Goal: Task Accomplishment & Management: Manage account settings

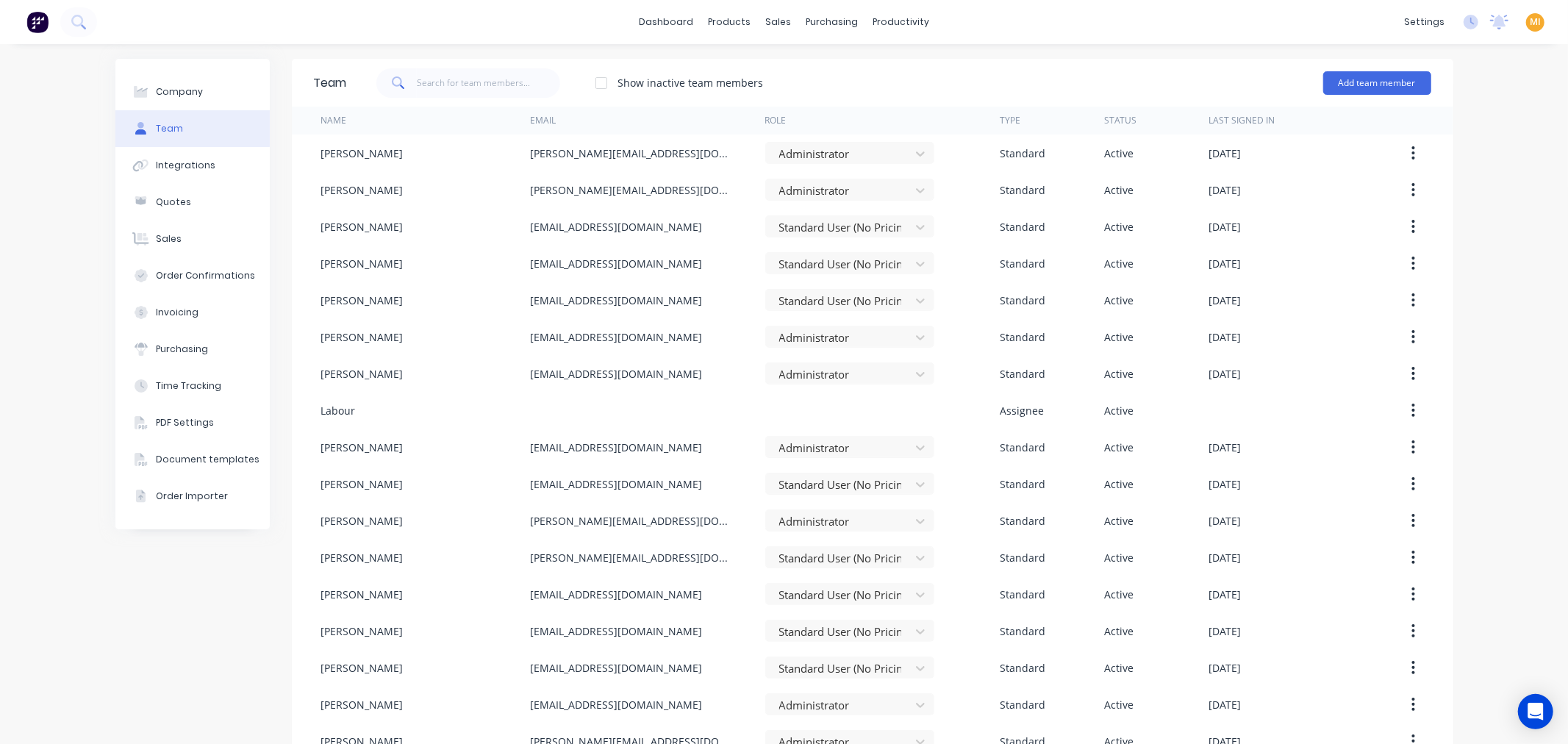
click at [38, 27] on img at bounding box center [37, 21] width 22 height 22
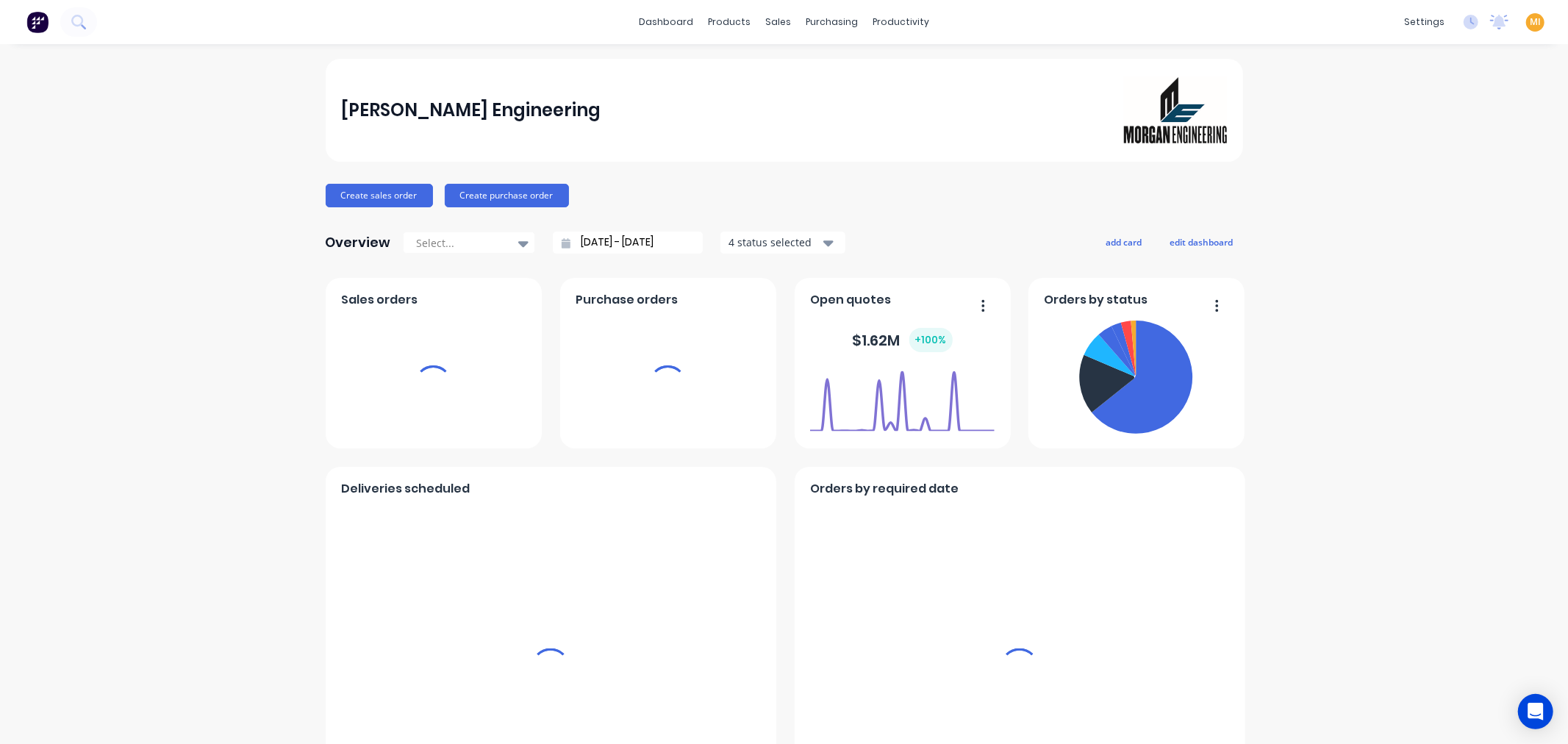
click at [1530, 24] on span "MI" at bounding box center [1535, 22] width 11 height 14
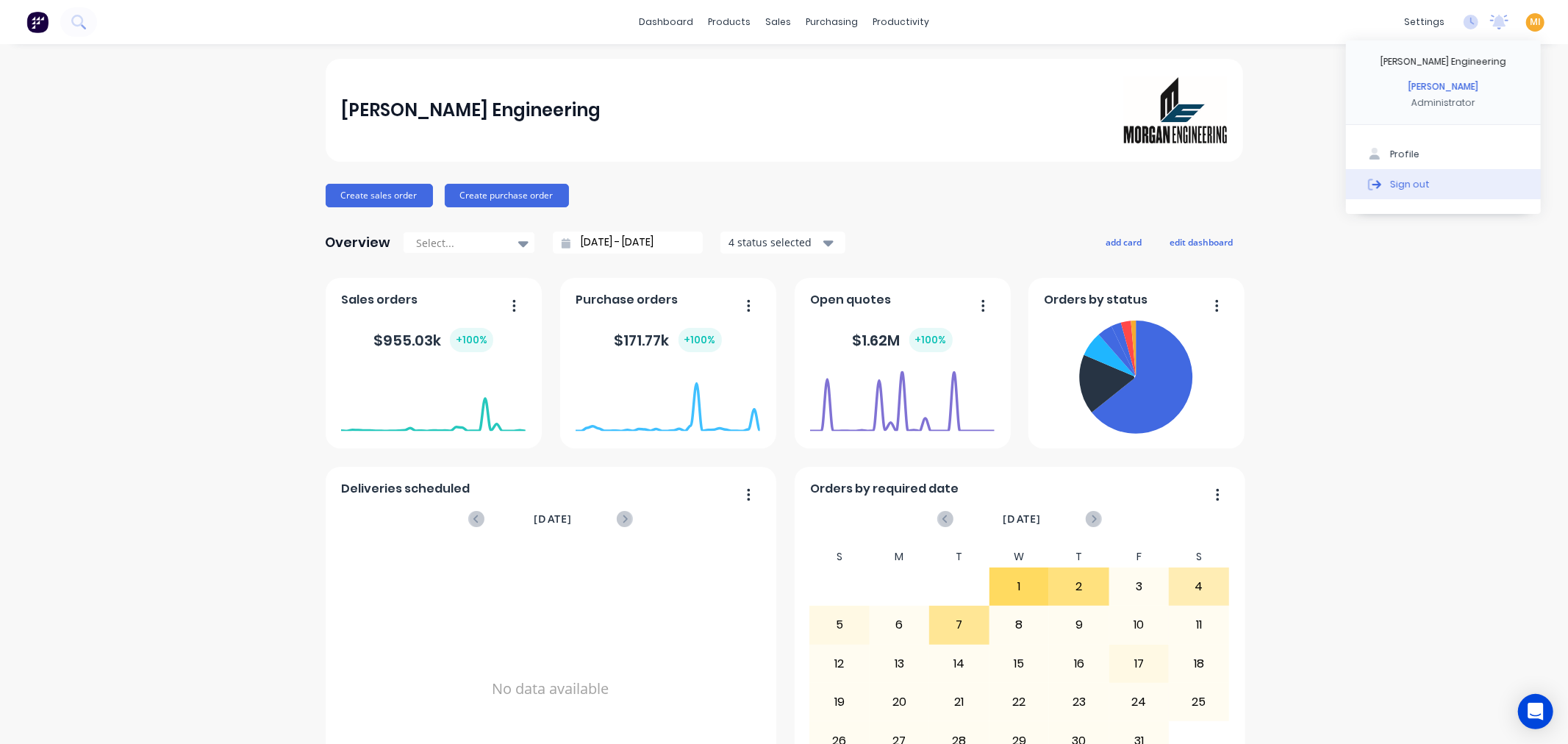
click at [1472, 185] on button "Sign out" at bounding box center [1443, 184] width 195 height 29
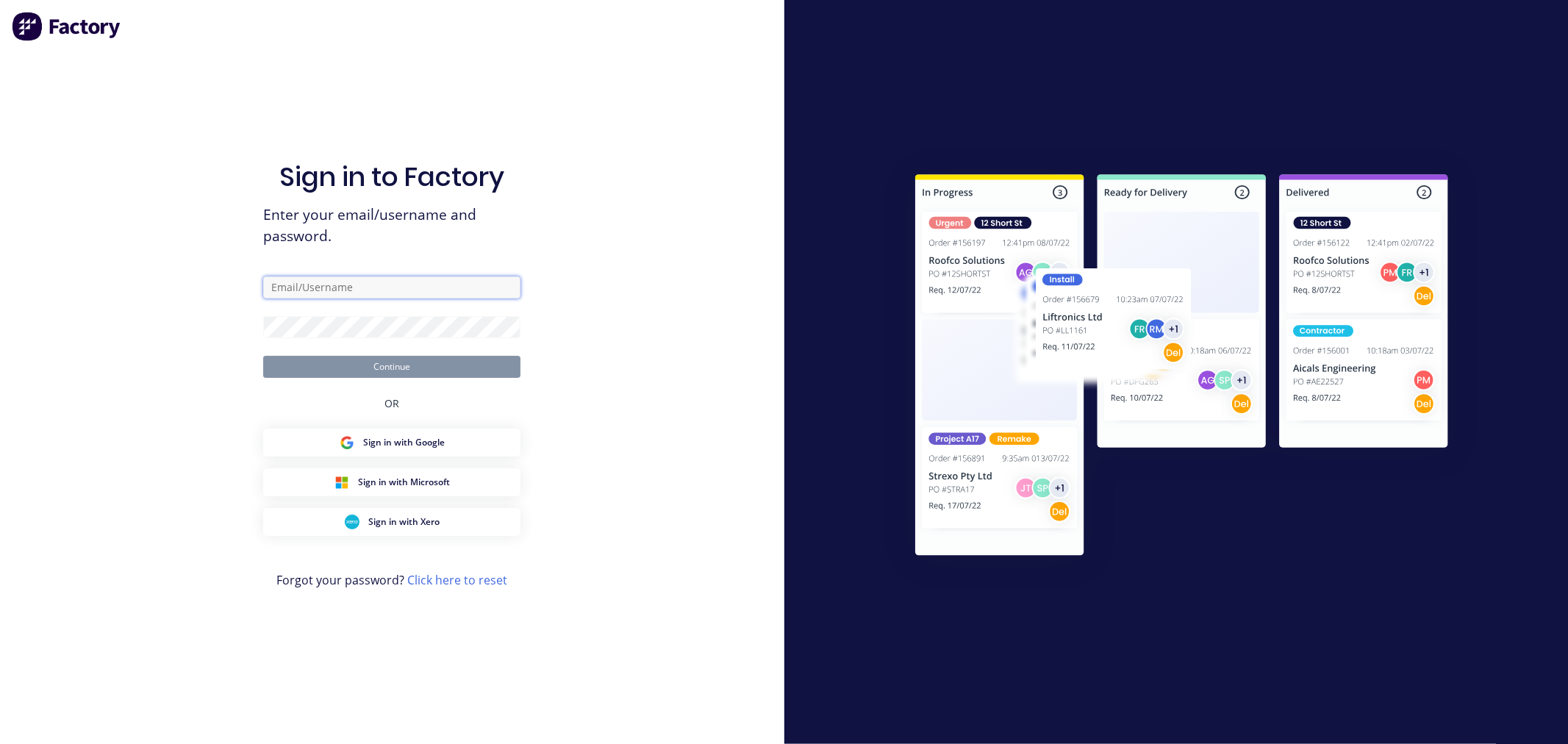
click at [352, 295] on input "text" at bounding box center [391, 287] width 257 height 22
click at [0, 743] on com-1password-button at bounding box center [0, 744] width 0 height 0
type input "team+maricardemo@factory.app"
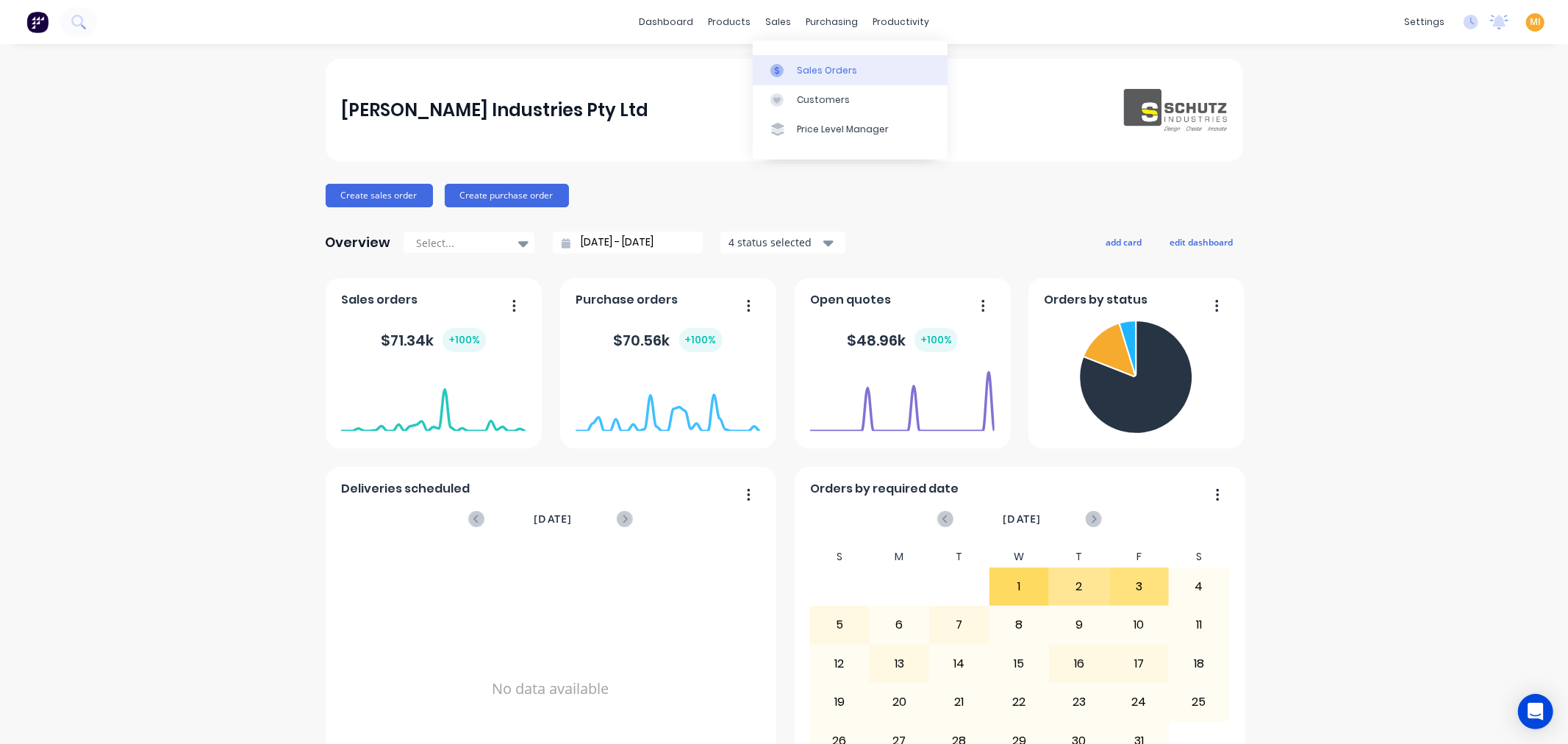
click at [785, 64] on div at bounding box center [781, 71] width 22 height 14
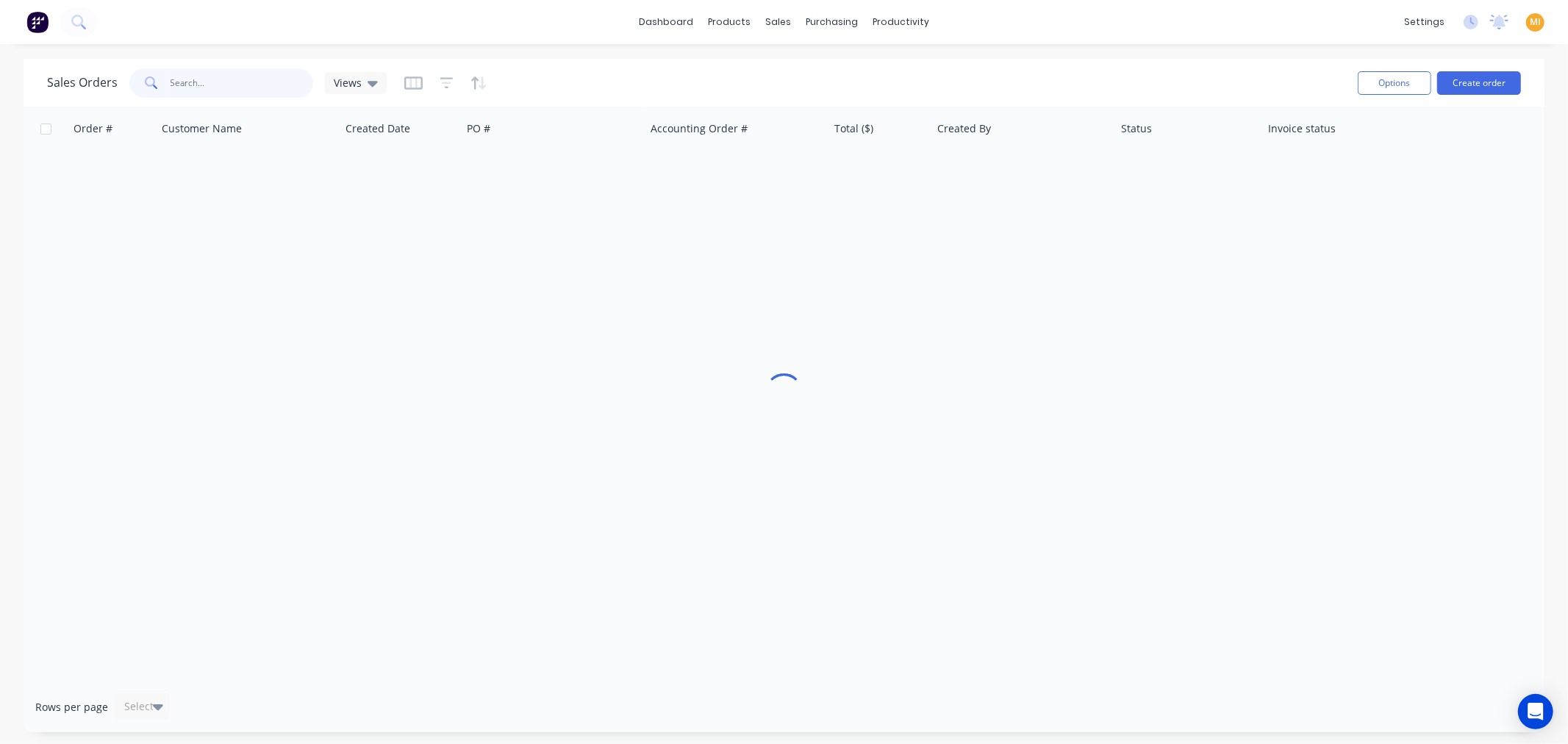
click at [208, 84] on input "text" at bounding box center [243, 83] width 144 height 29
paste input "2746"
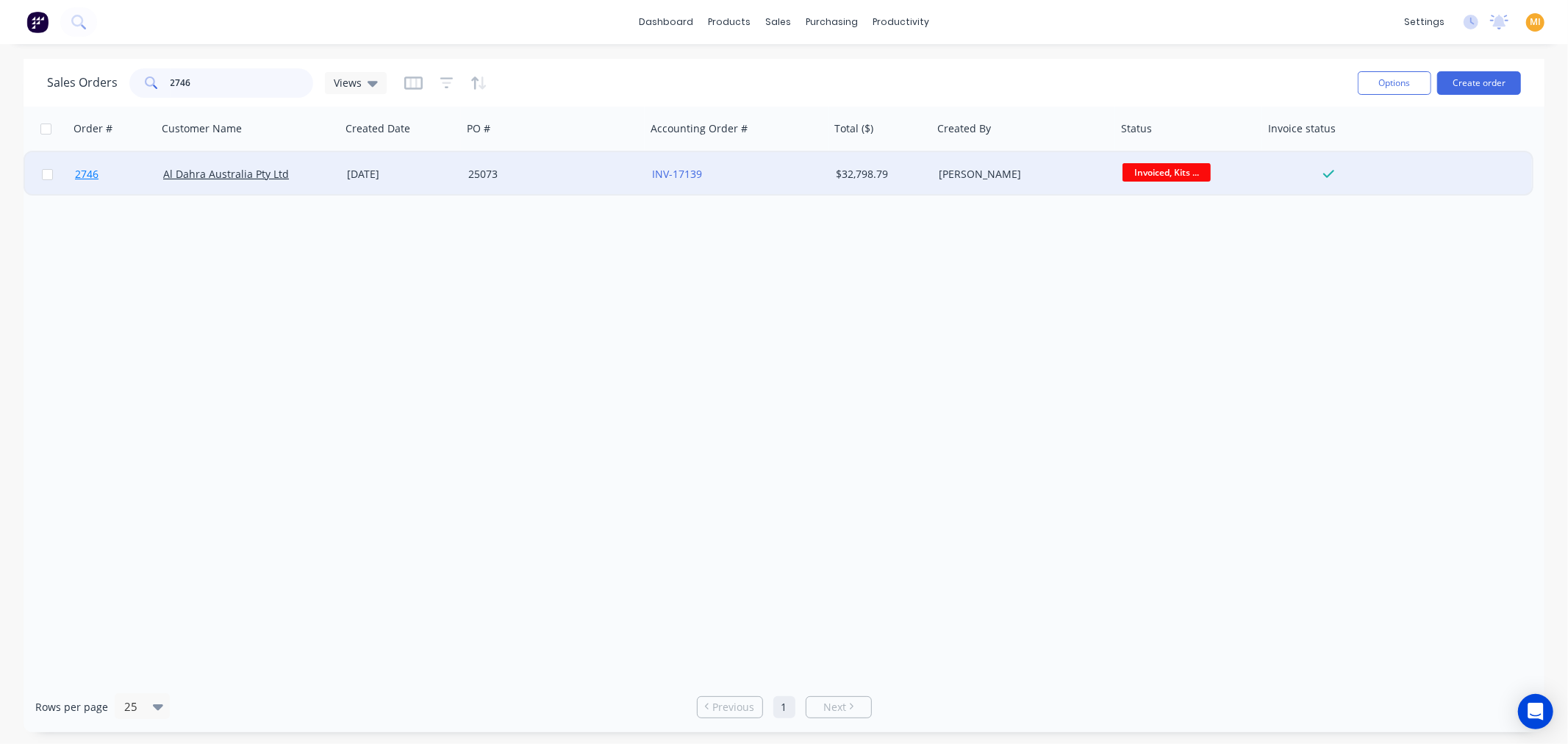
type input "2746"
click at [112, 167] on link "2746" at bounding box center [118, 174] width 88 height 44
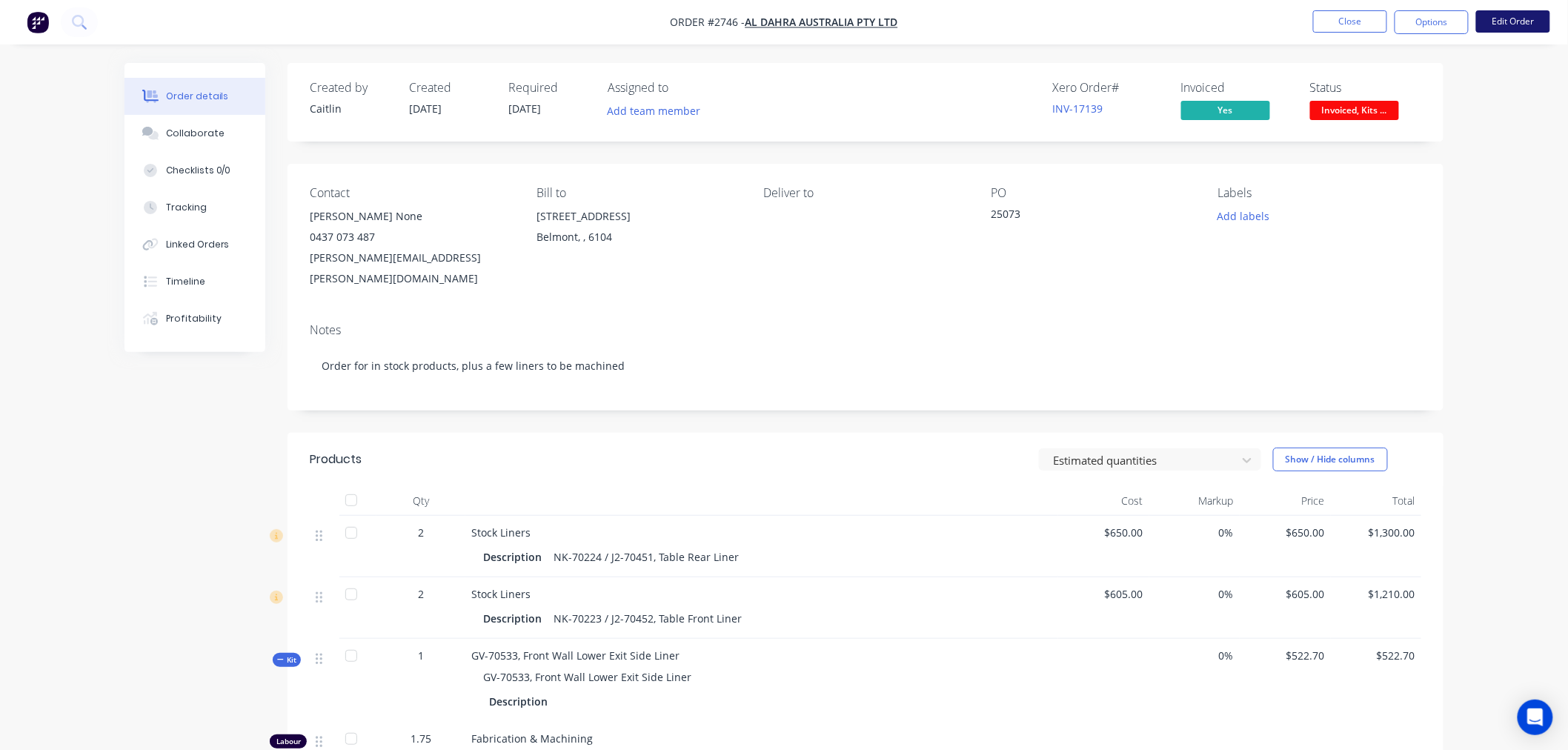
click at [1506, 23] on button "Edit Order" at bounding box center [1513, 22] width 74 height 23
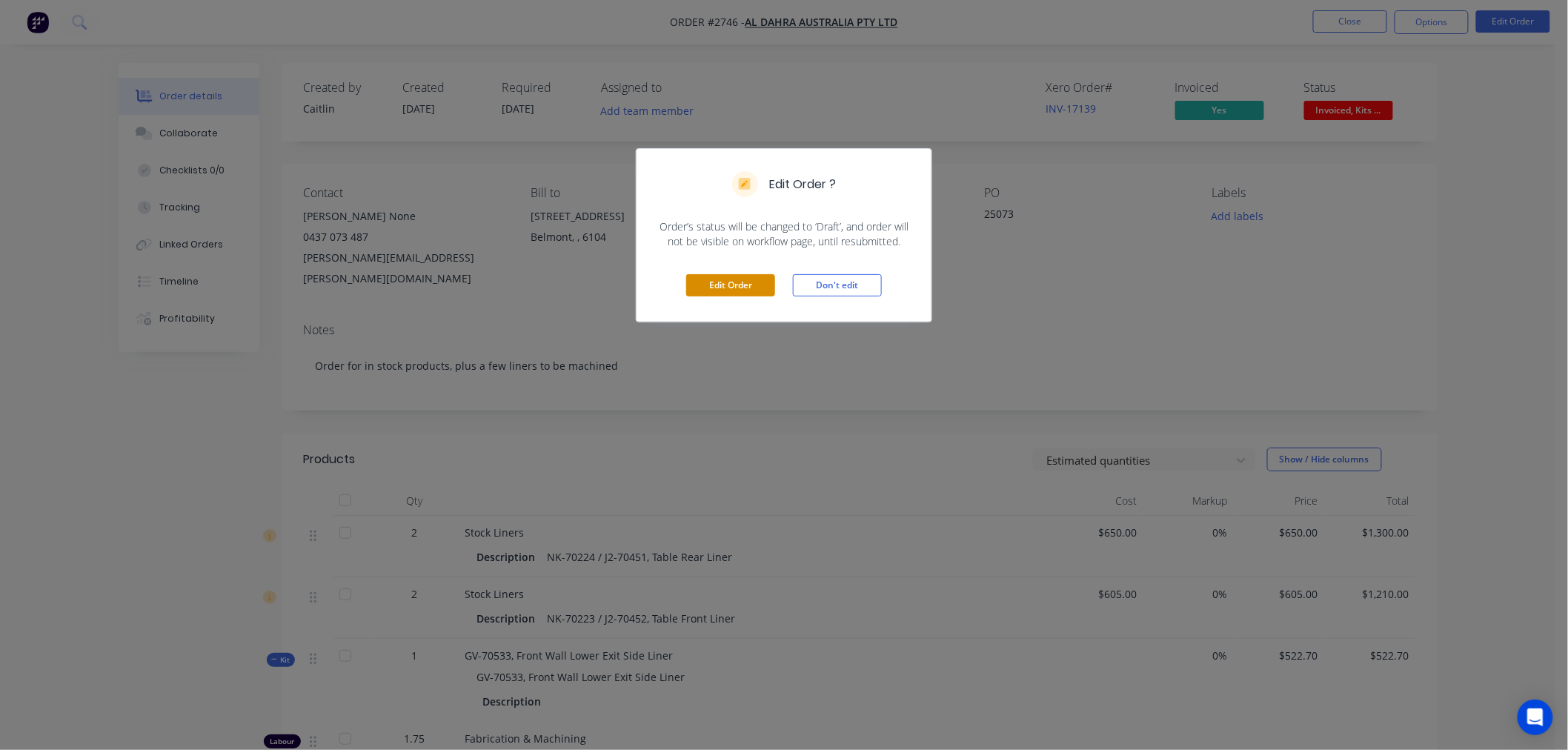
click at [736, 282] on button "Edit Order" at bounding box center [730, 285] width 89 height 23
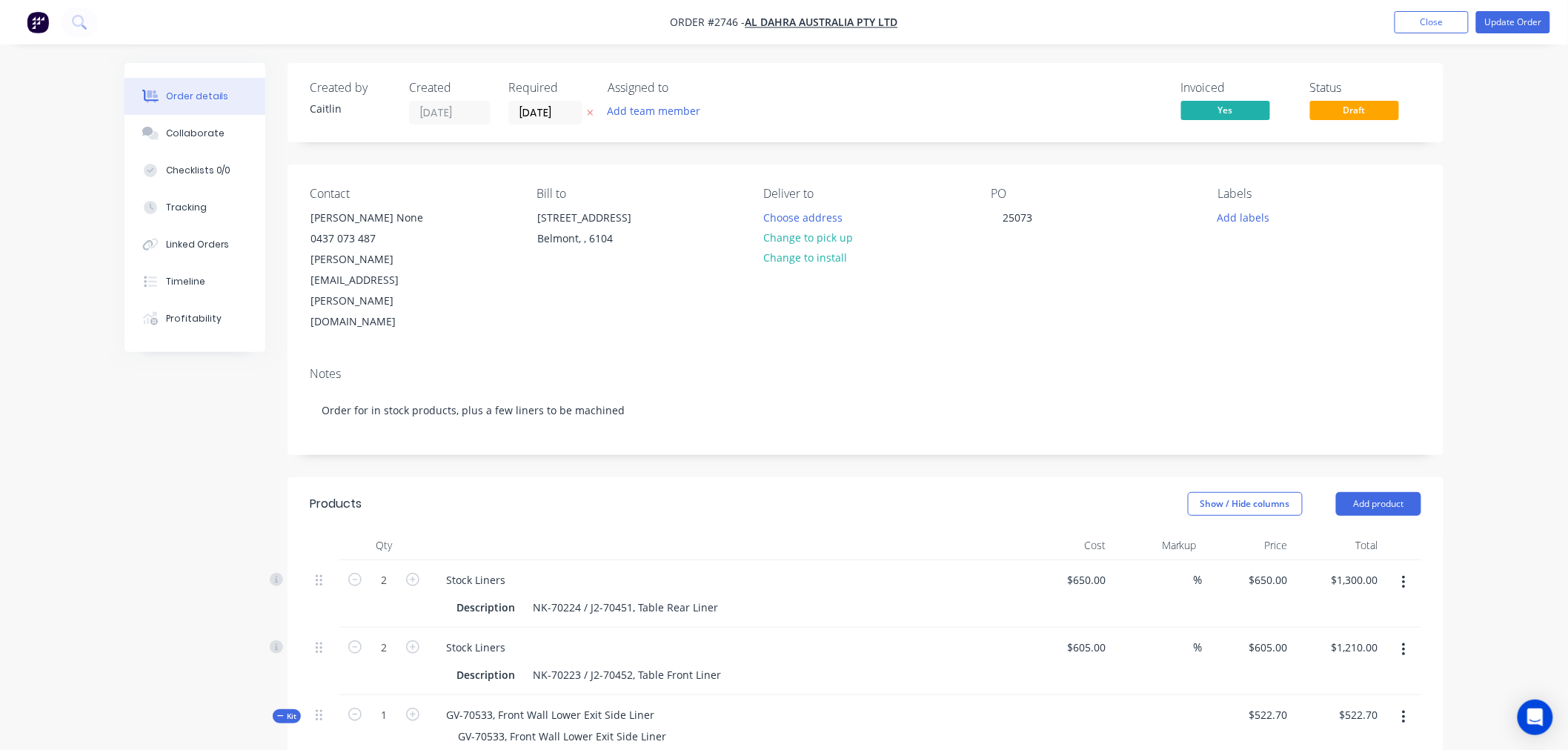
click at [37, 20] on img "button" at bounding box center [37, 22] width 23 height 23
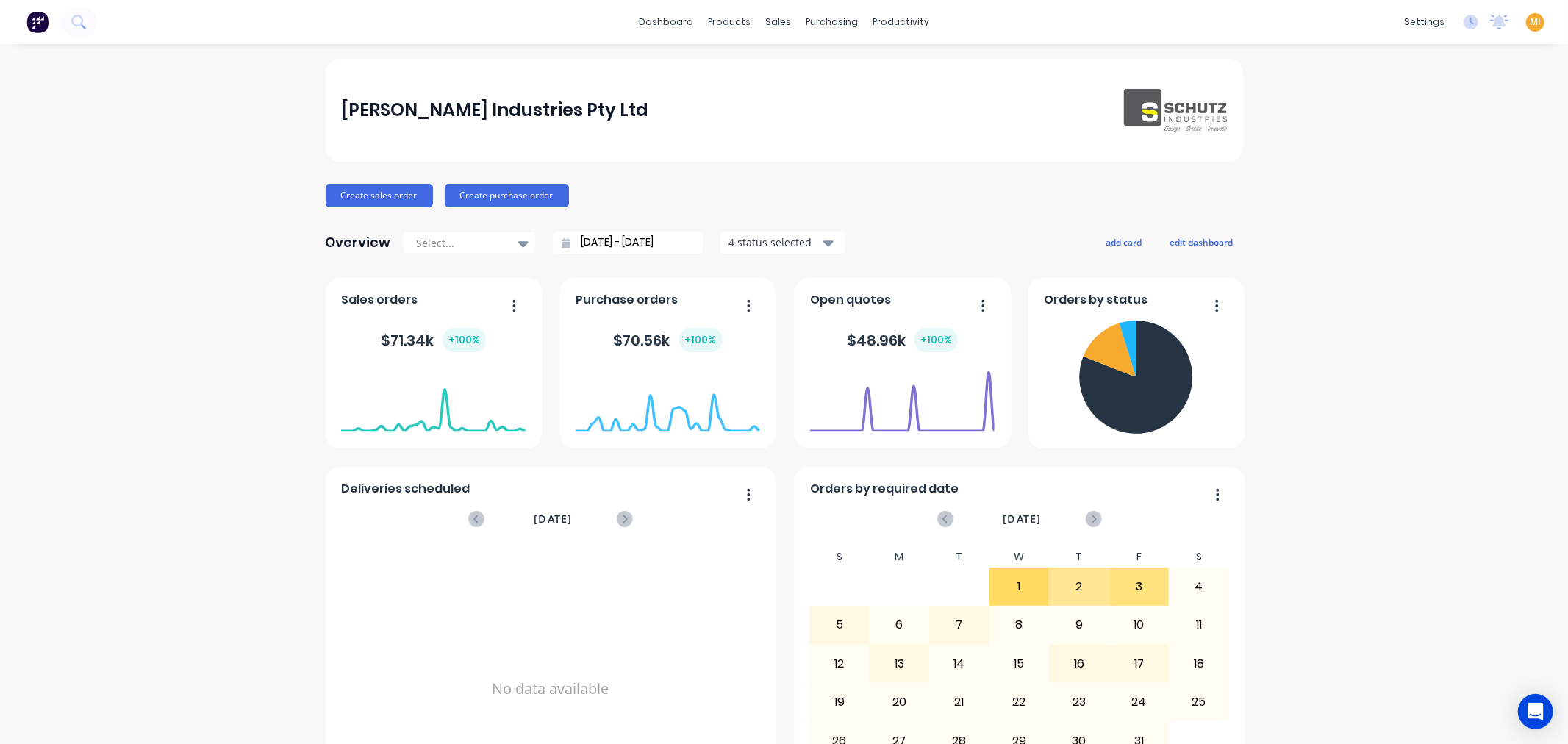
click at [1530, 20] on span "MI" at bounding box center [1535, 22] width 11 height 14
click at [1416, 166] on button "Profile" at bounding box center [1443, 154] width 195 height 29
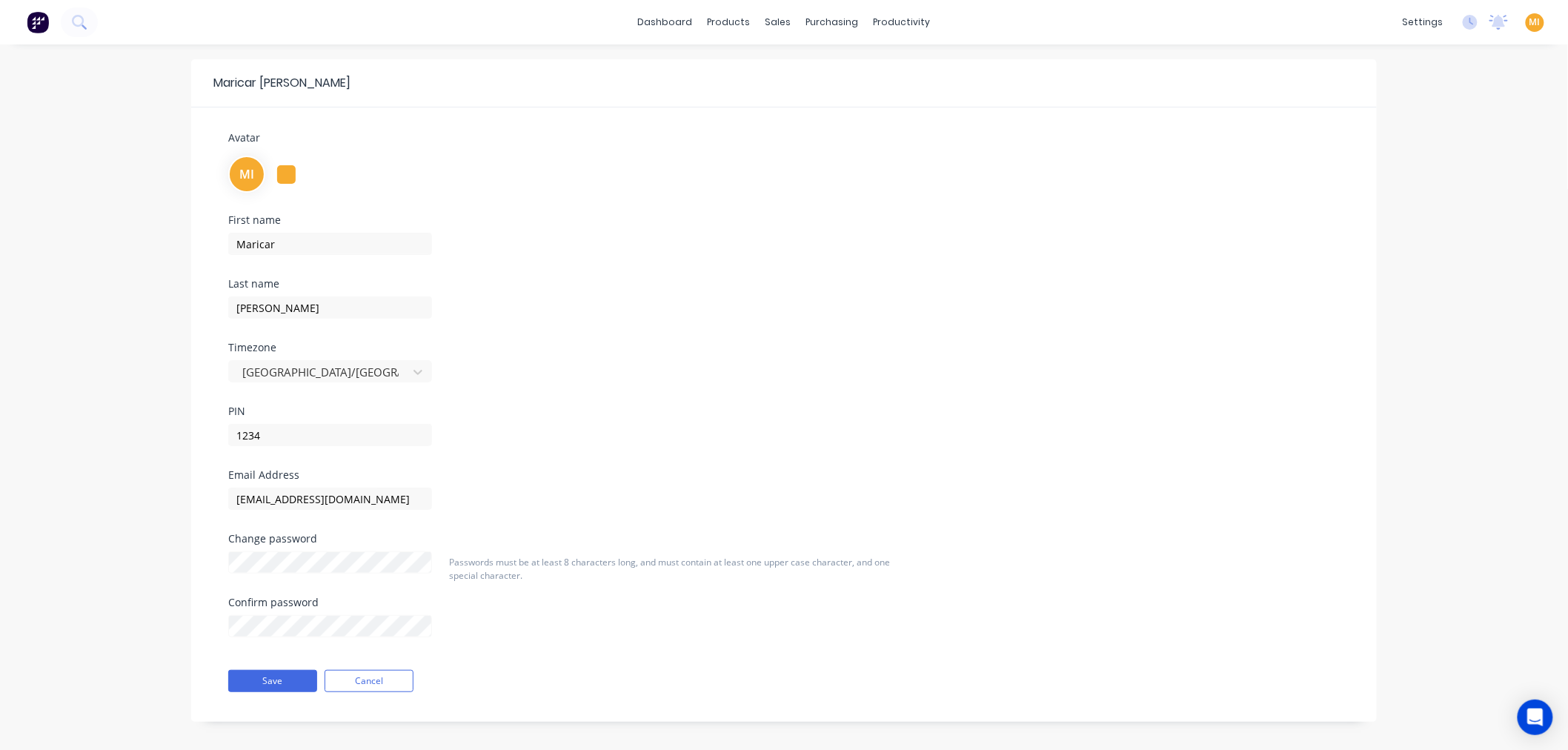
click at [35, 20] on img at bounding box center [37, 22] width 23 height 23
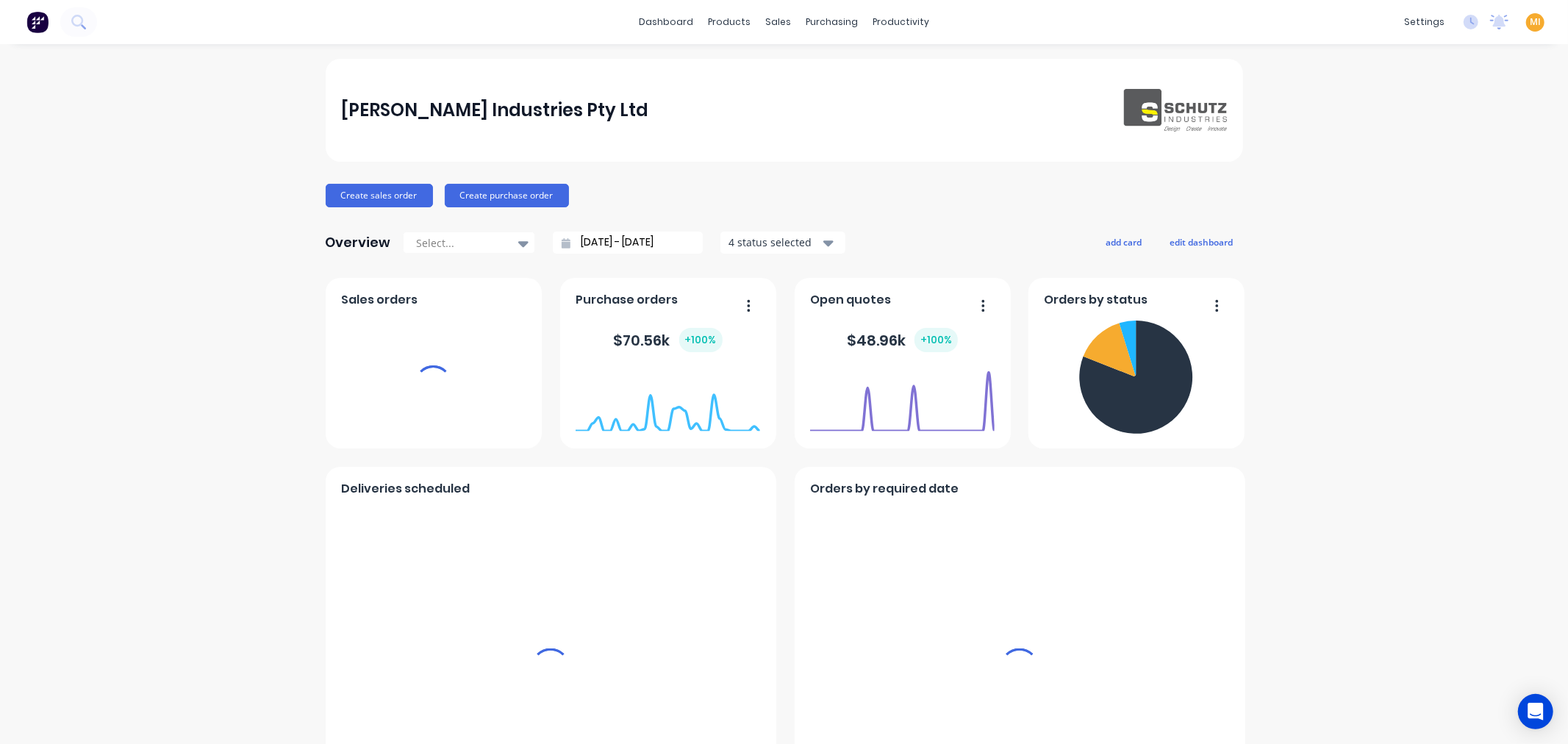
click at [1530, 17] on span "MI" at bounding box center [1535, 22] width 11 height 14
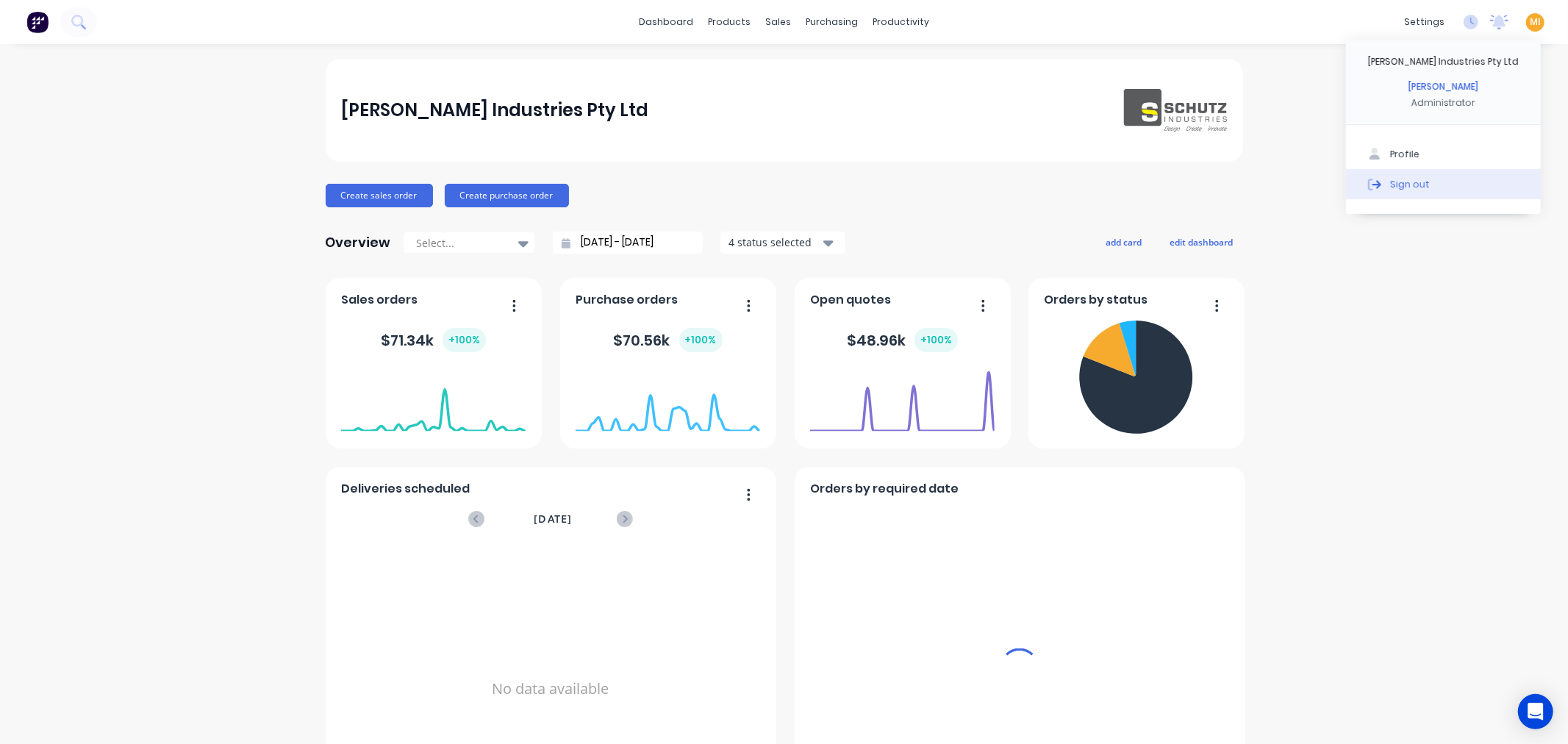
click at [1480, 189] on button "Sign out" at bounding box center [1443, 184] width 195 height 29
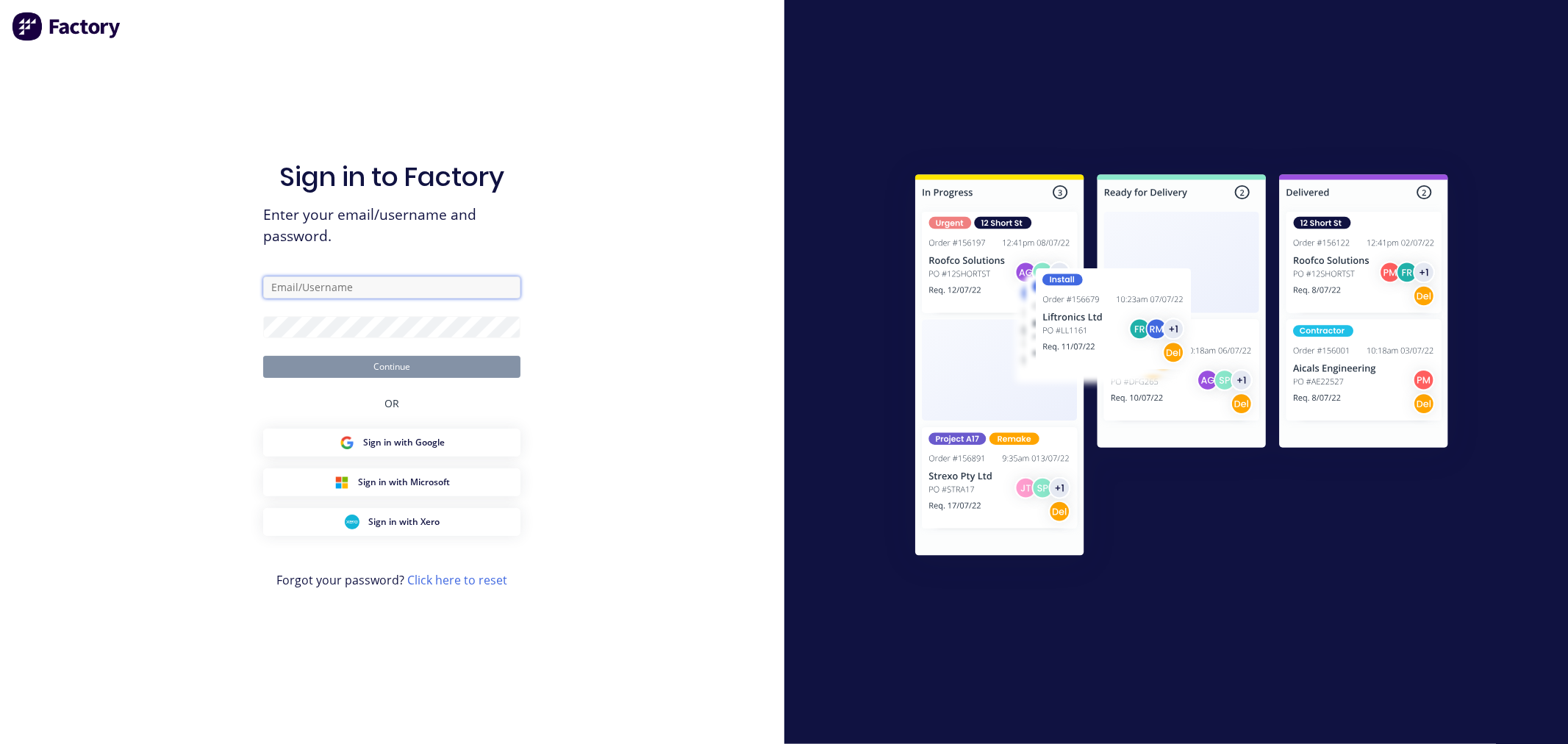
click at [355, 291] on input "text" at bounding box center [391, 287] width 257 height 22
type input "[EMAIL_ADDRESS][DOMAIN_NAME]"
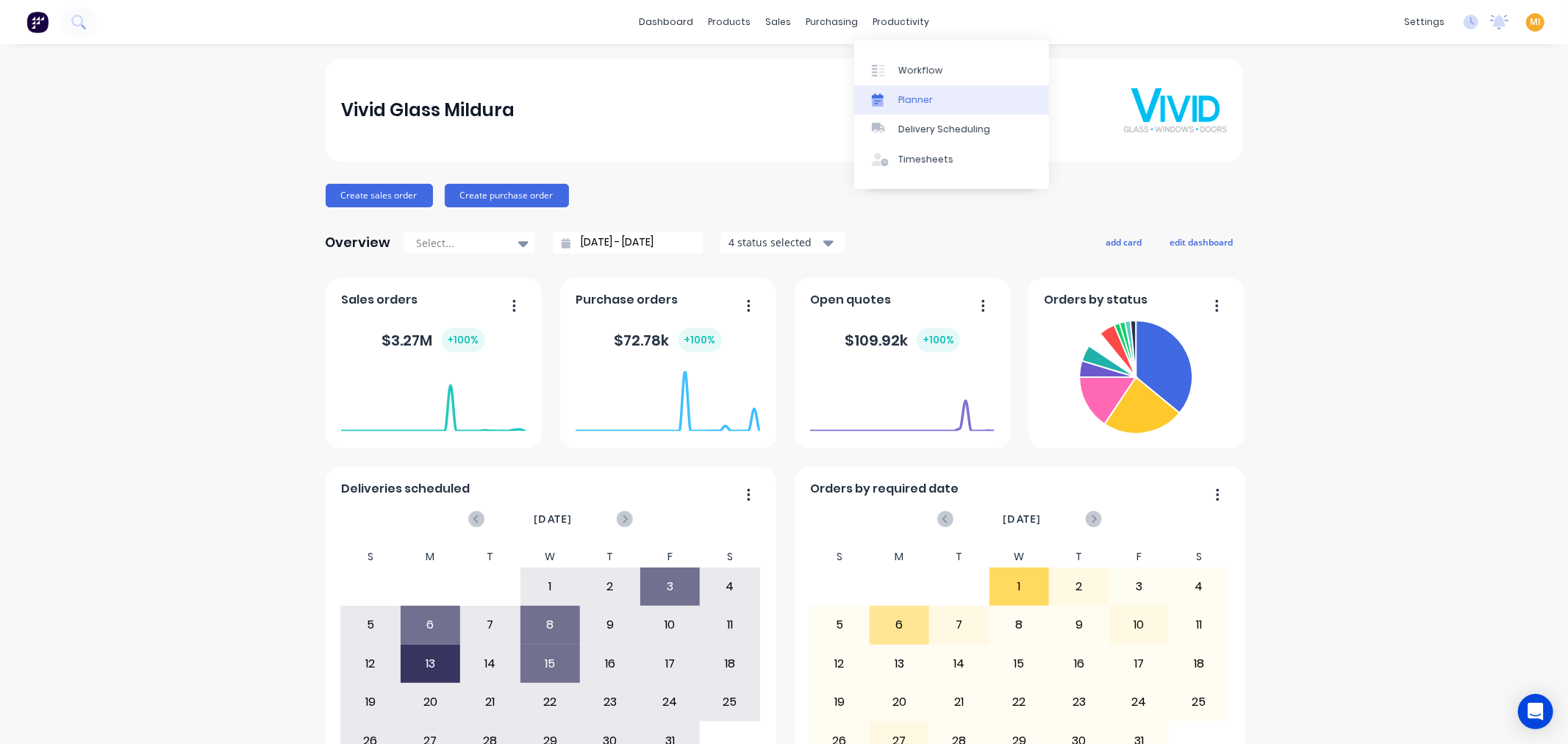
click at [910, 105] on div "Planner" at bounding box center [916, 100] width 35 height 14
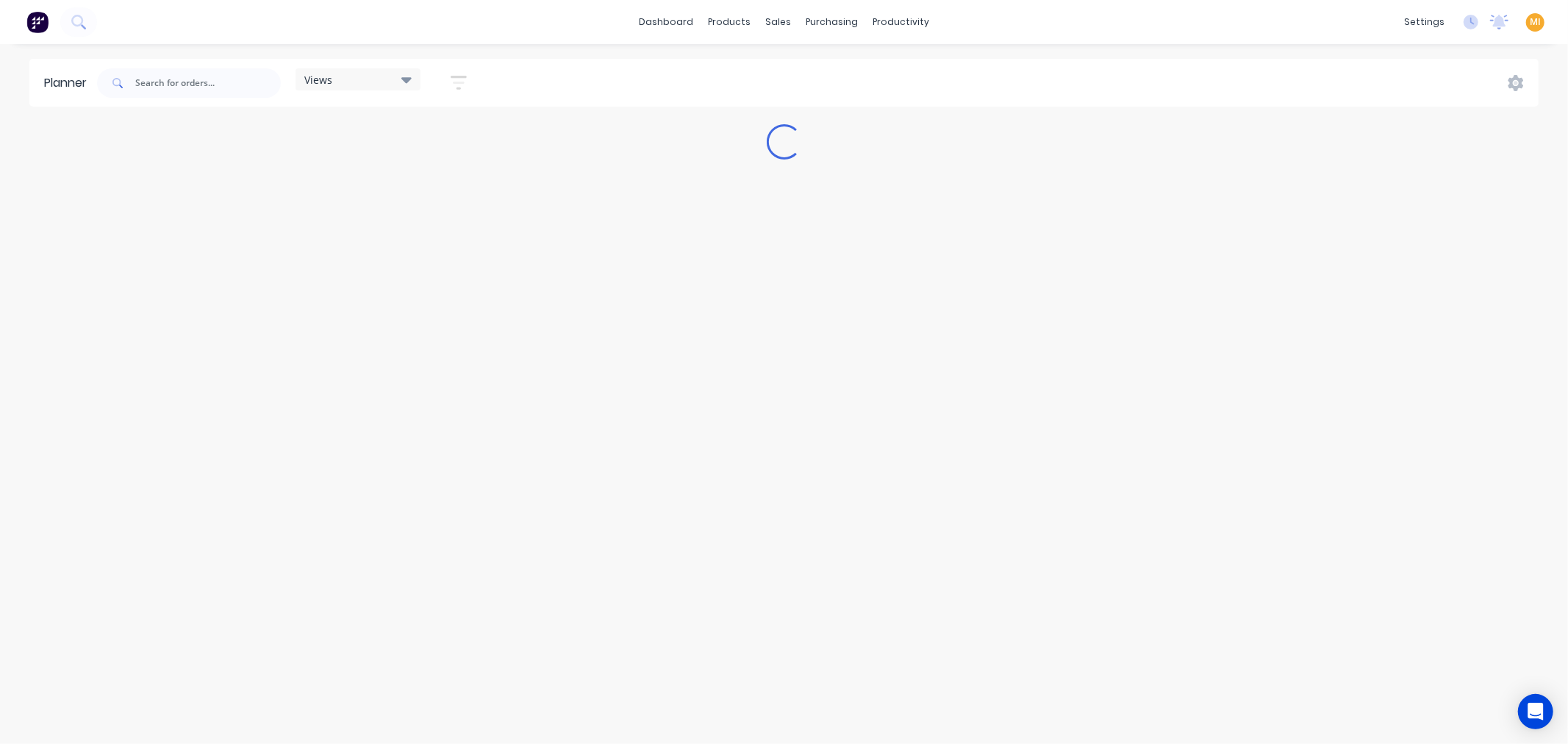
click at [381, 84] on div "Views" at bounding box center [357, 80] width 108 height 14
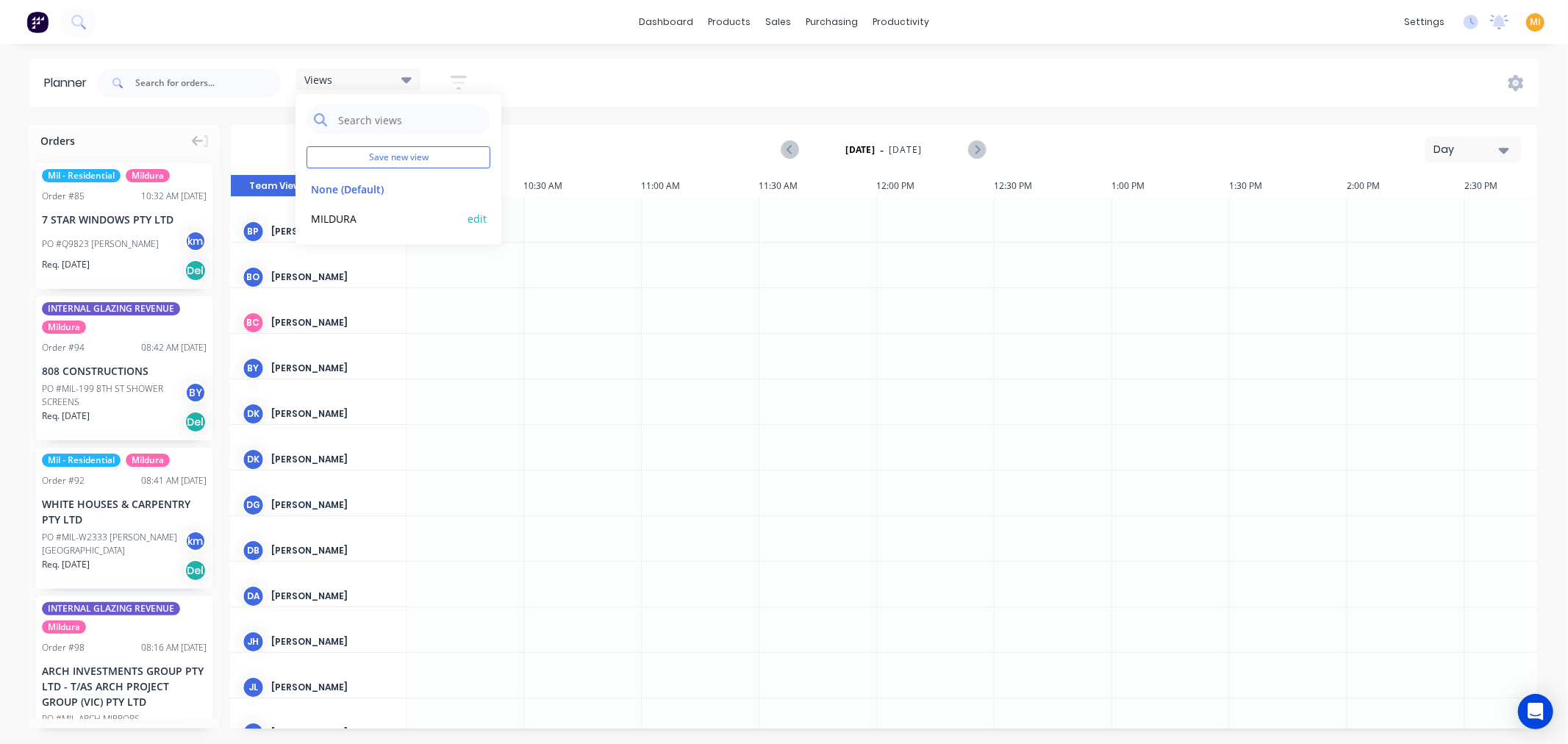
click at [472, 217] on button "edit" at bounding box center [478, 219] width 19 height 16
click at [766, 88] on div "Views Save new view None (Default) edit MILDURA edit MILDURA Set as your defaul…" at bounding box center [817, 83] width 1445 height 44
click at [454, 82] on icon "button" at bounding box center [458, 83] width 17 height 18
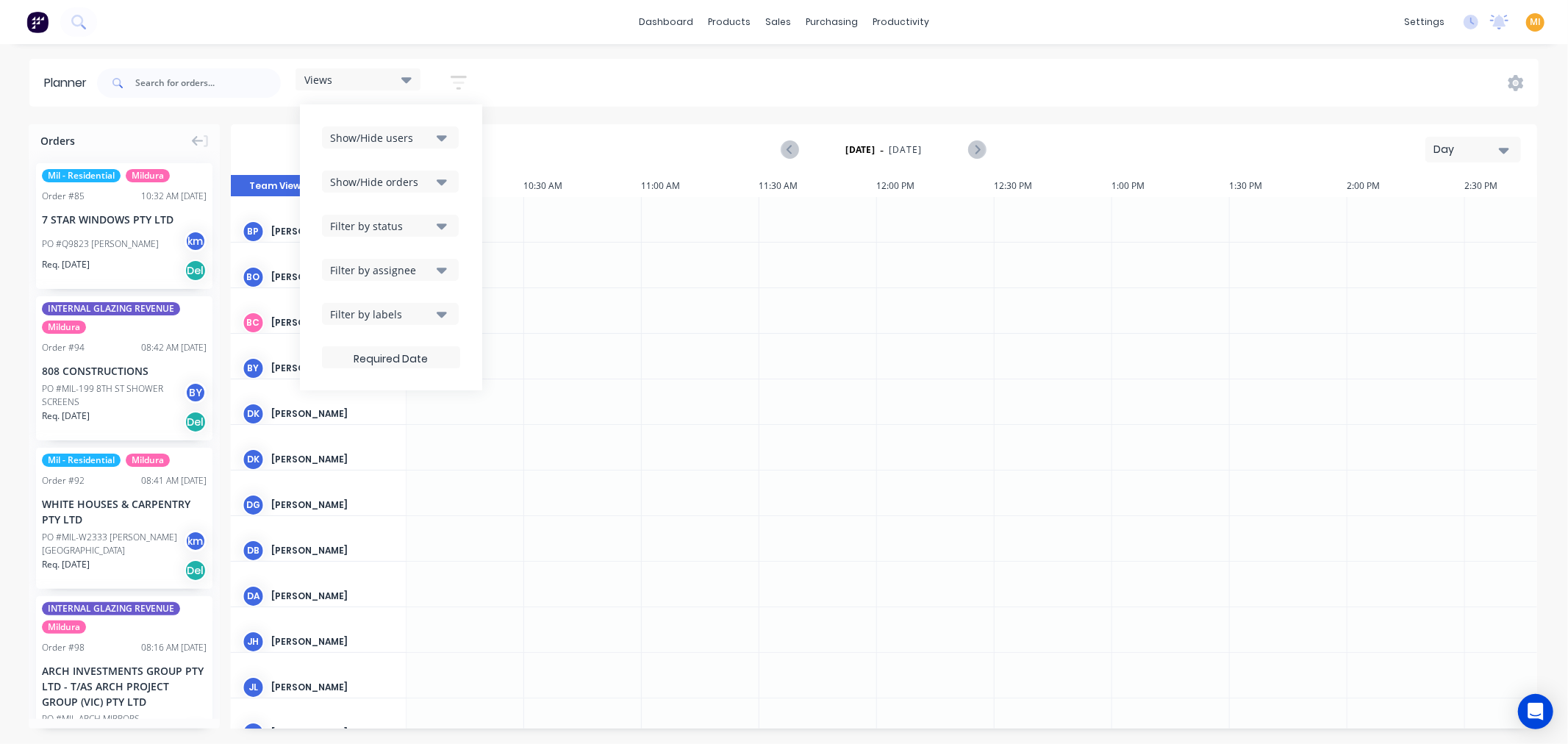
click at [383, 77] on div "Views" at bounding box center [357, 80] width 108 height 14
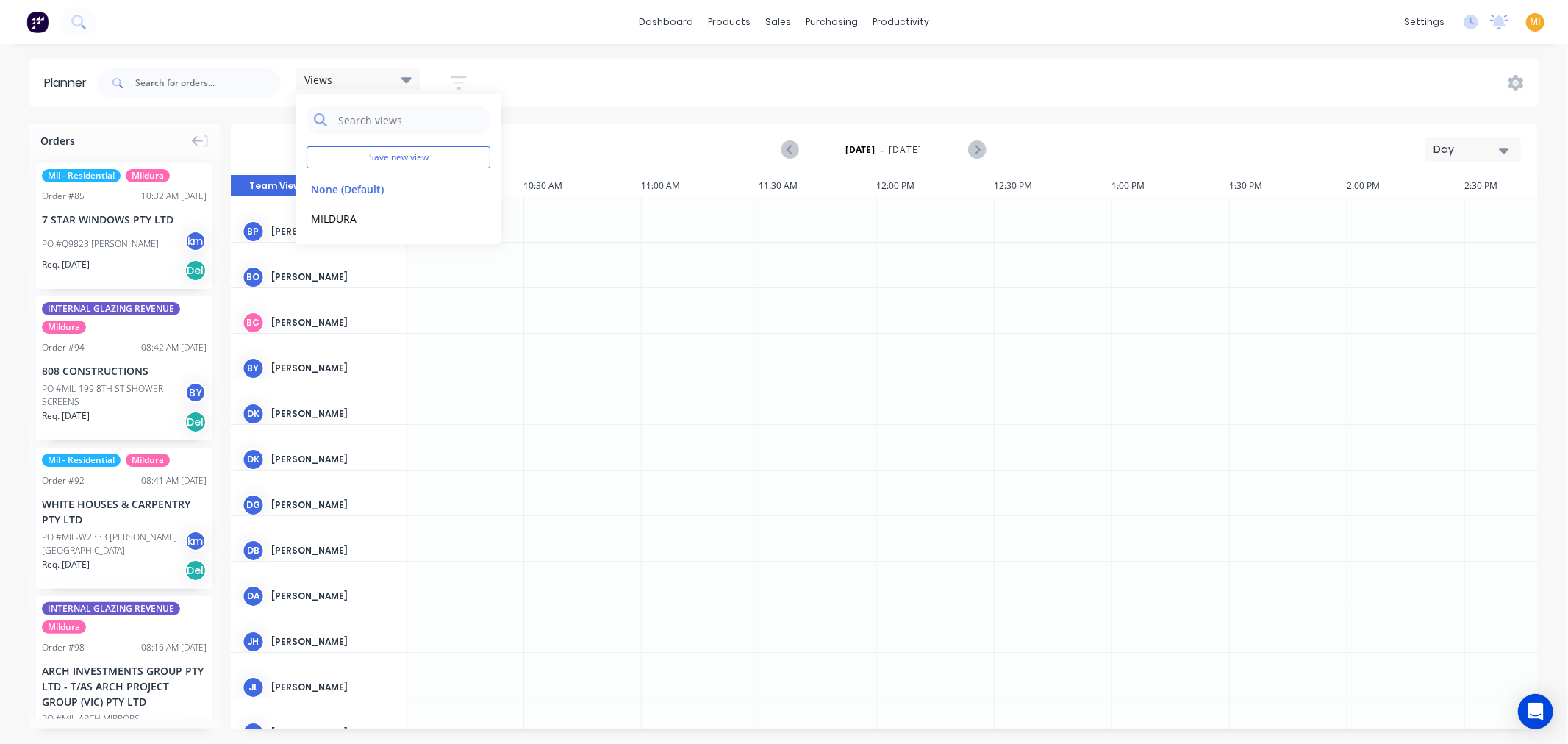
click at [383, 76] on div "Views" at bounding box center [357, 80] width 108 height 14
click at [401, 76] on div "Views" at bounding box center [357, 80] width 108 height 14
click at [332, 210] on button "MILDURA" at bounding box center [384, 218] width 156 height 17
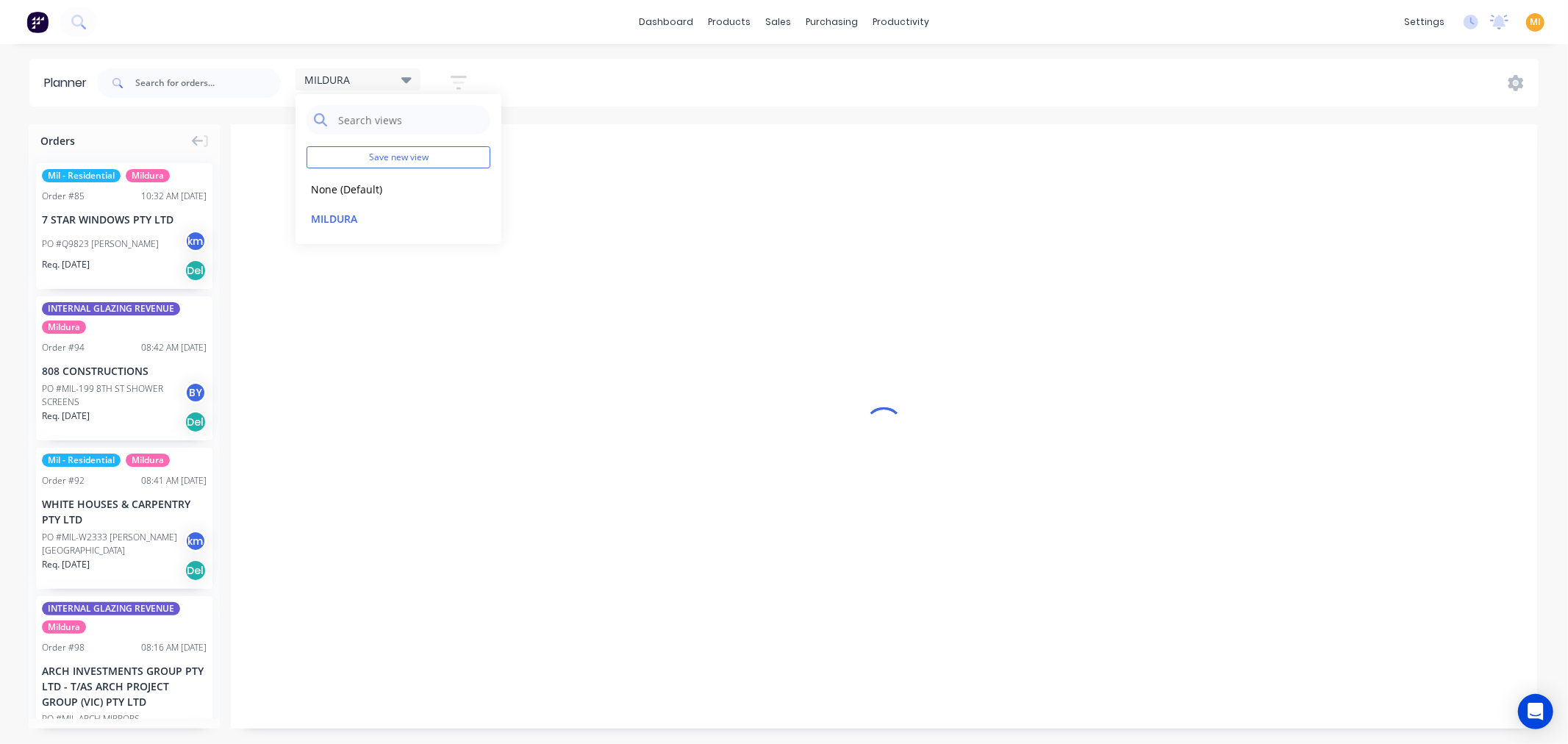
scroll to position [0, 1]
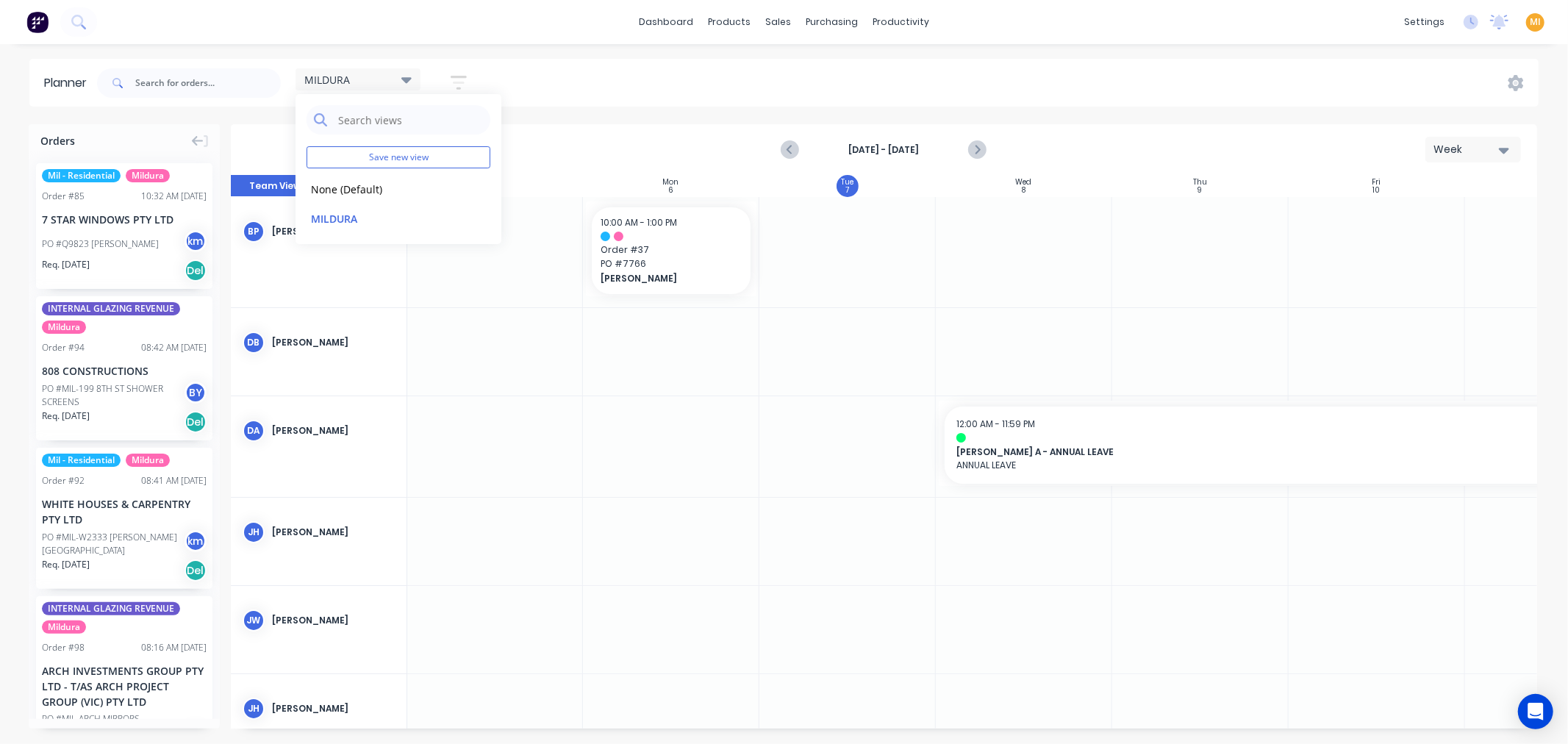
click at [461, 77] on icon "button" at bounding box center [458, 83] width 17 height 14
click at [581, 113] on div "Planner MILDURA Save new view None (Default) edit MILDURA edit Show/Hide users …" at bounding box center [784, 401] width 1568 height 685
click at [406, 71] on div "MILDURA" at bounding box center [357, 79] width 125 height 22
click at [597, 109] on div "Planner MILDURA Save new view None (Default) edit MILDURA edit Show/Hide users …" at bounding box center [784, 401] width 1568 height 685
click at [410, 84] on icon at bounding box center [406, 79] width 11 height 17
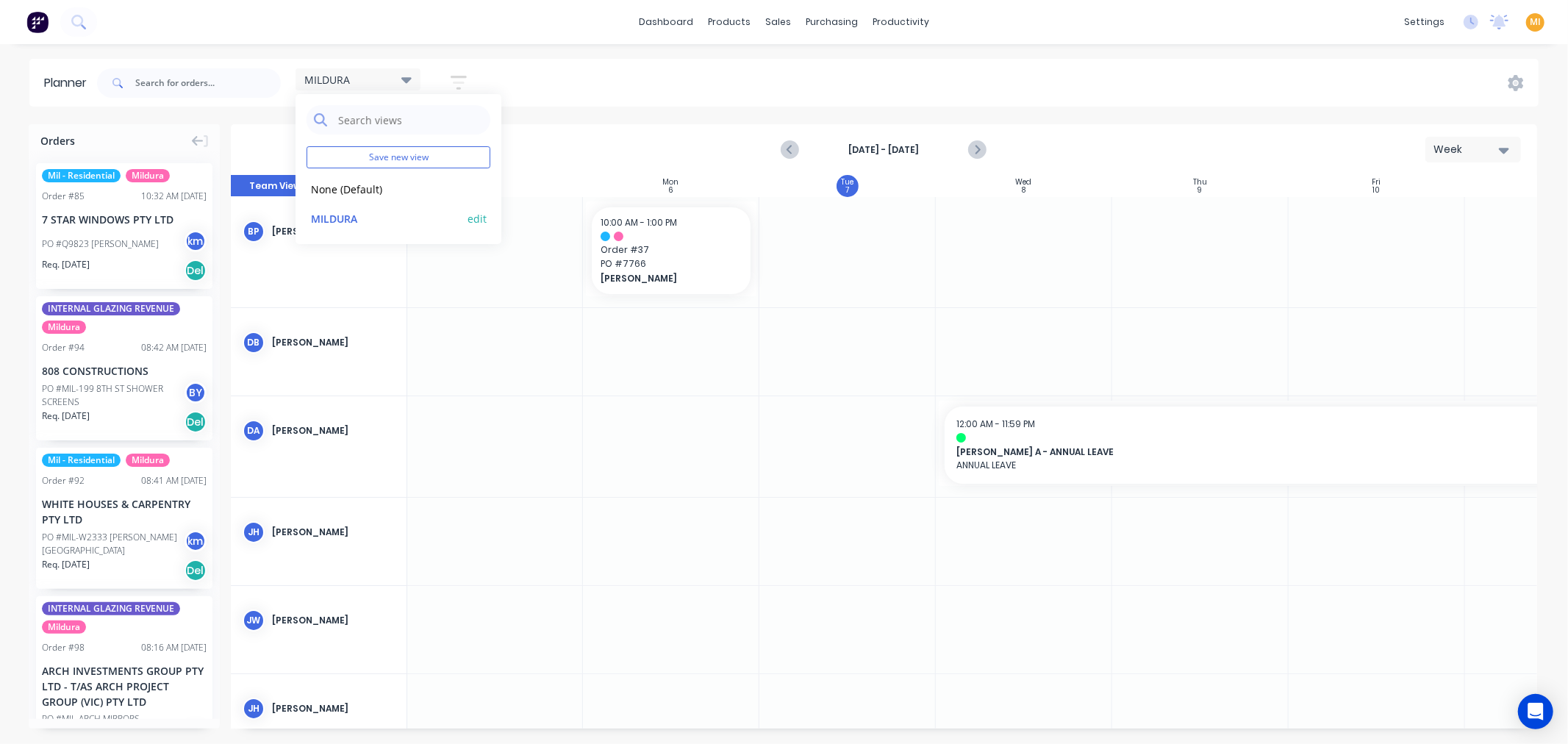
click at [478, 217] on button "edit" at bounding box center [478, 219] width 19 height 16
click at [30, 22] on img at bounding box center [37, 21] width 22 height 22
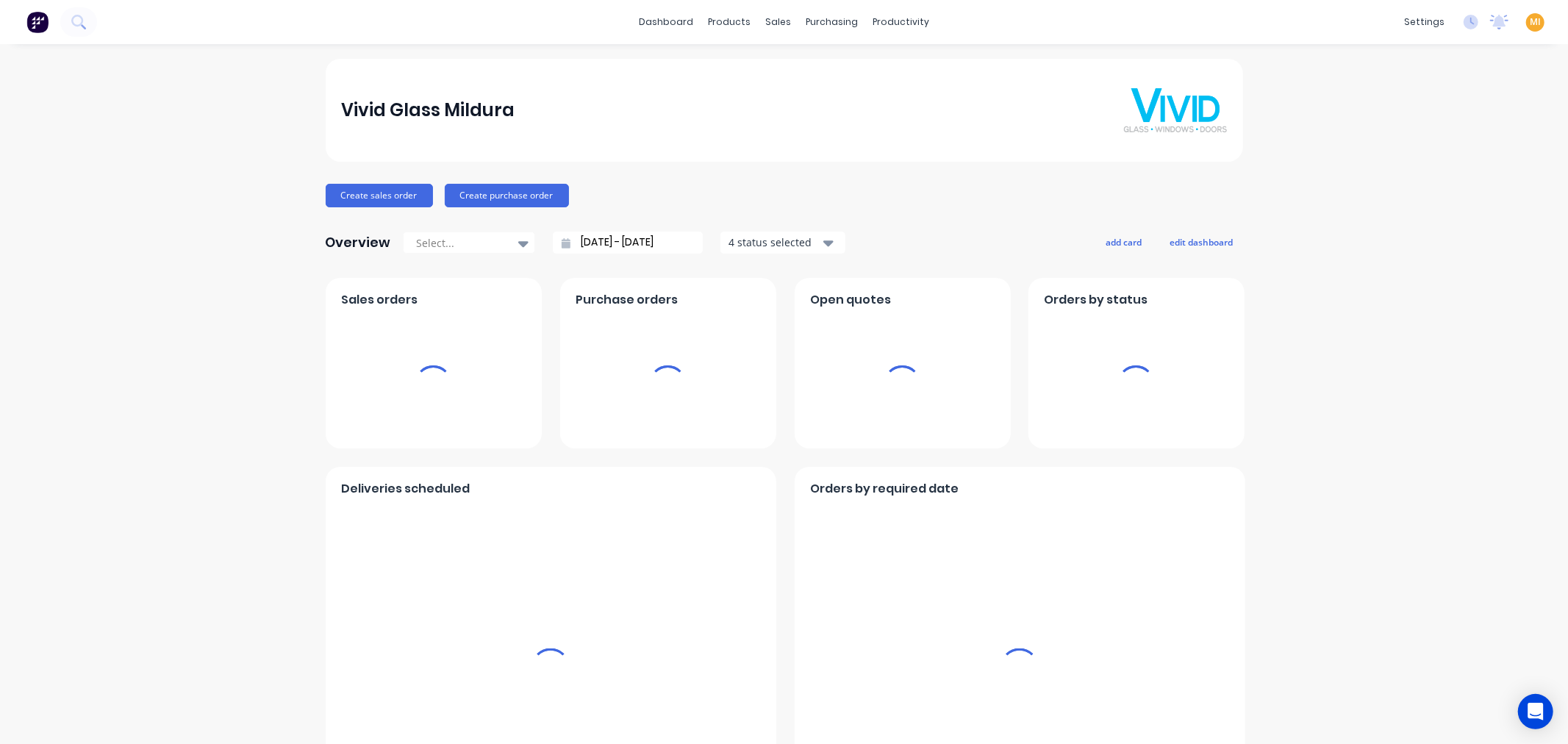
click at [1530, 18] on span "MI" at bounding box center [1535, 22] width 11 height 14
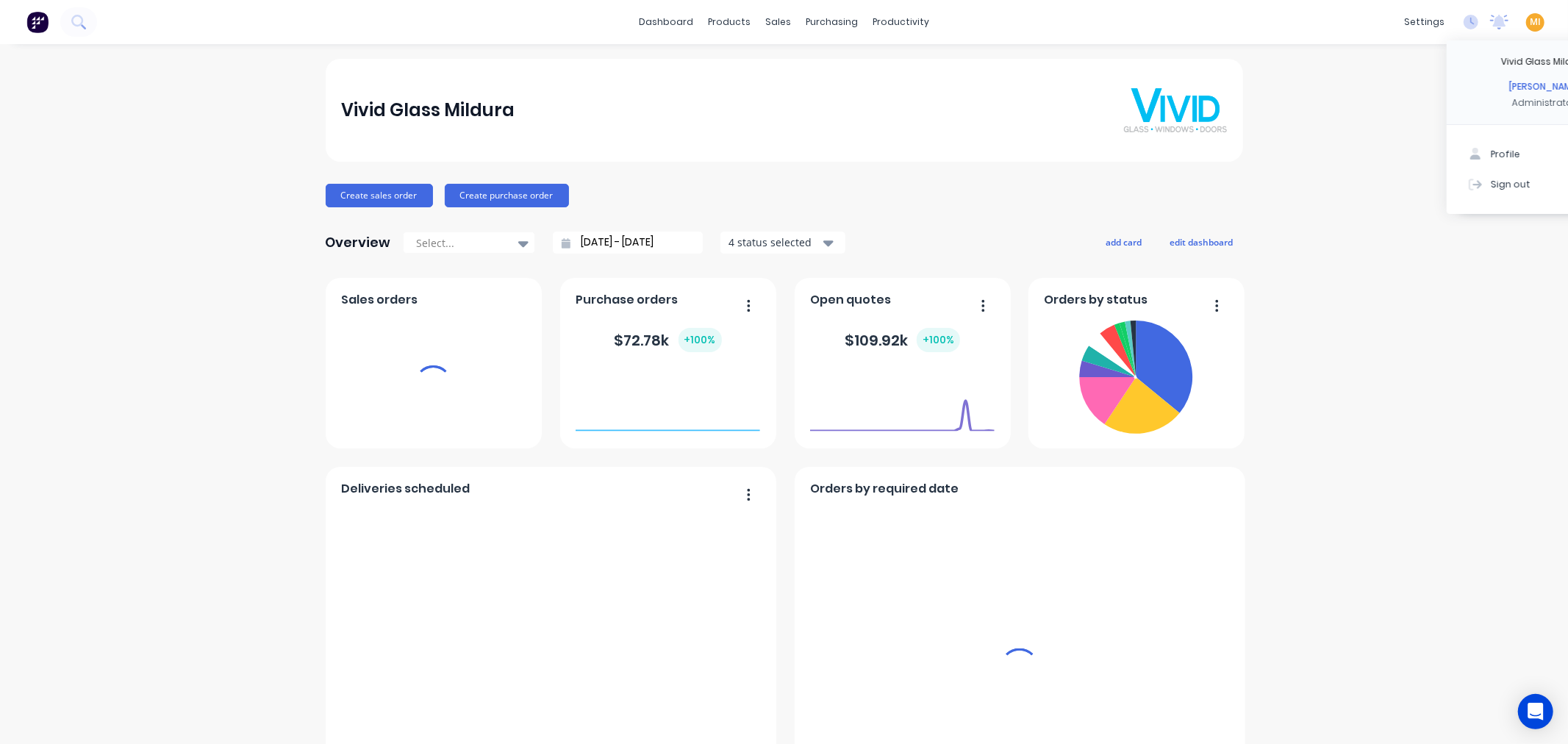
click at [1490, 177] on div "Sign out" at bounding box center [1510, 184] width 40 height 14
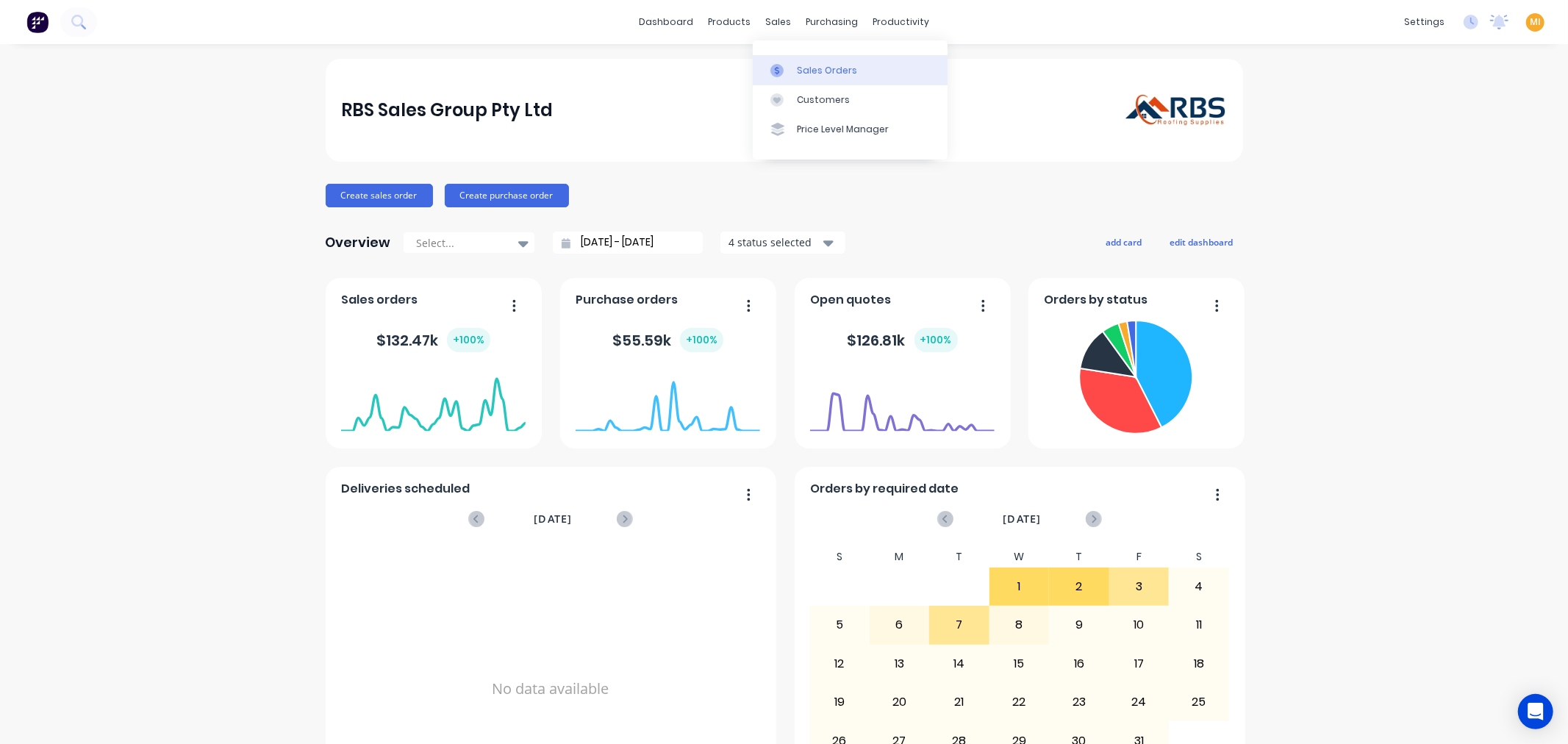
click at [809, 62] on link "Sales Orders" at bounding box center [850, 70] width 195 height 29
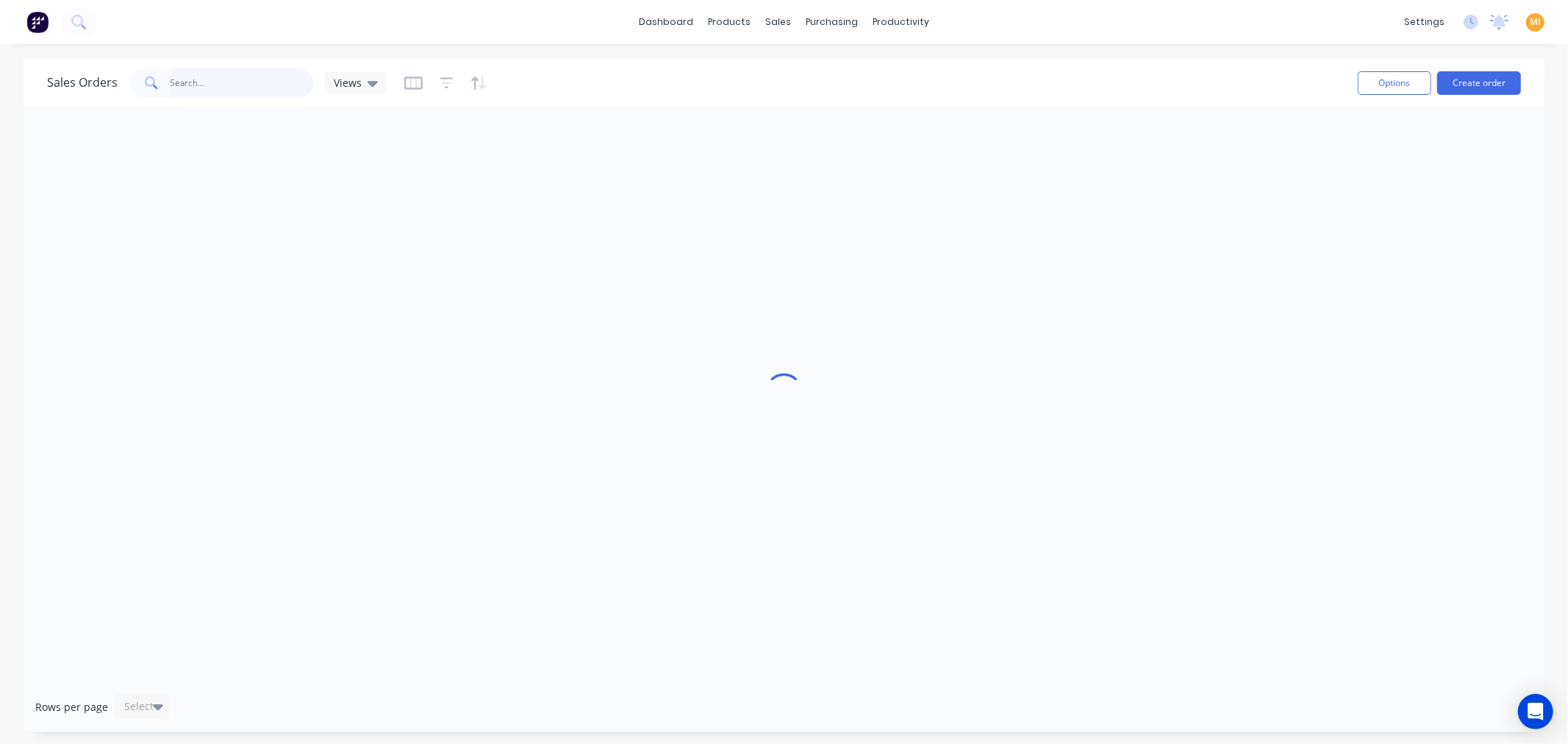
click at [214, 85] on input "text" at bounding box center [243, 83] width 144 height 29
paste input "17624"
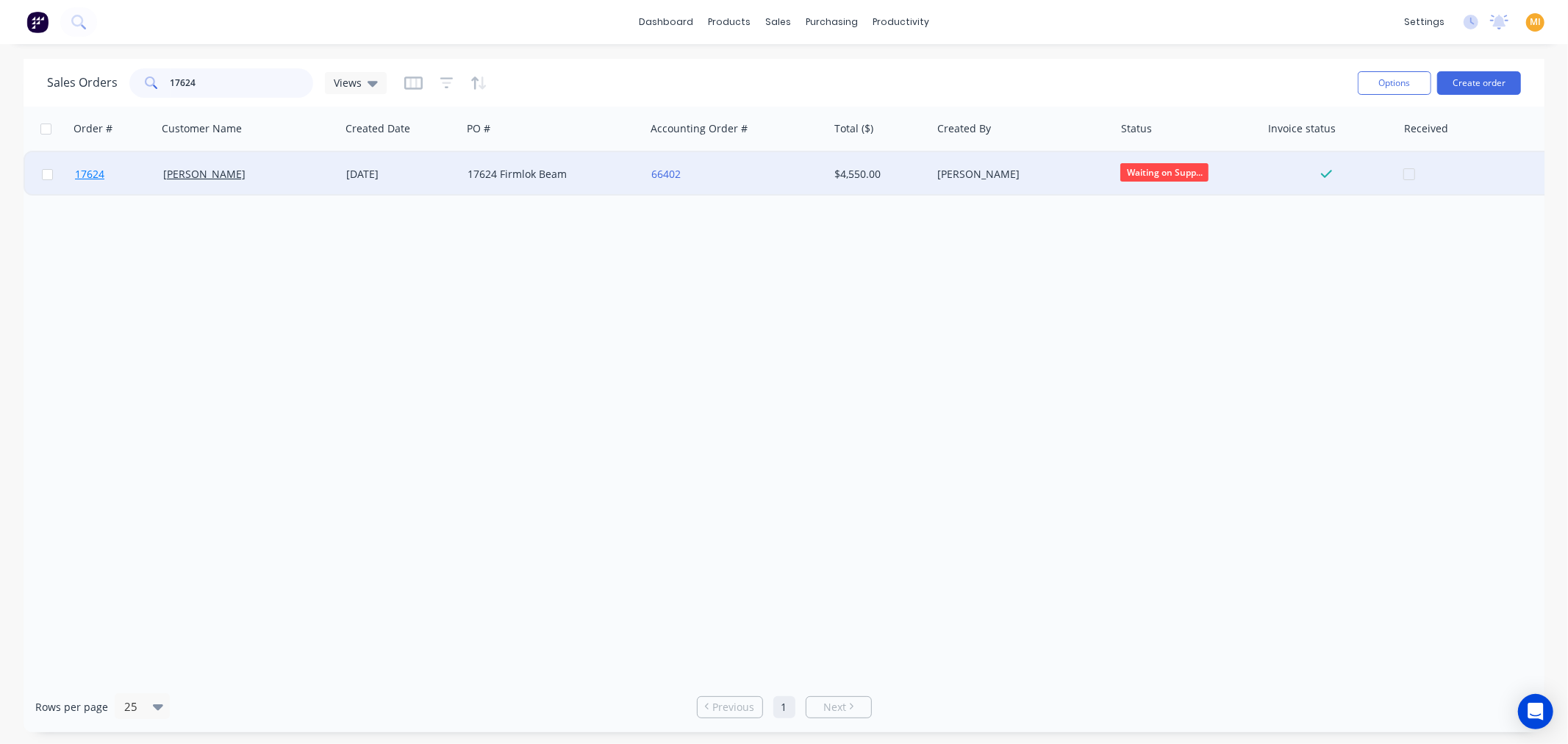
type input "17624"
click at [117, 177] on link "17624" at bounding box center [118, 174] width 88 height 44
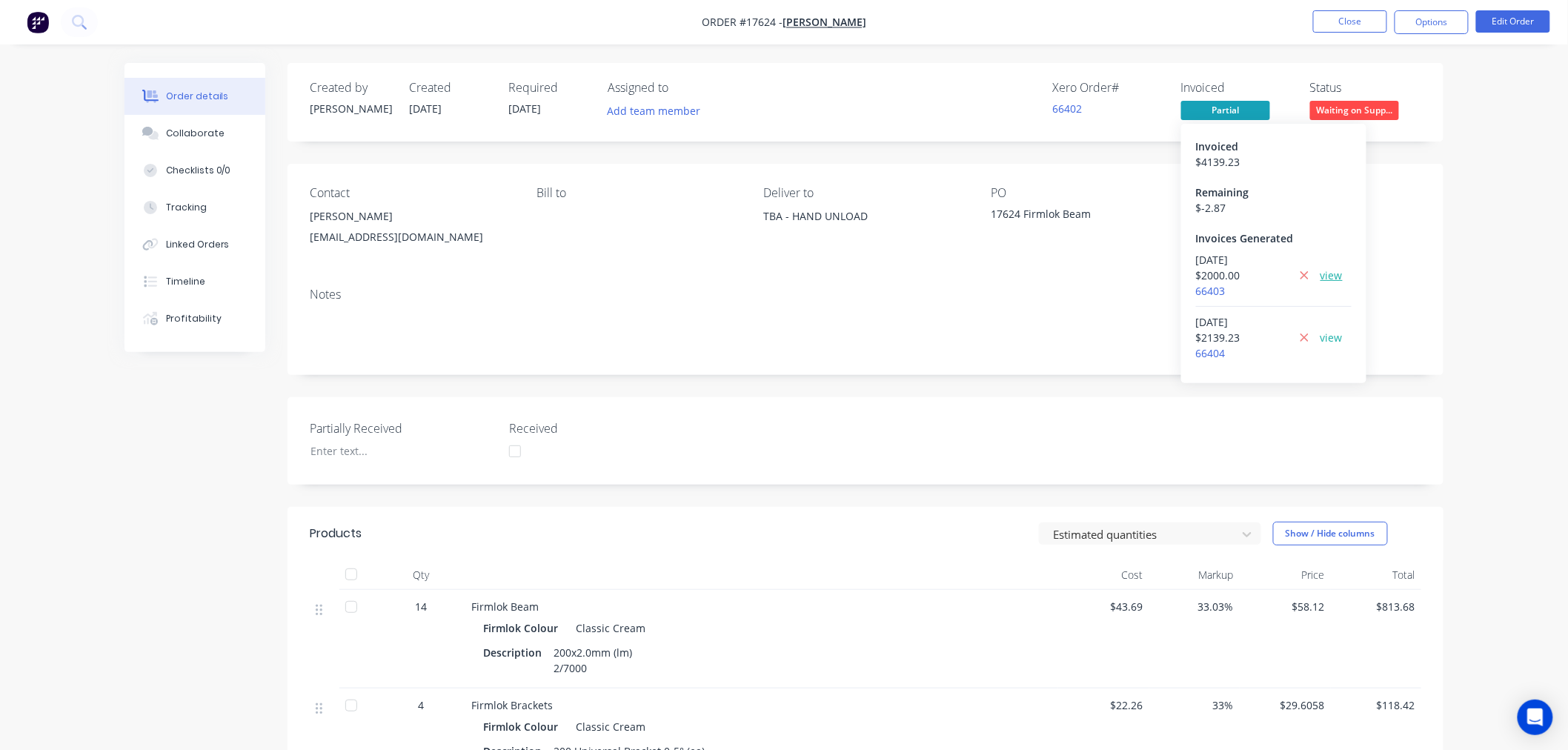
click at [1337, 276] on link "view" at bounding box center [1331, 275] width 23 height 16
click at [1331, 339] on link "view" at bounding box center [1331, 338] width 23 height 16
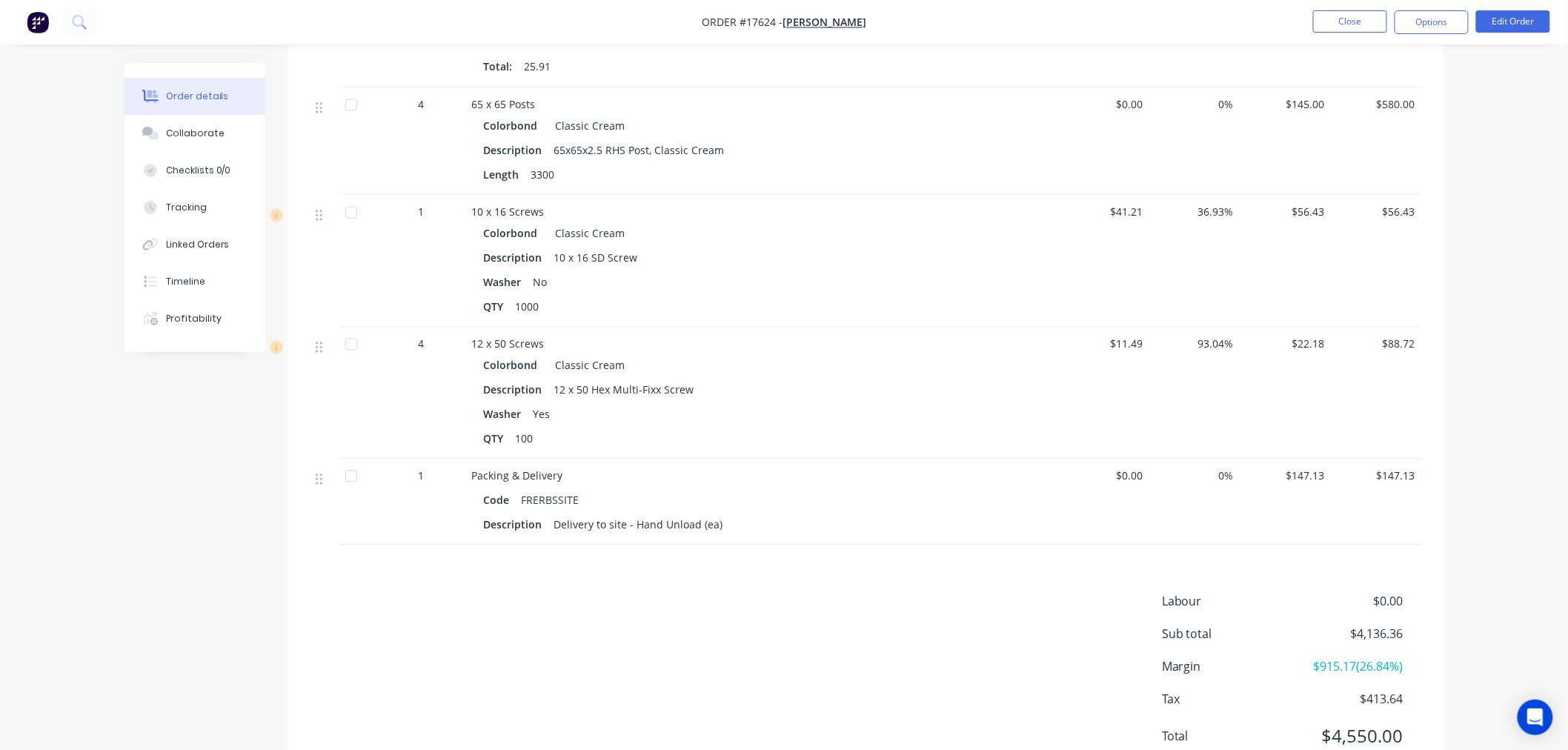
scroll to position [1312, 0]
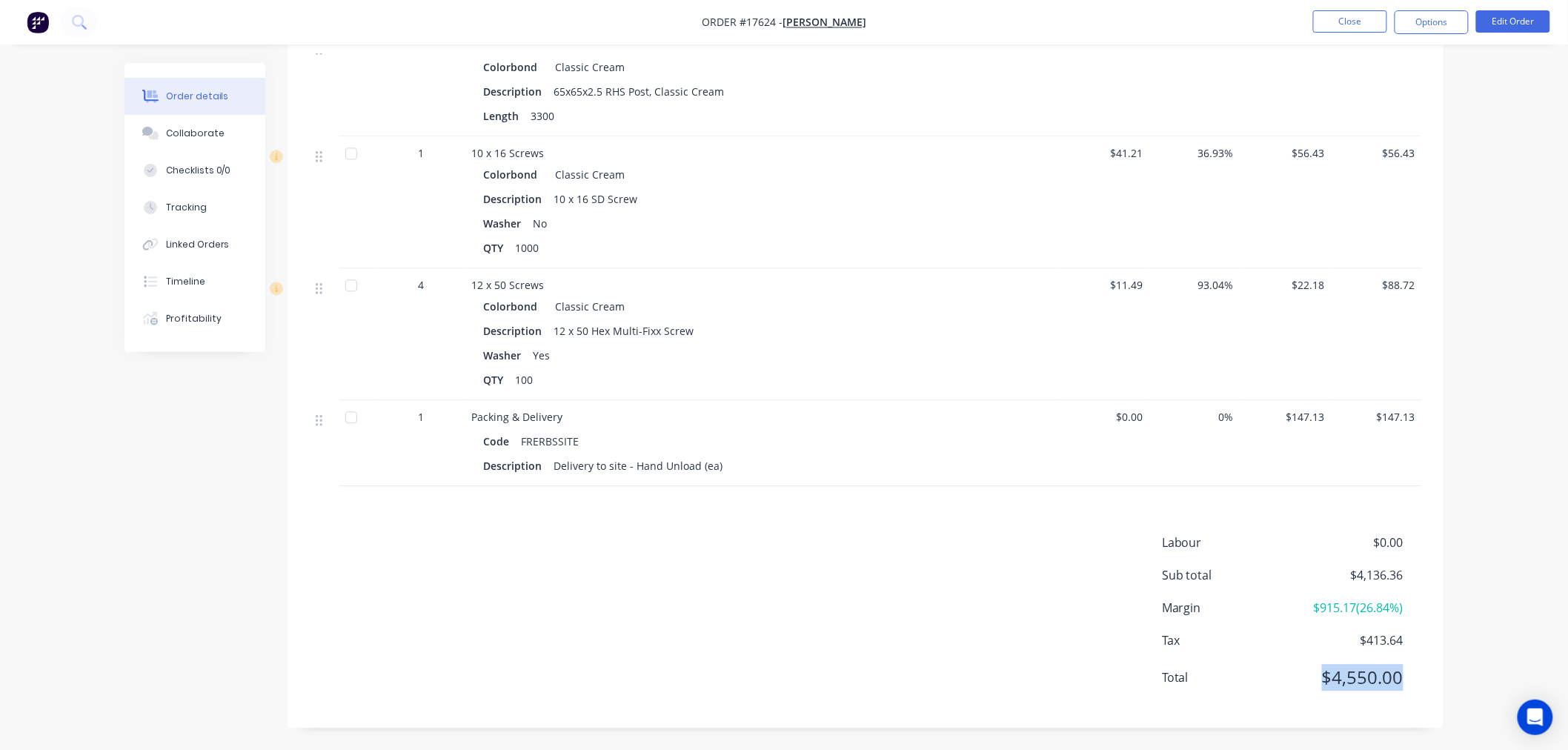
drag, startPoint x: 1368, startPoint y: 686, endPoint x: 1319, endPoint y: 688, distance: 49.0
click at [1319, 688] on div "Total $4,550.00" at bounding box center [1291, 677] width 259 height 26
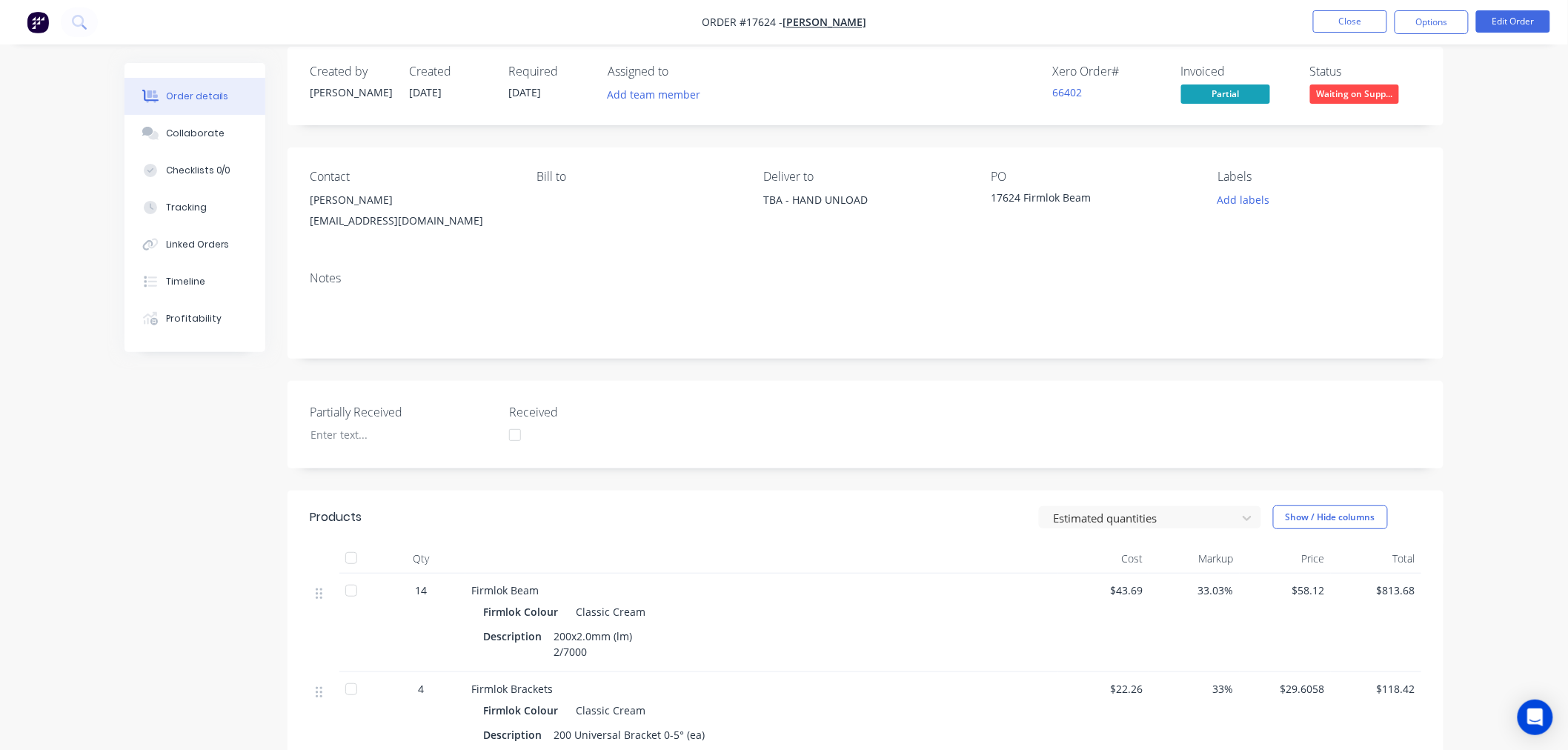
scroll to position [0, 0]
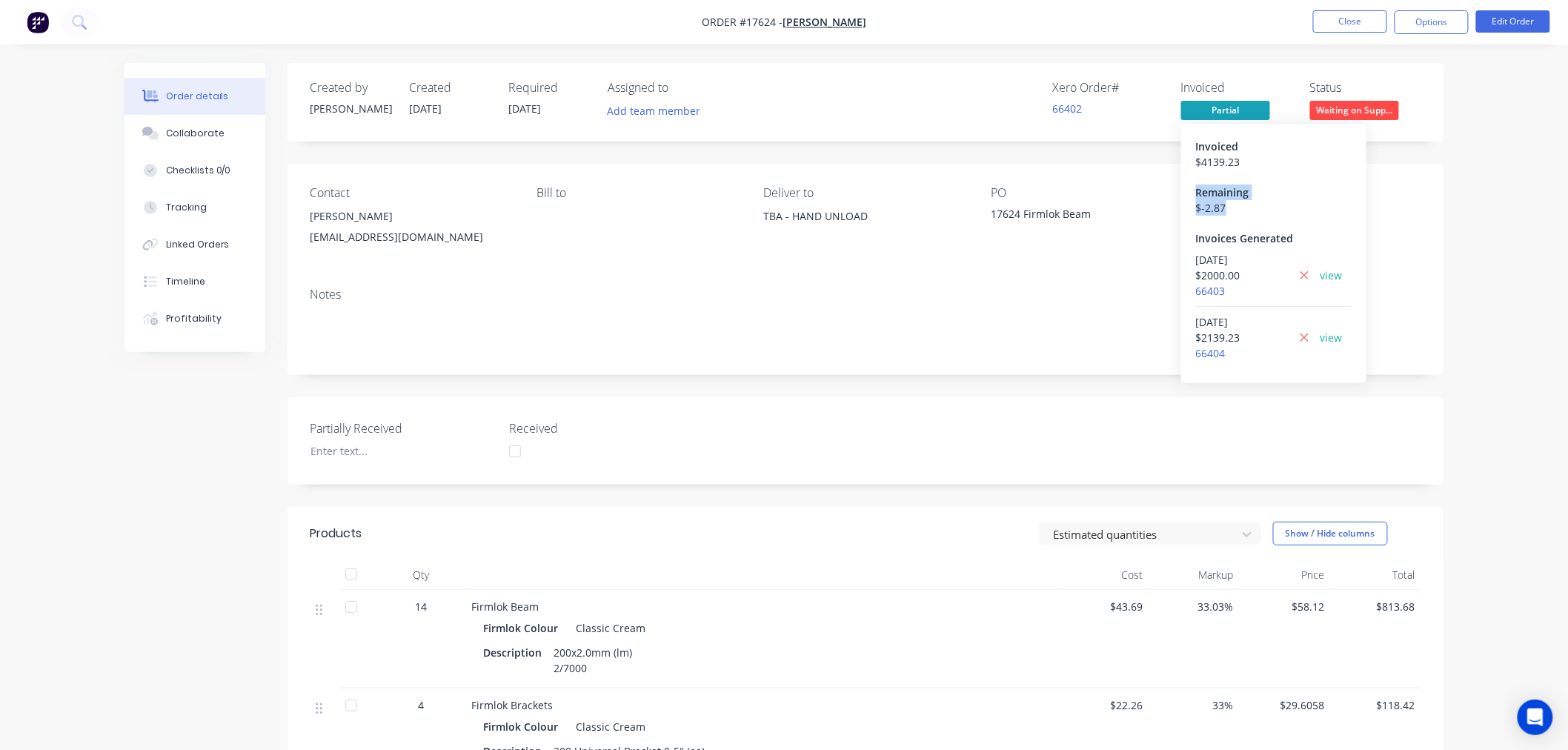
drag, startPoint x: 1231, startPoint y: 206, endPoint x: 1188, endPoint y: 194, distance: 44.6
click at [1188, 194] on div "Invoiced $ 4139.23 Remaining $ -2.87 Invoices Generated 26/09/2025 $ 2000.00 66…" at bounding box center [1273, 253] width 185 height 259
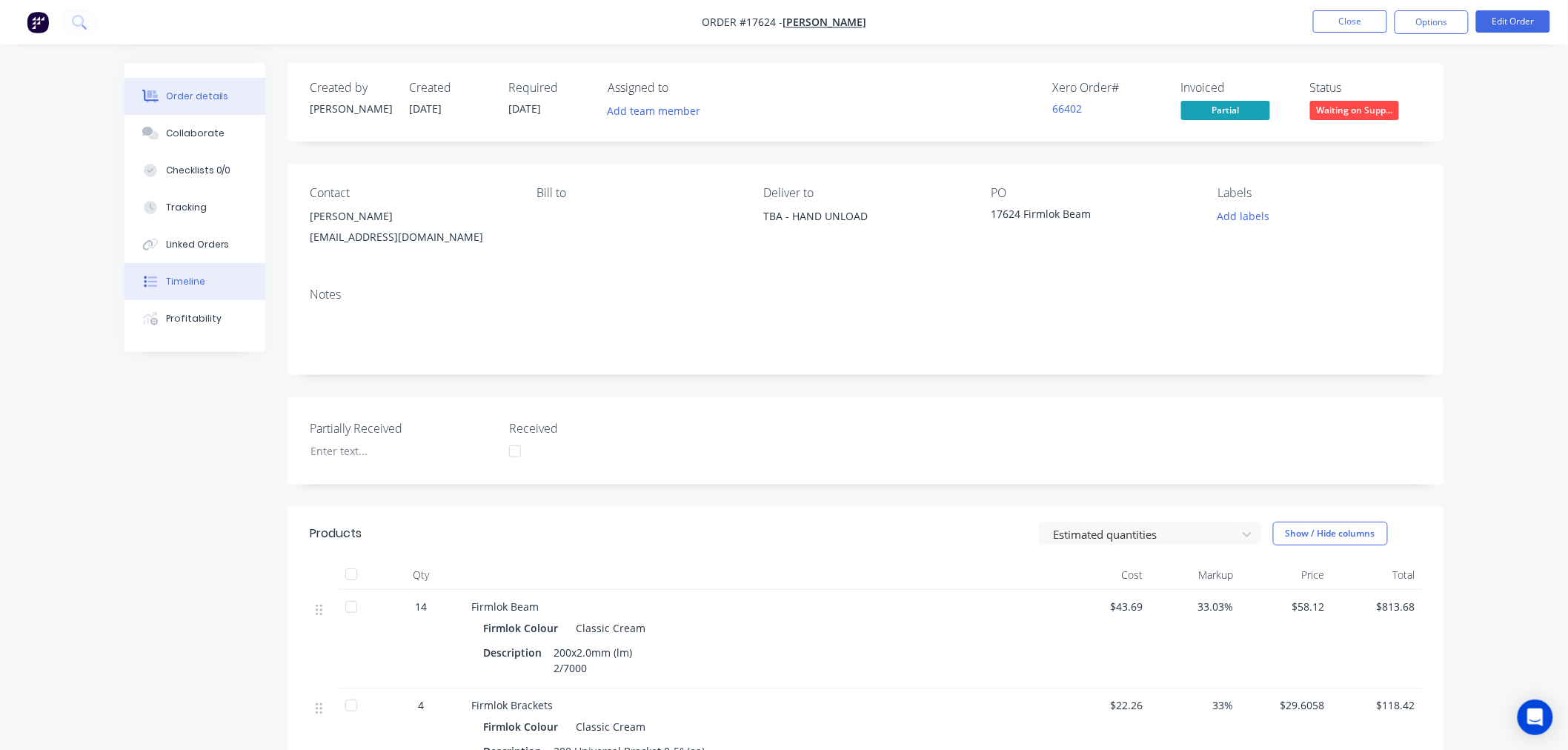
click at [203, 267] on button "Timeline" at bounding box center [195, 282] width 141 height 37
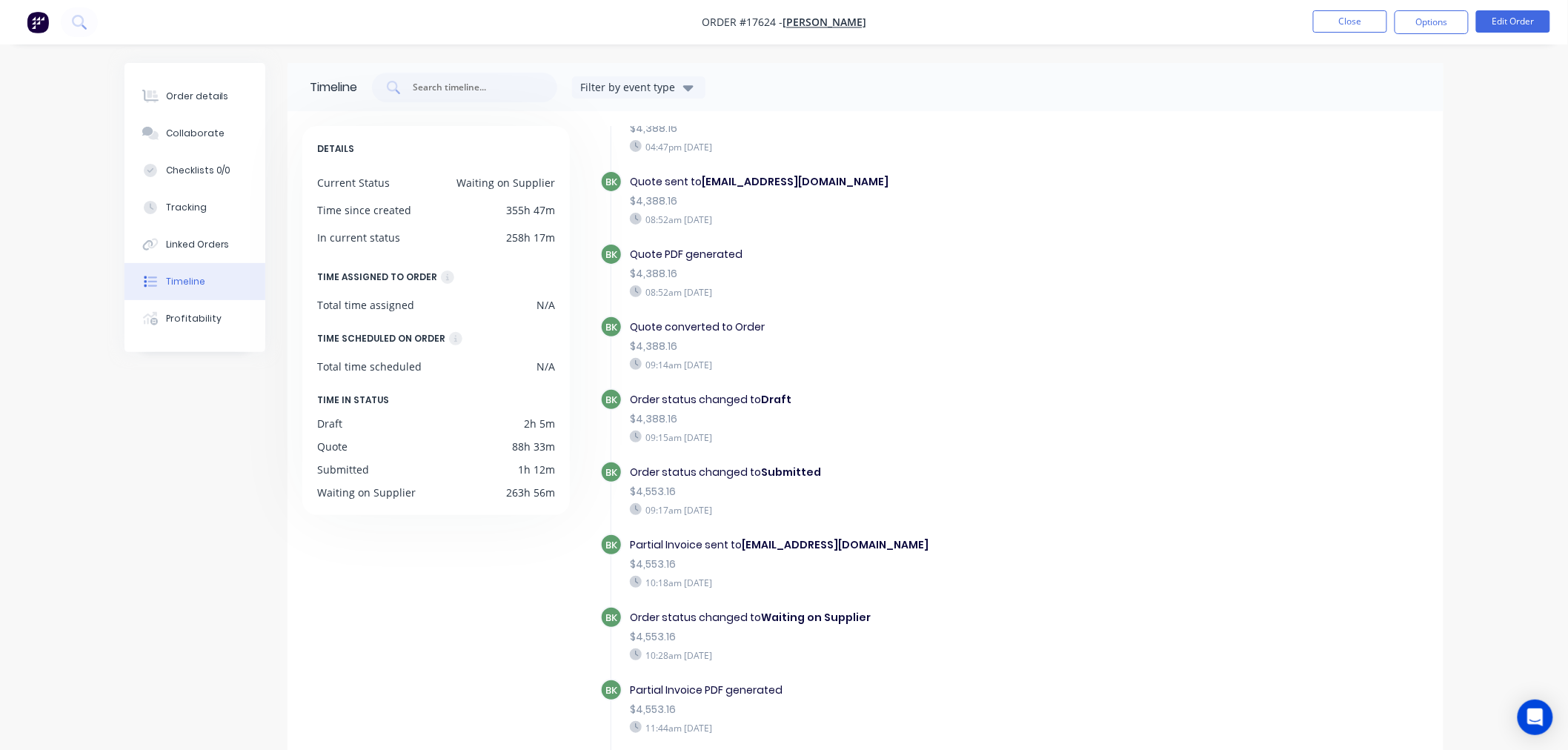
scroll to position [247, 0]
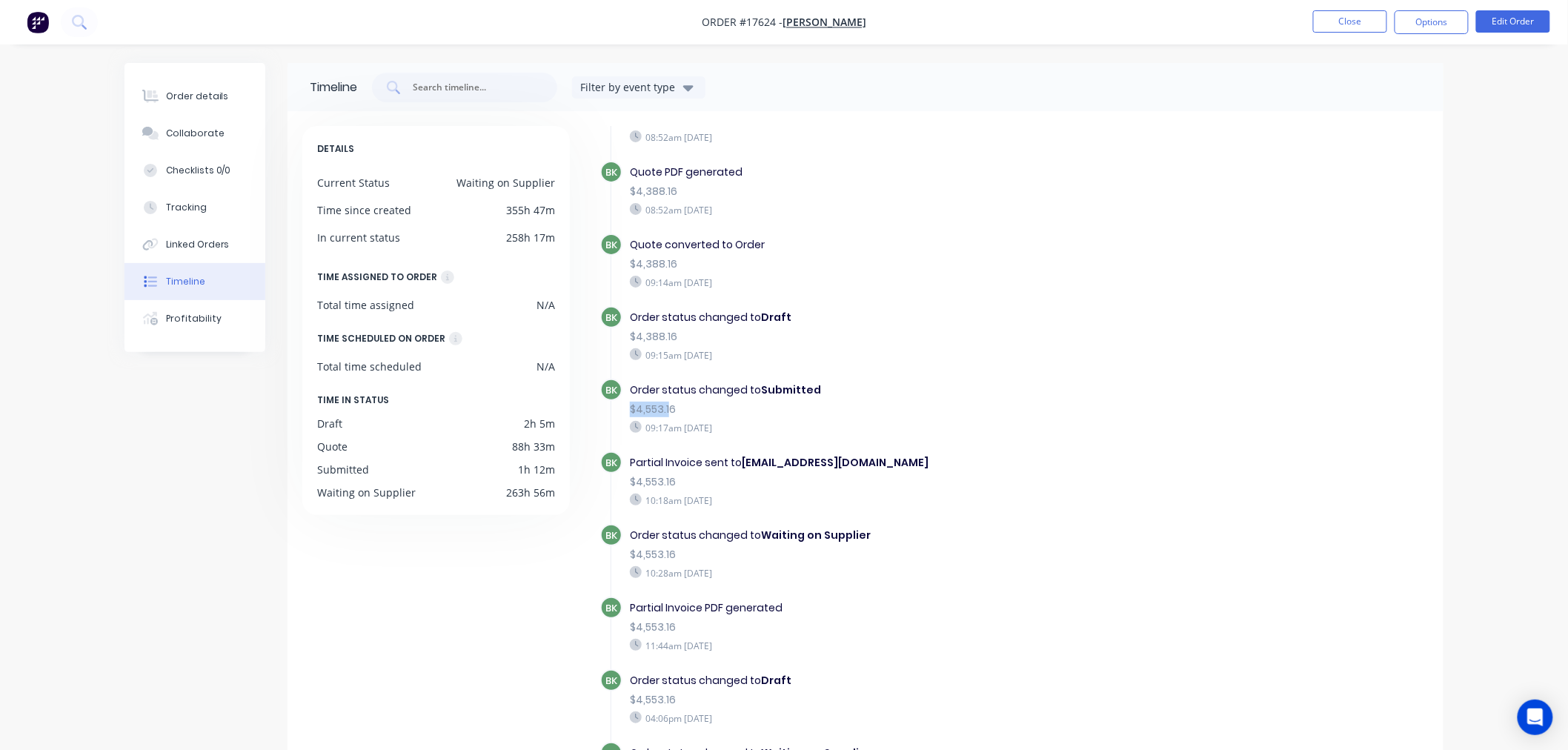
drag, startPoint x: 669, startPoint y: 401, endPoint x: 631, endPoint y: 392, distance: 39.1
click at [631, 401] on div "$4,553.16" at bounding box center [887, 409] width 513 height 16
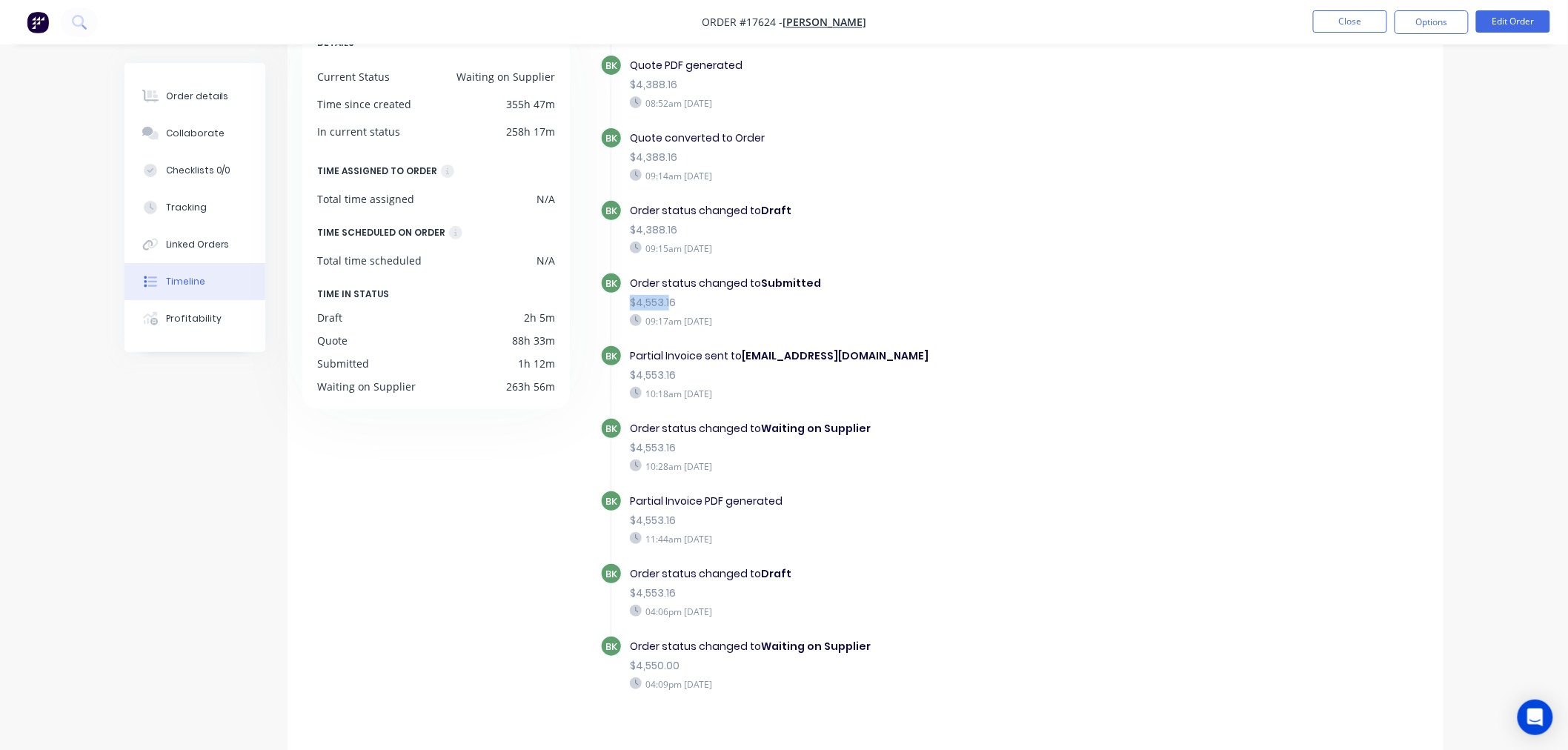
scroll to position [110, 0]
drag, startPoint x: 686, startPoint y: 354, endPoint x: 627, endPoint y: 353, distance: 59.0
click at [627, 353] on div "Partial Invoice sent to crabs1961@yahoo.com.au $4,553.16 10:18am Friday 26/09/25" at bounding box center [886, 370] width 528 height 60
click at [957, 383] on div "10:18am Friday 26/09/25" at bounding box center [887, 390] width 513 height 14
click at [899, 345] on div "Partial Invoice sent to crabs1961@yahoo.com.au" at bounding box center [887, 352] width 513 height 16
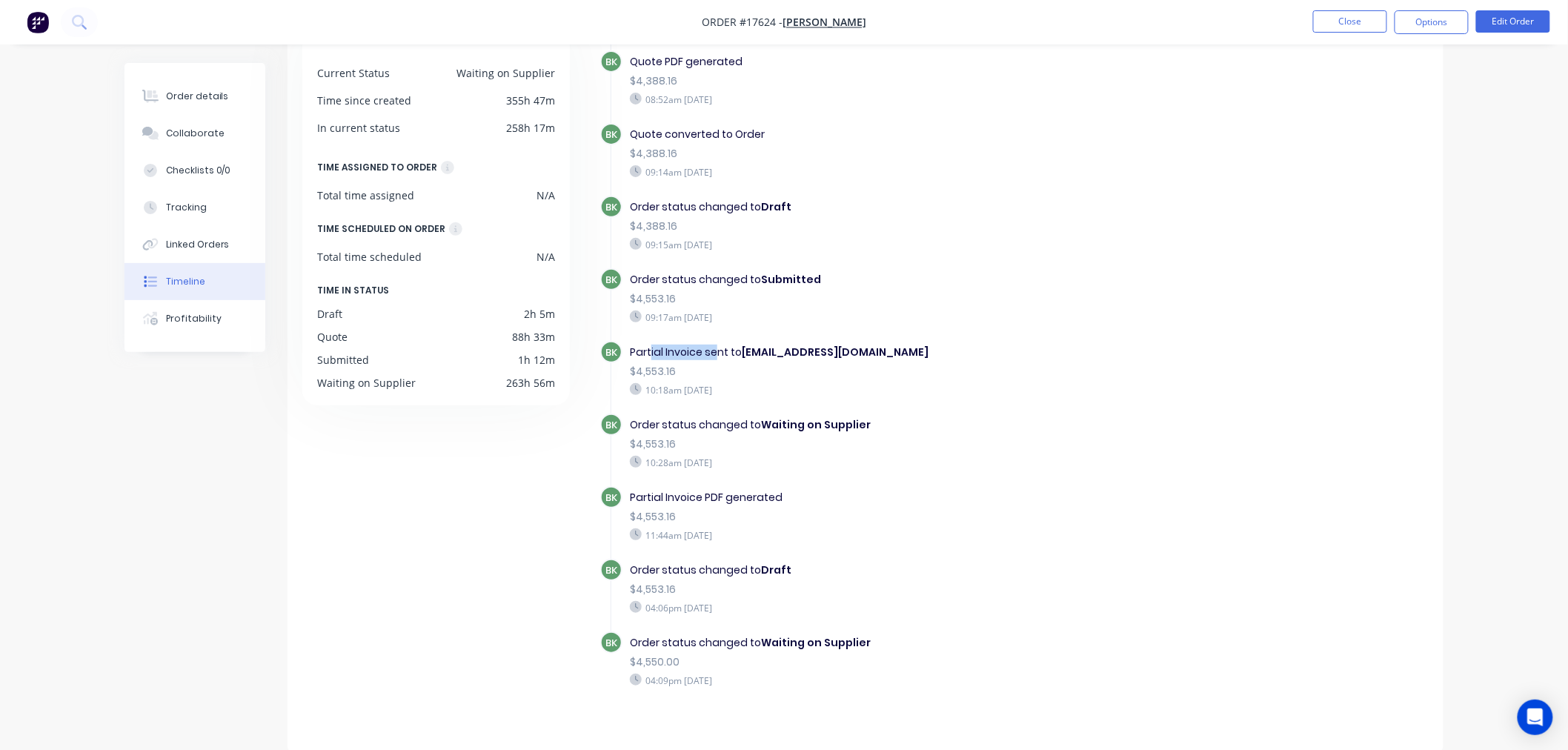
drag, startPoint x: 714, startPoint y: 343, endPoint x: 652, endPoint y: 343, distance: 62.0
click at [652, 345] on div "Partial Invoice sent to crabs1961@yahoo.com.au" at bounding box center [887, 352] width 513 height 16
drag, startPoint x: 691, startPoint y: 505, endPoint x: 639, endPoint y: 497, distance: 52.6
click at [639, 509] on div "$4,553.16" at bounding box center [887, 517] width 513 height 16
click at [651, 582] on div "$4,553.16" at bounding box center [887, 589] width 513 height 16
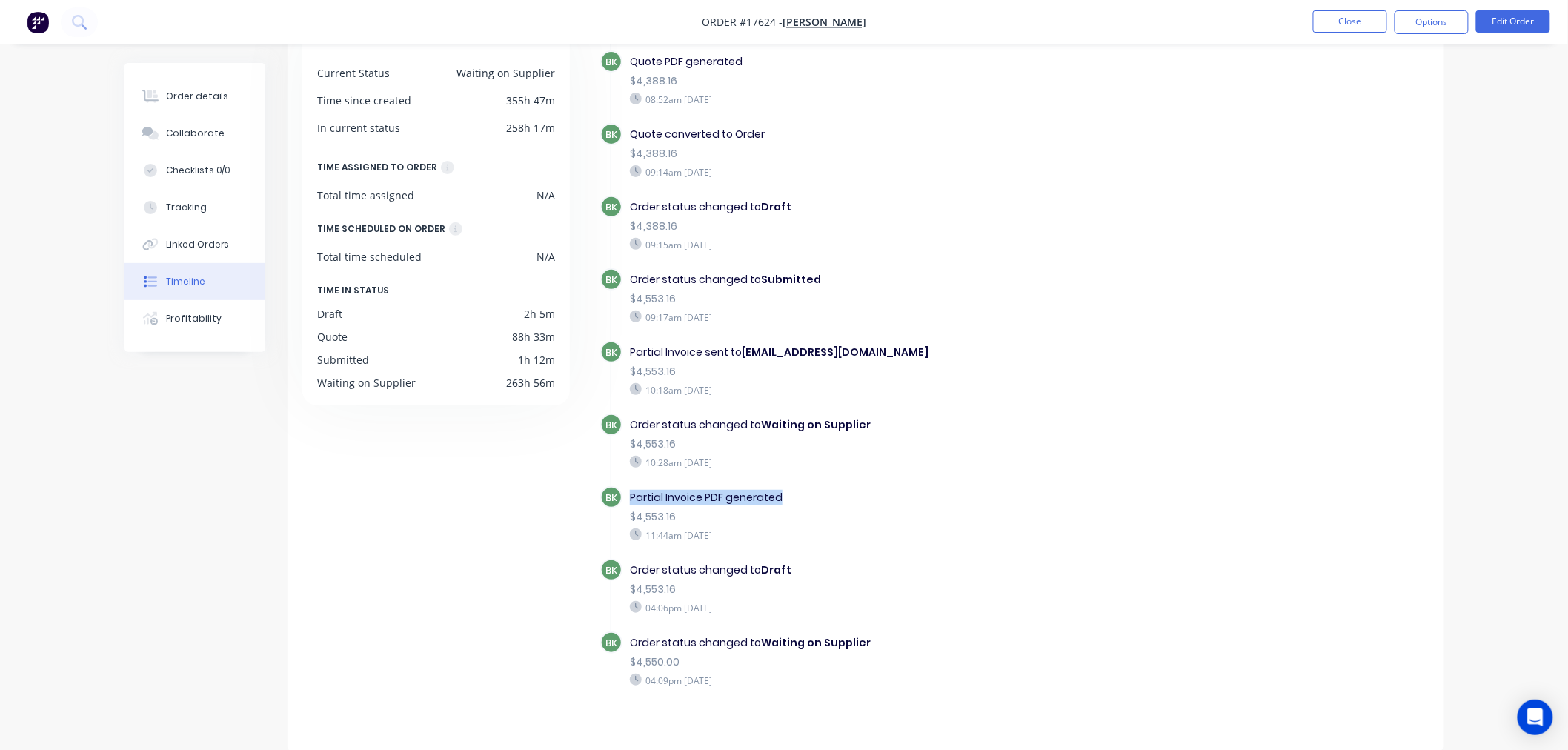
drag, startPoint x: 783, startPoint y: 487, endPoint x: 630, endPoint y: 488, distance: 153.0
click at [630, 490] on div "Partial Invoice PDF generated" at bounding box center [887, 497] width 513 height 16
click at [639, 509] on div "$4,553.16" at bounding box center [887, 517] width 513 height 16
drag, startPoint x: 672, startPoint y: 361, endPoint x: 643, endPoint y: 349, distance: 31.4
click at [643, 349] on div "Partial Invoice sent to crabs1961@yahoo.com.au $4,553.16 10:18am Friday 26/09/25" at bounding box center [886, 370] width 528 height 60
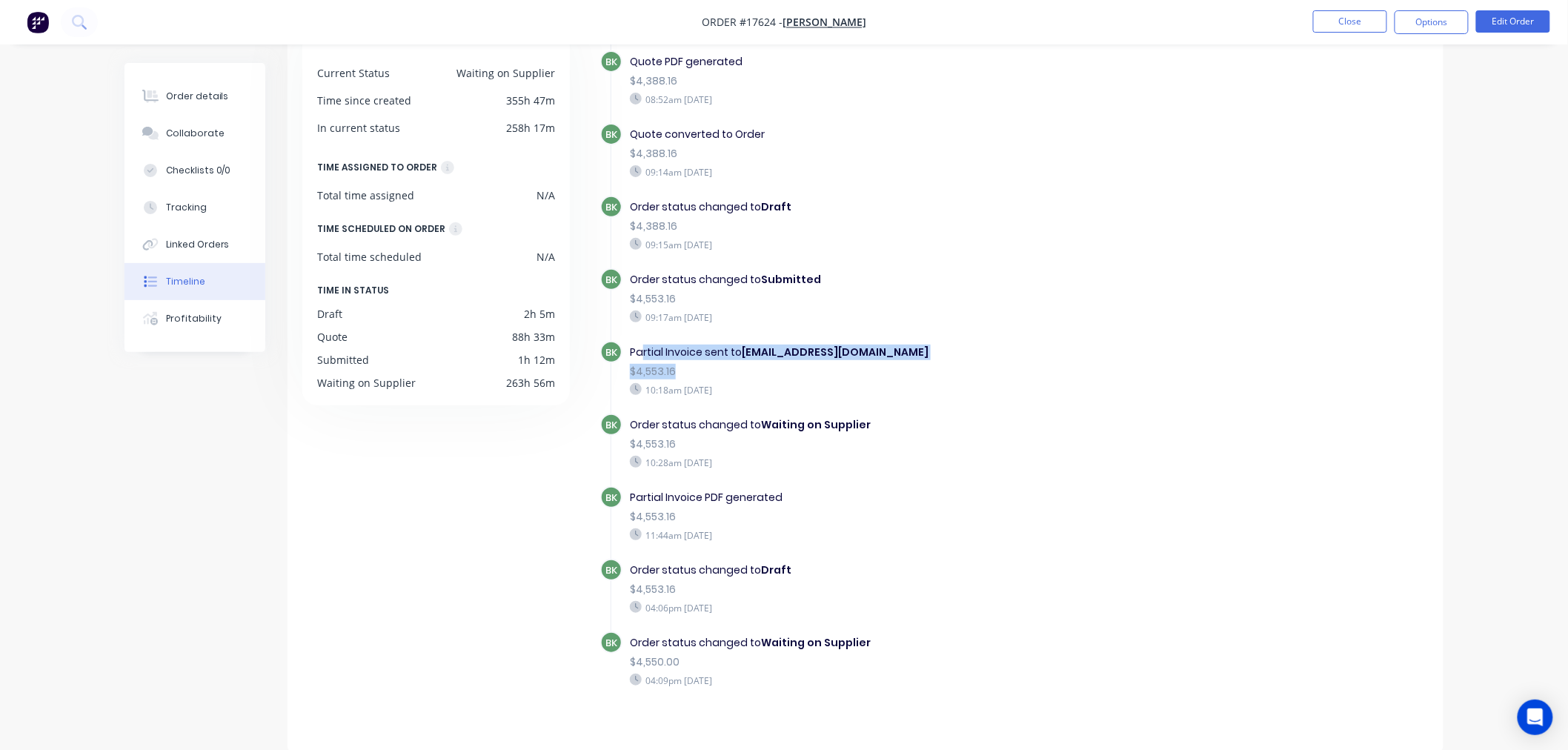
click at [668, 366] on div "$4,553.16" at bounding box center [887, 372] width 513 height 16
click at [190, 98] on div "Order details" at bounding box center [198, 97] width 63 height 14
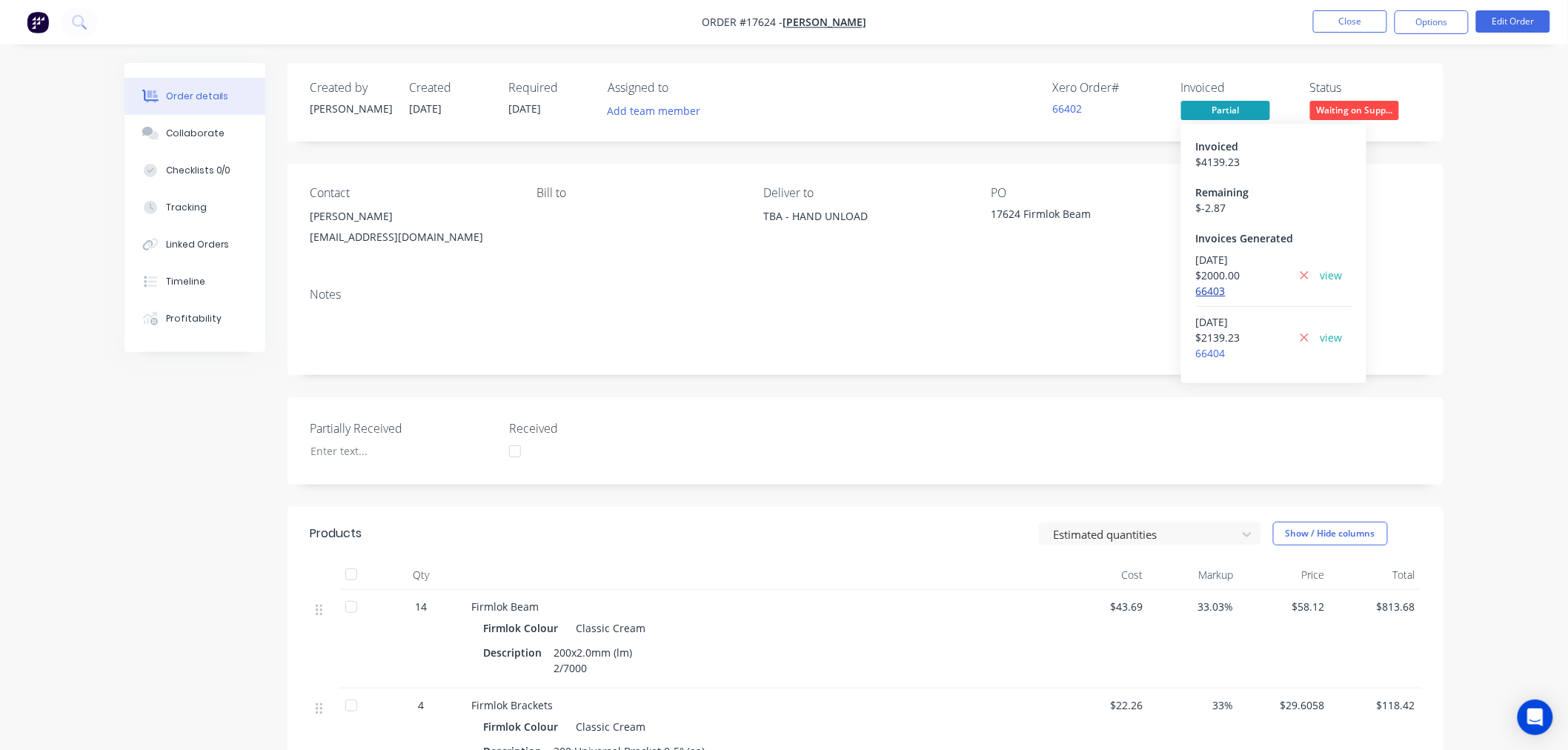
click at [1217, 292] on link "66403" at bounding box center [1211, 291] width 29 height 14
click at [1207, 351] on link "66404" at bounding box center [1211, 353] width 29 height 14
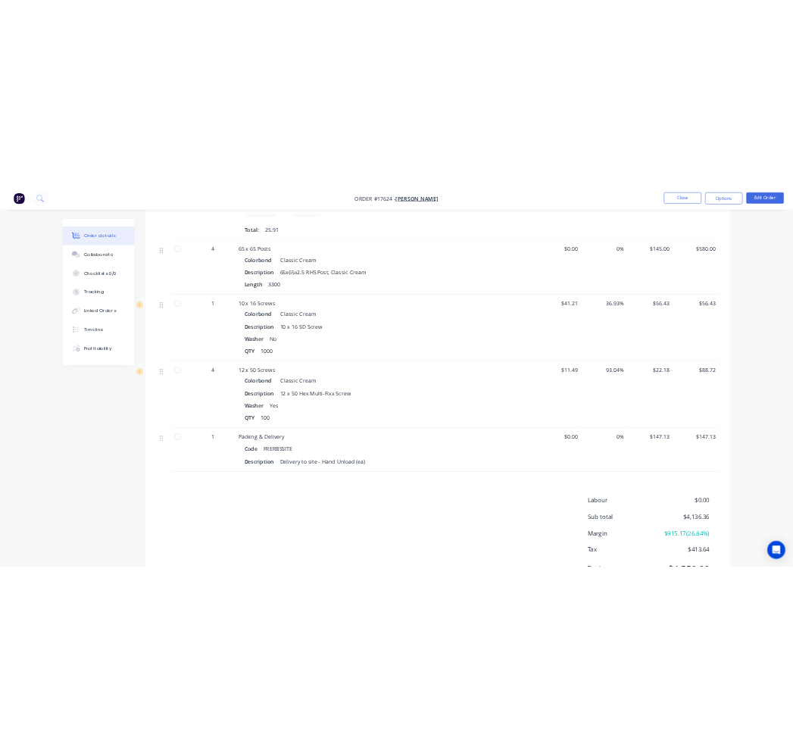
scroll to position [1340, 0]
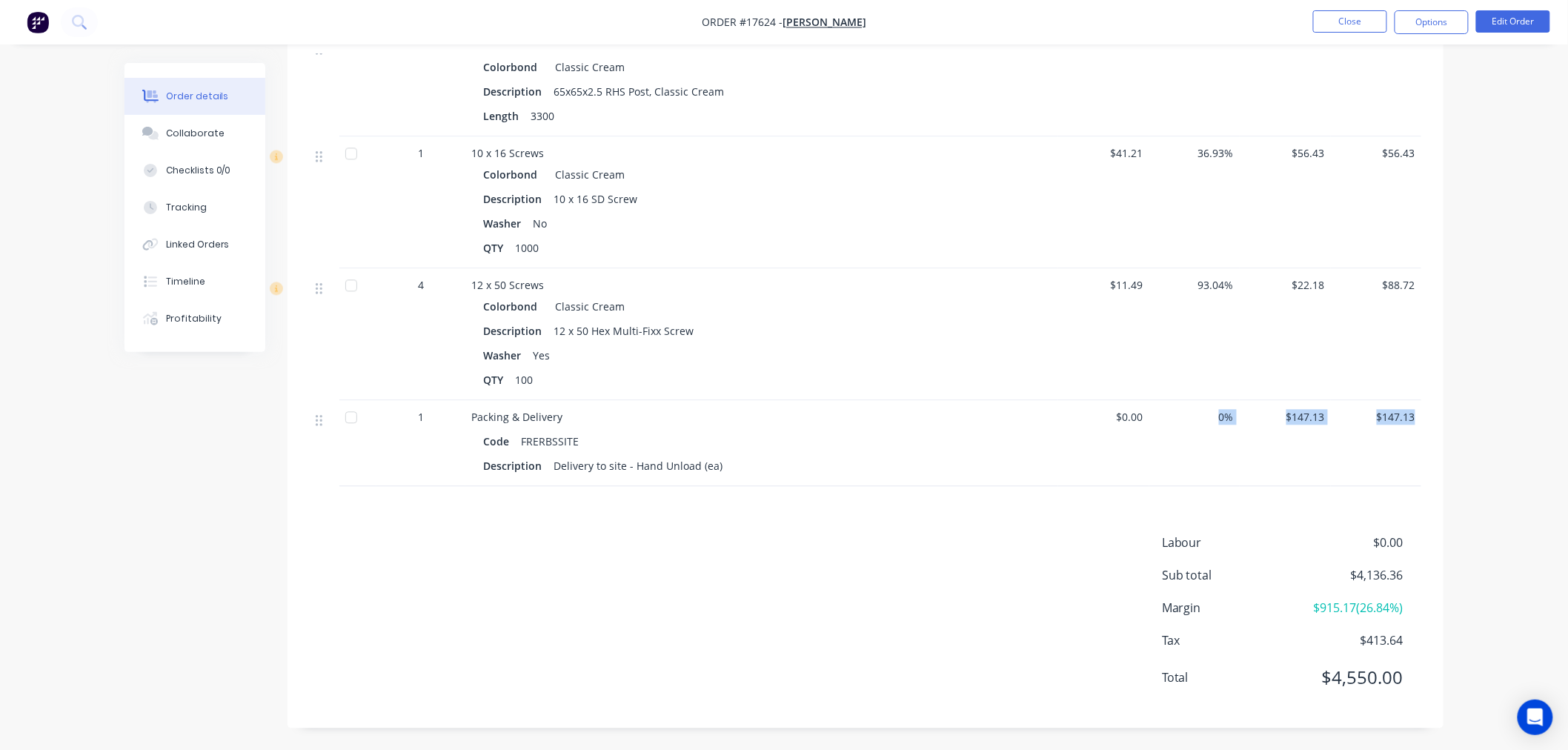
drag, startPoint x: 1416, startPoint y: 411, endPoint x: 1161, endPoint y: 403, distance: 255.1
click at [1161, 403] on div "1 Packing & Delivery Code FRERBSSITE Description Delivery to site - Hand Unload…" at bounding box center [865, 444] width 1112 height 86
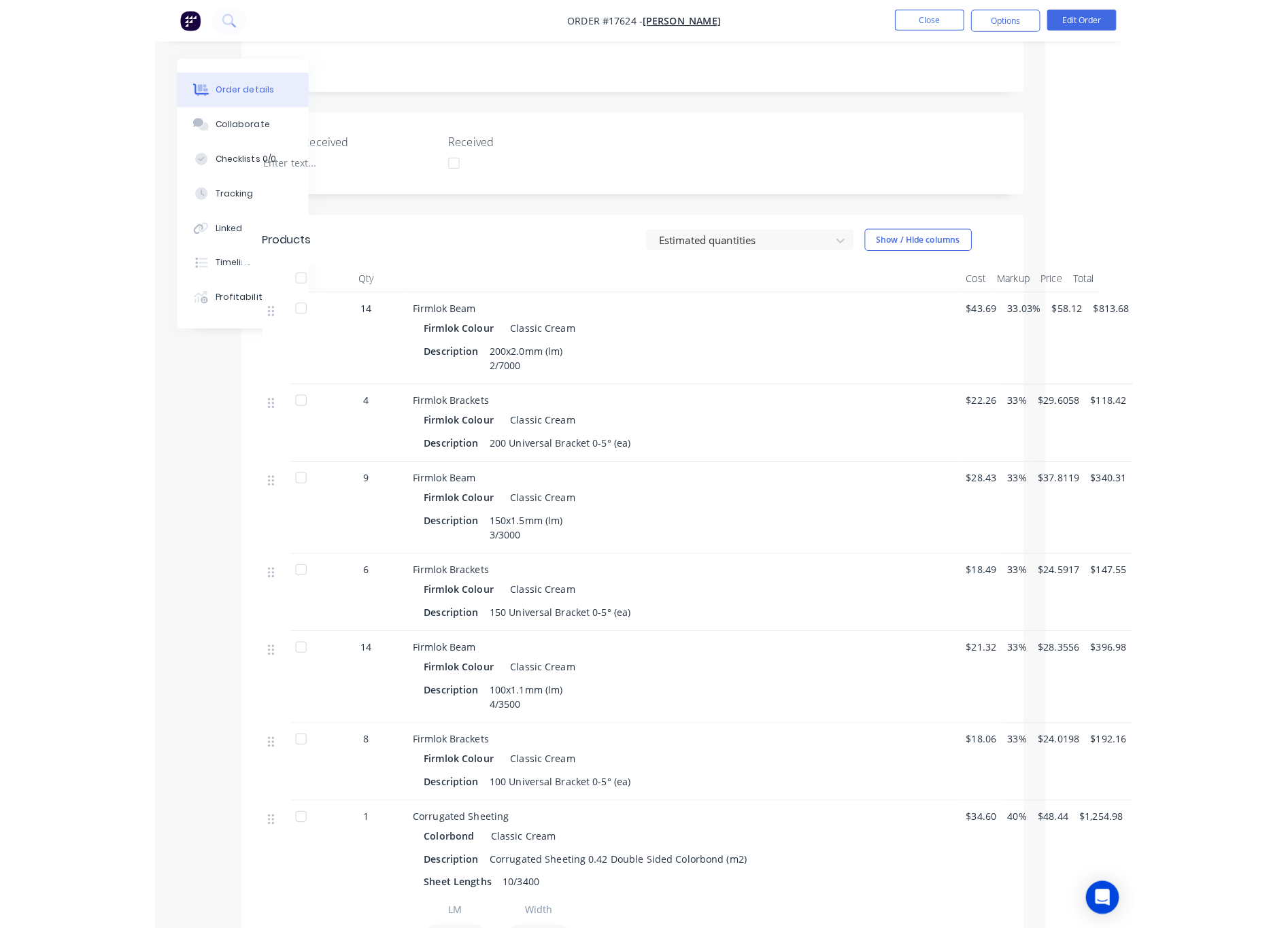
scroll to position [323, 0]
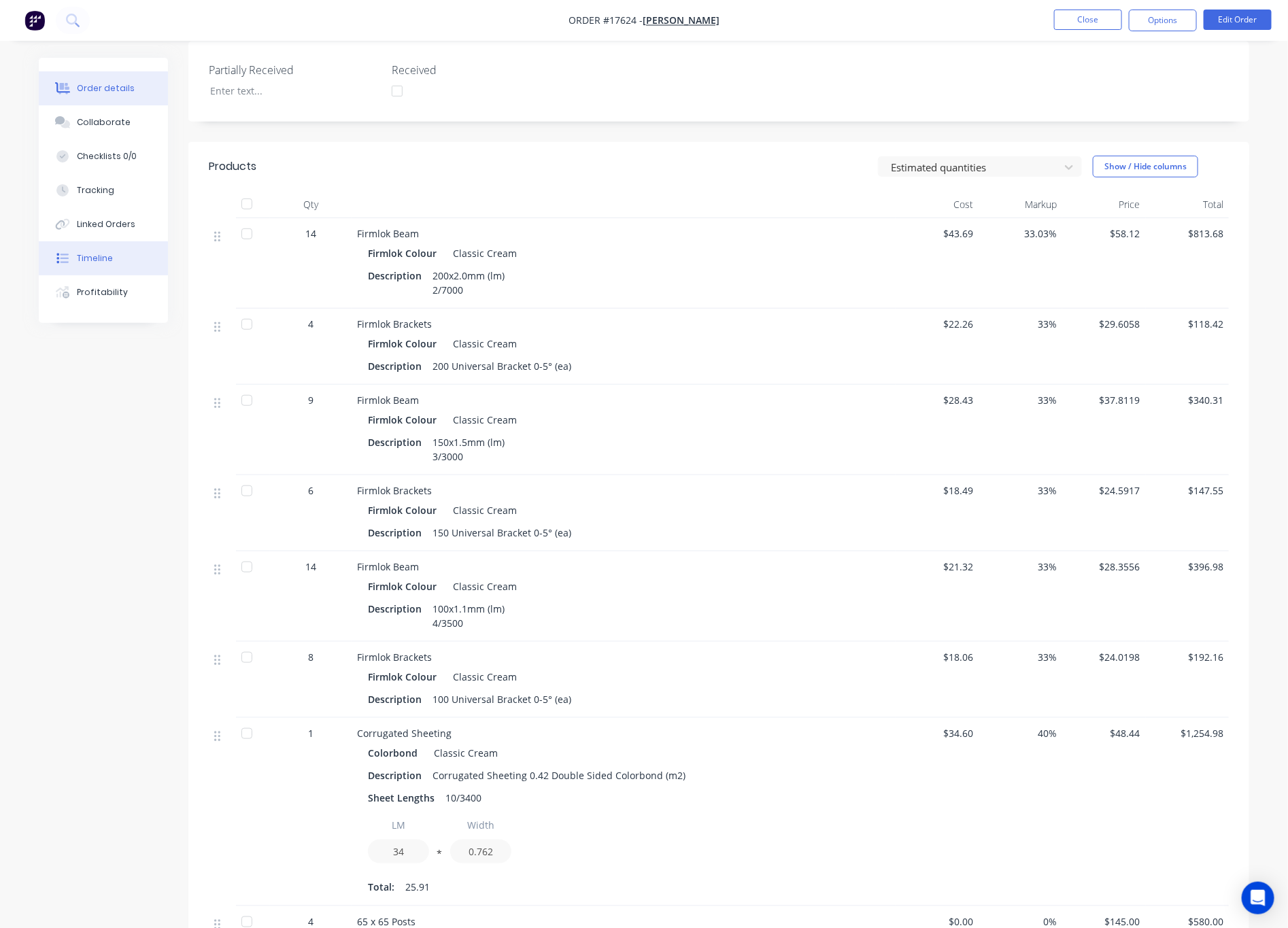
click at [112, 261] on button "Timeline" at bounding box center [103, 259] width 129 height 34
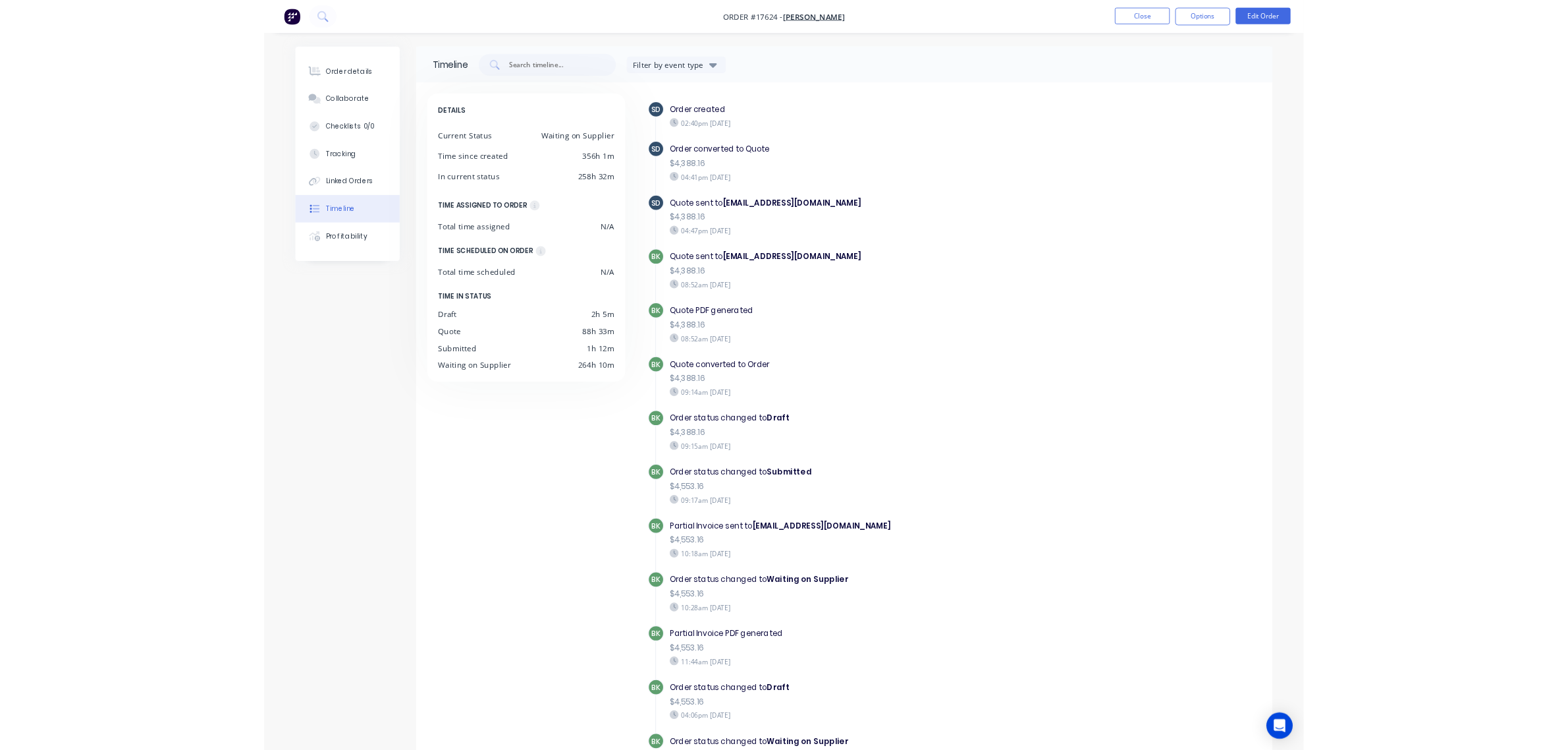
scroll to position [4, 0]
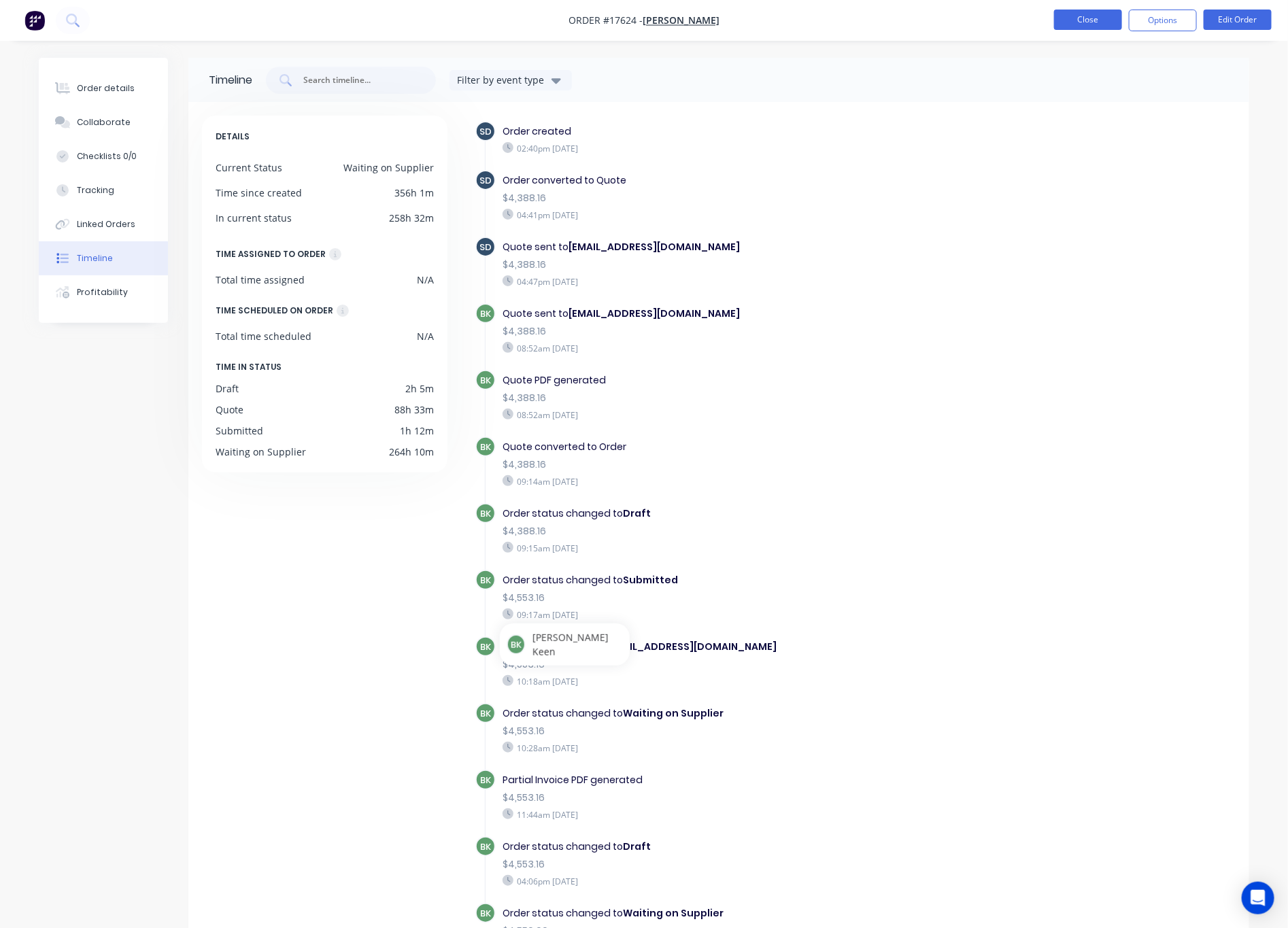
click at [1092, 24] on button "Close" at bounding box center [1089, 20] width 68 height 21
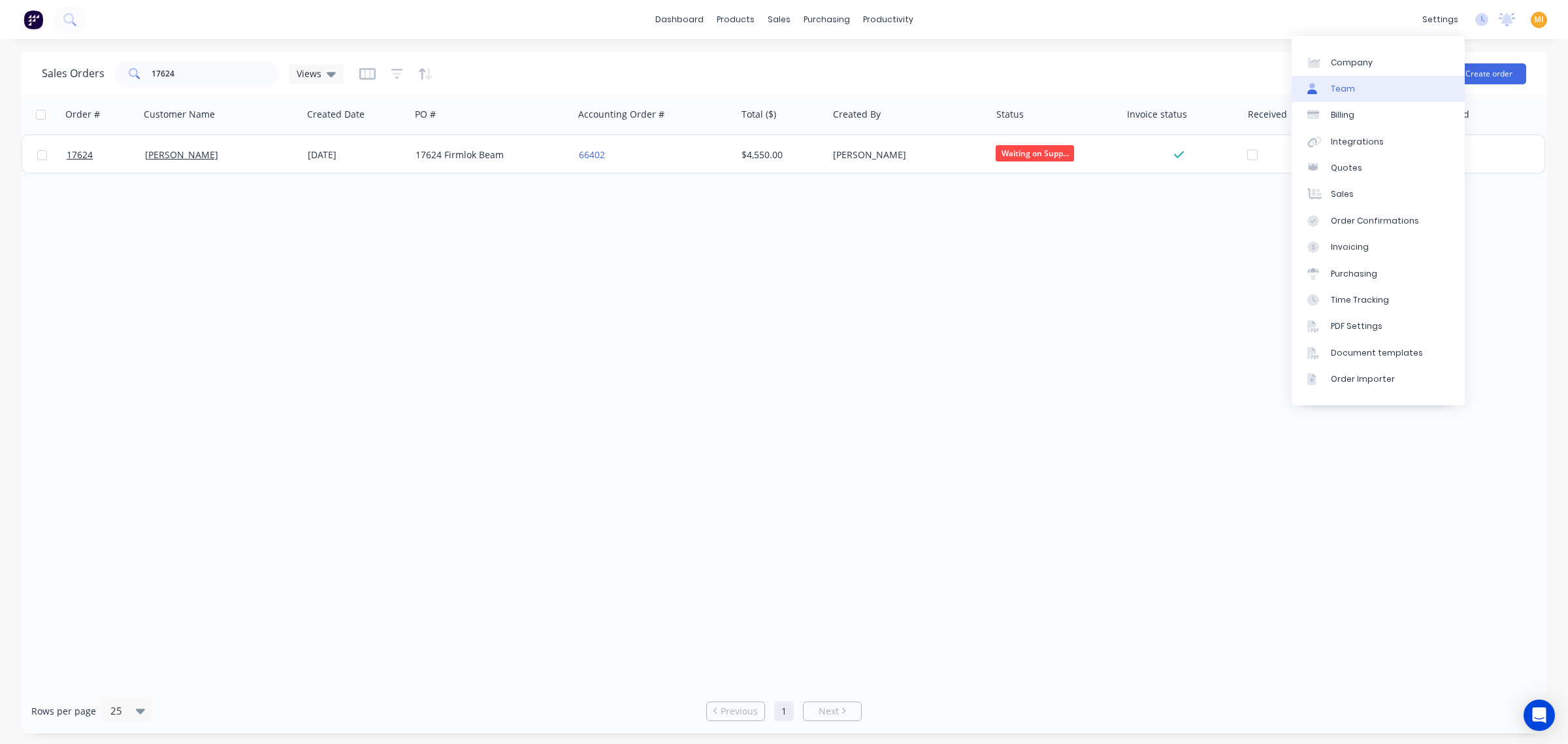
drag, startPoint x: 1376, startPoint y: 92, endPoint x: 1360, endPoint y: 98, distance: 17.1
click at [1376, 92] on link "Team" at bounding box center [1378, 89] width 173 height 26
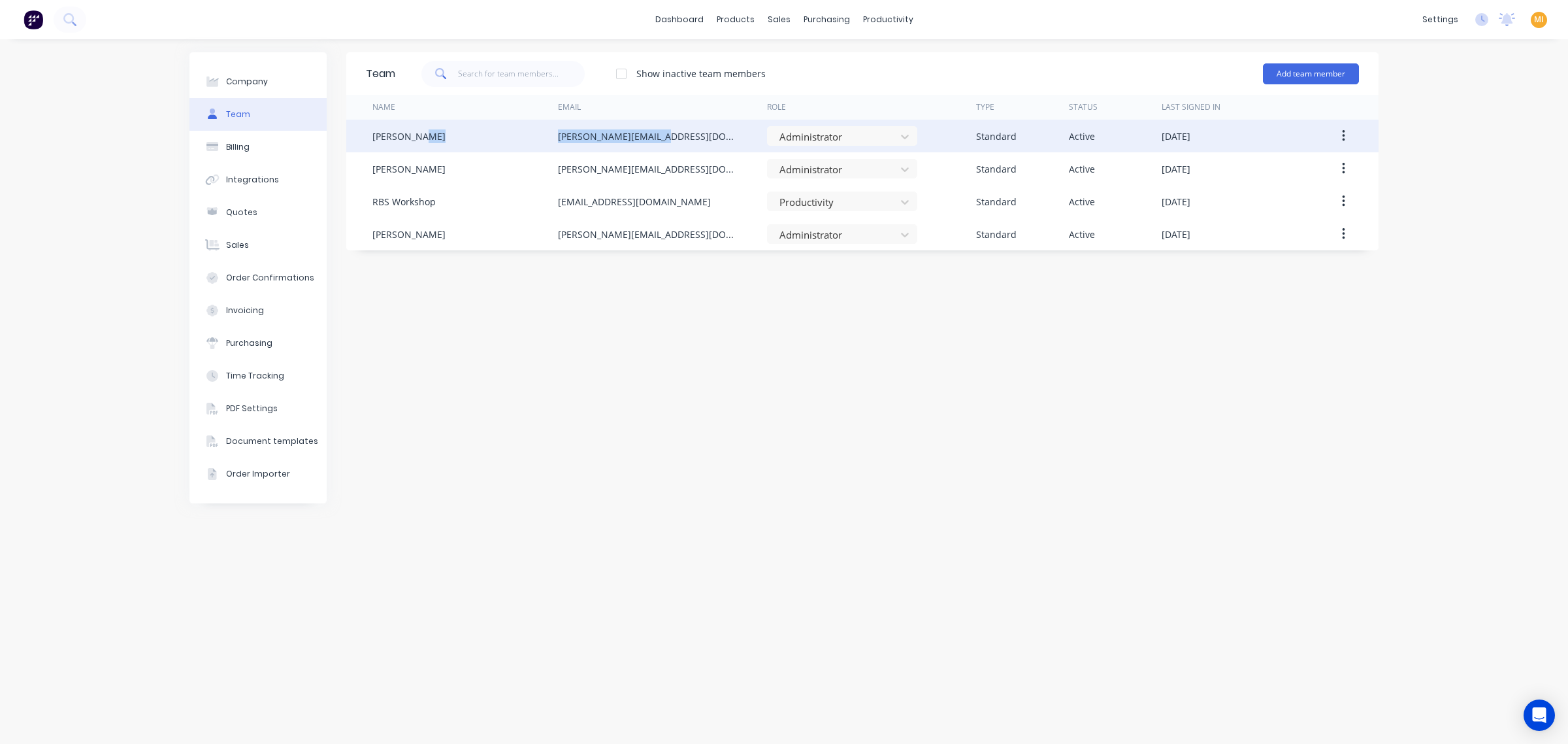
drag, startPoint x: 674, startPoint y: 133, endPoint x: 550, endPoint y: 129, distance: 124.1
click at [550, 129] on div "Barry Keen barry@rbsgroup.com.au Administrator Standard Active October 7th 2025" at bounding box center [862, 136] width 1032 height 33
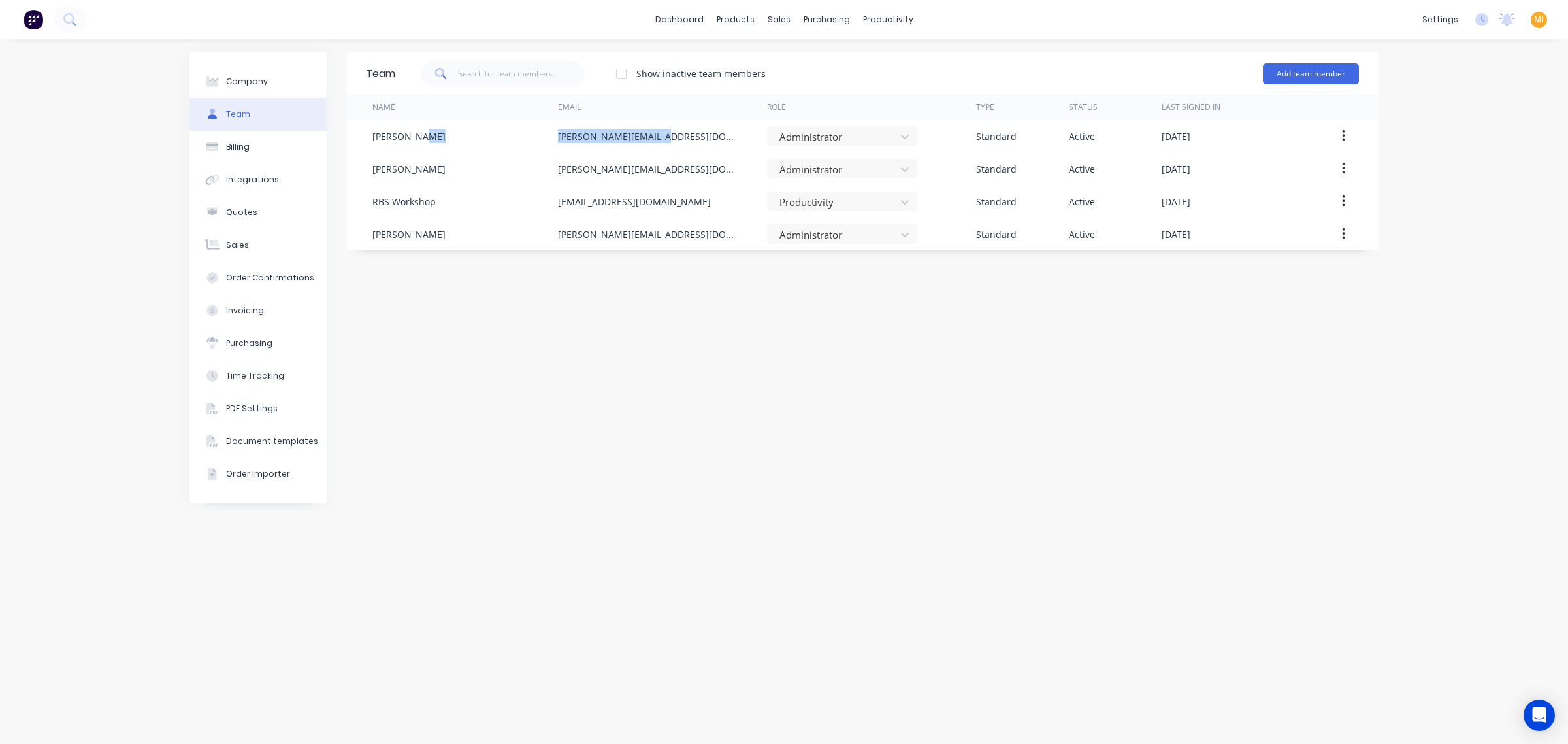
copy div "barry@rbsgroup.com.au"
click at [799, 55] on link "Sales Orders" at bounding box center [847, 62] width 173 height 26
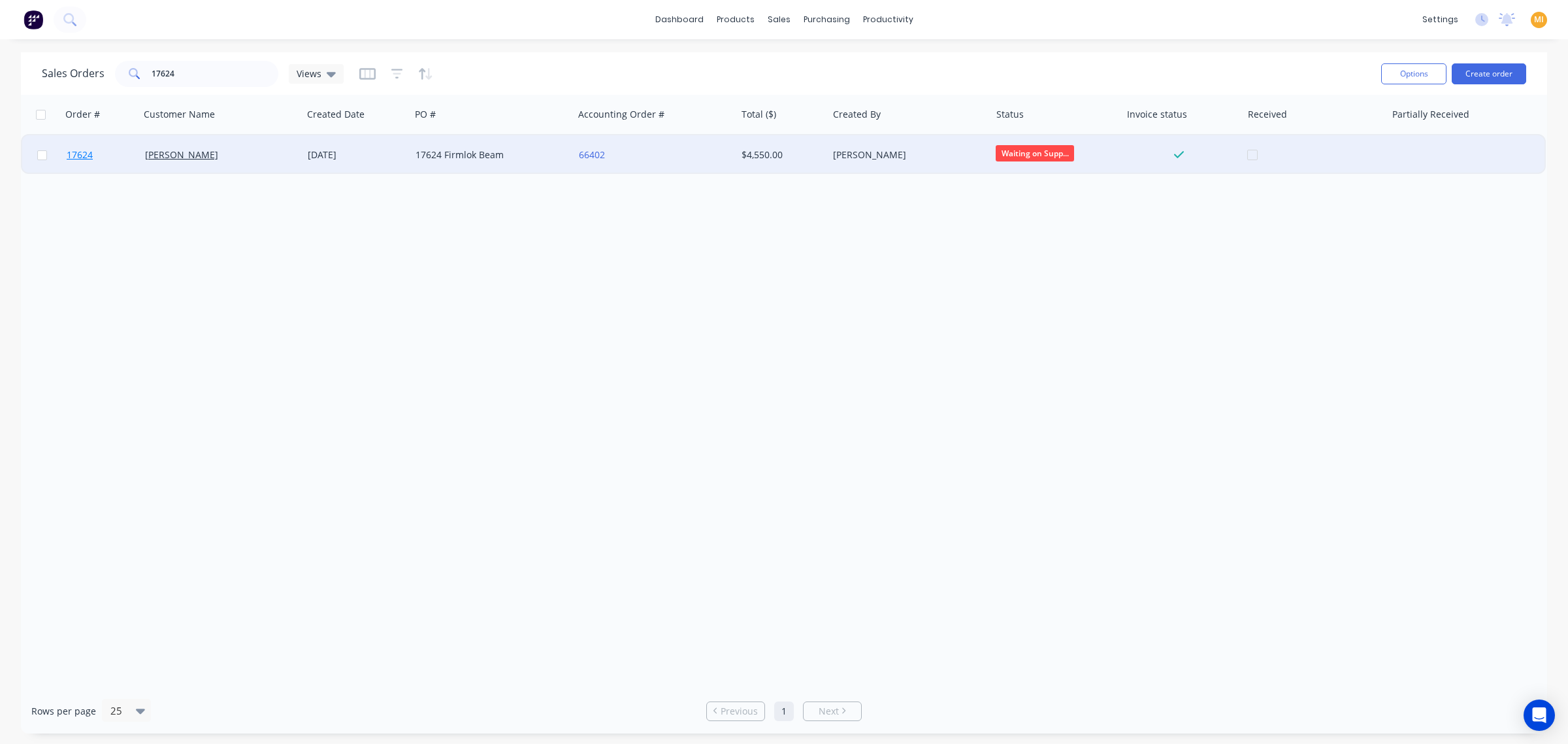
click at [106, 159] on link "17624" at bounding box center [105, 154] width 79 height 39
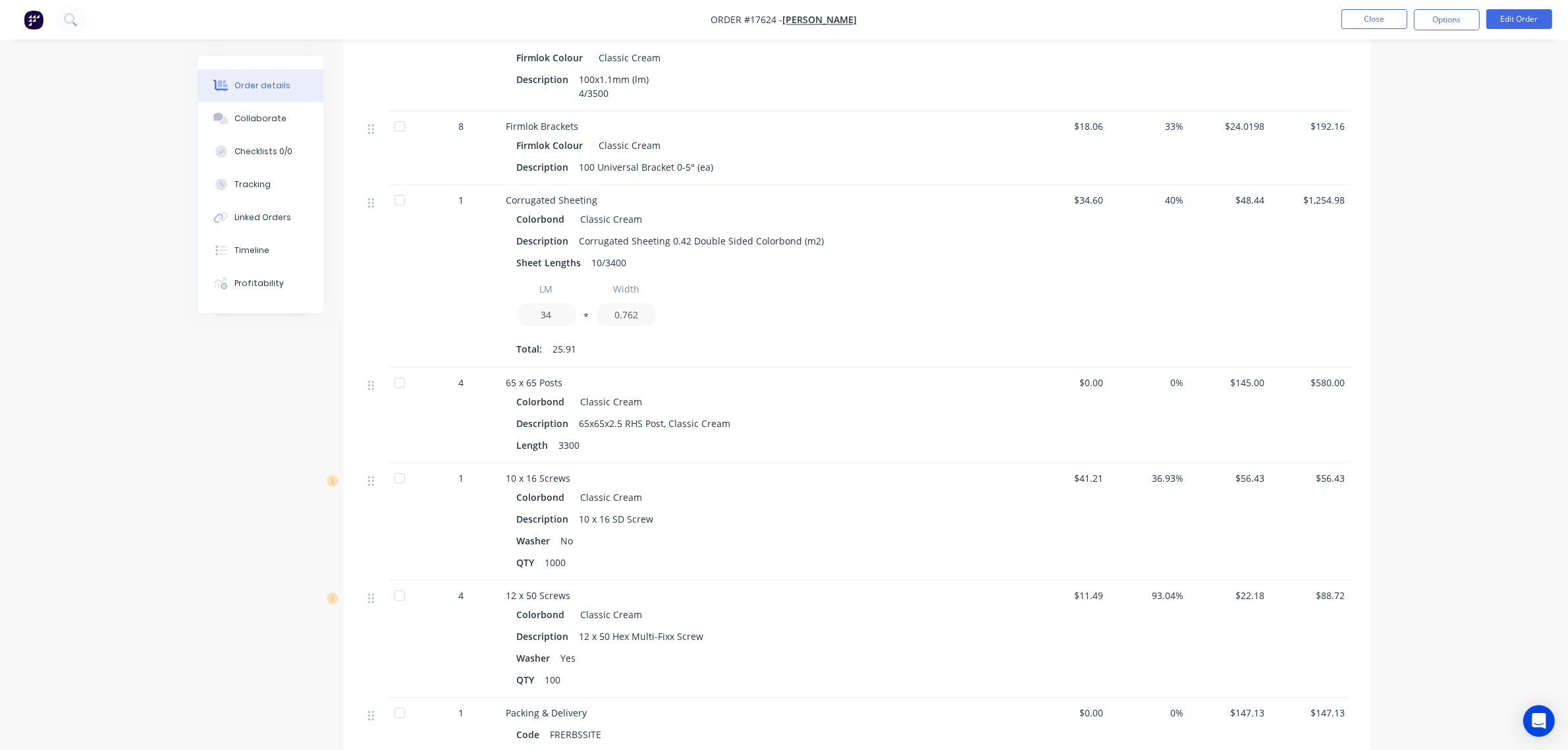
scroll to position [1082, 0]
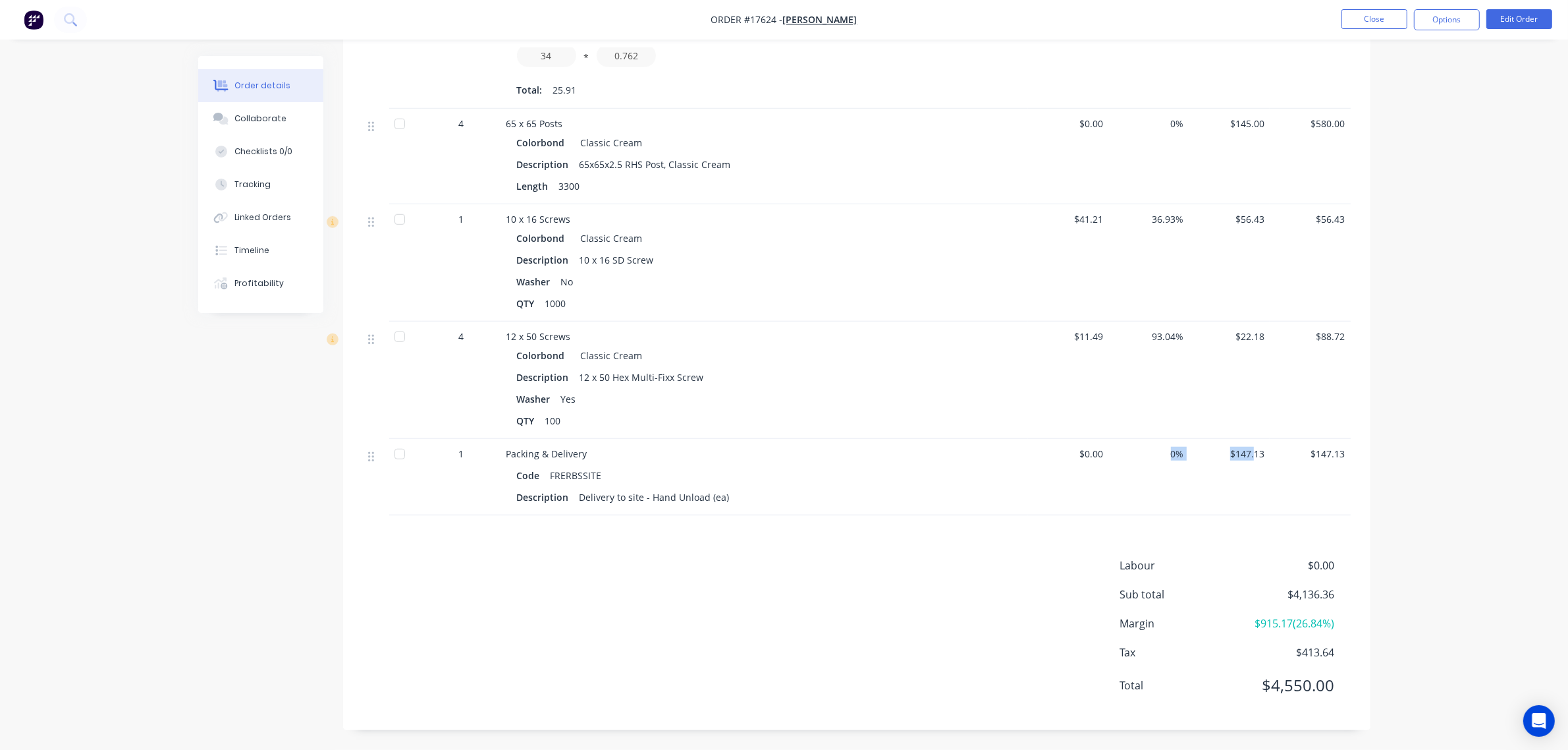
drag, startPoint x: 1253, startPoint y: 459, endPoint x: 1101, endPoint y: 448, distance: 152.4
click at [1101, 448] on div "1 Packing & Delivery Code FRERBSSITE Description Delivery to site - Hand Unload…" at bounding box center [857, 477] width 988 height 77
click at [1029, 506] on div "$0.00" at bounding box center [1068, 477] width 81 height 77
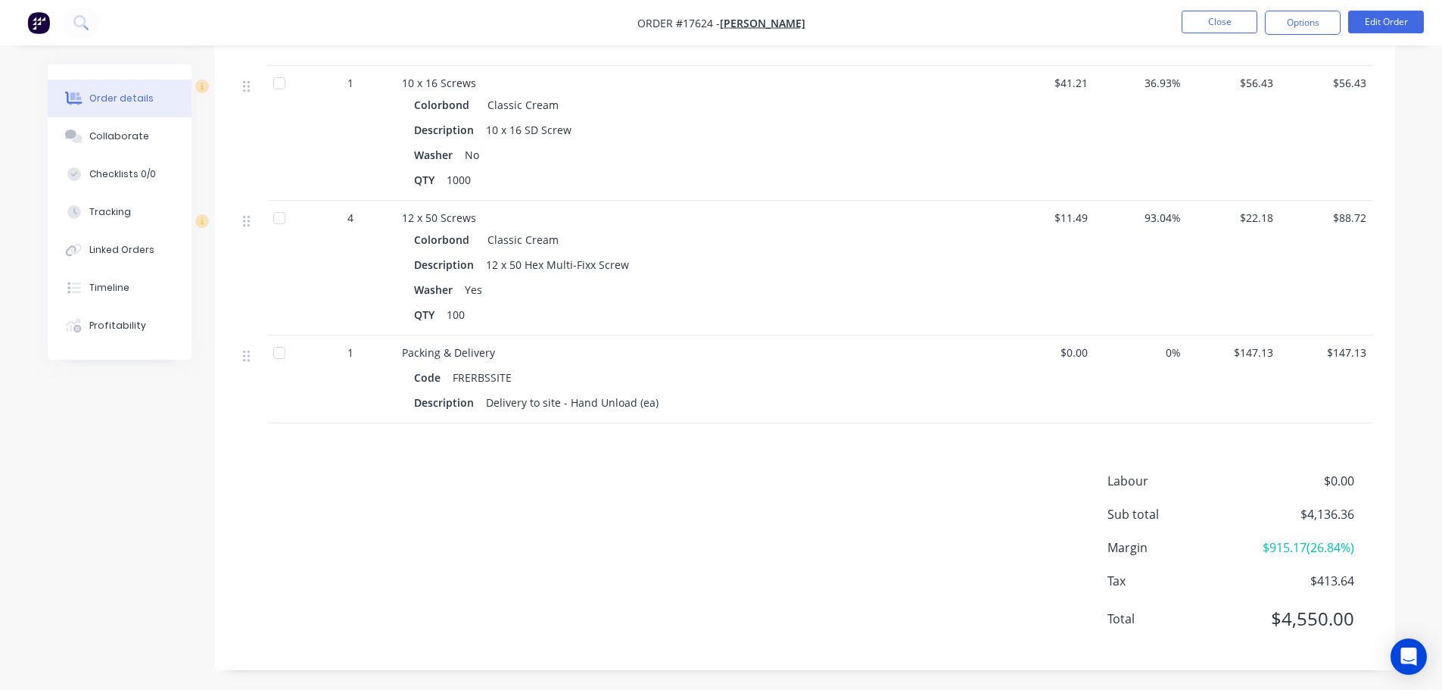
scroll to position [1416, 0]
drag, startPoint x: 1354, startPoint y: 507, endPoint x: 1306, endPoint y: 513, distance: 48.0
click at [1306, 513] on div "Sub total $4,136.36" at bounding box center [1240, 511] width 265 height 18
click at [130, 292] on button "Timeline" at bounding box center [120, 288] width 144 height 38
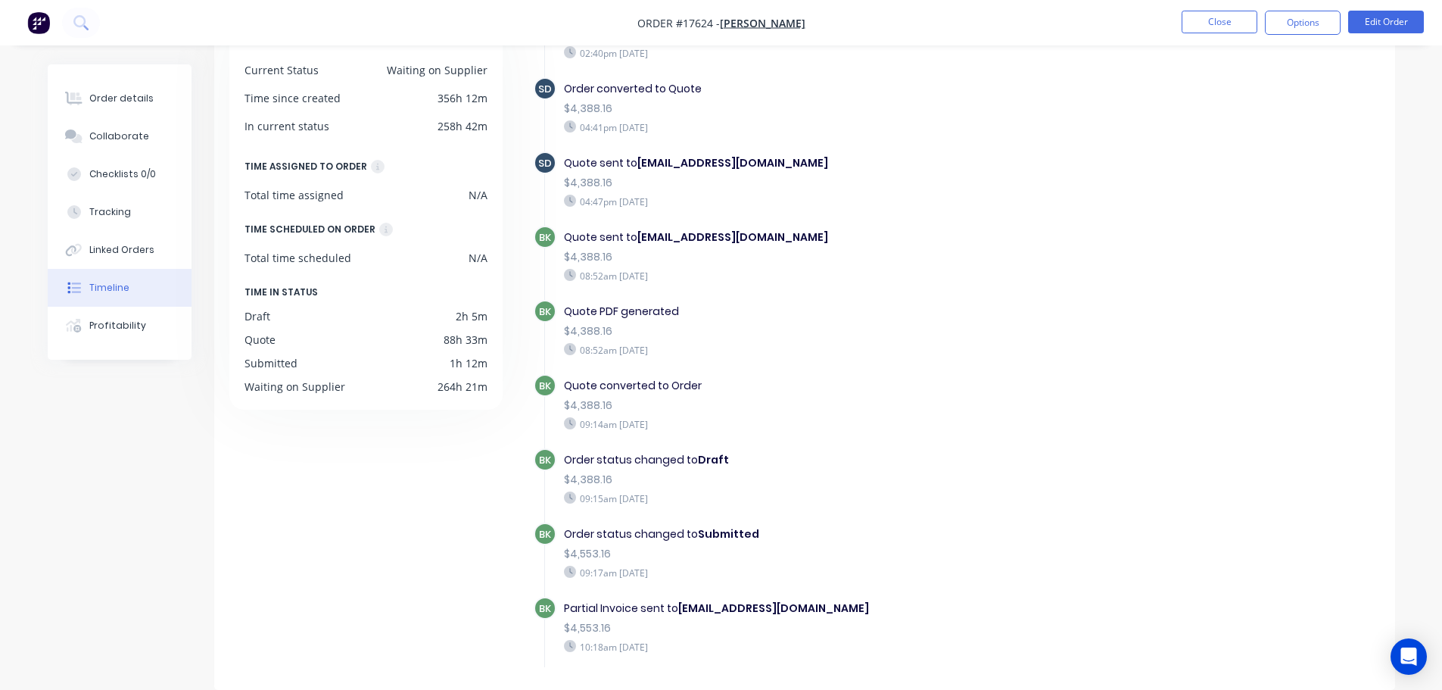
scroll to position [343, 0]
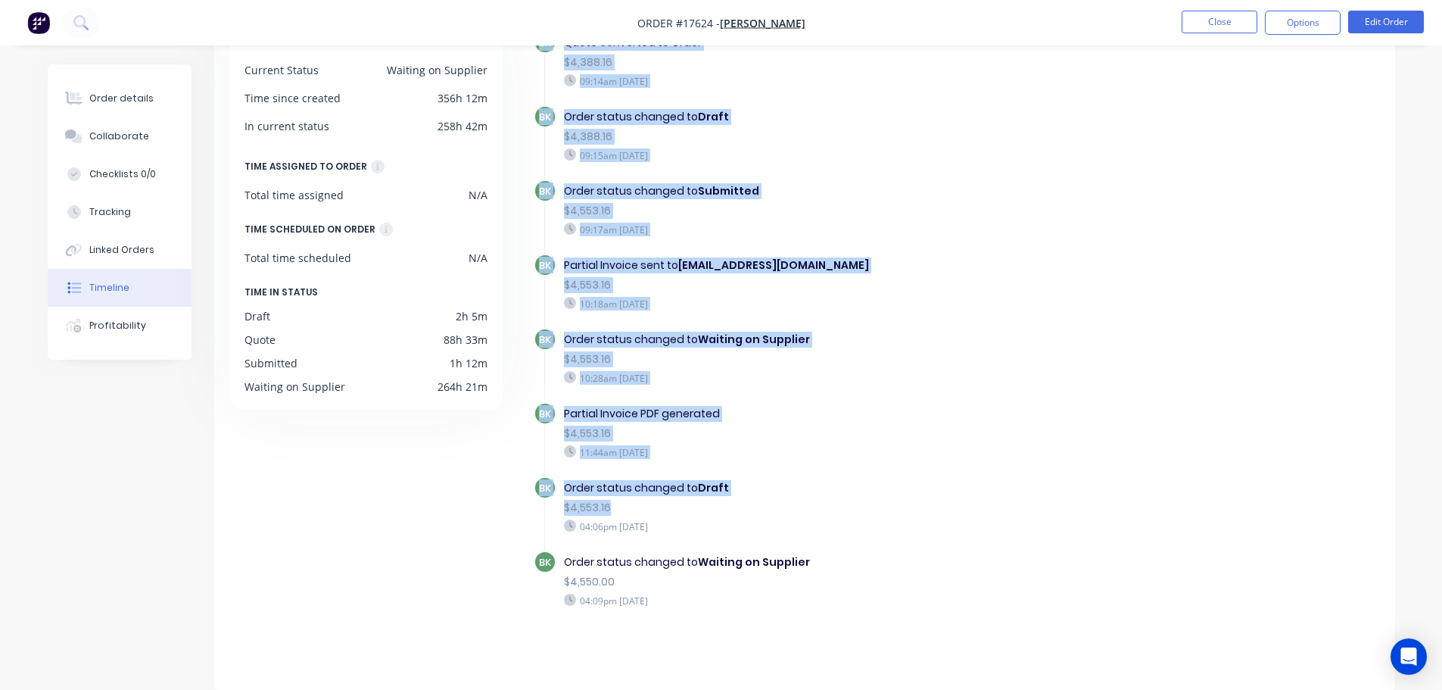
drag, startPoint x: 618, startPoint y: 508, endPoint x: 544, endPoint y: 506, distance: 73.5
click at [544, 506] on div "SD Order created 02:40pm Monday 22/09/25 SD Order converted to Quote $4,388.16 …" at bounding box center [957, 171] width 846 height 983
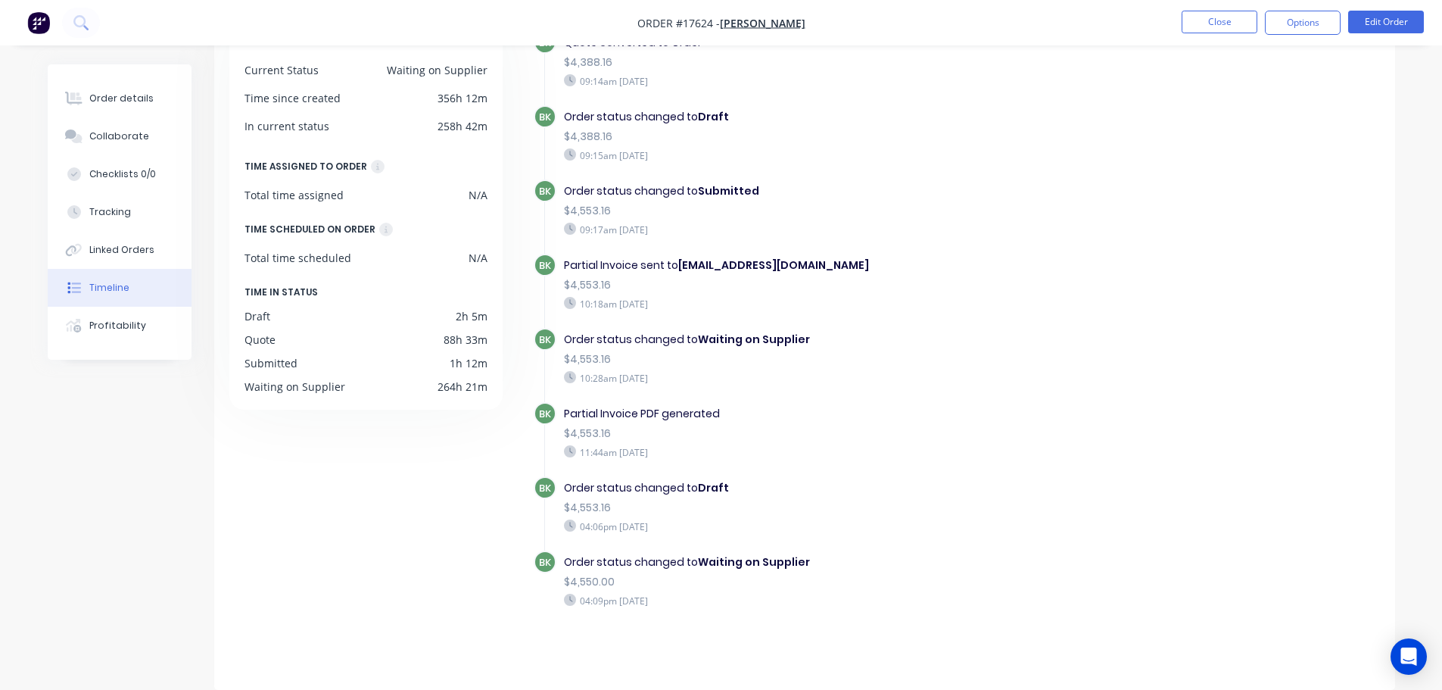
click at [445, 510] on div "DETAILS Current Status Waiting on Supplier Time since created 356h 12m In curre…" at bounding box center [373, 339] width 288 height 655
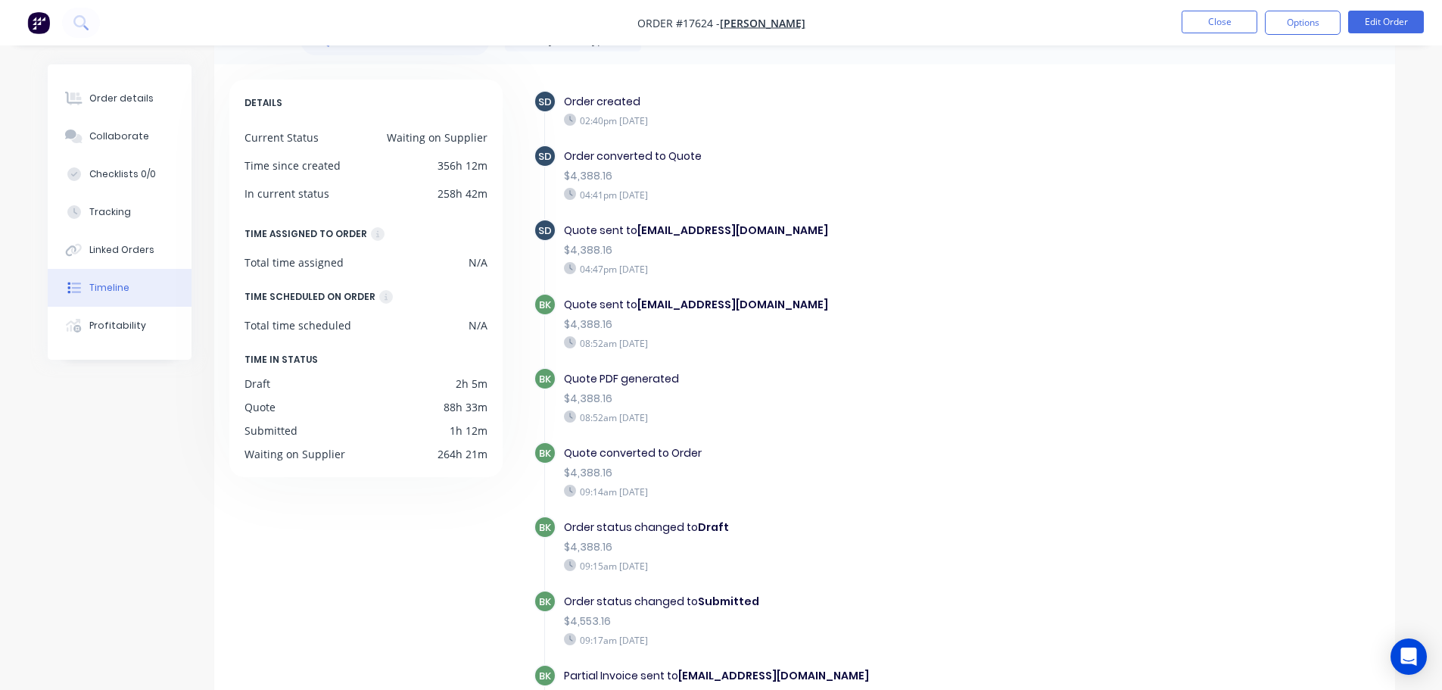
scroll to position [0, 0]
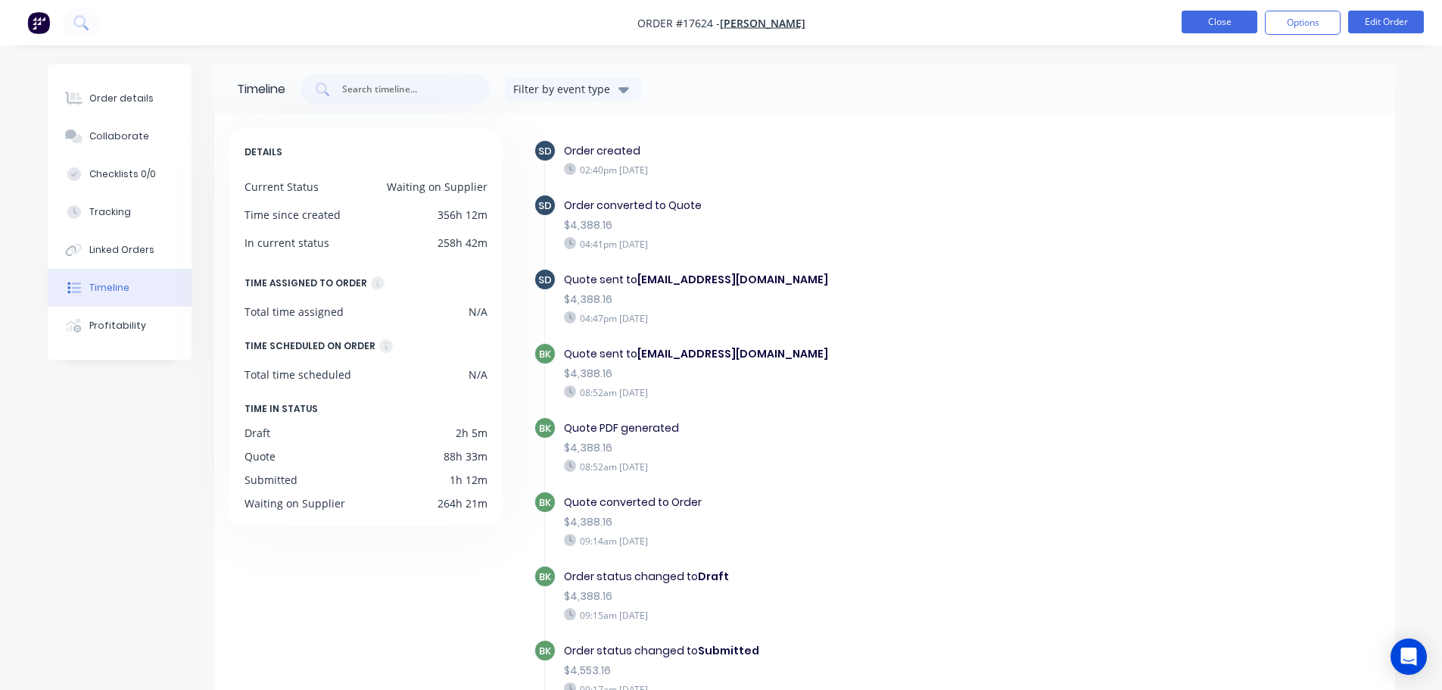
click at [1216, 19] on button "Close" at bounding box center [1220, 22] width 76 height 23
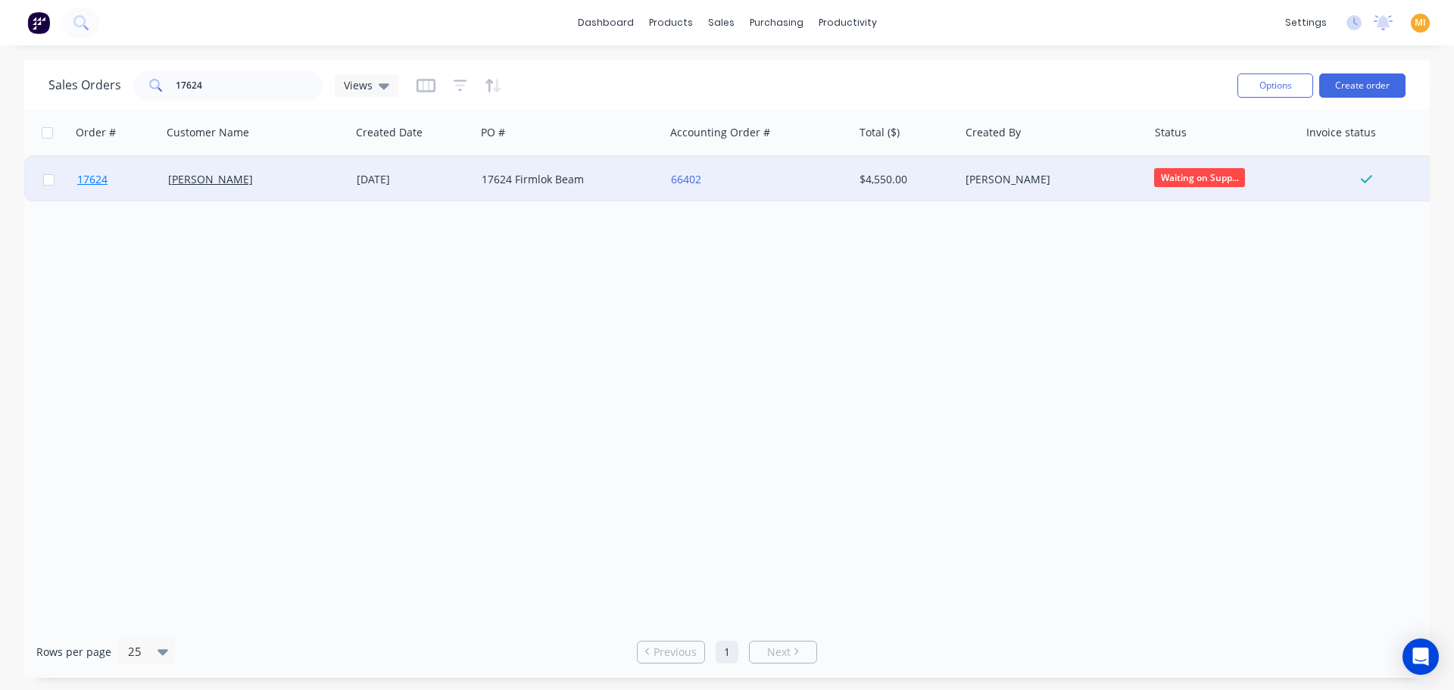
click at [129, 170] on link "17624" at bounding box center [122, 179] width 91 height 45
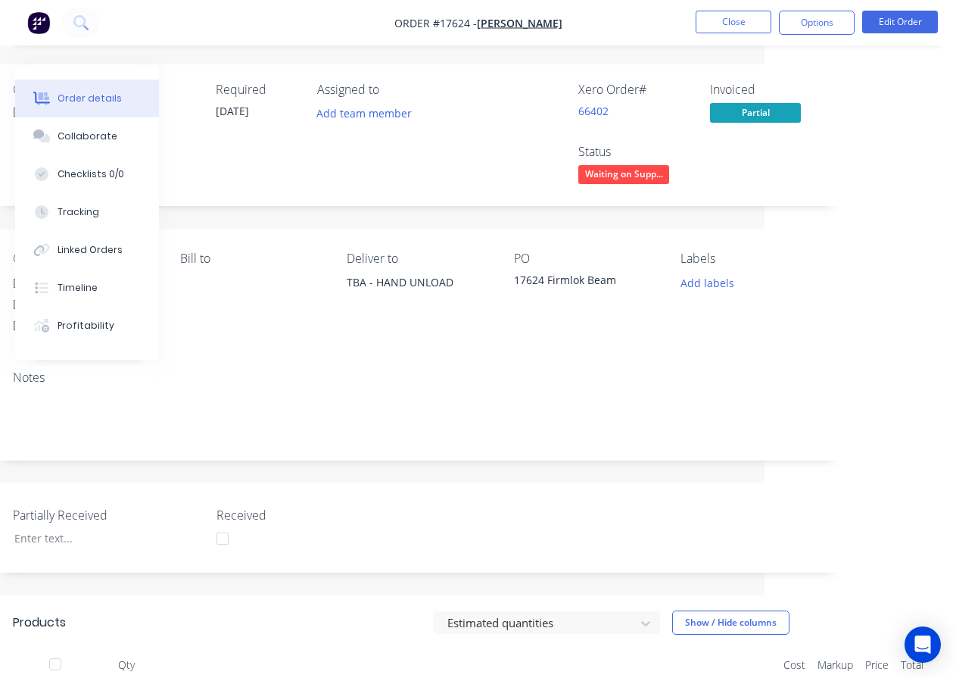
scroll to position [0, 203]
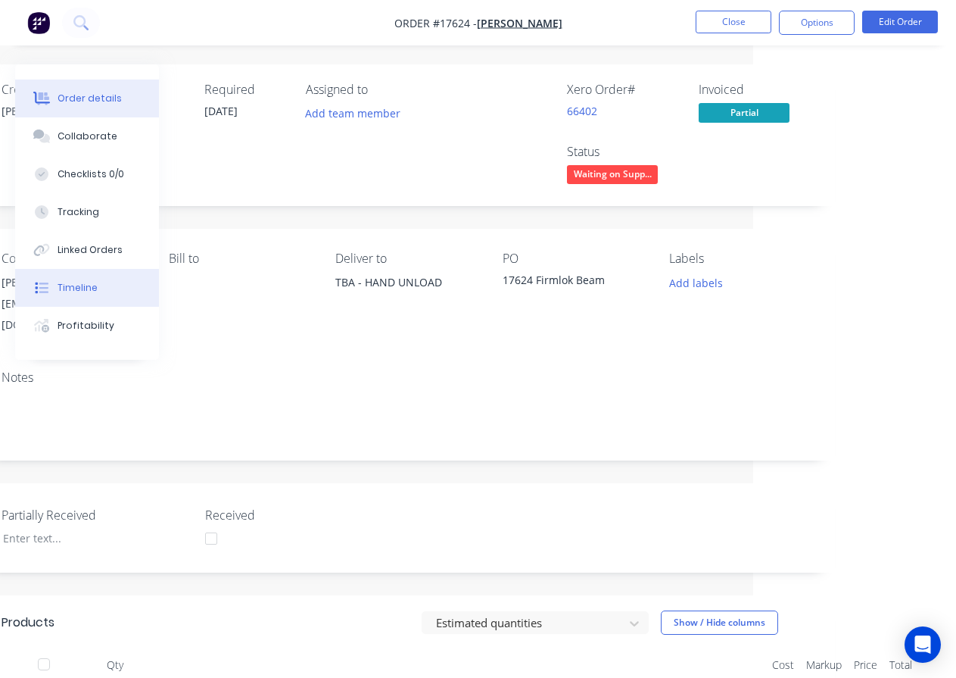
click at [93, 287] on div "Timeline" at bounding box center [78, 288] width 40 height 14
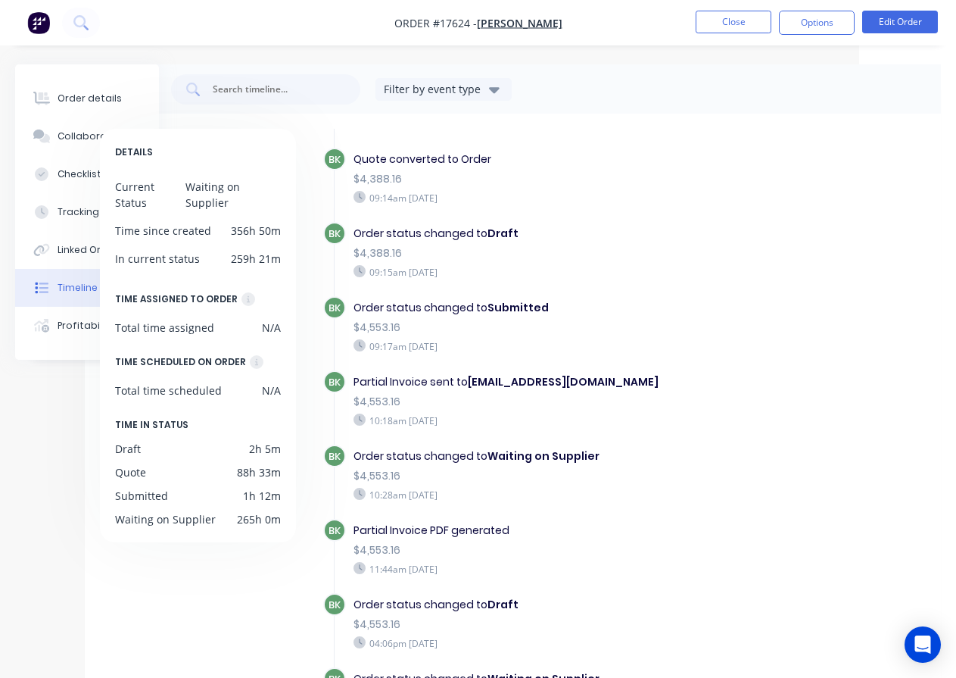
scroll to position [267, 0]
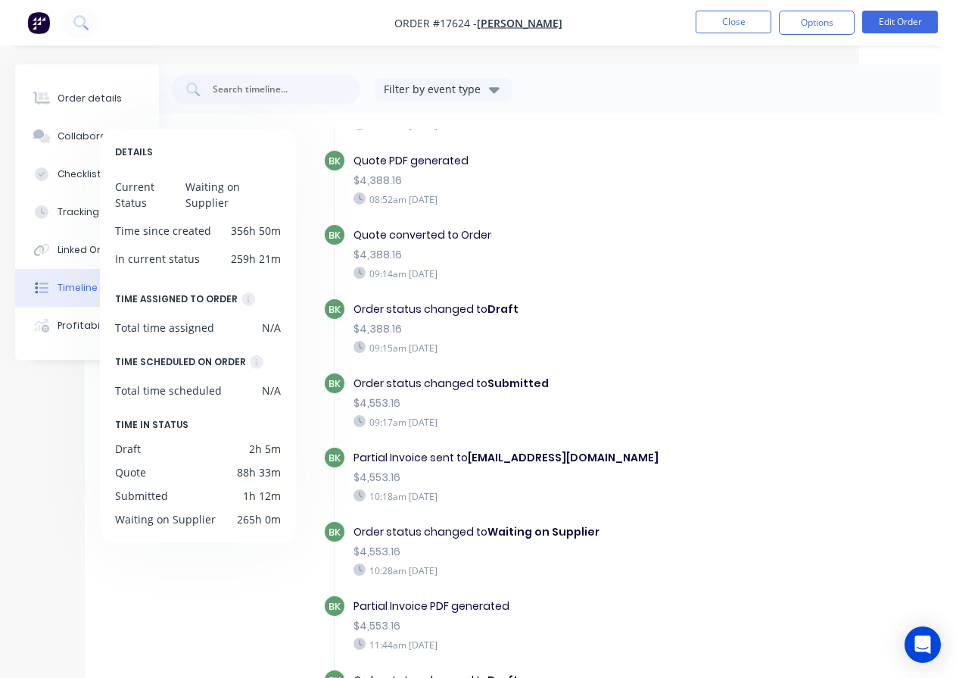
drag, startPoint x: 485, startPoint y: 429, endPoint x: 354, endPoint y: 309, distance: 177.4
click at [354, 309] on div "SD Order created 02:40pm Monday 22/09/25 SD Order converted to Quote $4,388.16 …" at bounding box center [624, 363] width 603 height 983
click at [447, 333] on div "$4,388.16" at bounding box center [539, 329] width 370 height 16
click at [730, 23] on button "Close" at bounding box center [734, 22] width 76 height 23
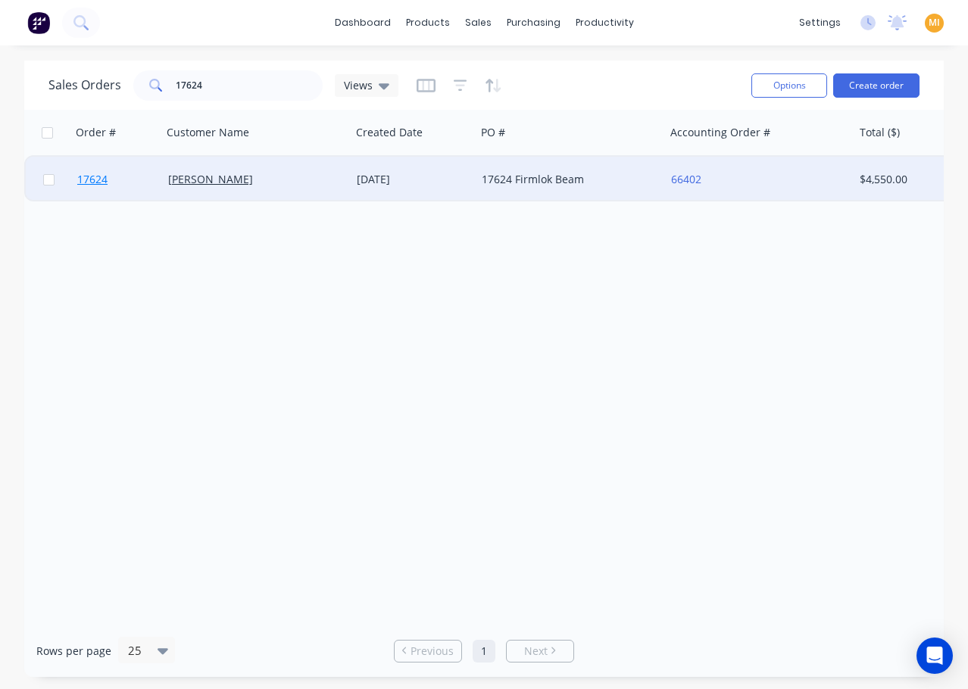
click at [95, 179] on span "17624" at bounding box center [92, 179] width 30 height 15
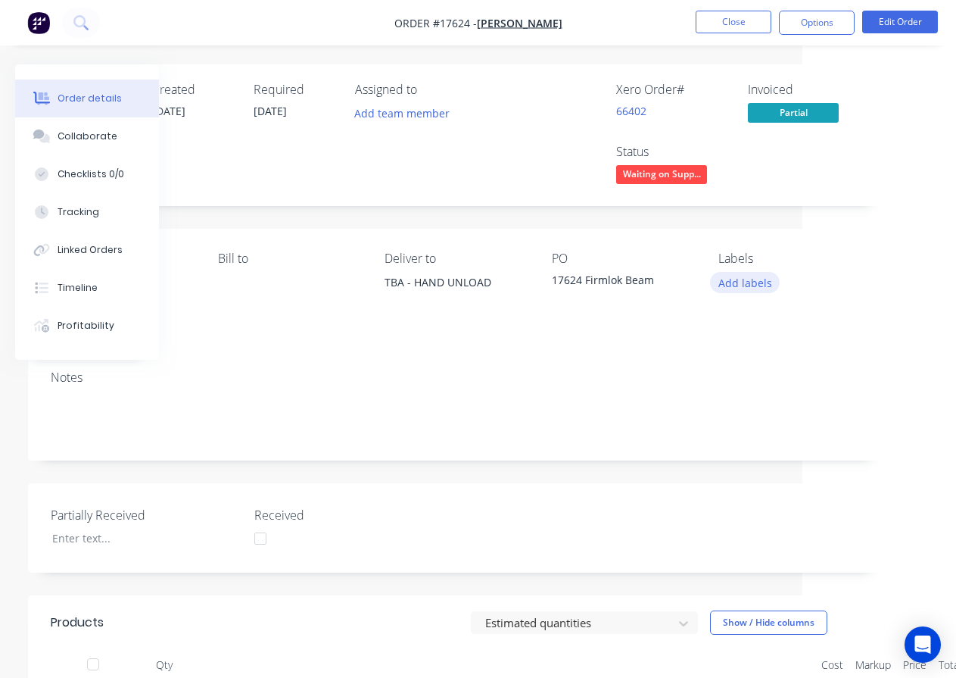
scroll to position [0, 158]
click at [457, 20] on span "Order #17624 -" at bounding box center [435, 23] width 83 height 14
copy span "17624"
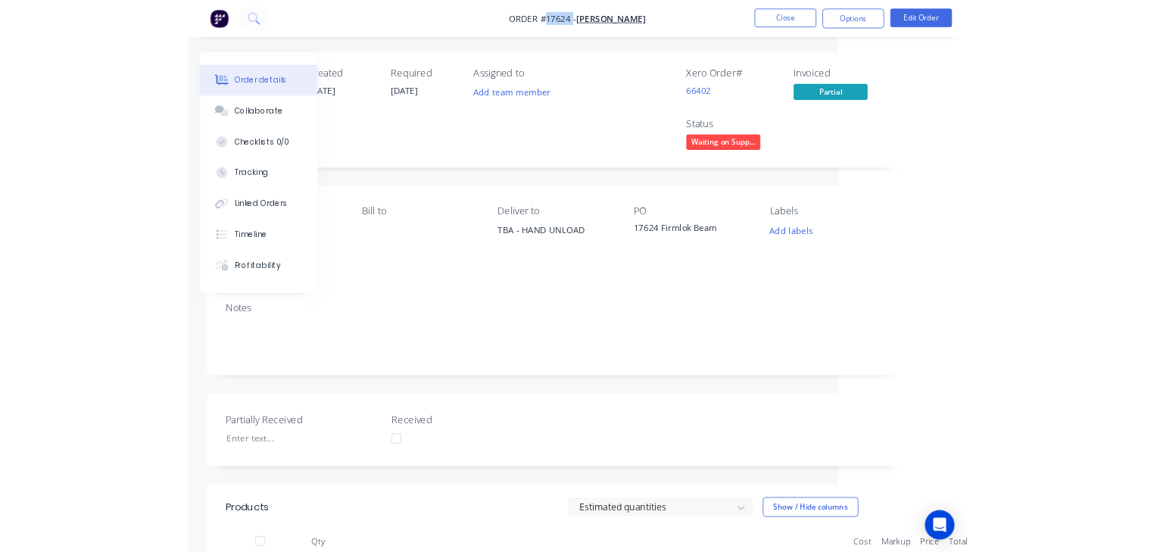
scroll to position [0, 0]
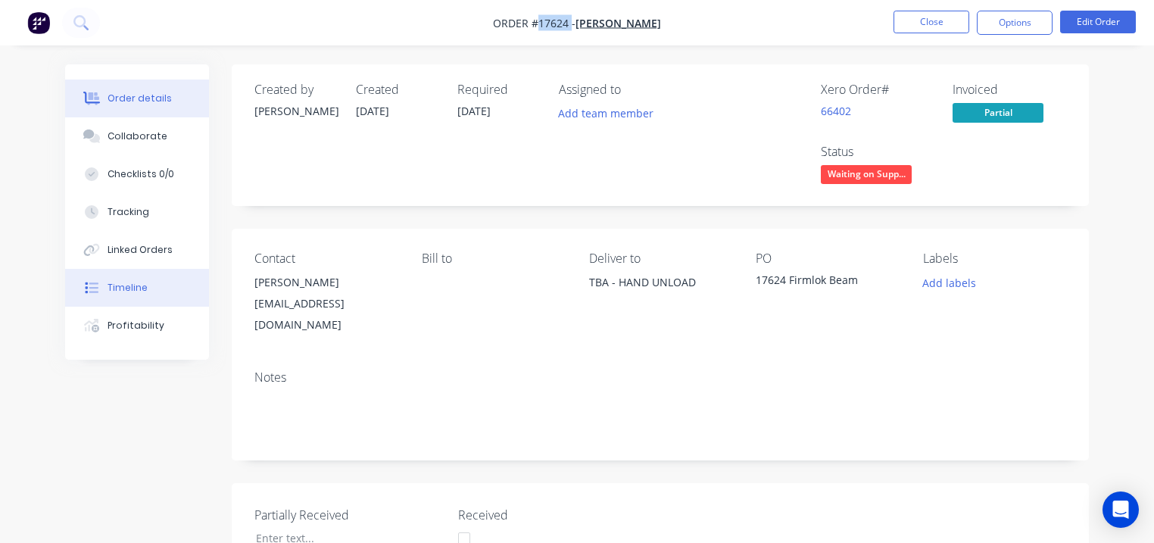
click at [146, 300] on button "Timeline" at bounding box center [137, 288] width 144 height 38
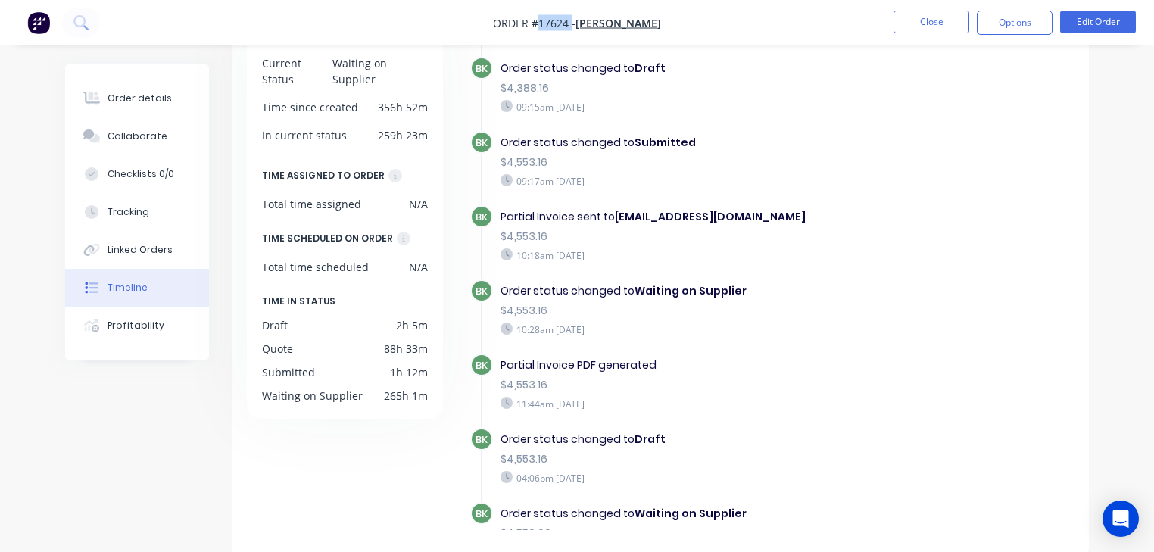
scroll to position [282, 0]
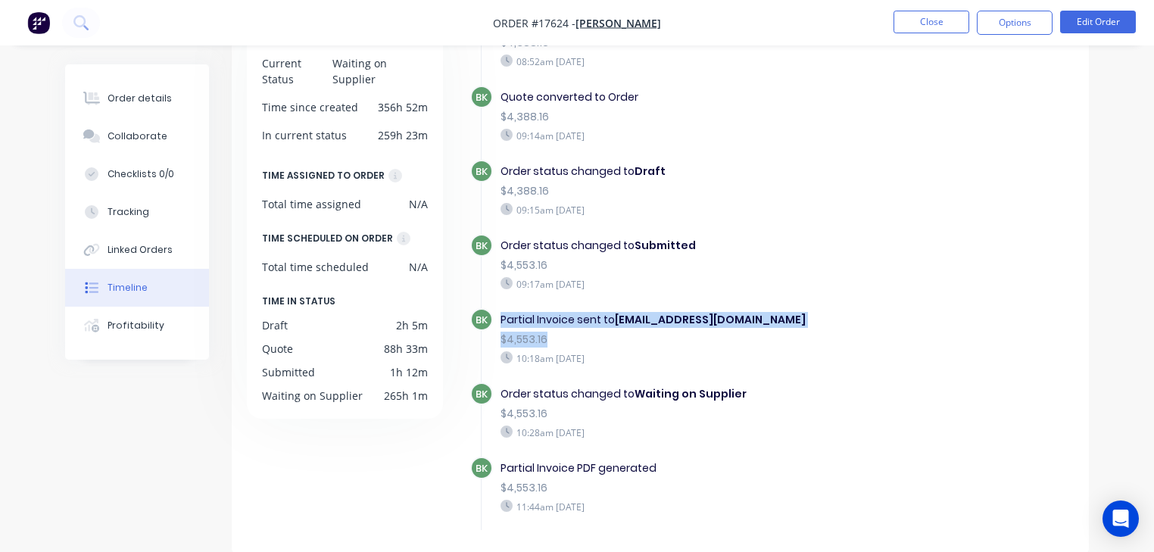
drag, startPoint x: 558, startPoint y: 333, endPoint x: 503, endPoint y: 307, distance: 61.0
click at [503, 308] on div "Partial Invoice sent to crabs1961@yahoo.com.au $4,553.16 10:18am Friday 26/09/25" at bounding box center [685, 338] width 385 height 61
click at [580, 336] on div "$4,553.16" at bounding box center [685, 340] width 370 height 16
drag, startPoint x: 553, startPoint y: 334, endPoint x: 499, endPoint y: 309, distance: 59.3
click at [499, 309] on div "Partial Invoice sent to crabs1961@yahoo.com.au $4,553.16 10:18am Friday 26/09/25" at bounding box center [685, 338] width 385 height 61
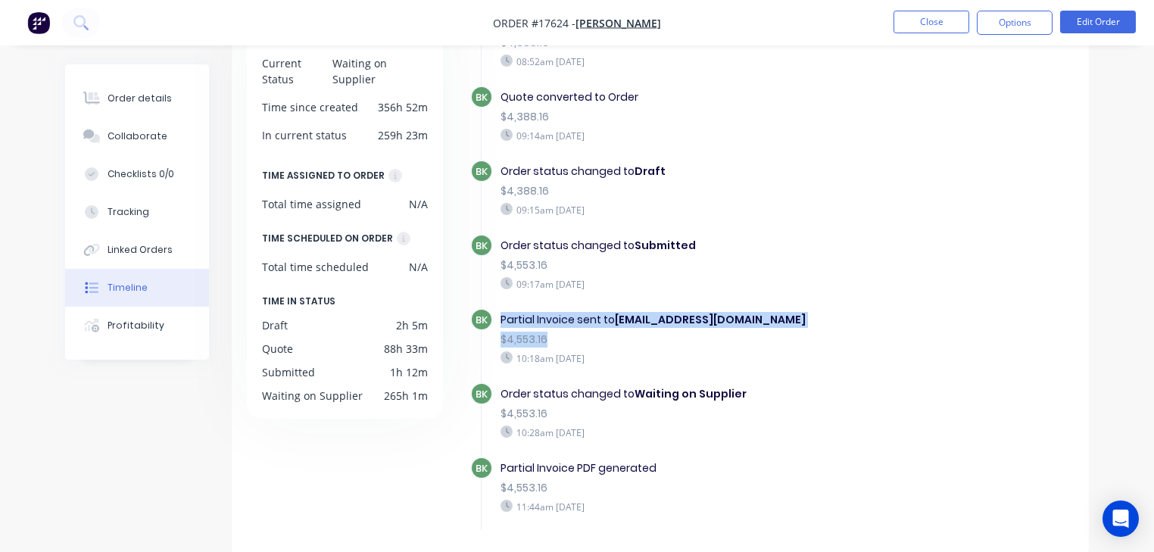
click at [550, 334] on div "$4,553.16" at bounding box center [685, 340] width 370 height 16
drag, startPoint x: 550, startPoint y: 334, endPoint x: 506, endPoint y: 307, distance: 52.3
click at [506, 308] on div "Partial Invoice sent to crabs1961@yahoo.com.au $4,553.16 10:18am Friday 26/09/25" at bounding box center [685, 338] width 385 height 61
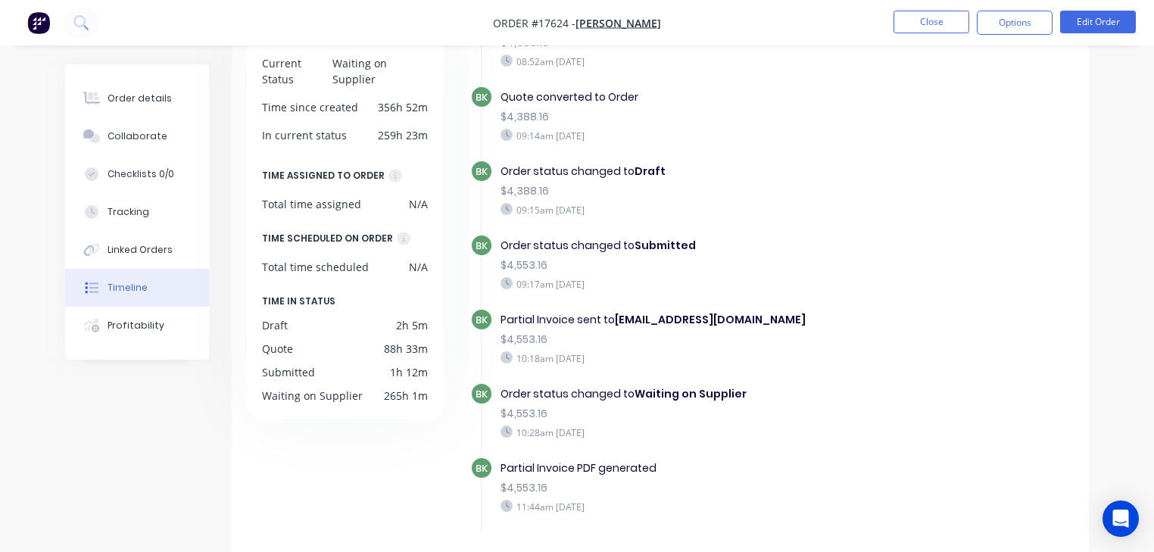
click at [524, 342] on div "Partial Invoice sent to crabs1961@yahoo.com.au $4,553.16 10:18am Friday 26/09/25" at bounding box center [685, 338] width 385 height 61
drag, startPoint x: 519, startPoint y: 351, endPoint x: 548, endPoint y: 353, distance: 28.8
click at [548, 353] on div "10:18am [DATE]" at bounding box center [685, 358] width 370 height 14
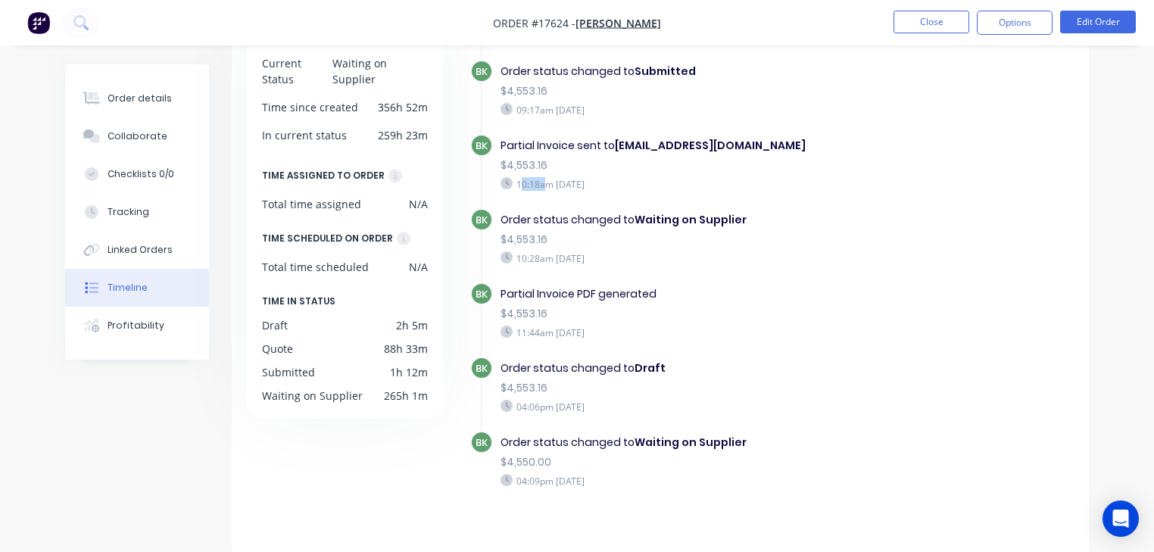
scroll to position [463, 0]
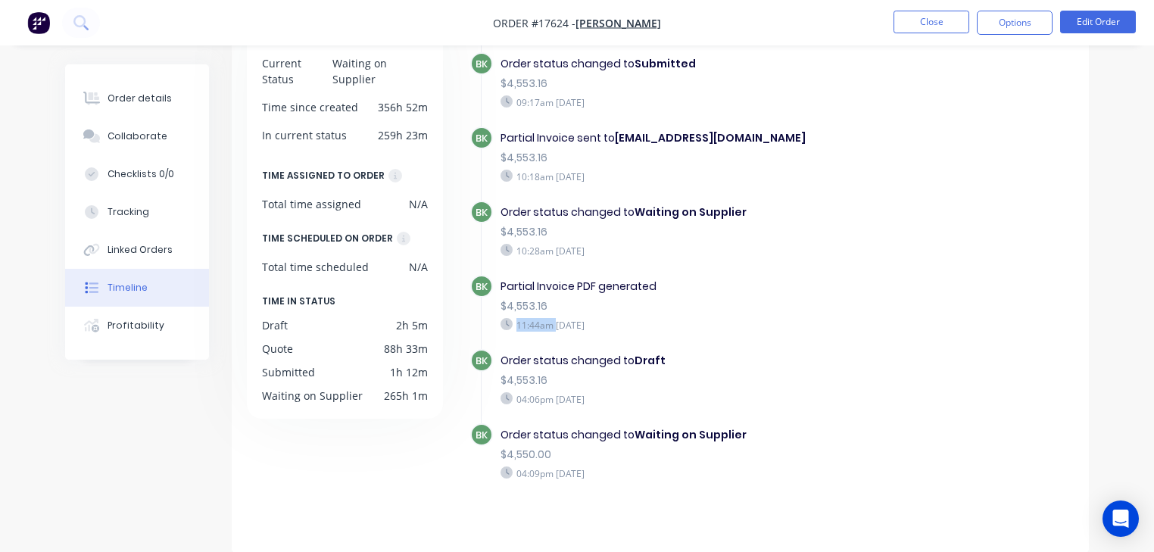
drag, startPoint x: 556, startPoint y: 318, endPoint x: 515, endPoint y: 316, distance: 40.9
click at [515, 318] on div "11:44am [DATE]" at bounding box center [685, 325] width 370 height 14
click at [513, 326] on div "BK Partial Invoice PDF generated $4,553.16 11:44am Friday 26/09/25" at bounding box center [684, 312] width 429 height 74
click at [549, 318] on div "11:44am Friday 26/09/25" at bounding box center [685, 325] width 370 height 14
drag, startPoint x: 554, startPoint y: 318, endPoint x: 530, endPoint y: 320, distance: 24.3
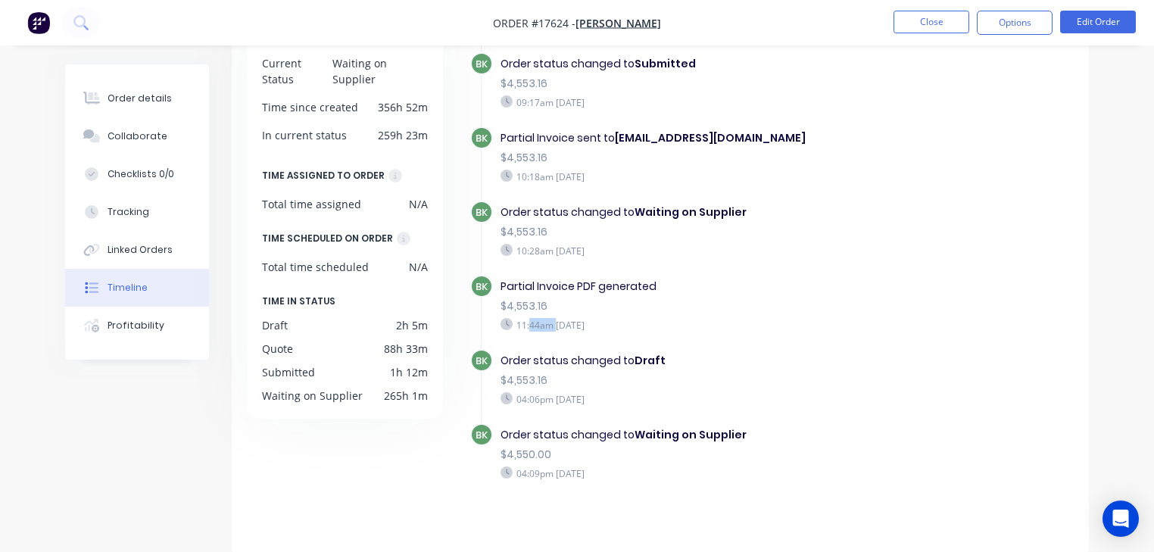
click at [530, 320] on div "11:44am Friday 26/09/25" at bounding box center [685, 325] width 370 height 14
drag, startPoint x: 514, startPoint y: 314, endPoint x: 541, endPoint y: 315, distance: 27.3
click at [541, 318] on div "11:44am Friday 26/09/25" at bounding box center [685, 325] width 370 height 14
click at [944, 18] on button "Close" at bounding box center [931, 22] width 76 height 23
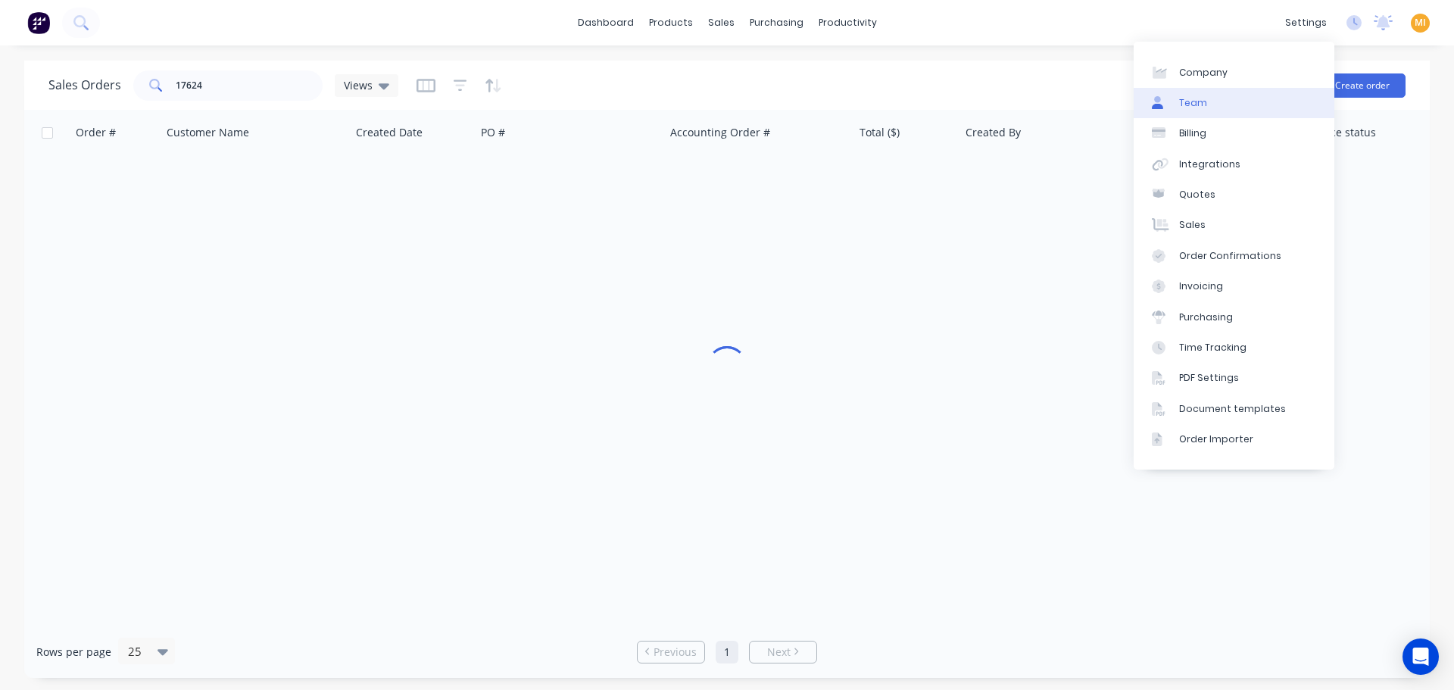
click at [1229, 97] on link "Team" at bounding box center [1233, 103] width 201 height 30
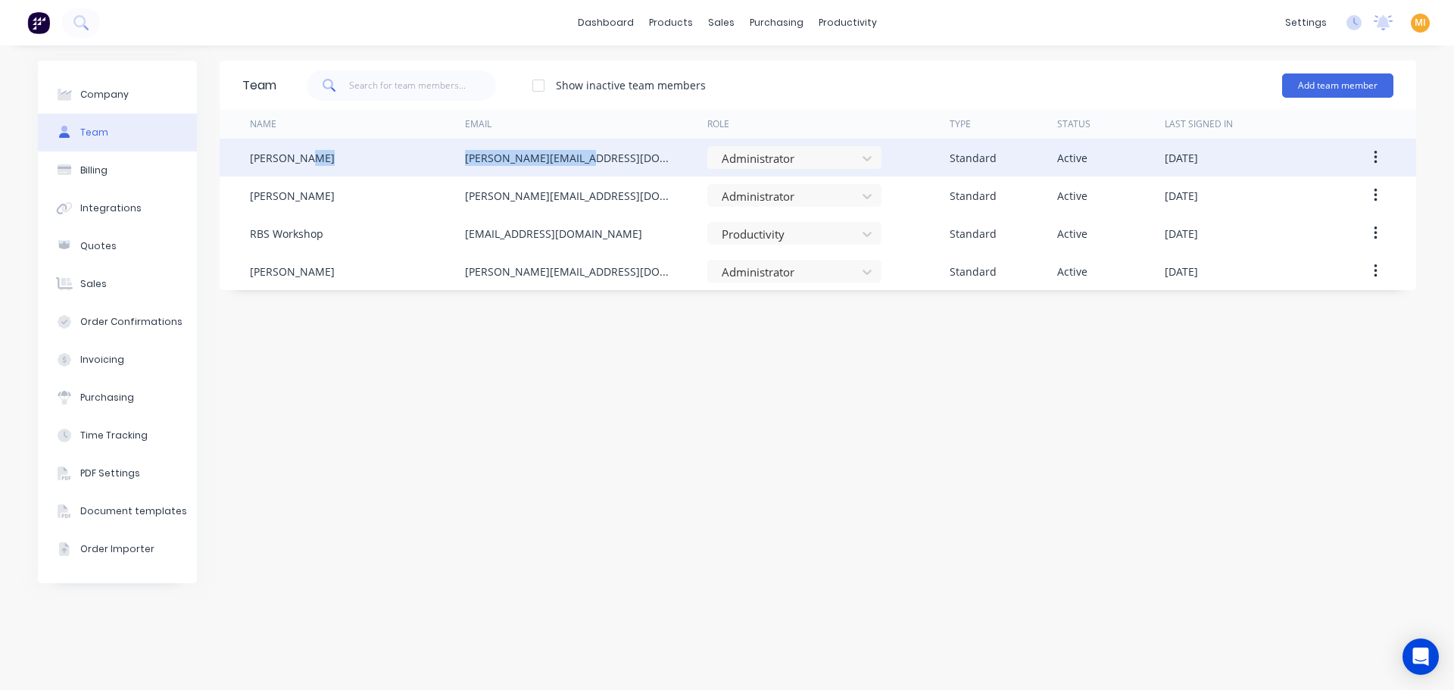
drag, startPoint x: 600, startPoint y: 166, endPoint x: 430, endPoint y: 153, distance: 170.8
click at [430, 153] on div "Barry Keen barry@rbsgroup.com.au Administrator Standard Active October 7th 2025" at bounding box center [818, 158] width 1196 height 38
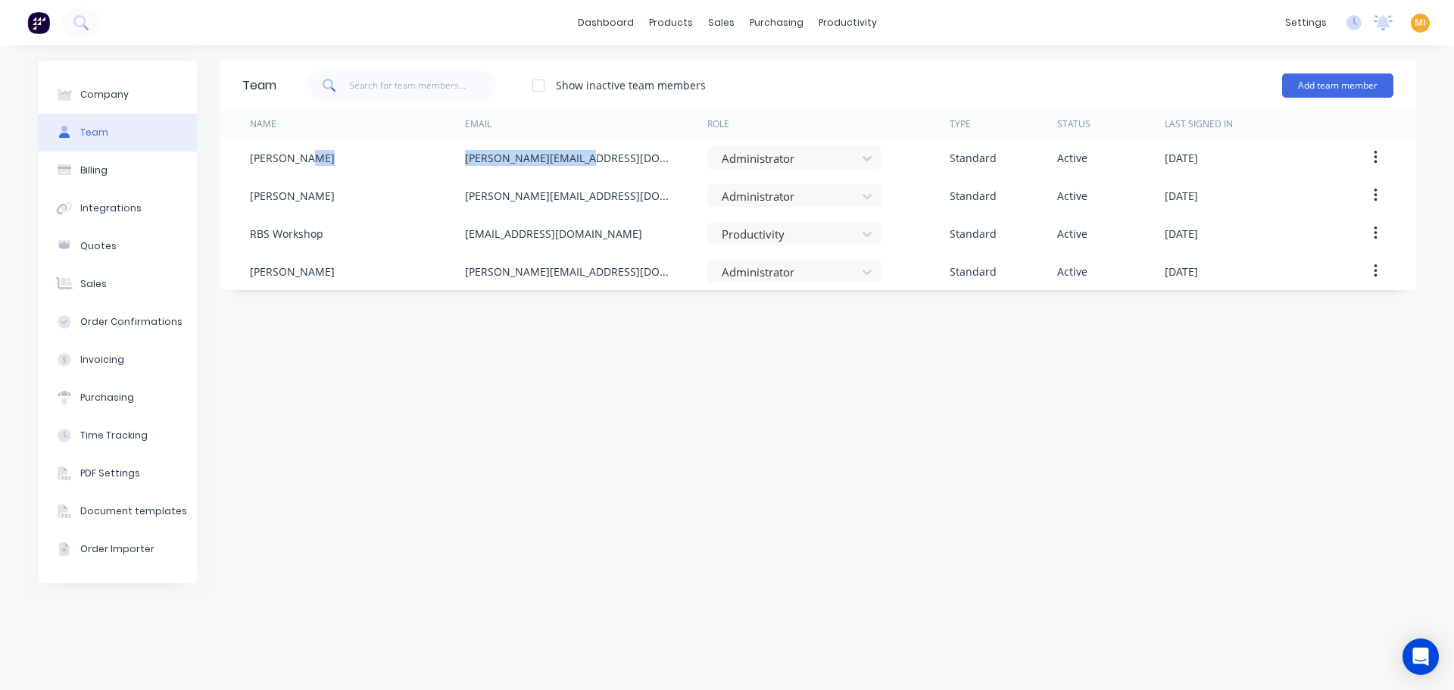
copy div "barry@rbsgroup.com.au"
click at [756, 70] on div "Sales Orders" at bounding box center [777, 73] width 62 height 14
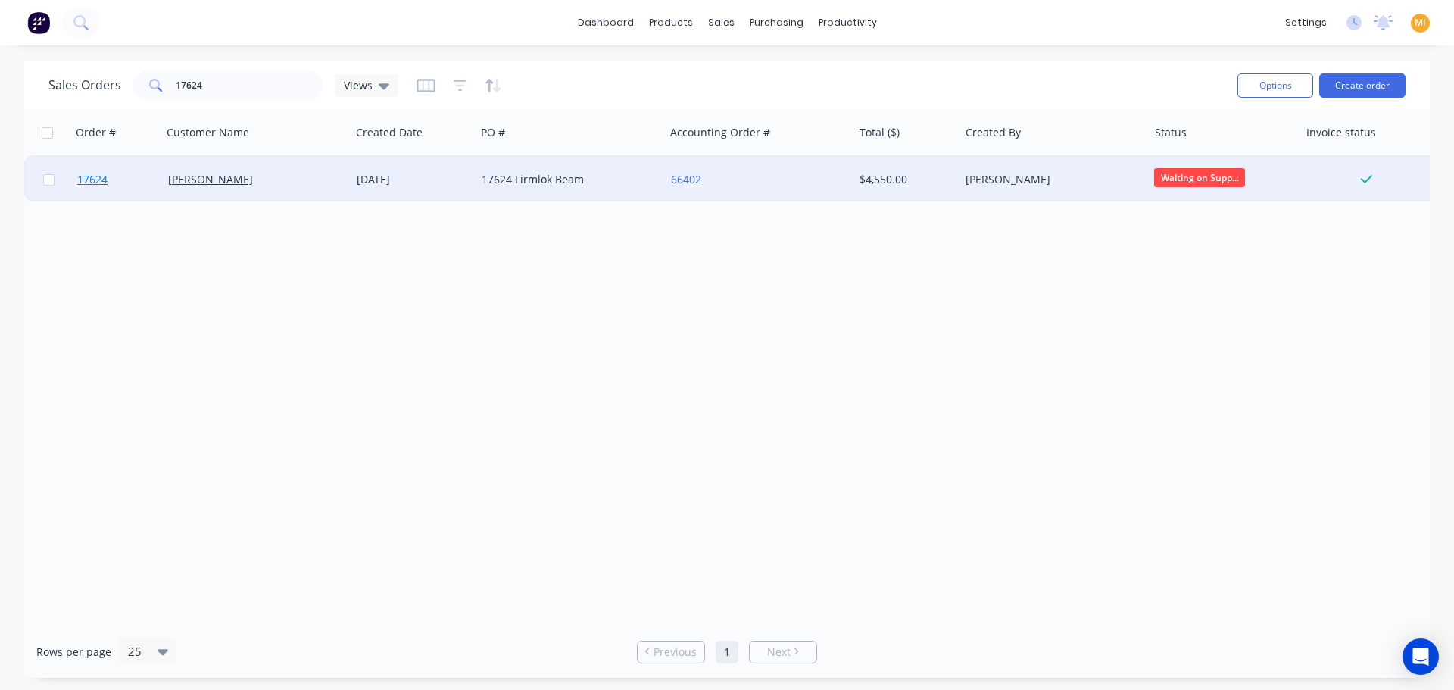
click at [130, 181] on link "17624" at bounding box center [122, 179] width 91 height 45
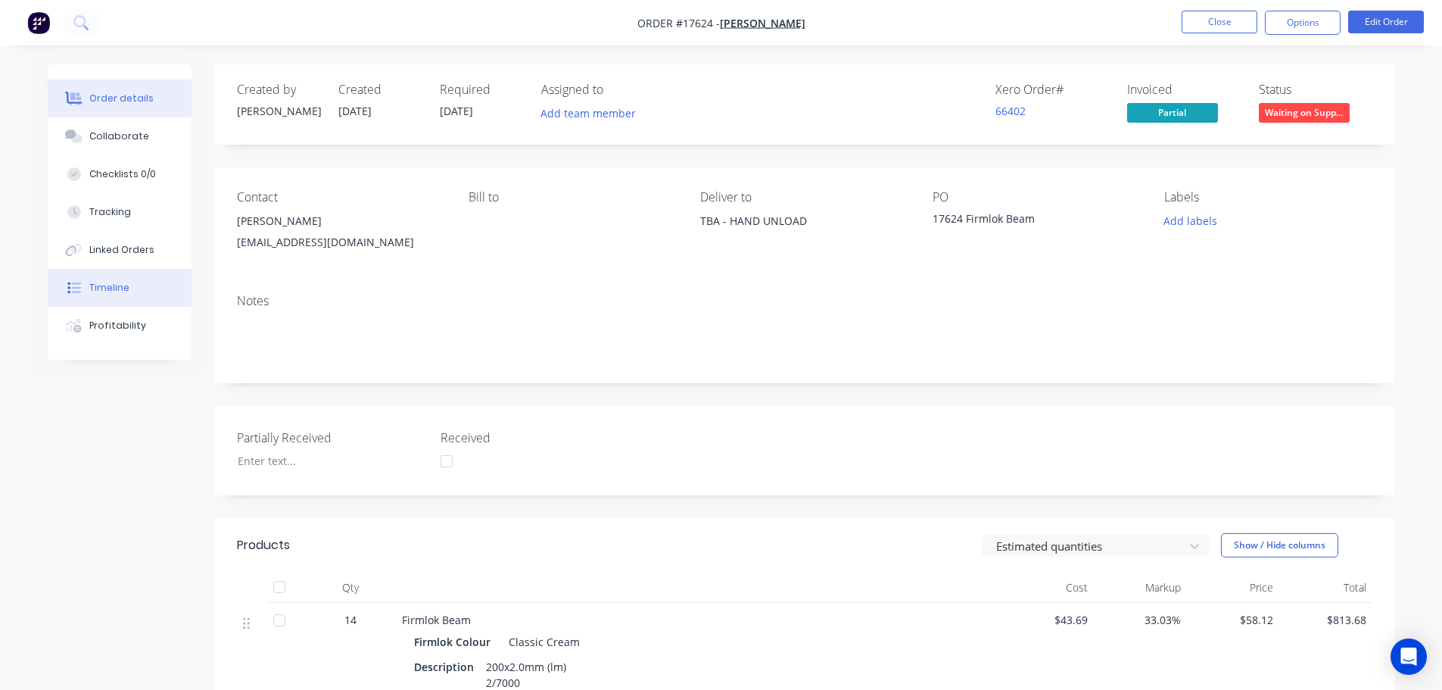
click at [129, 288] on button "Timeline" at bounding box center [120, 288] width 144 height 38
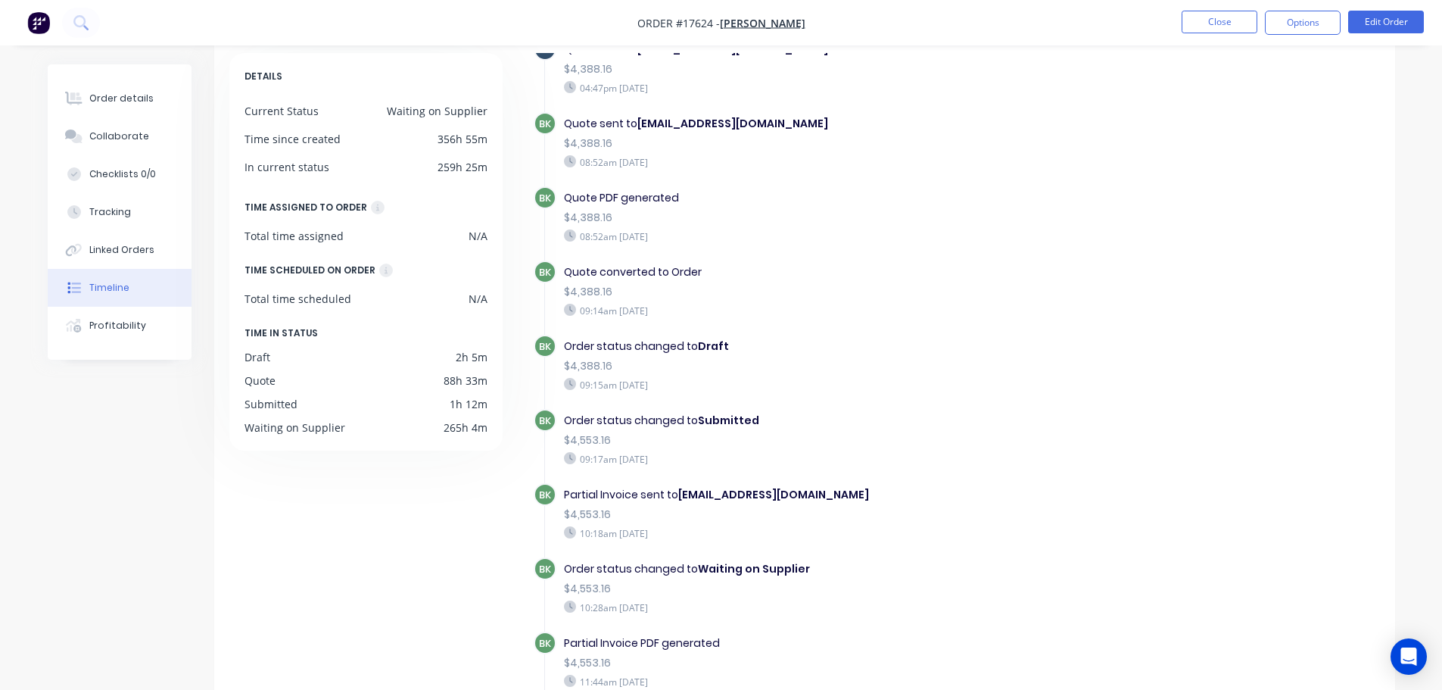
scroll to position [192, 0]
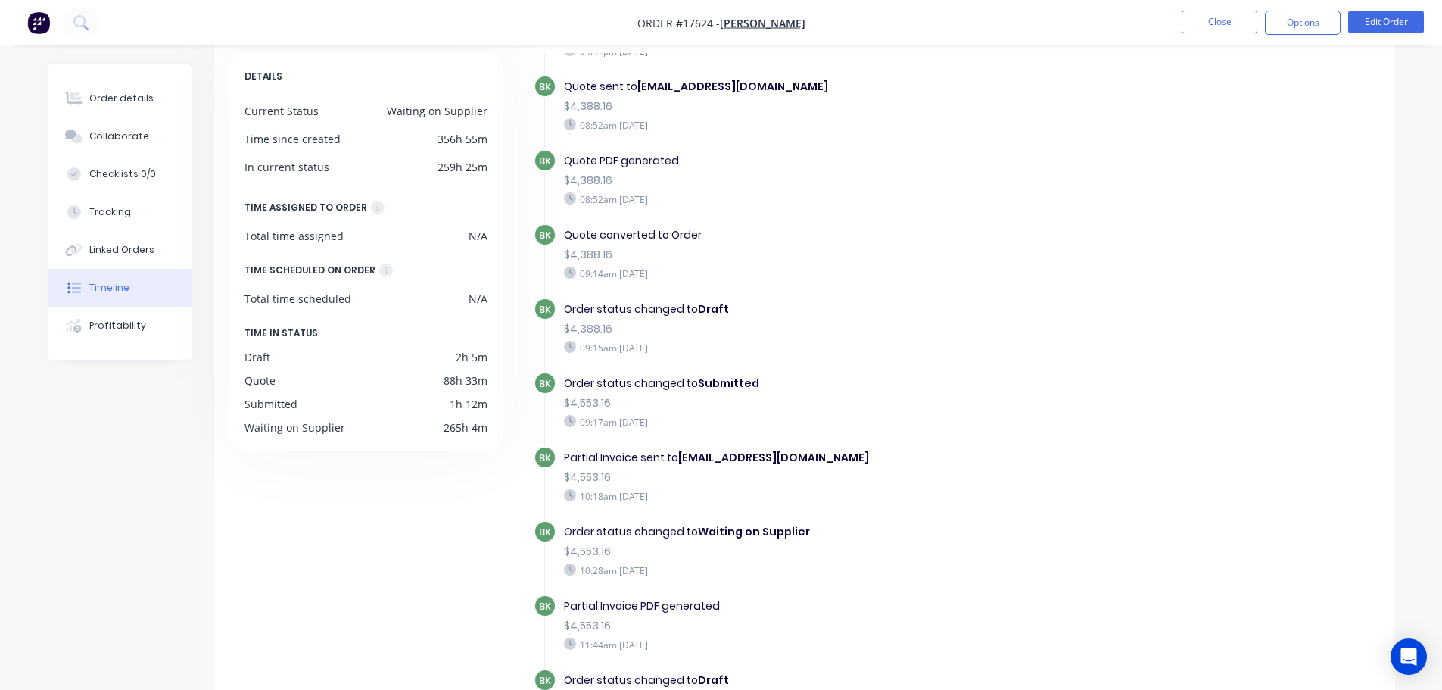
drag, startPoint x: 584, startPoint y: 497, endPoint x: 675, endPoint y: 507, distance: 91.5
click at [675, 507] on div "BK Partial Invoice sent to crabs1961@yahoo.com.au $4,553.16 10:18am Friday 26/0…" at bounding box center [833, 483] width 599 height 74
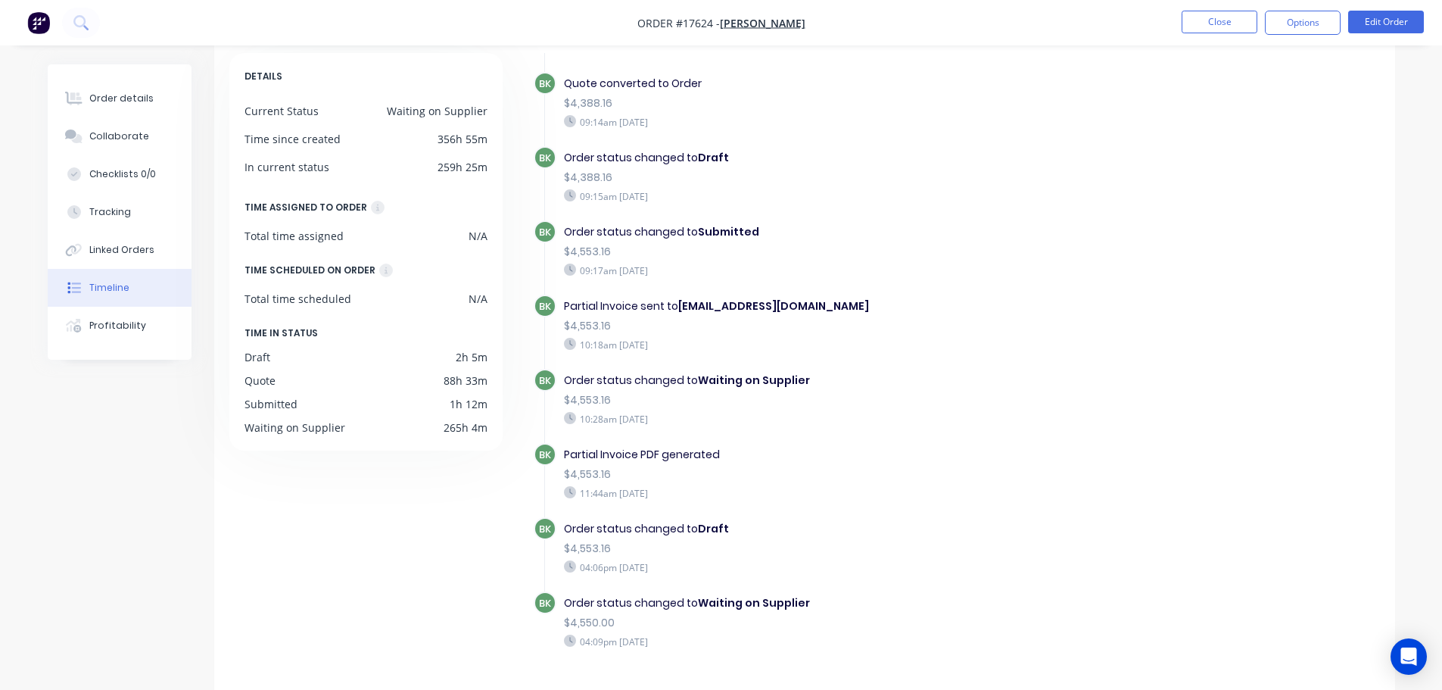
drag, startPoint x: 703, startPoint y: 494, endPoint x: 554, endPoint y: 469, distance: 151.2
click at [554, 469] on div "BK Partial Invoice PDF generated $4,553.16 11:44am Friday 26/09/25" at bounding box center [833, 480] width 599 height 74
click at [832, 419] on div "10:28am Friday 26/09/25" at bounding box center [826, 419] width 524 height 14
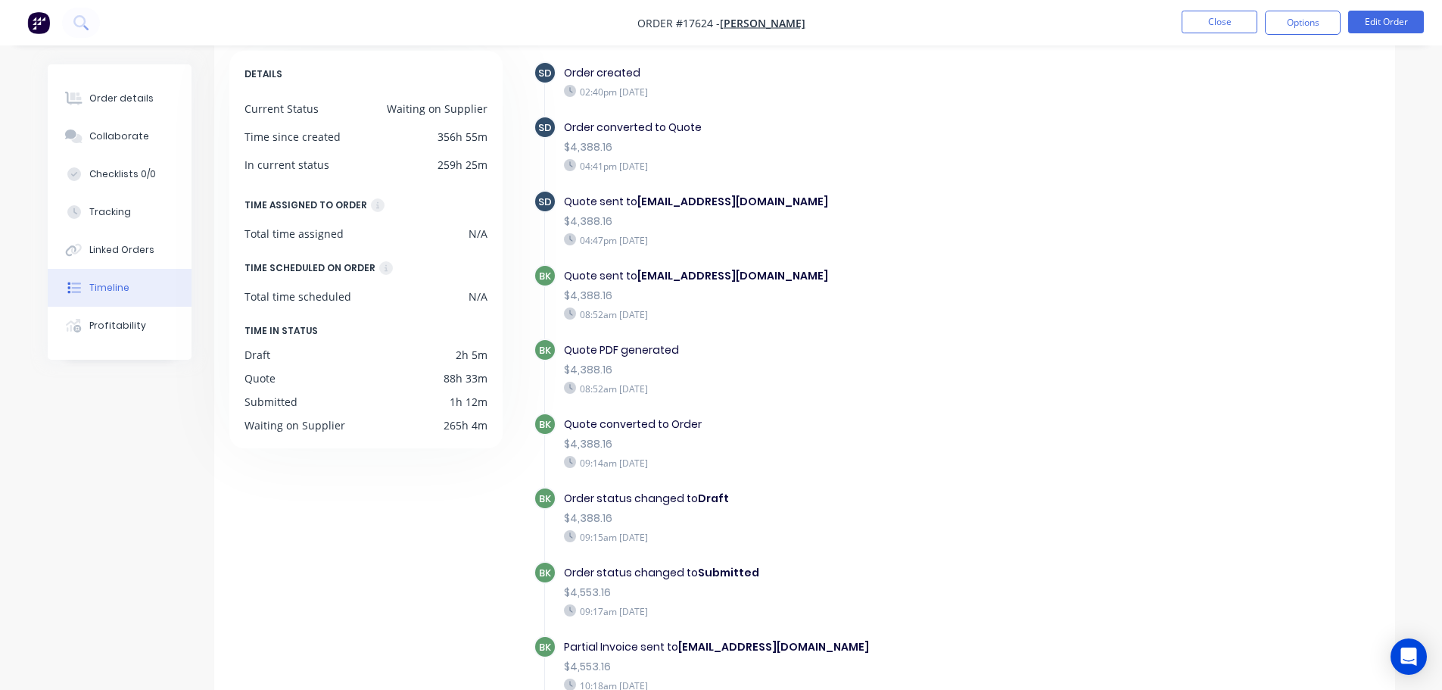
scroll to position [41, 0]
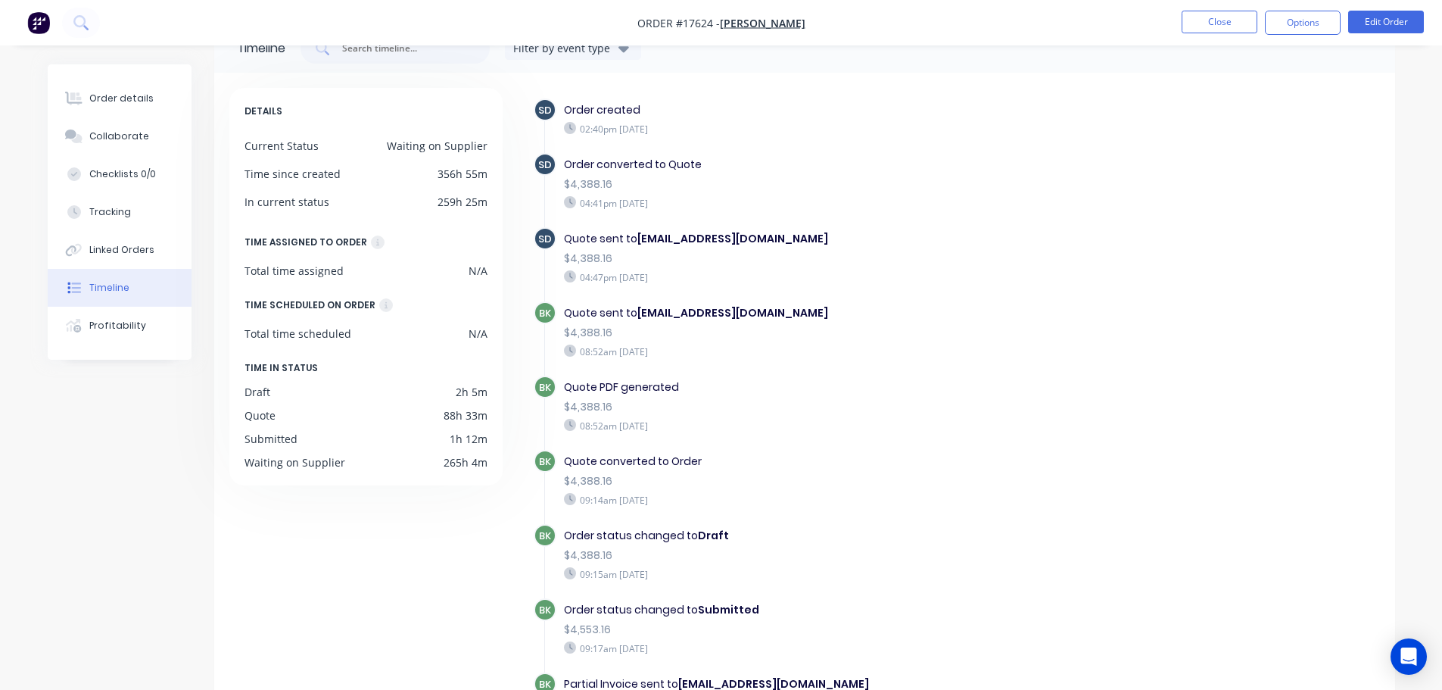
click at [45, 20] on img "button" at bounding box center [38, 22] width 23 height 23
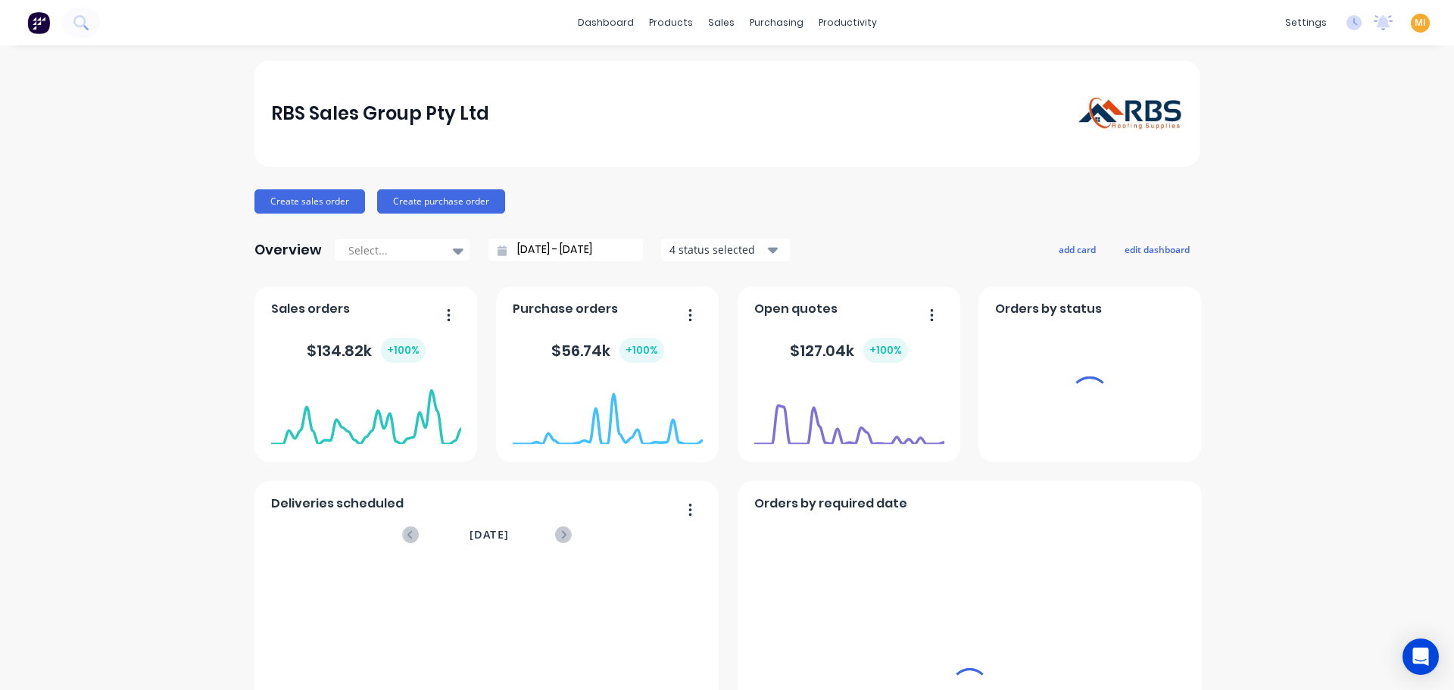
click at [1414, 25] on span "MI" at bounding box center [1419, 23] width 11 height 14
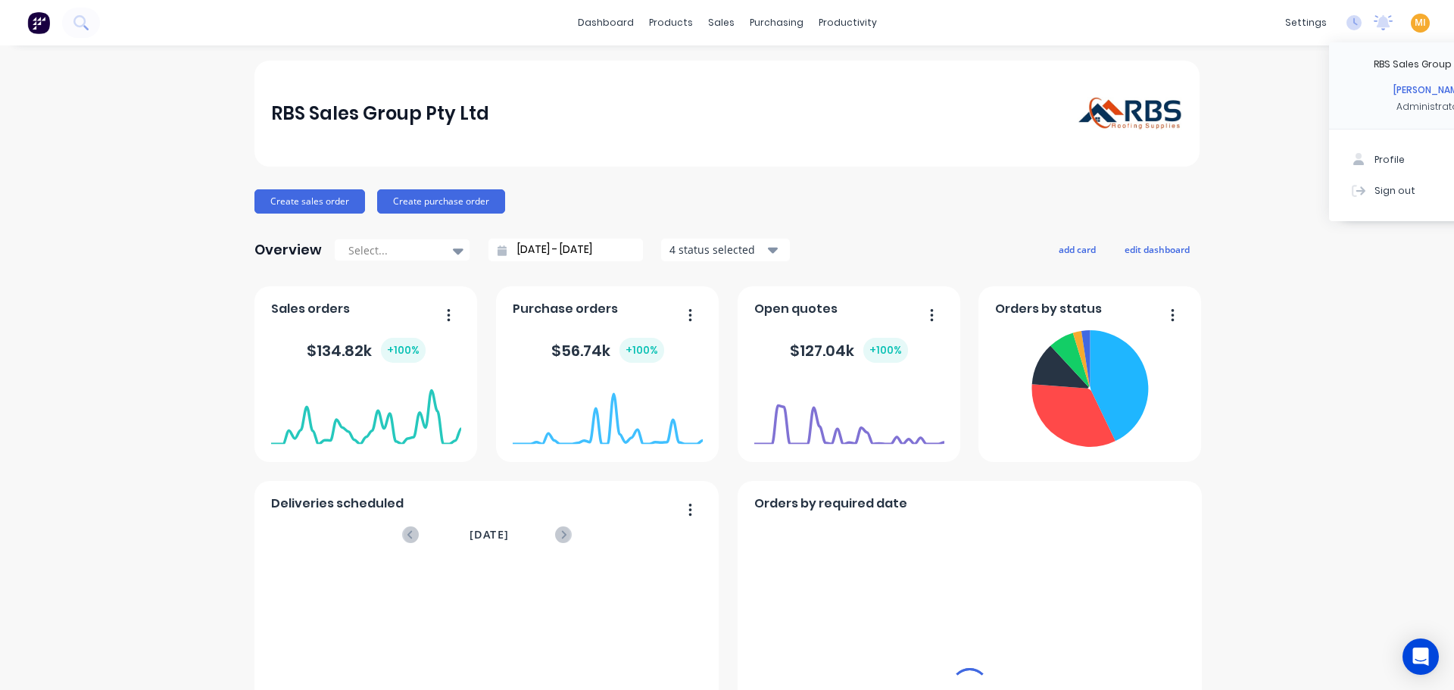
click at [1355, 191] on div at bounding box center [1358, 190] width 23 height 14
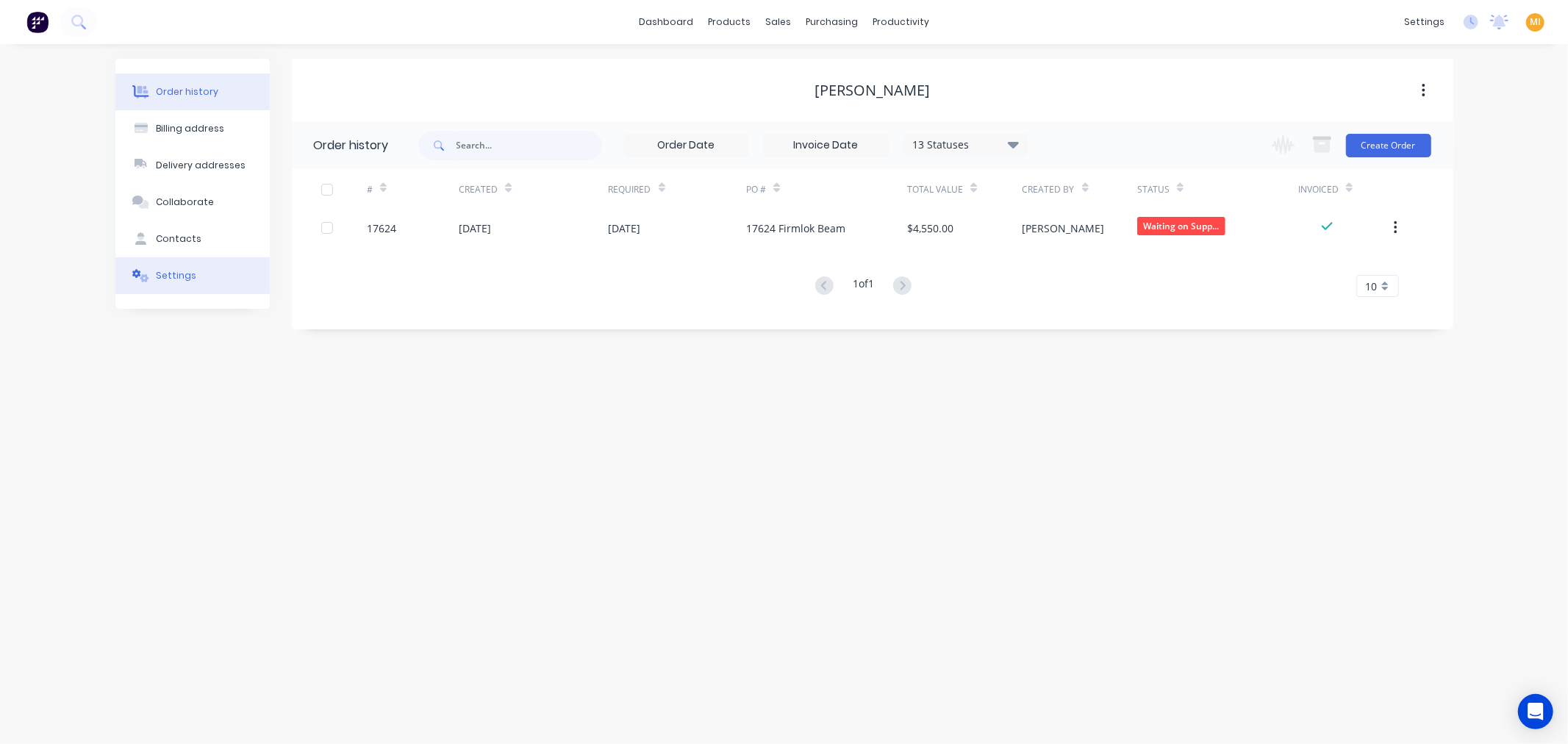
click at [211, 271] on button "Settings" at bounding box center [192, 276] width 154 height 37
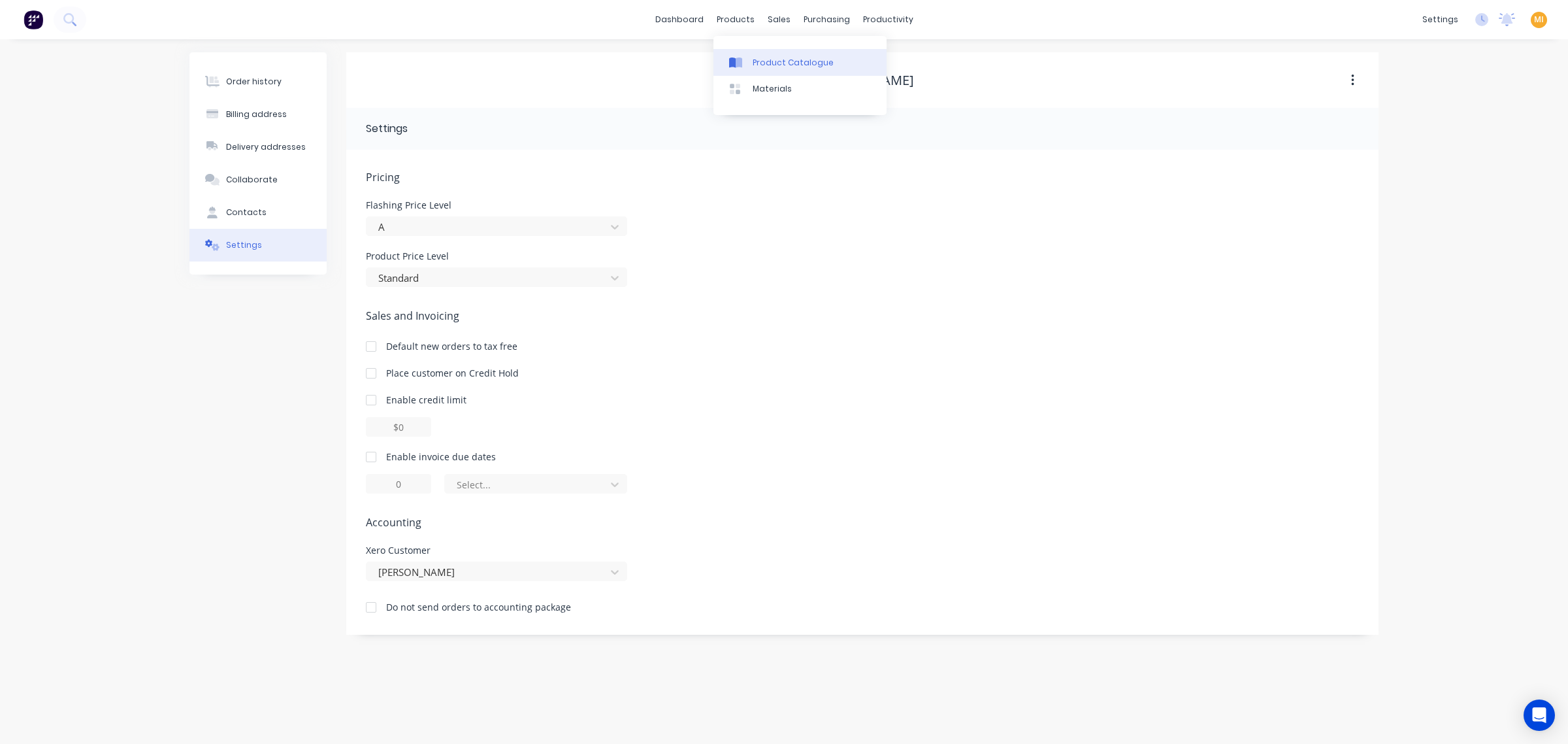
drag, startPoint x: 732, startPoint y: 16, endPoint x: 778, endPoint y: 58, distance: 62.3
click at [778, 58] on div "Product Catalogue" at bounding box center [793, 63] width 81 height 12
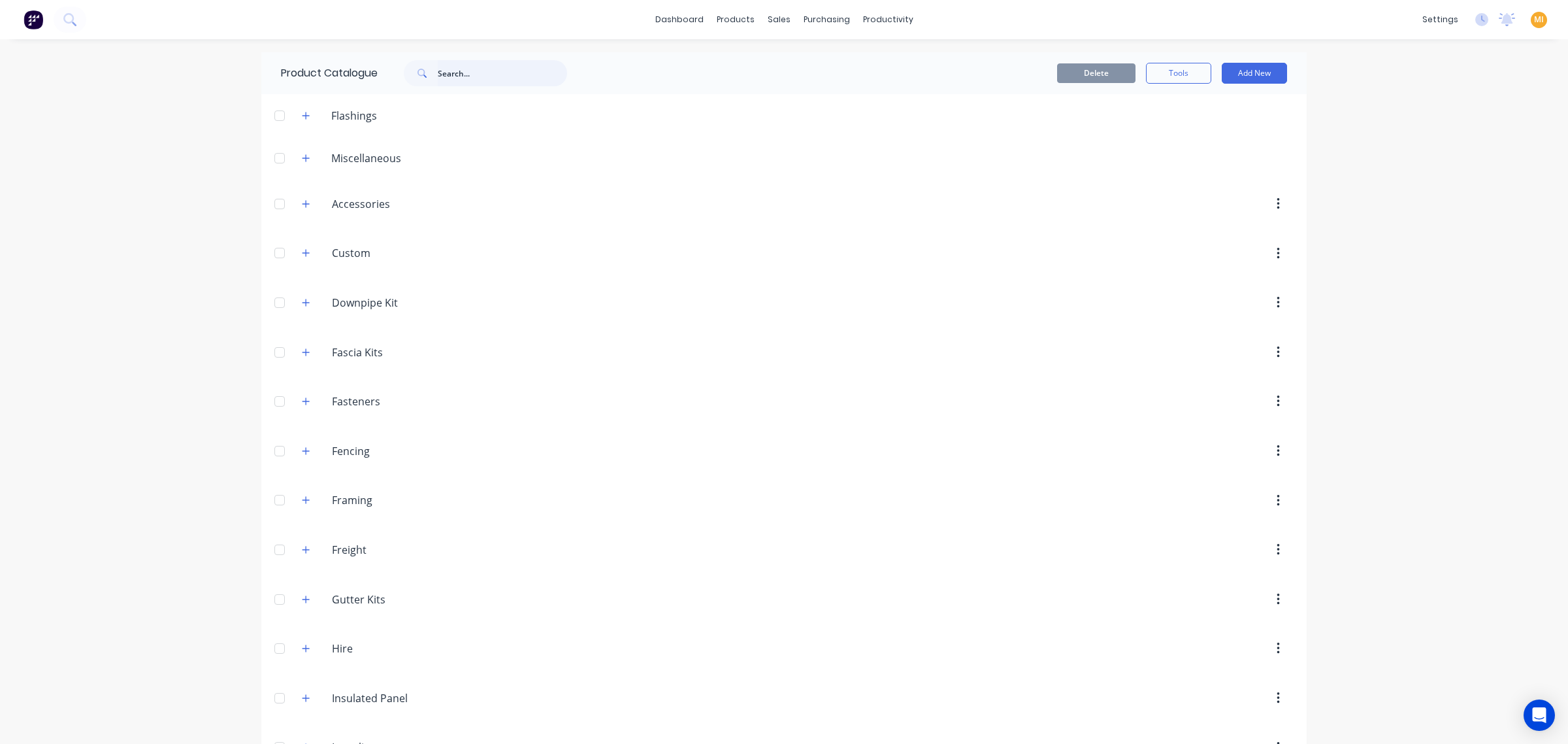
click at [471, 74] on input "text" at bounding box center [502, 73] width 129 height 26
paste input "Packing & Delivery"
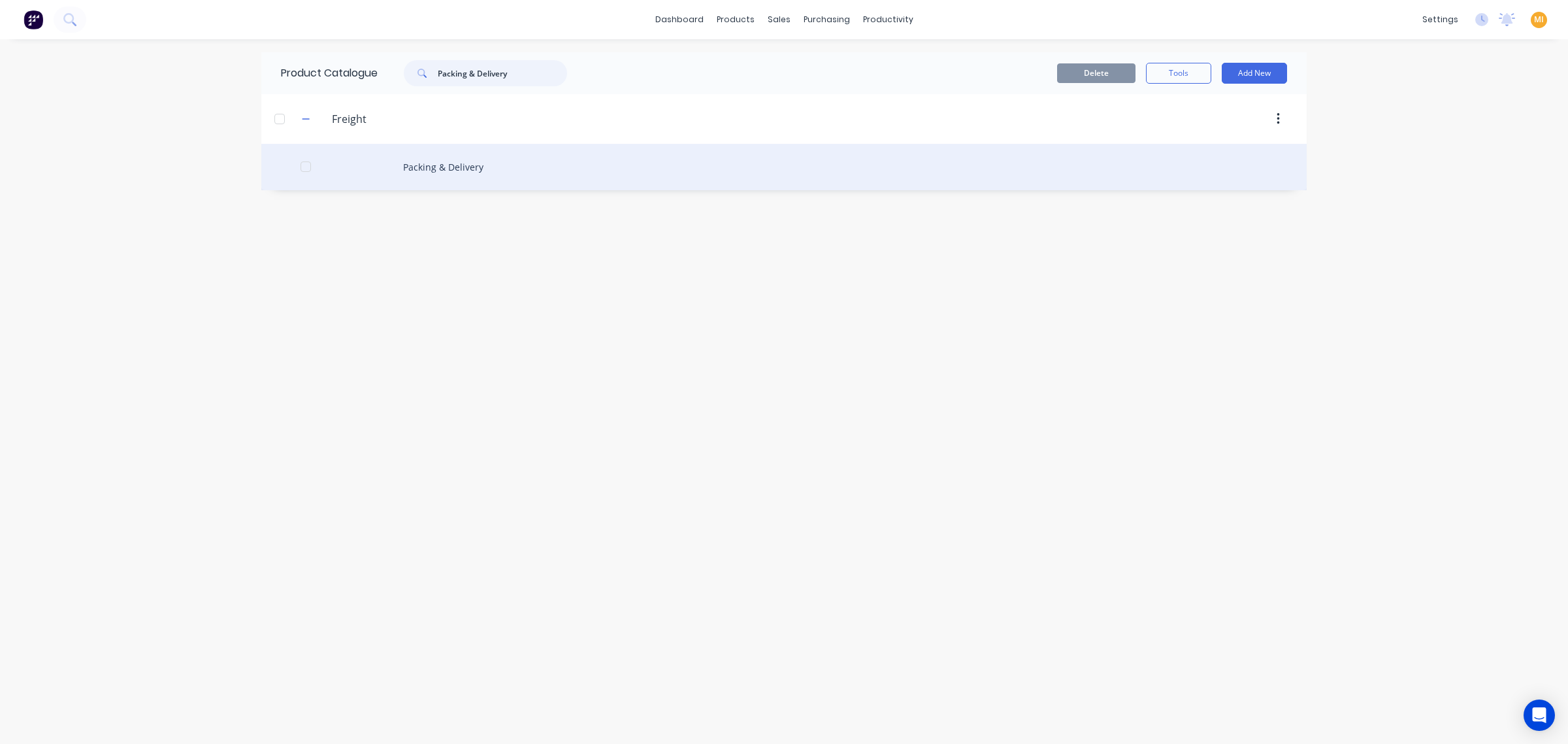
type input "Packing & Delivery"
click at [400, 161] on div "Packing & Delivery" at bounding box center [784, 167] width 1045 height 47
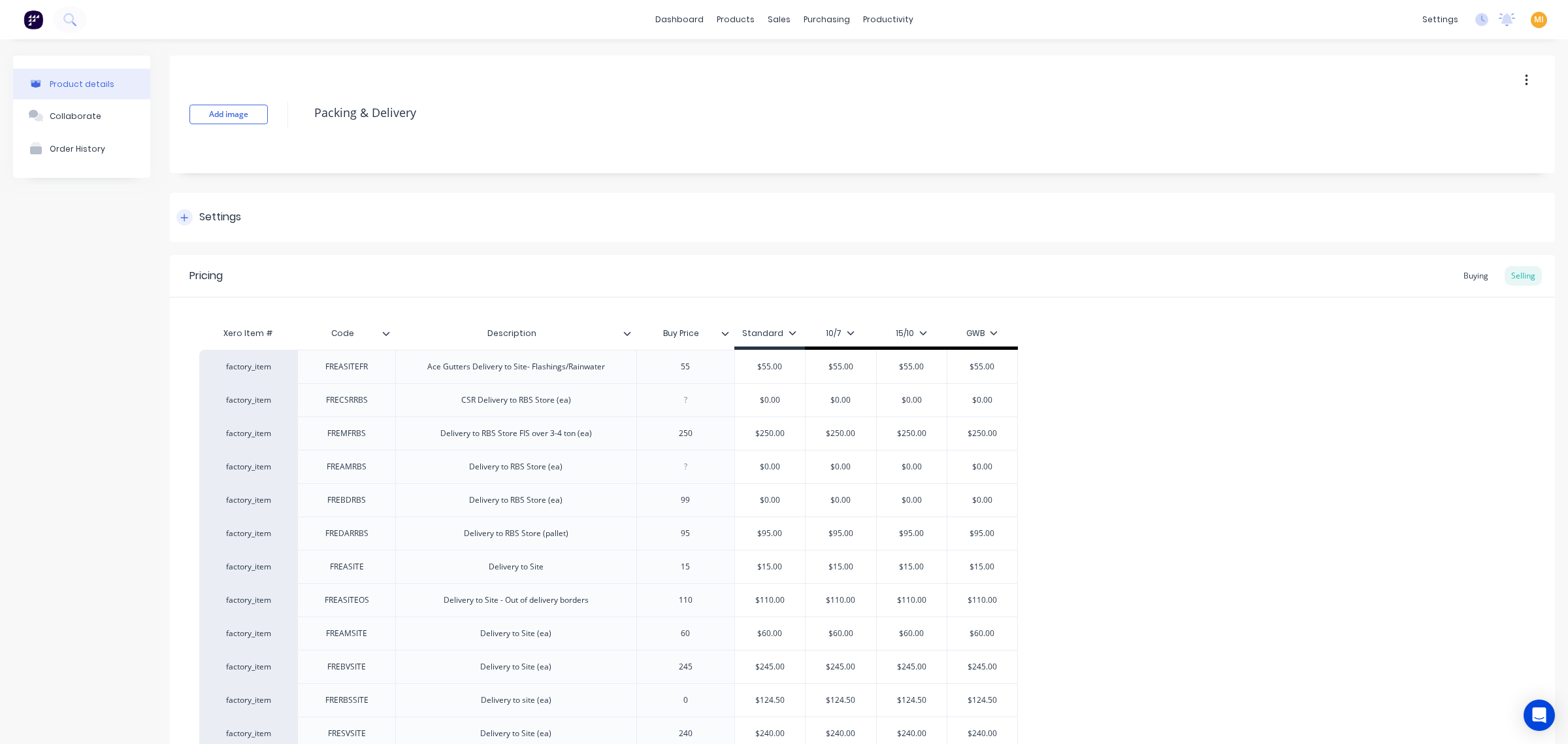
click at [283, 216] on div "Settings" at bounding box center [862, 217] width 1385 height 49
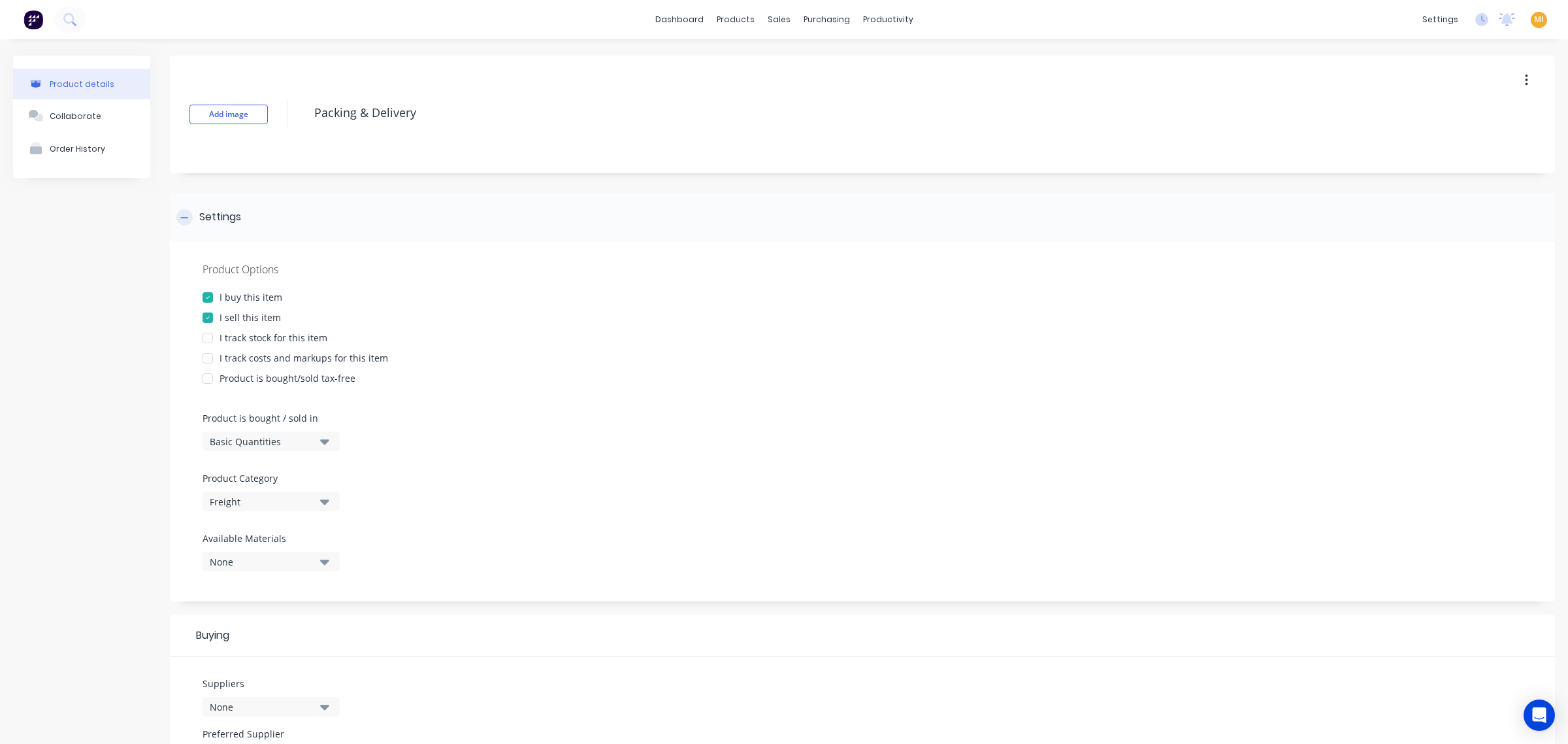
type textarea "x"
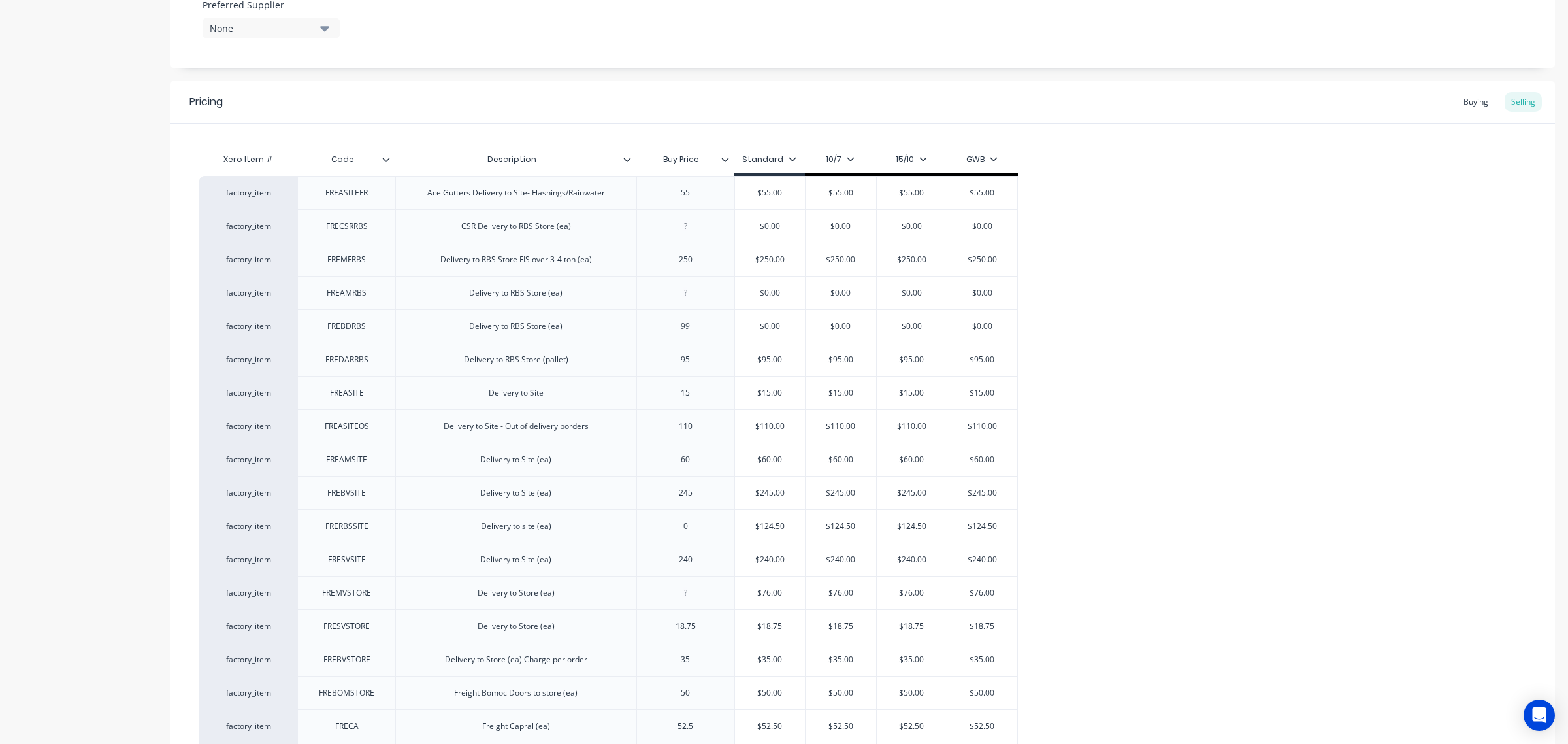
scroll to position [723, 0]
click at [1129, 315] on div "factory_item FREASITEFR Ace Gutters Delivery to Site- Flashings/Rainwater 55 $5…" at bounding box center [862, 681] width 1326 height 1000
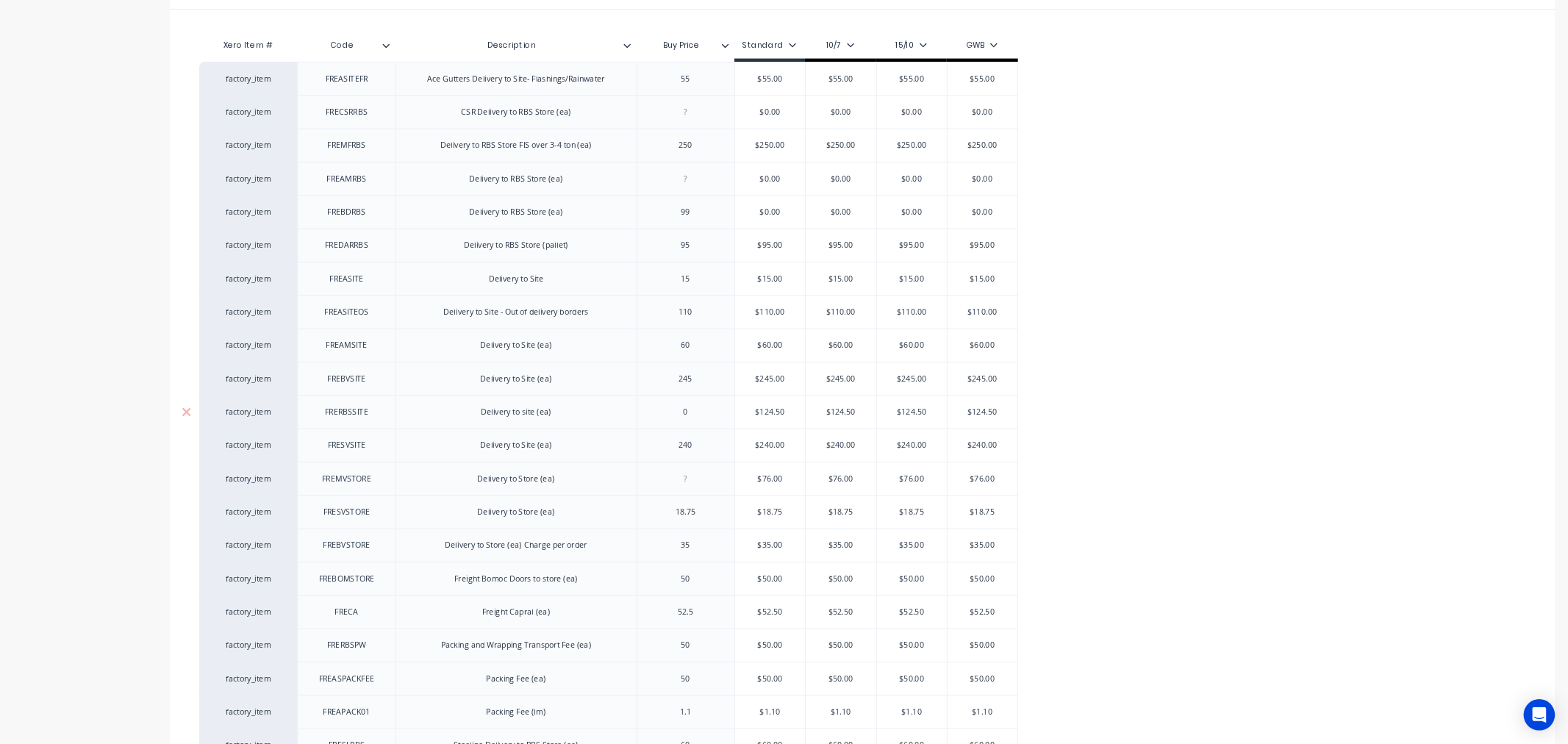
scroll to position [903, 0]
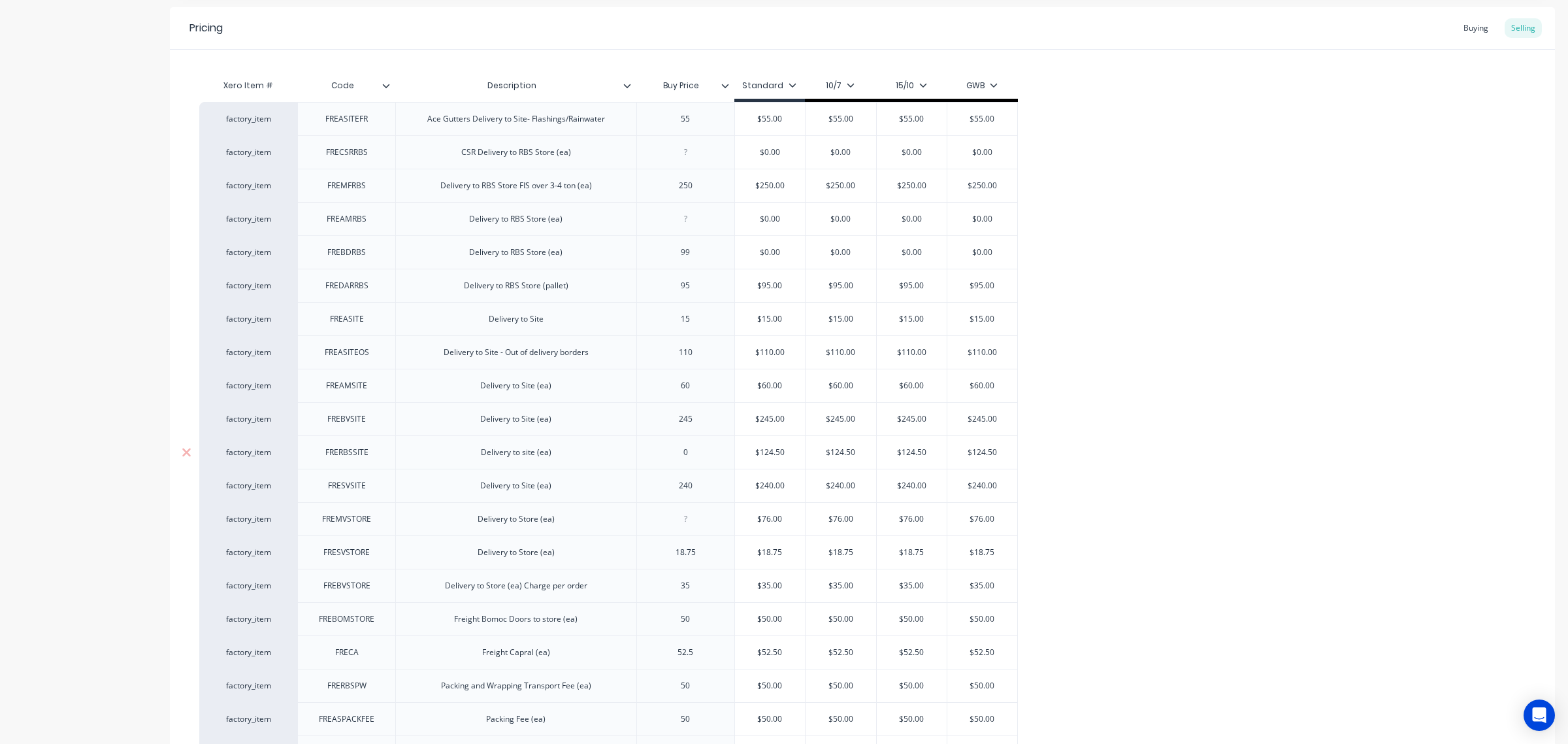
type input "$124.50"
drag, startPoint x: 784, startPoint y: 454, endPoint x: 759, endPoint y: 449, distance: 25.5
click at [759, 449] on input "$124.50" at bounding box center [771, 452] width 71 height 12
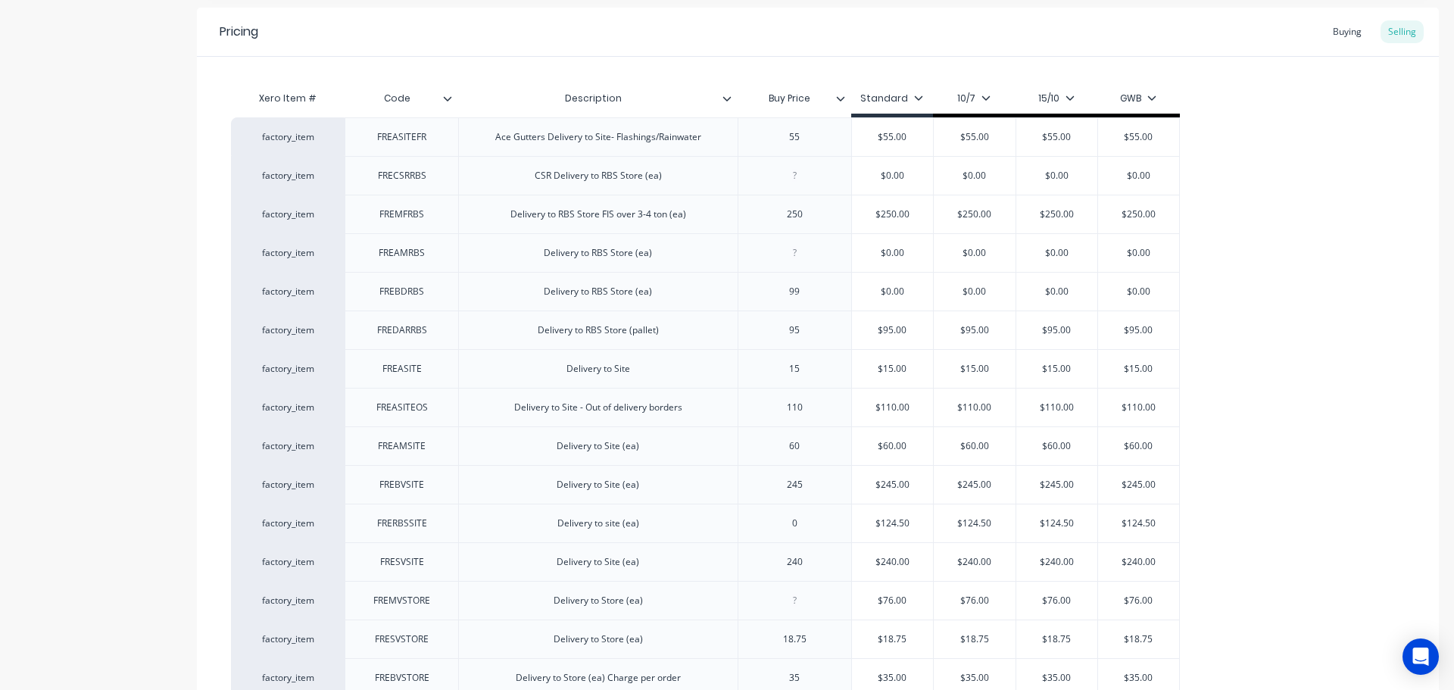
scroll to position [931, 0]
click at [653, 385] on div "Delivery to Site" at bounding box center [597, 368] width 279 height 39
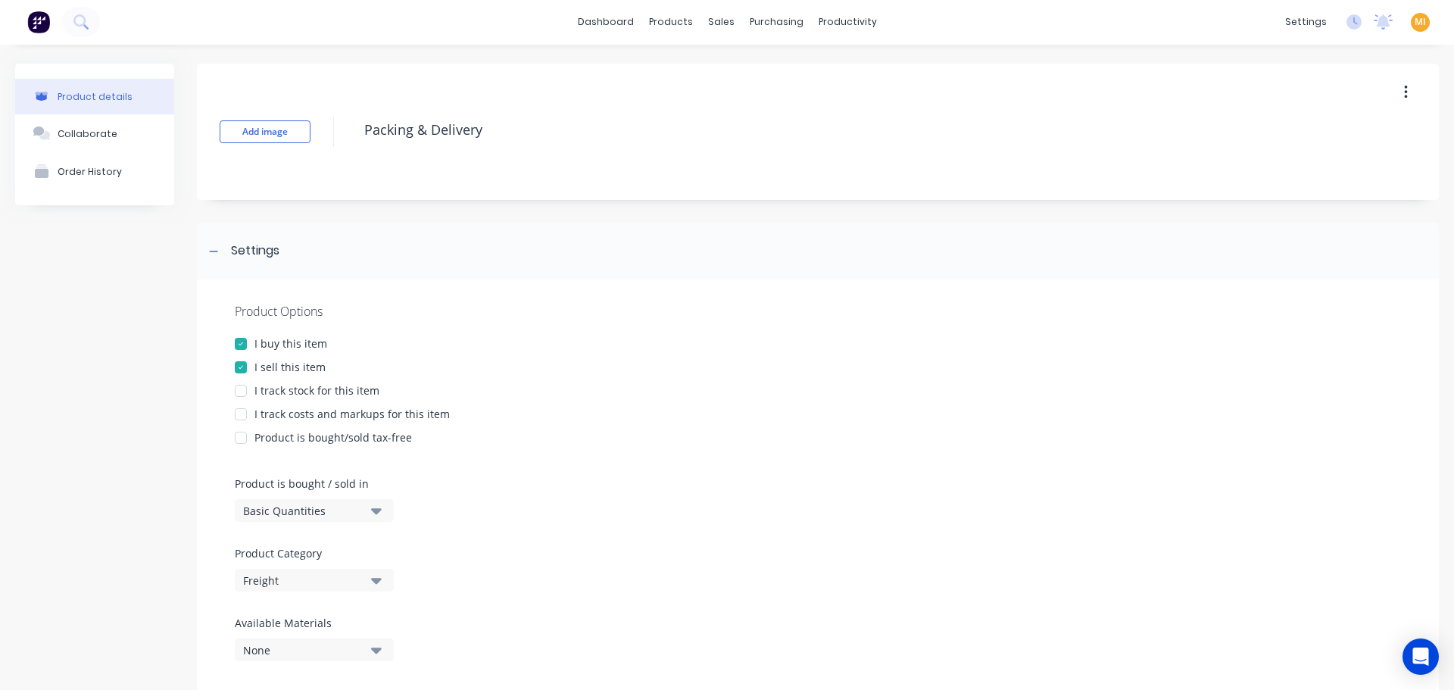
scroll to position [0, 0]
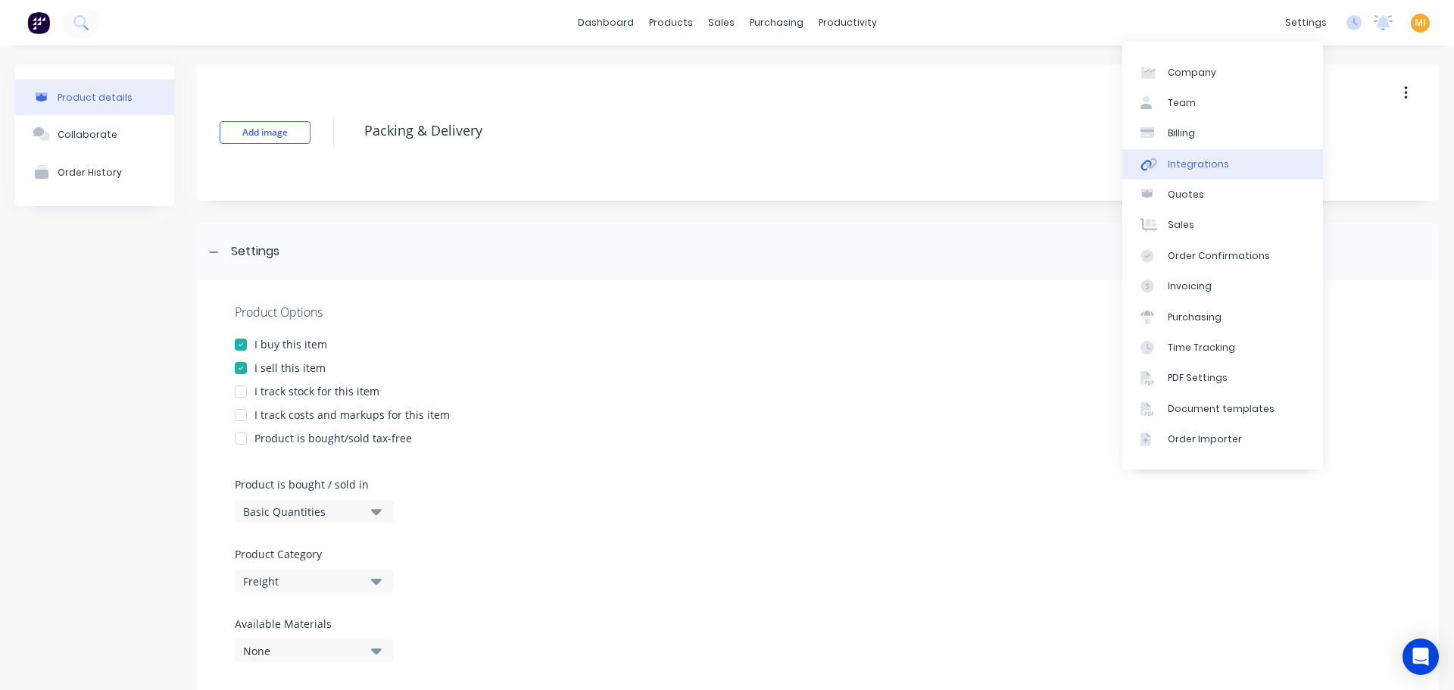
click at [1223, 175] on link "Integrations" at bounding box center [1222, 164] width 201 height 30
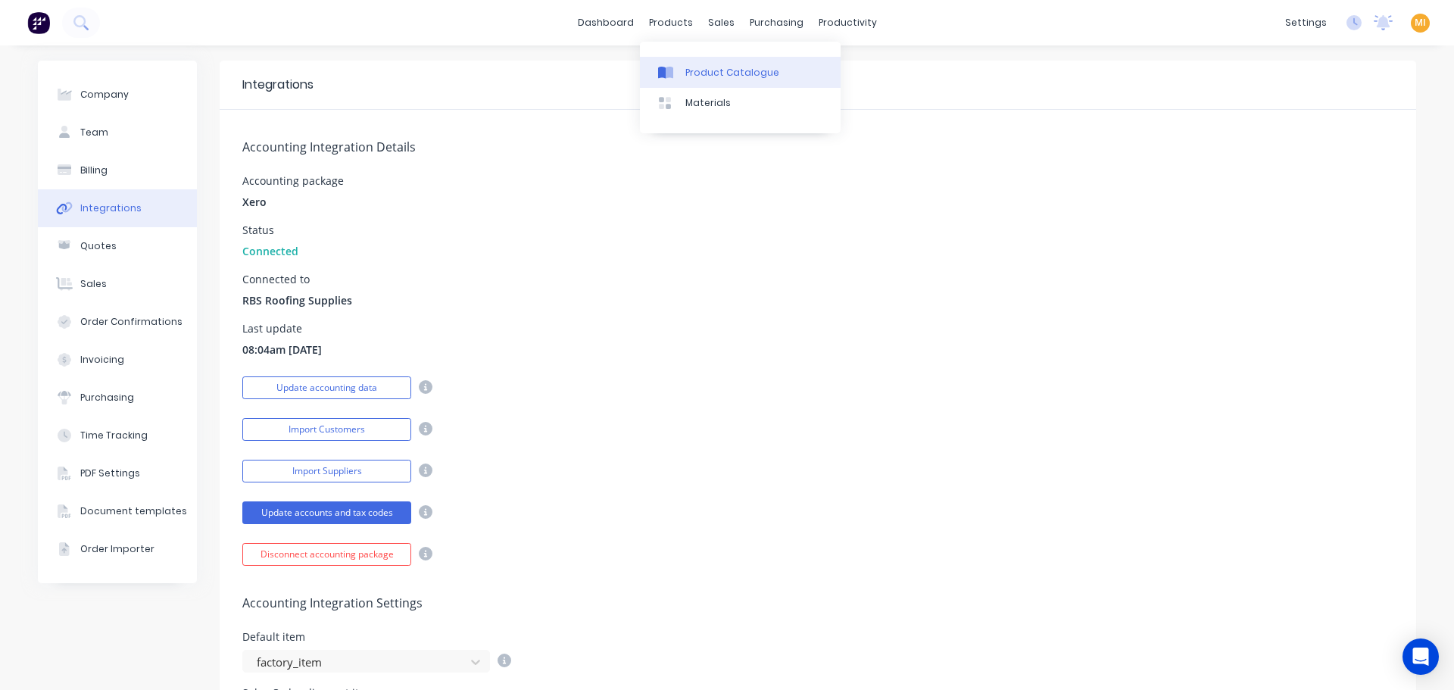
click at [712, 61] on link "Product Catalogue" at bounding box center [740, 72] width 201 height 30
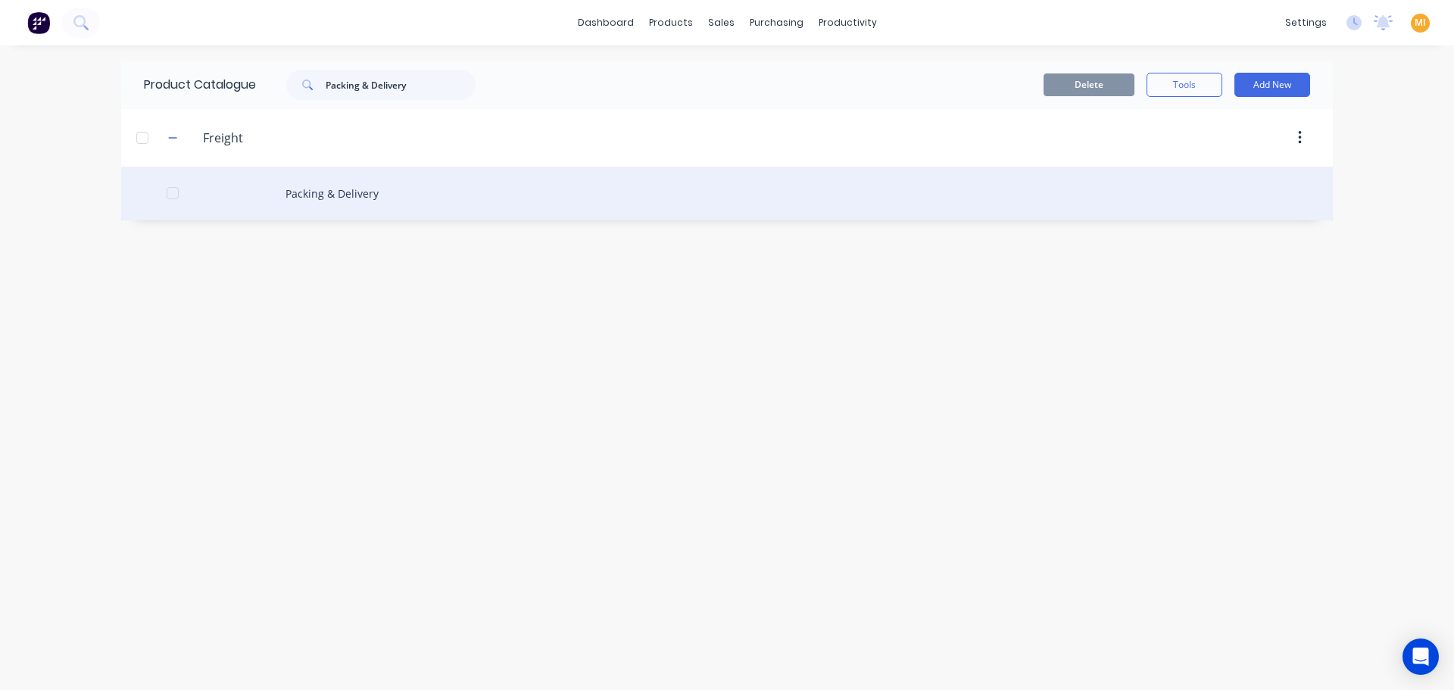
click at [314, 198] on div "Packing & Delivery" at bounding box center [726, 194] width 1211 height 54
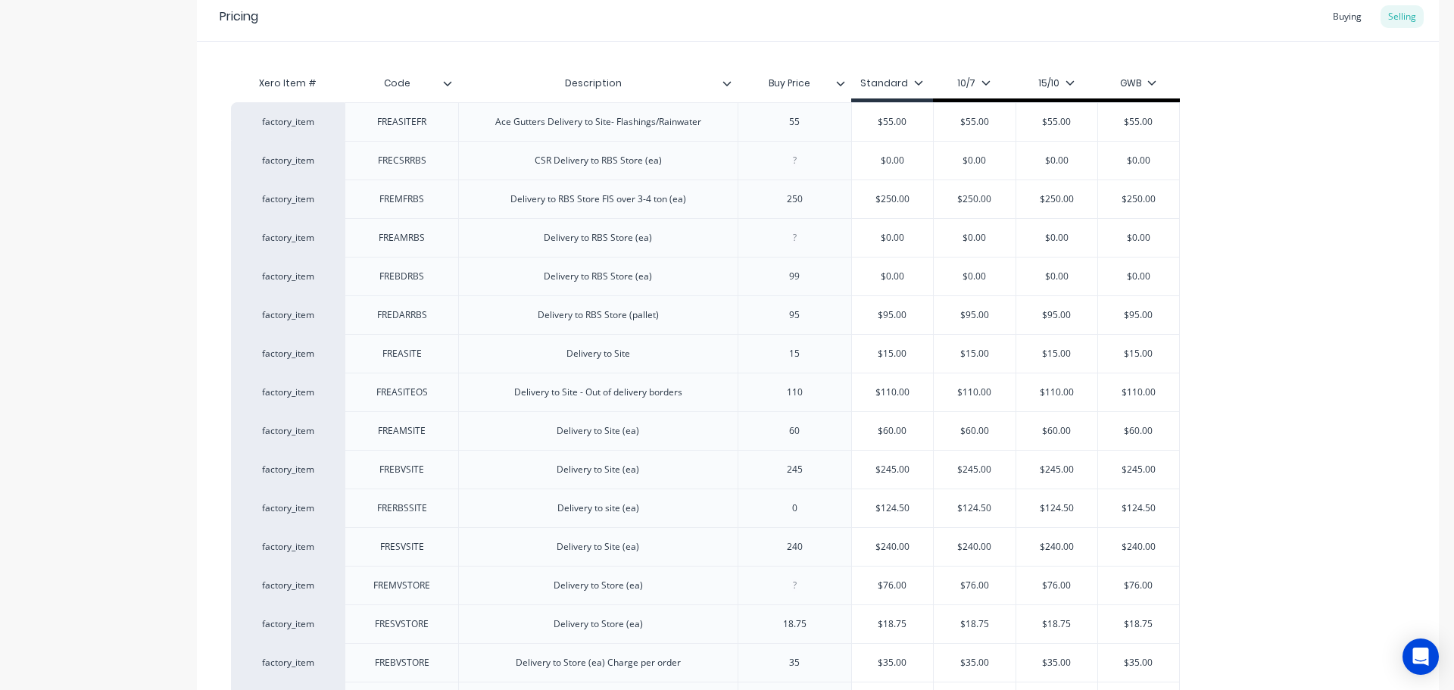
type textarea "x"
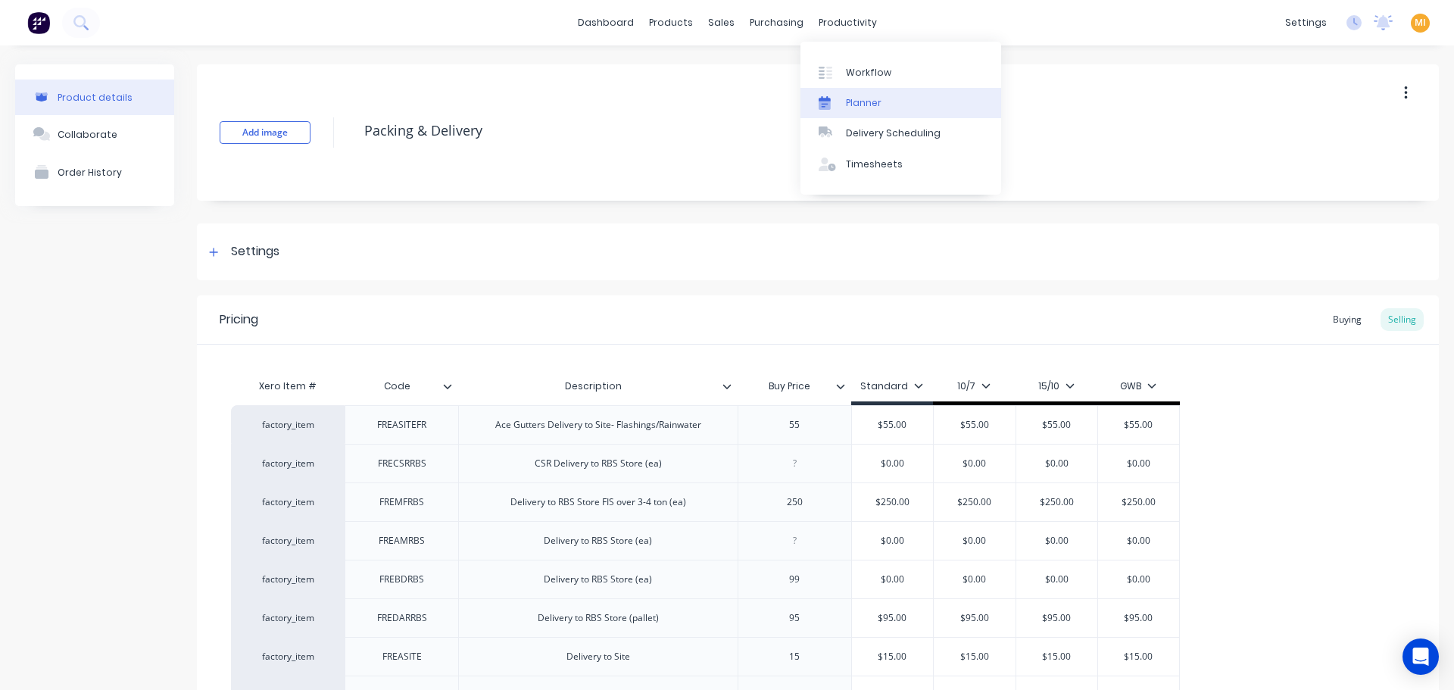
drag, startPoint x: 846, startPoint y: 102, endPoint x: 836, endPoint y: 91, distance: 15.0
click at [846, 102] on div "Planner" at bounding box center [864, 103] width 36 height 14
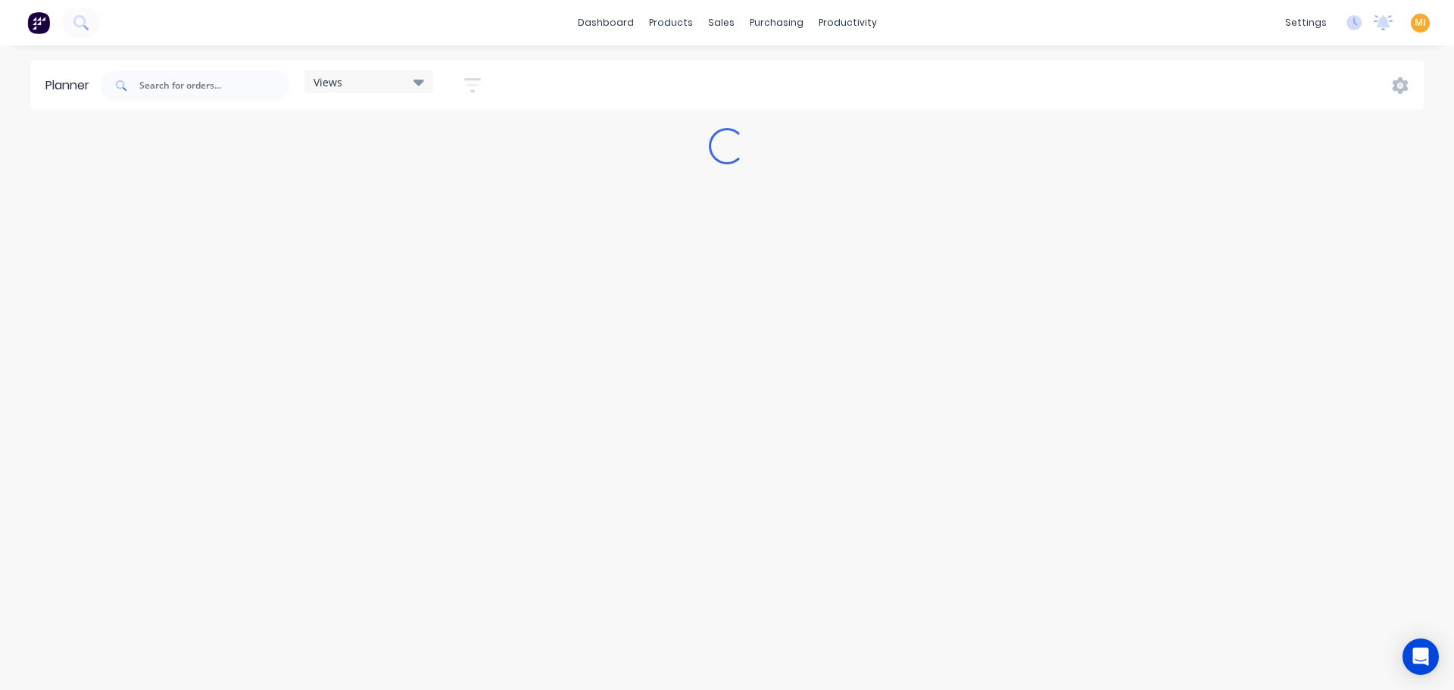
click at [369, 86] on div "Views" at bounding box center [368, 82] width 111 height 14
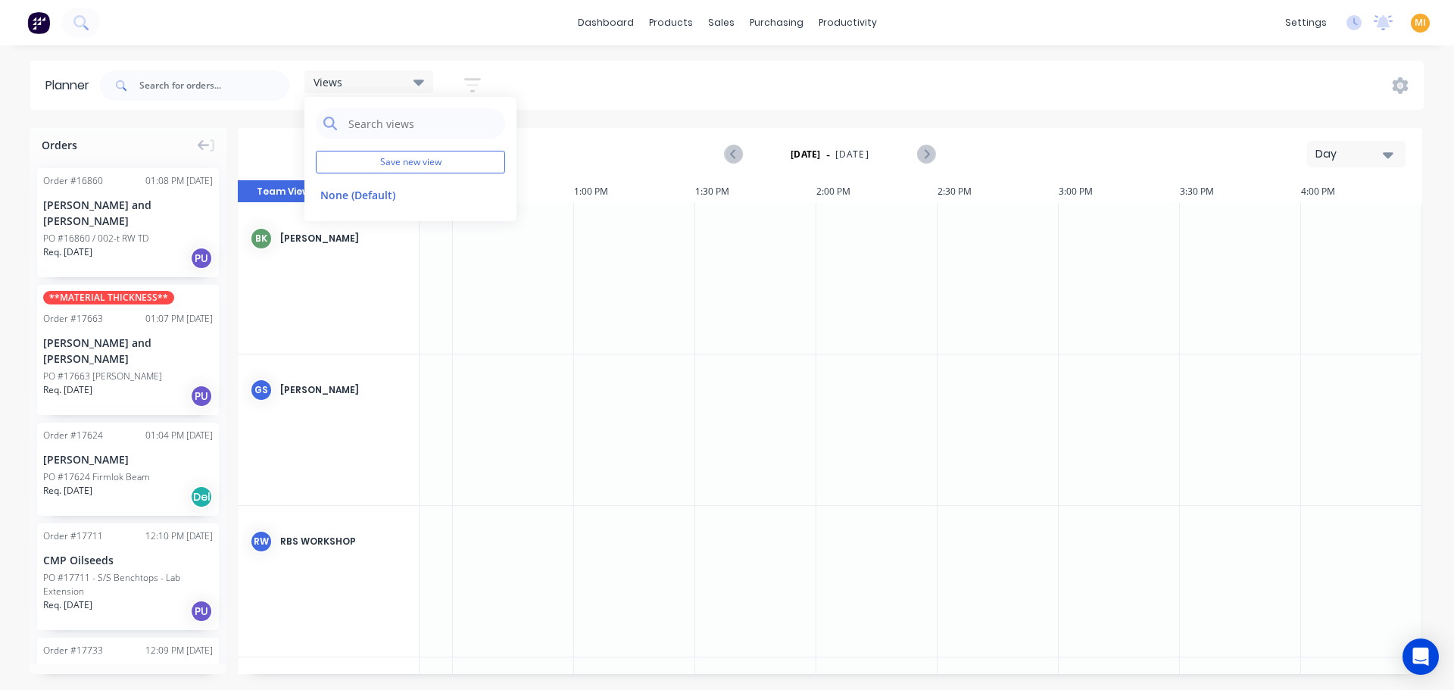
click at [477, 84] on icon "button" at bounding box center [472, 85] width 12 height 2
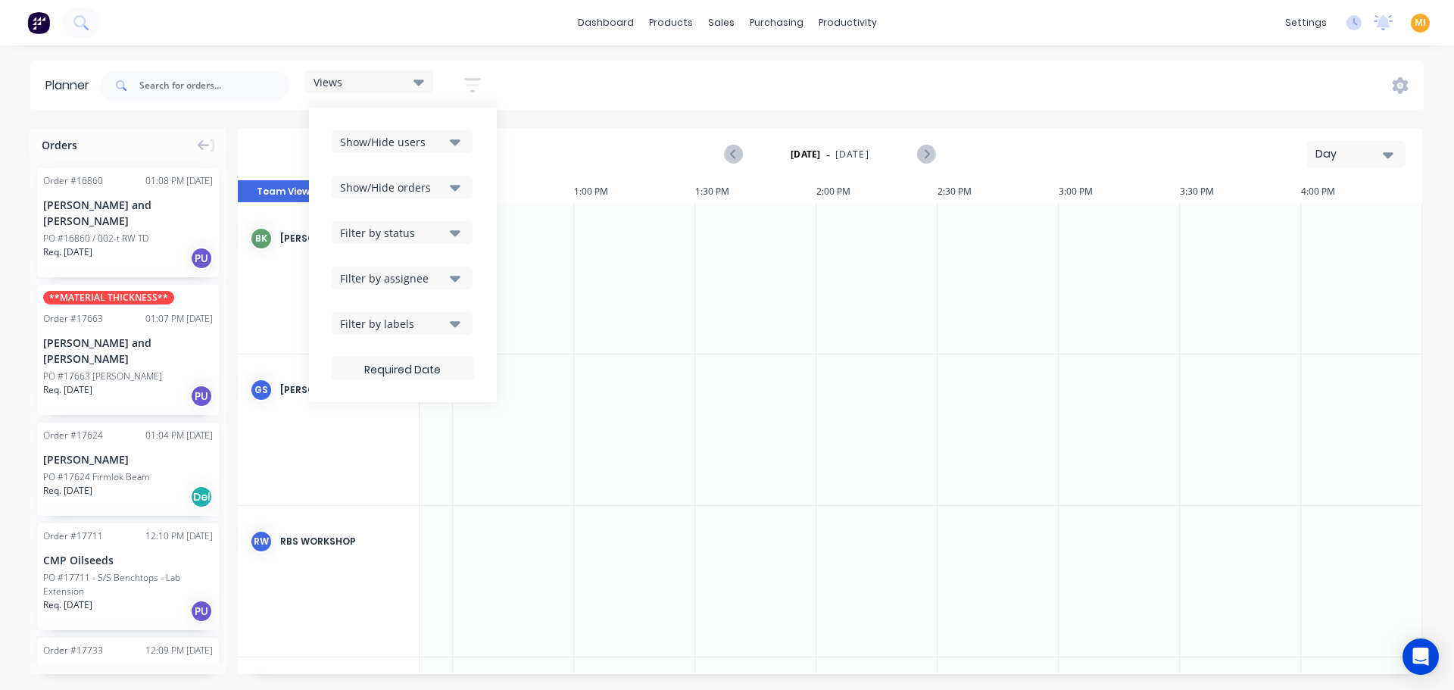
click at [391, 147] on div "Show/Hide users" at bounding box center [392, 142] width 105 height 16
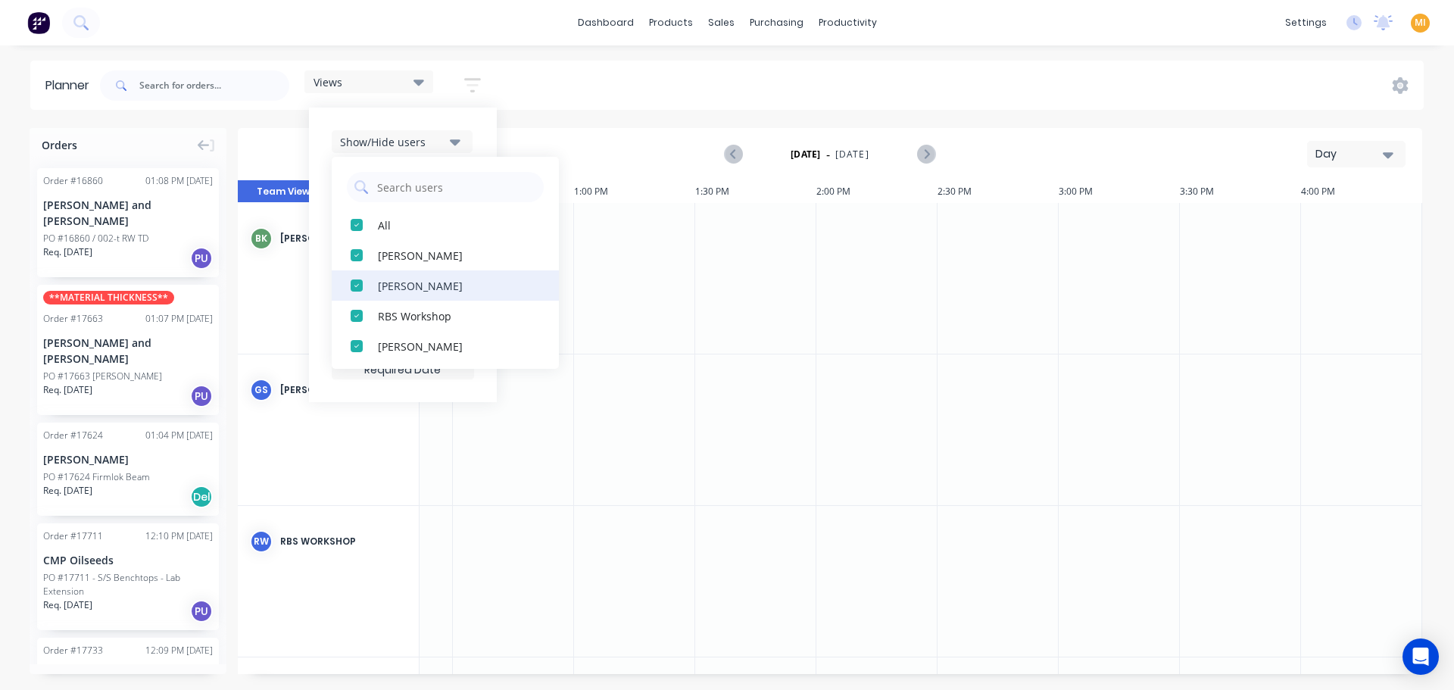
click at [359, 282] on div "button" at bounding box center [356, 285] width 30 height 30
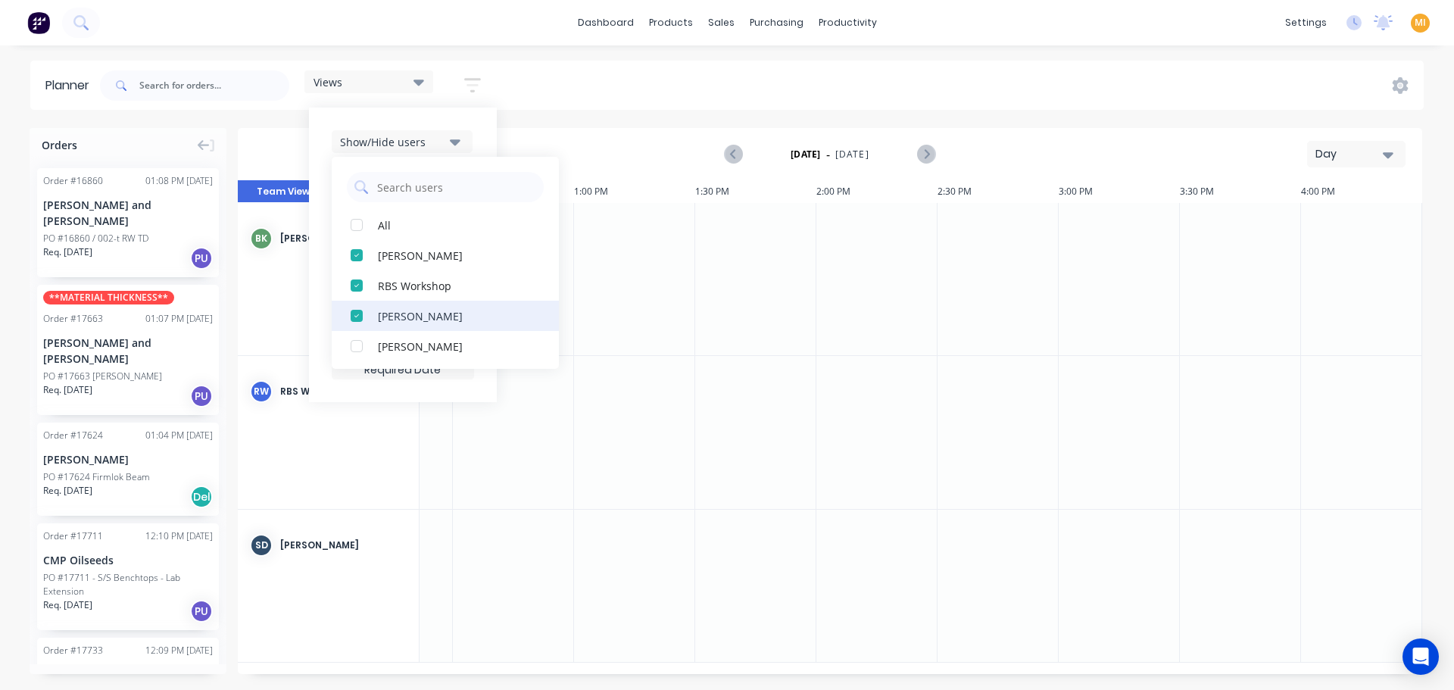
click at [360, 317] on div "button" at bounding box center [356, 316] width 30 height 30
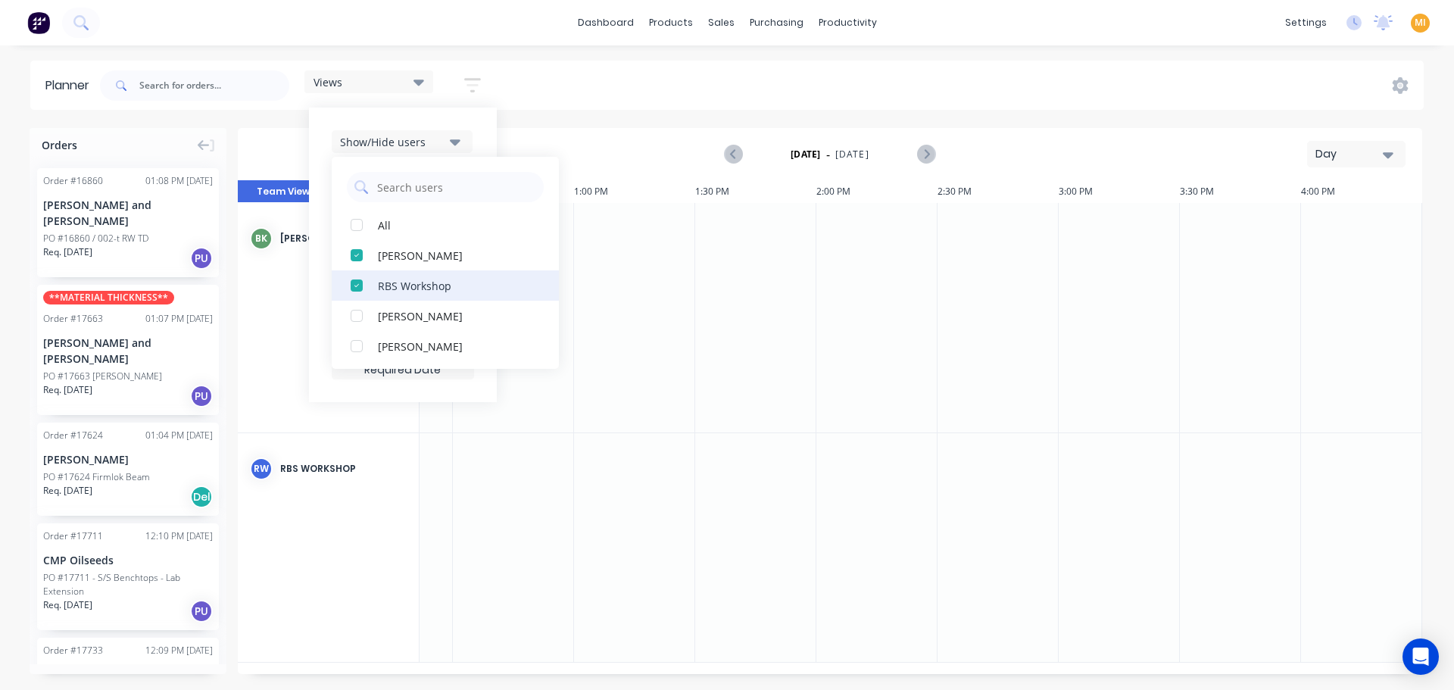
scroll to position [0, 1178]
click at [354, 285] on div "button" at bounding box center [356, 285] width 30 height 30
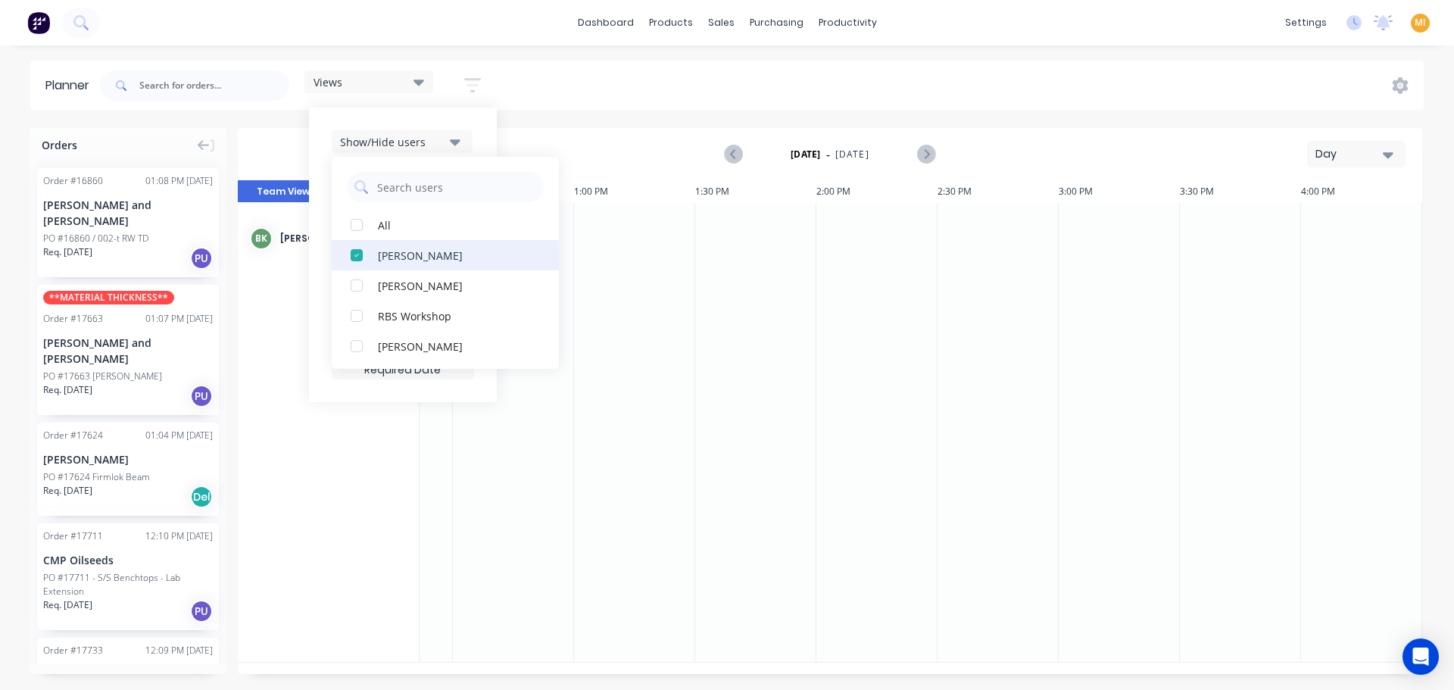
drag, startPoint x: 355, startPoint y: 252, endPoint x: 366, endPoint y: 252, distance: 10.6
click at [356, 252] on div "button" at bounding box center [356, 255] width 30 height 30
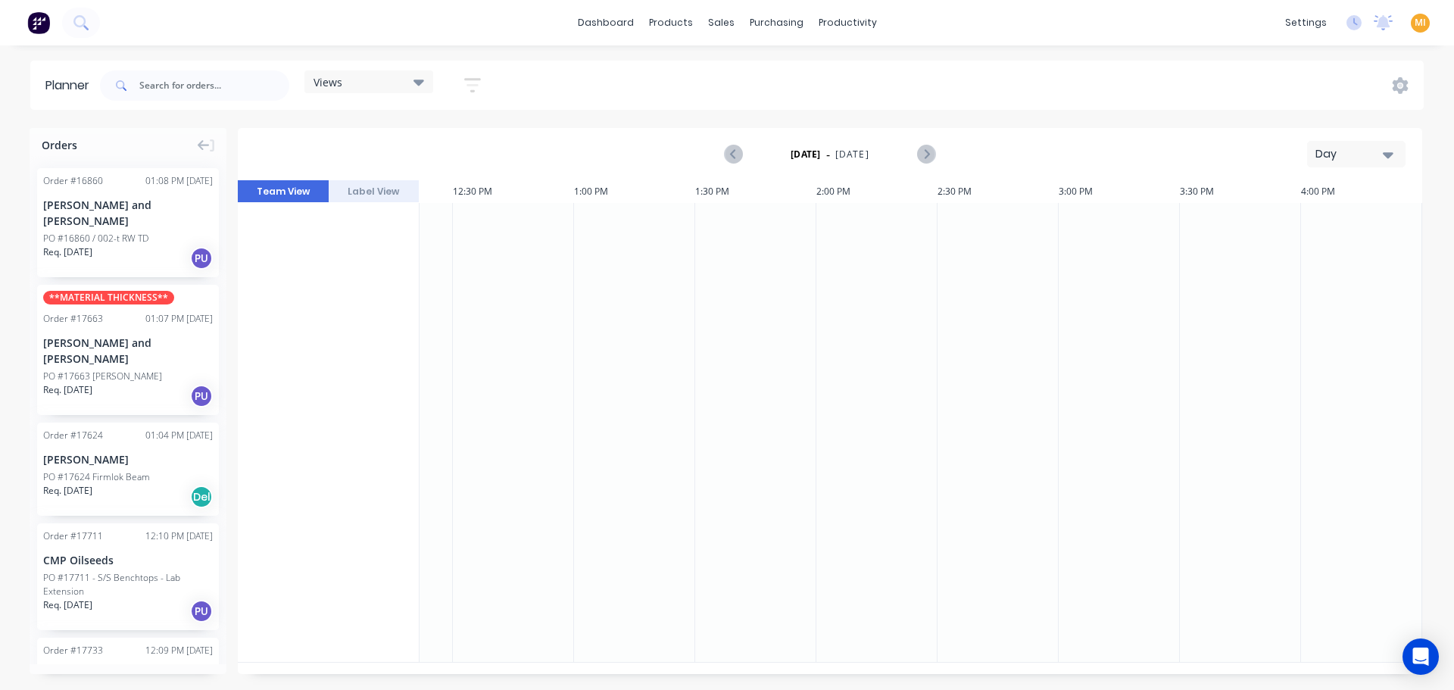
click at [619, 83] on div "Views Save new view None (Default) edit Show/Hide users All Barry Keen Geoff Sa…" at bounding box center [760, 85] width 1327 height 45
click at [51, 22] on button at bounding box center [39, 23] width 32 height 30
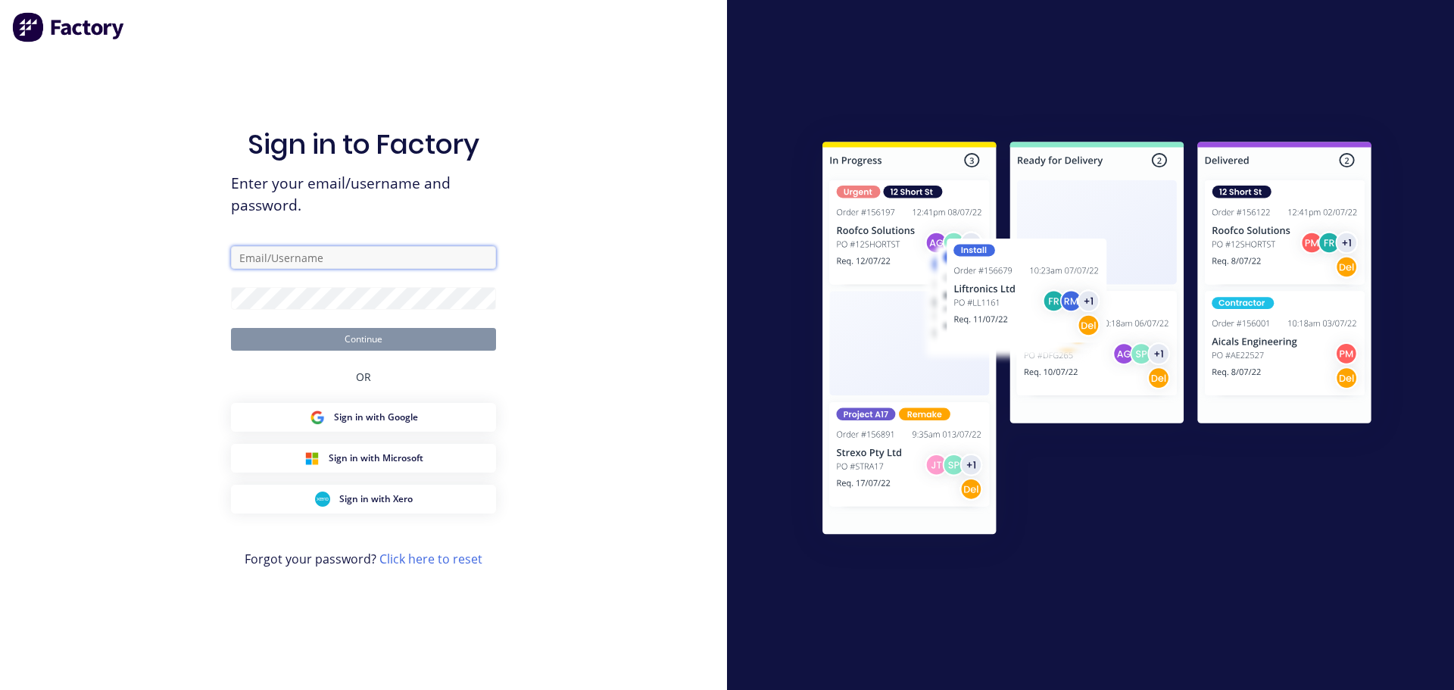
click at [295, 257] on input "text" at bounding box center [363, 257] width 265 height 23
type input "[EMAIL_ADDRESS][DOMAIN_NAME]"
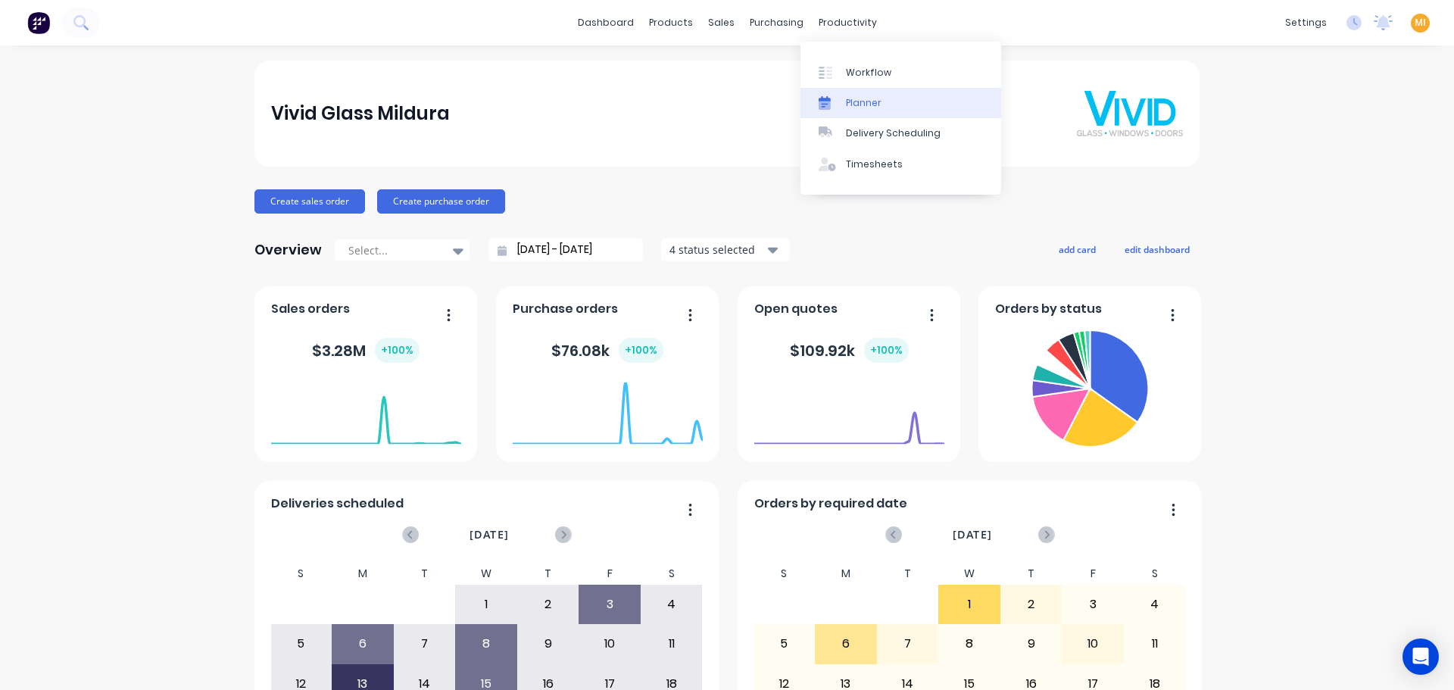
click at [868, 99] on div "Planner" at bounding box center [864, 103] width 36 height 14
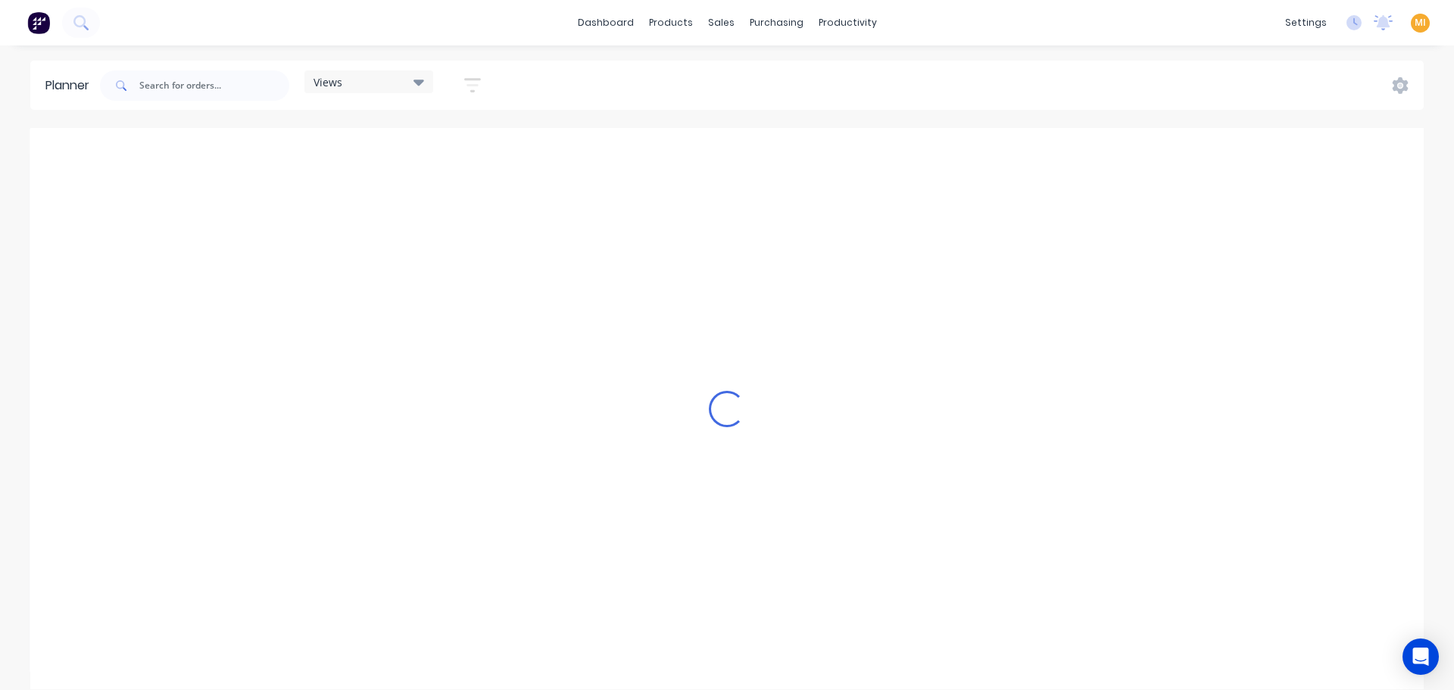
scroll to position [0, 3150]
click at [475, 83] on icon "button" at bounding box center [472, 85] width 17 height 19
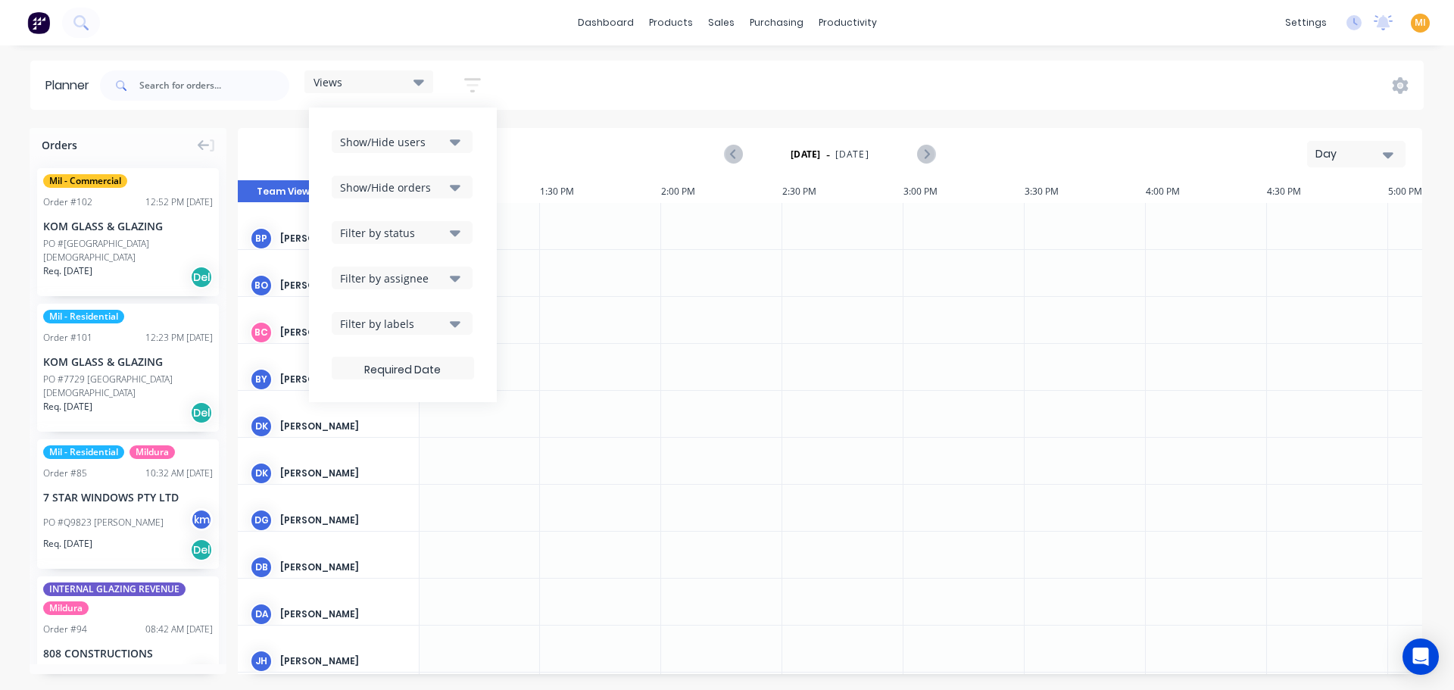
click at [415, 143] on div "Show/Hide users" at bounding box center [392, 142] width 105 height 16
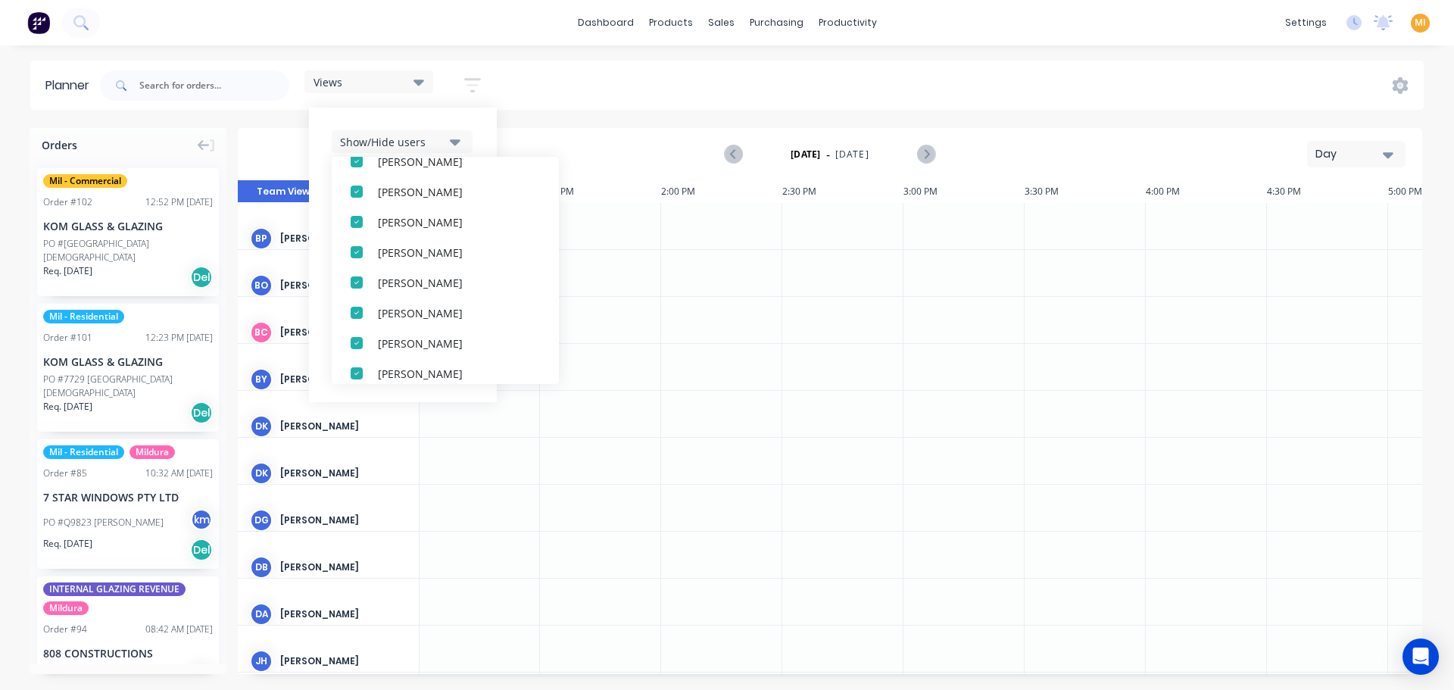
scroll to position [651, 0]
click at [358, 295] on div "button" at bounding box center [356, 300] width 30 height 30
click at [357, 301] on div "button" at bounding box center [356, 300] width 30 height 30
click at [359, 296] on div "button" at bounding box center [356, 300] width 30 height 30
click at [360, 270] on div "button" at bounding box center [356, 270] width 30 height 30
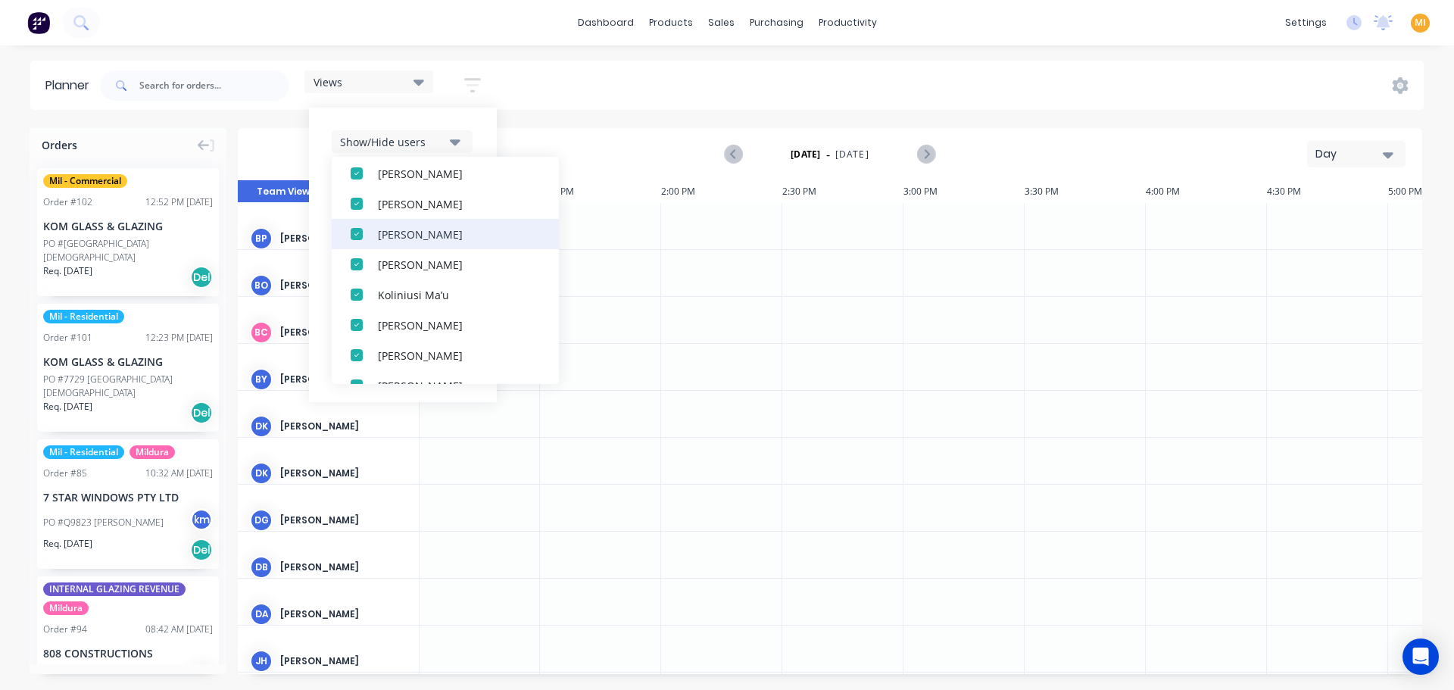
scroll to position [348, 0]
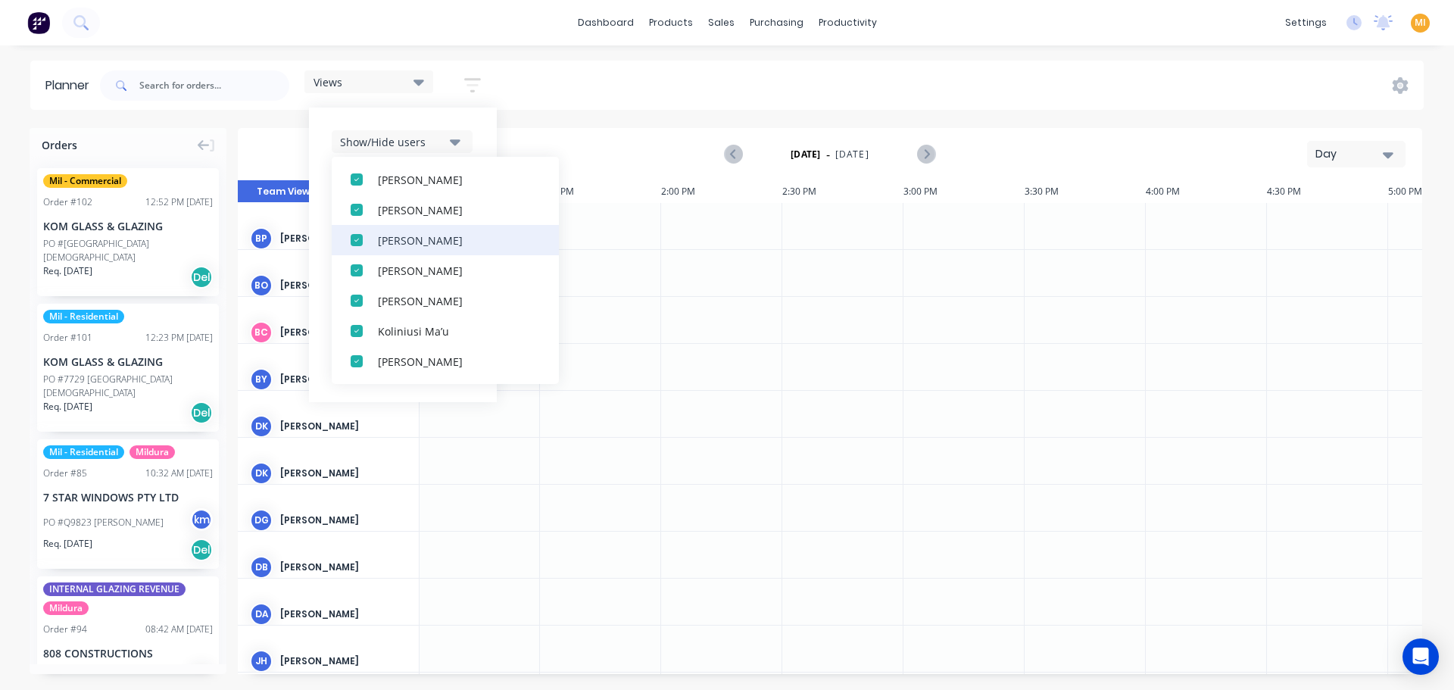
click at [356, 238] on div "button" at bounding box center [356, 240] width 30 height 30
click at [358, 271] on div "button" at bounding box center [356, 270] width 30 height 30
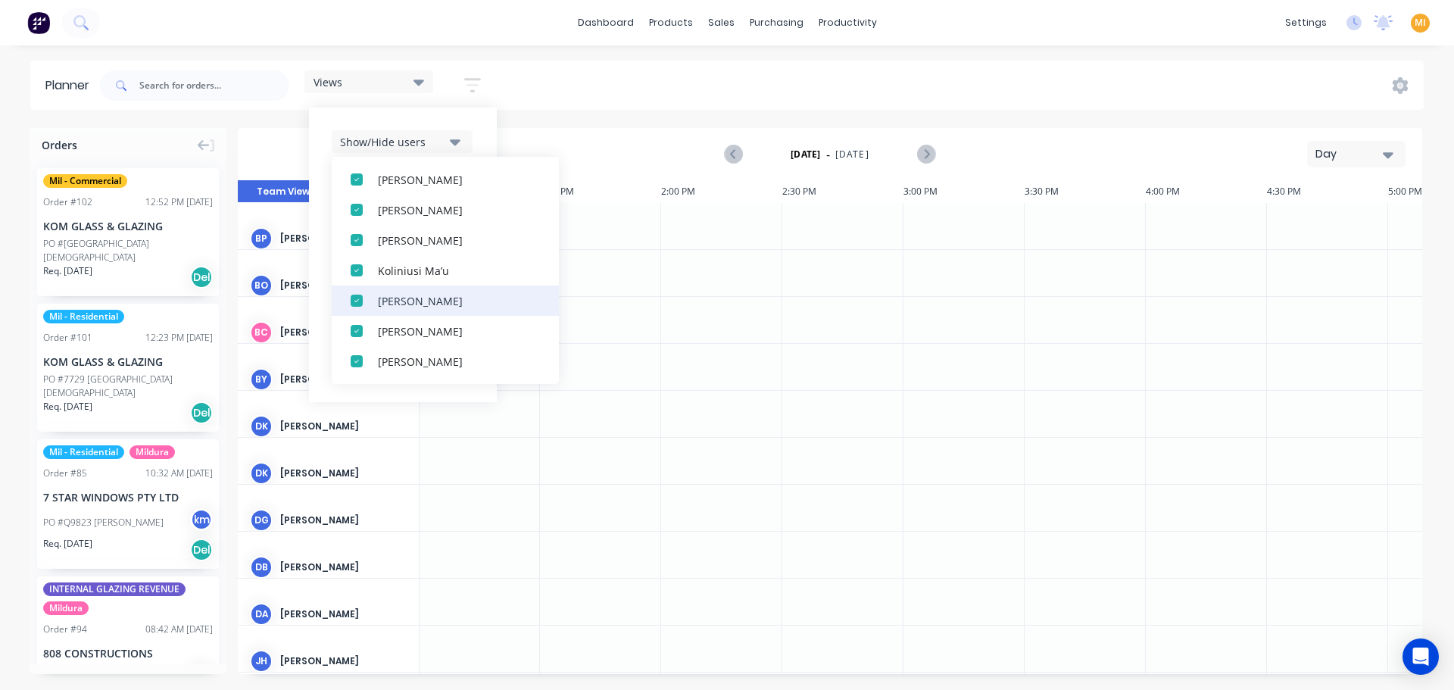
click at [355, 304] on div "button" at bounding box center [356, 300] width 30 height 30
click at [360, 335] on div "button" at bounding box center [356, 331] width 30 height 30
click at [362, 357] on div "button" at bounding box center [356, 361] width 30 height 30
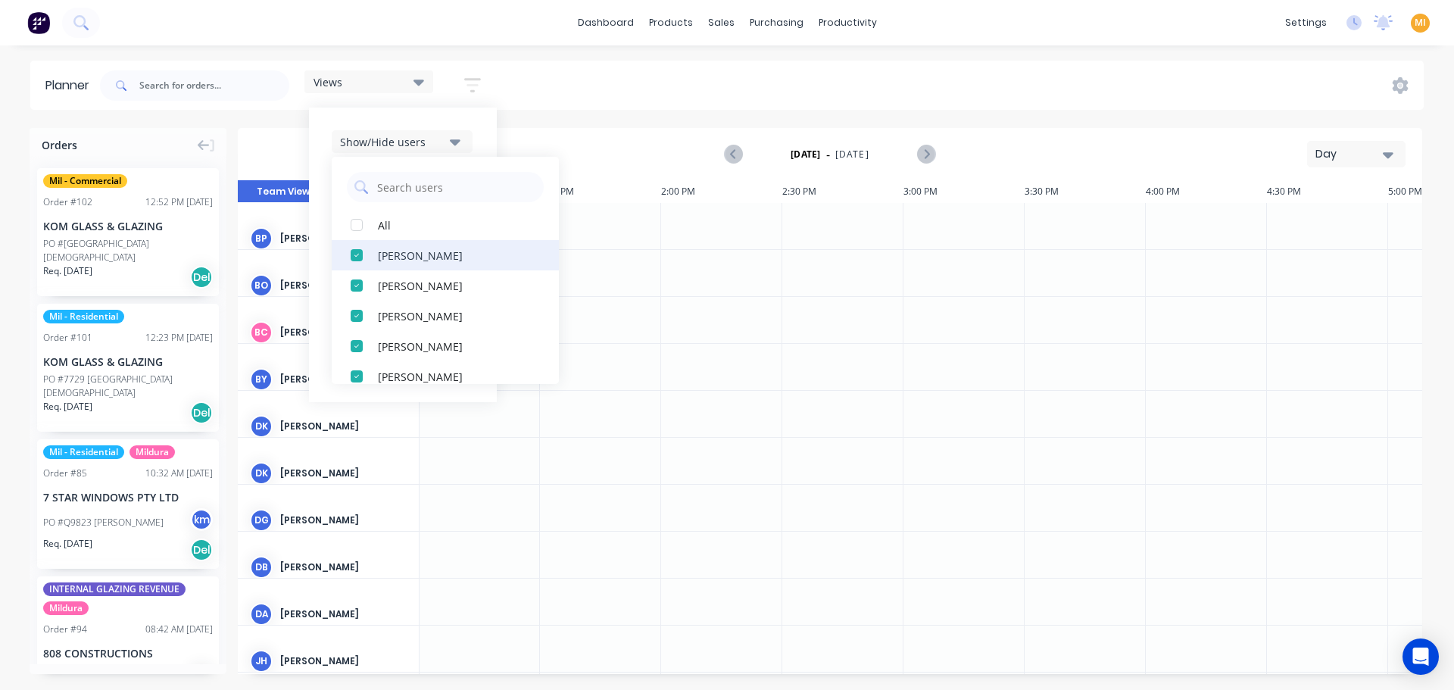
click at [352, 260] on div "button" at bounding box center [356, 255] width 30 height 30
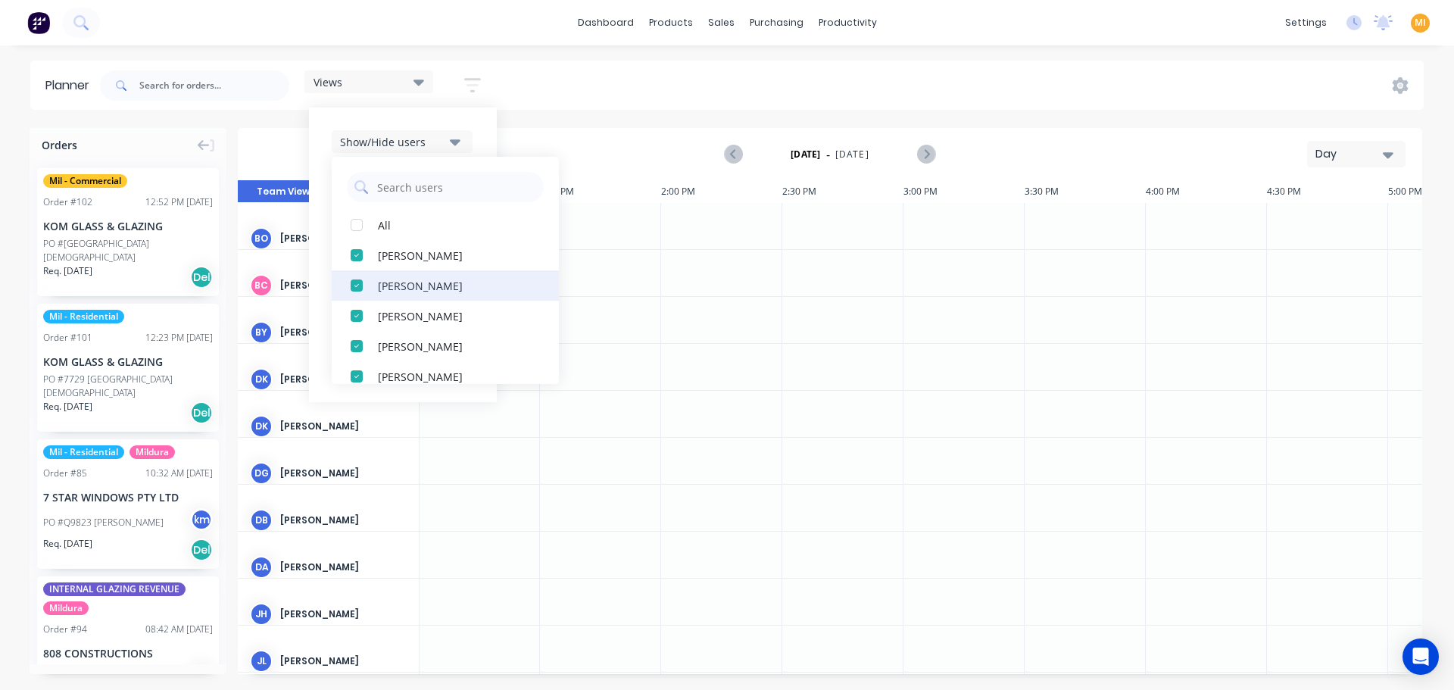
click at [352, 291] on div "button" at bounding box center [356, 285] width 30 height 30
click at [354, 318] on div "button" at bounding box center [356, 316] width 30 height 30
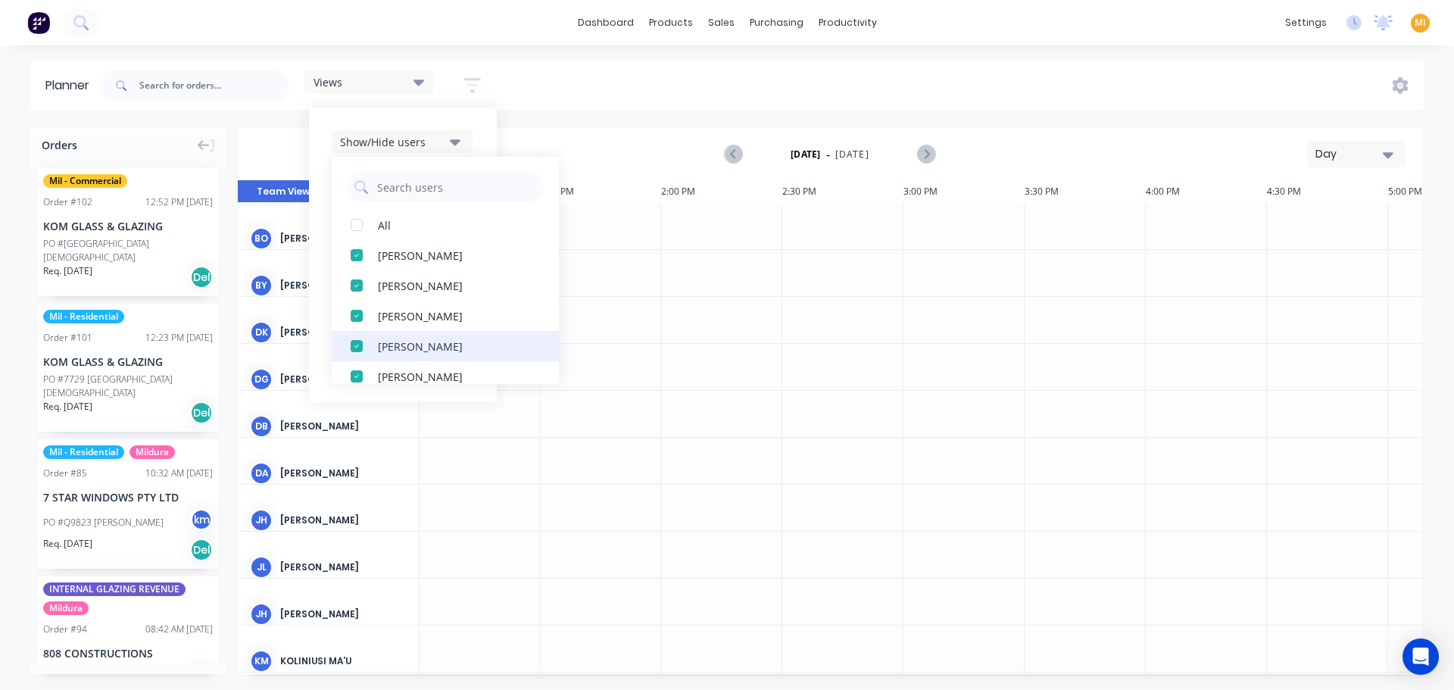
drag, startPoint x: 354, startPoint y: 339, endPoint x: 370, endPoint y: 373, distance: 37.2
click at [354, 340] on div "button" at bounding box center [356, 346] width 30 height 30
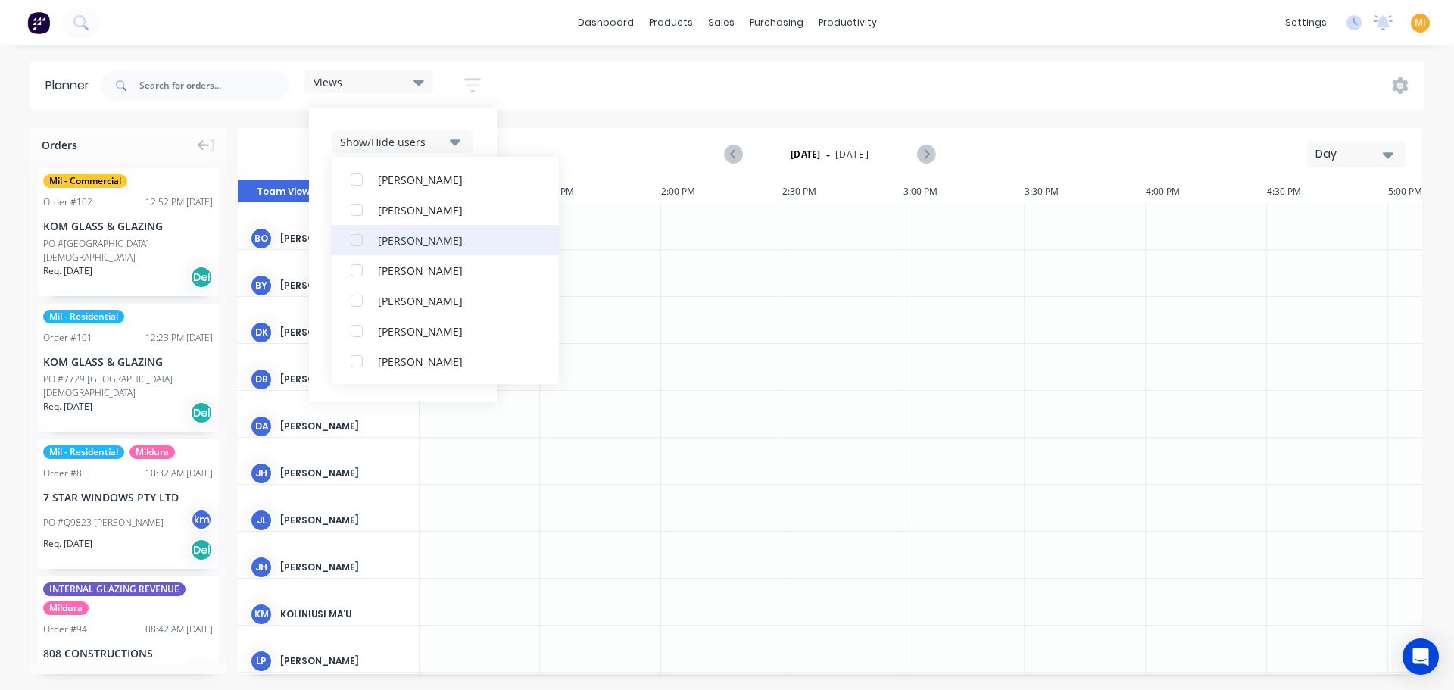
scroll to position [348, 0]
click at [360, 274] on div "button" at bounding box center [356, 270] width 30 height 30
click at [363, 241] on div "button" at bounding box center [356, 240] width 30 height 30
click at [356, 218] on div "button" at bounding box center [356, 210] width 30 height 30
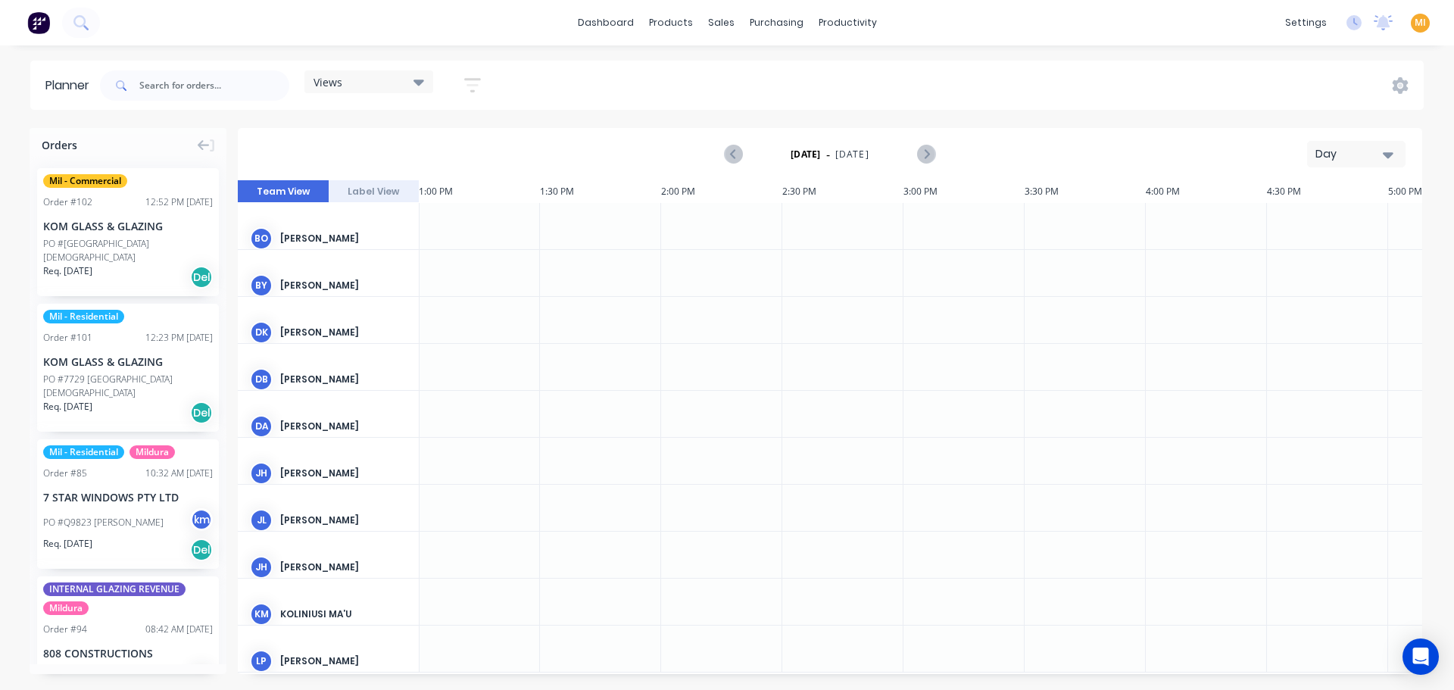
click at [566, 92] on div "Views Save new view None (Default) edit MILDURA edit Show/Hide users All Brett …" at bounding box center [760, 85] width 1327 height 45
click at [43, 26] on img at bounding box center [38, 22] width 23 height 23
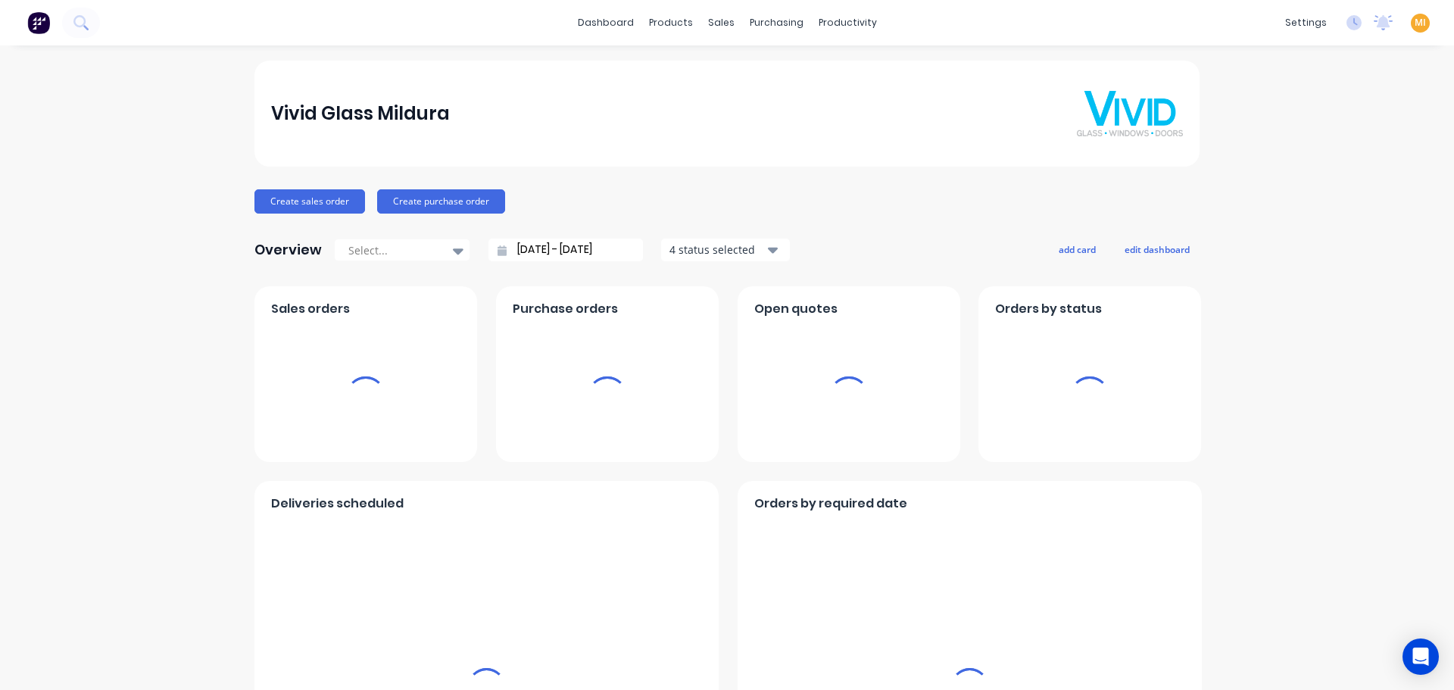
click at [1414, 24] on span "MI" at bounding box center [1419, 23] width 11 height 14
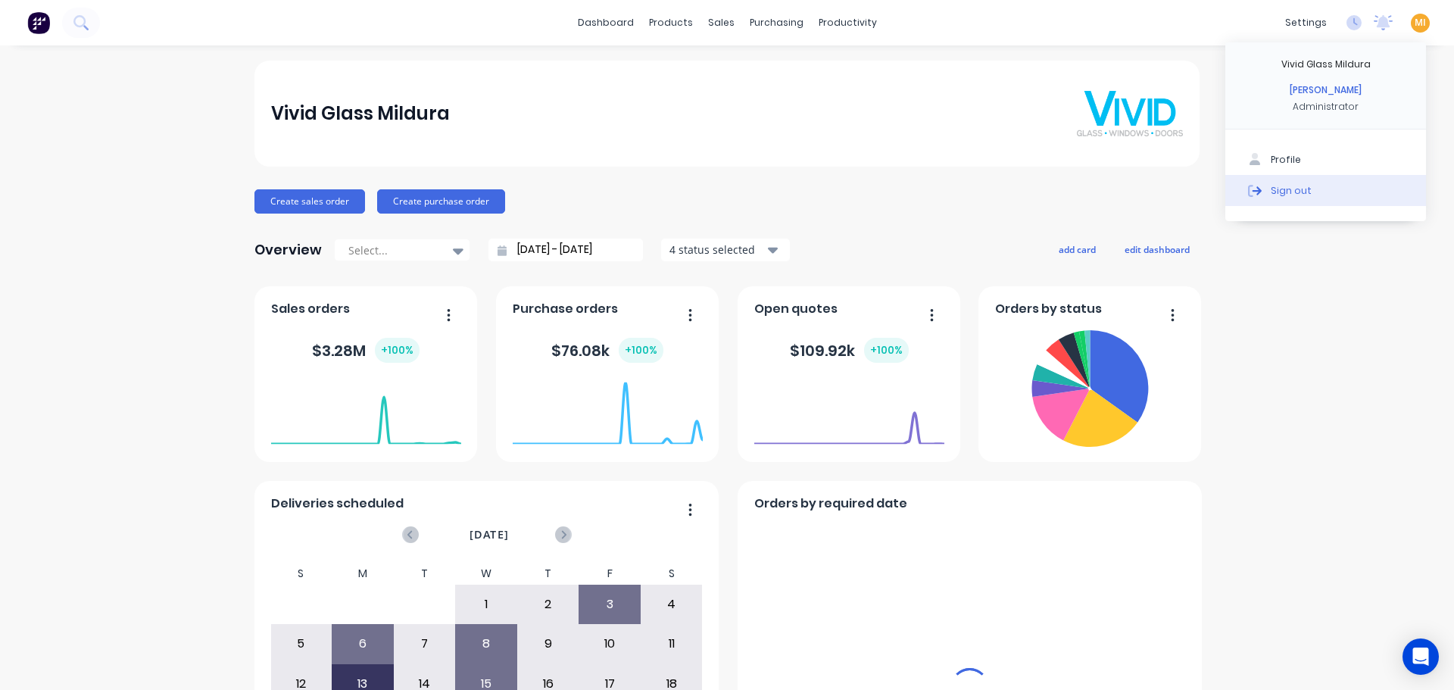
click at [1345, 190] on button "Sign out" at bounding box center [1325, 190] width 201 height 30
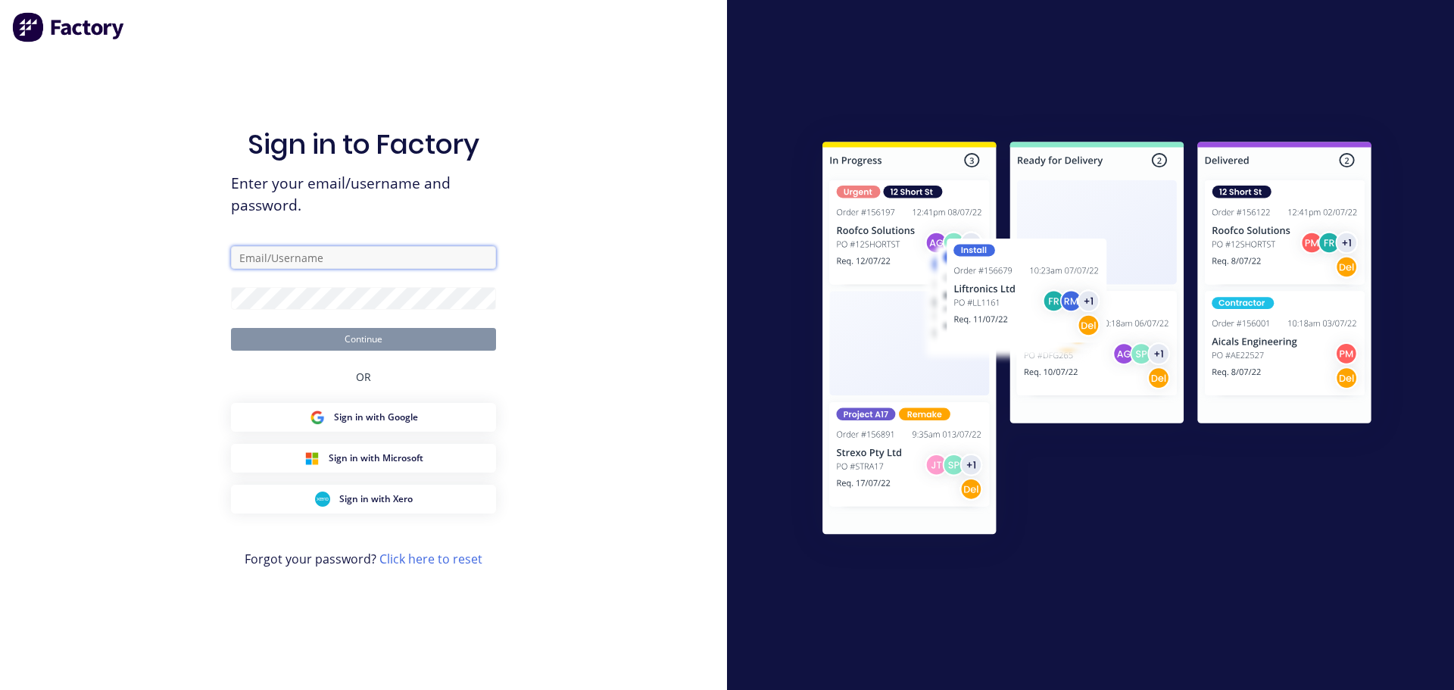
click at [285, 262] on input "text" at bounding box center [363, 257] width 265 height 23
type input "[EMAIL_ADDRESS][DOMAIN_NAME]"
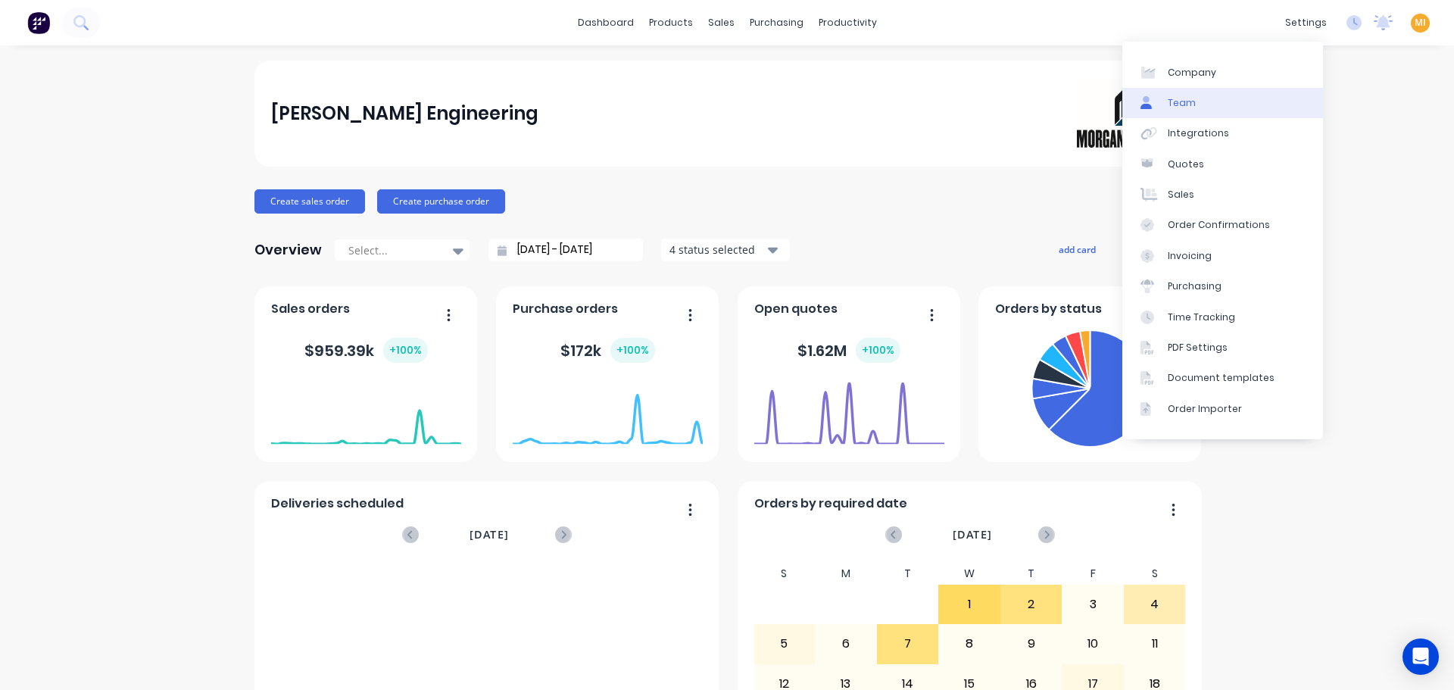
click at [1200, 108] on link "Team" at bounding box center [1222, 103] width 201 height 30
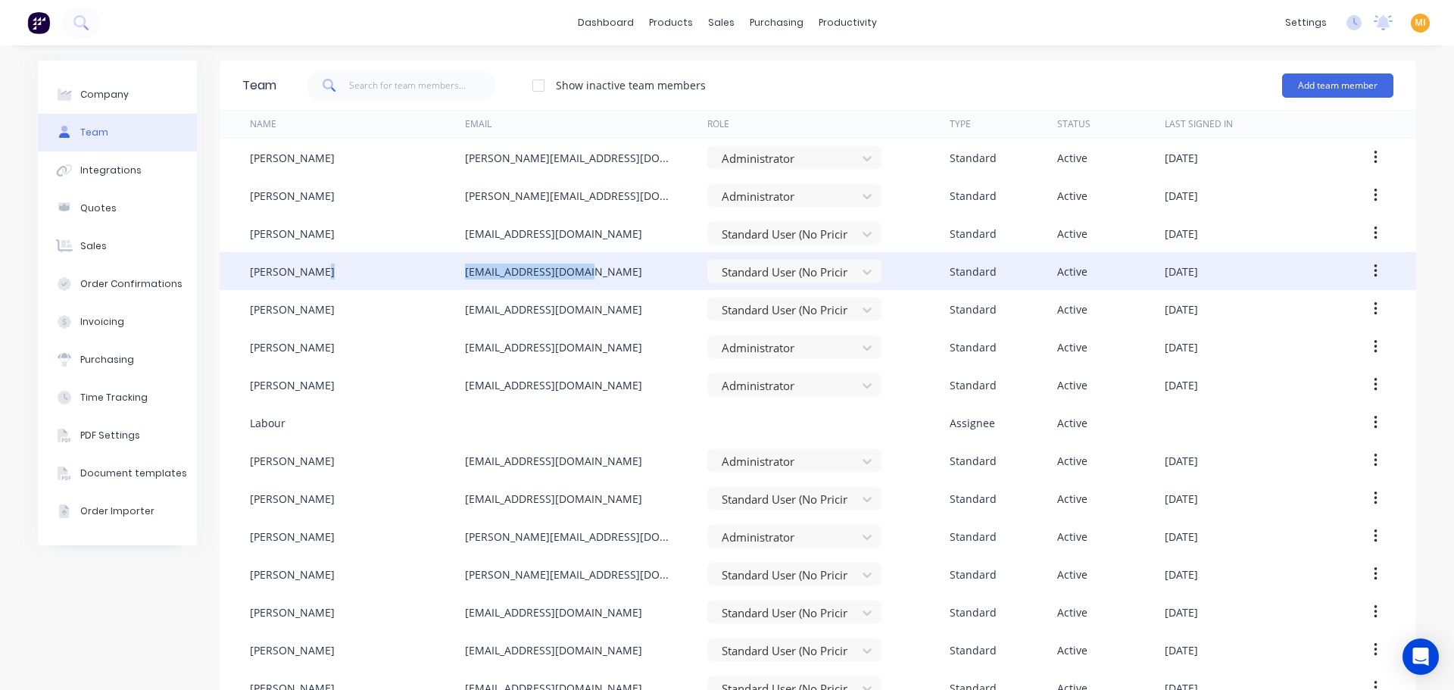
drag, startPoint x: 579, startPoint y: 269, endPoint x: 447, endPoint y: 270, distance: 131.8
click at [447, 270] on div "[PERSON_NAME] [PERSON_NAME][EMAIL_ADDRESS][DOMAIN_NAME] Standard User (No Prici…" at bounding box center [818, 271] width 1196 height 38
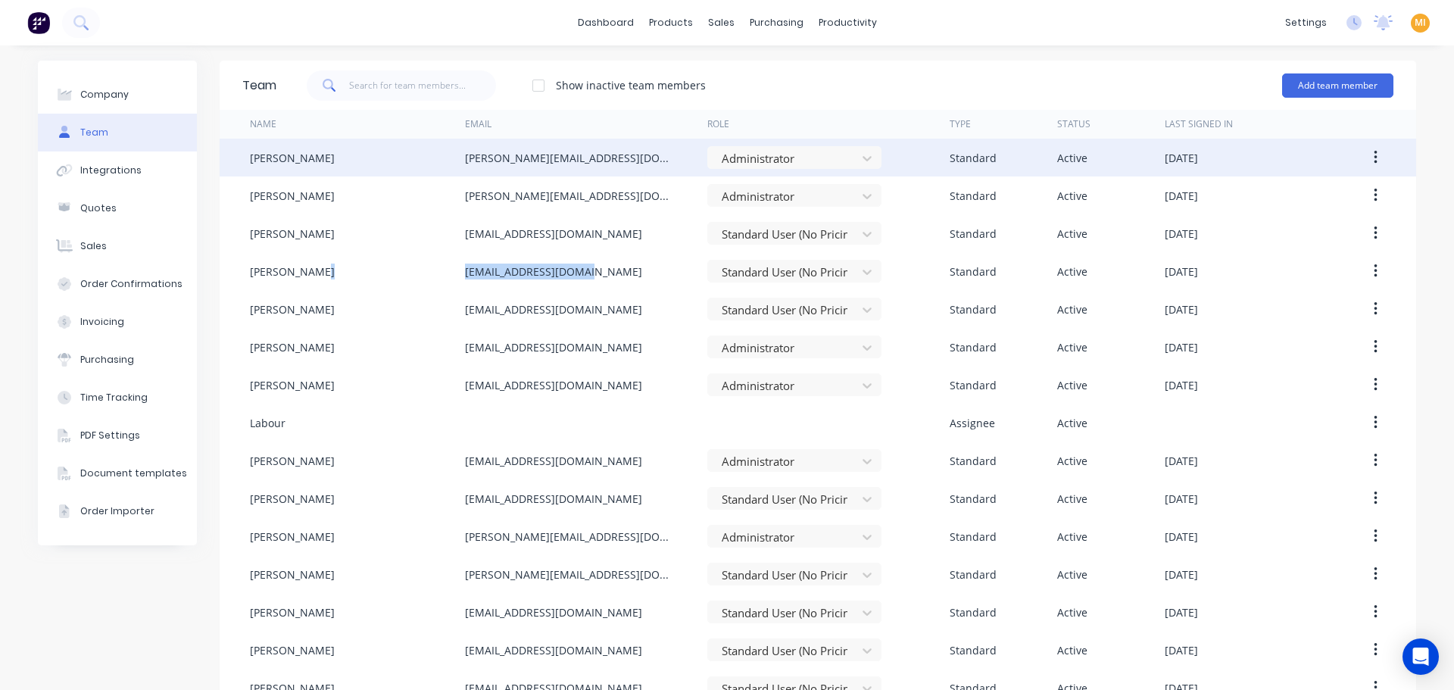
copy div "[EMAIL_ADDRESS][DOMAIN_NAME]"
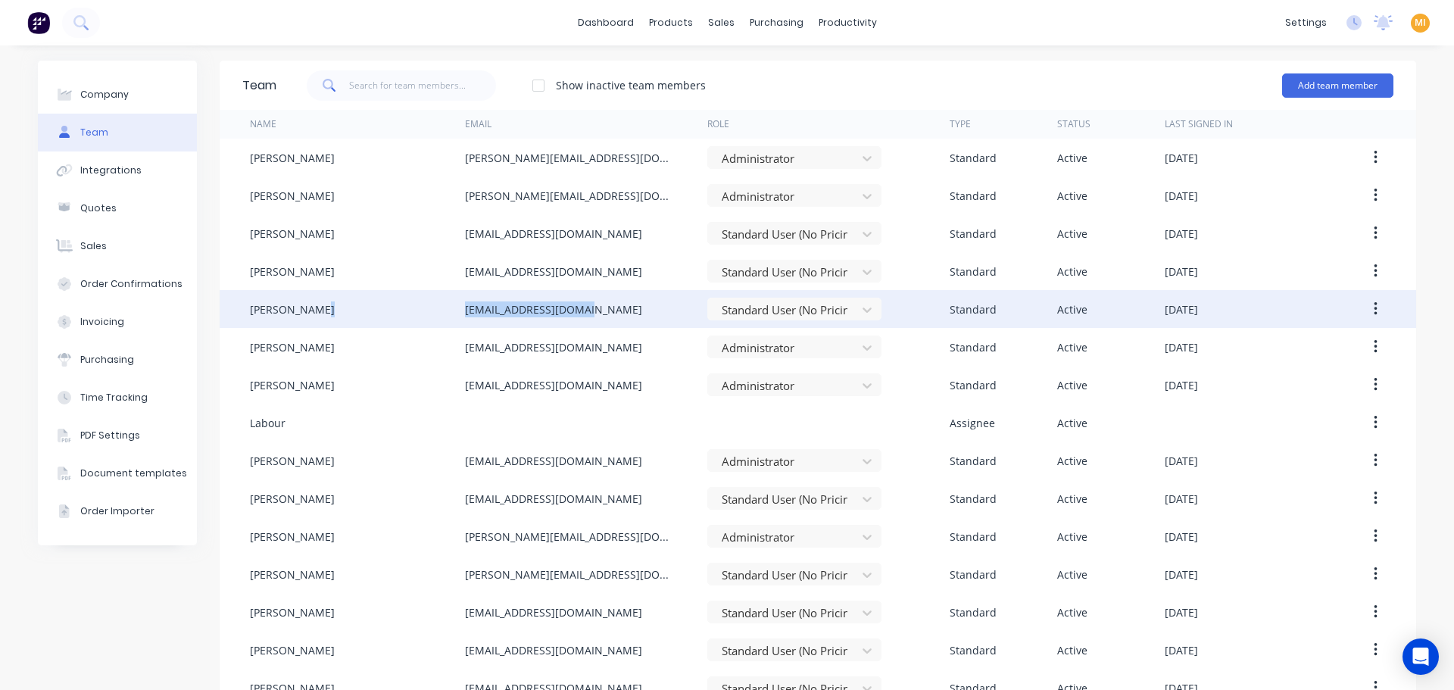
drag, startPoint x: 567, startPoint y: 311, endPoint x: 443, endPoint y: 310, distance: 124.2
click at [443, 310] on div "[PERSON_NAME] [EMAIL_ADDRESS][DOMAIN_NAME] Standard User (No Pricing) Standard …" at bounding box center [818, 309] width 1196 height 38
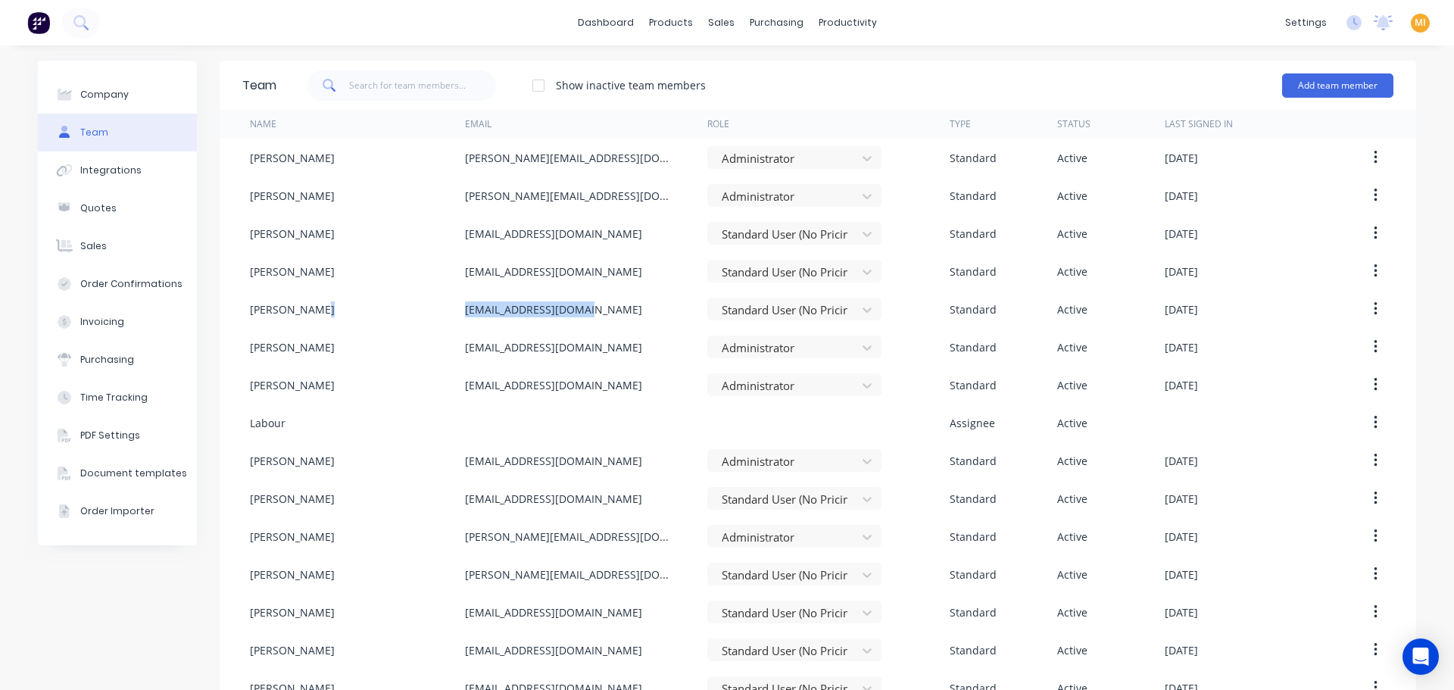
copy div "[EMAIL_ADDRESS][DOMAIN_NAME]"
click at [37, 28] on img at bounding box center [38, 22] width 23 height 23
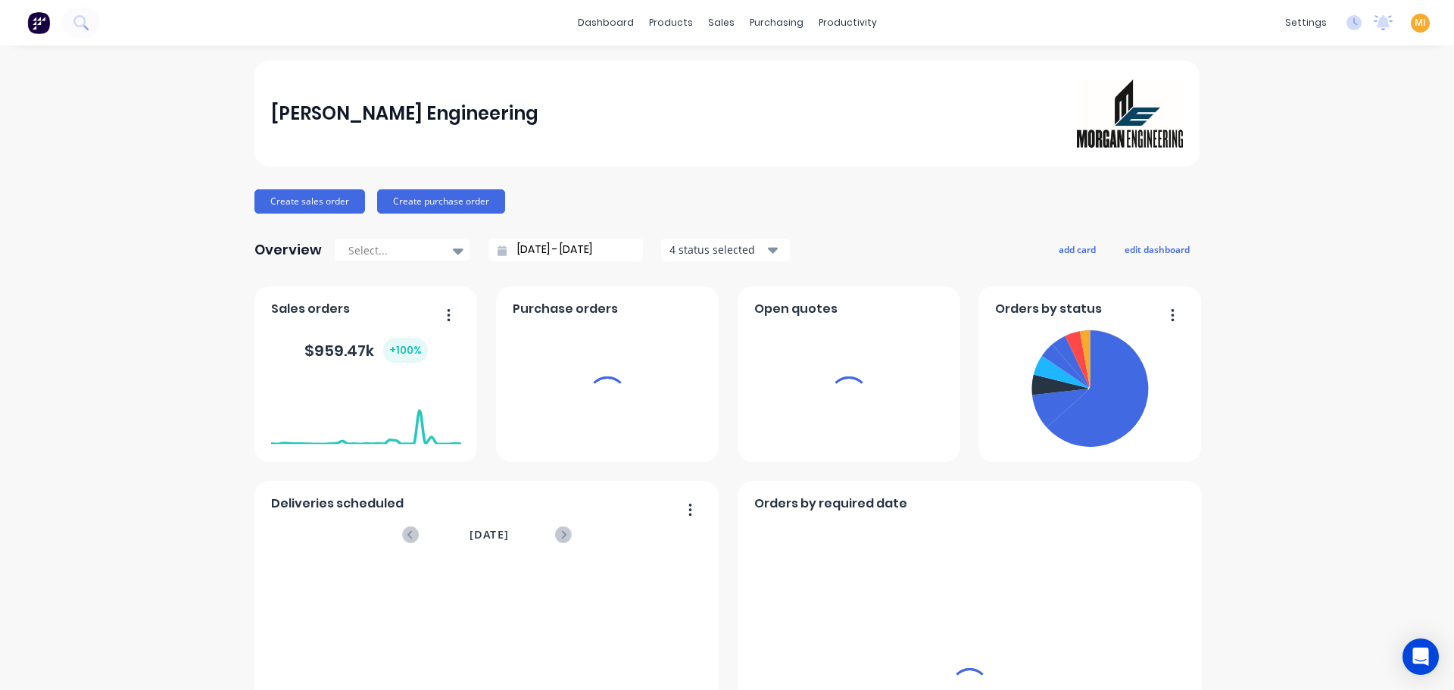
click at [1414, 16] on span "MI" at bounding box center [1419, 23] width 11 height 14
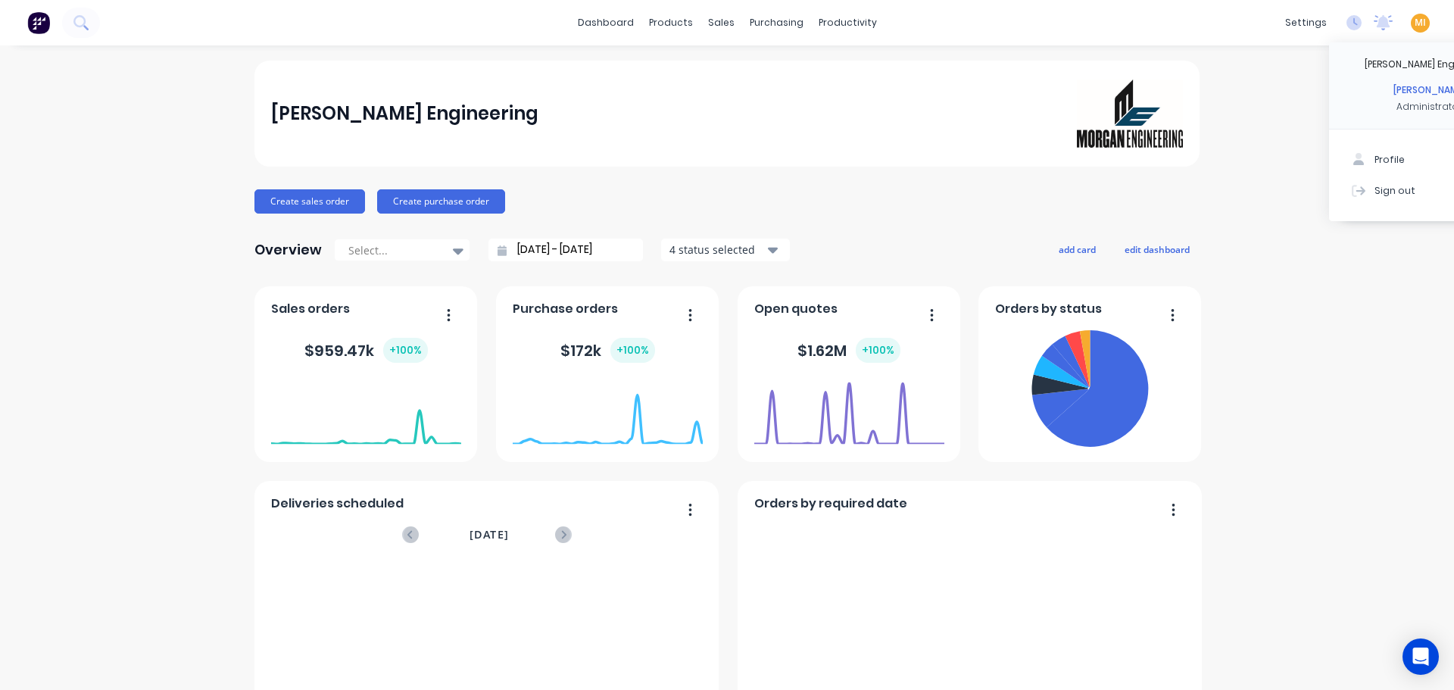
click at [1351, 189] on button "Sign out" at bounding box center [1429, 190] width 201 height 30
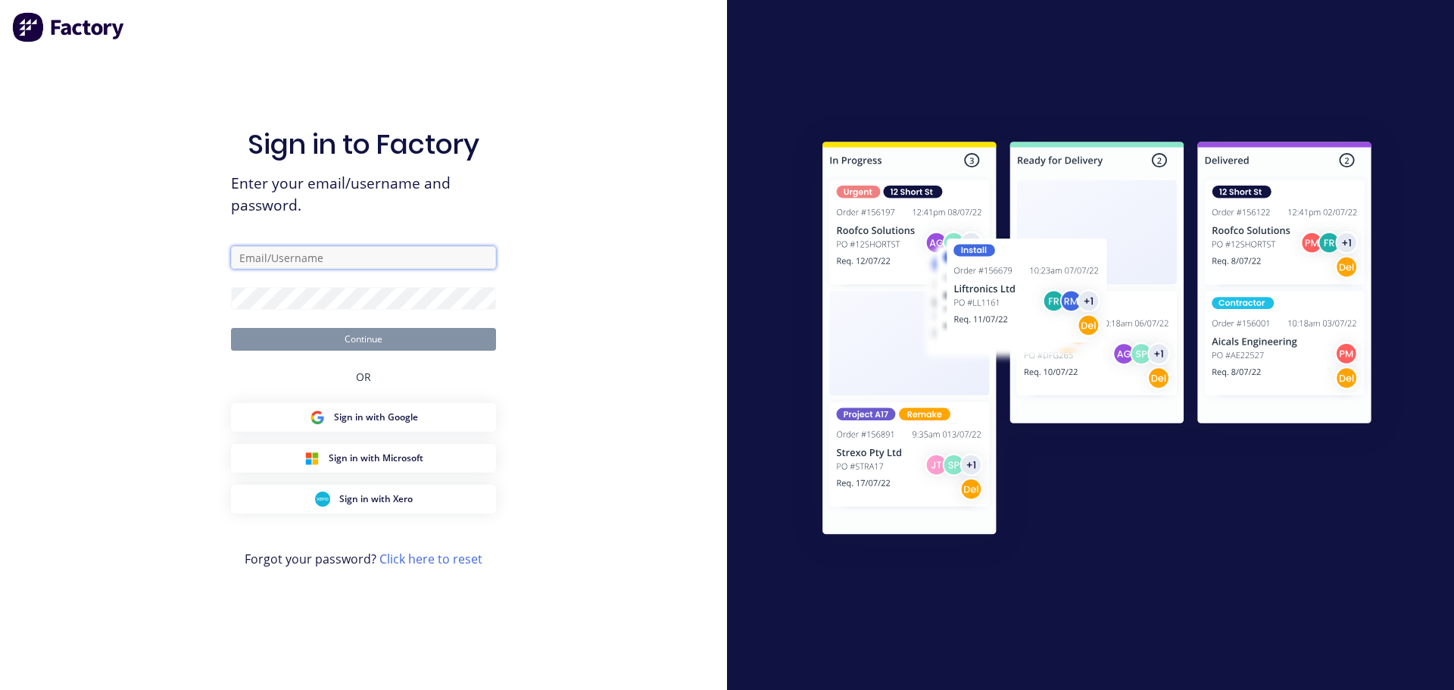
click at [276, 260] on input "text" at bounding box center [363, 257] width 265 height 23
type input "[EMAIL_ADDRESS][DOMAIN_NAME]"
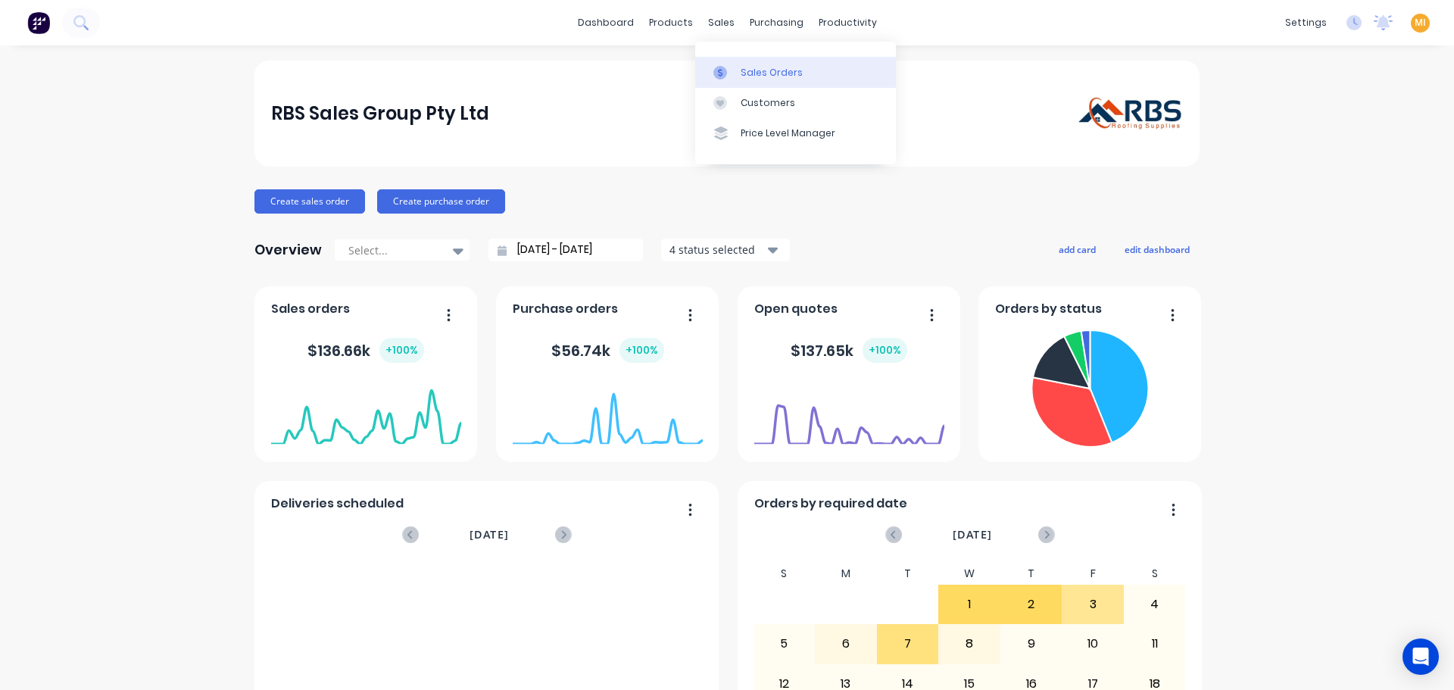
drag, startPoint x: 740, startPoint y: 67, endPoint x: 702, endPoint y: 73, distance: 39.1
click at [740, 67] on div "Sales Orders" at bounding box center [771, 73] width 62 height 14
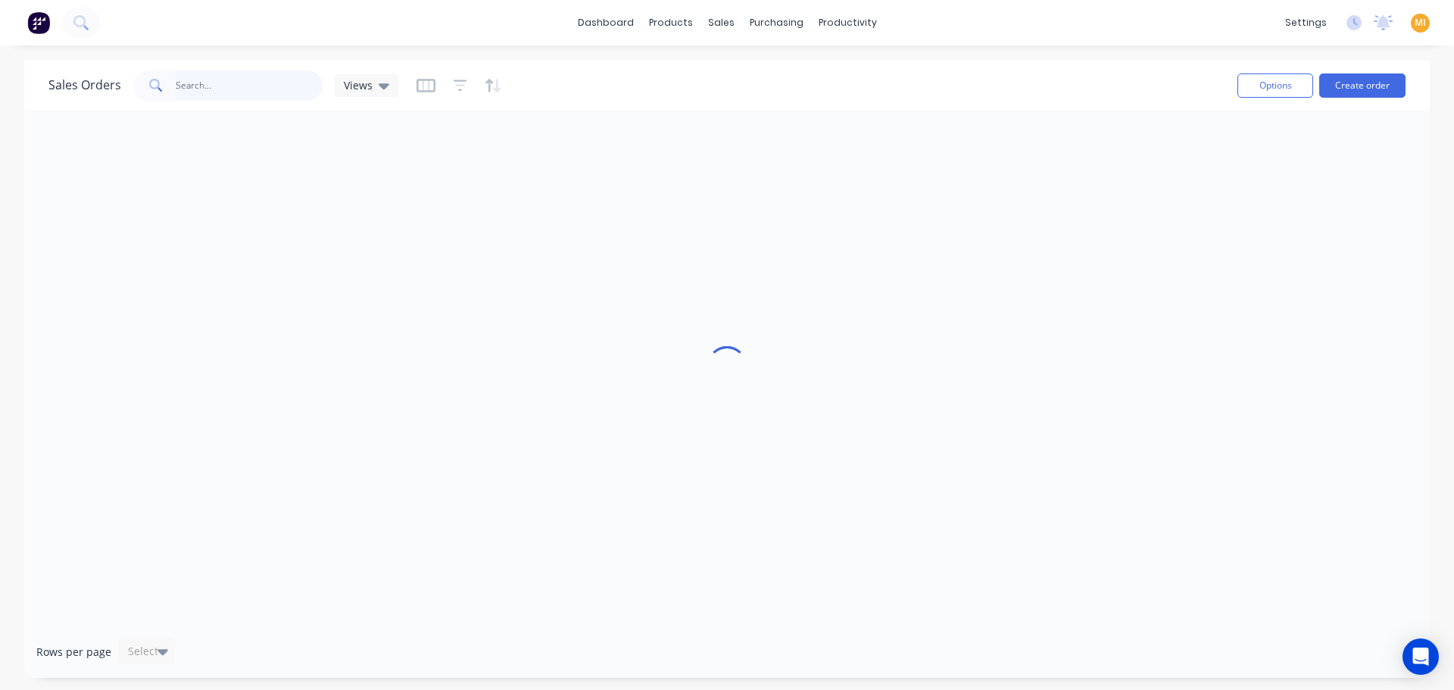
click at [232, 81] on input "text" at bounding box center [250, 85] width 148 height 30
paste input "17624"
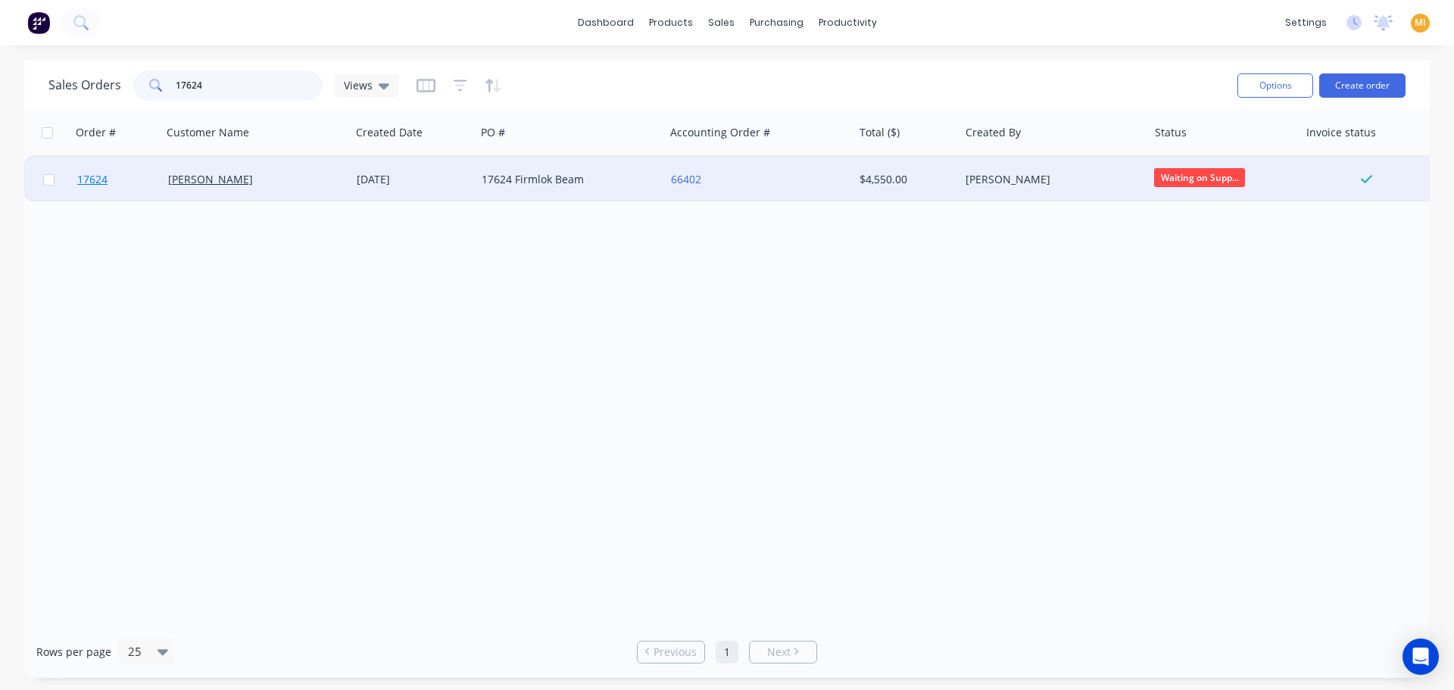
type input "17624"
click at [136, 183] on link "17624" at bounding box center [122, 179] width 91 height 45
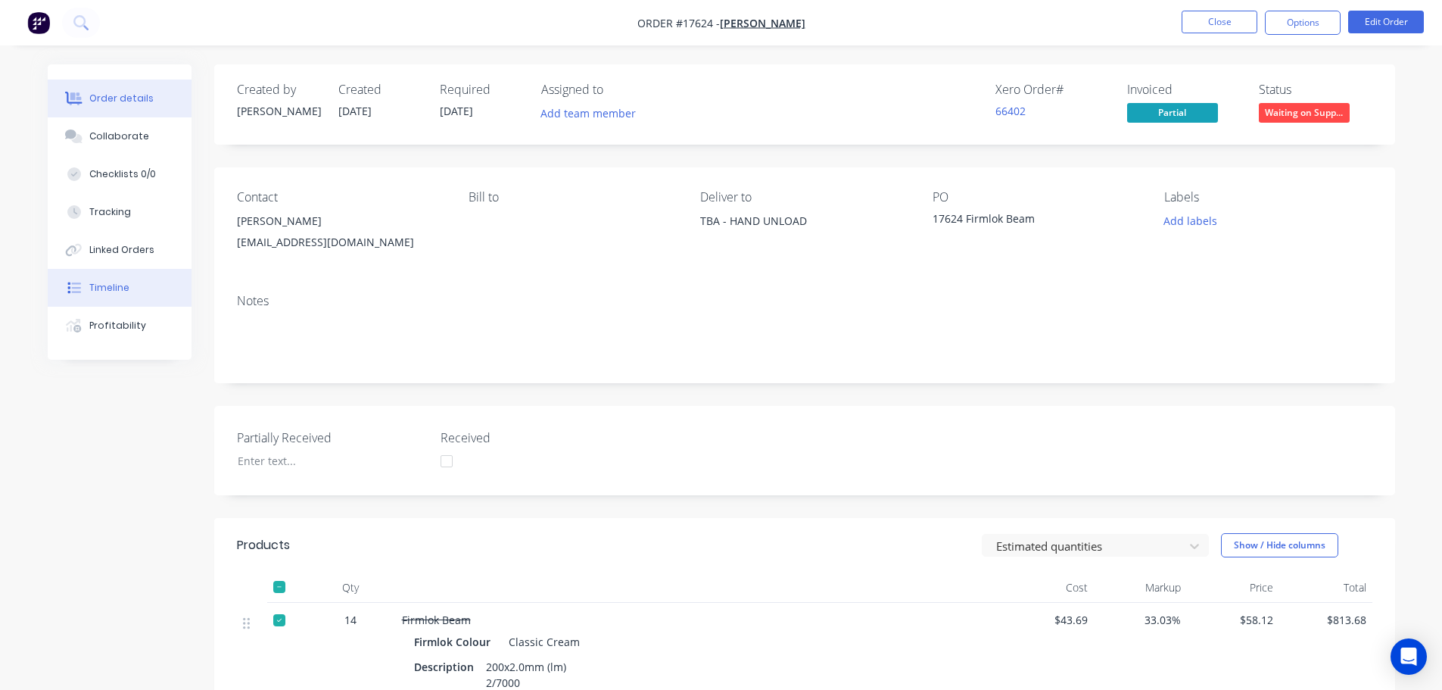
click at [101, 291] on div "Timeline" at bounding box center [109, 288] width 40 height 14
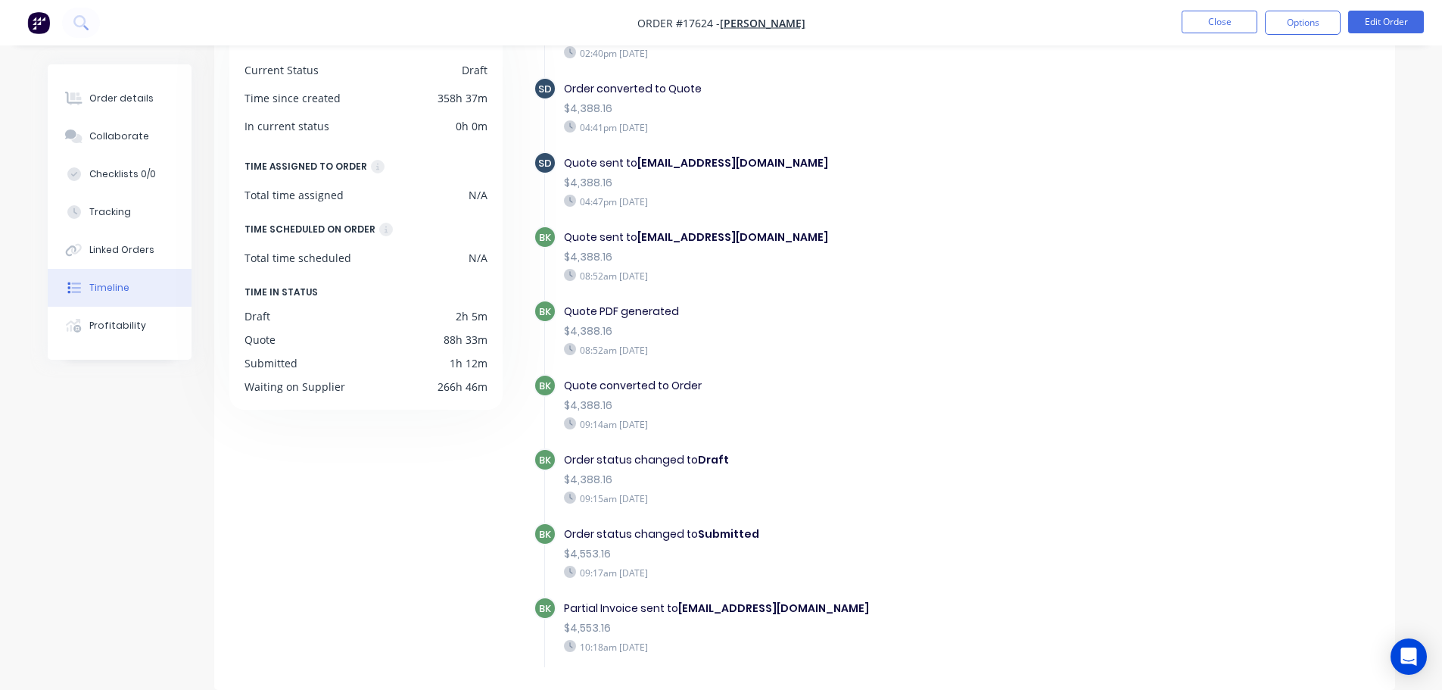
click at [1012, 26] on nav "Order #17624 - [PERSON_NAME] Close Options Edit Order" at bounding box center [721, 22] width 1442 height 45
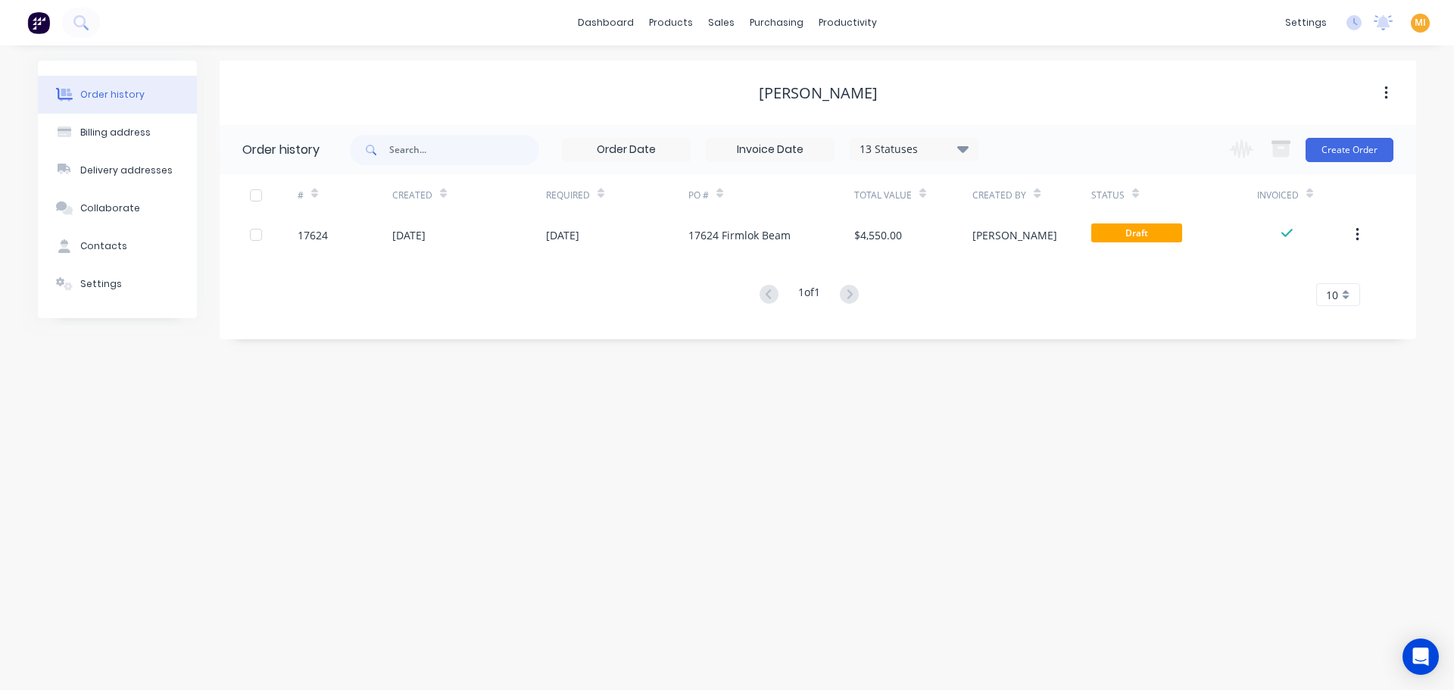
click at [46, 21] on img at bounding box center [38, 22] width 23 height 23
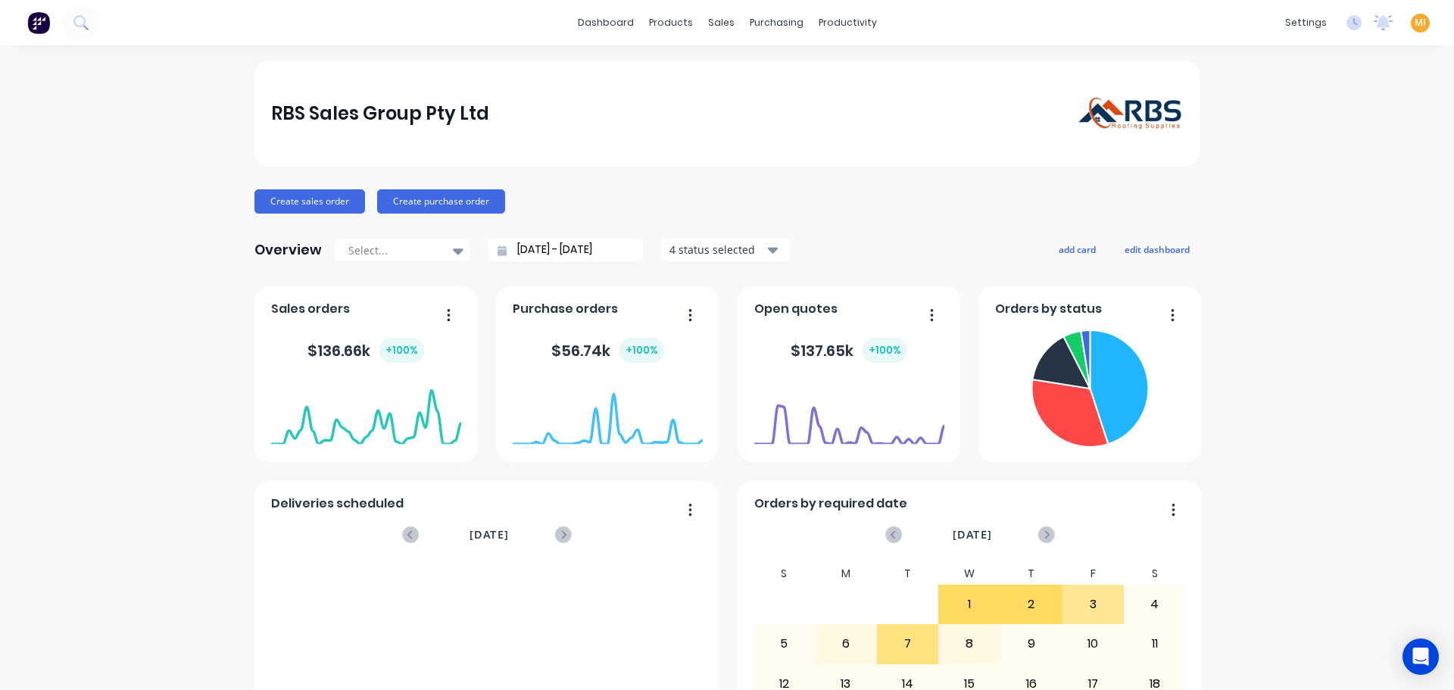
click at [1414, 23] on span "MI" at bounding box center [1419, 23] width 11 height 14
drag, startPoint x: 1307, startPoint y: 185, endPoint x: 1291, endPoint y: 192, distance: 17.3
click at [1301, 190] on button "Sign out" at bounding box center [1325, 190] width 201 height 30
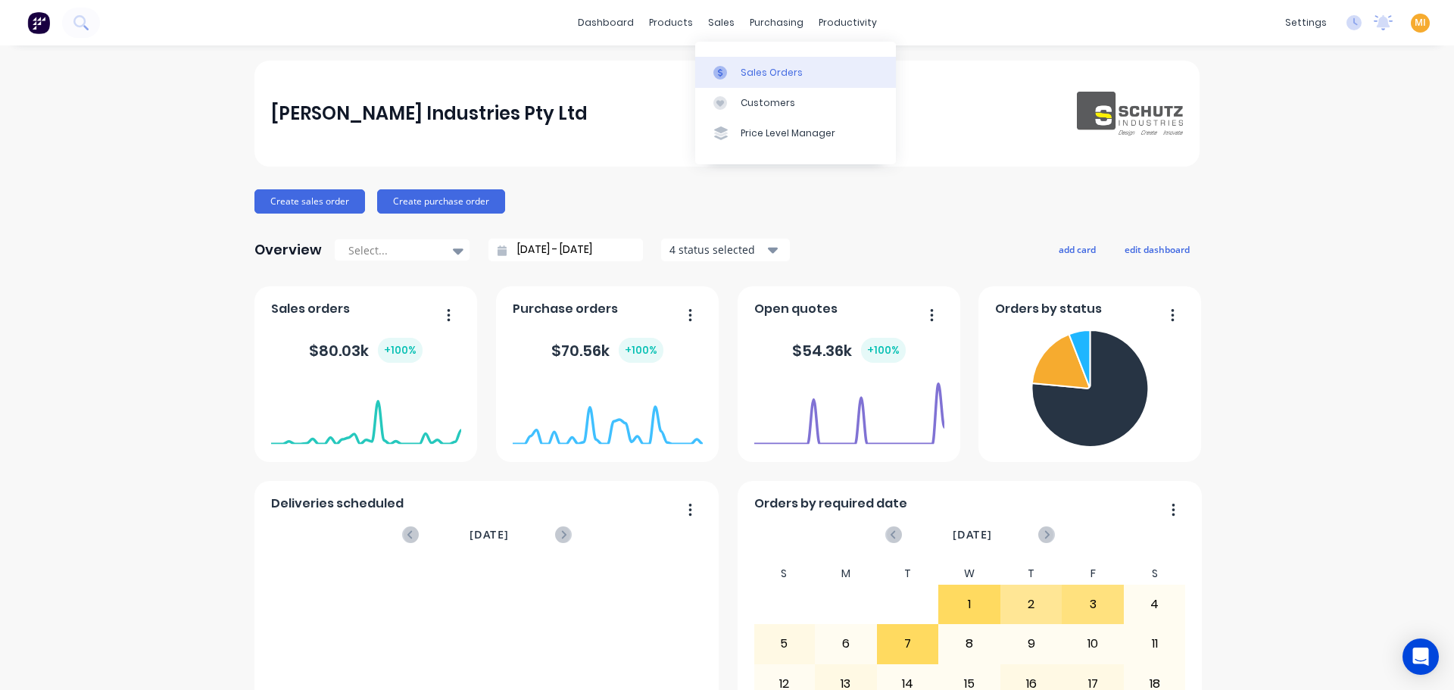
click at [757, 73] on div "Sales Orders" at bounding box center [771, 73] width 62 height 14
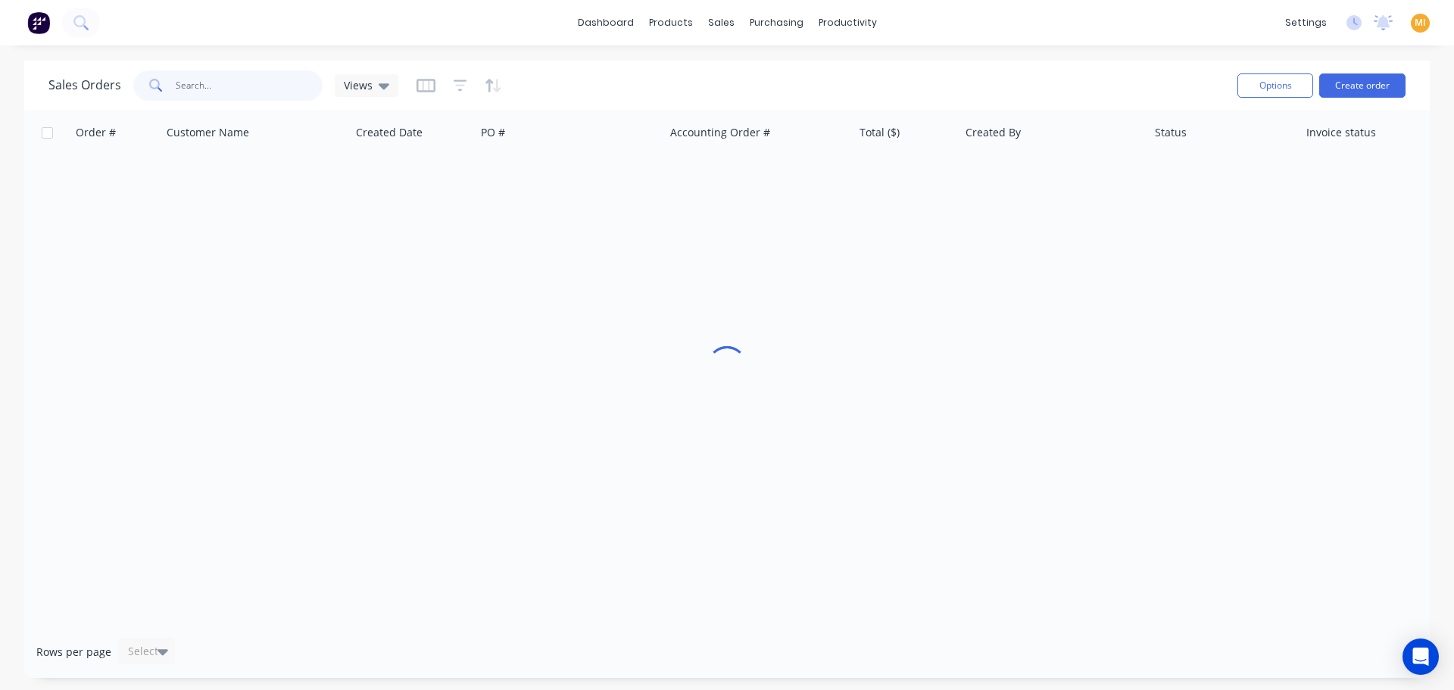
click at [187, 85] on input "text" at bounding box center [250, 85] width 148 height 30
paste input "2746"
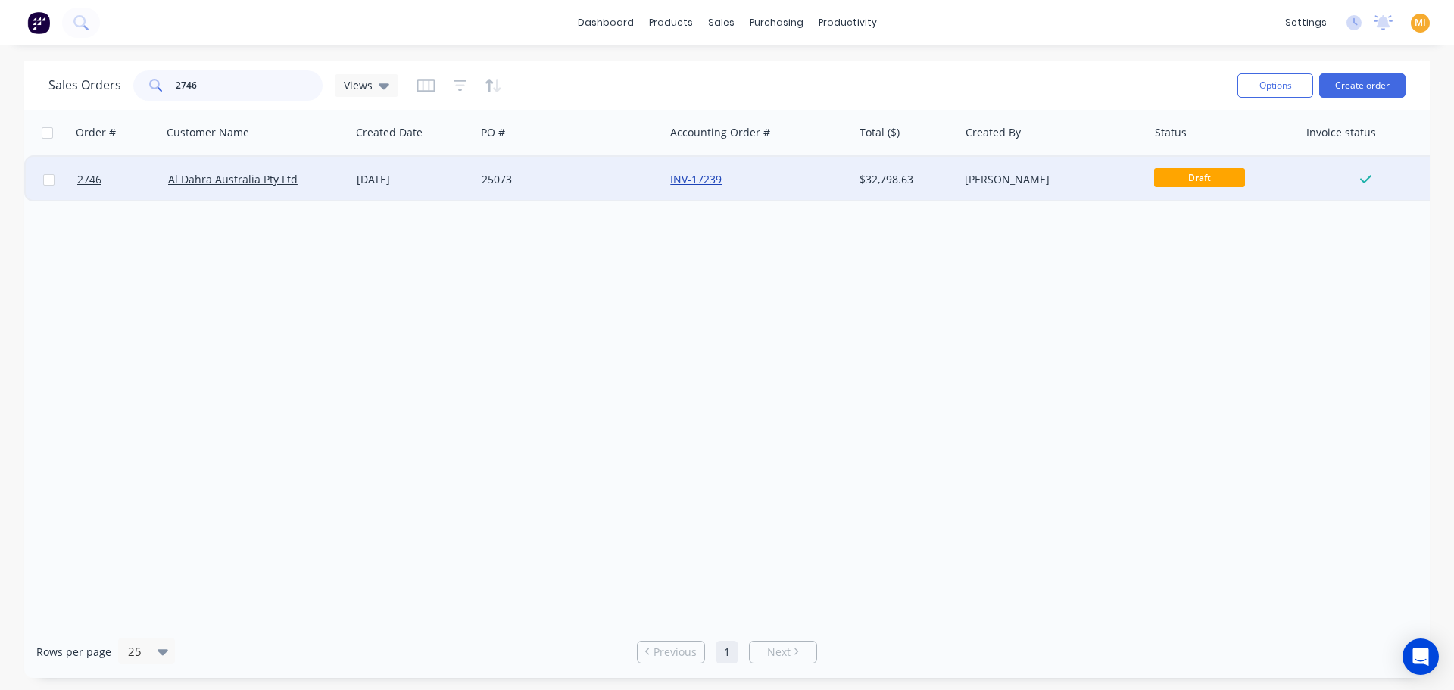
type input "2746"
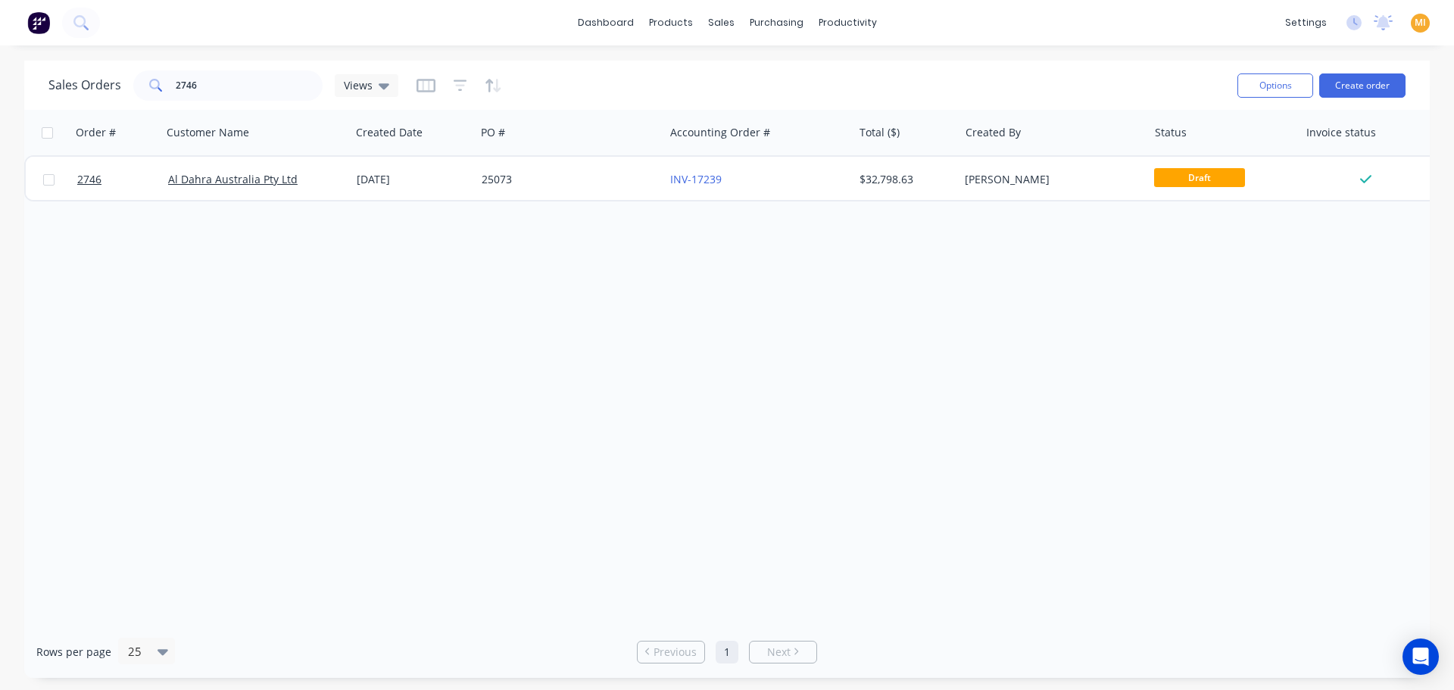
click at [497, 232] on div "Order # Customer Name Created Date PO # Accounting Order # Total ($) Created By…" at bounding box center [726, 368] width 1405 height 516
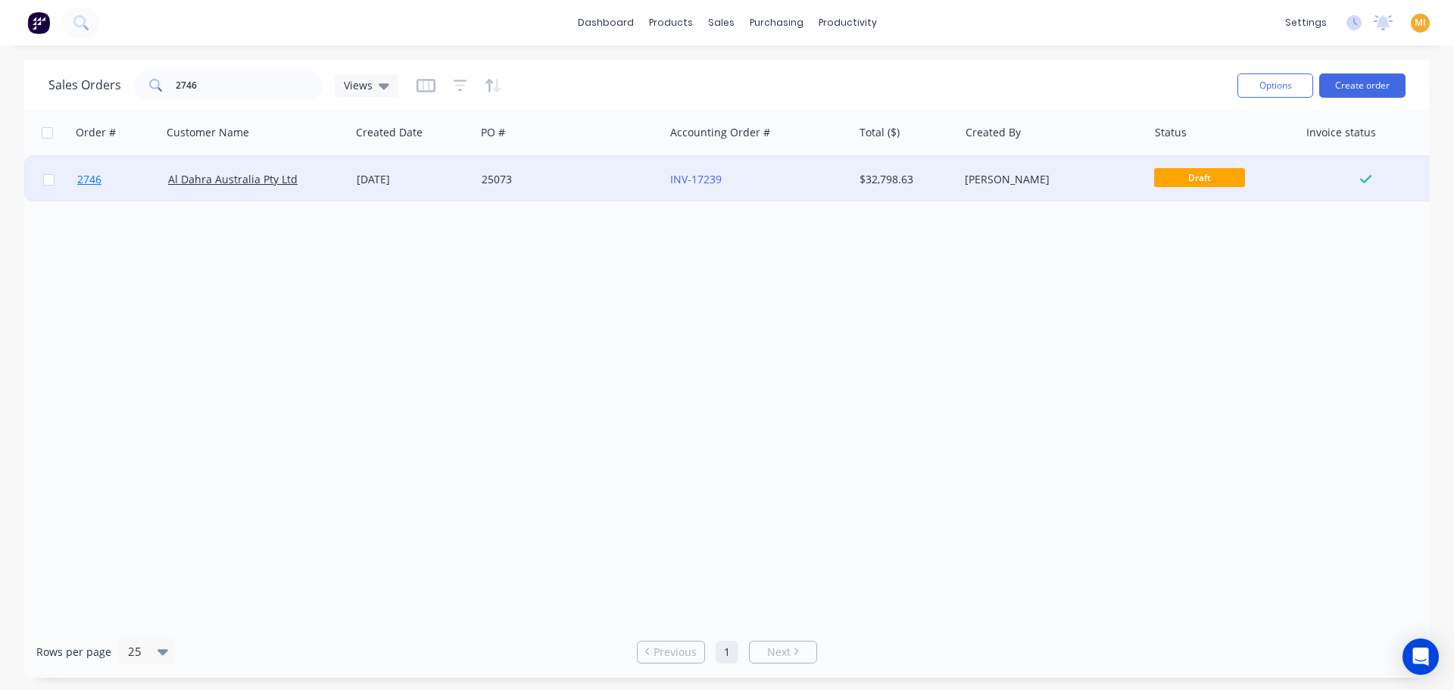
click at [129, 188] on link "2746" at bounding box center [122, 179] width 91 height 45
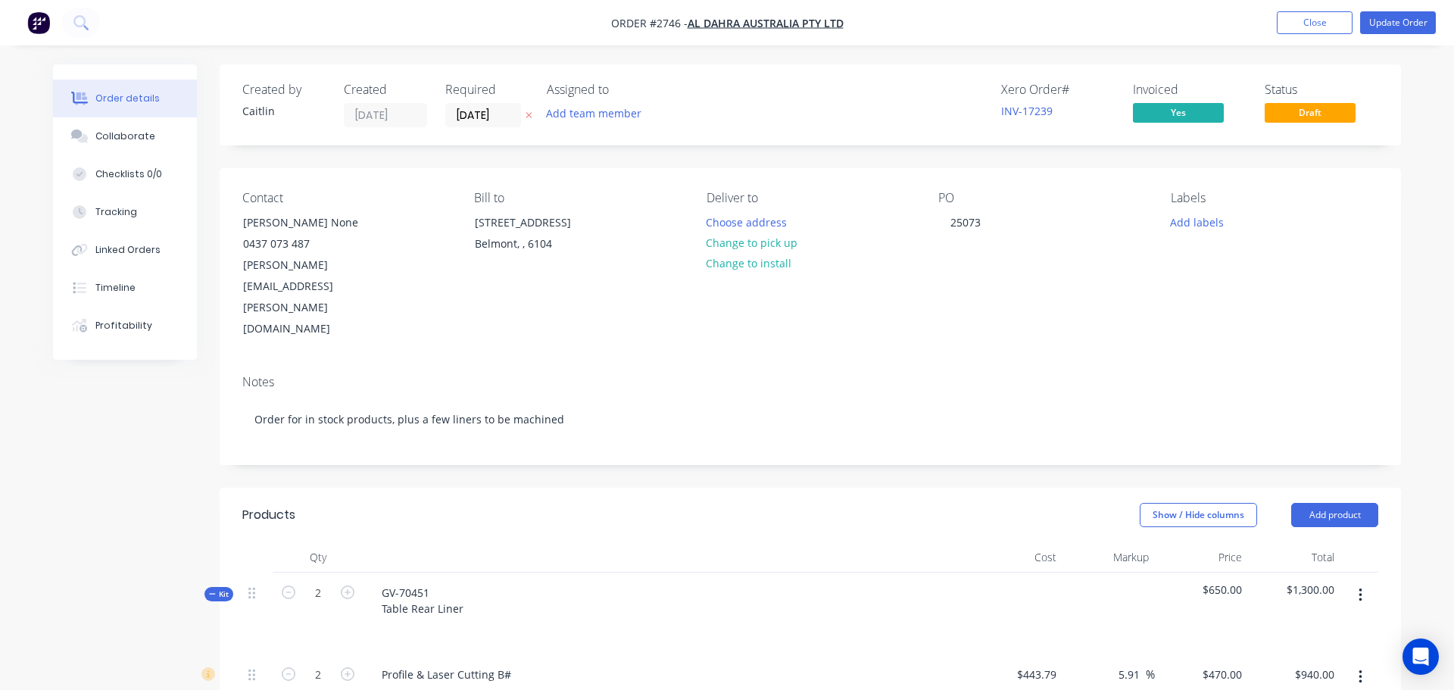
type input "$443.79"
type input "5.91"
type input "$470.00"
type input "$940.00"
type input "$120.00"
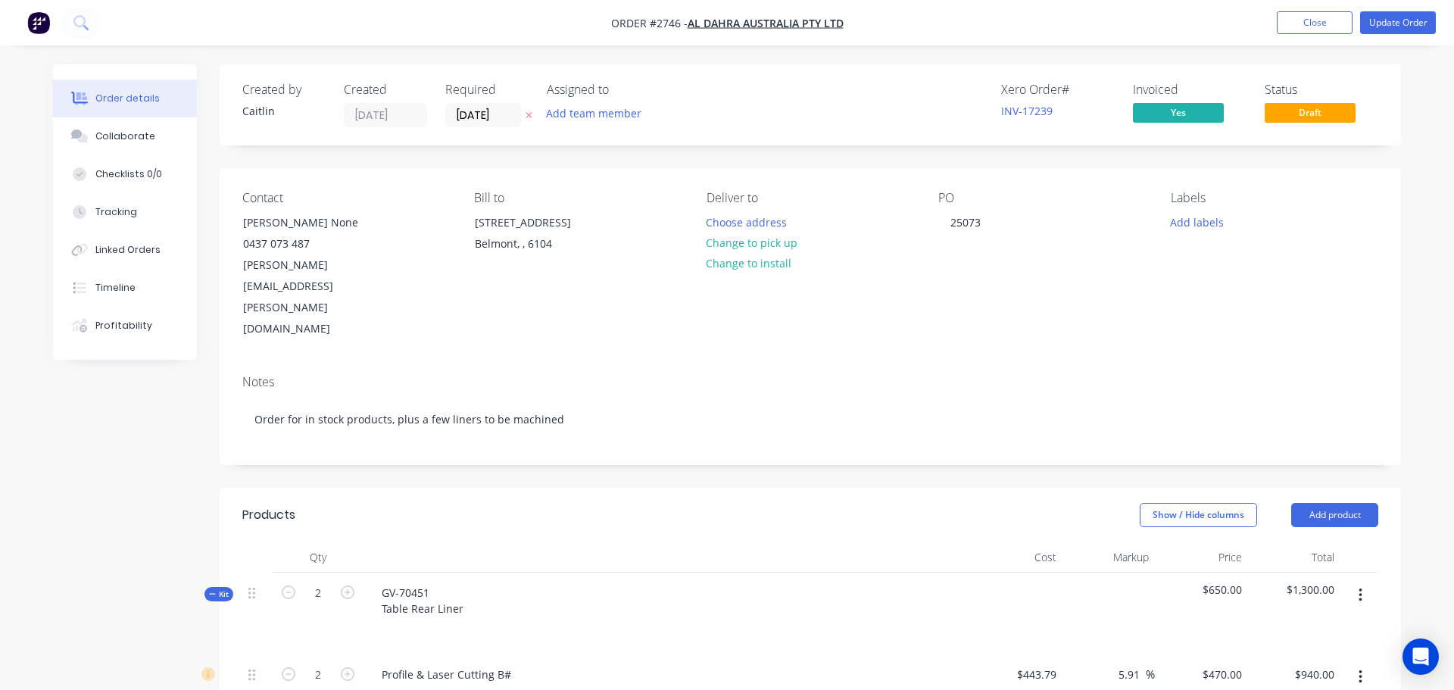
type input "$360.00"
type input "$443.79"
type input "-4.23"
type input "$425.00"
type input "$850.00"
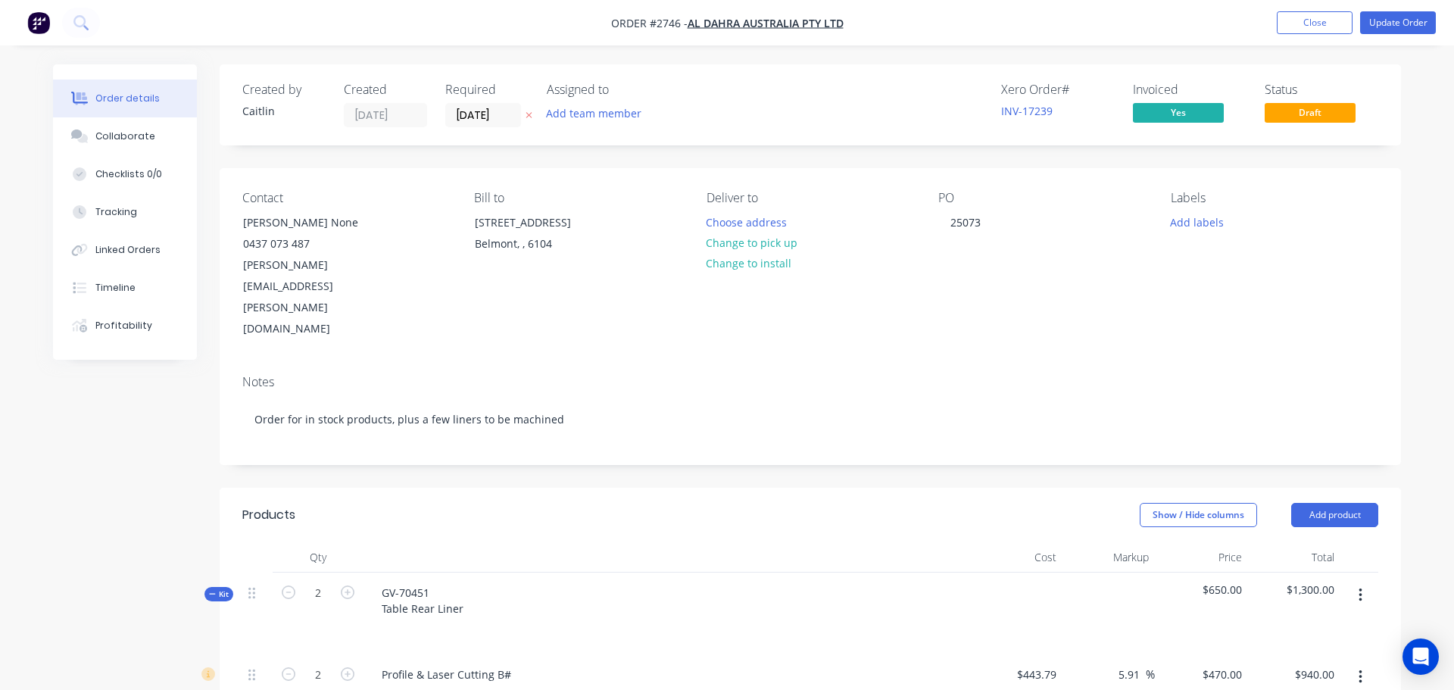
type input "$120.00"
type input "$360.00"
type input "$522.70"
type input "$57.29"
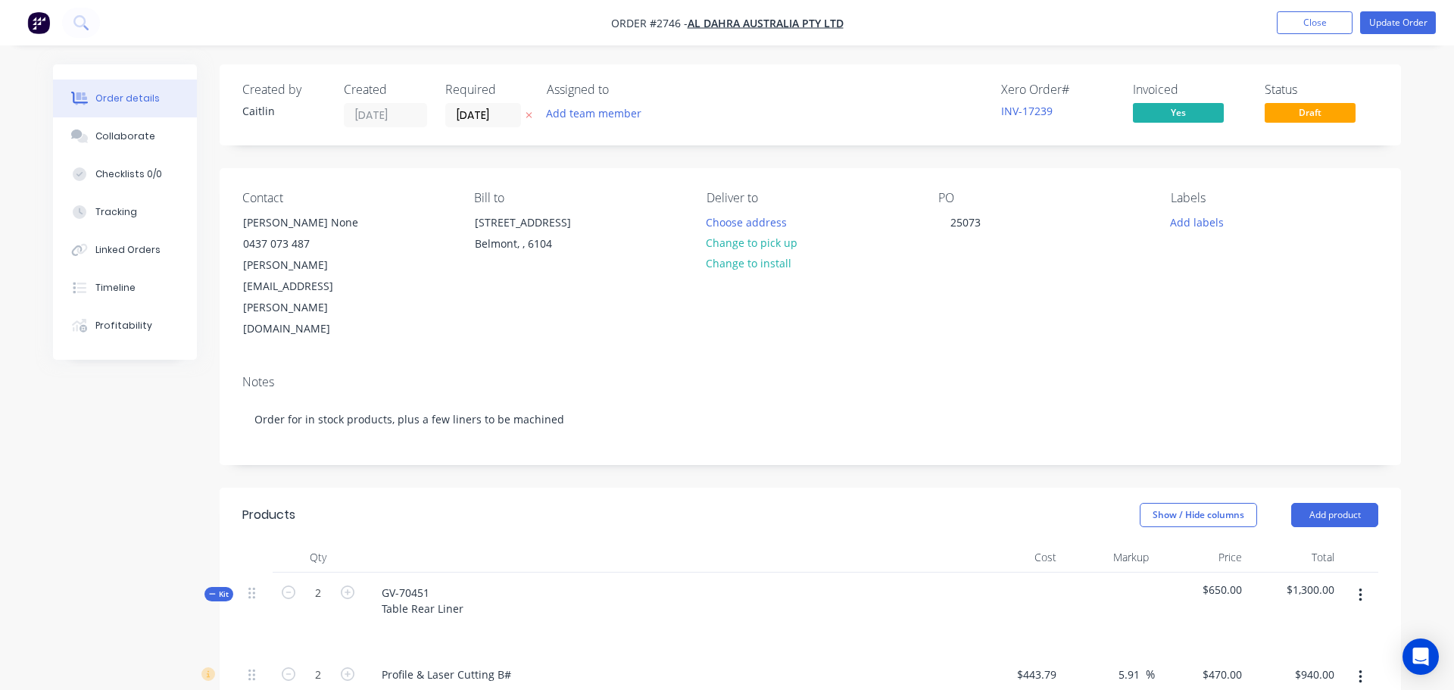
type input "809.24"
type input "$520.9012"
type input "$800.00"
type input "$120.00"
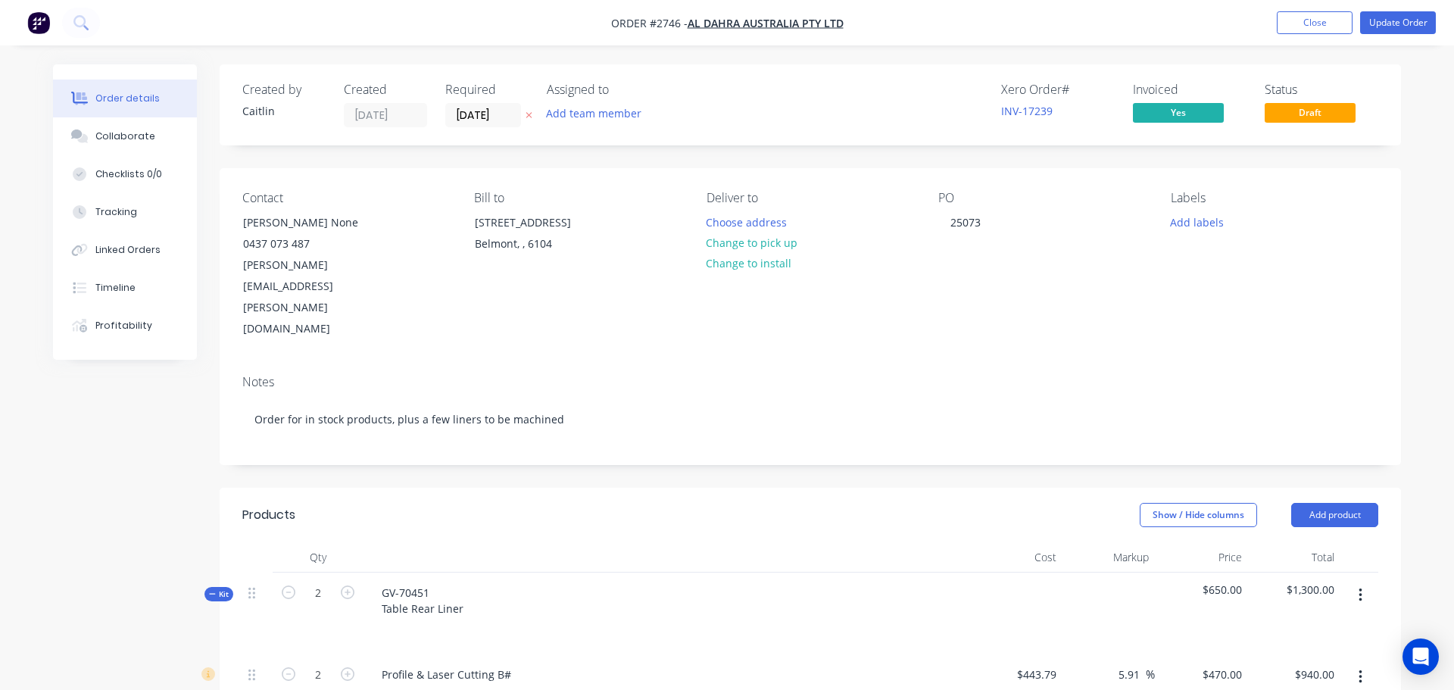
type input "$867.11"
type input "$1,734.22"
type input "$867.11"
type input "$1,734.22"
type input "$738.32"
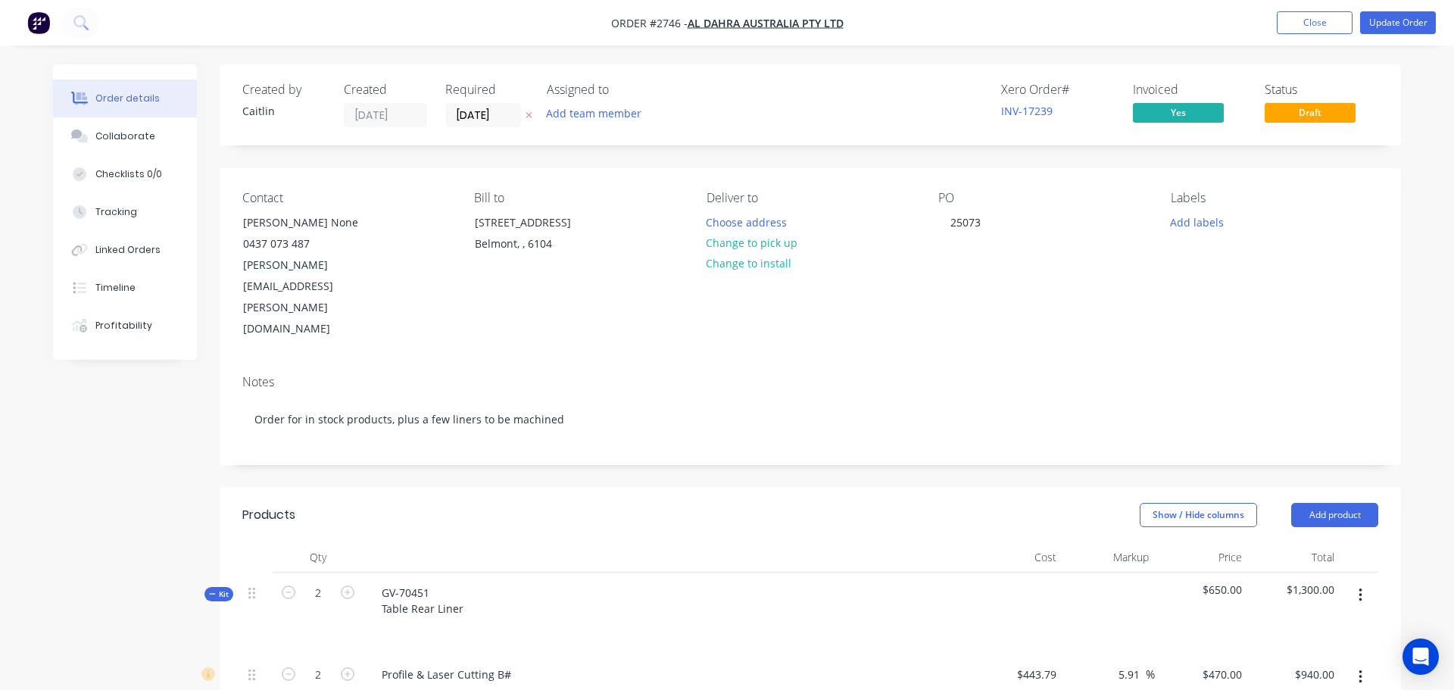
type input "$1,476.64"
type input "$742.07"
type input "$116.26"
type input "172.92"
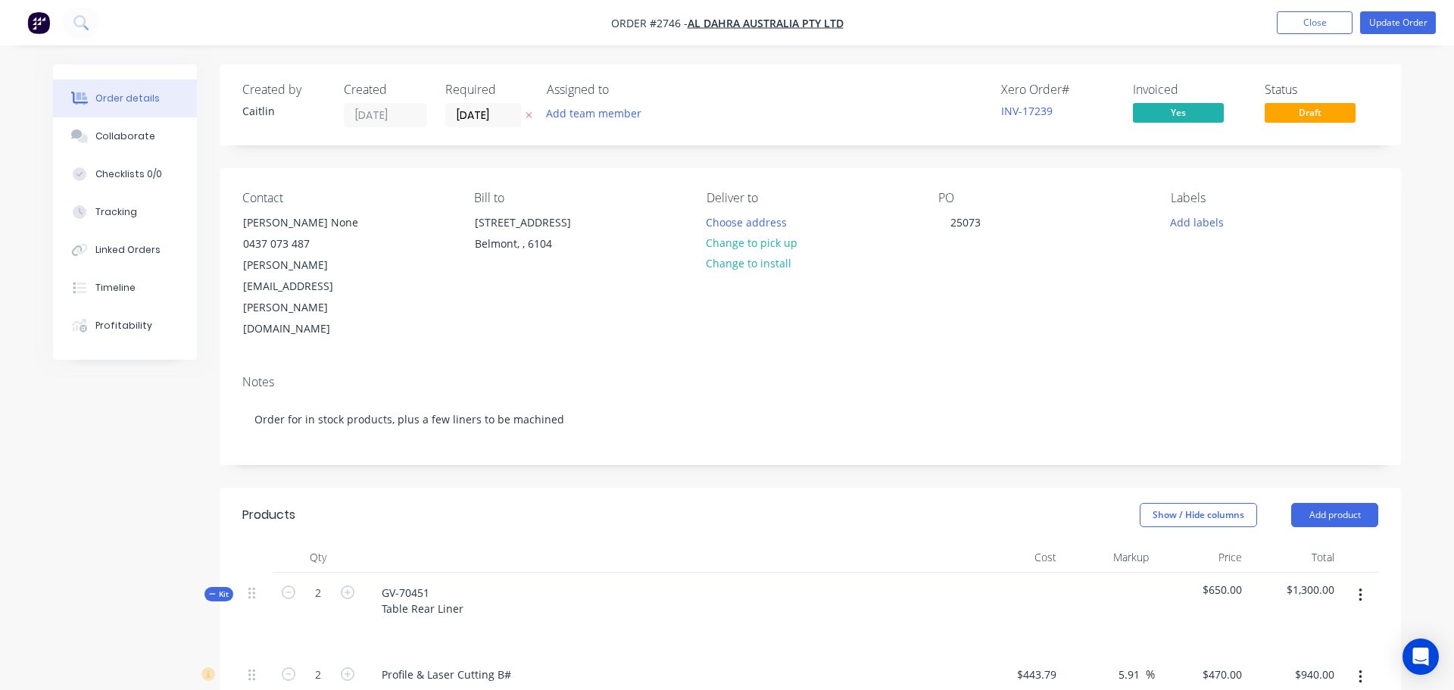
type input "$317.30"
type input "$120.00"
type input "$165.00"
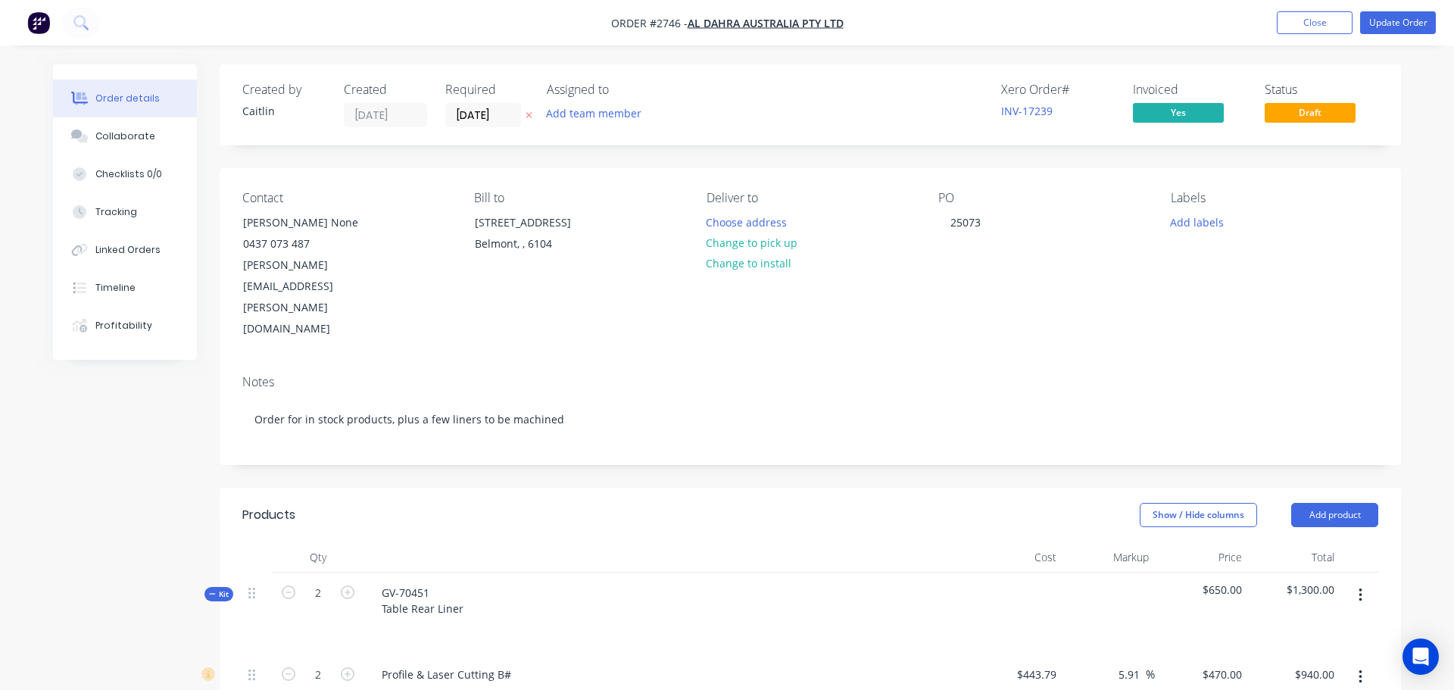
type input "109.52"
type input "$345.7111"
type input "$155.57"
type input "$16.50"
type input "35"
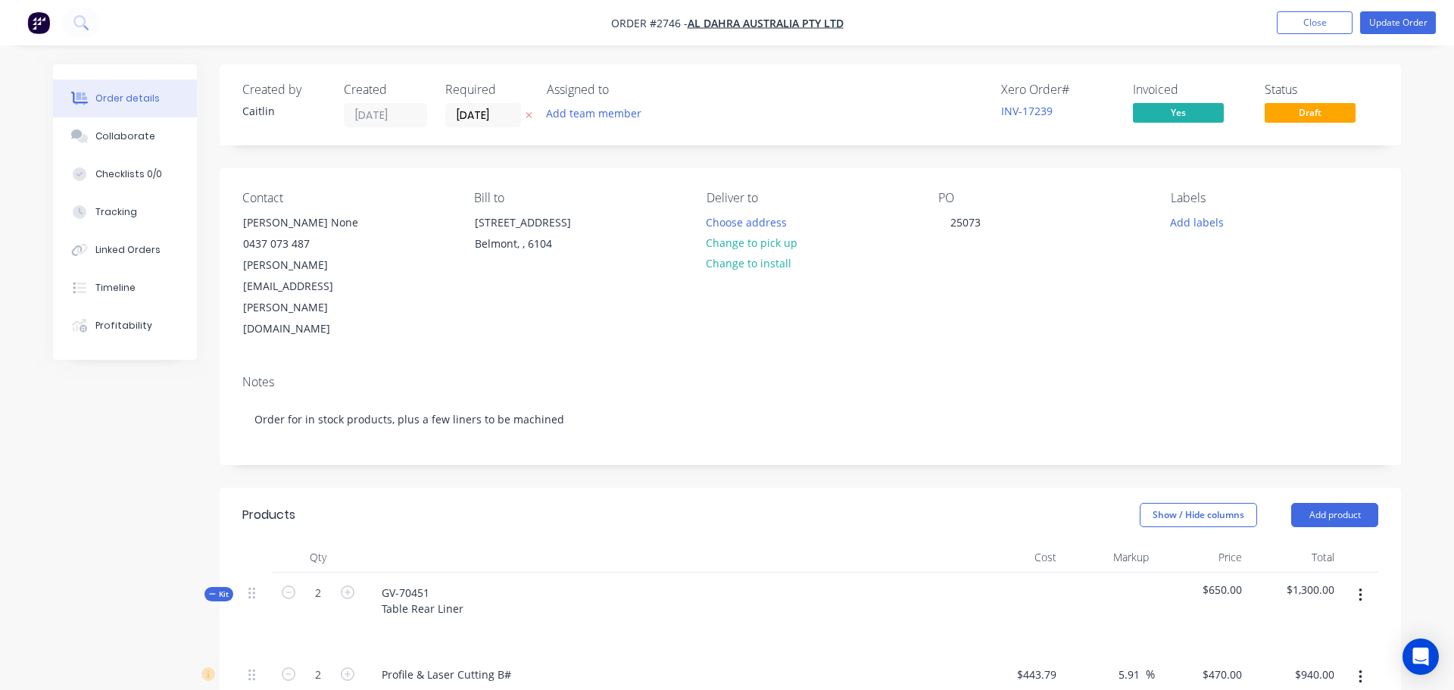
type input "$22.275"
type input "$133.65"
type input "$10.22"
type input "35"
type input "$13.797"
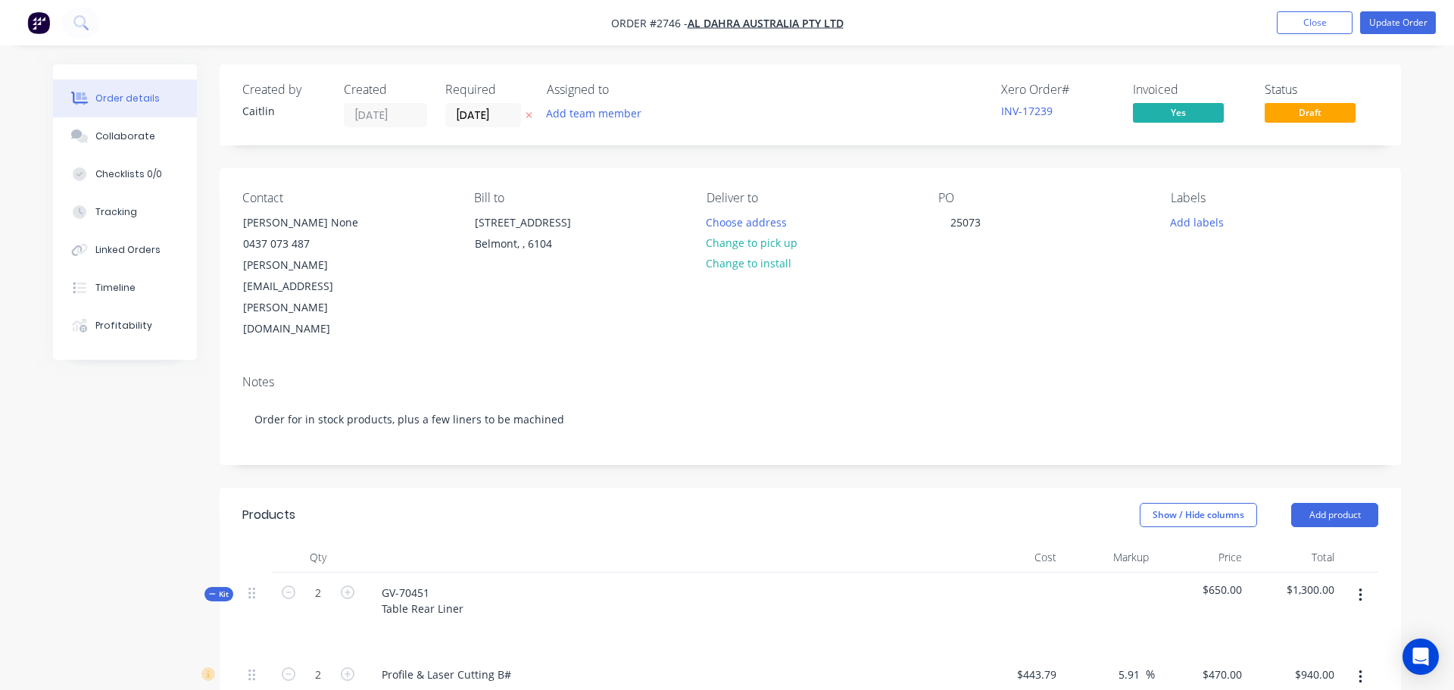
type input "$82.78"
type input "$120.00"
type input "$720.00"
type input "$180.29"
type input "45.52"
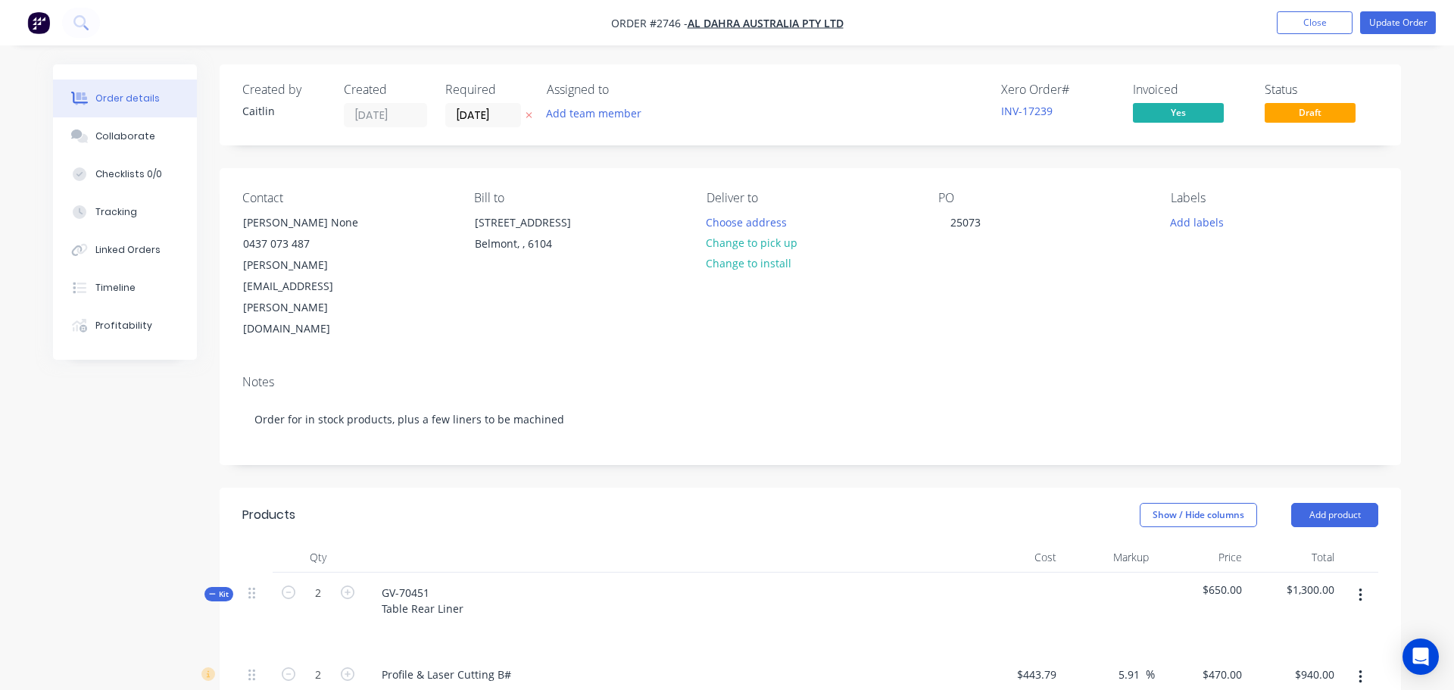
type input "$262.3656"
type input "$61.00"
type input "$120.00"
type input "$90.00"
type input "$180.29"
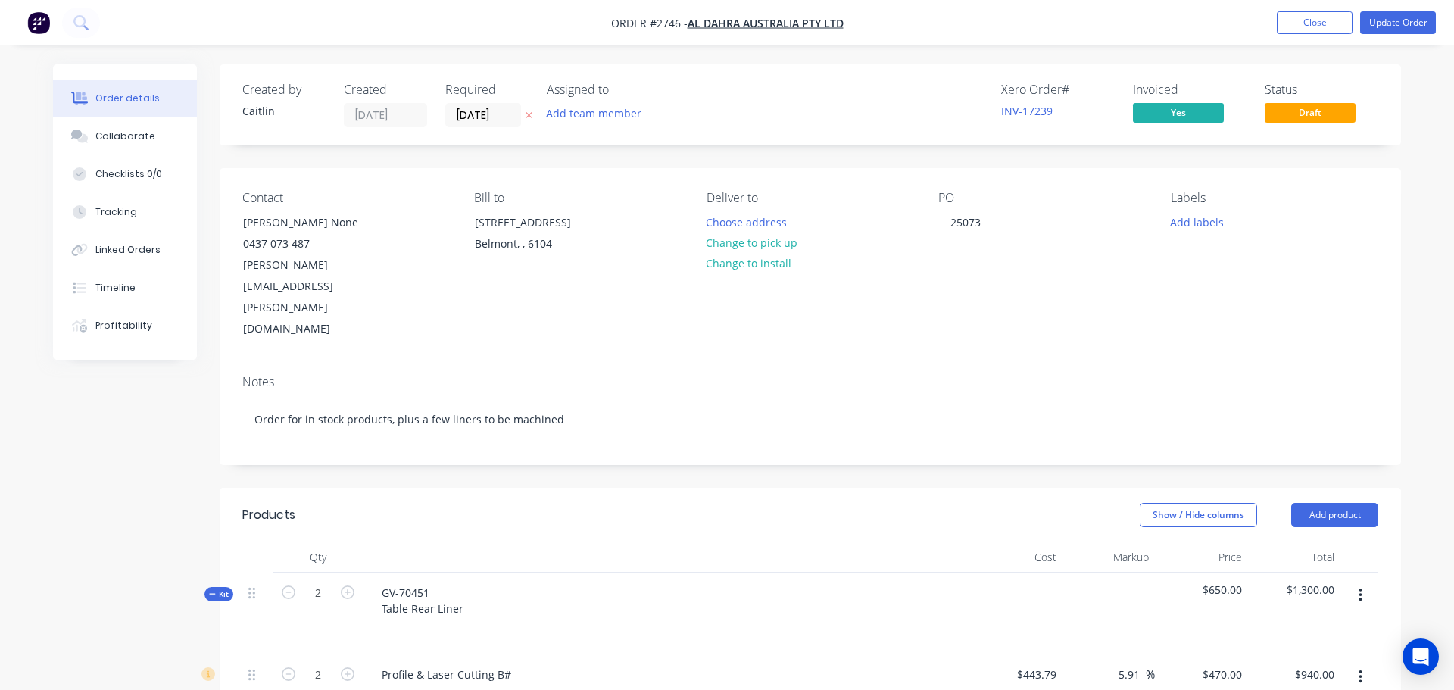
type input "57.43"
type input "$283.8317"
type input "$56.00"
type input "$120.00"
type input "$180.00"
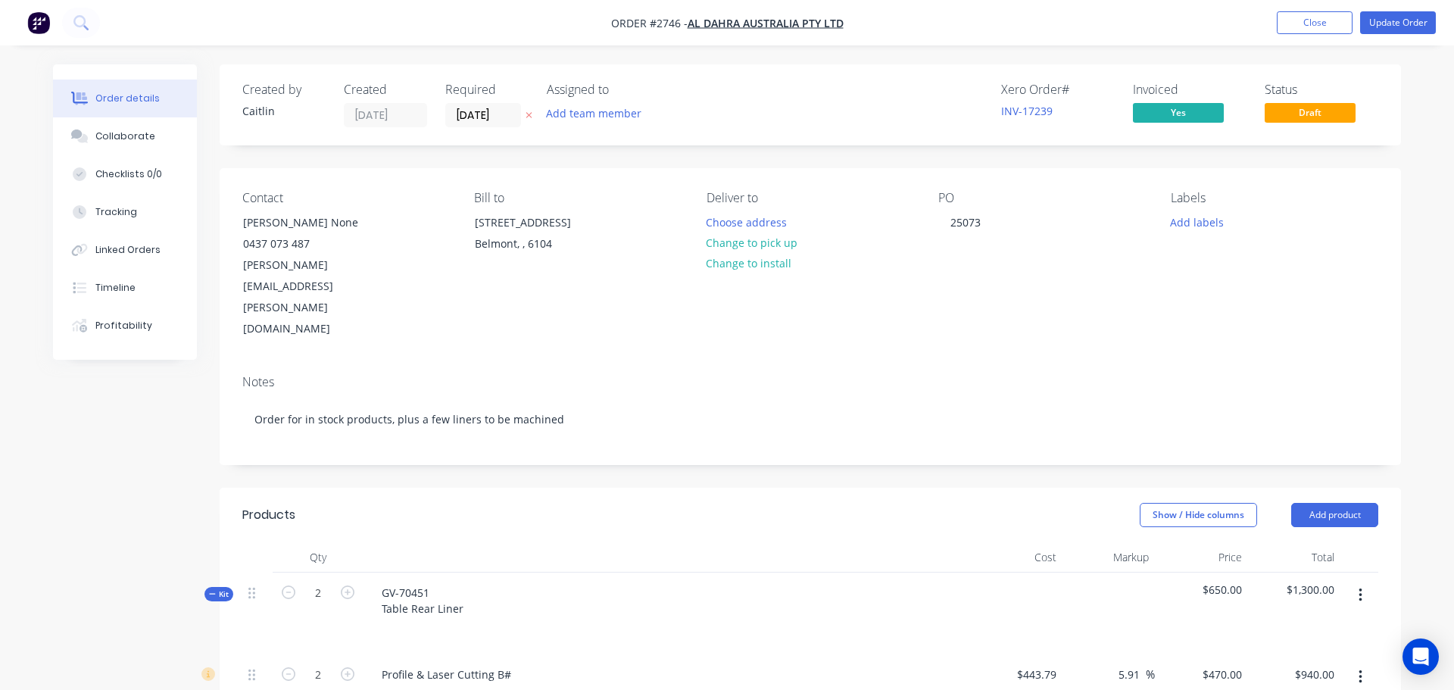
type input "$180.29"
type input "166.91"
type input "$481.2057"
type input "$530.00"
type input "$120.00"
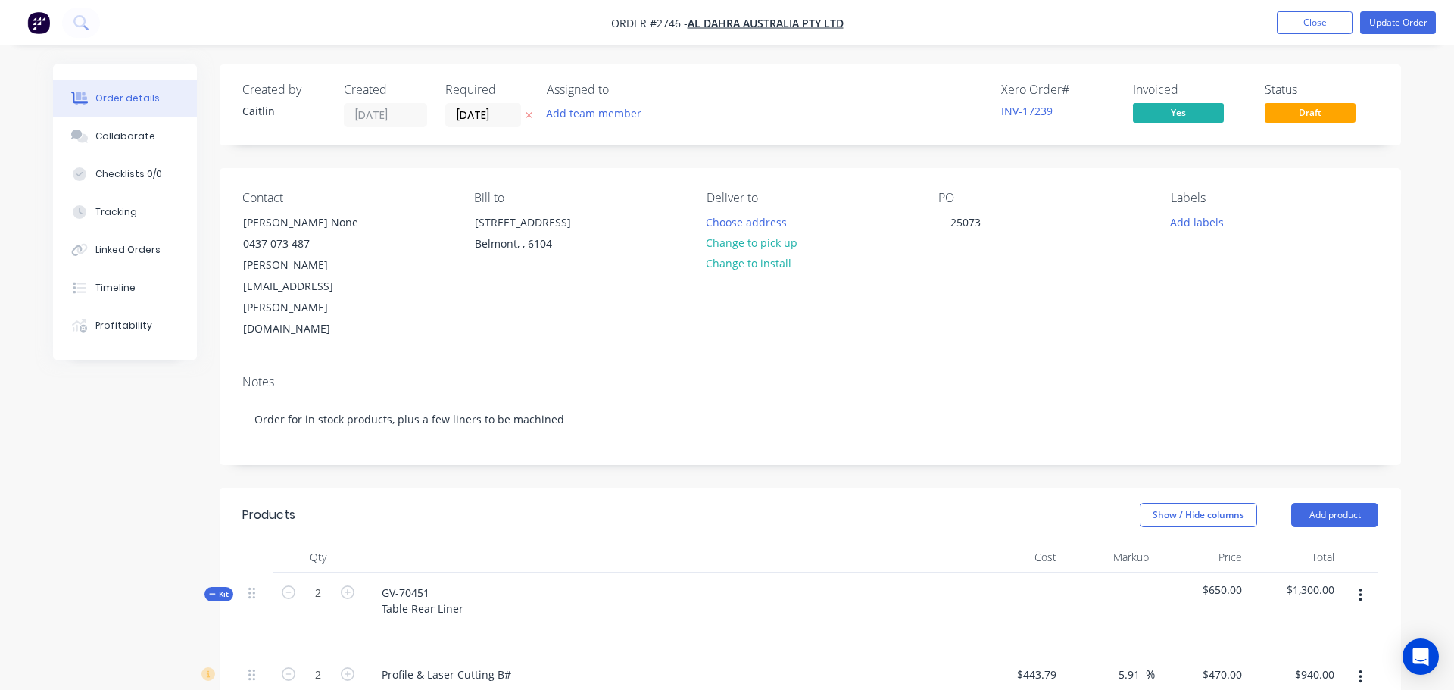
type input "$480.00"
type input "$55.00"
type input "41.35"
type input "$77.7441"
type input "$1,039.05"
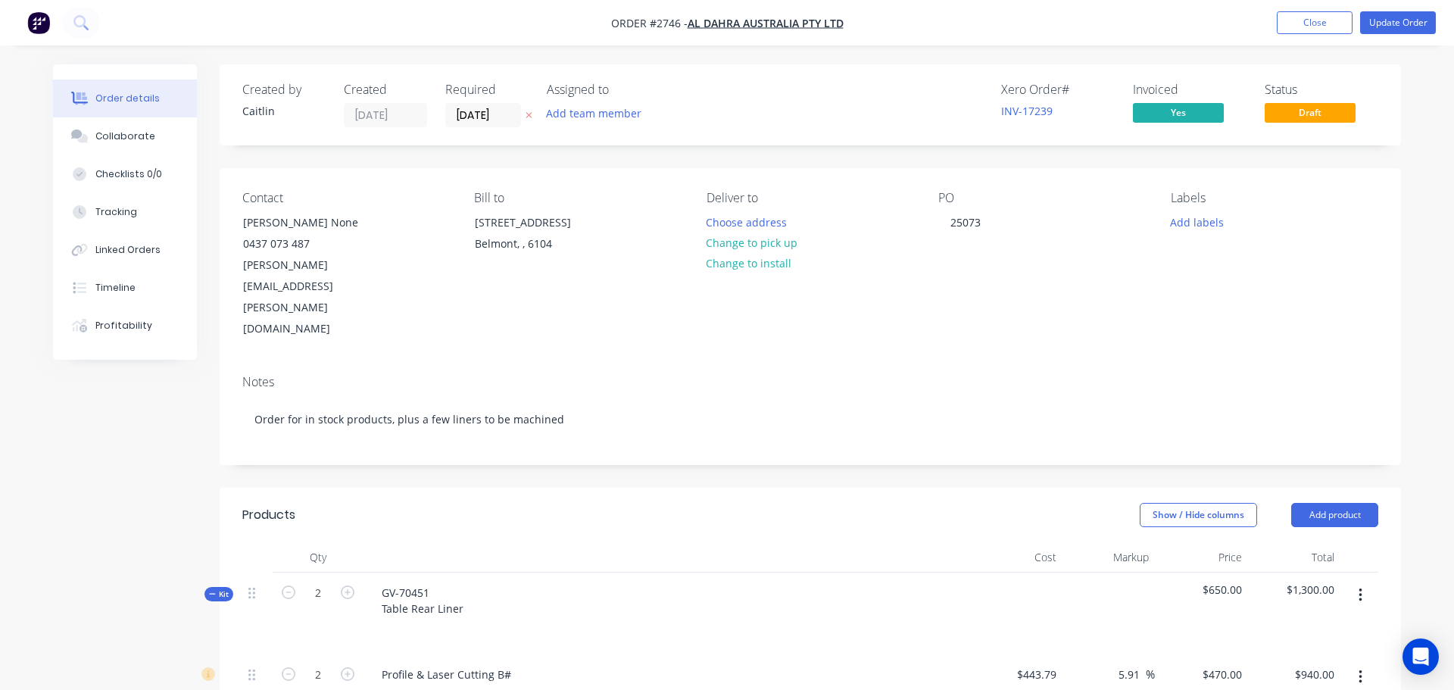
type input "$233.00"
type input "35"
type input "$314.55"
type input "$2,830.95"
type input "$120.00"
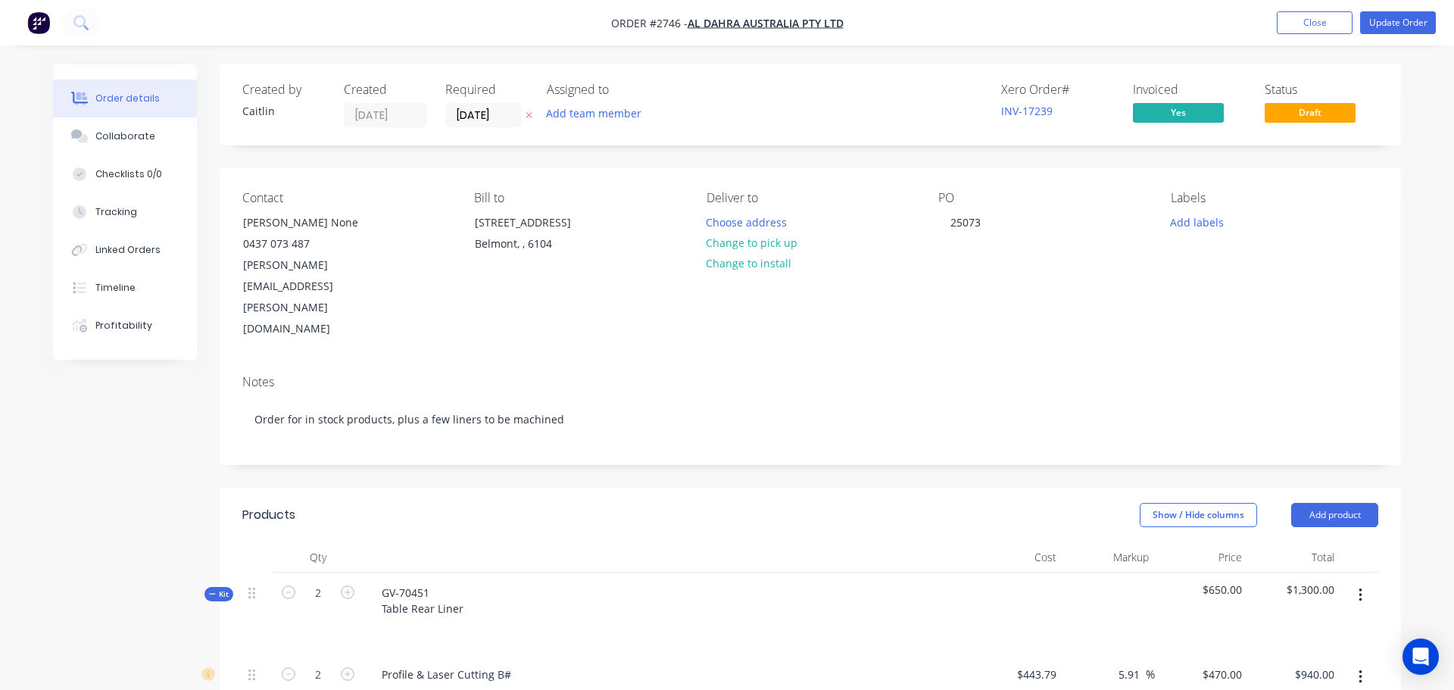
type input "$2,700.00"
type input "$398.17"
type input "-30.34"
type input "$277.37"
type input "$554.74"
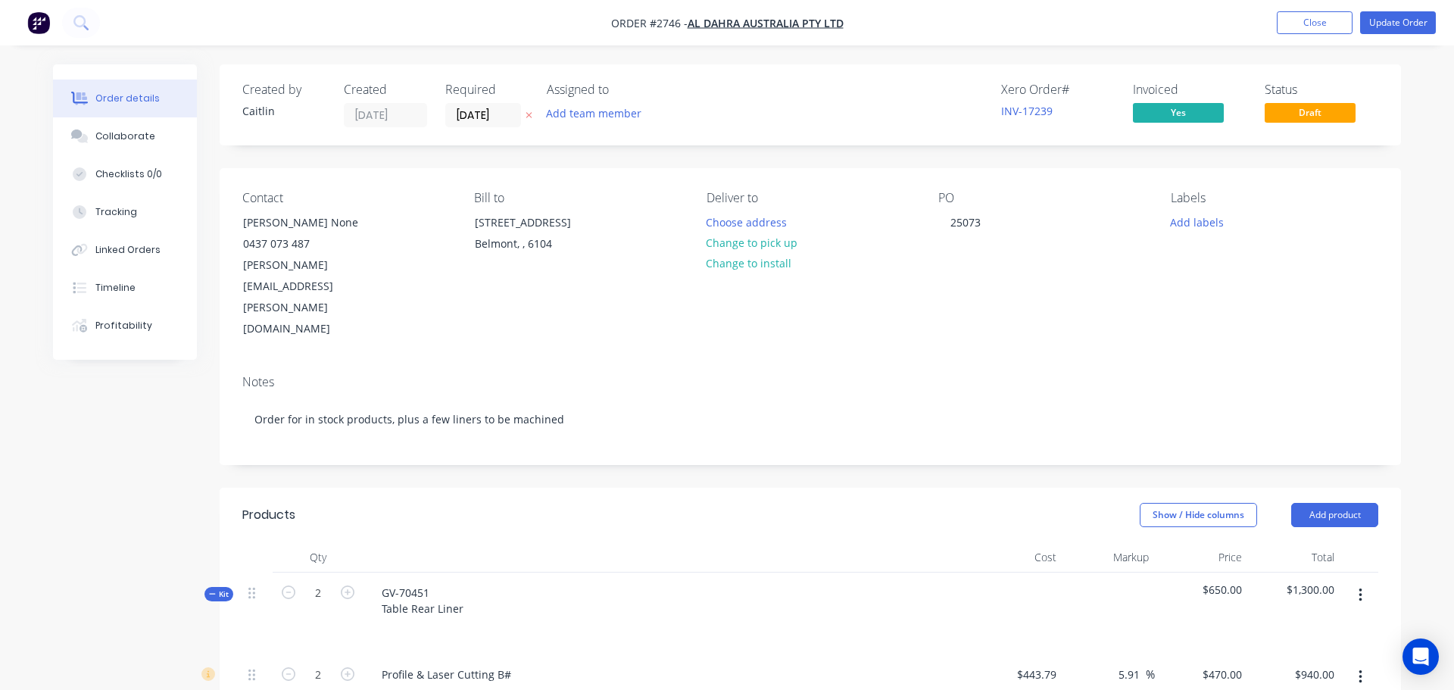
type input "$120.00"
type input "$1,440.00"
type input "$55.00"
type input "77.03"
type input "$97.3684"
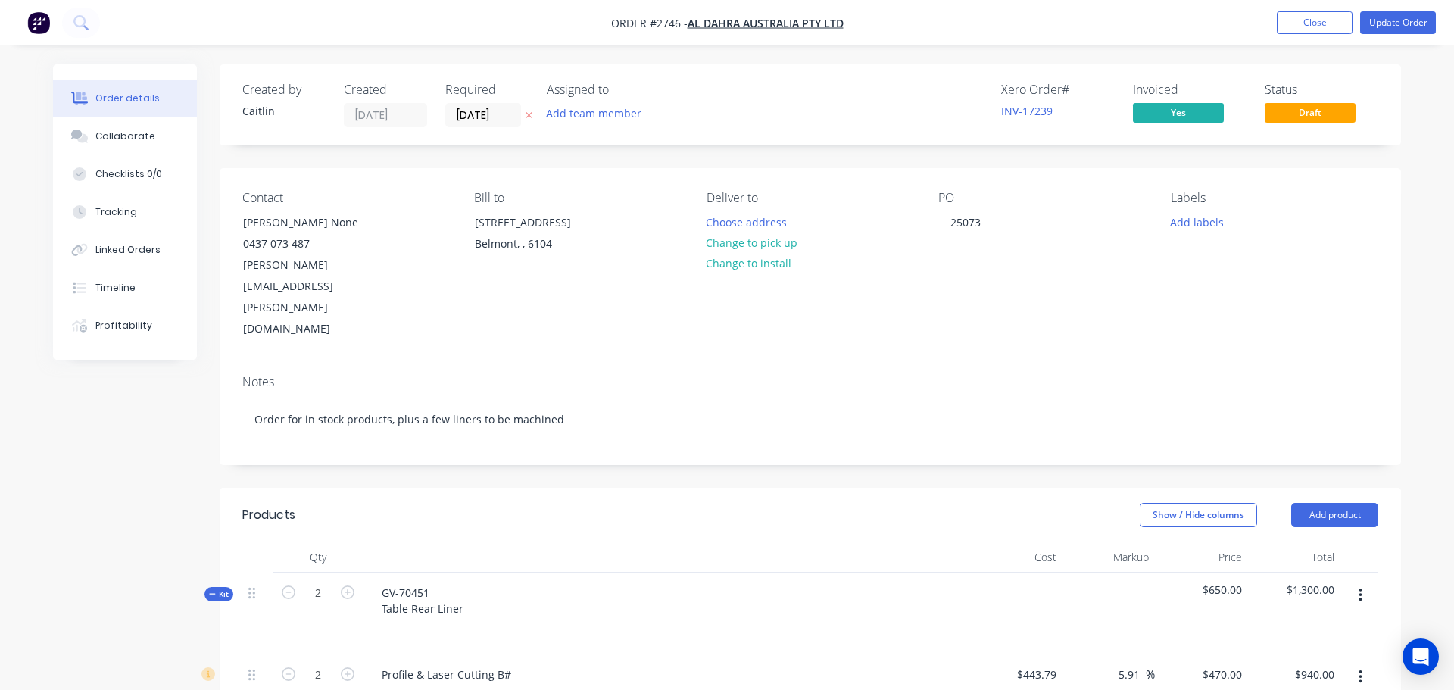
type input "$444.00"
type input "$80.00"
type input "35"
type input "$108.00"
type input "$1,296.00"
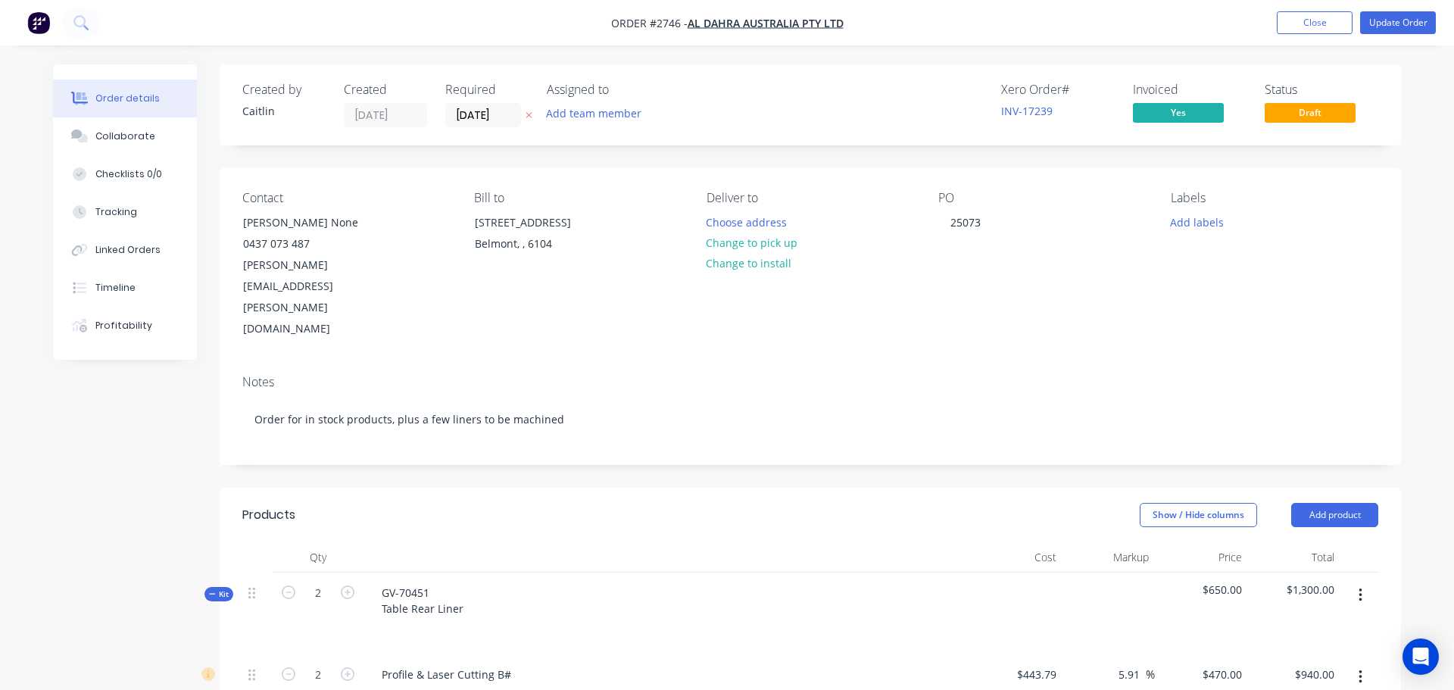
type input "$120.00"
type input "$3,600.00"
type input "$55.00"
type input "153.09"
type input "$139.20"
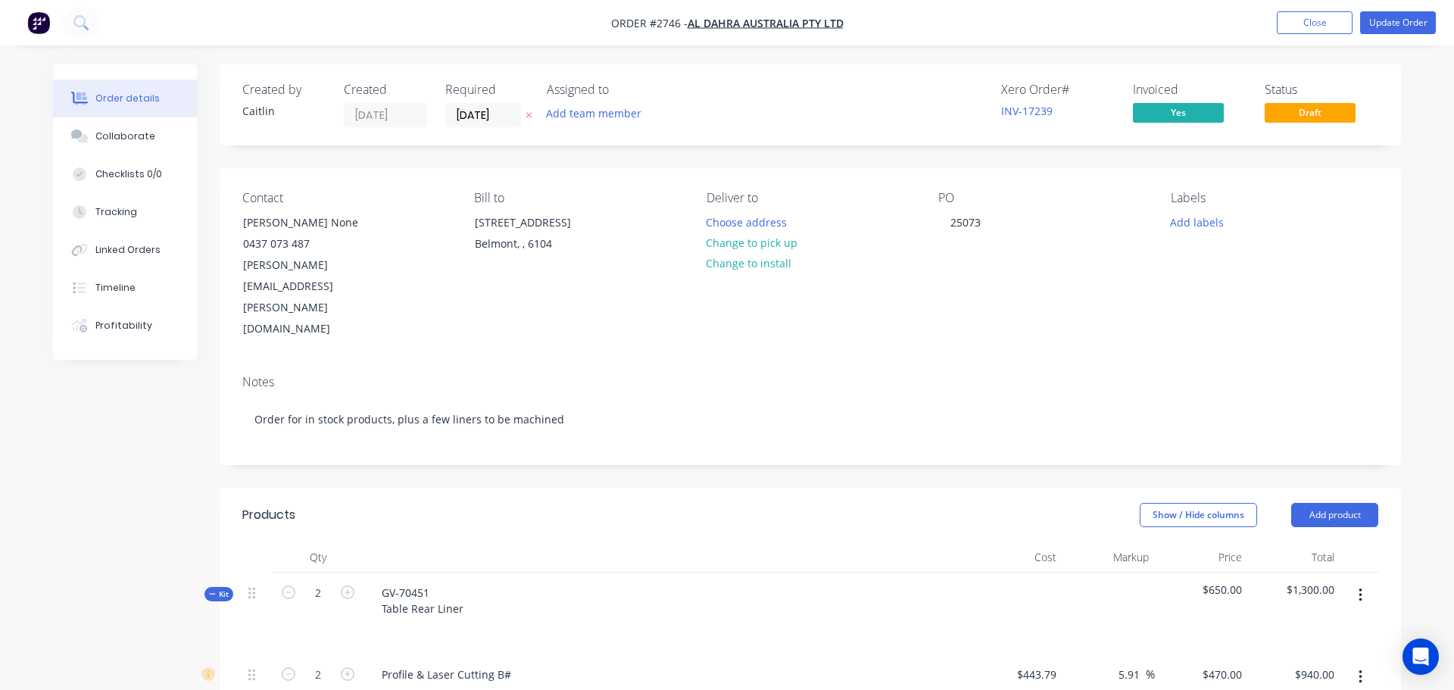
type input "$104.40"
type input "$80.00"
type input "35"
type input "$108.00"
type input "$324.00"
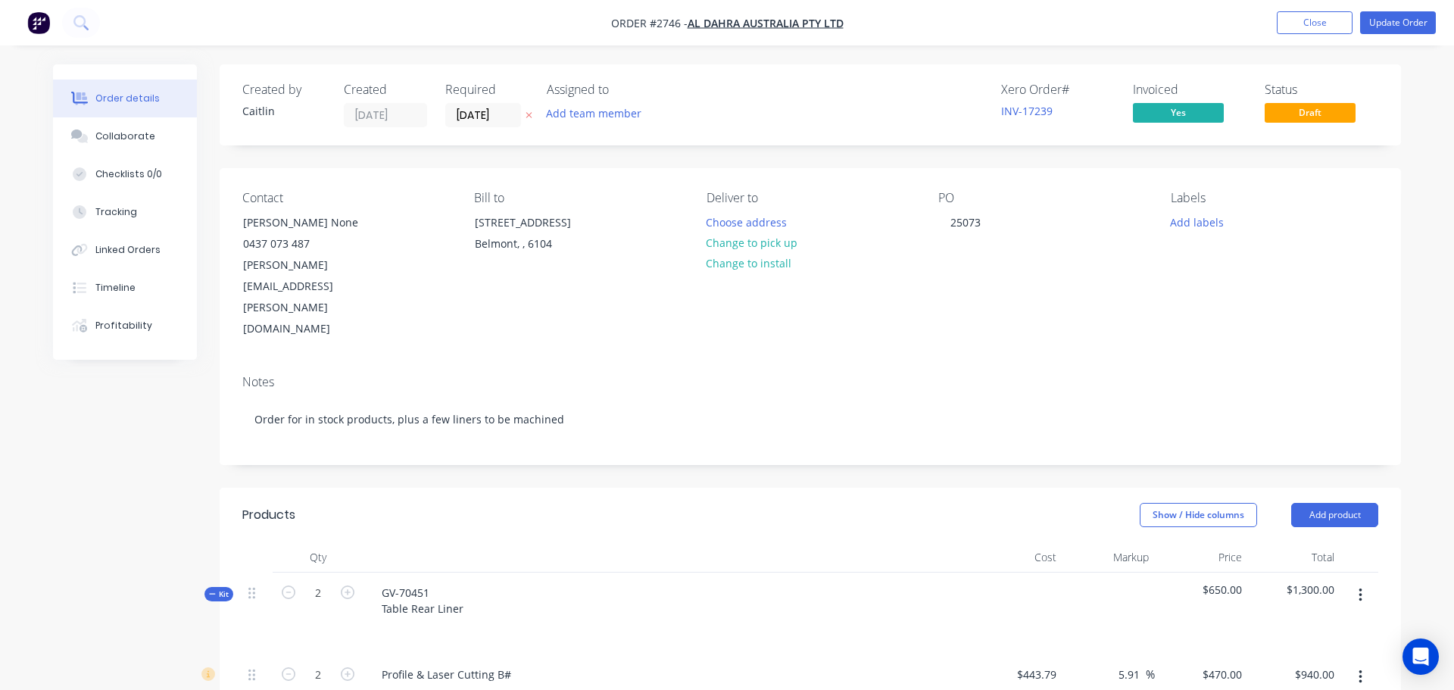
type input "$120.00"
type input "$810.00"
type input "$23.40"
type input "$1,170.00"
type input "$421.67"
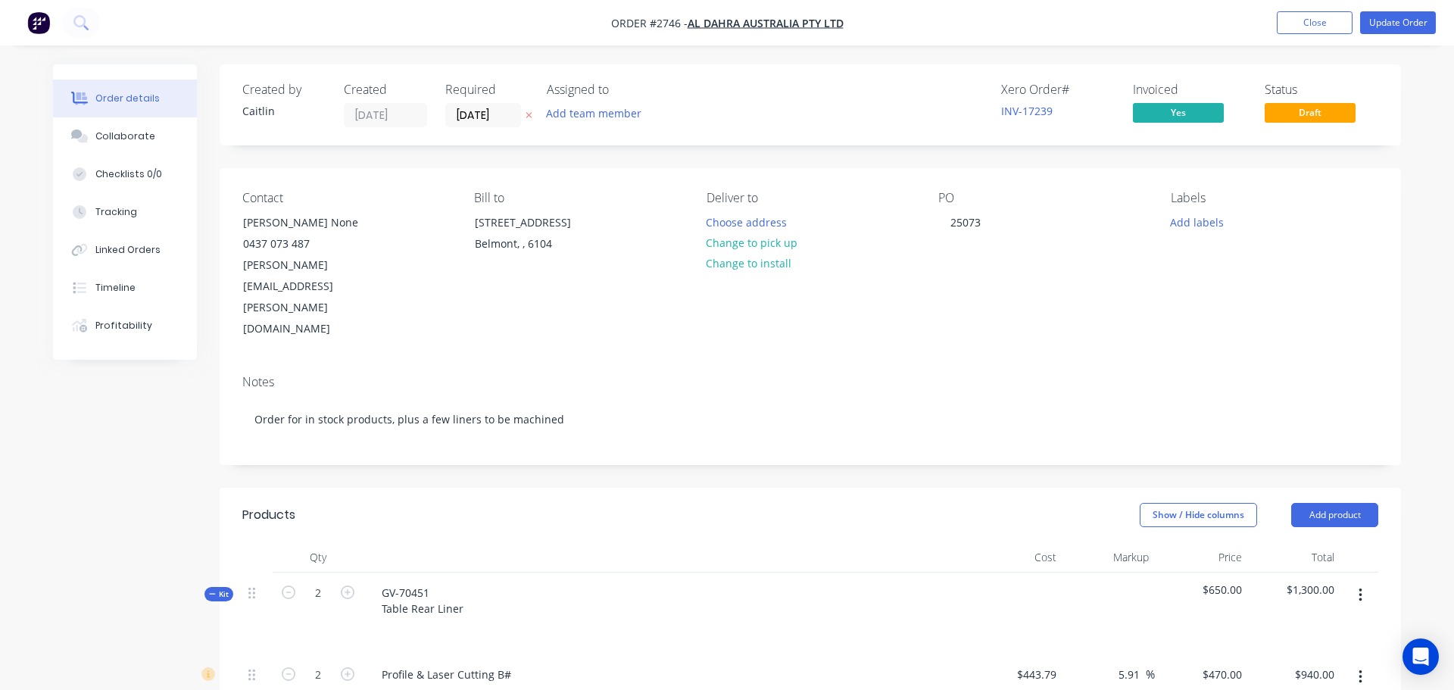
type input "67.4"
type input "$705.8824"
type input "$66.00"
type input "$120.00"
type input "$240.00"
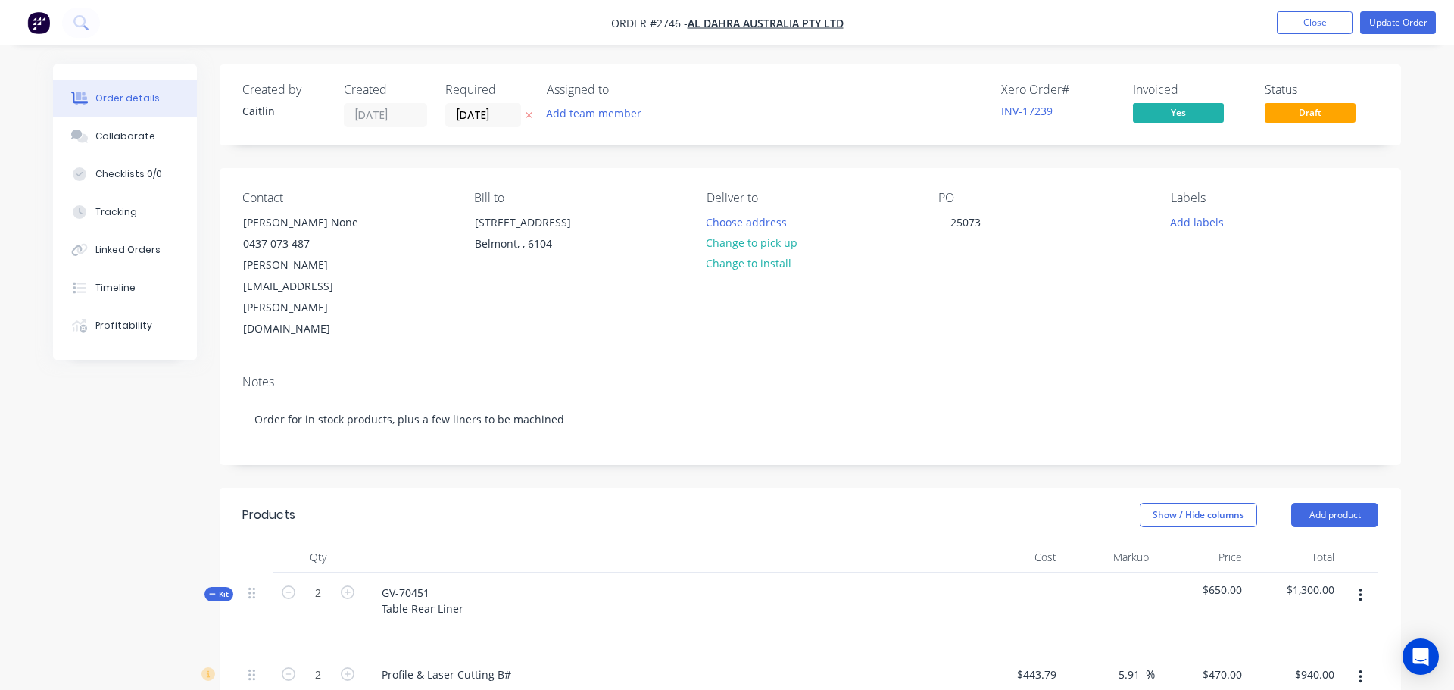
type input "$-0.16"
type input "35"
type input "$631.80"
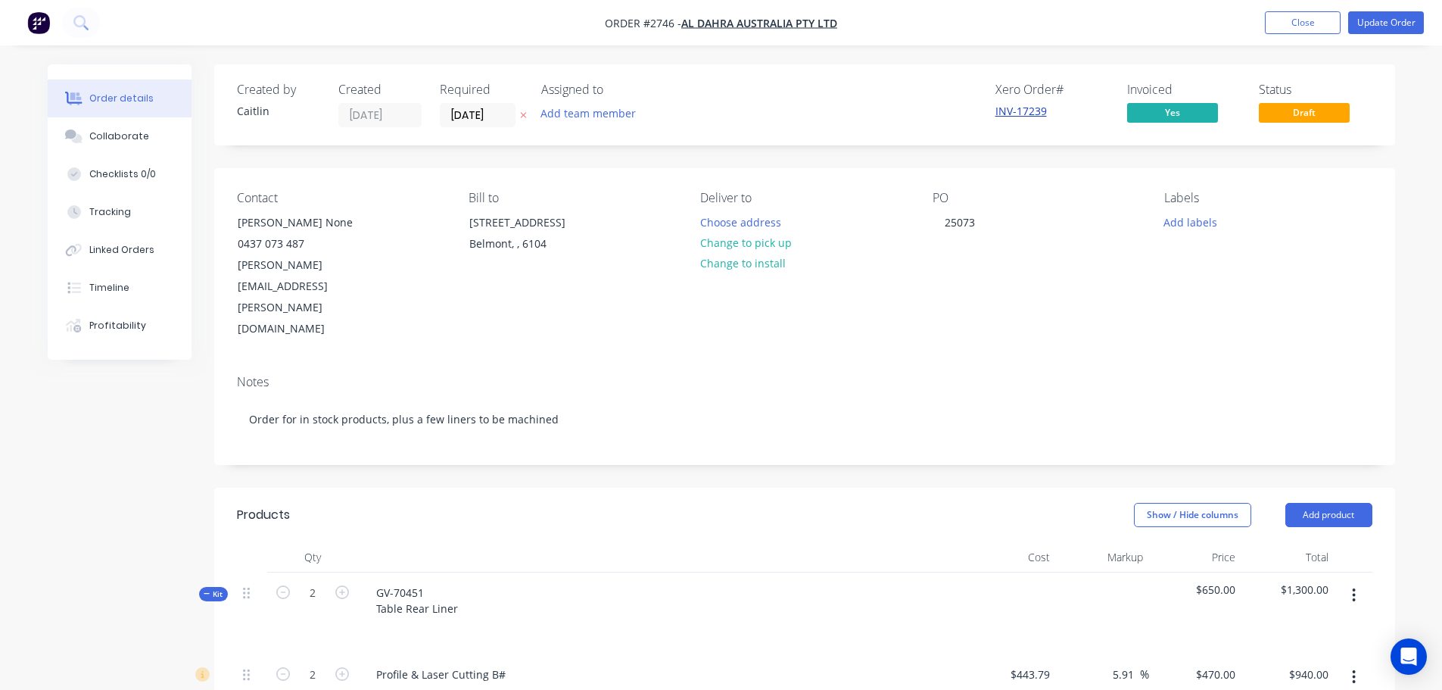
click at [1031, 116] on link "INV-17239" at bounding box center [1021, 111] width 51 height 14
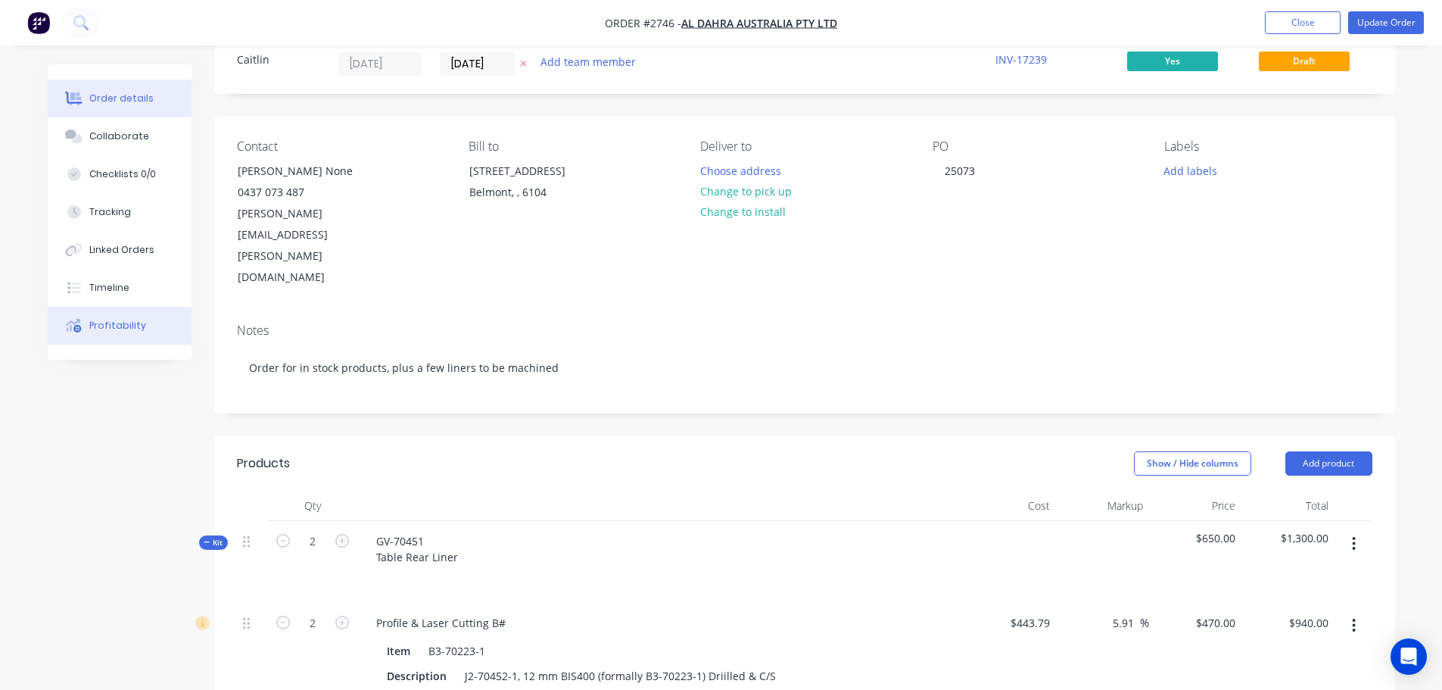
scroll to position [76, 0]
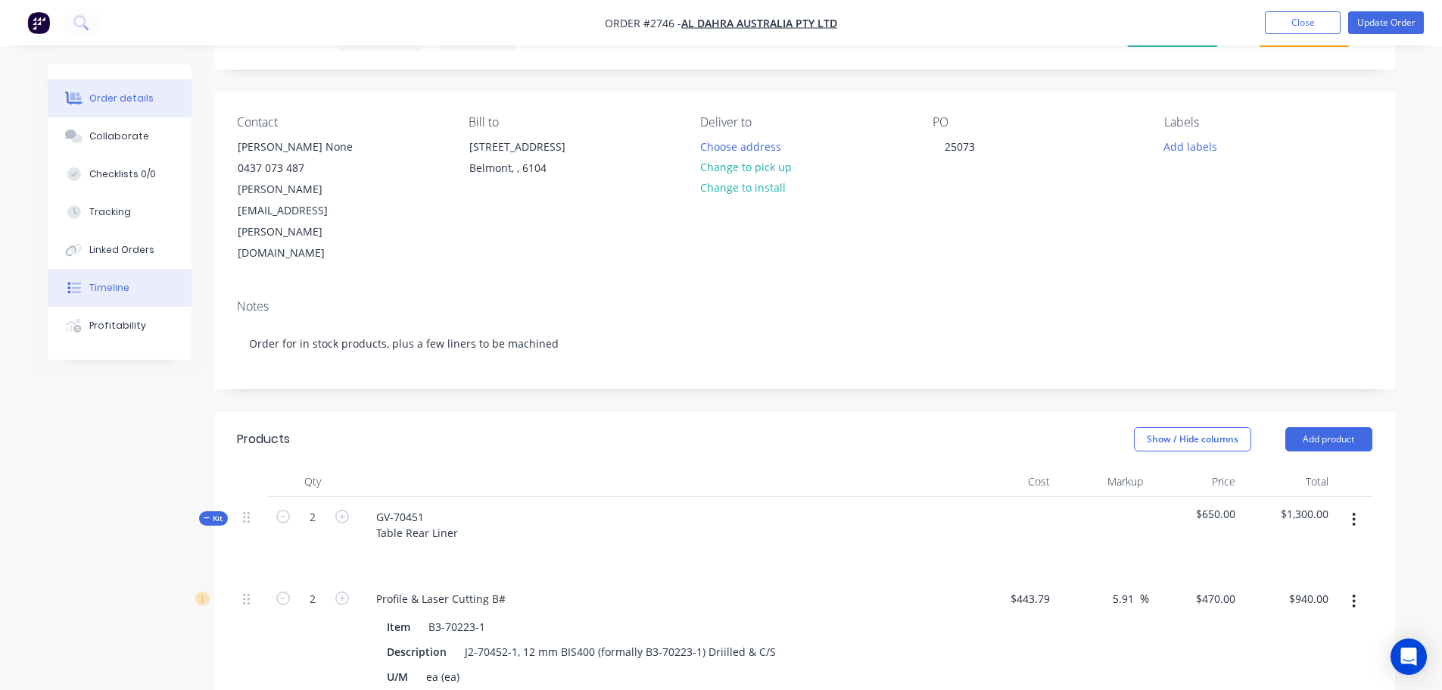
click at [107, 297] on button "Timeline" at bounding box center [120, 288] width 144 height 38
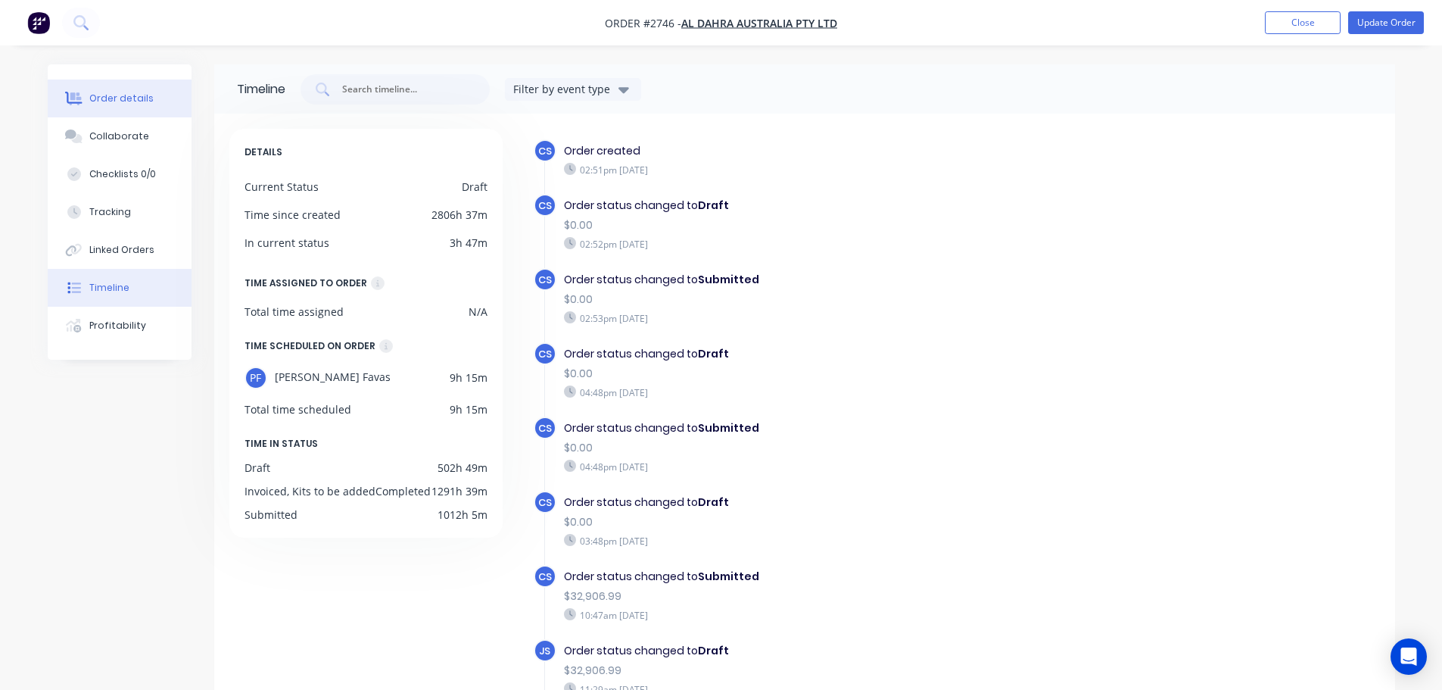
click at [151, 88] on button "Order details" at bounding box center [120, 98] width 144 height 38
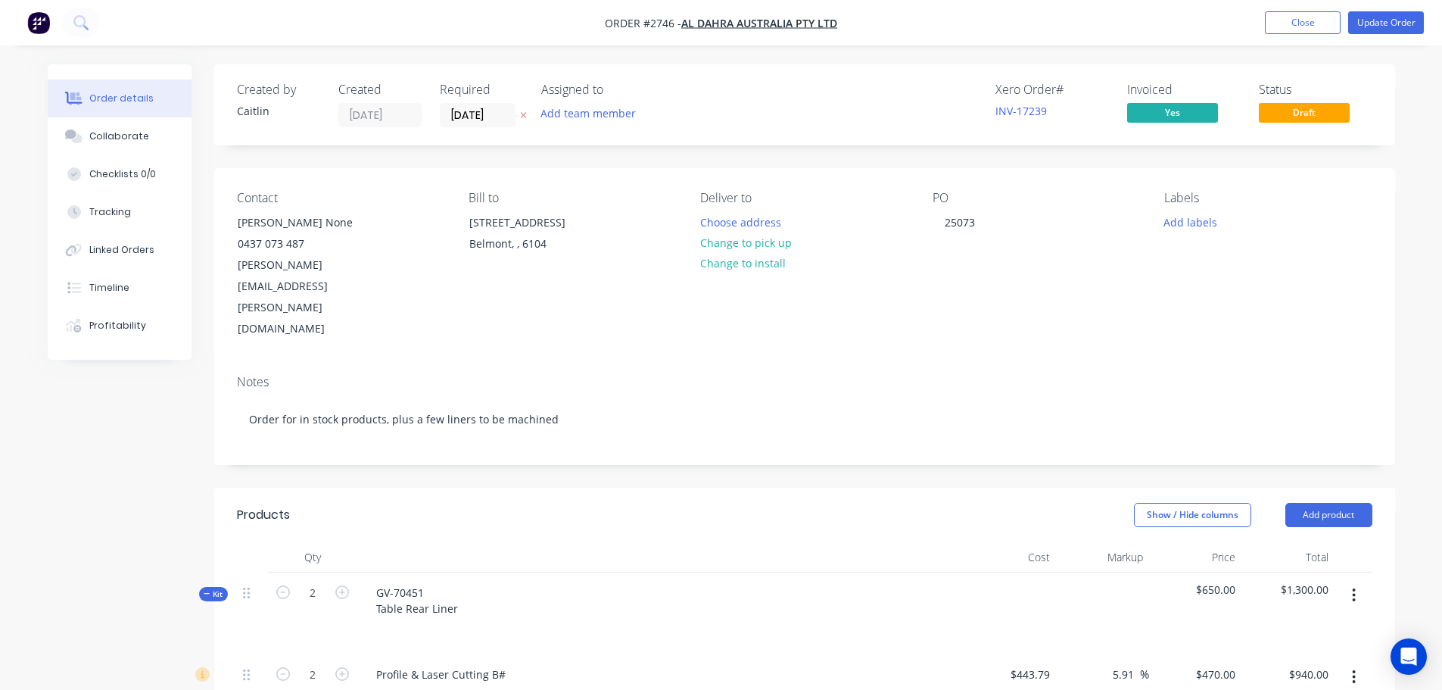
click at [132, 99] on div "Order details" at bounding box center [121, 99] width 64 height 14
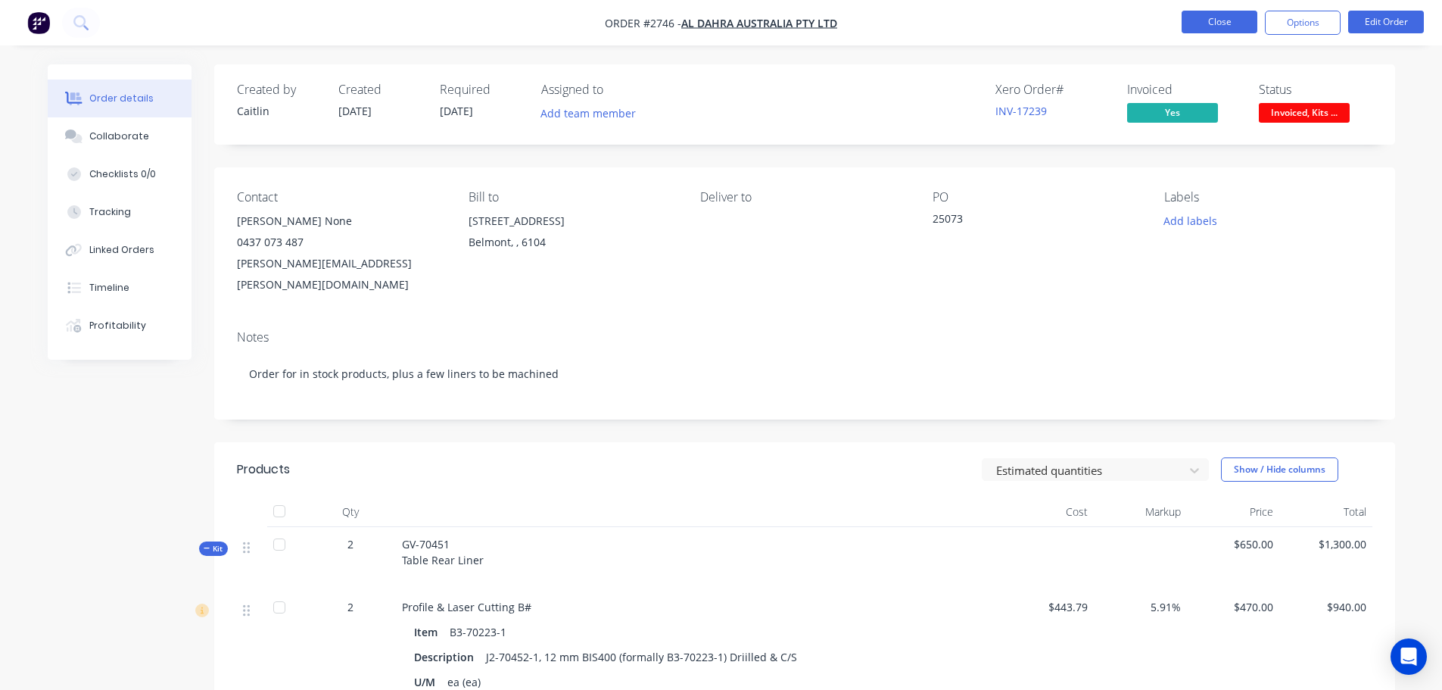
click at [1239, 25] on button "Close" at bounding box center [1220, 22] width 76 height 23
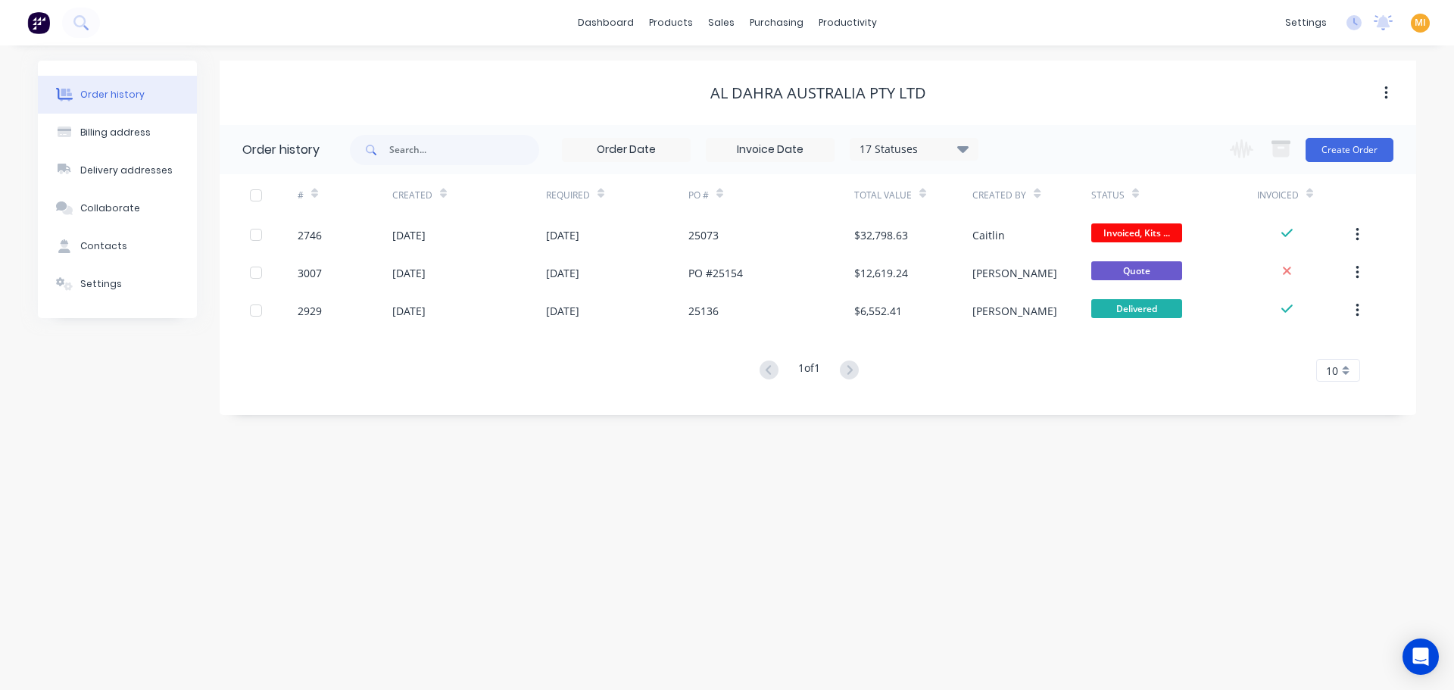
click at [36, 24] on img at bounding box center [38, 22] width 23 height 23
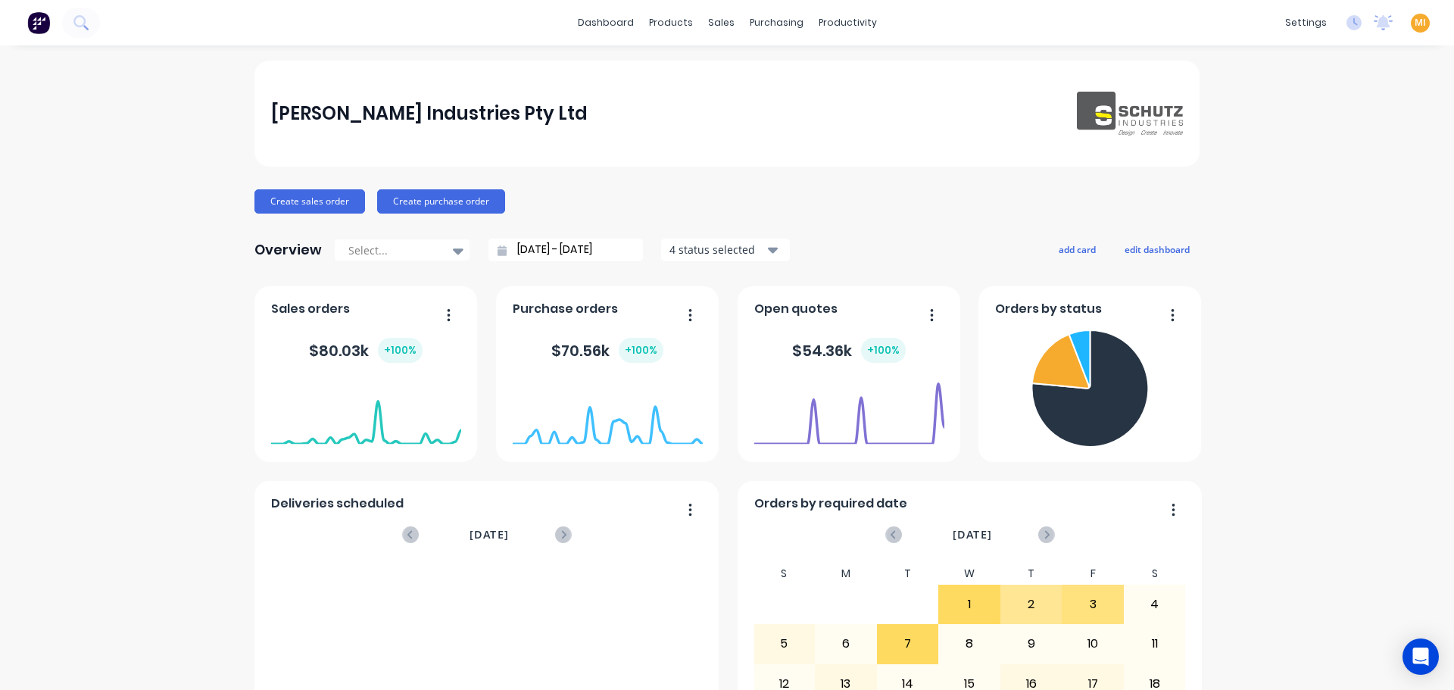
click at [1414, 23] on span "MI" at bounding box center [1419, 23] width 11 height 14
click at [1305, 182] on button "Sign out" at bounding box center [1325, 190] width 201 height 30
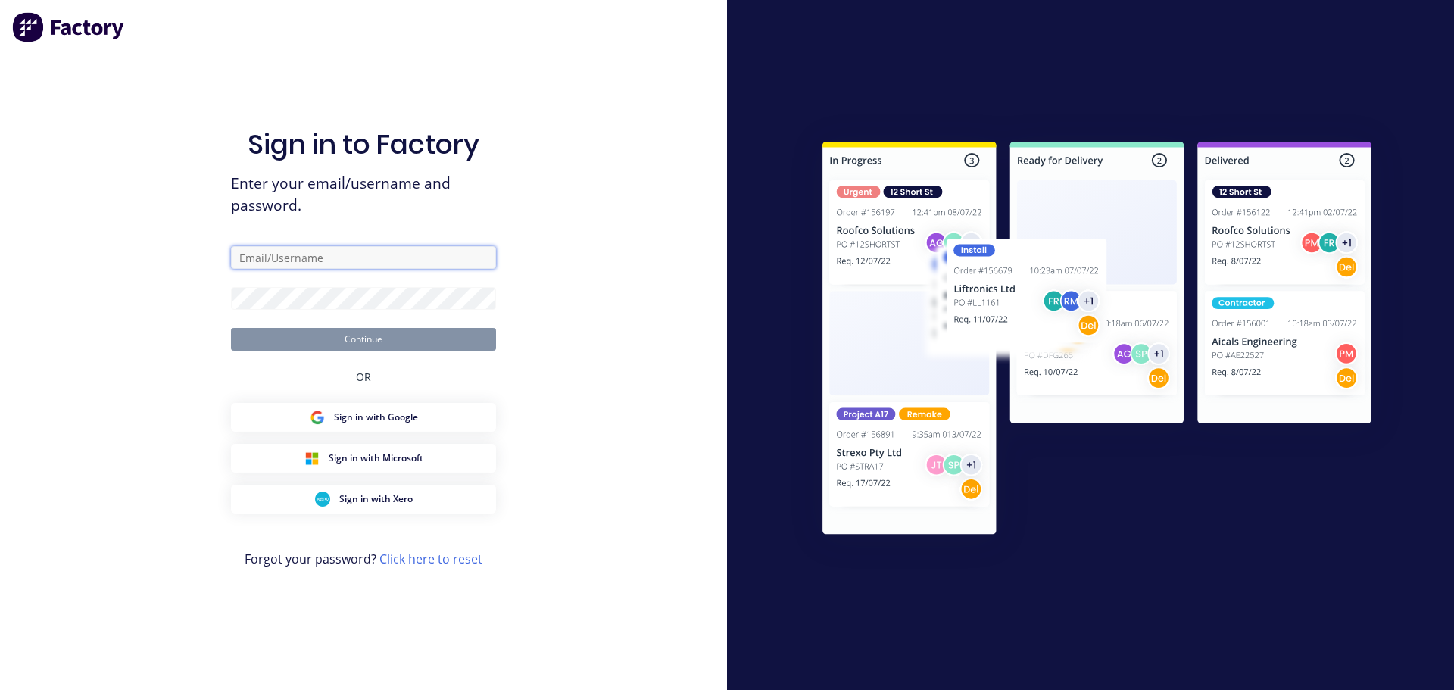
click at [297, 257] on input "text" at bounding box center [363, 257] width 265 height 23
type input "[EMAIL_ADDRESS][DOMAIN_NAME]"
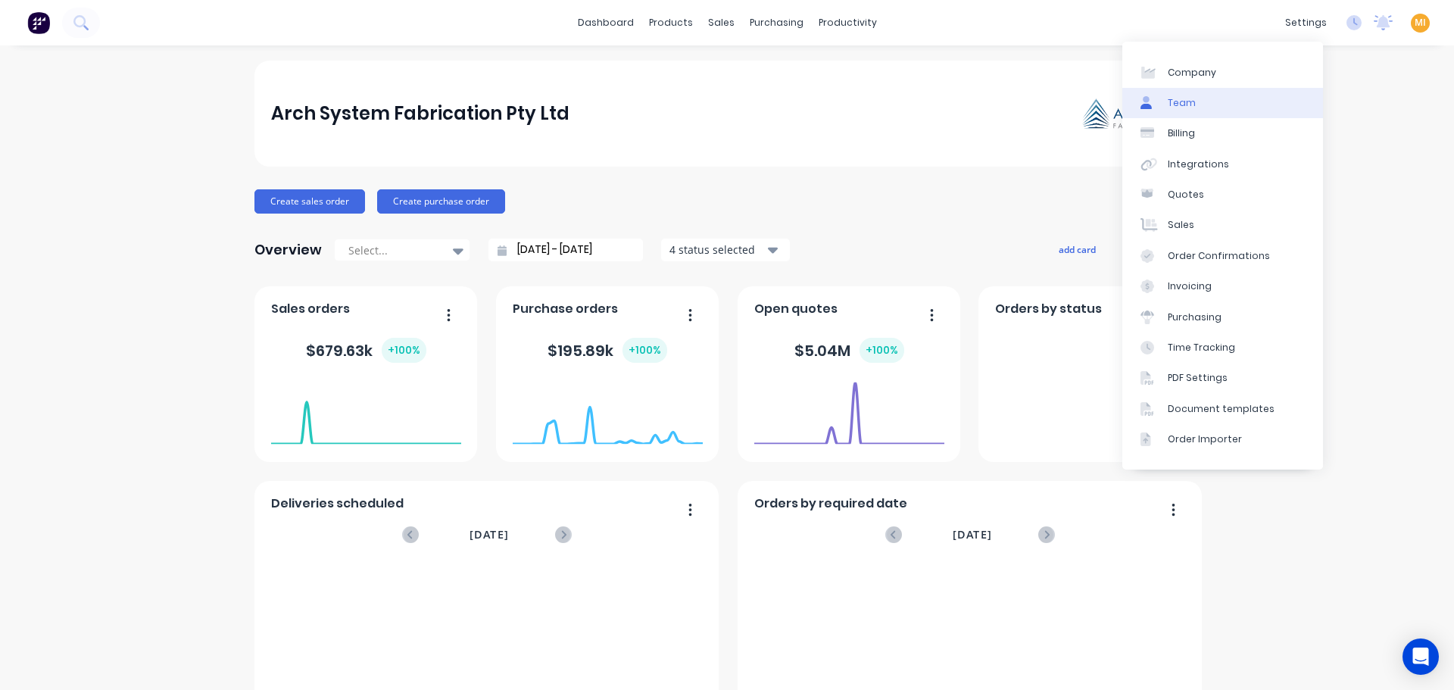
click at [1208, 108] on link "Team" at bounding box center [1222, 103] width 201 height 30
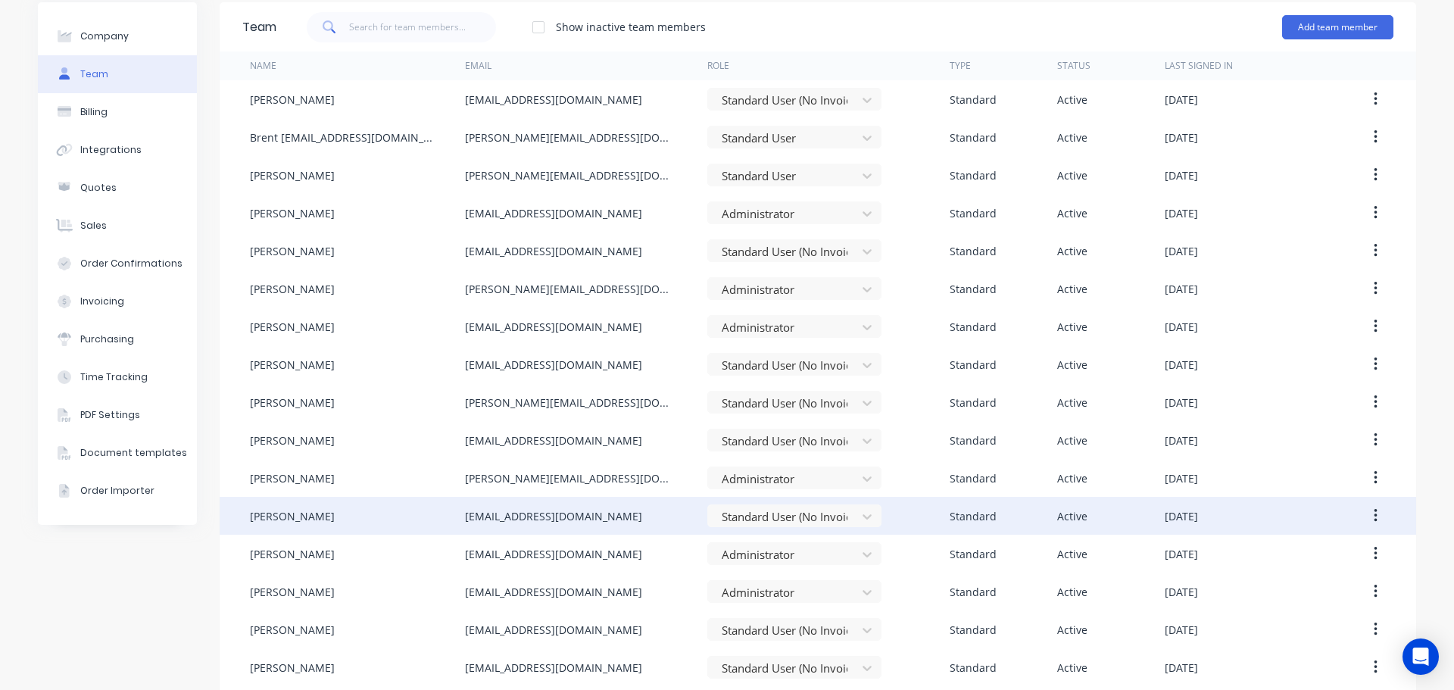
scroll to position [32, 0]
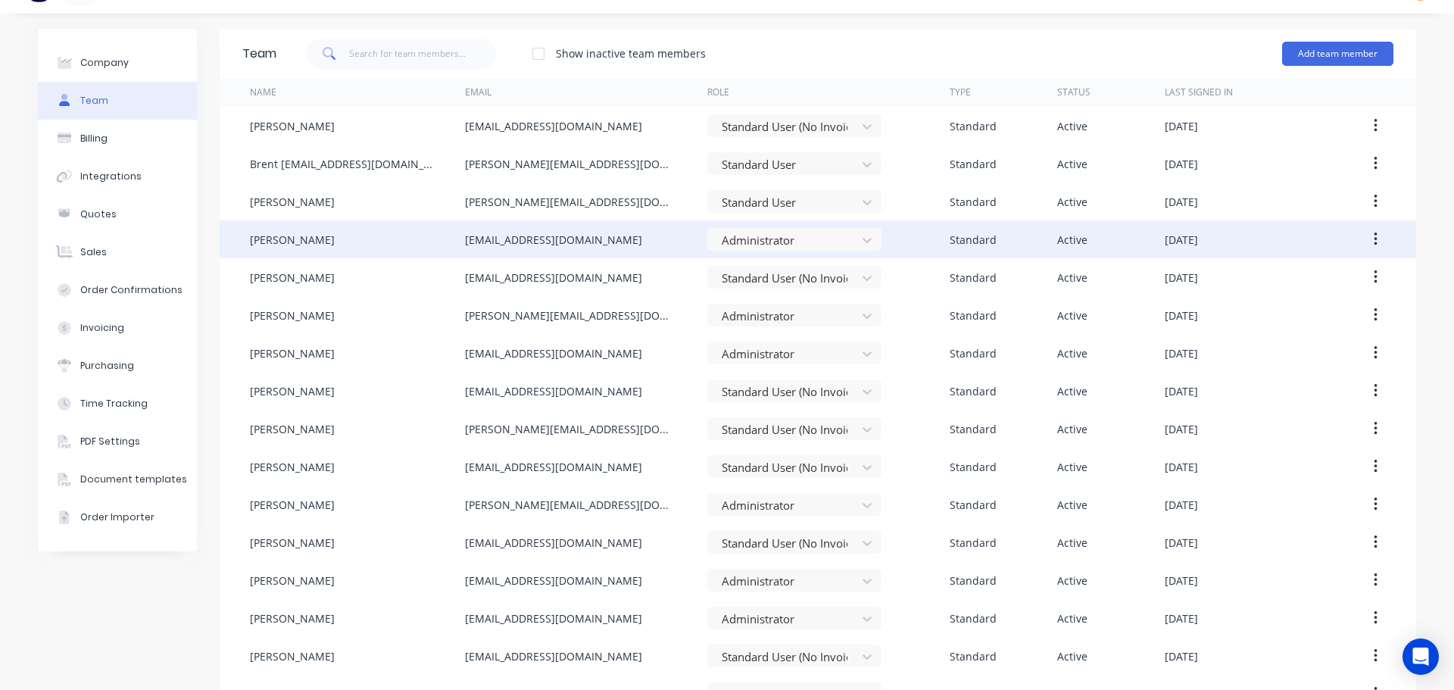
drag, startPoint x: 334, startPoint y: 239, endPoint x: 239, endPoint y: 240, distance: 94.6
click at [239, 240] on div "Clinton Kroutz clinton@archsystem.com.au Administrator Standard Active October …" at bounding box center [818, 239] width 1196 height 38
drag, startPoint x: 579, startPoint y: 232, endPoint x: 435, endPoint y: 234, distance: 144.6
click at [435, 234] on div "Clinton Kroutz clinton@archsystem.com.au Administrator Standard Active October …" at bounding box center [818, 239] width 1196 height 38
copy div "clinton@archsystem.com.au"
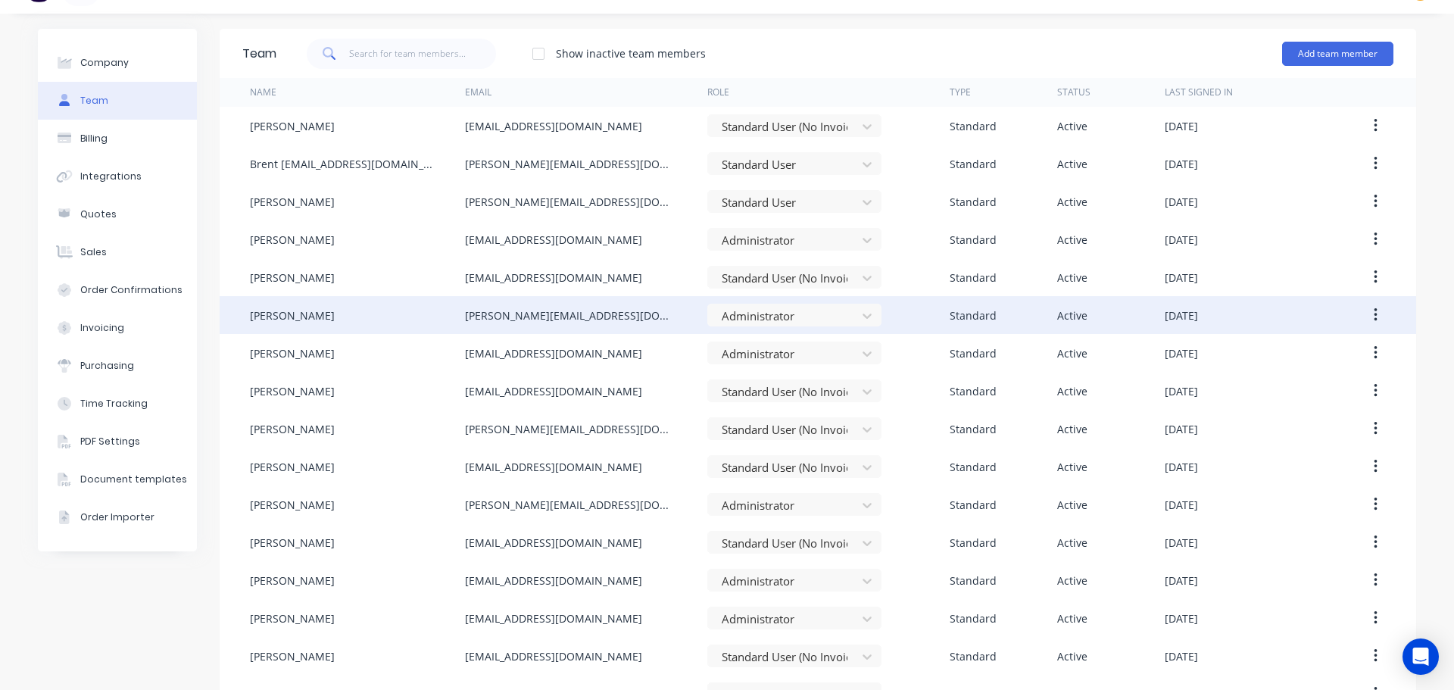
copy div "clinton@archsystem.com.au"
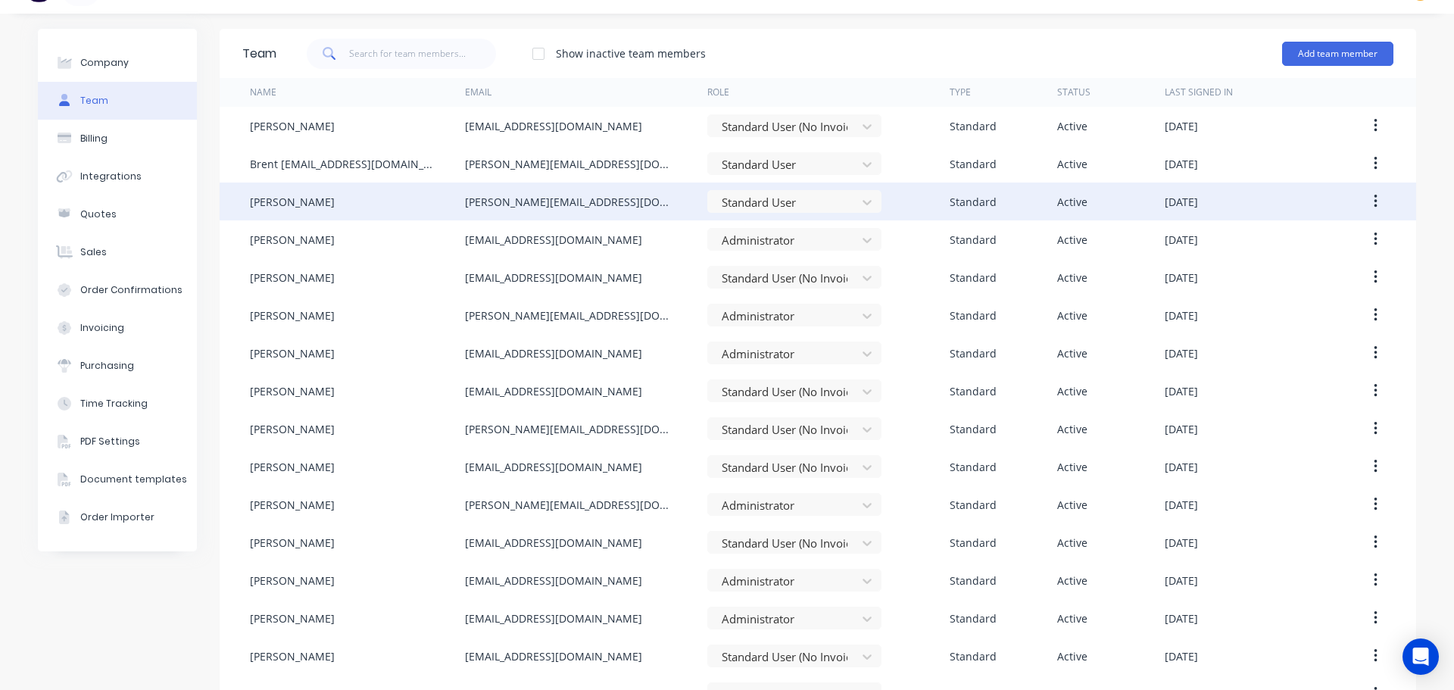
copy div "clinton@archsystem.com.au"
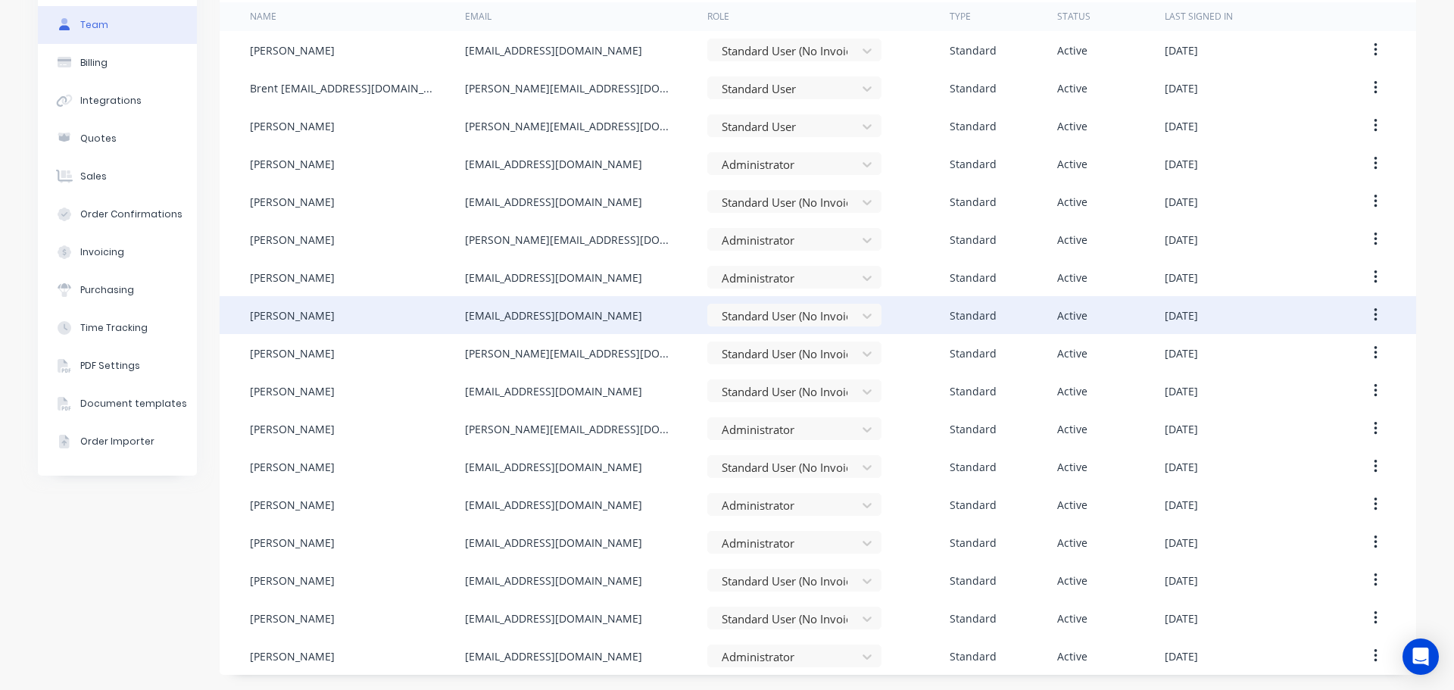
scroll to position [0, 0]
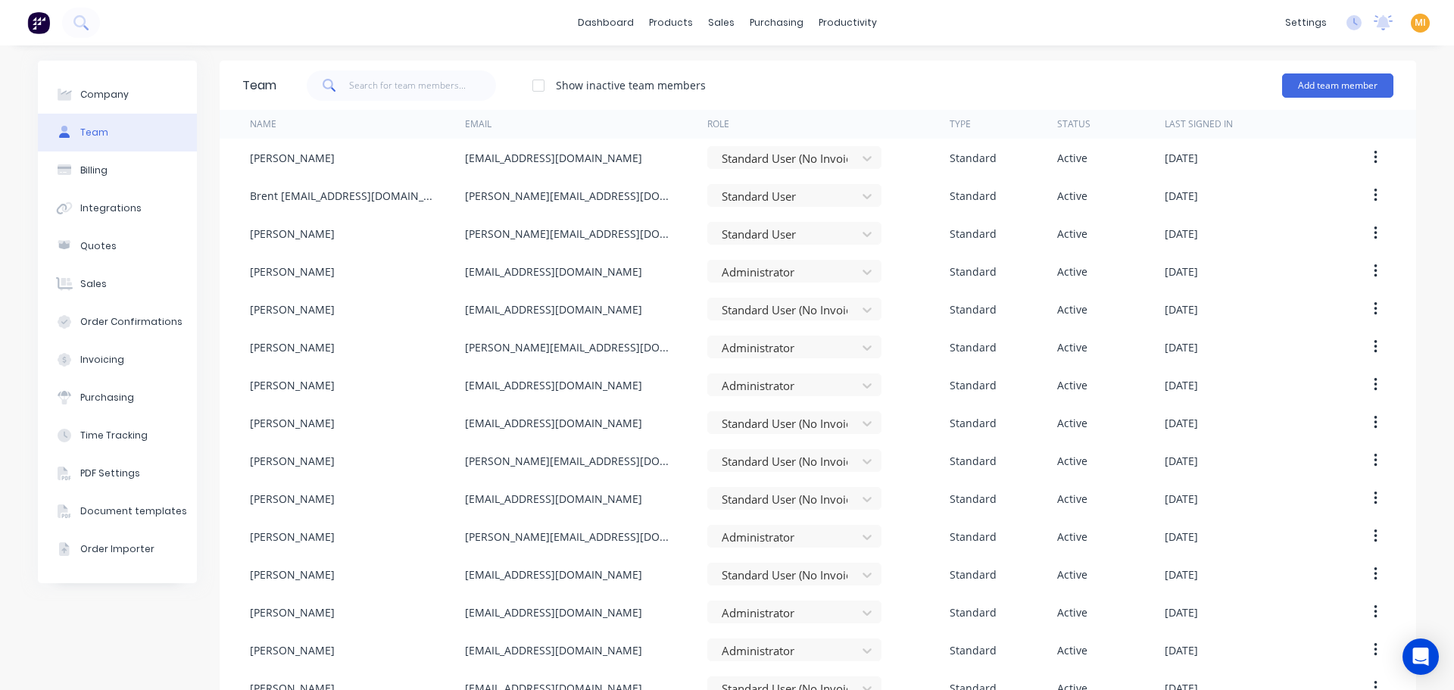
click at [538, 84] on div at bounding box center [538, 85] width 30 height 30
click at [529, 89] on div at bounding box center [538, 85] width 30 height 30
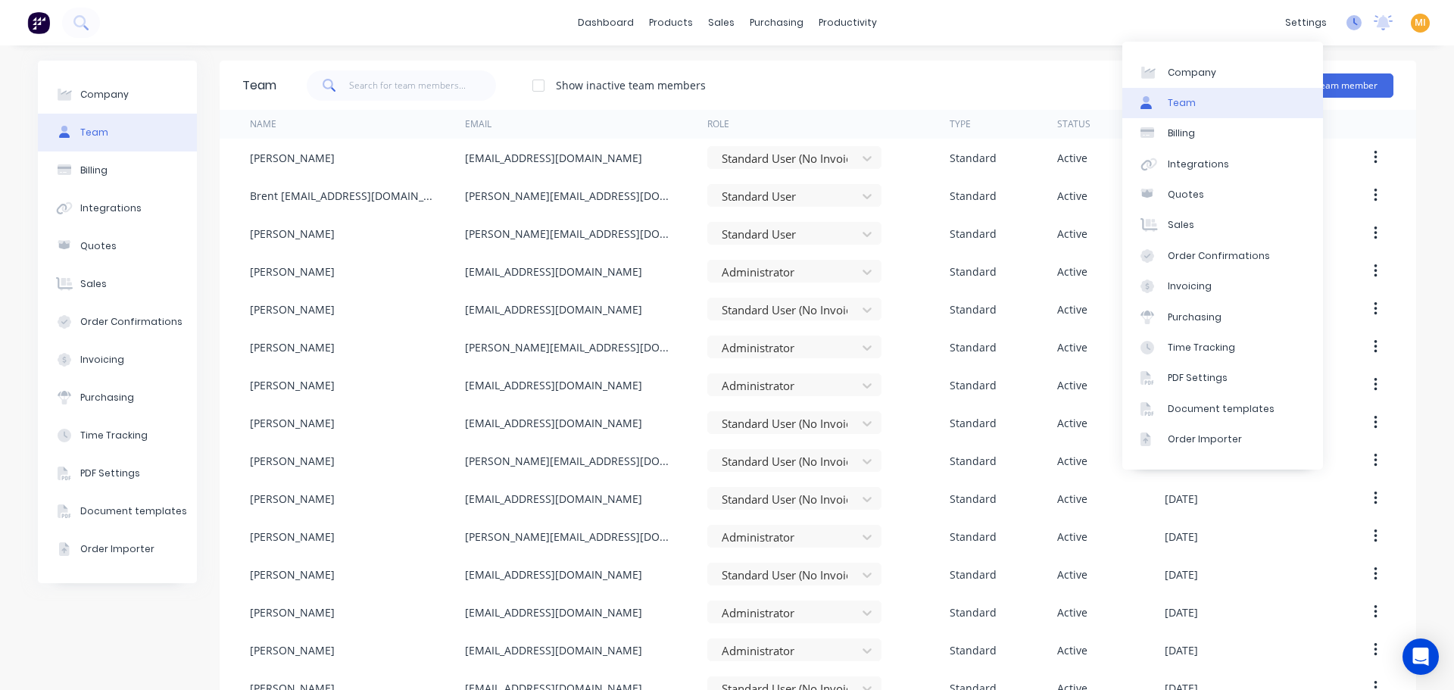
click at [1346, 26] on icon at bounding box center [1353, 22] width 15 height 15
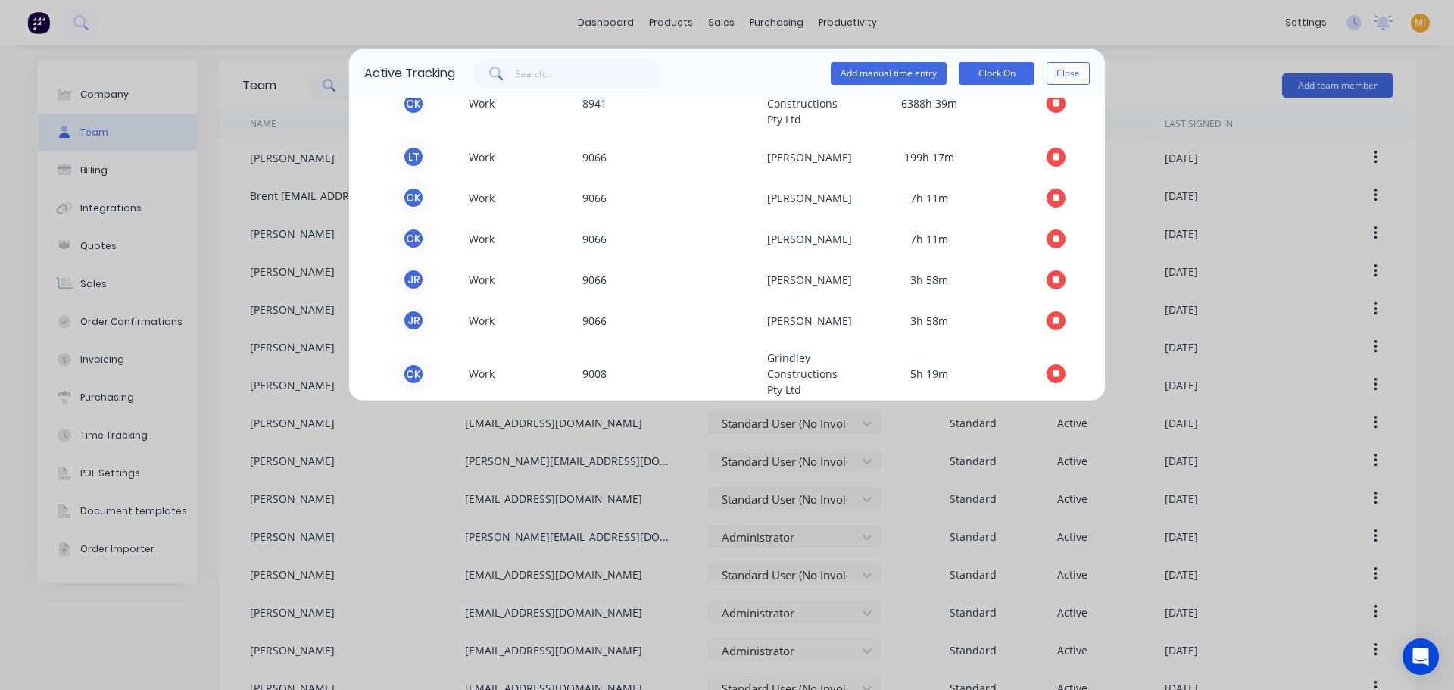
scroll to position [227, 0]
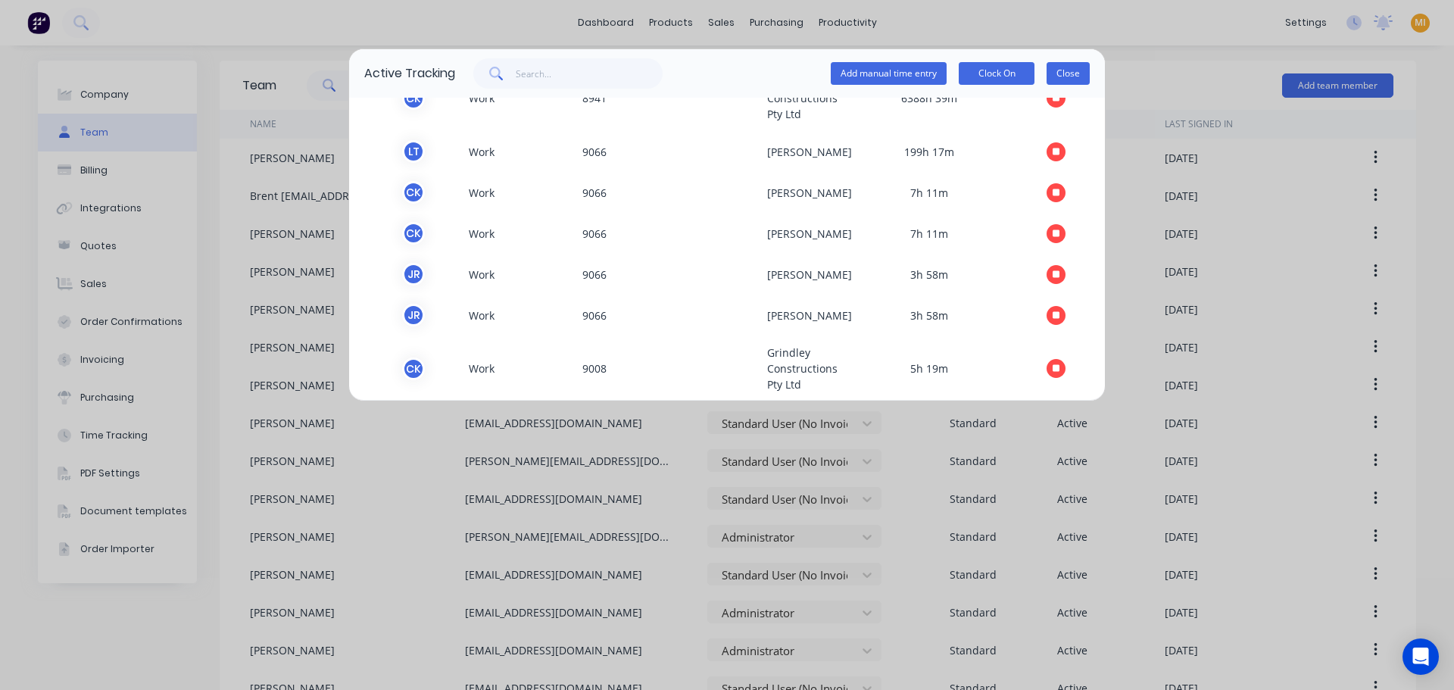
click at [1078, 79] on button "Close" at bounding box center [1067, 73] width 43 height 23
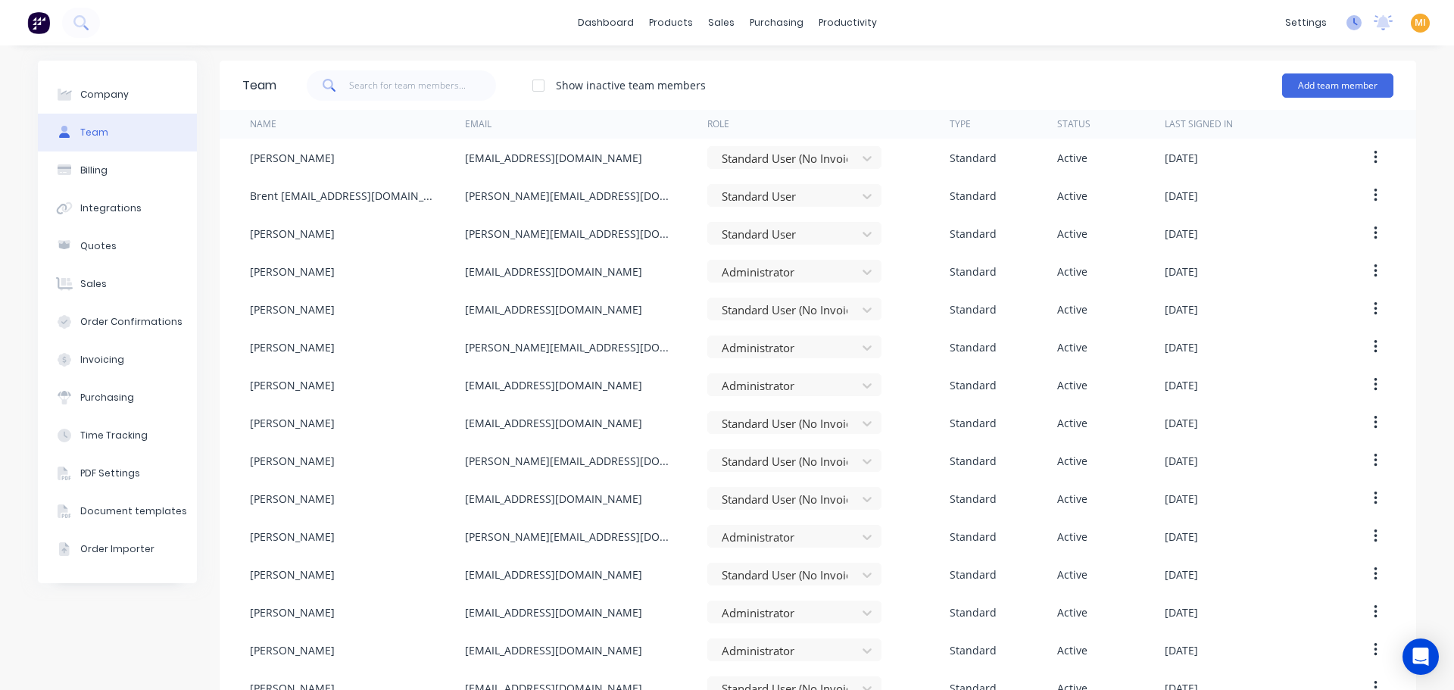
click at [1346, 20] on icon at bounding box center [1353, 22] width 15 height 15
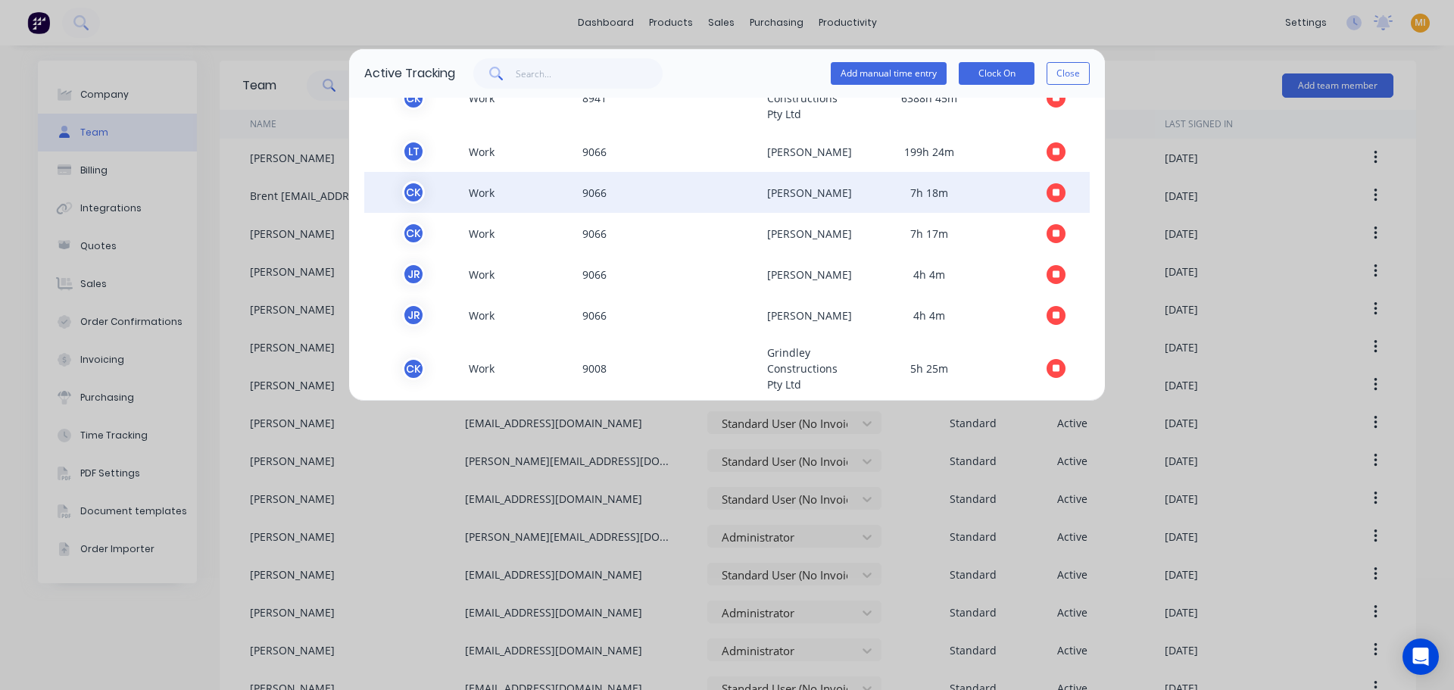
click at [1046, 202] on button "button" at bounding box center [1055, 192] width 19 height 19
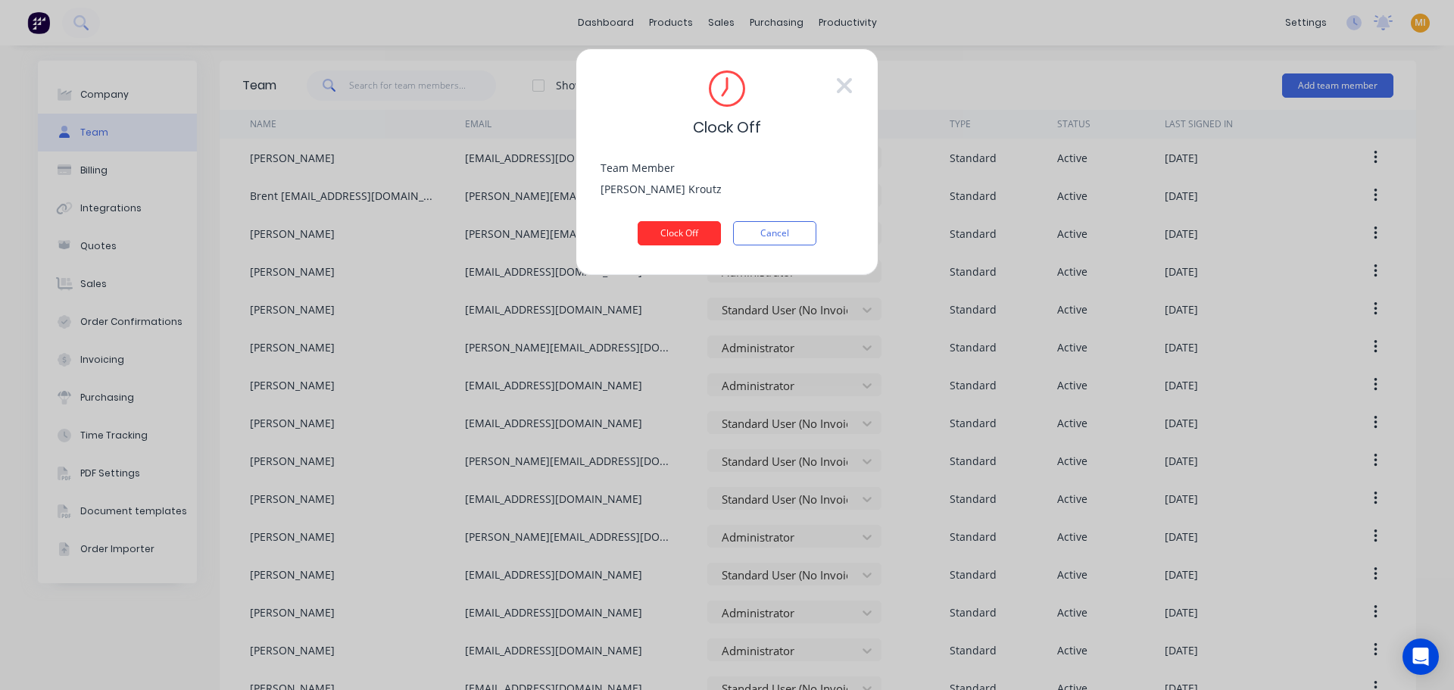
click at [697, 226] on button "Clock Off" at bounding box center [679, 233] width 83 height 24
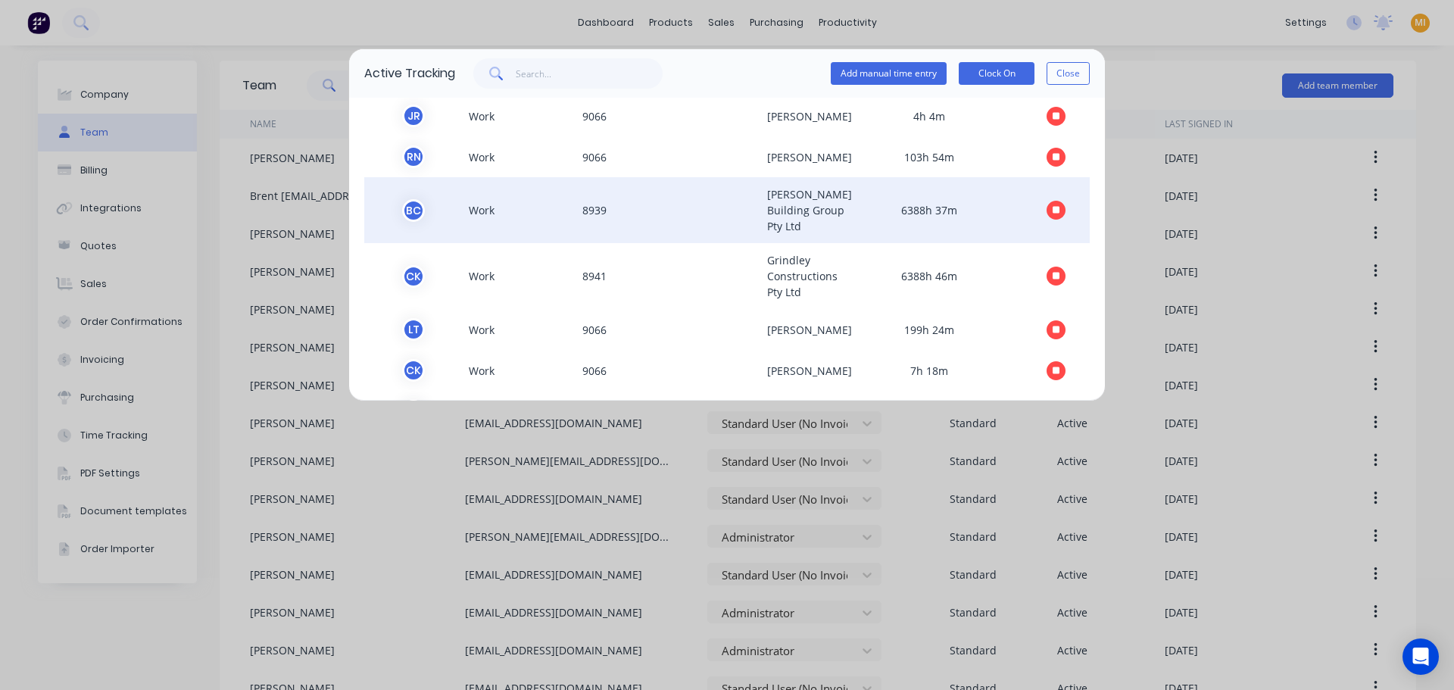
scroll to position [76, 0]
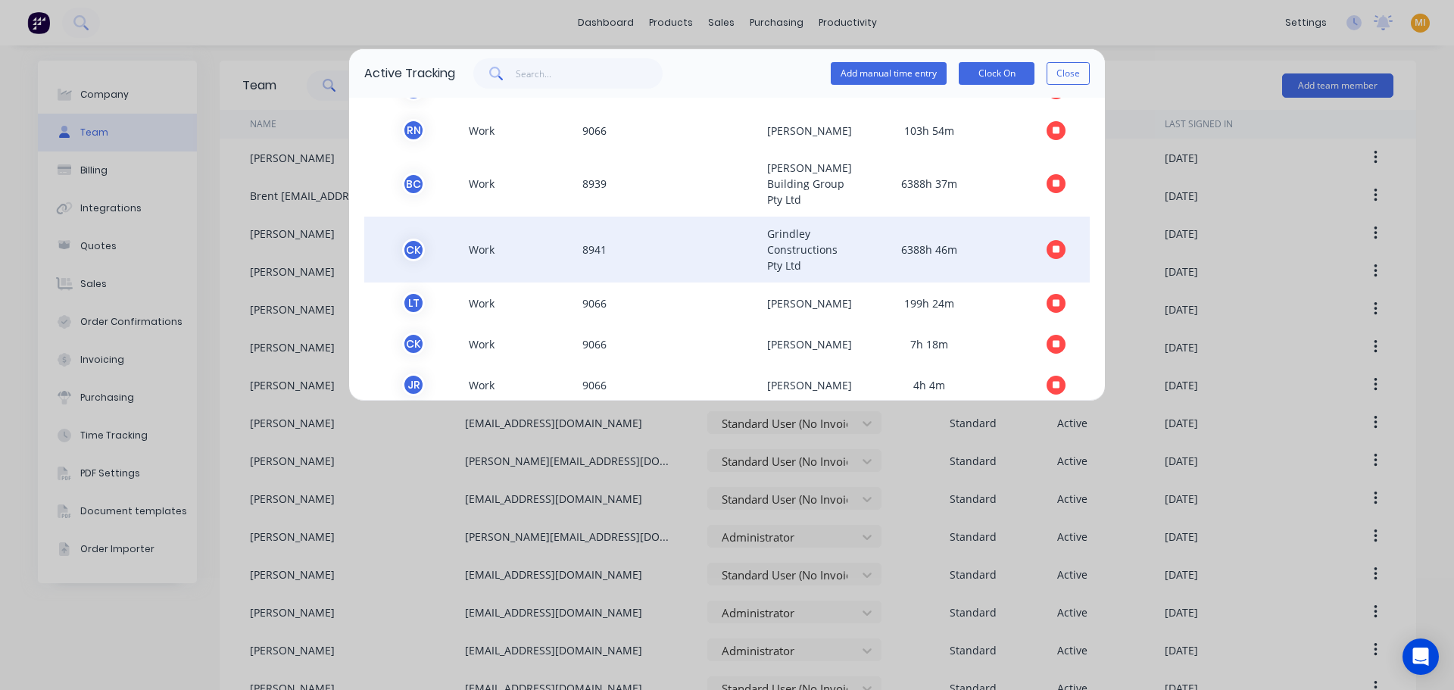
click at [1049, 259] on button "button" at bounding box center [1055, 249] width 19 height 19
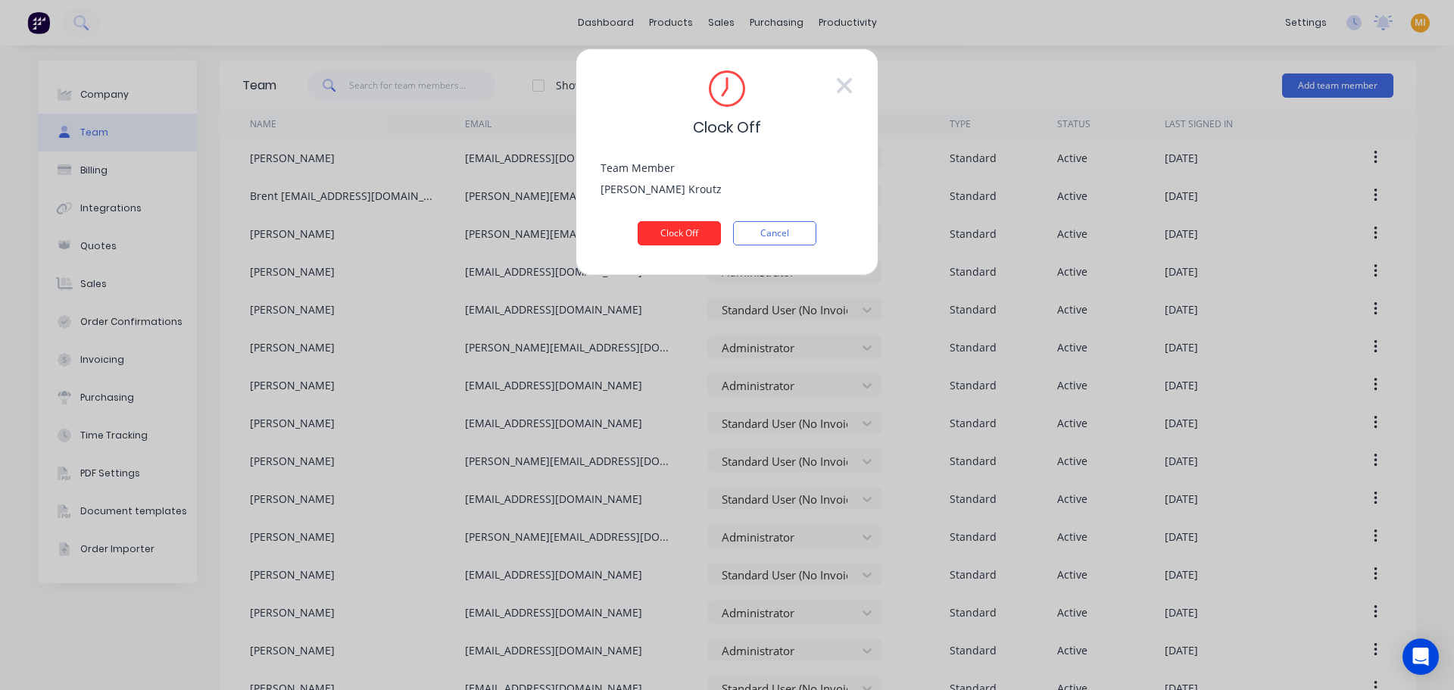
click at [678, 242] on button "Clock Off" at bounding box center [679, 233] width 83 height 24
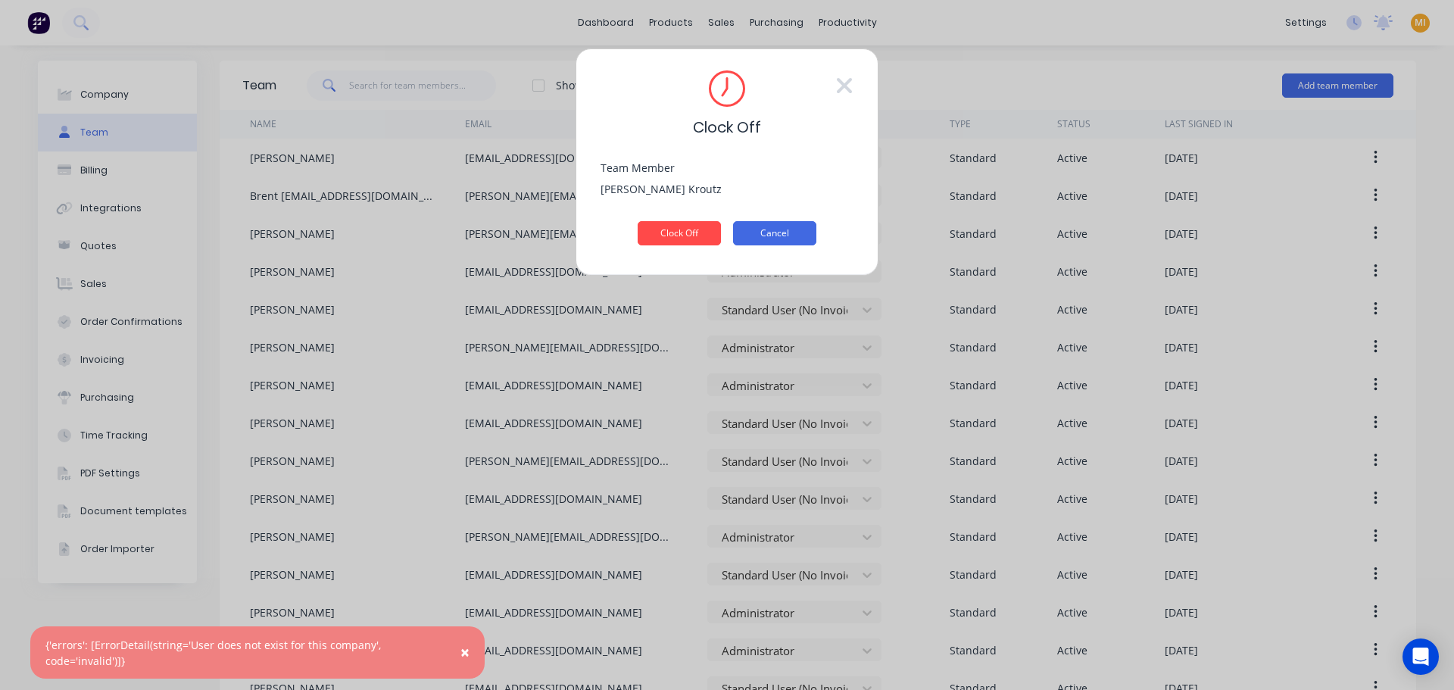
click at [794, 235] on button "Cancel" at bounding box center [774, 233] width 83 height 24
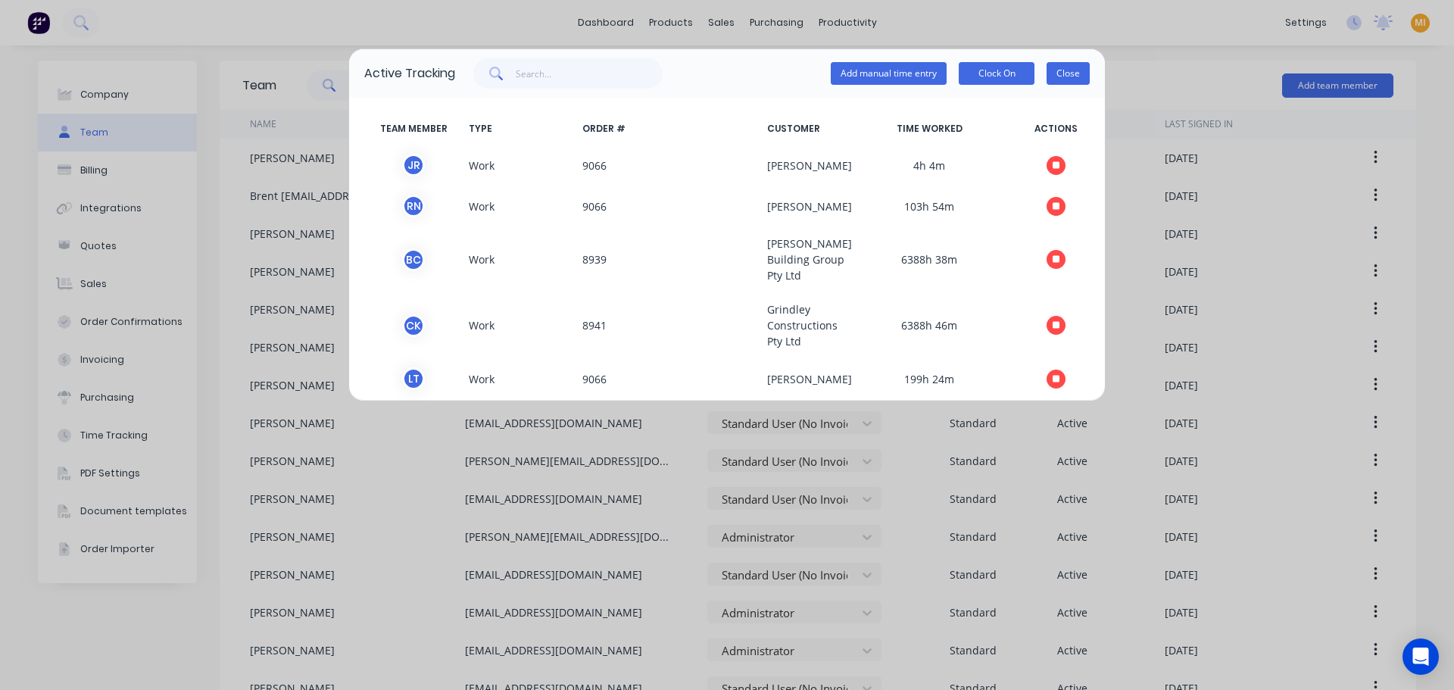
click at [1077, 73] on button "Close" at bounding box center [1067, 73] width 43 height 23
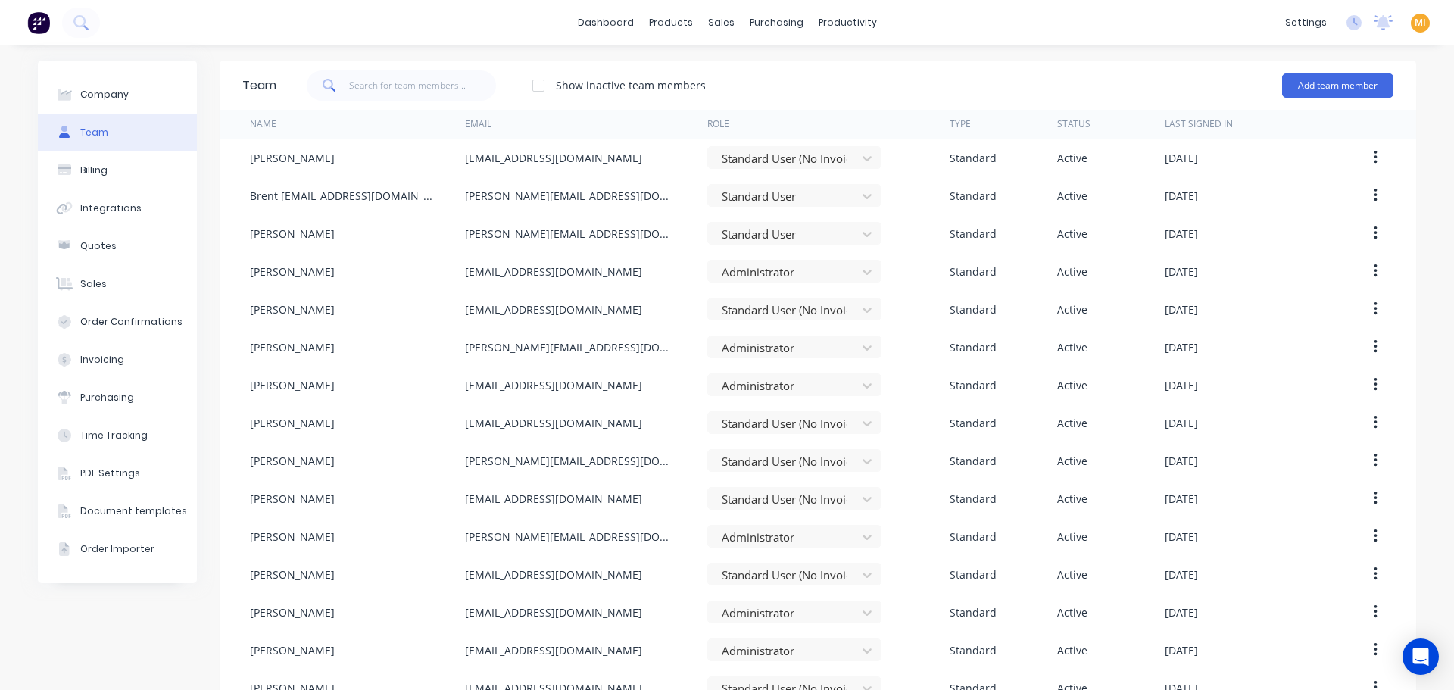
click at [29, 19] on img at bounding box center [38, 22] width 23 height 23
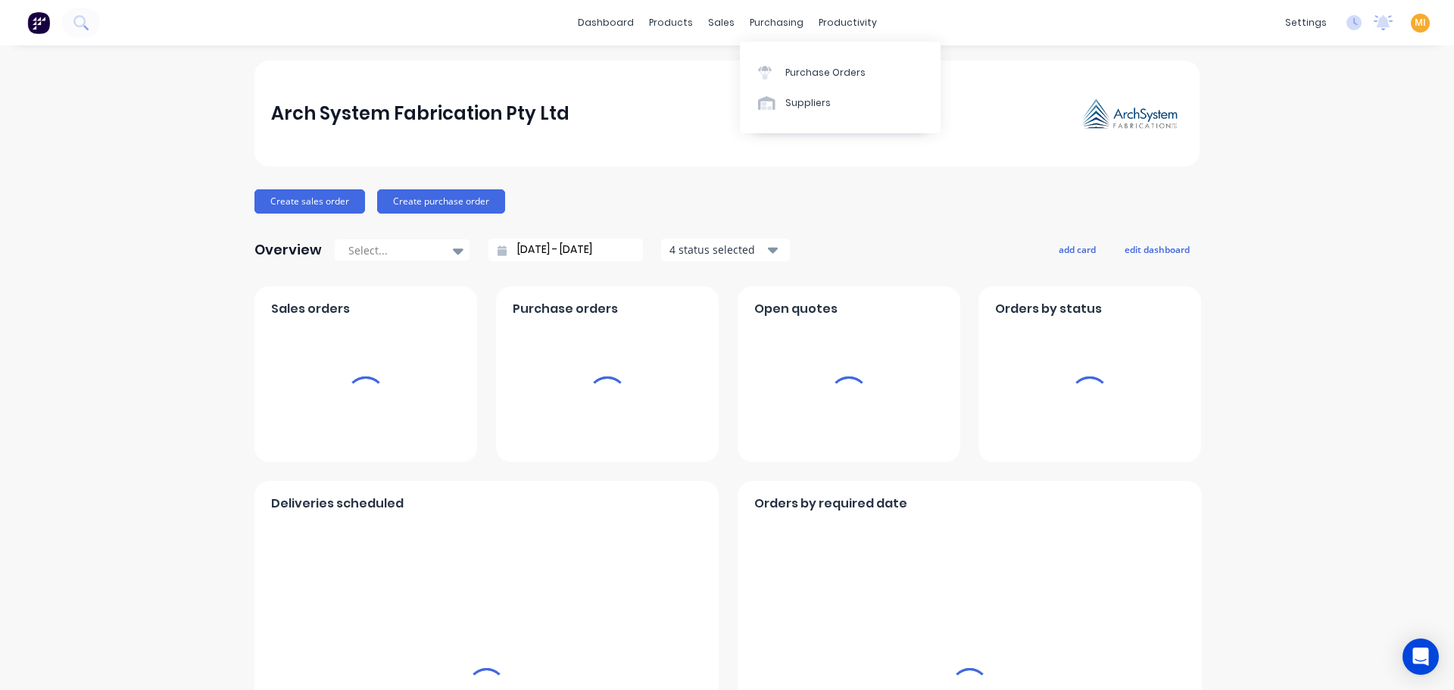
click at [1414, 26] on span "MI" at bounding box center [1419, 23] width 11 height 14
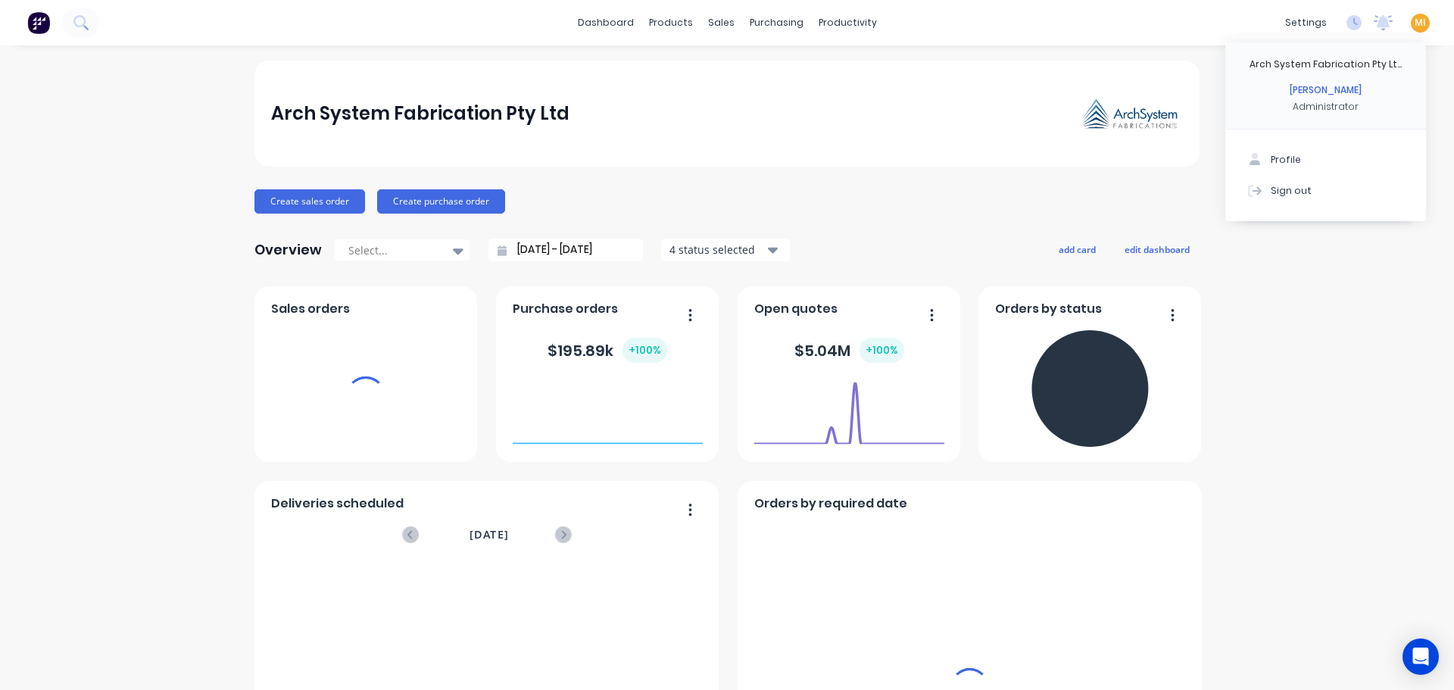
click at [1380, 189] on button "Sign out" at bounding box center [1325, 190] width 201 height 30
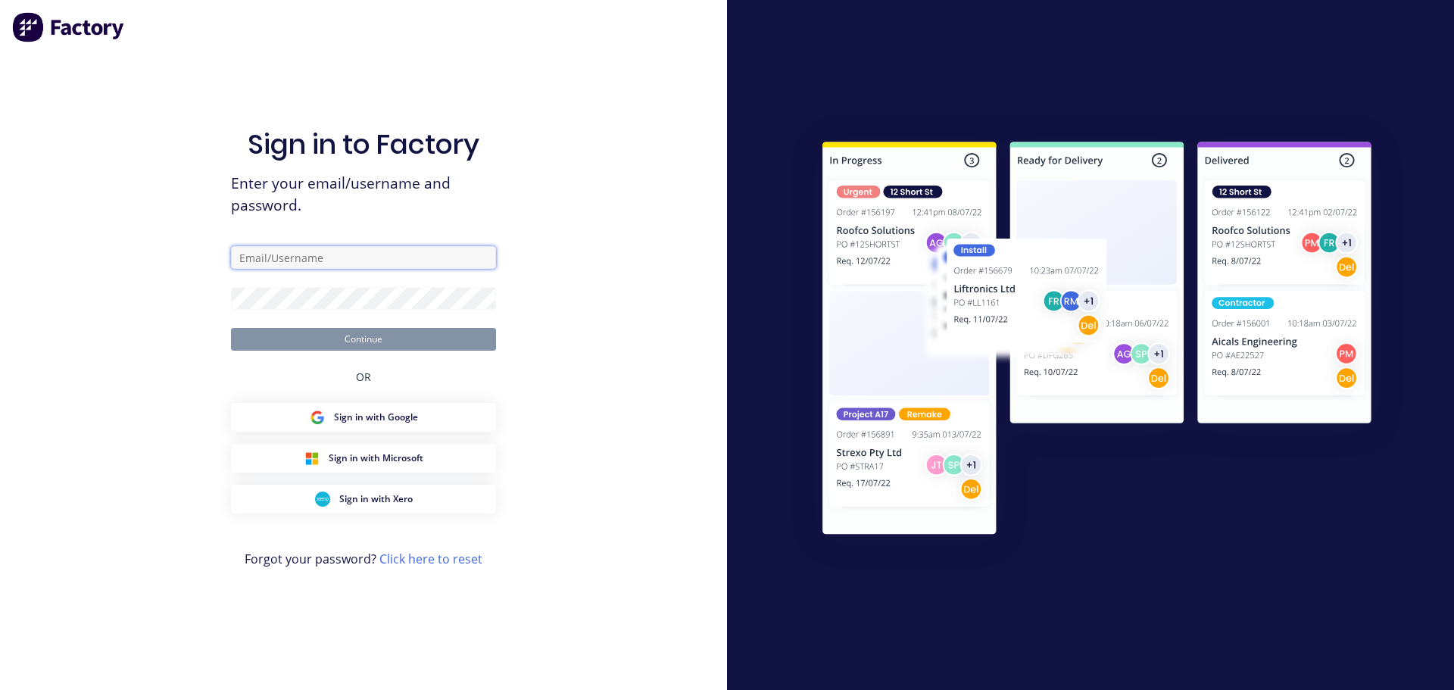
click at [301, 257] on input "text" at bounding box center [363, 257] width 265 height 23
type input "[EMAIL_ADDRESS][DOMAIN_NAME]"
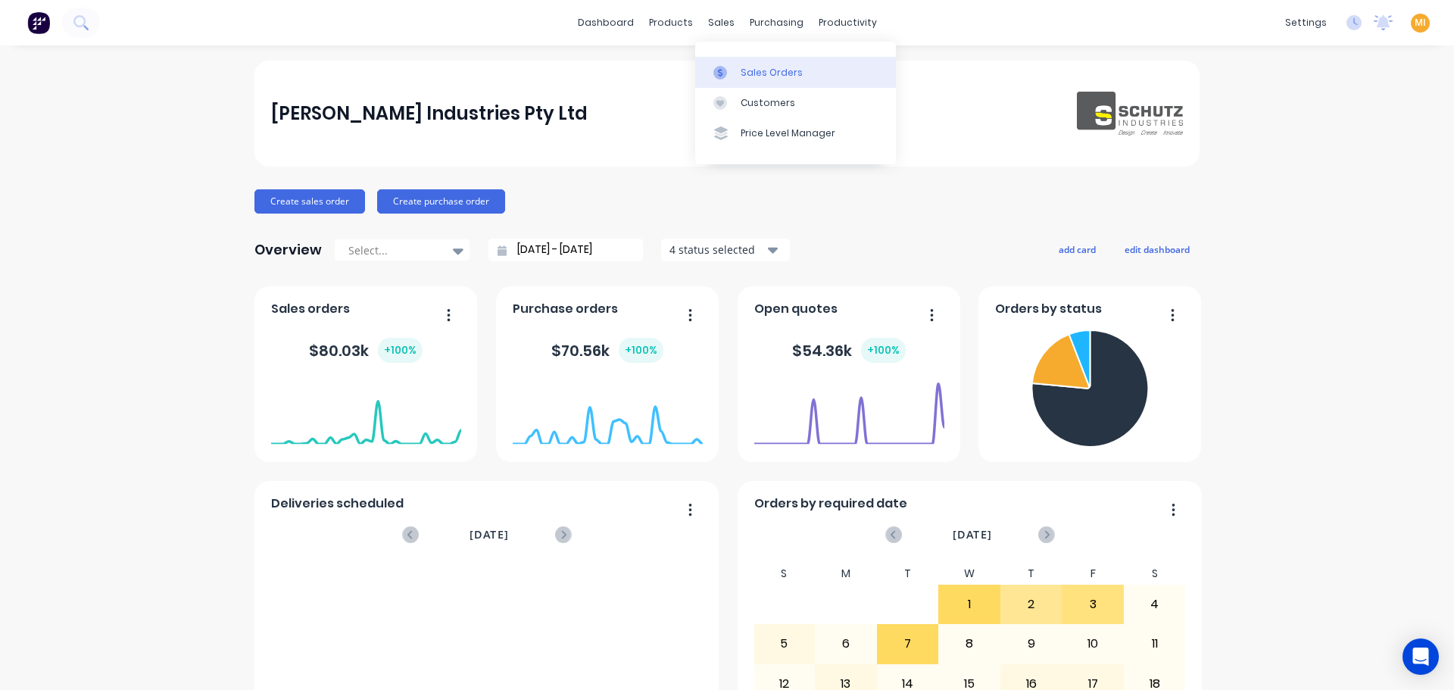
click at [751, 66] on div "Sales Orders" at bounding box center [771, 73] width 62 height 14
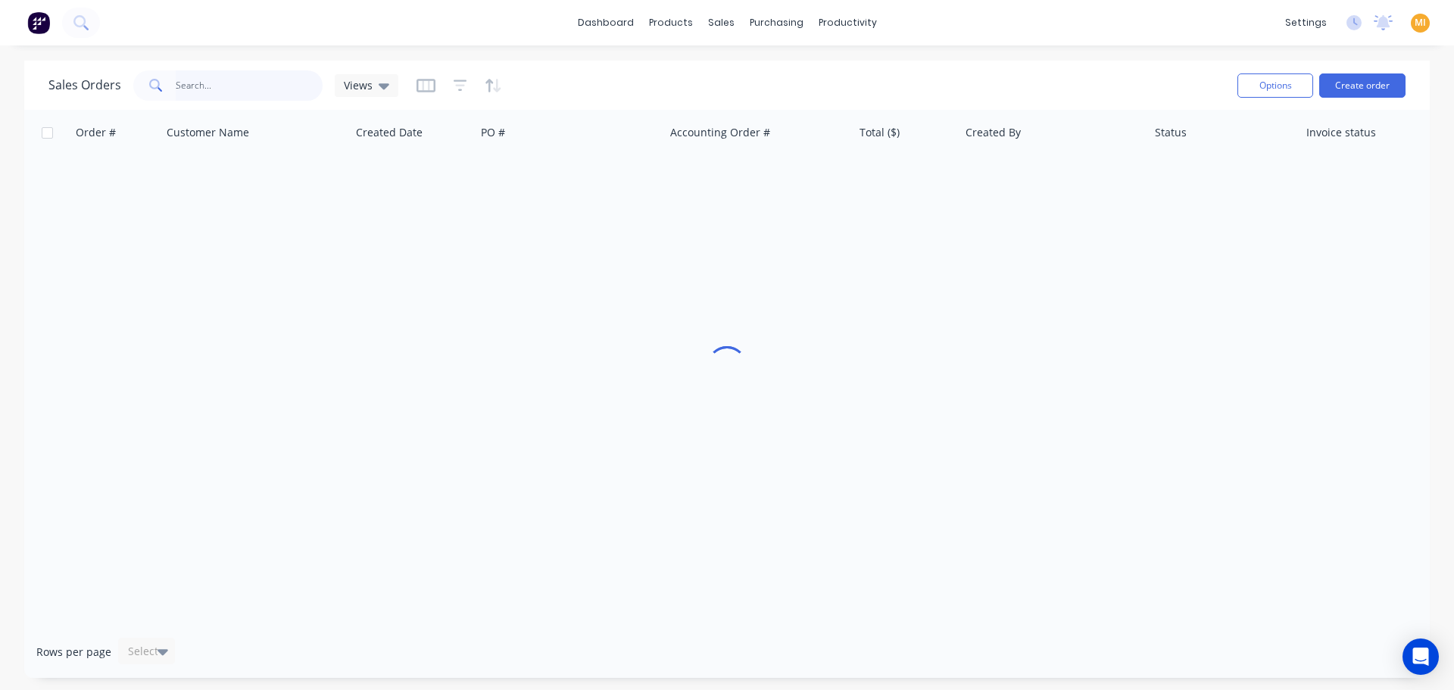
click at [199, 93] on input "text" at bounding box center [250, 85] width 148 height 30
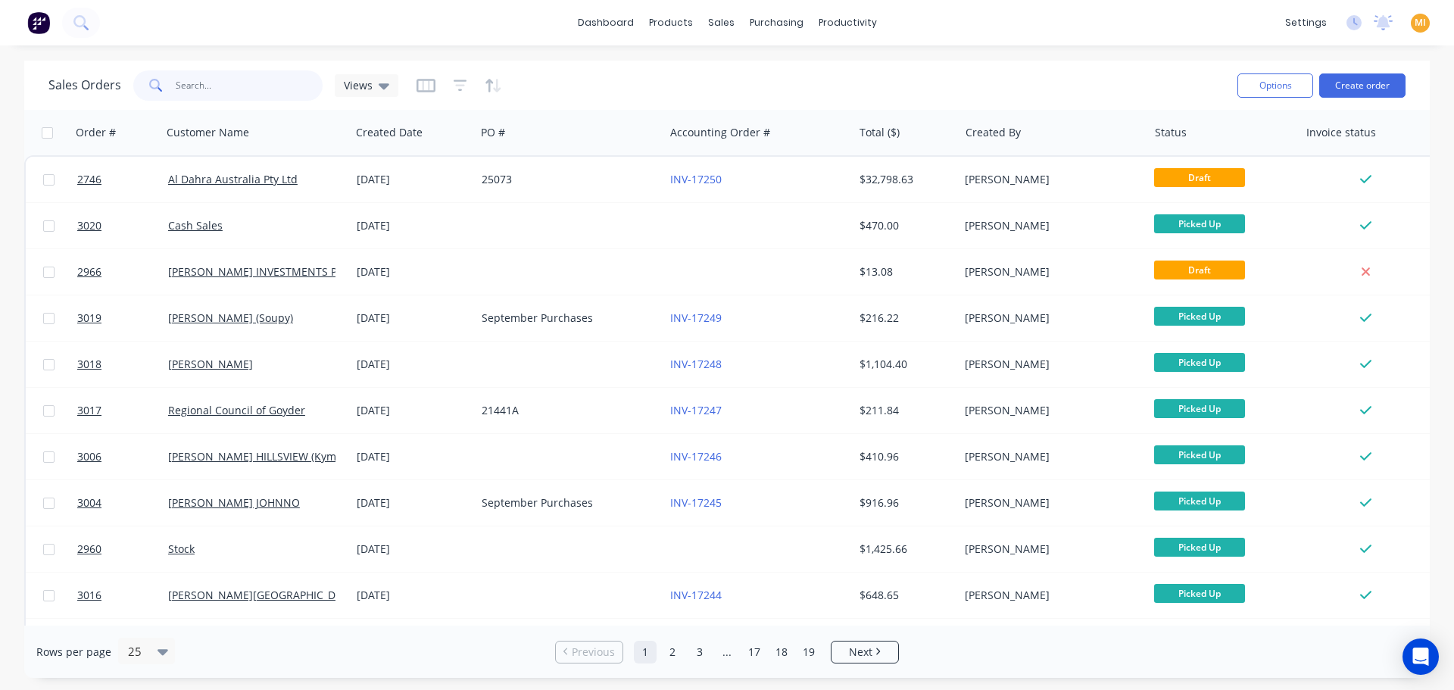
paste input "2746"
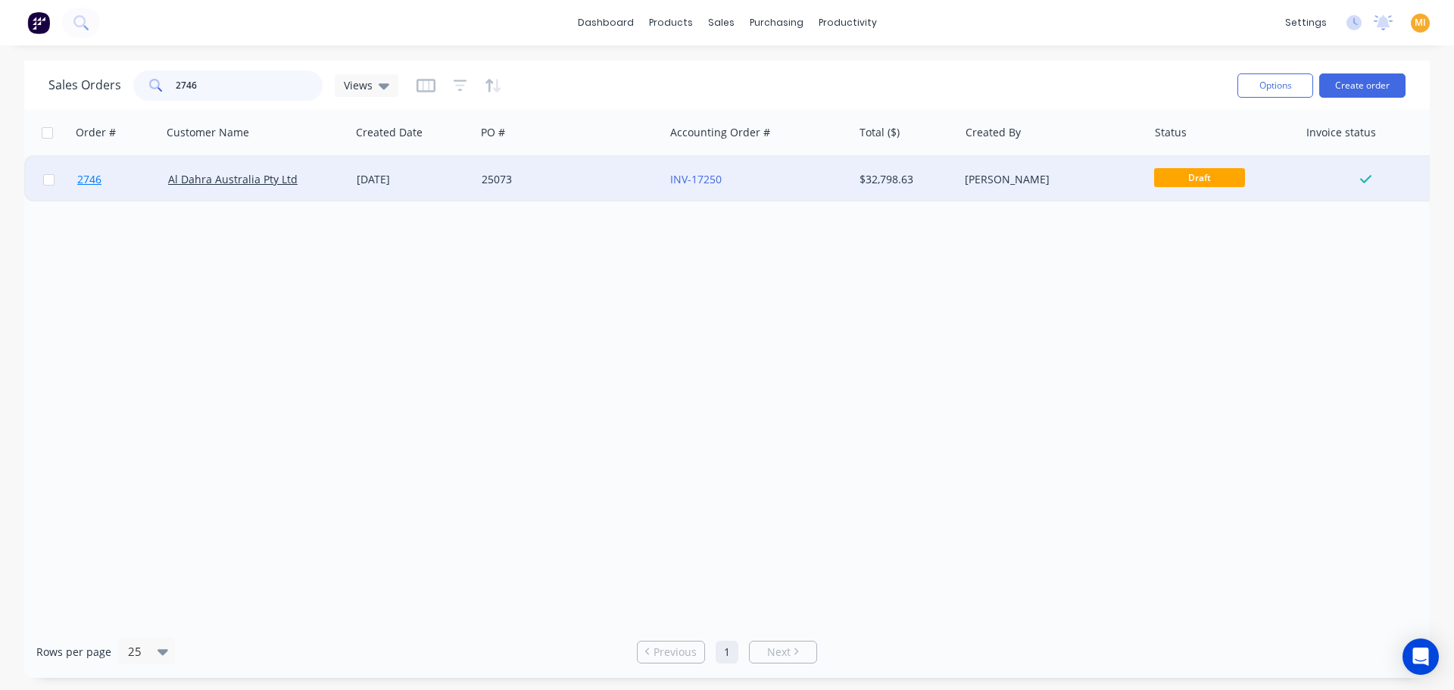
type input "2746"
click at [98, 178] on span "2746" at bounding box center [89, 179] width 24 height 15
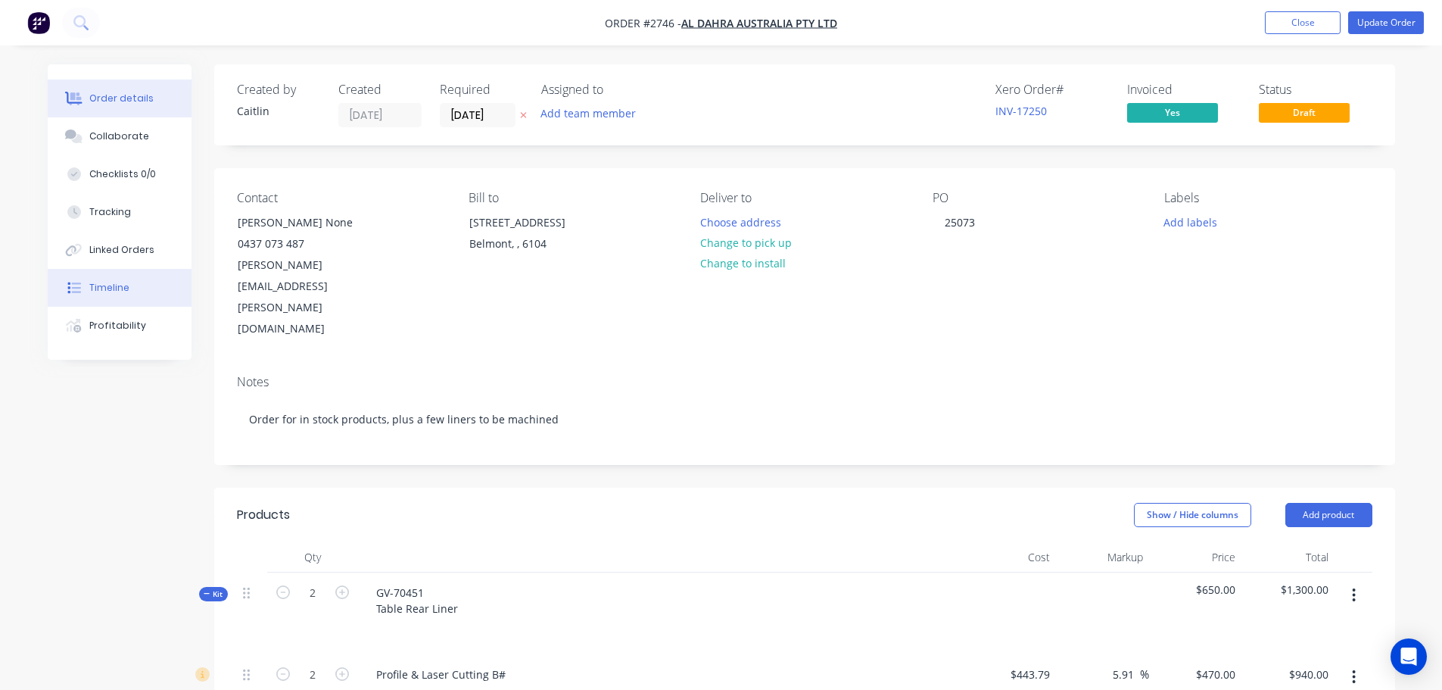
click at [108, 303] on button "Timeline" at bounding box center [120, 288] width 144 height 38
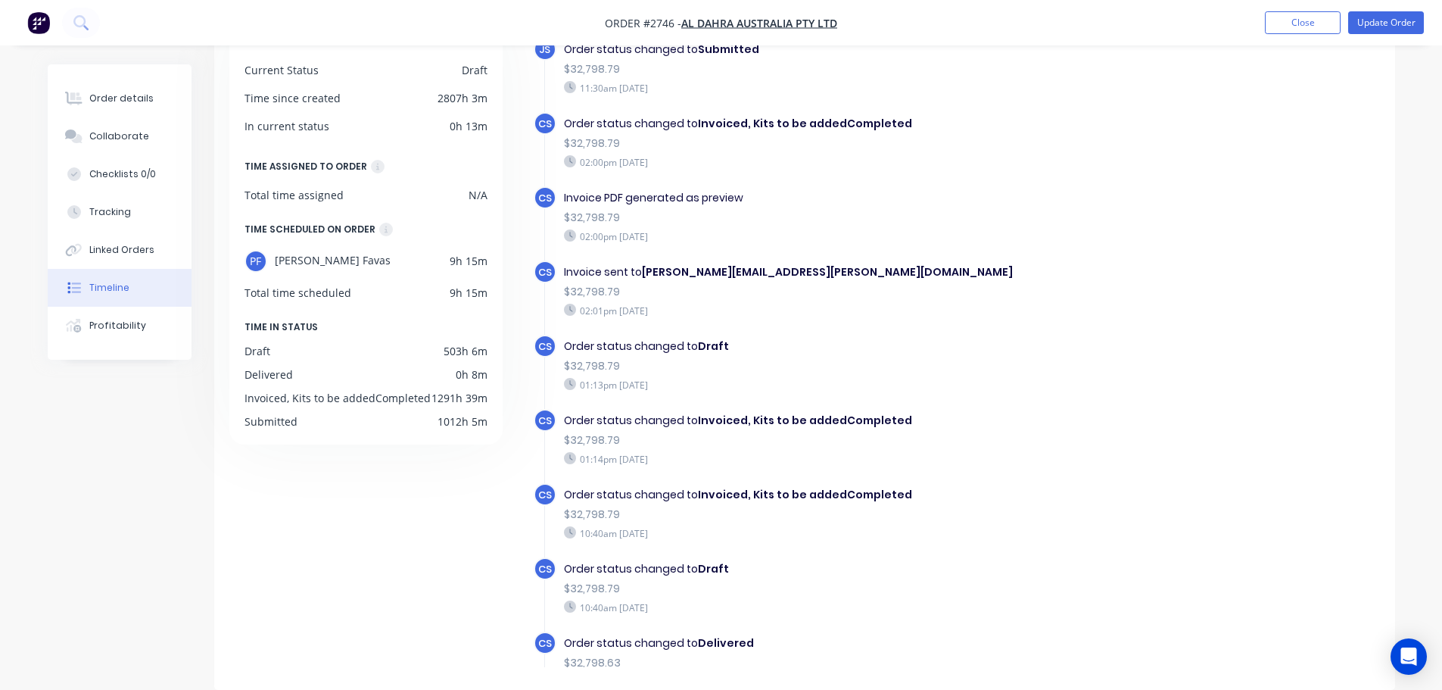
scroll to position [410, 0]
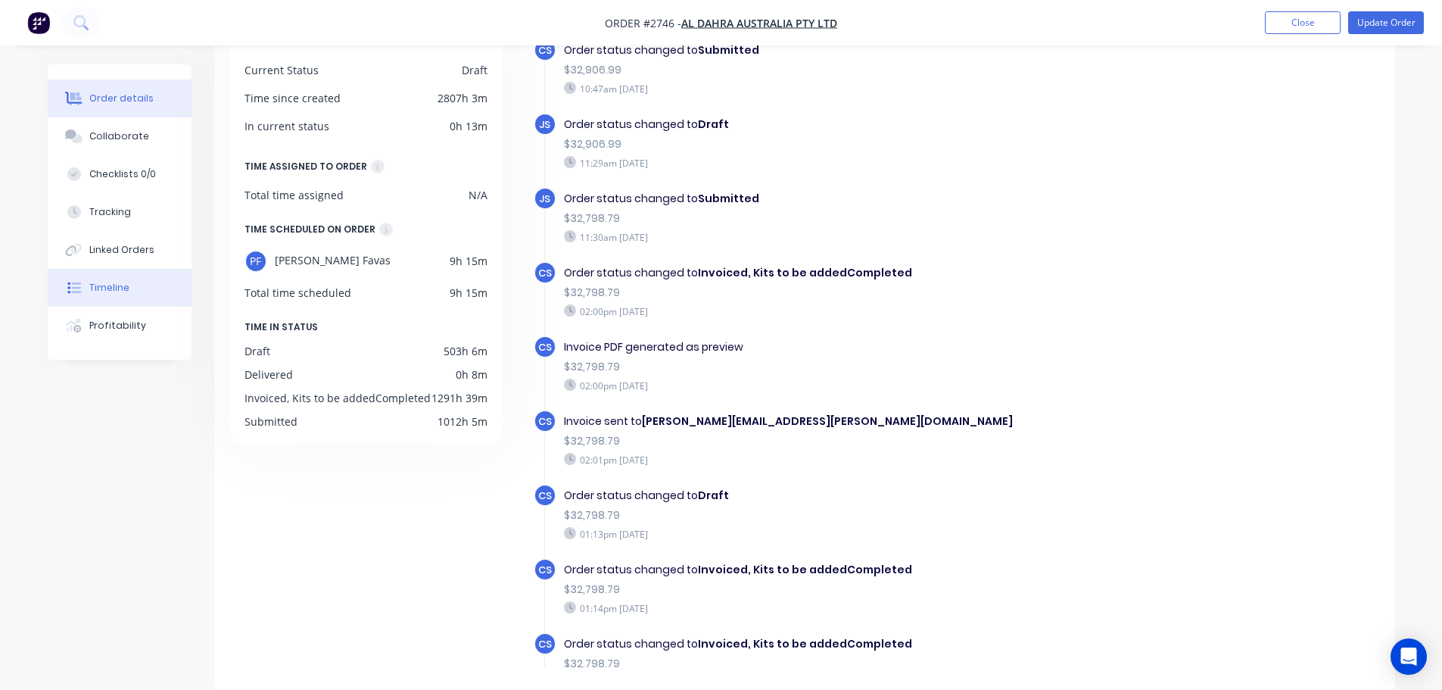
click at [111, 96] on div "Order details" at bounding box center [121, 99] width 64 height 14
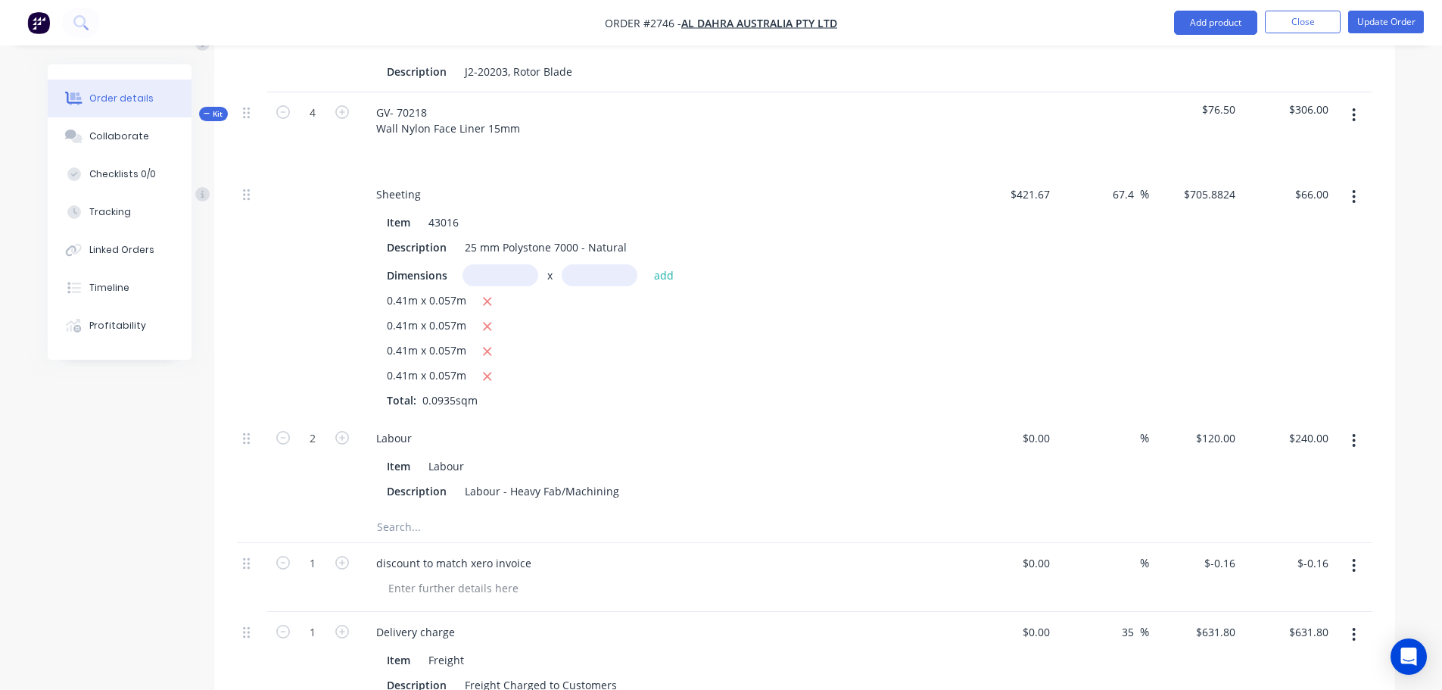
scroll to position [6914, 0]
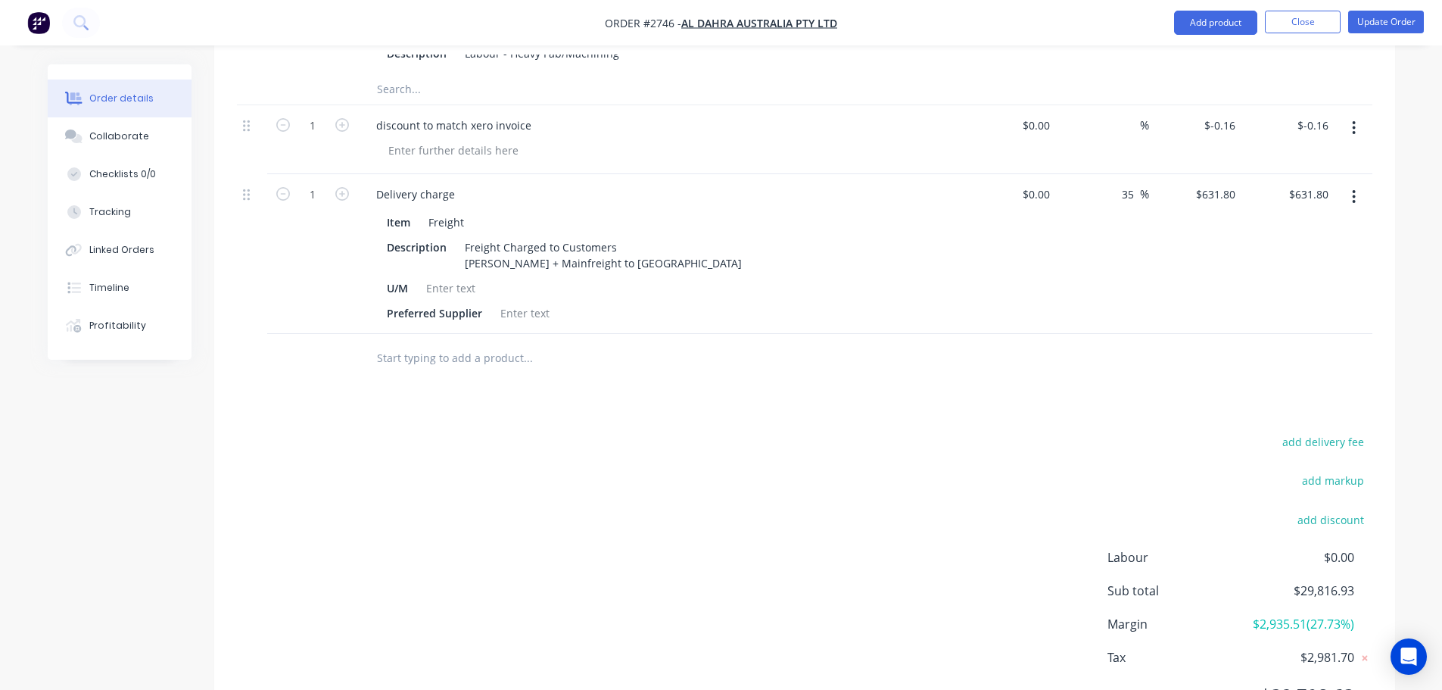
click at [36, 20] on img "button" at bounding box center [38, 22] width 23 height 23
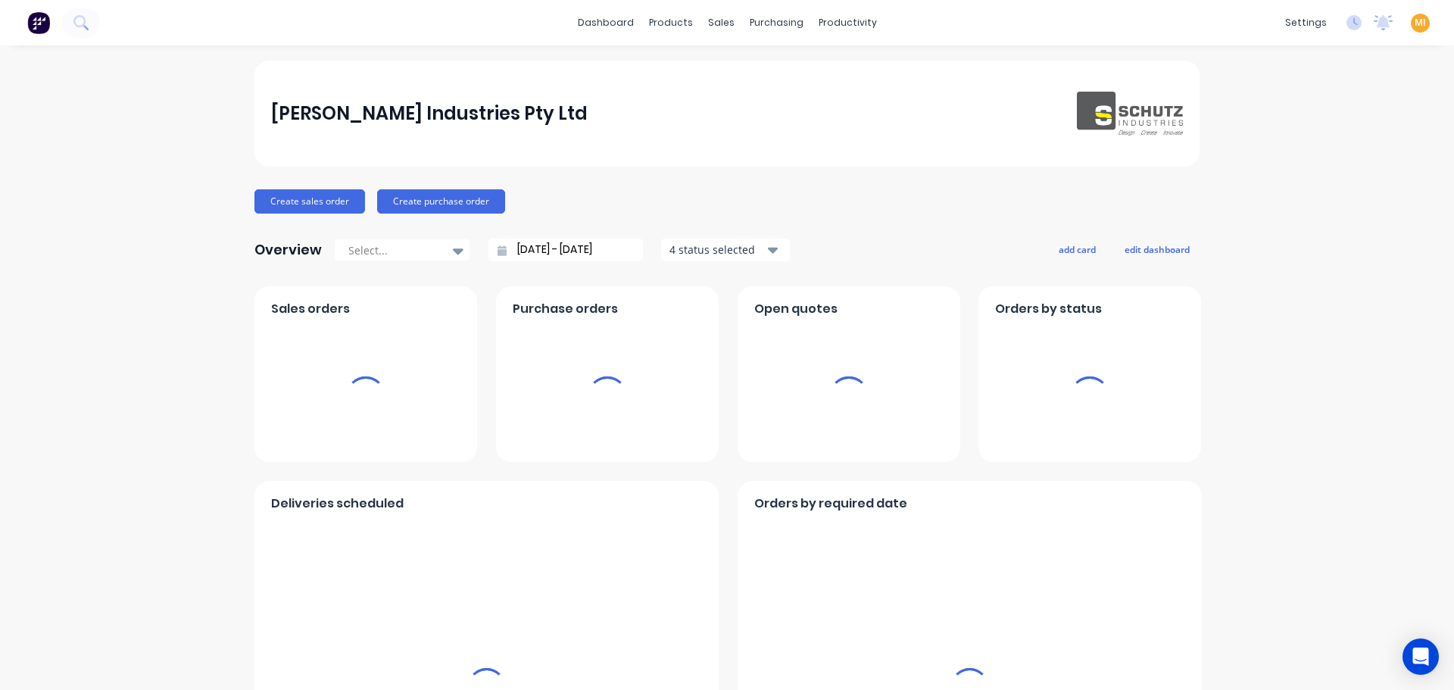
click at [1414, 25] on span "MI" at bounding box center [1419, 23] width 11 height 14
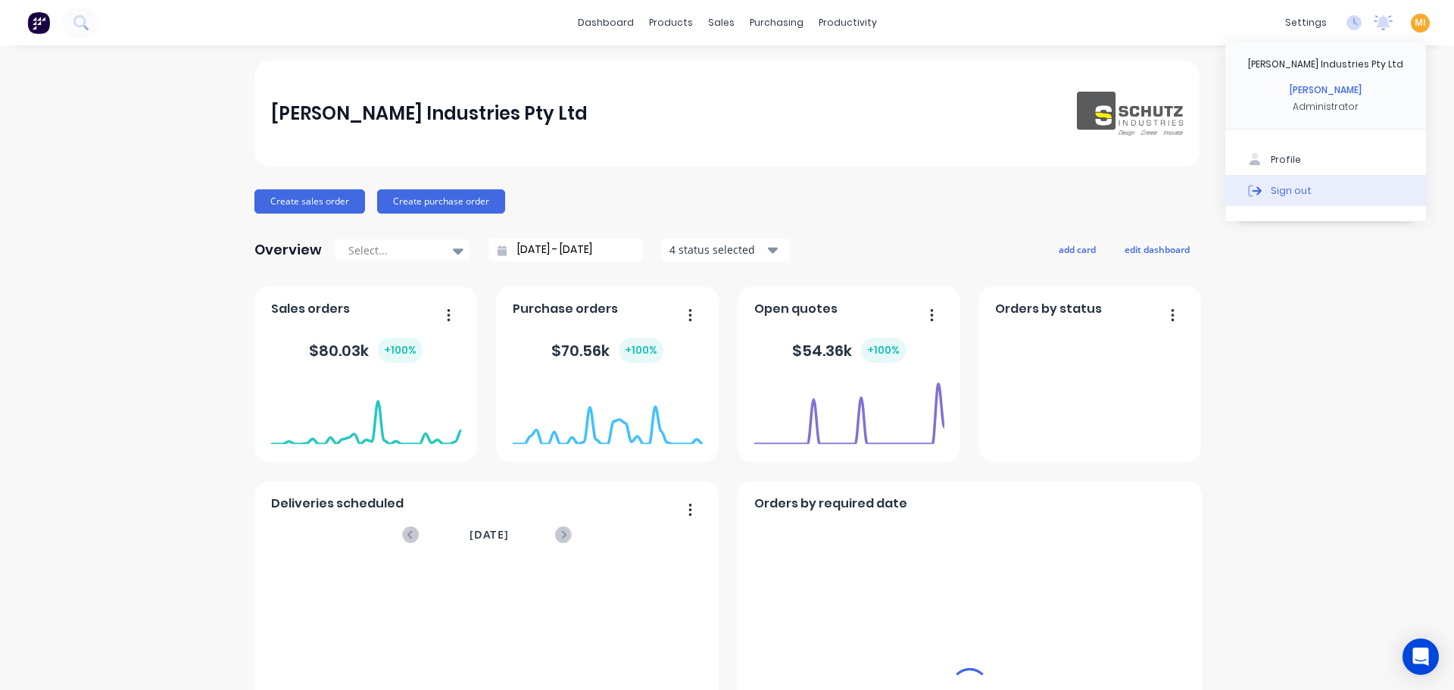
click at [1290, 191] on div "Sign out" at bounding box center [1290, 190] width 41 height 14
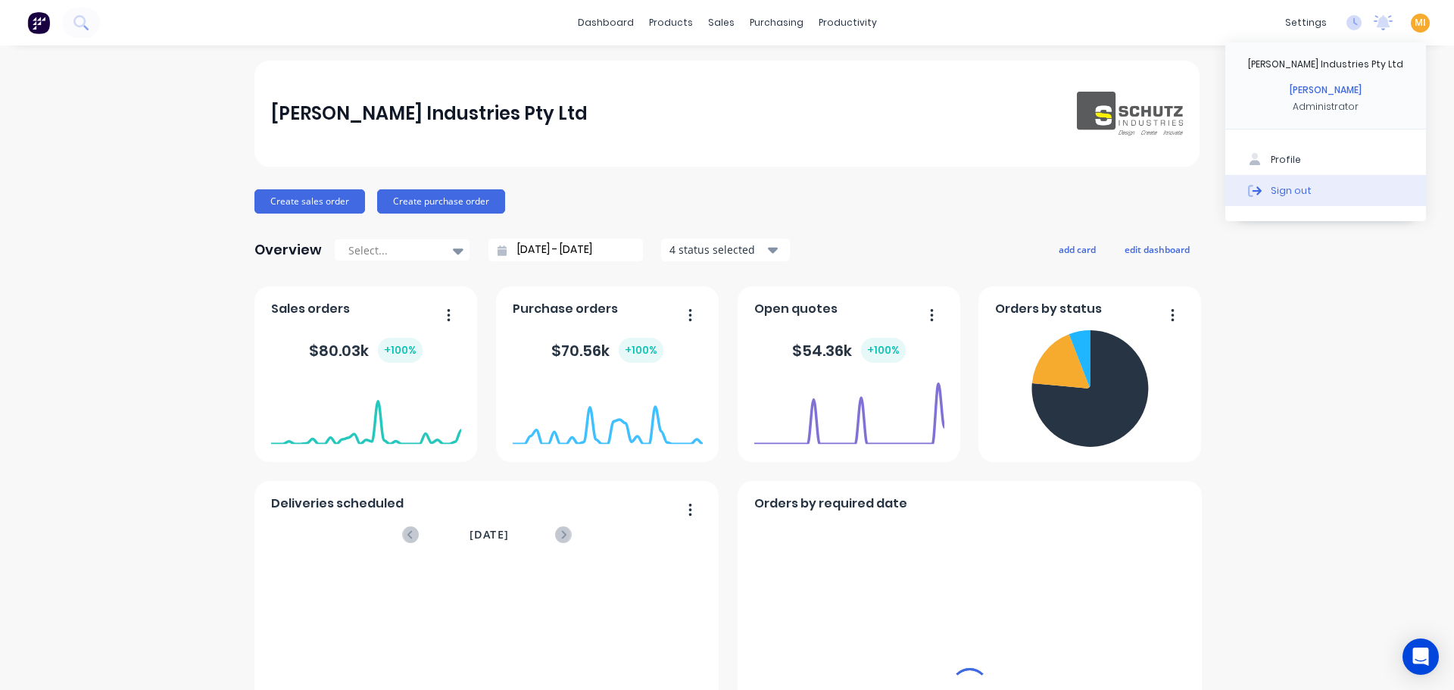
click at [1290, 191] on div "Sign out" at bounding box center [1290, 190] width 41 height 14
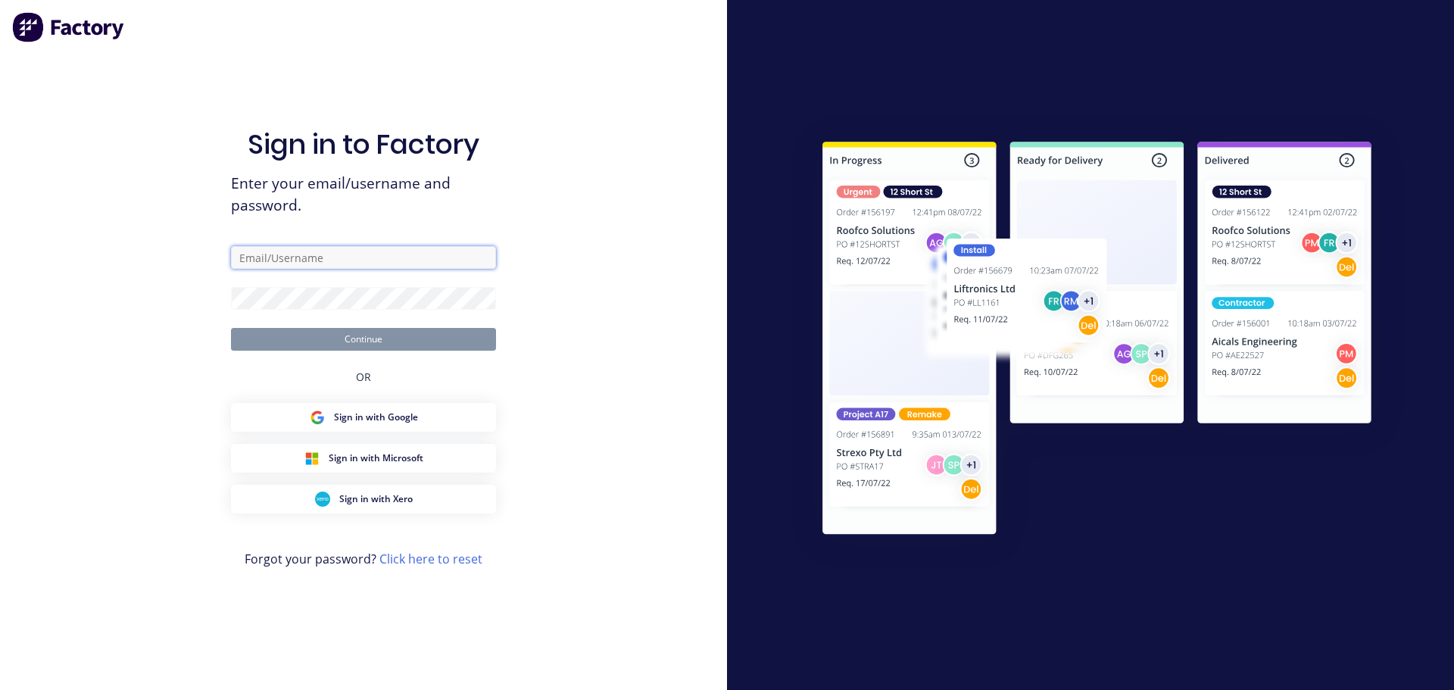
click at [356, 248] on input "text" at bounding box center [363, 257] width 265 height 23
type input "[EMAIL_ADDRESS][DOMAIN_NAME]"
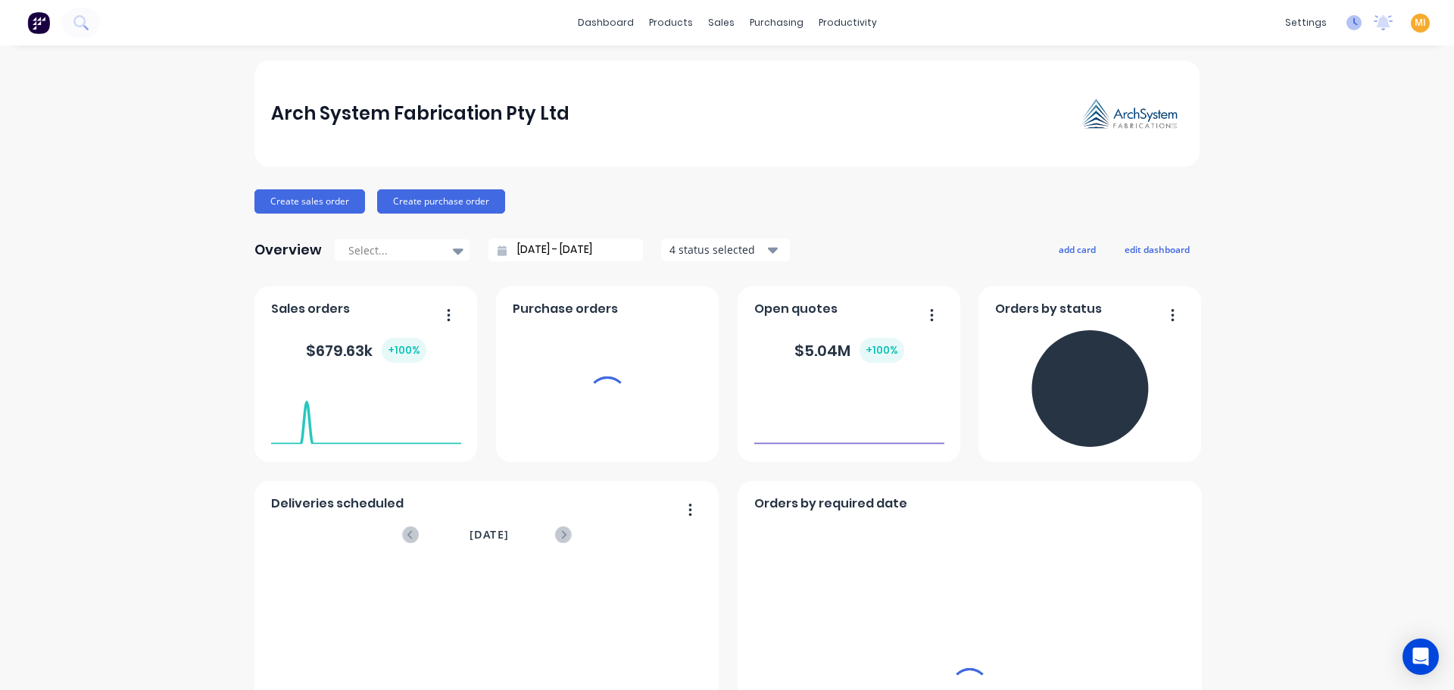
click at [1346, 30] on icon at bounding box center [1353, 22] width 15 height 15
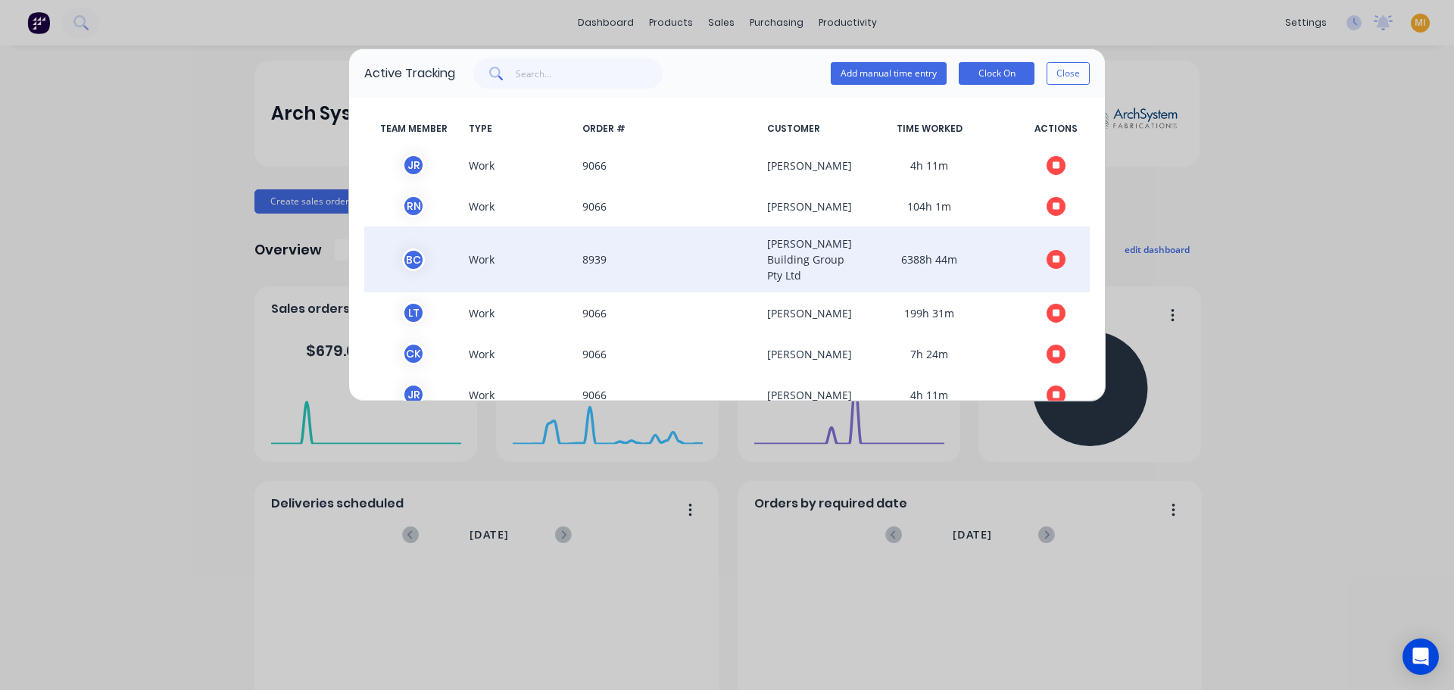
click at [1052, 263] on icon "button" at bounding box center [1056, 260] width 8 height 8
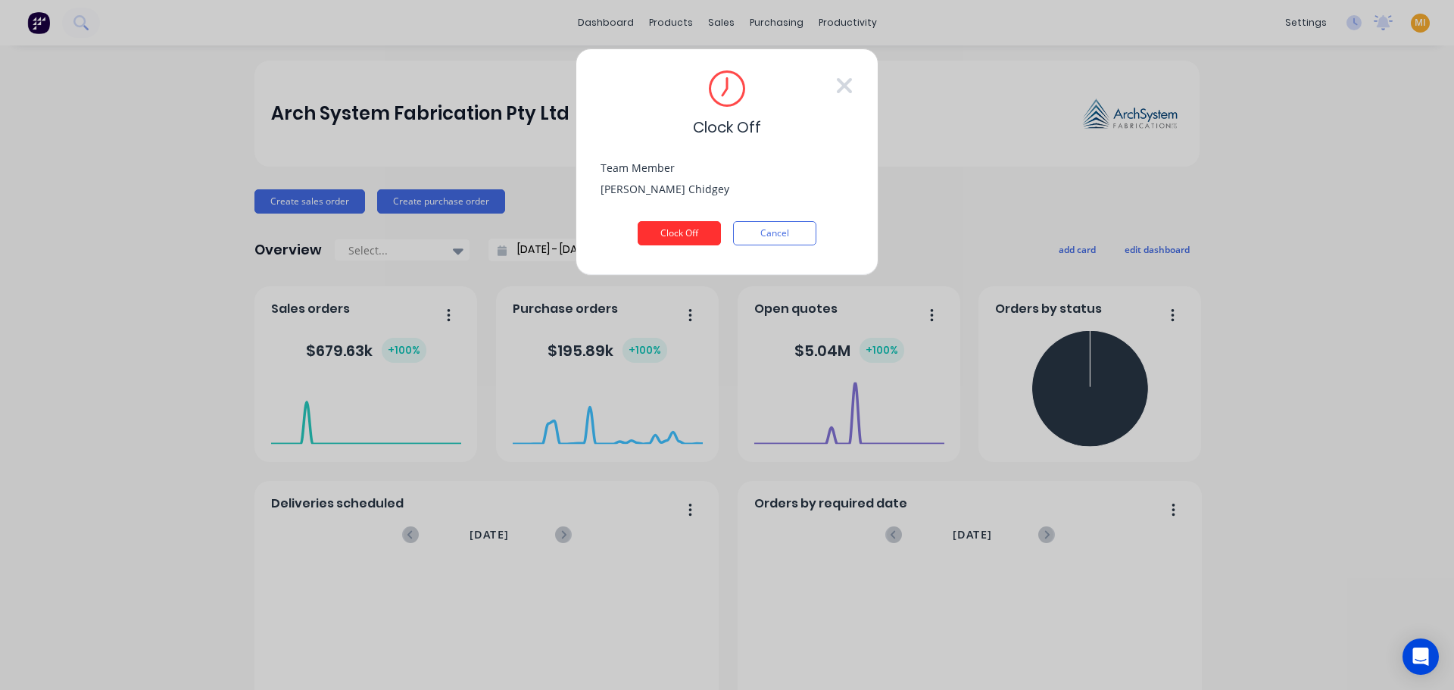
click at [689, 232] on button "Clock Off" at bounding box center [679, 233] width 83 height 24
drag, startPoint x: 1065, startPoint y: 76, endPoint x: 1261, endPoint y: 61, distance: 197.4
click at [1080, 83] on div "Clock Off Team Member Brent Chidgey Clock Off Cancel" at bounding box center [727, 345] width 1454 height 690
click at [1305, 8] on div "Clock Off Team Member Brent Chidgey Clock Off Cancel" at bounding box center [727, 345] width 1454 height 690
click at [776, 232] on button "Cancel" at bounding box center [774, 233] width 83 height 24
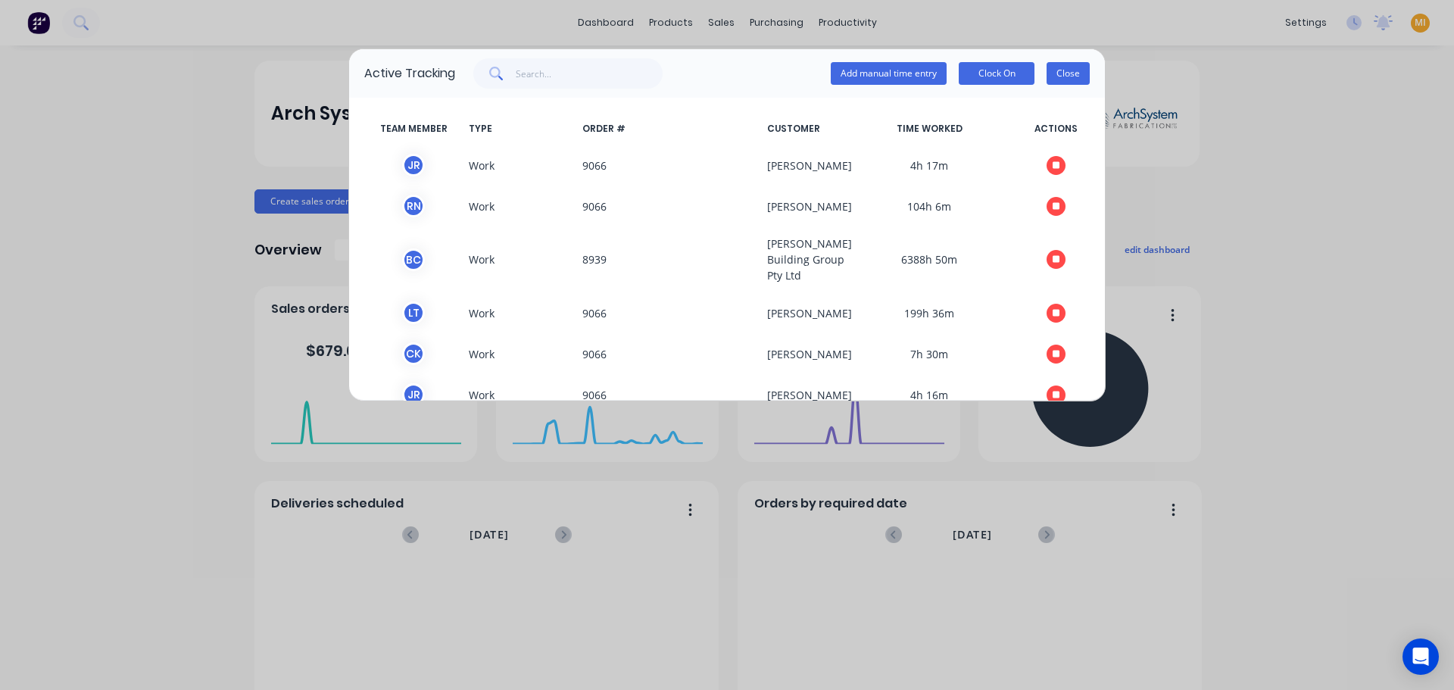
click at [1074, 63] on button "Close" at bounding box center [1067, 73] width 43 height 23
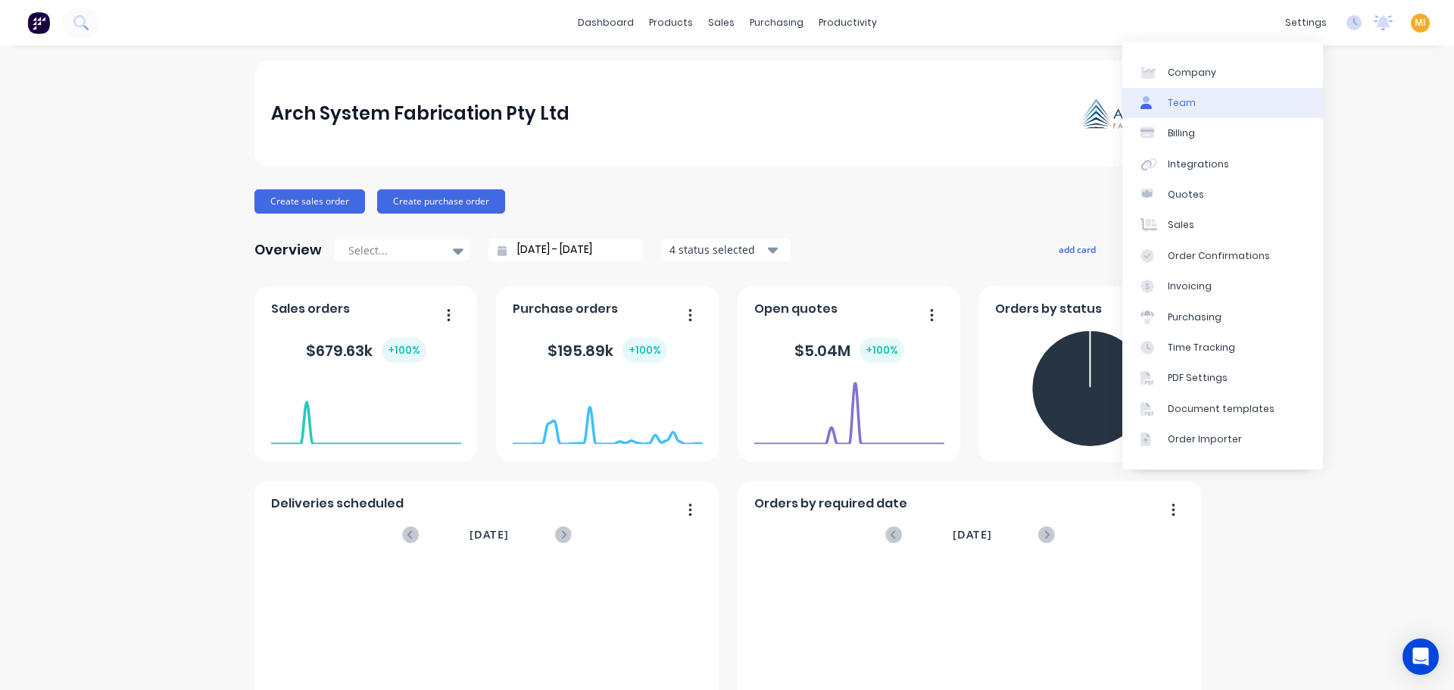
drag, startPoint x: 1195, startPoint y: 101, endPoint x: 1166, endPoint y: 111, distance: 30.2
click at [1195, 101] on link "Team" at bounding box center [1222, 103] width 201 height 30
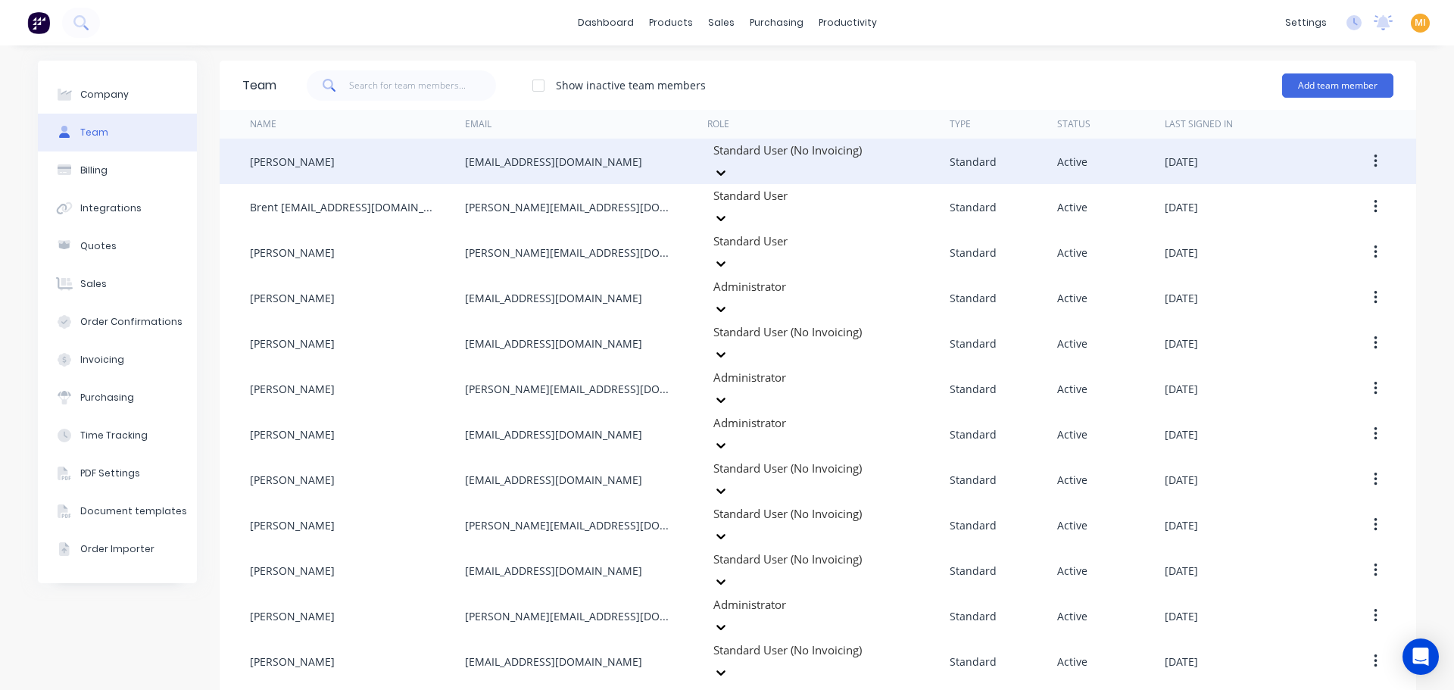
click at [1365, 154] on button "button" at bounding box center [1376, 161] width 36 height 27
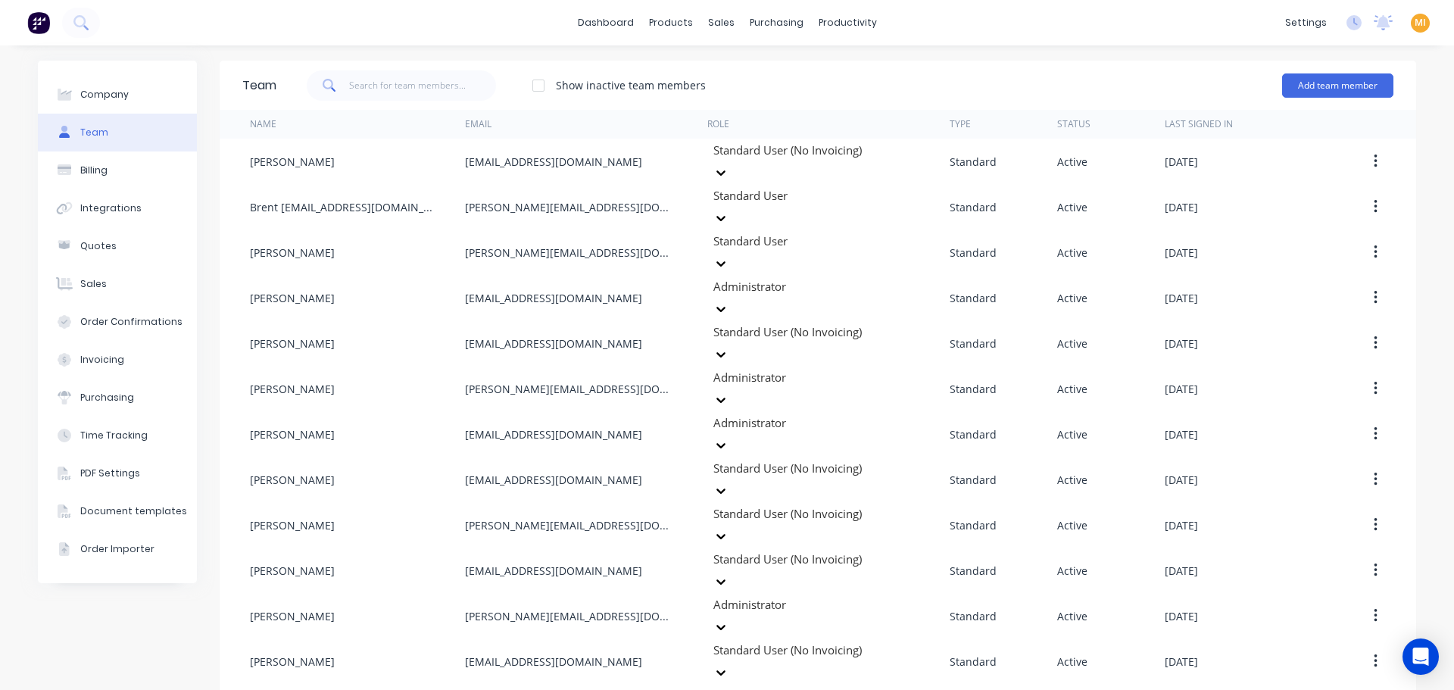
click at [1331, 22] on div "settings No new notifications [PERSON_NAME] all as read You have no notificatio…" at bounding box center [1365, 22] width 176 height 23
click at [1346, 27] on icon at bounding box center [1353, 22] width 15 height 15
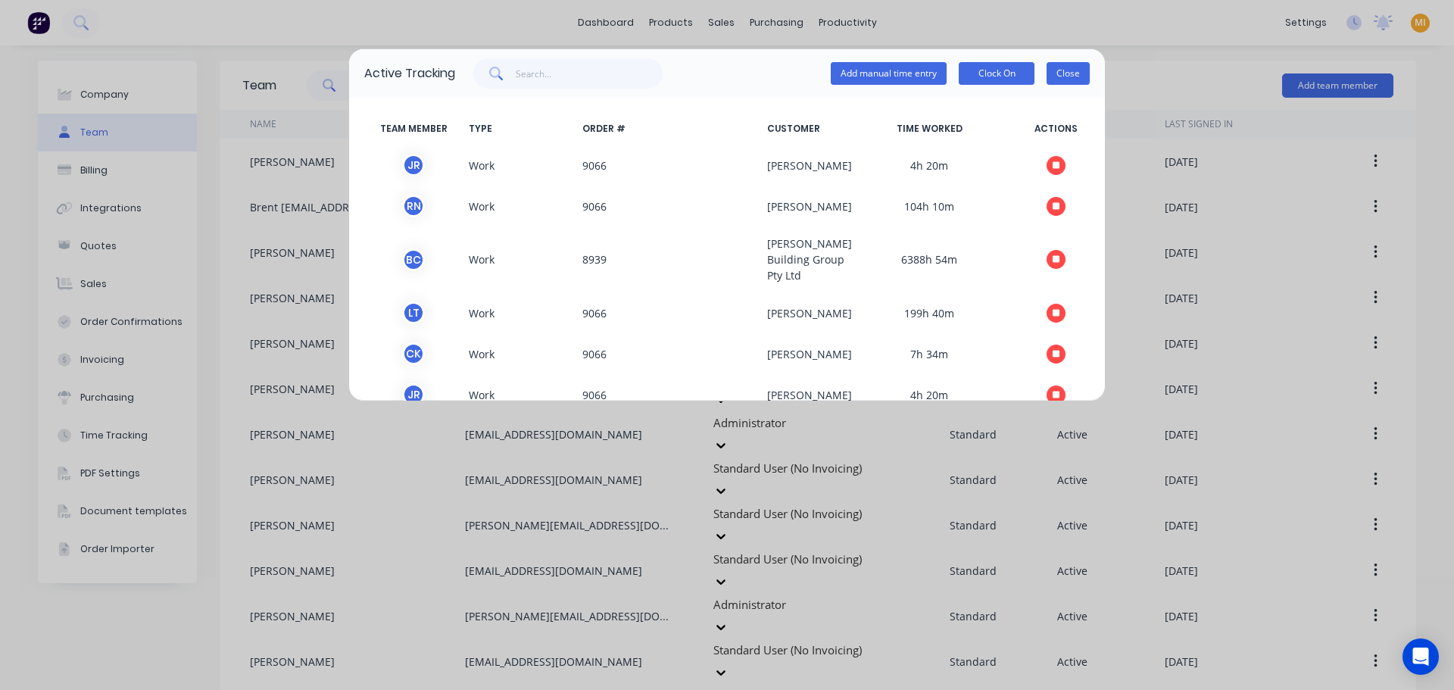
click at [1064, 79] on button "Close" at bounding box center [1067, 73] width 43 height 23
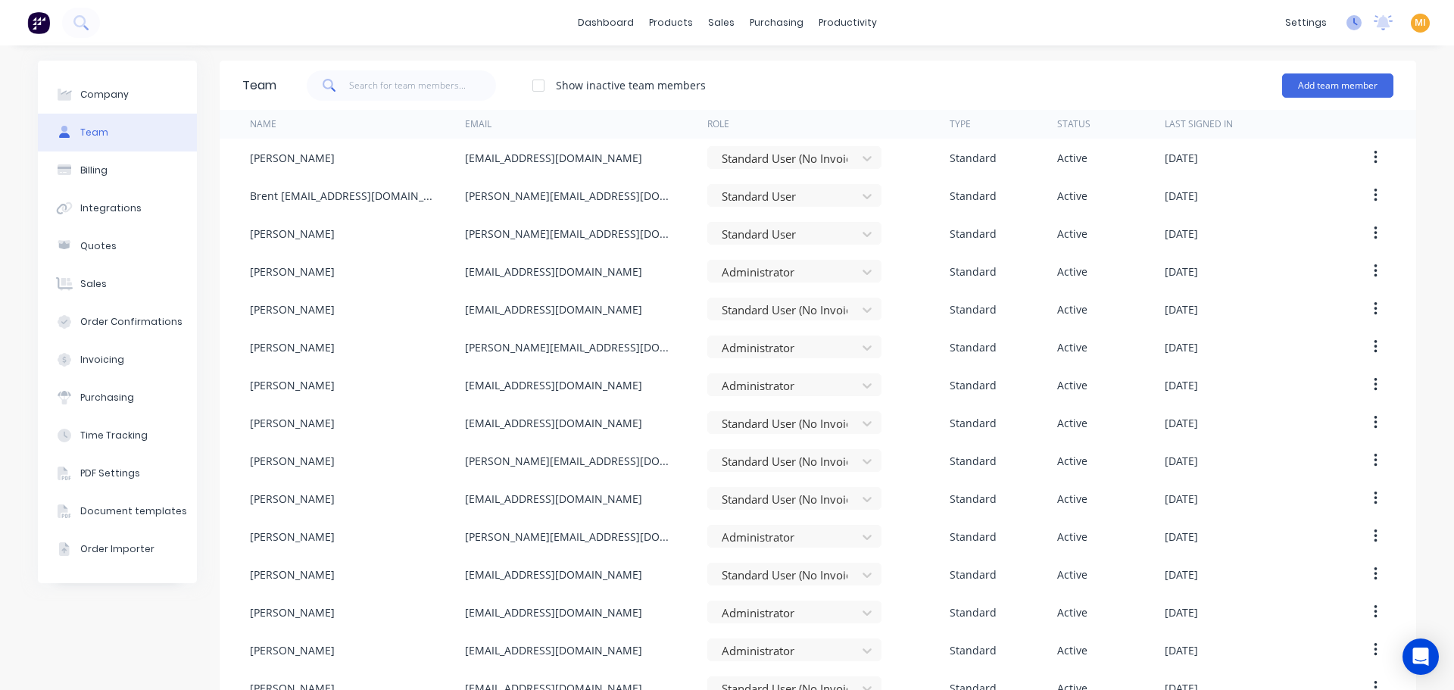
click at [1347, 20] on icon at bounding box center [1353, 22] width 15 height 15
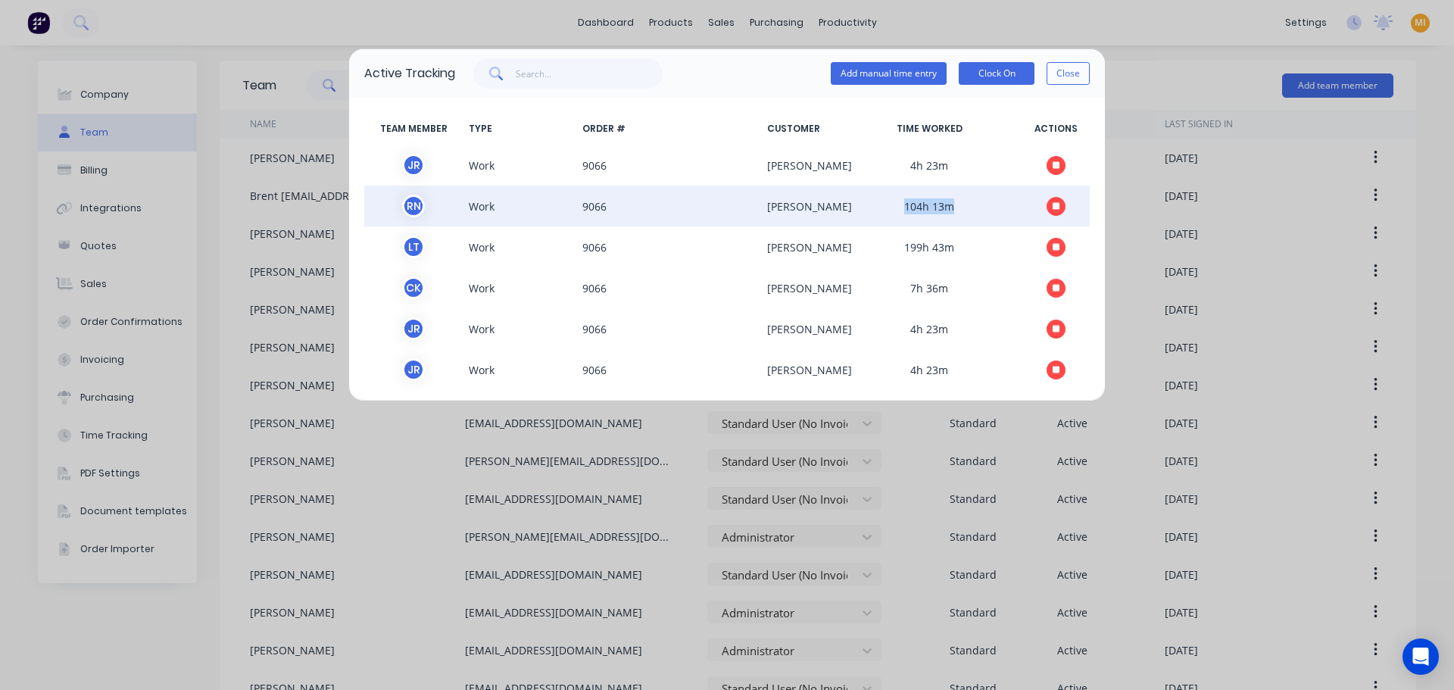
drag, startPoint x: 962, startPoint y: 204, endPoint x: 832, endPoint y: 204, distance: 129.5
click at [837, 204] on span "104h 13m" at bounding box center [929, 206] width 185 height 23
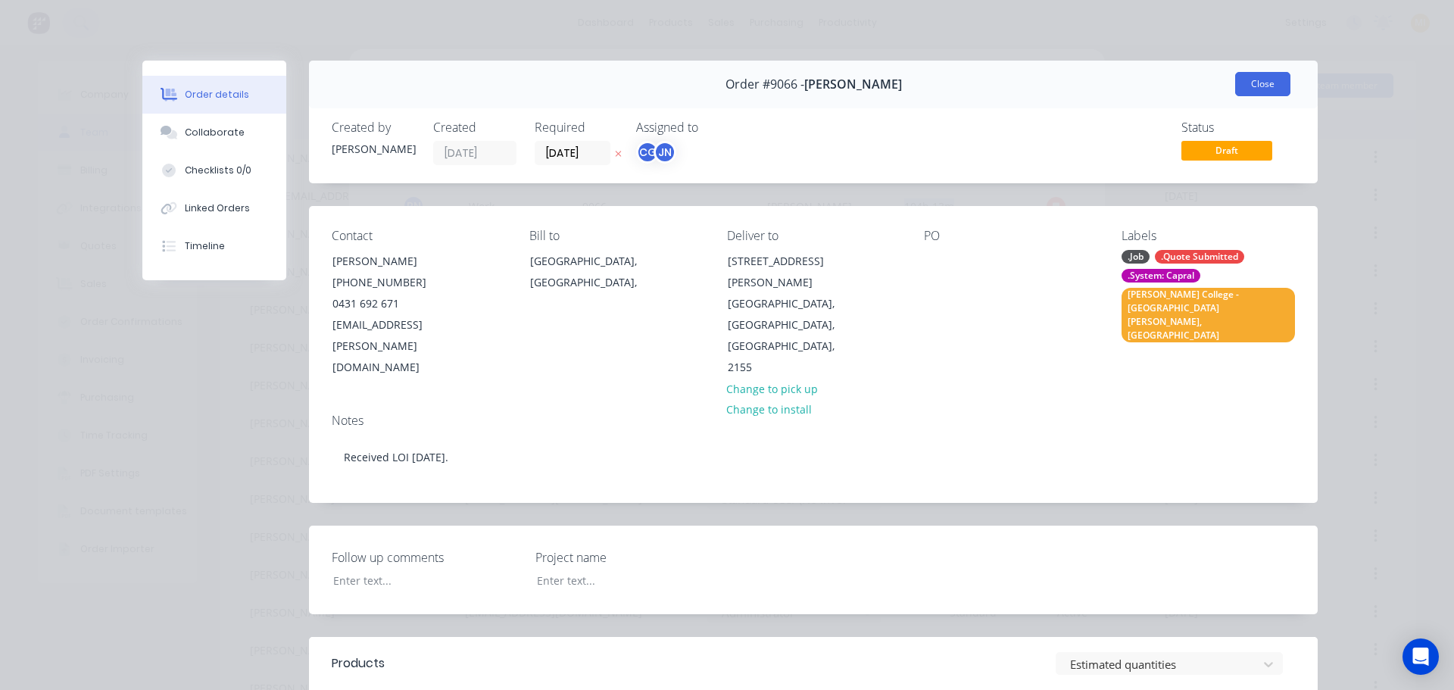
click at [1260, 88] on button "Close" at bounding box center [1262, 84] width 55 height 24
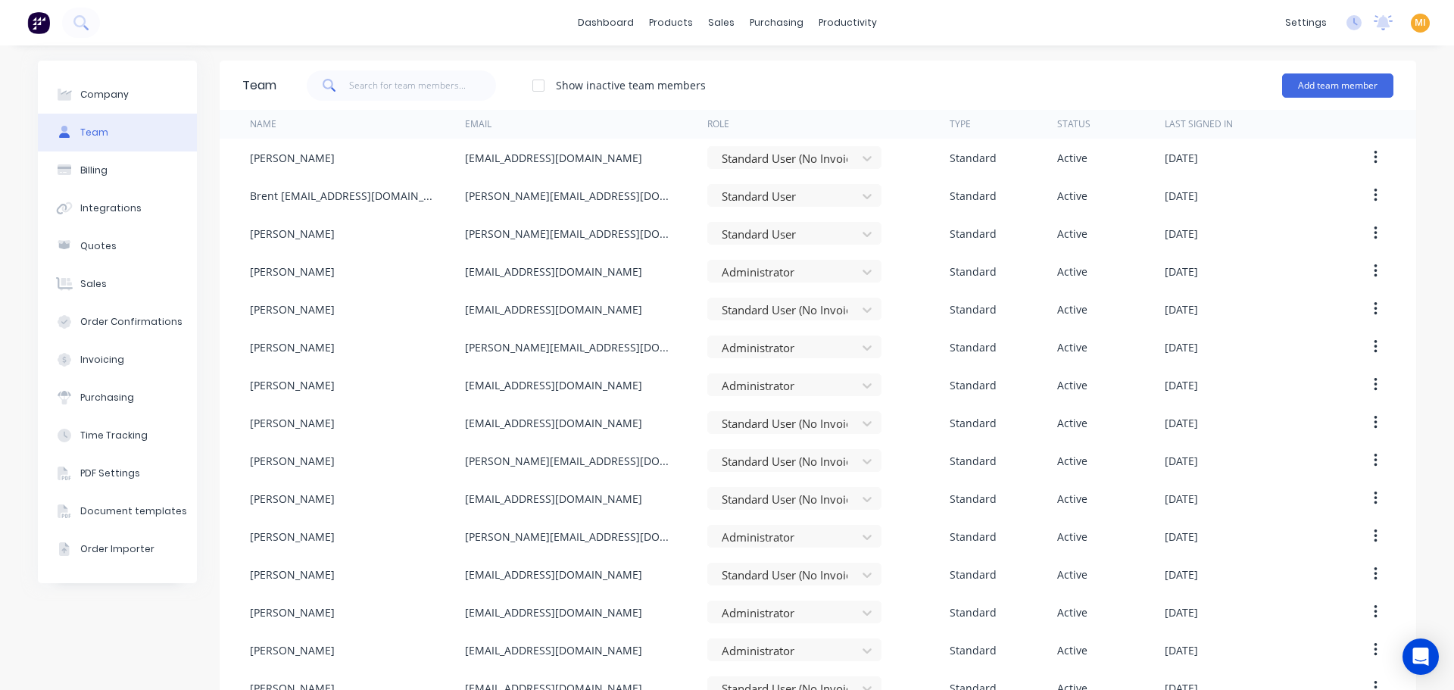
click at [1333, 23] on div "settings No new notifications [PERSON_NAME] all as read You have no notificatio…" at bounding box center [1365, 22] width 176 height 23
click at [1346, 26] on icon at bounding box center [1353, 22] width 15 height 15
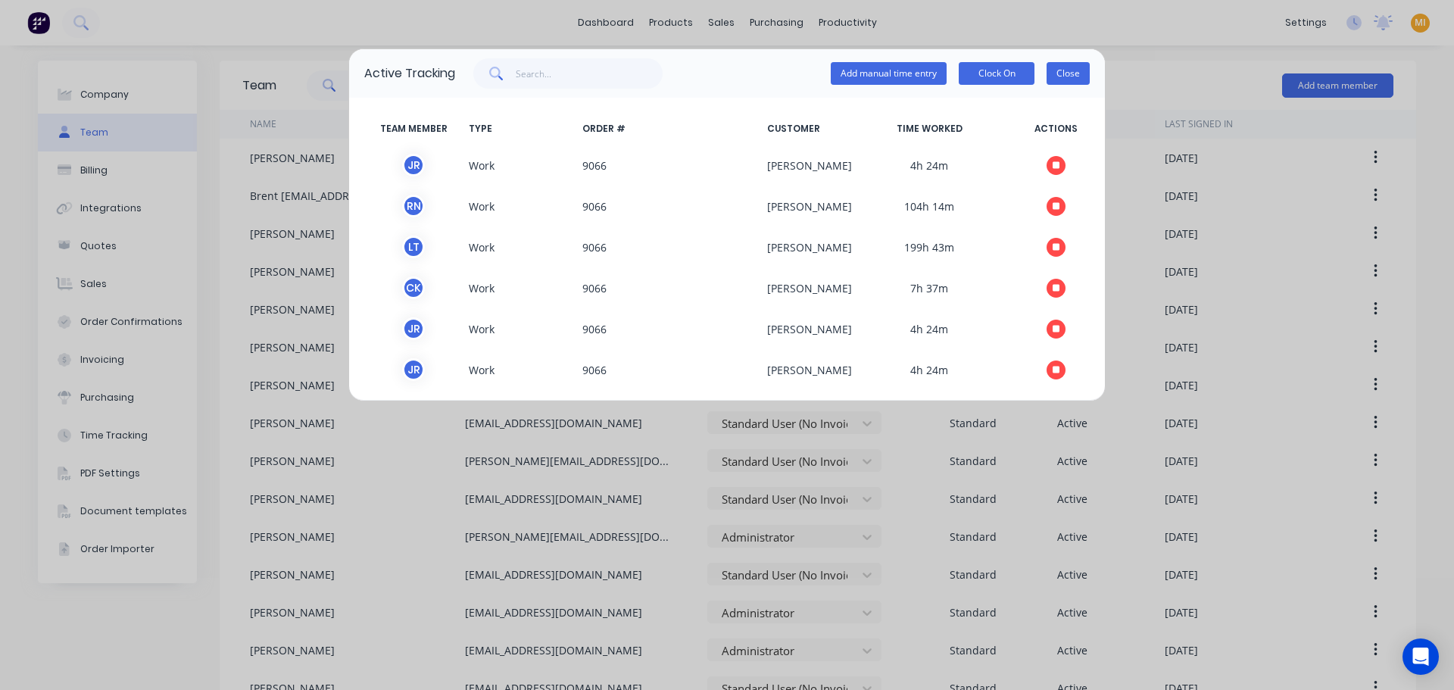
click at [1052, 69] on button "Close" at bounding box center [1067, 73] width 43 height 23
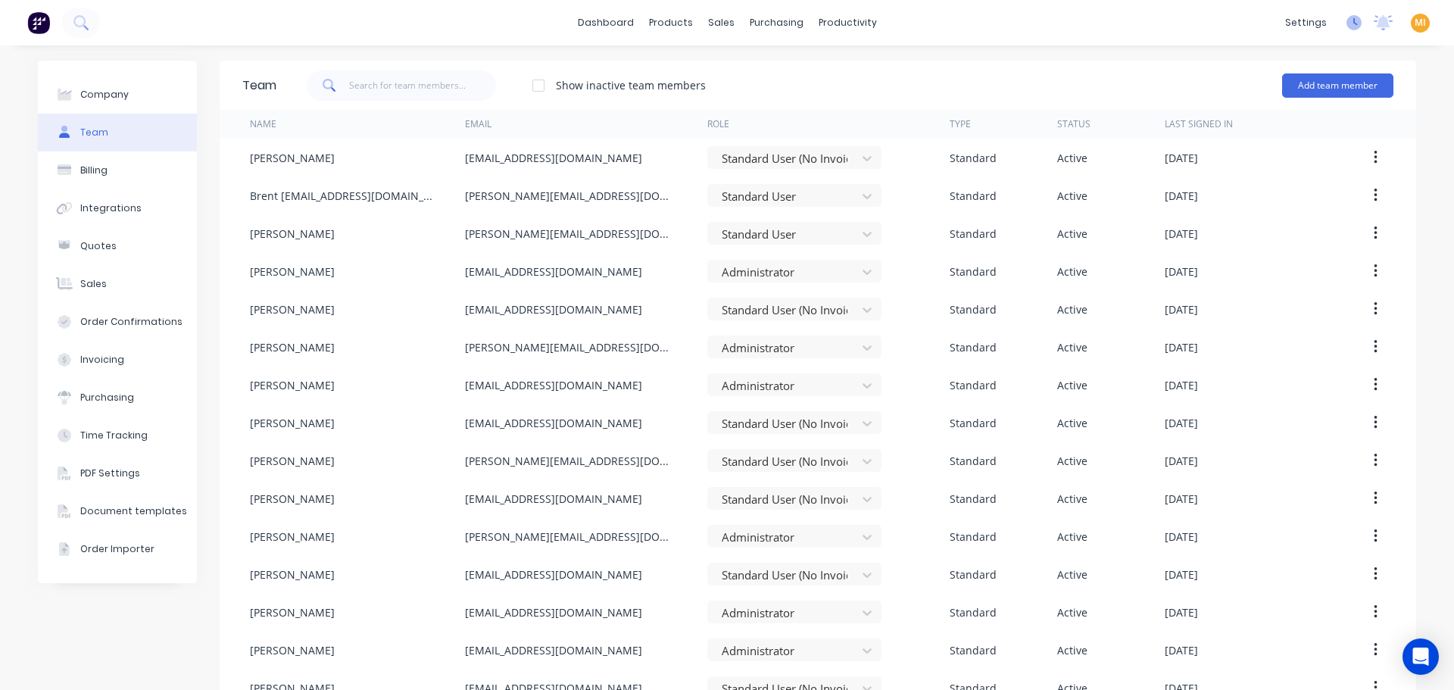
click at [1346, 23] on icon at bounding box center [1353, 22] width 15 height 15
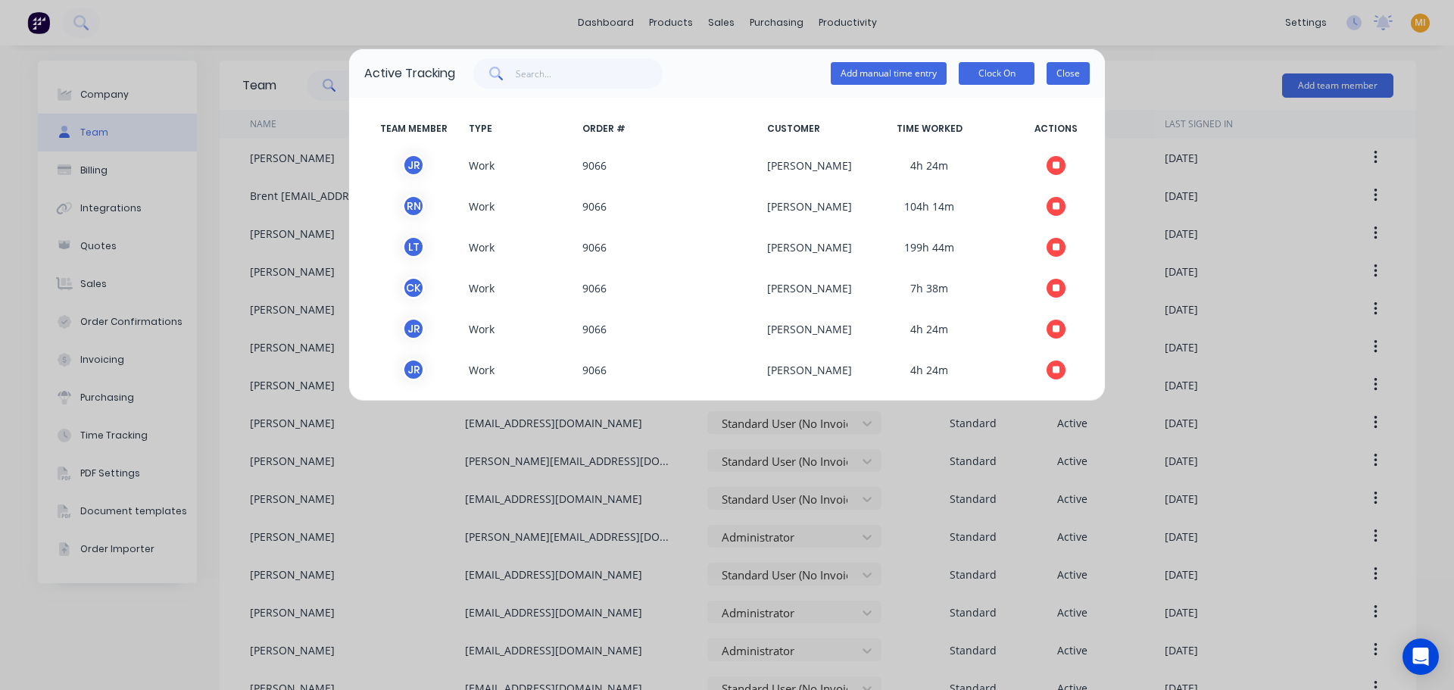
click at [1073, 70] on button "Close" at bounding box center [1067, 73] width 43 height 23
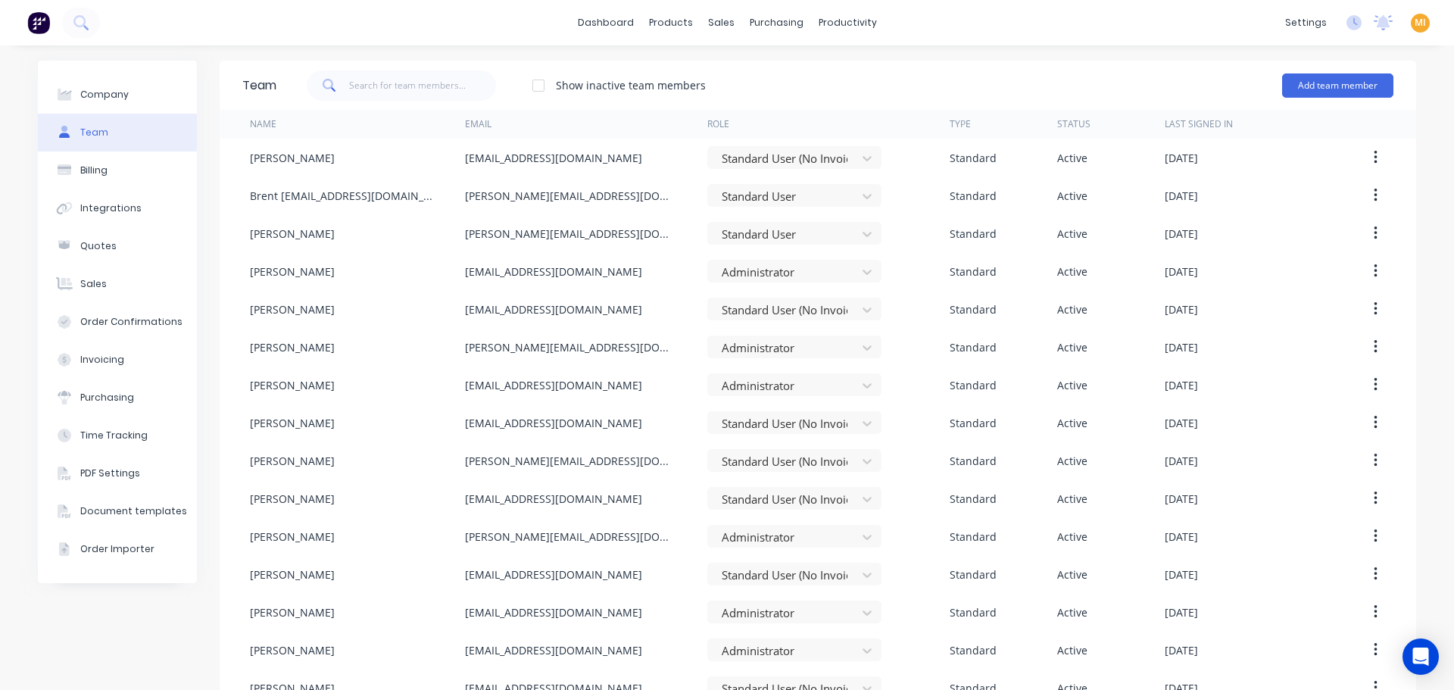
click at [1414, 25] on span "MI" at bounding box center [1419, 23] width 11 height 14
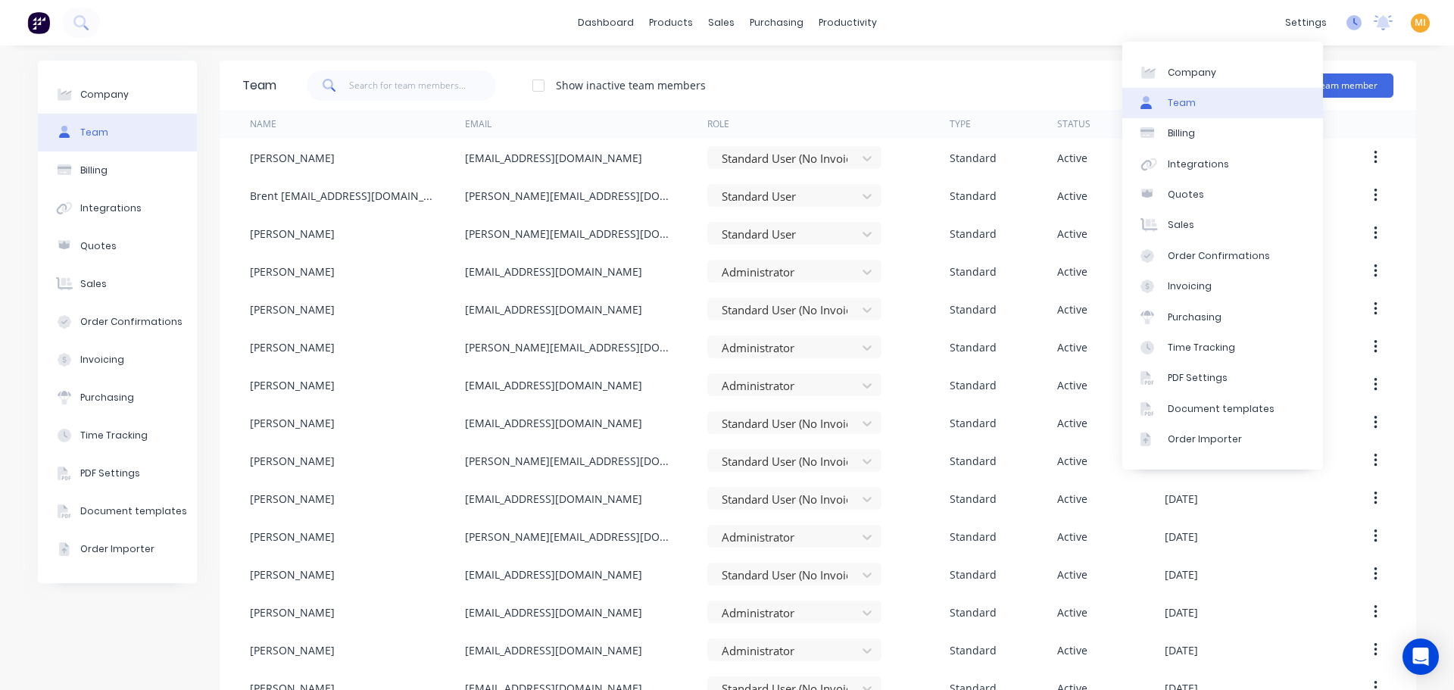
click at [1346, 27] on icon at bounding box center [1353, 22] width 15 height 15
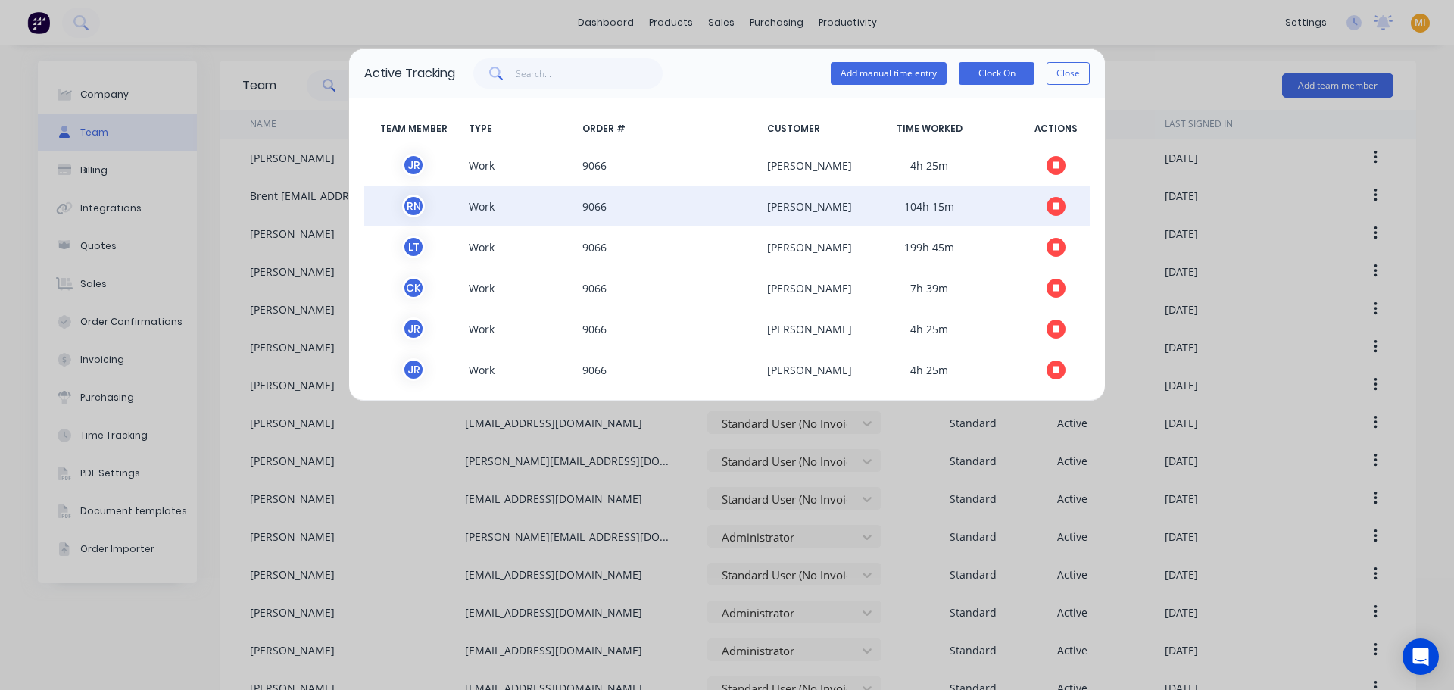
click at [1052, 209] on icon "button" at bounding box center [1056, 206] width 8 height 8
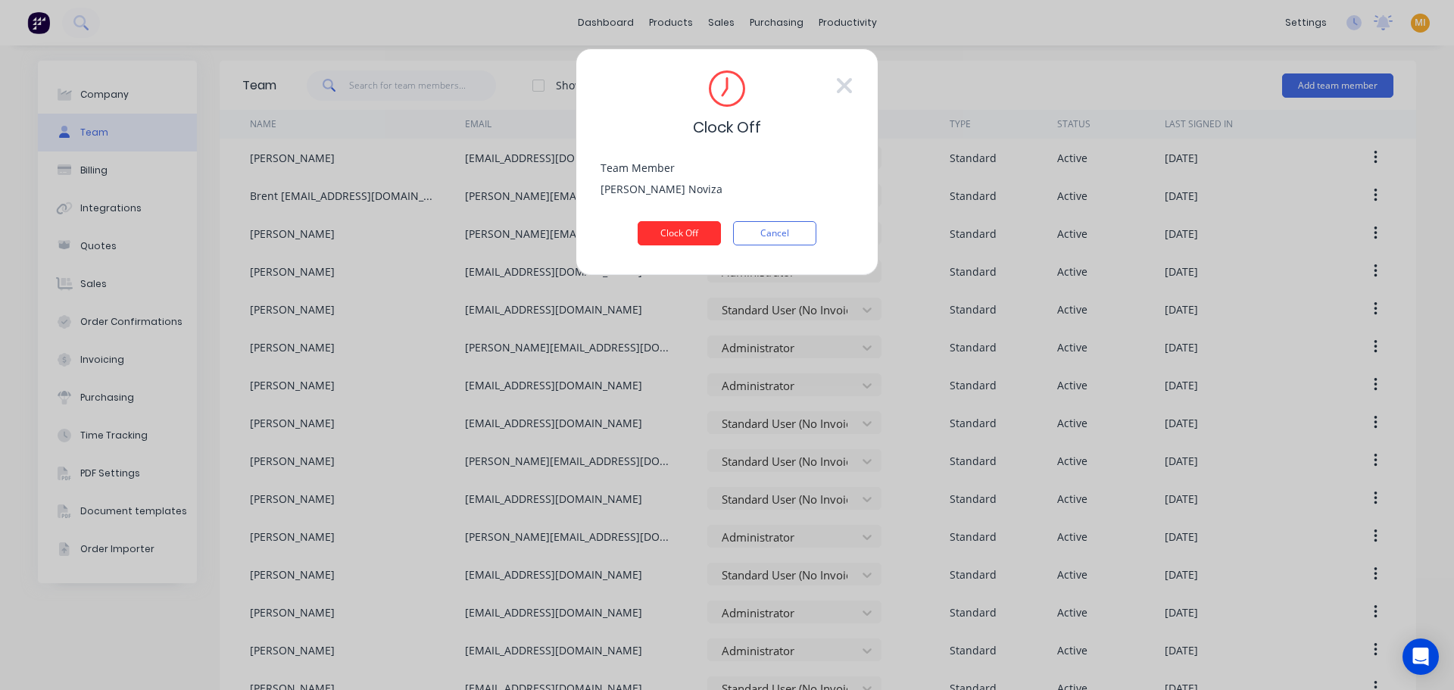
click at [693, 232] on button "Clock Off" at bounding box center [679, 233] width 83 height 24
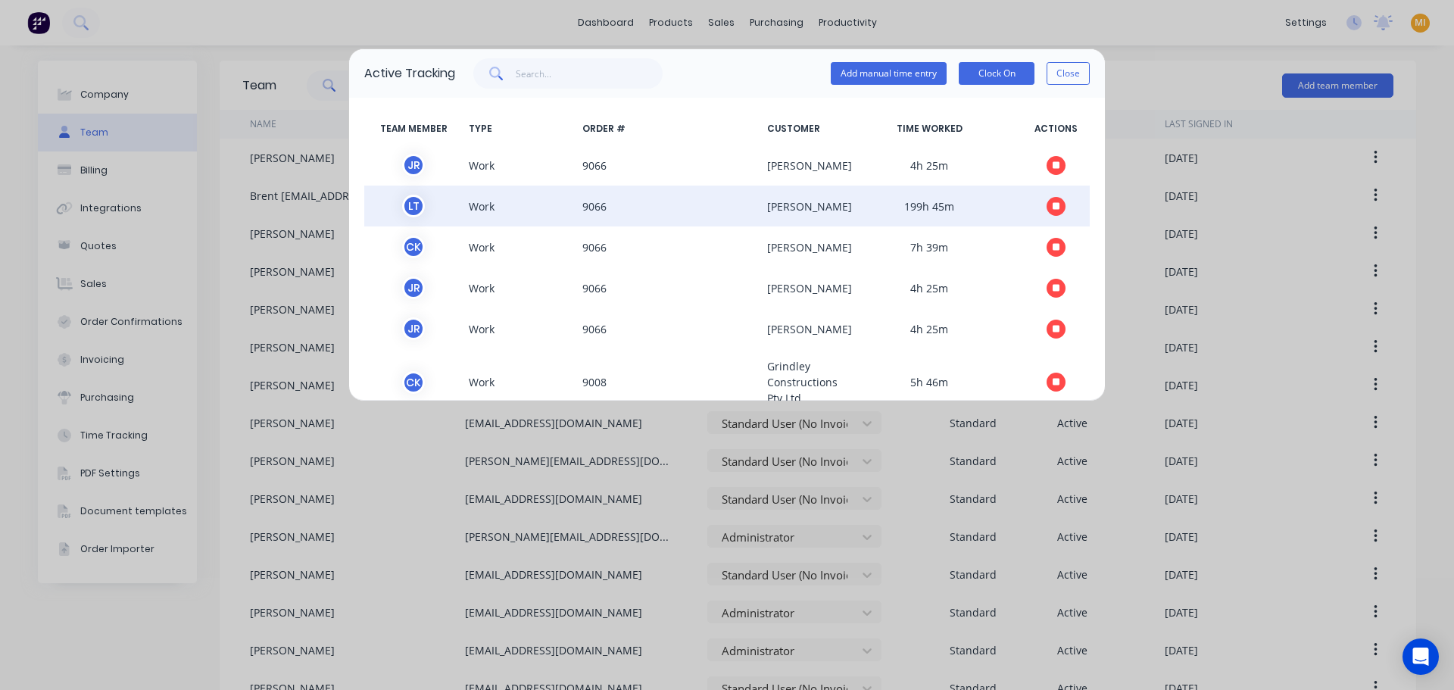
click at [1052, 201] on icon "button" at bounding box center [1056, 206] width 8 height 10
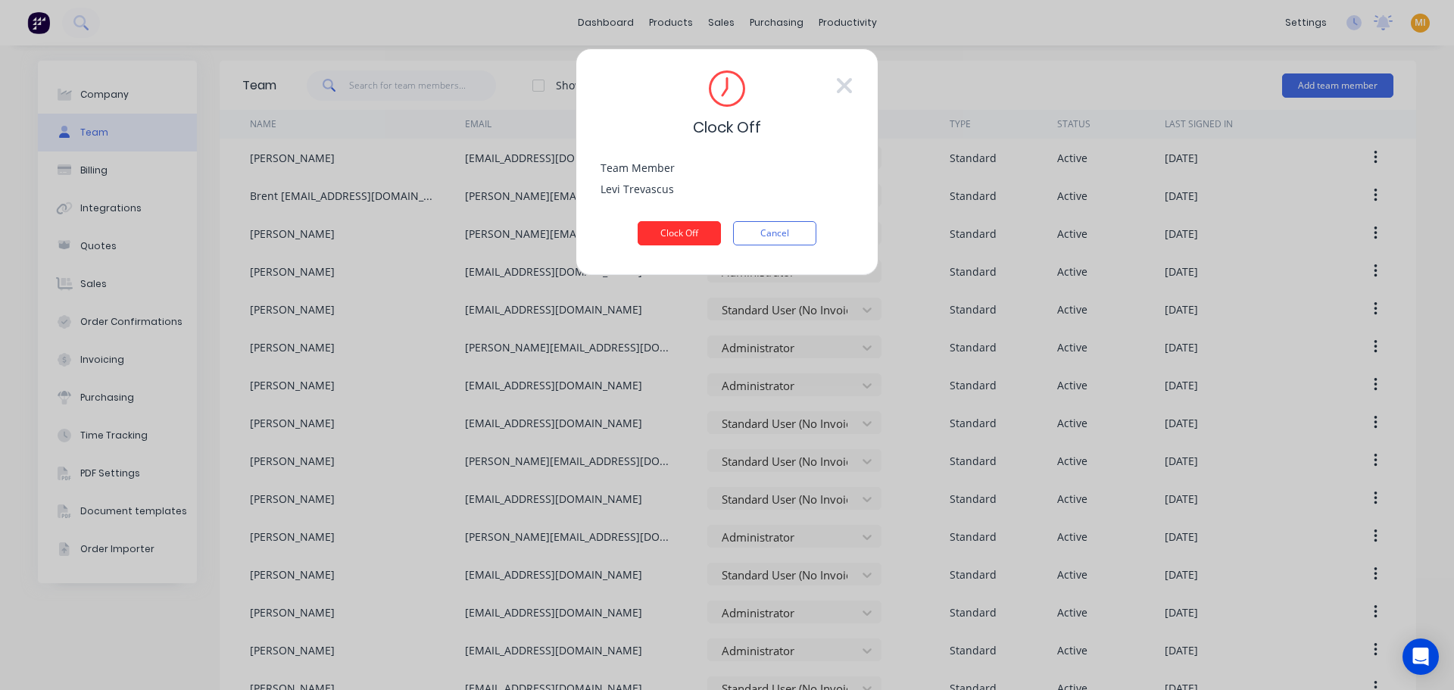
click at [687, 234] on button "Clock Off" at bounding box center [679, 233] width 83 height 24
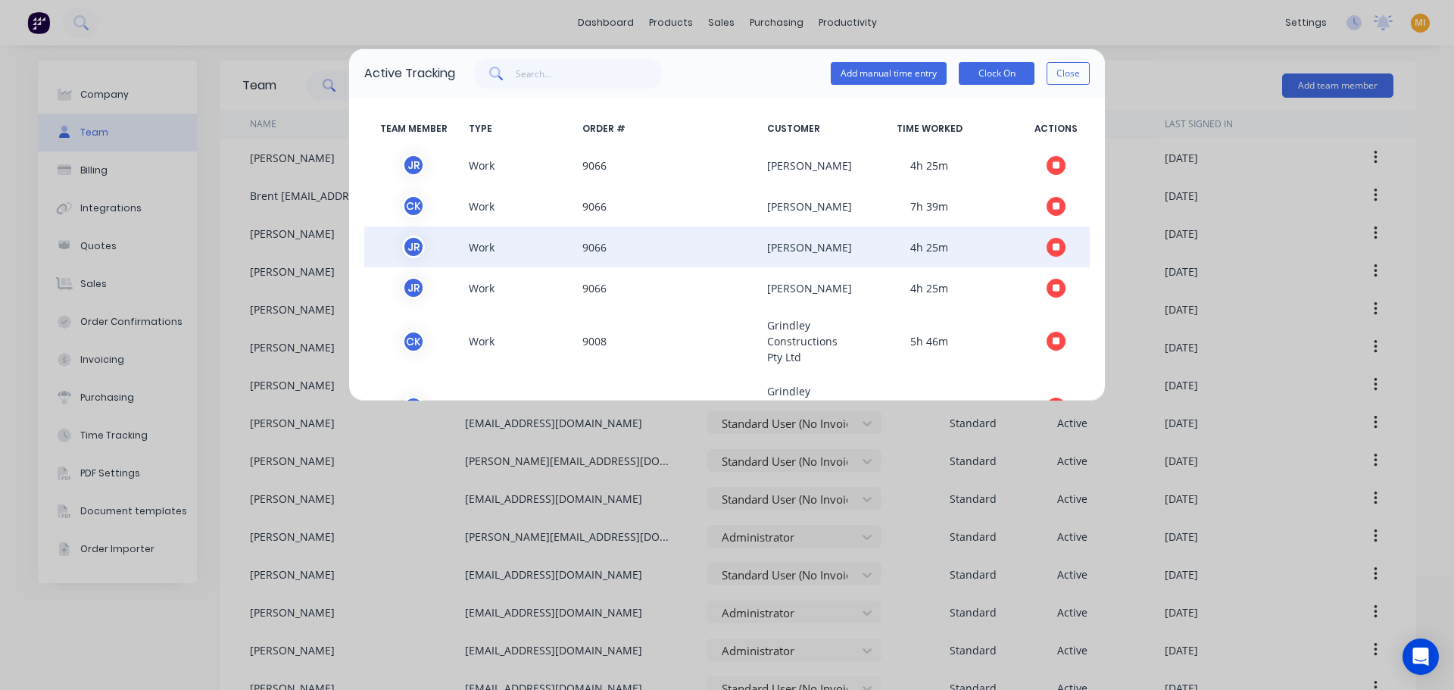
scroll to position [284, 0]
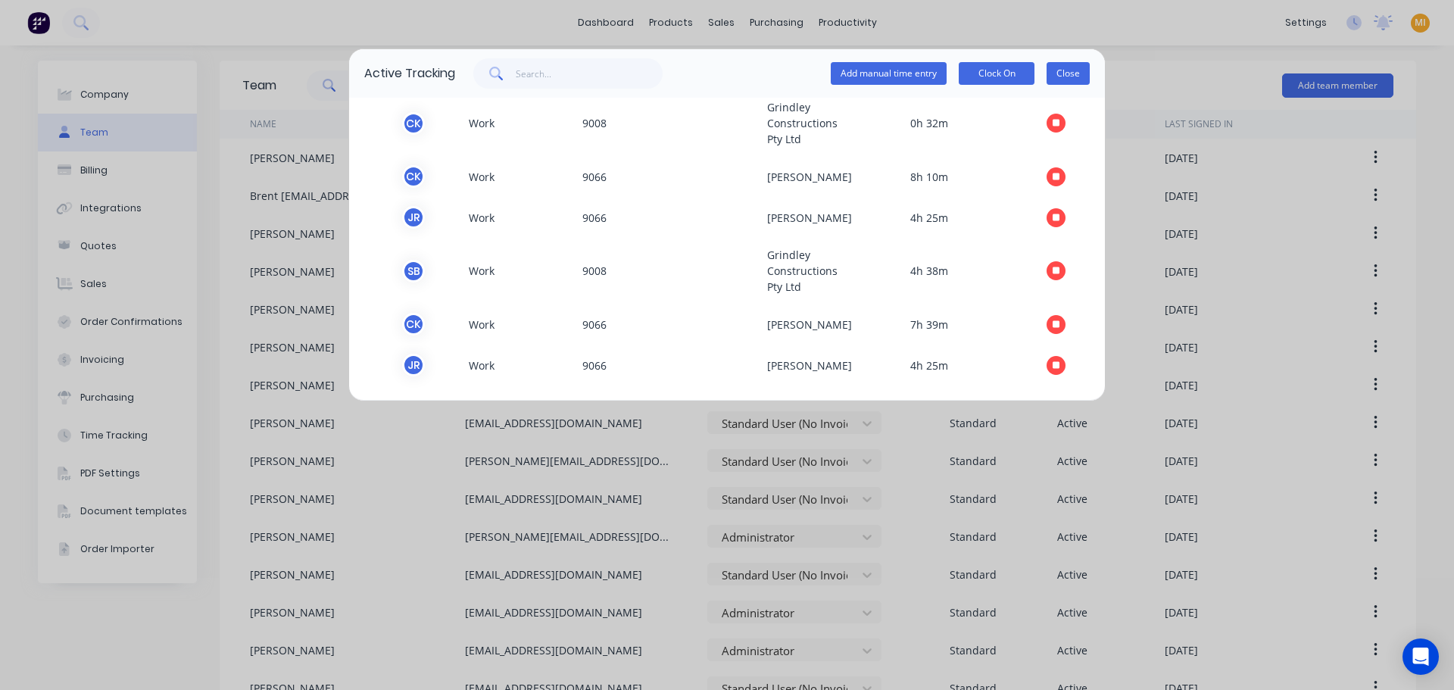
click at [1074, 66] on button "Close" at bounding box center [1067, 73] width 43 height 23
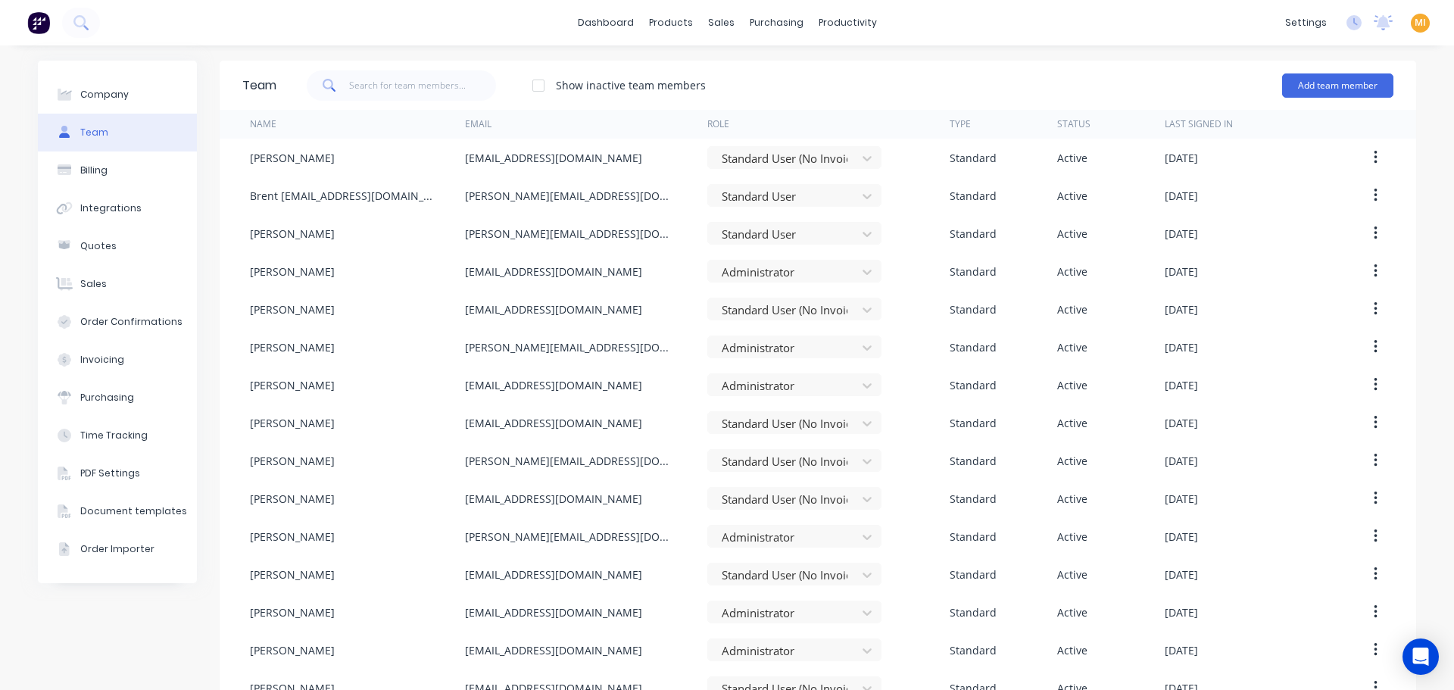
click at [27, 11] on button at bounding box center [39, 23] width 32 height 30
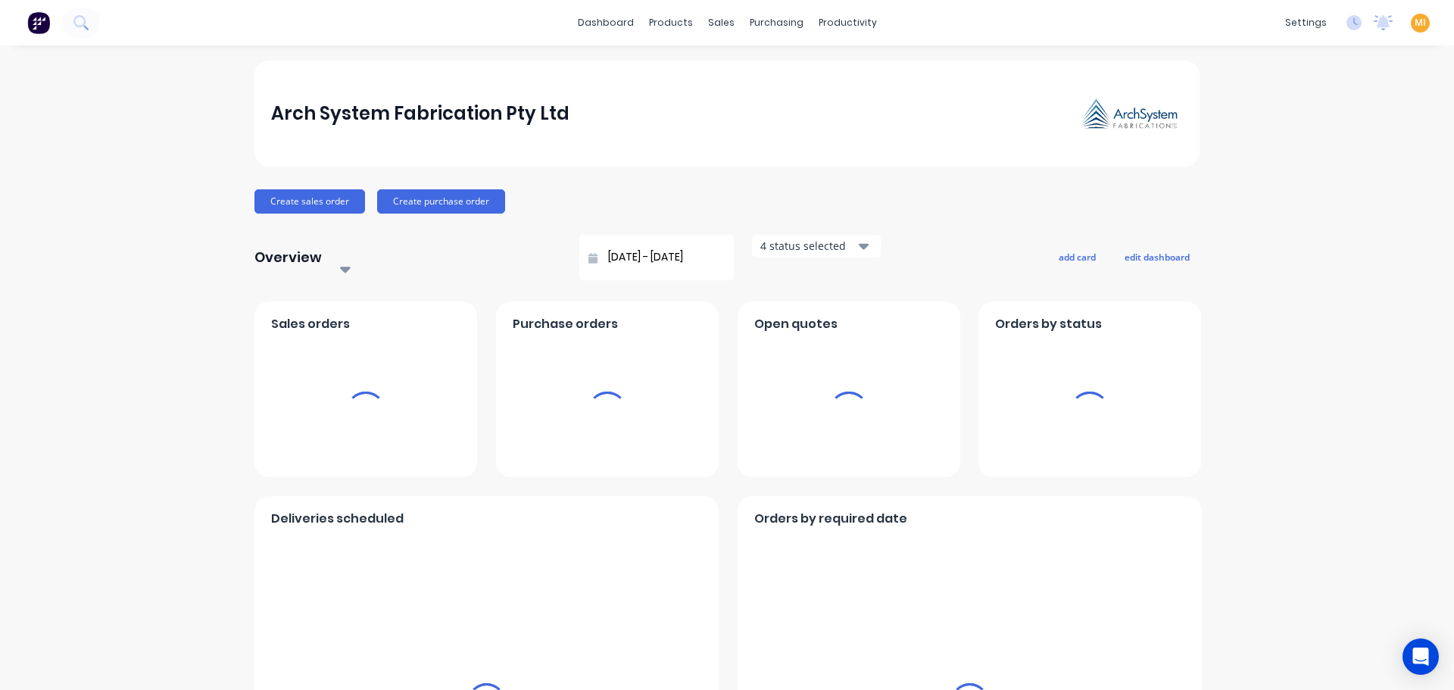
click at [1414, 28] on span "MI" at bounding box center [1419, 23] width 11 height 14
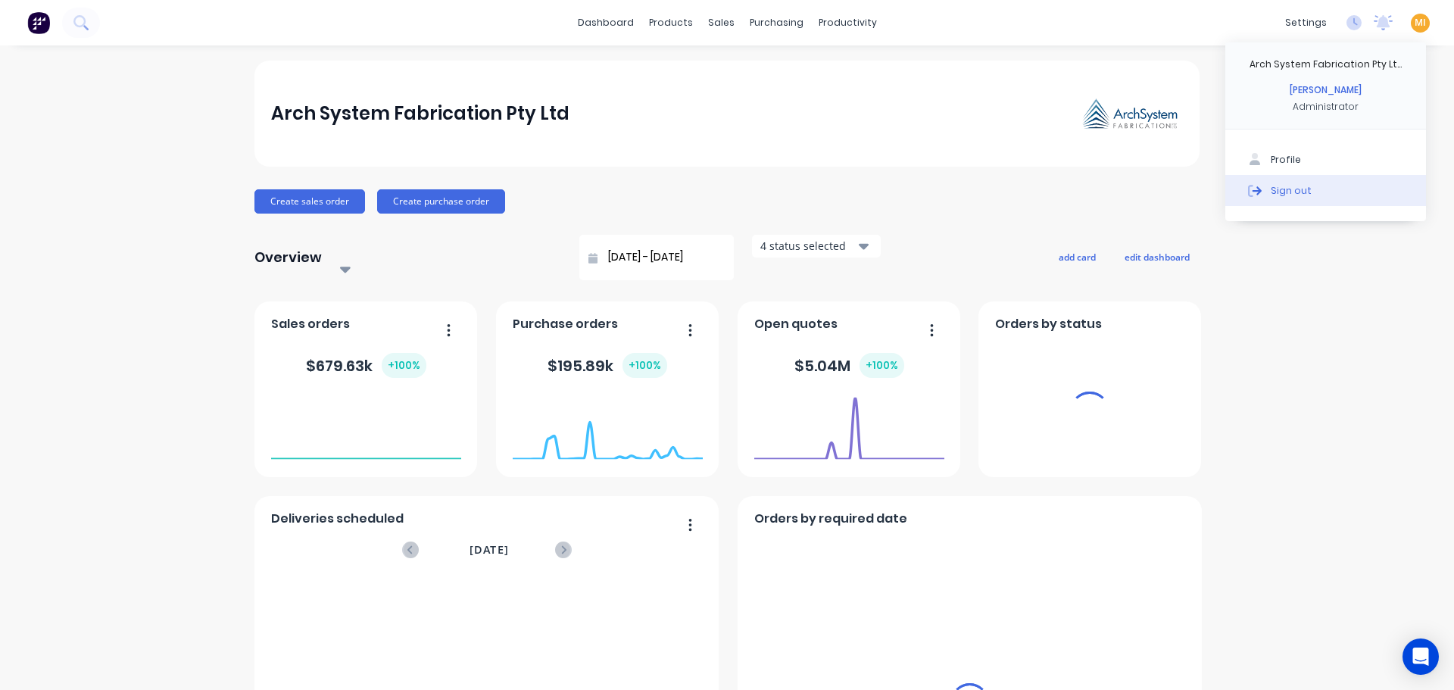
click at [1300, 193] on button "Sign out" at bounding box center [1325, 190] width 201 height 30
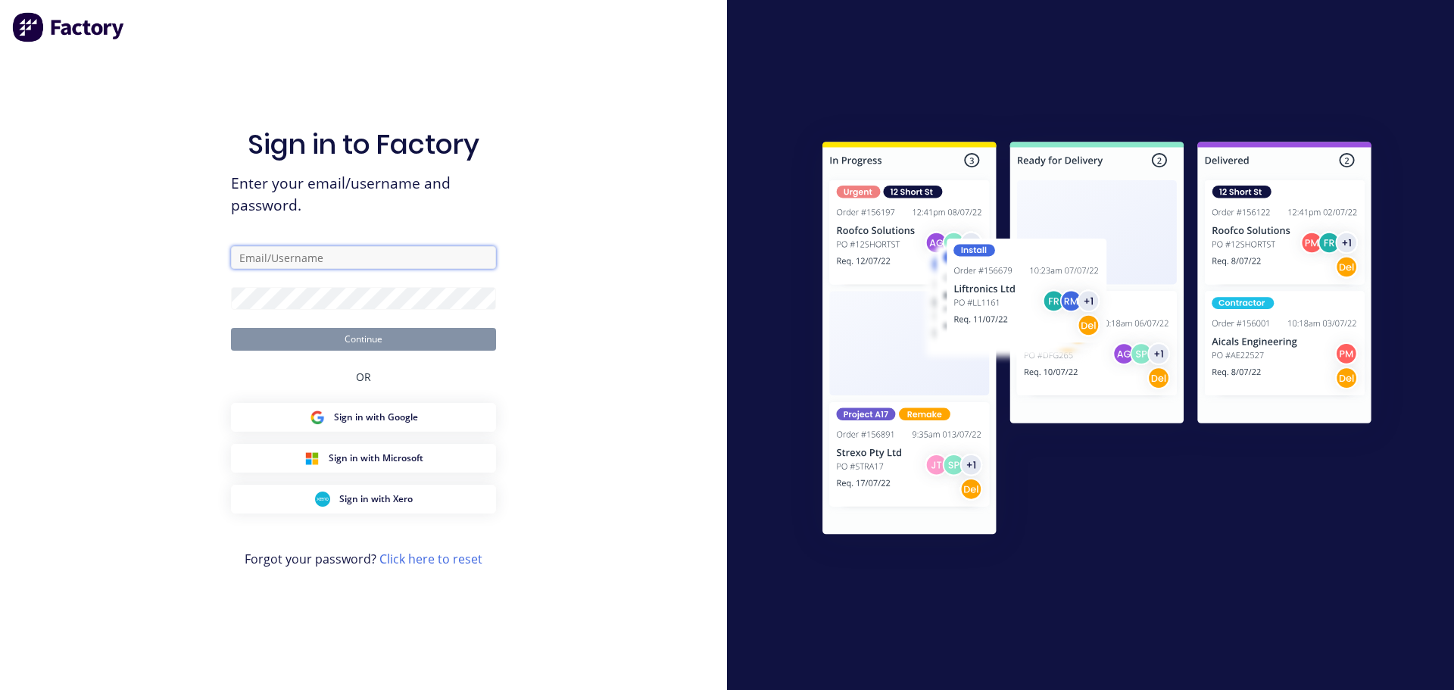
click at [385, 256] on input "text" at bounding box center [363, 257] width 265 height 23
type input "[EMAIL_ADDRESS][DOMAIN_NAME]"
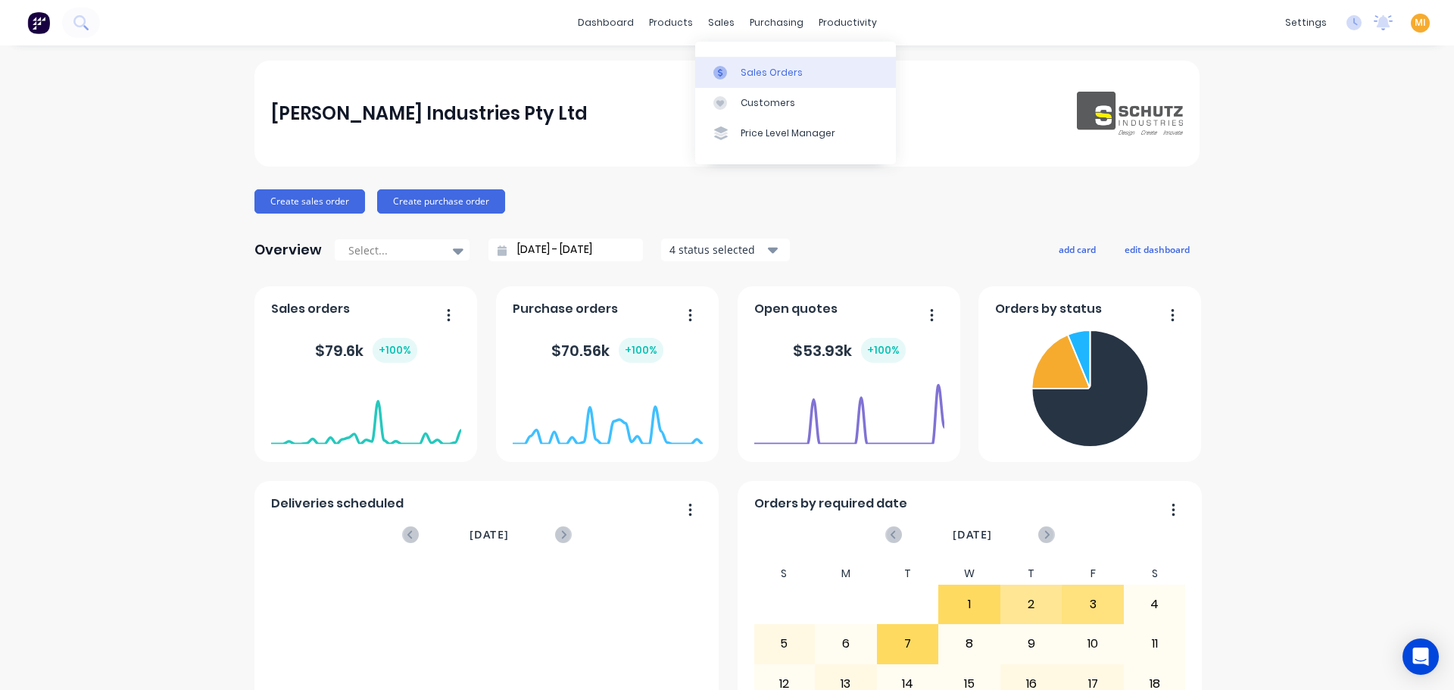
drag, startPoint x: 756, startPoint y: 70, endPoint x: 722, endPoint y: 79, distance: 35.3
click at [756, 70] on div "Sales Orders" at bounding box center [771, 73] width 62 height 14
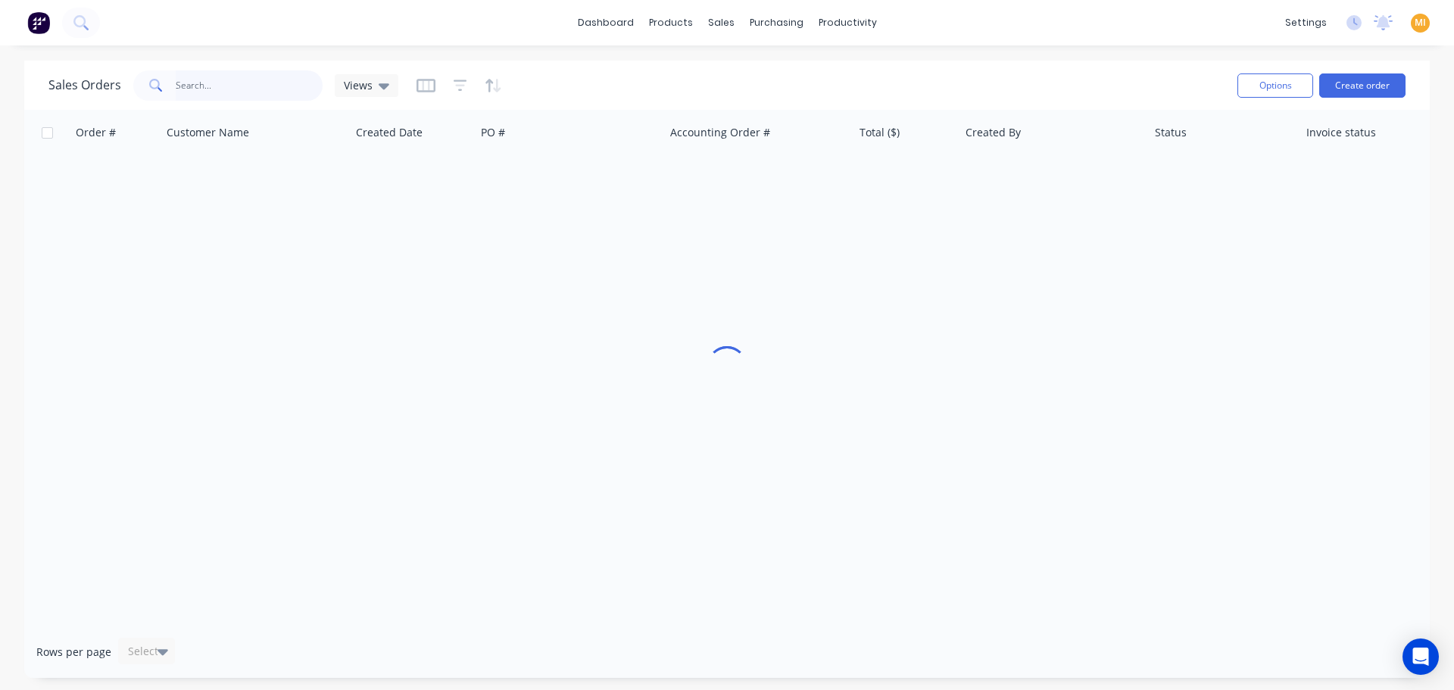
click at [204, 84] on input "text" at bounding box center [250, 85] width 148 height 30
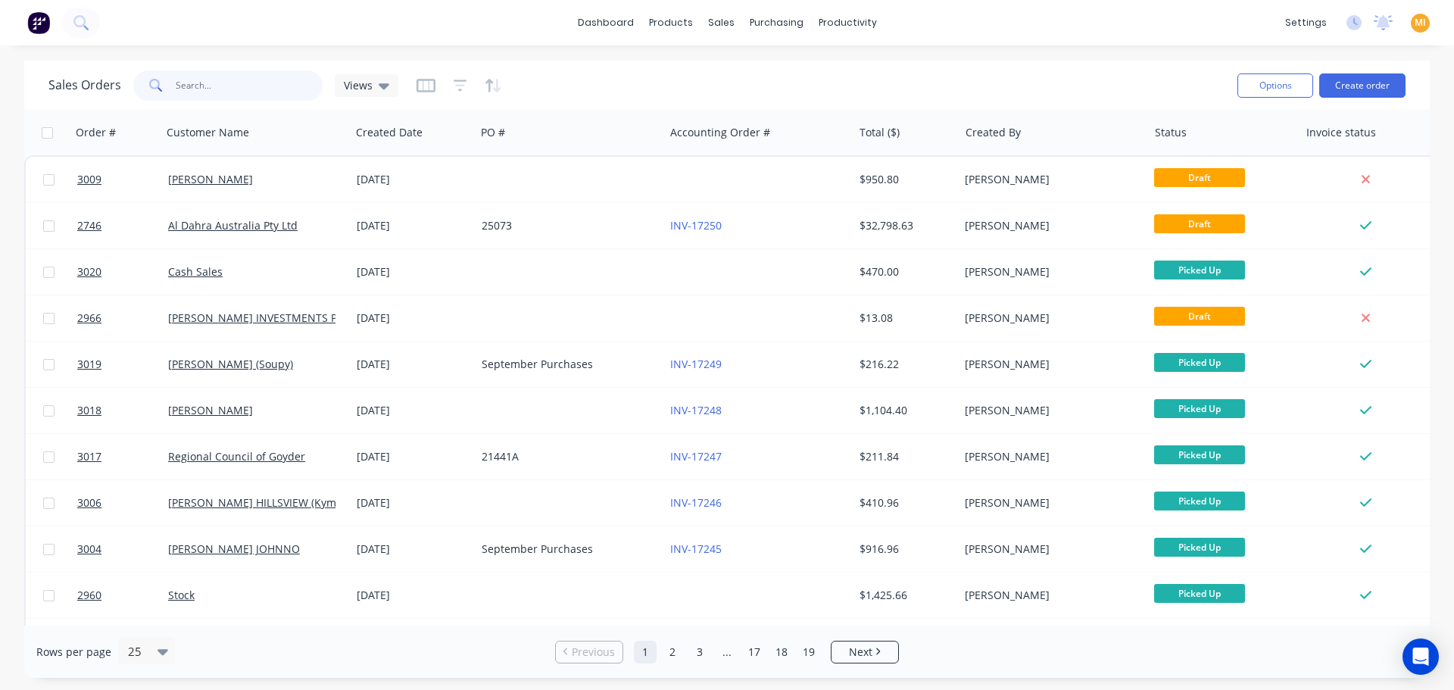
paste input "2746"
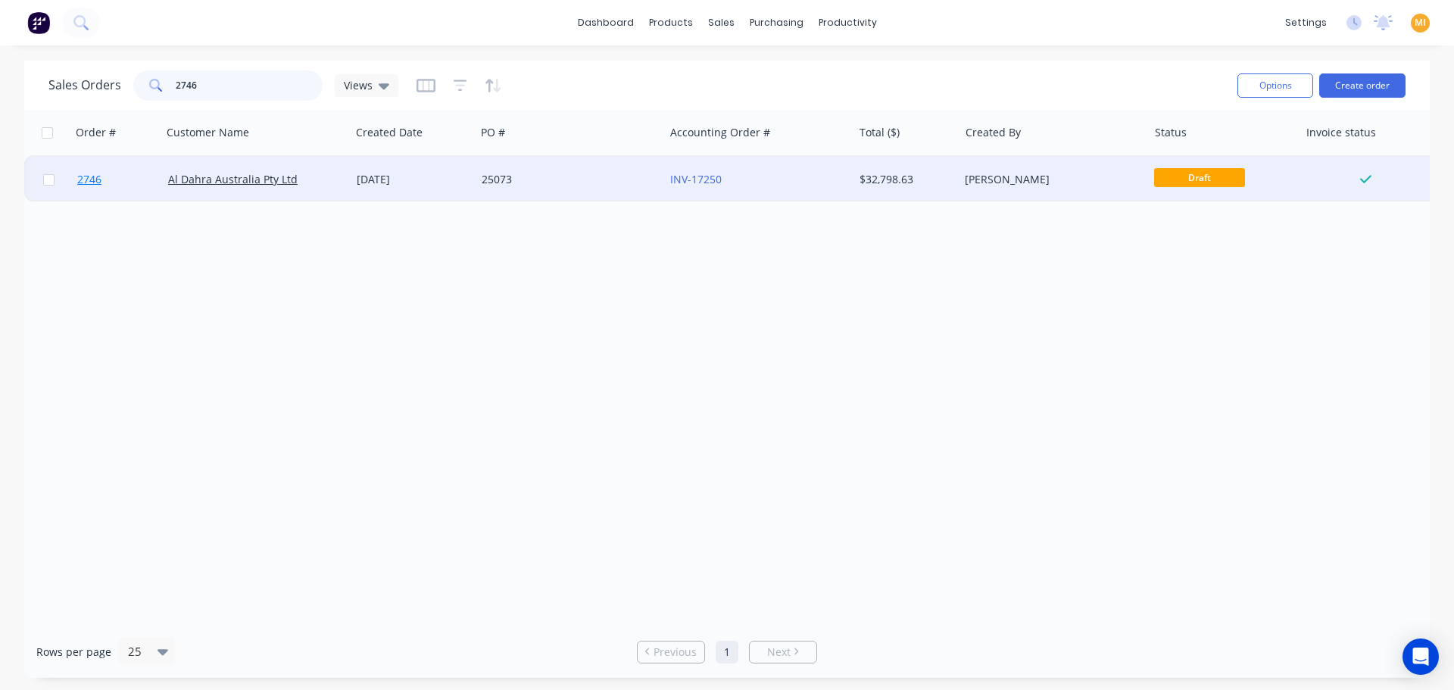
type input "2746"
click at [129, 169] on link "2746" at bounding box center [122, 179] width 91 height 45
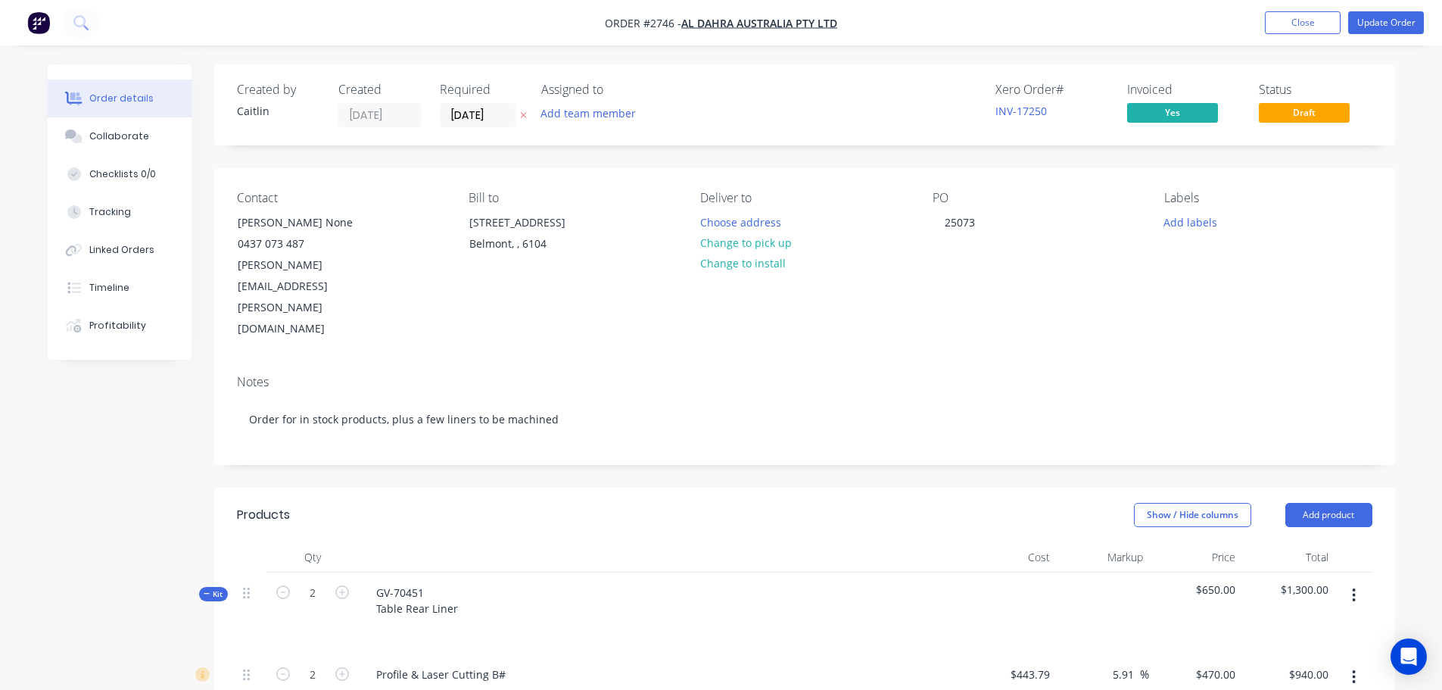
type input "$443.79"
type input "5.91"
type input "$470.00"
type input "$940.00"
type input "$120.00"
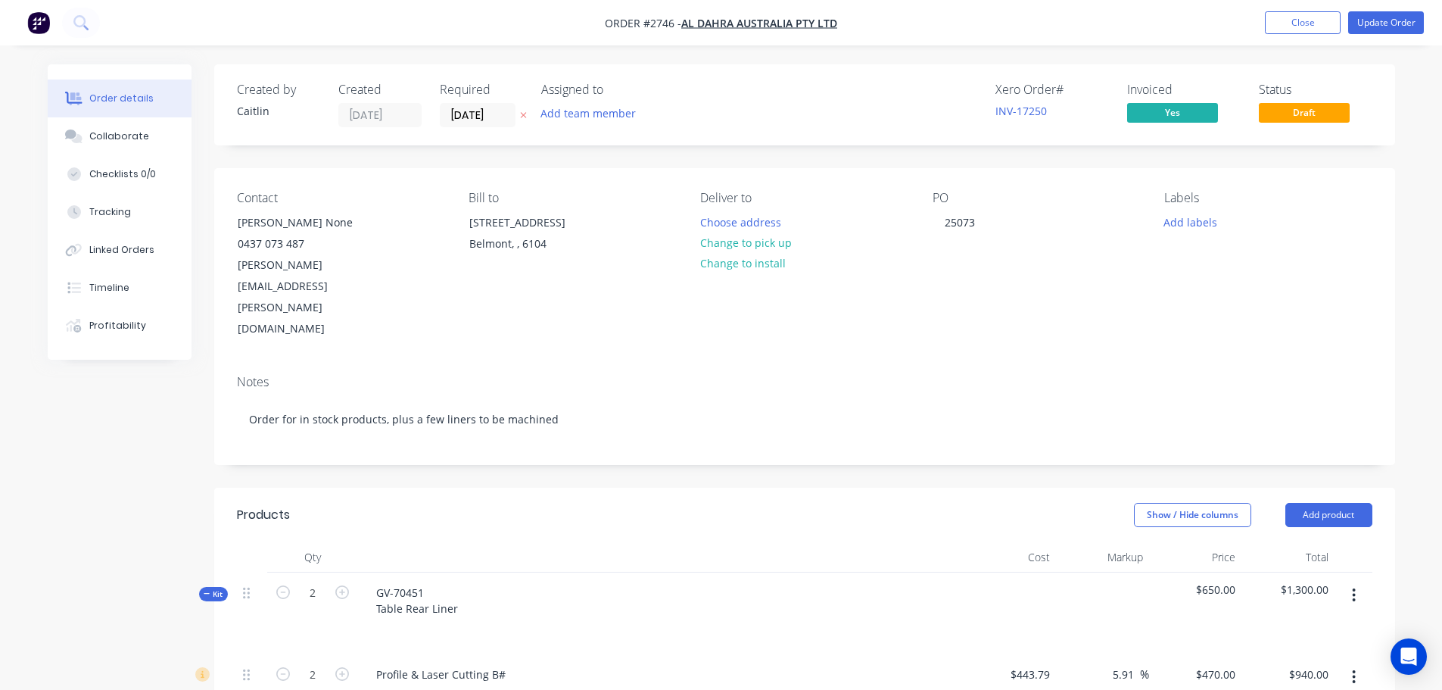
type input "$360.00"
type input "$443.79"
type input "-4.23"
type input "$425.00"
type input "$850.00"
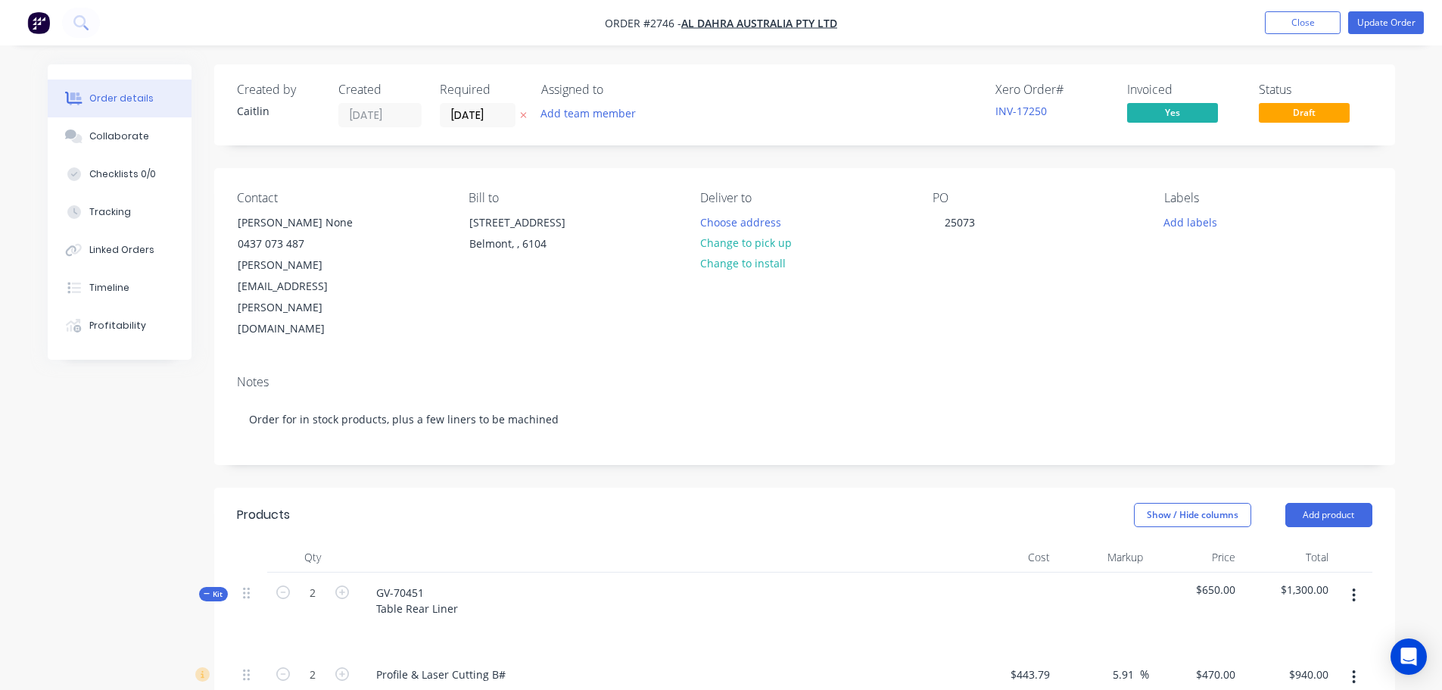
type input "$120.00"
type input "$360.00"
type input "$522.70"
type input "$57.29"
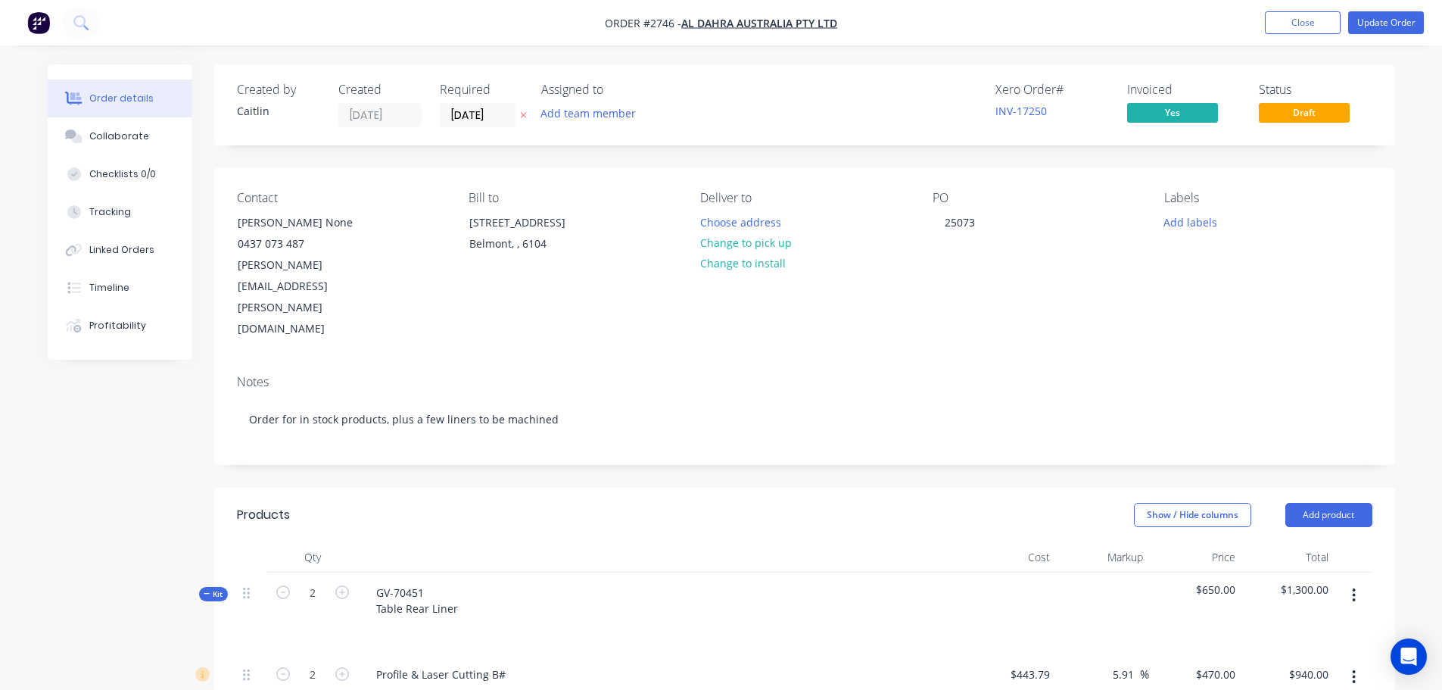
type input "809.24"
type input "$520.9012"
type input "$800.00"
type input "$120.00"
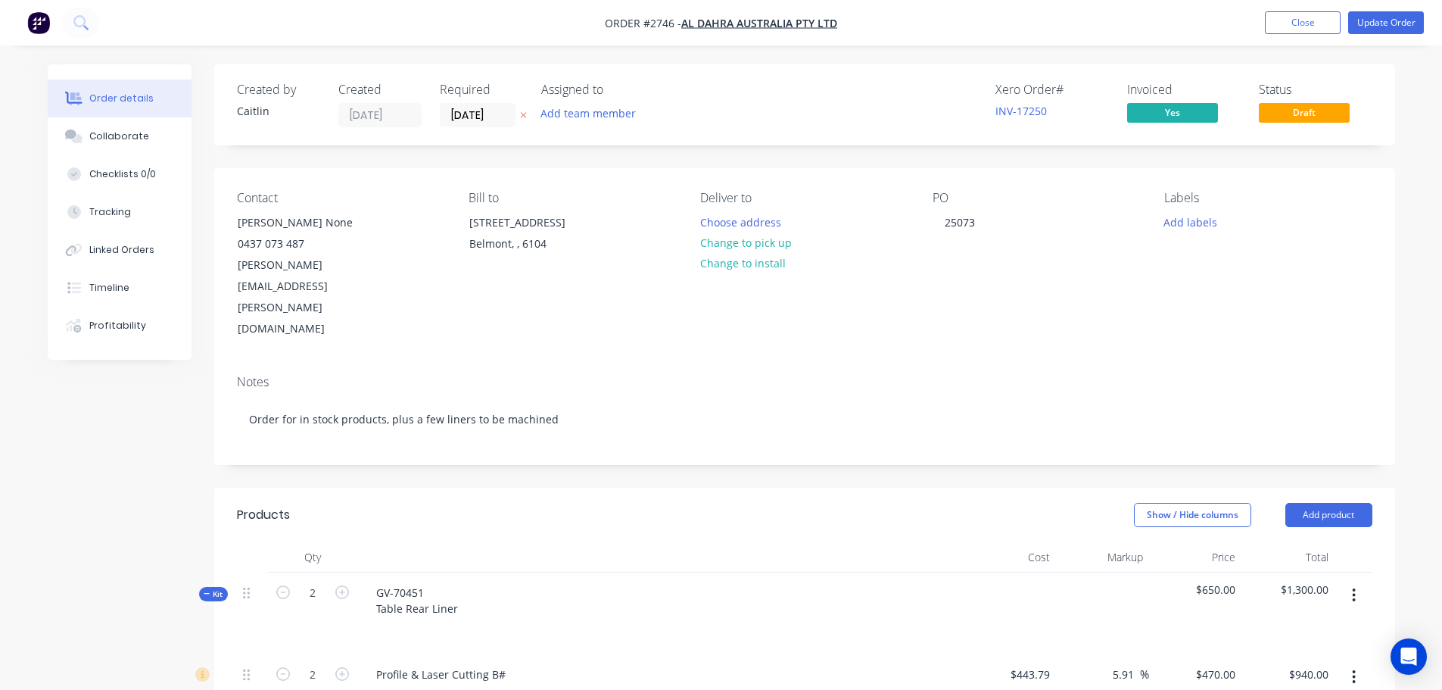
type input "$867.11"
type input "$1,734.22"
type input "$867.11"
type input "$1,734.22"
type input "$738.32"
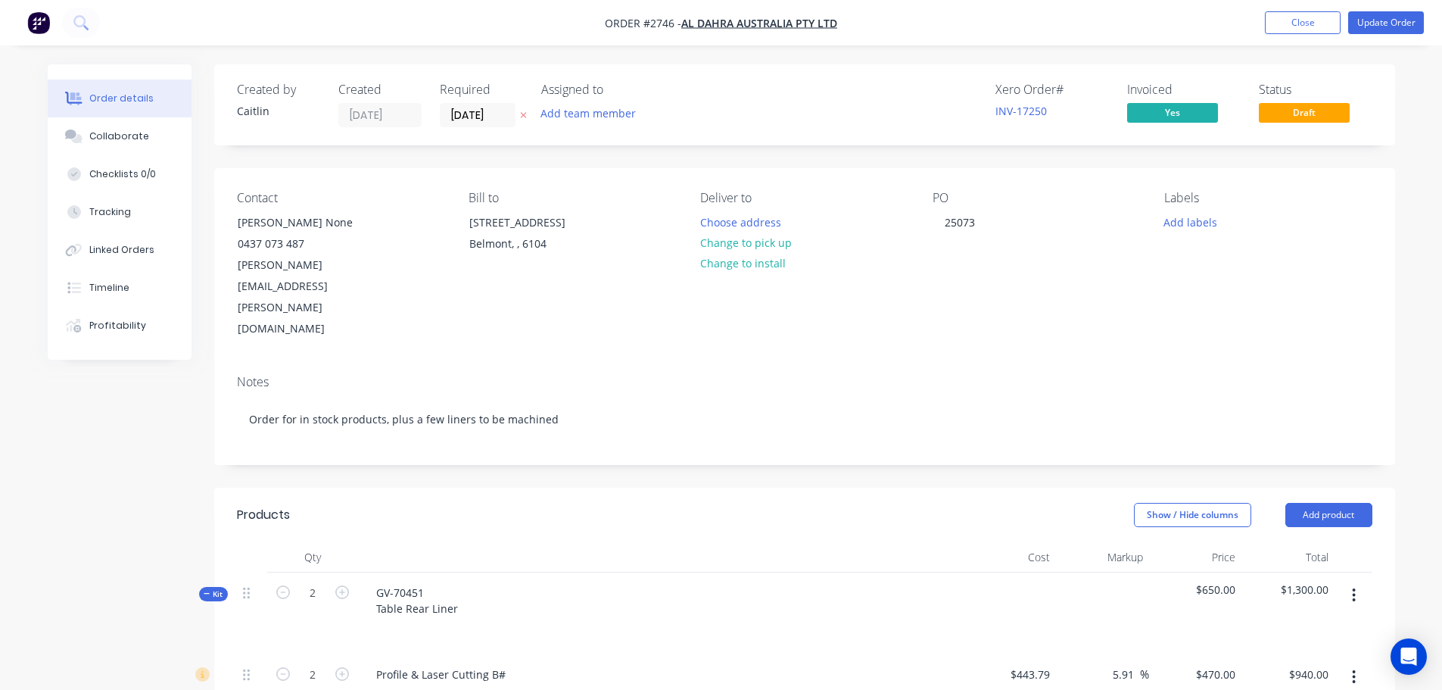
type input "$1,476.64"
type input "$742.07"
type input "$116.26"
type input "172.92"
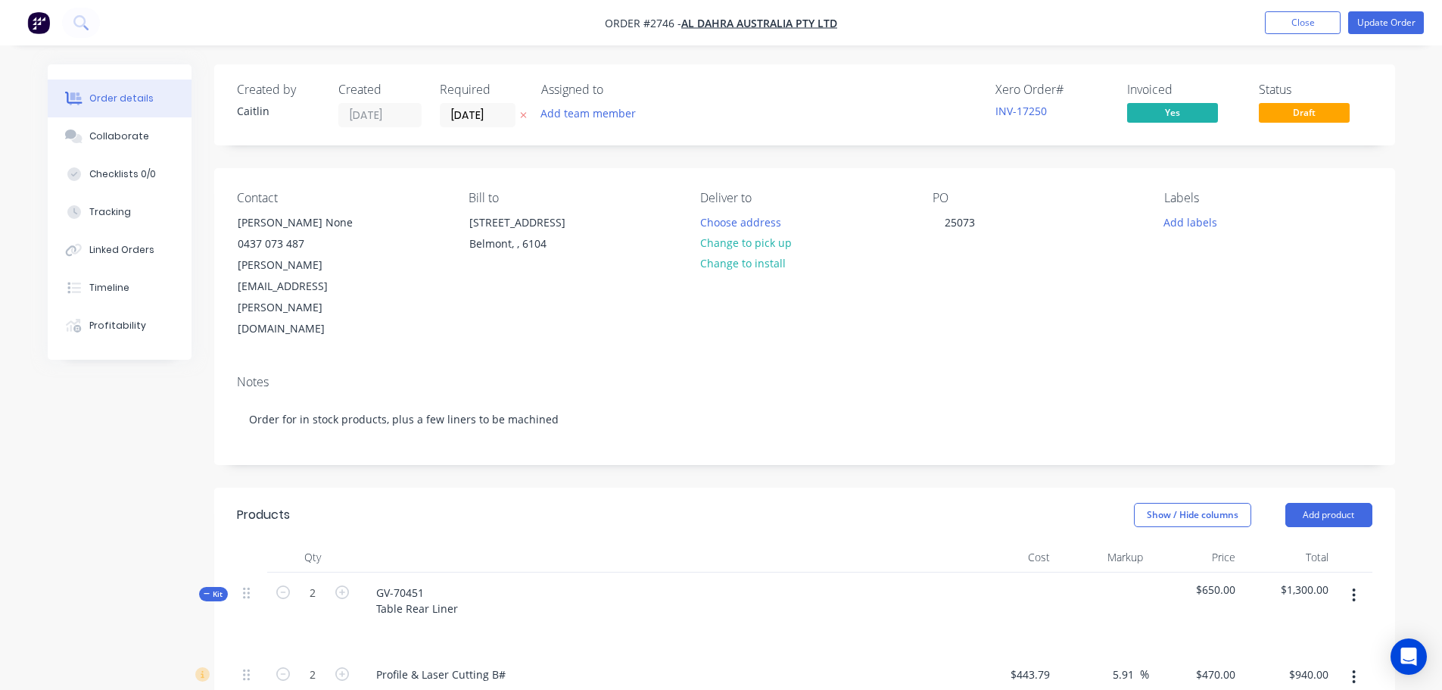
type input "$317.30"
type input "$120.00"
type input "$165.00"
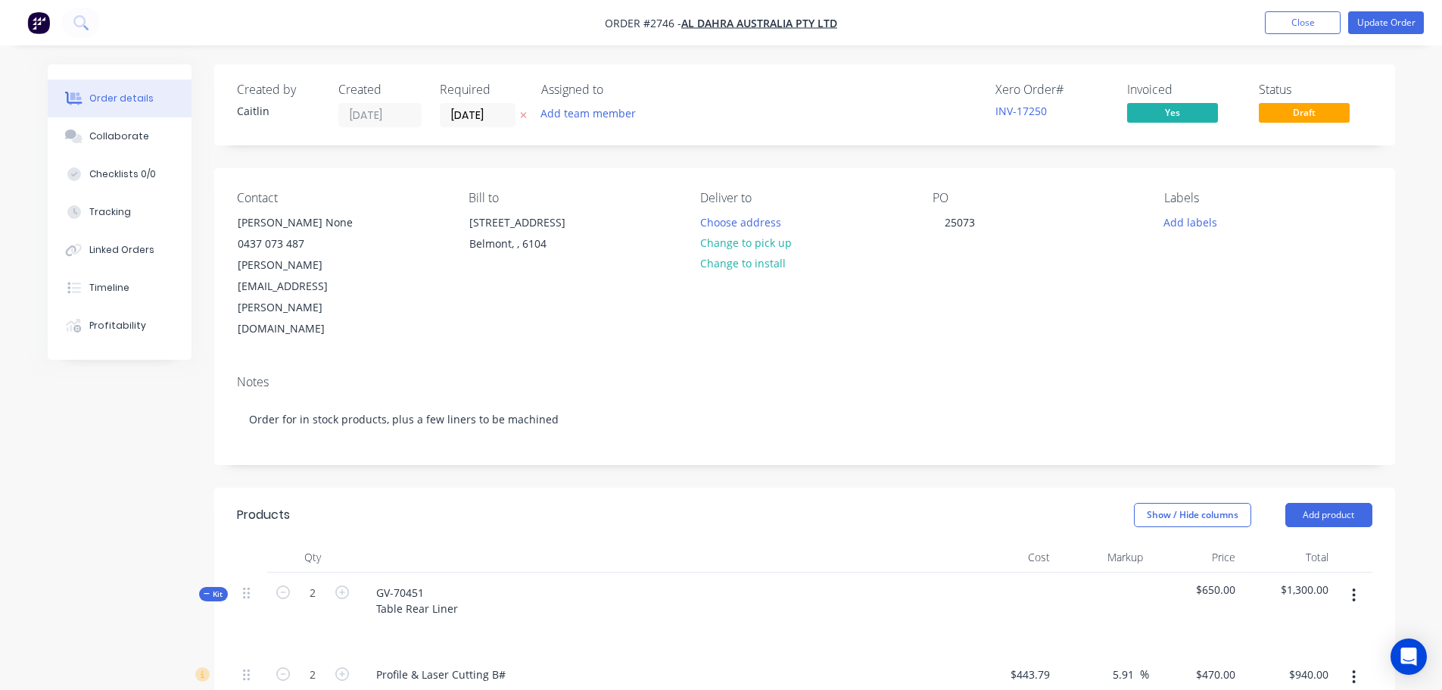
type input "109.52"
type input "$345.7111"
type input "$155.57"
type input "$16.50"
type input "35"
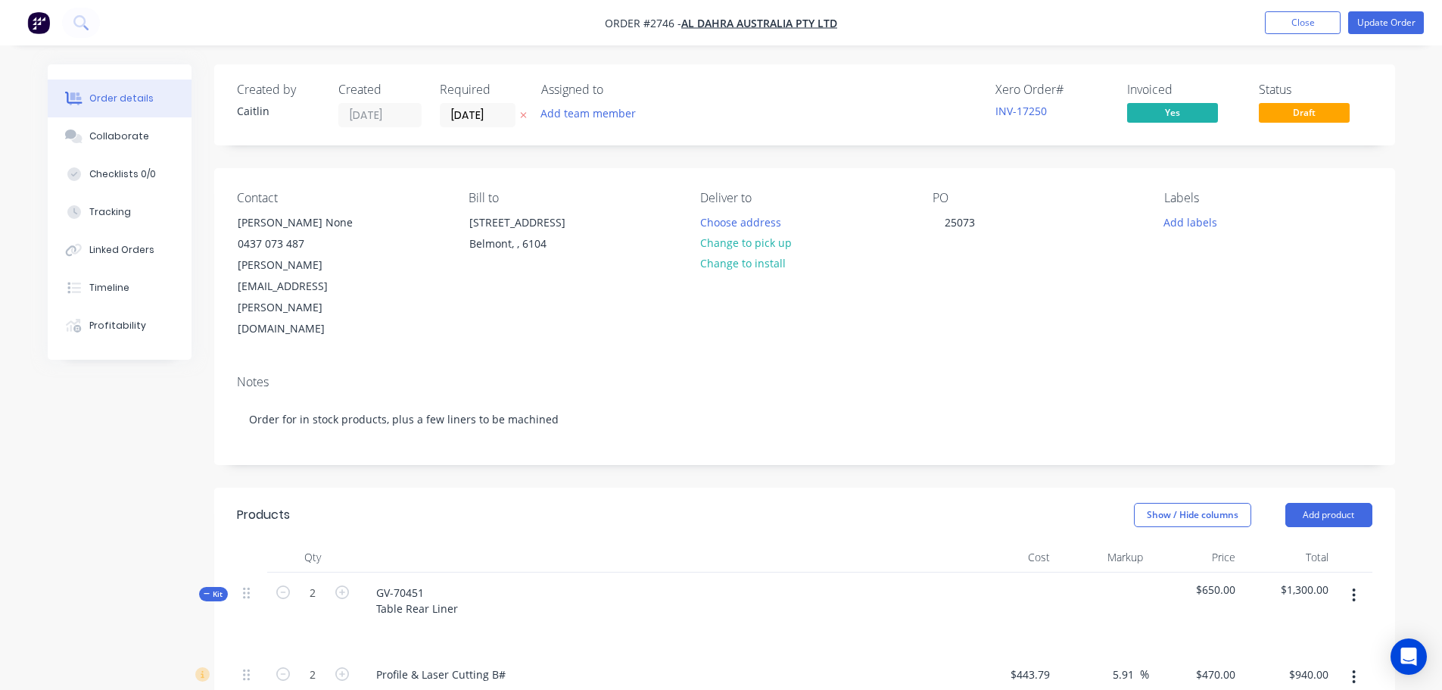
type input "$22.275"
type input "$133.65"
type input "$10.22"
type input "35"
type input "$13.797"
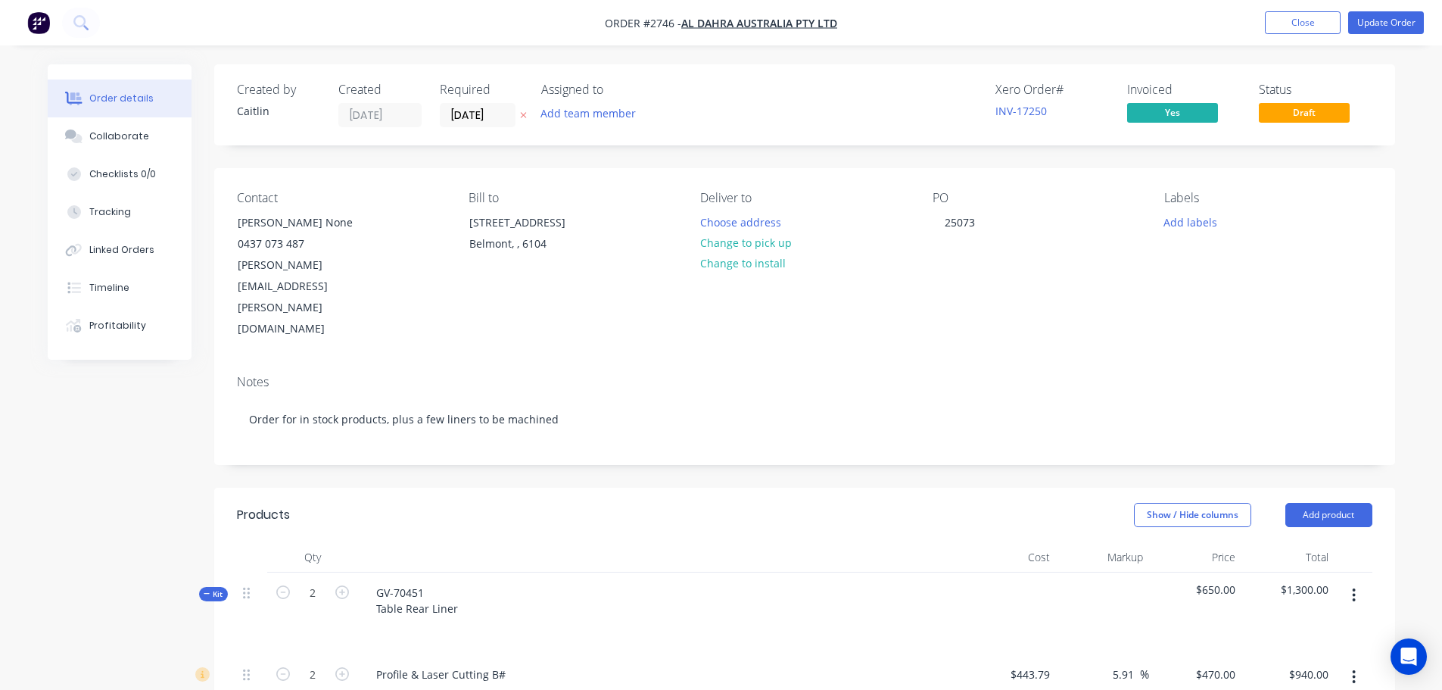
type input "$82.78"
type input "$120.00"
type input "$720.00"
type input "$180.29"
type input "45.52"
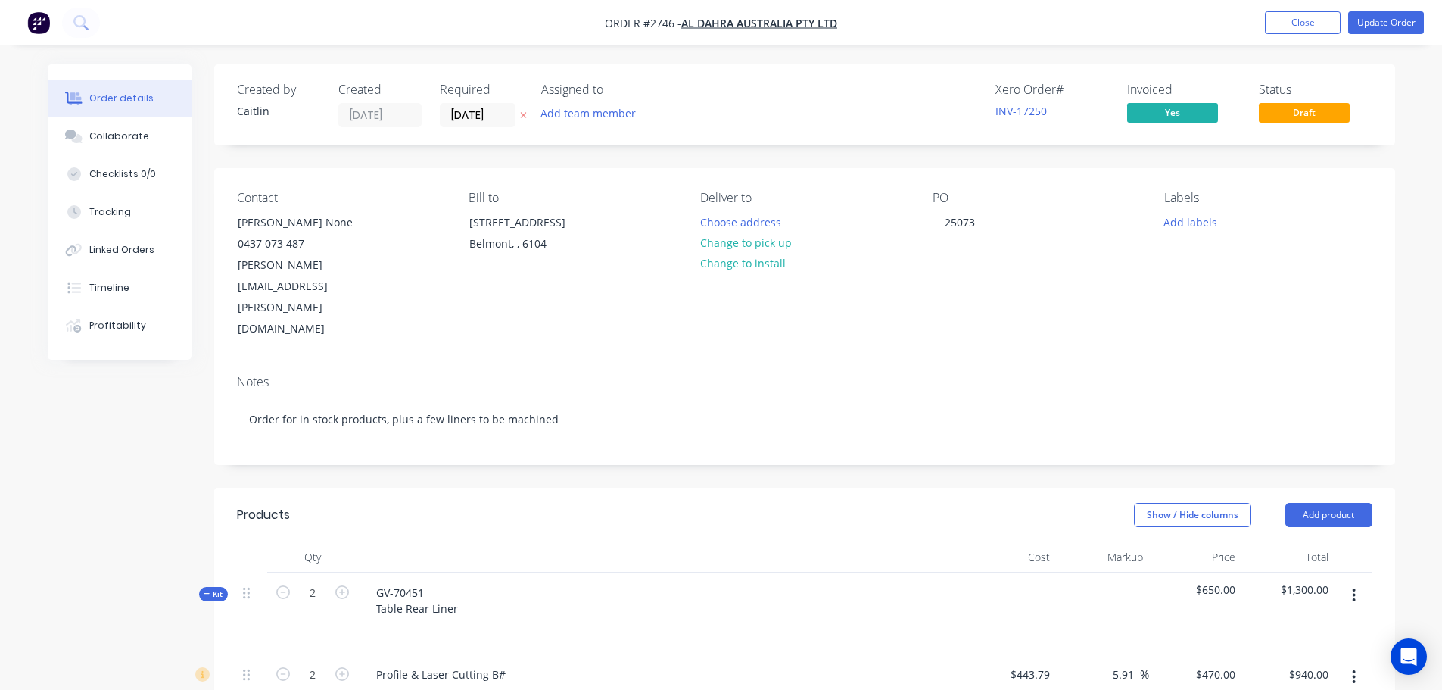
type input "$262.3656"
type input "$61.00"
type input "$120.00"
type input "$90.00"
type input "$180.29"
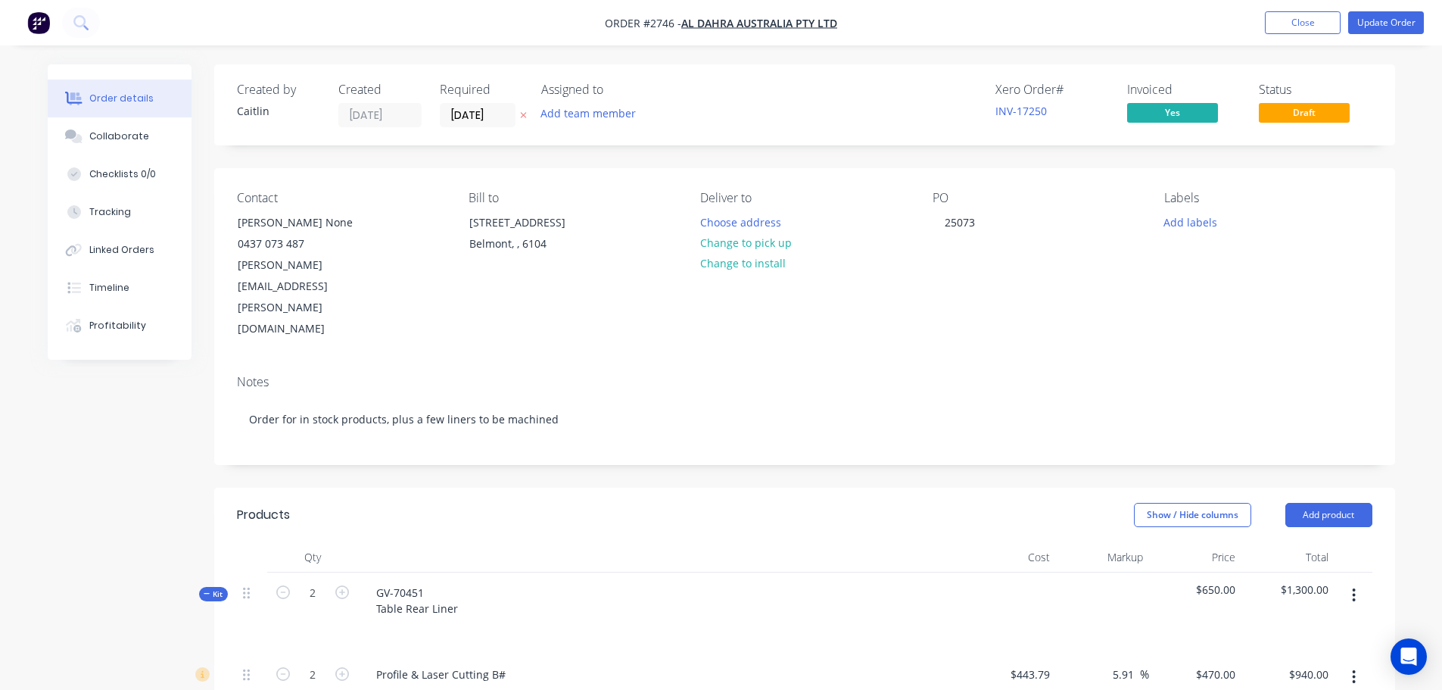
type input "57.43"
type input "$283.8317"
type input "$56.00"
type input "$120.00"
type input "$180.00"
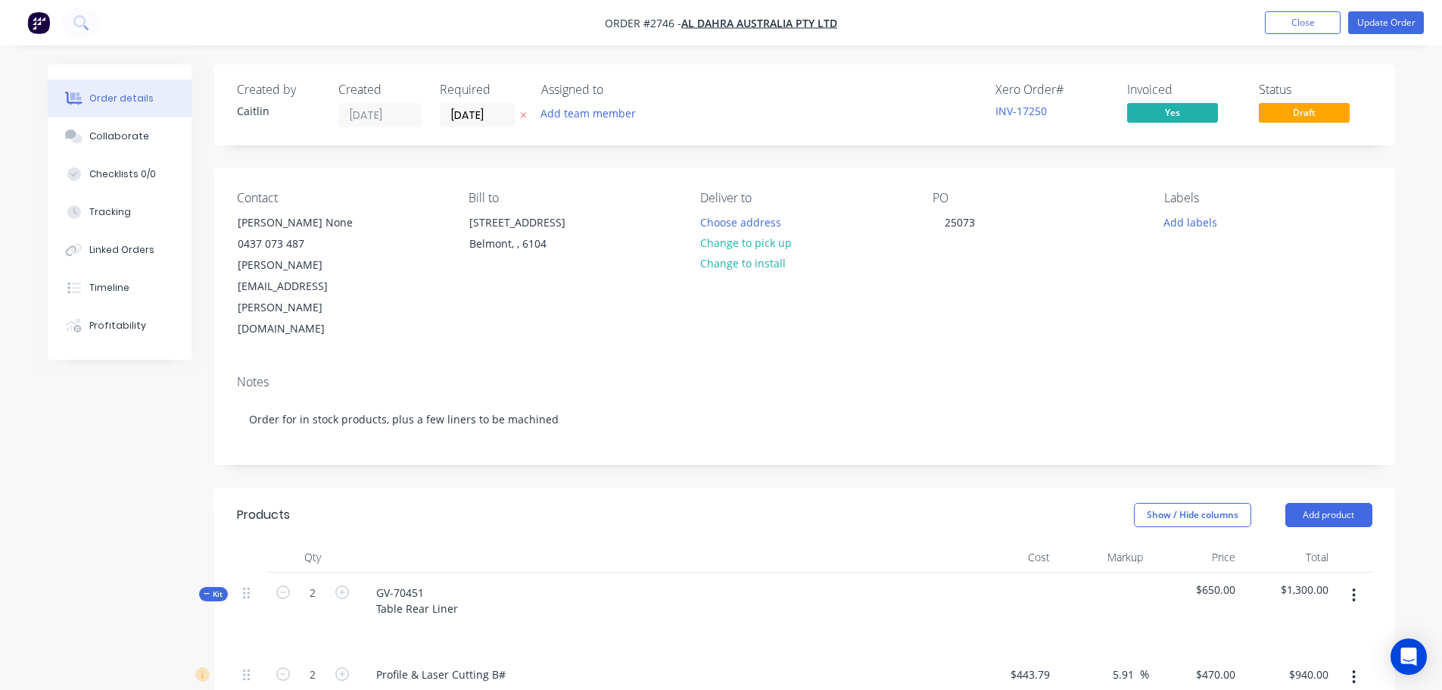
type input "$180.29"
type input "166.91"
type input "$481.2057"
type input "$530.00"
type input "$120.00"
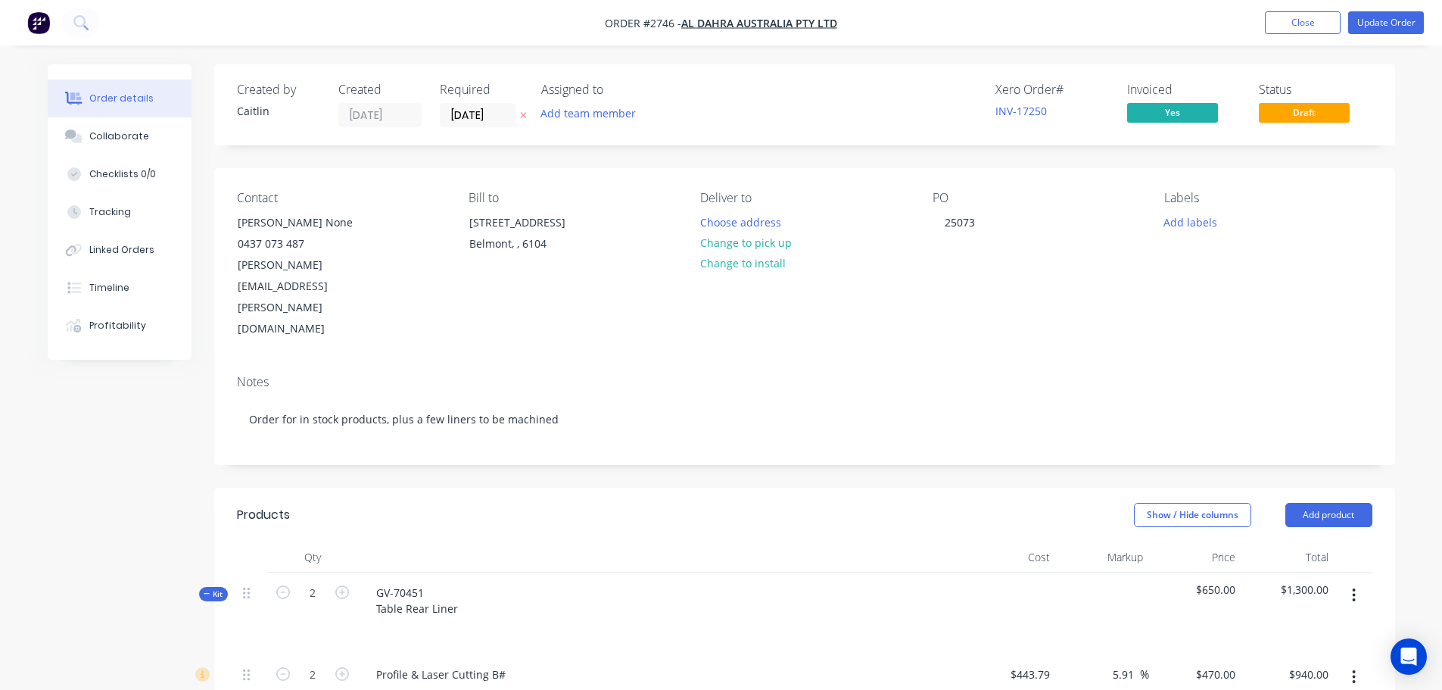
type input "$480.00"
type input "$55.00"
type input "41.35"
type input "$77.7441"
type input "$1,039.05"
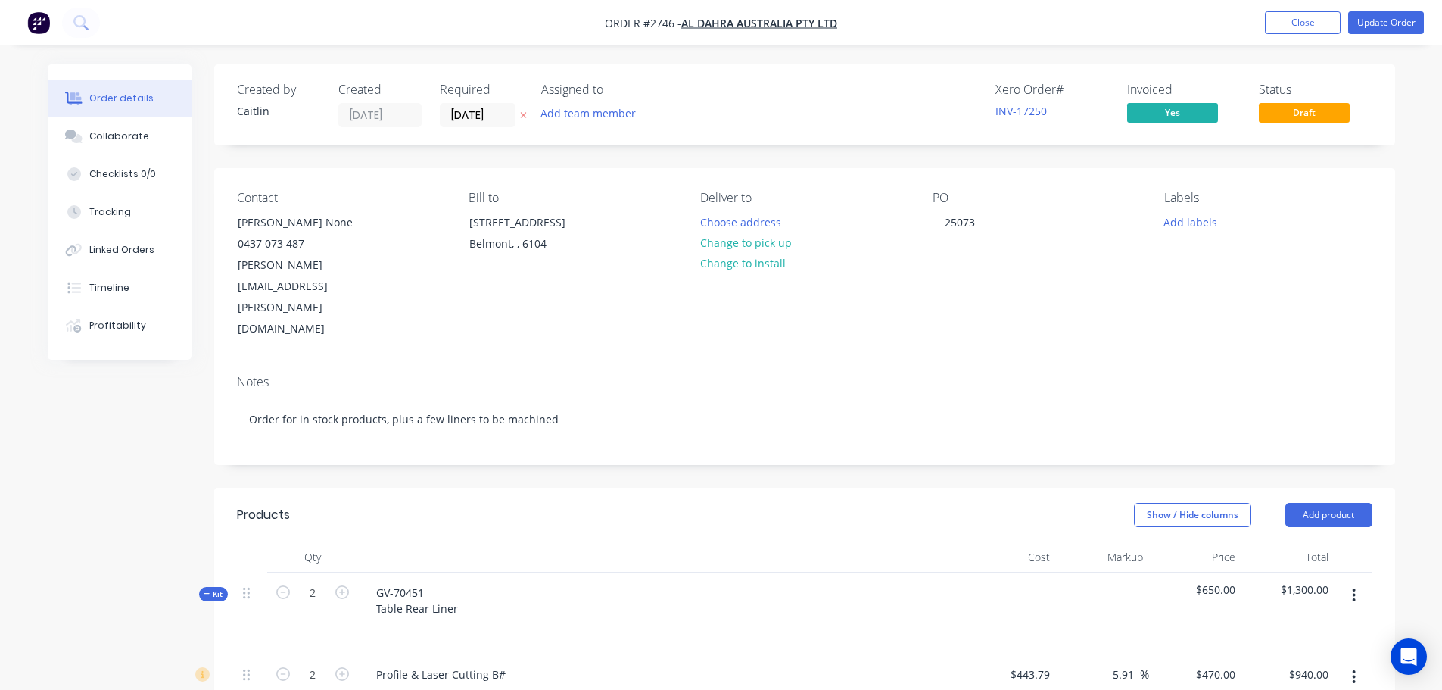
type input "$233.00"
type input "35"
type input "$314.55"
type input "$2,830.95"
type input "$120.00"
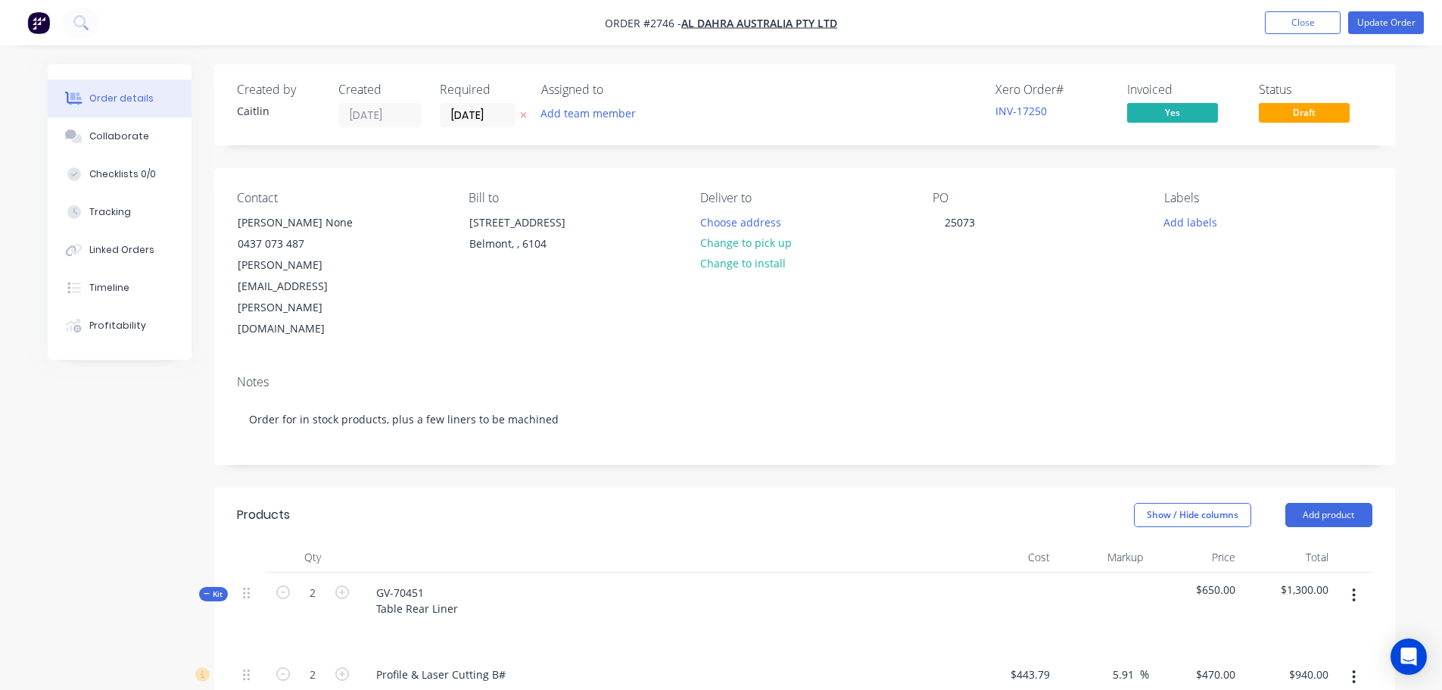
type input "$2,700.00"
type input "$398.17"
type input "-30.34"
type input "$277.37"
type input "$554.74"
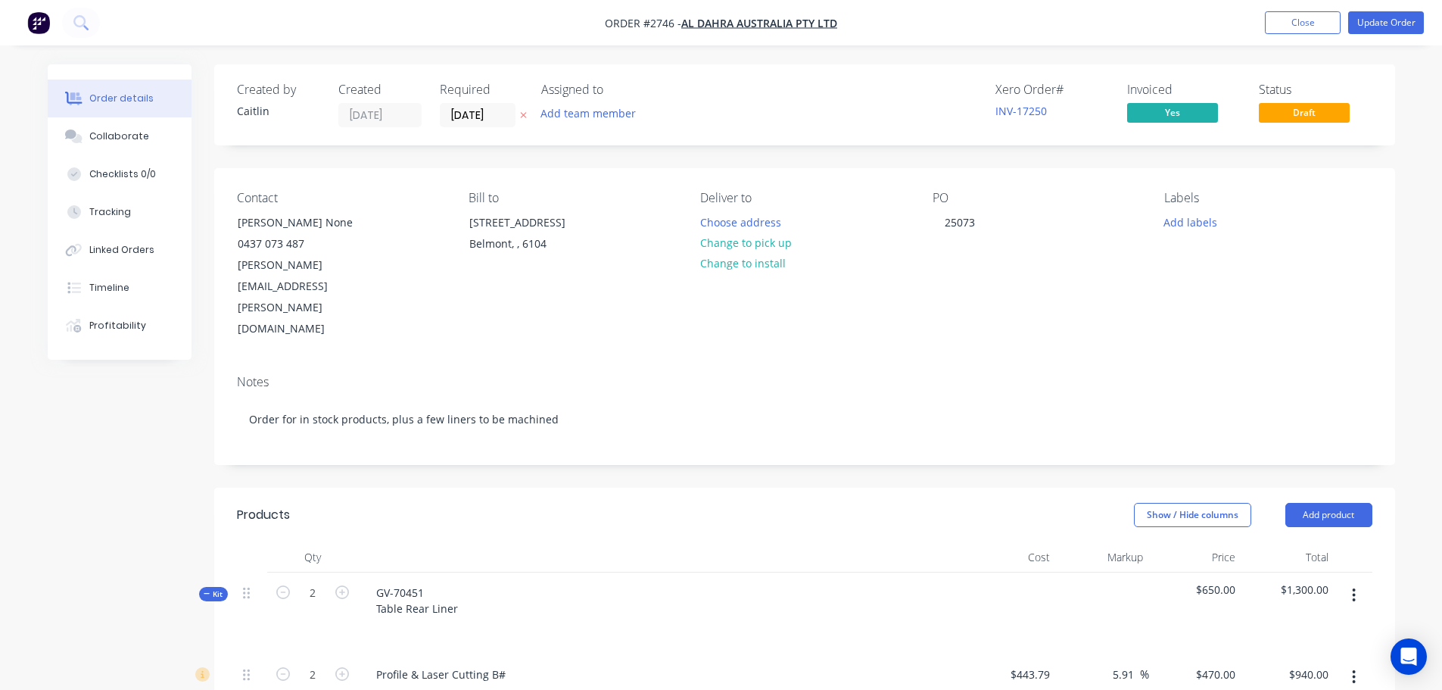
type input "$120.00"
type input "$1,440.00"
type input "$55.00"
type input "77.03"
type input "$97.3684"
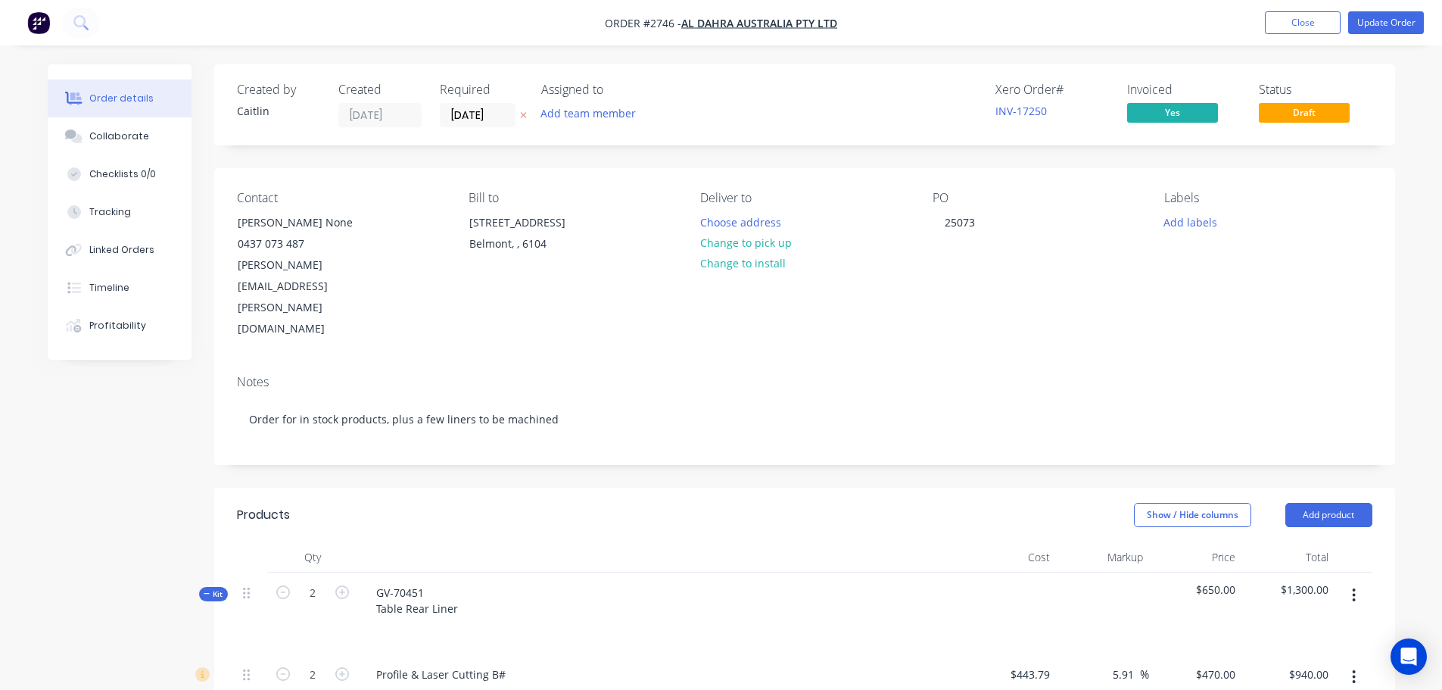
type input "$444.00"
type input "$80.00"
type input "35"
type input "$108.00"
type input "$1,296.00"
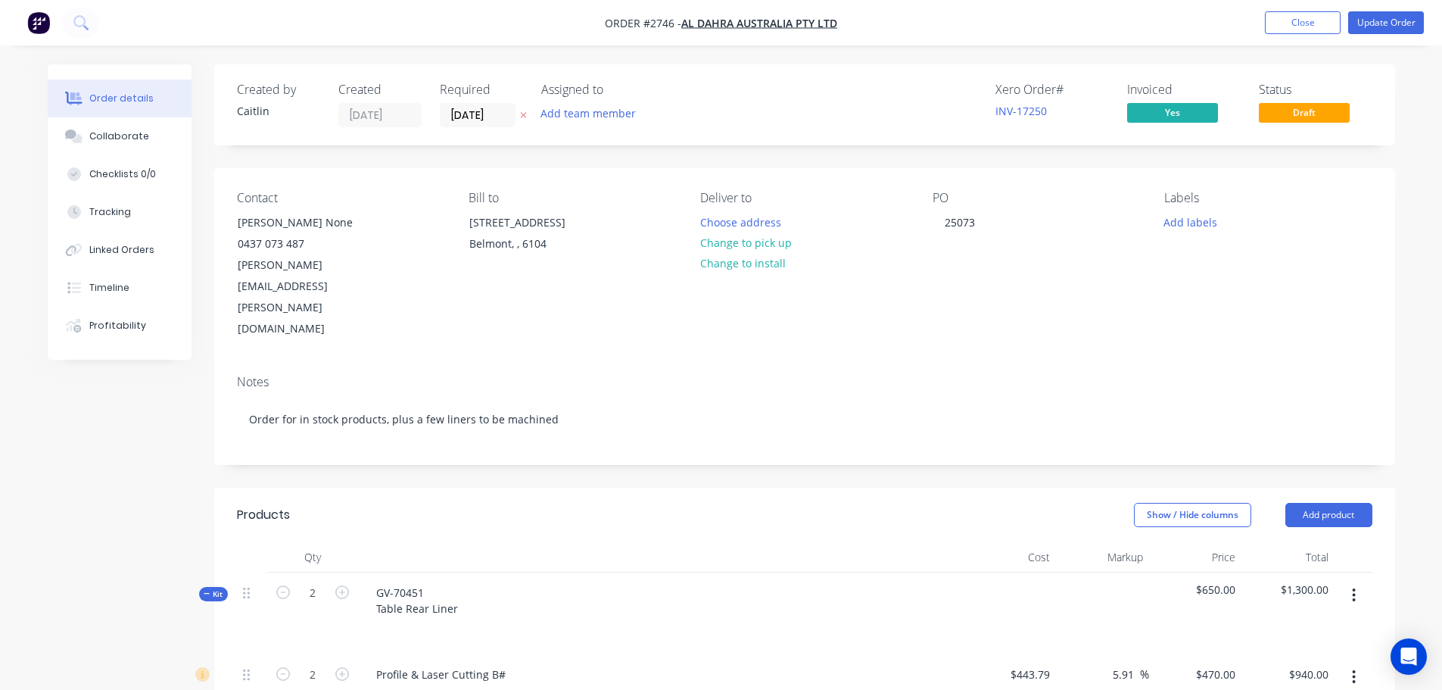
type input "$120.00"
type input "$3,600.00"
type input "$55.00"
type input "153.09"
type input "$139.20"
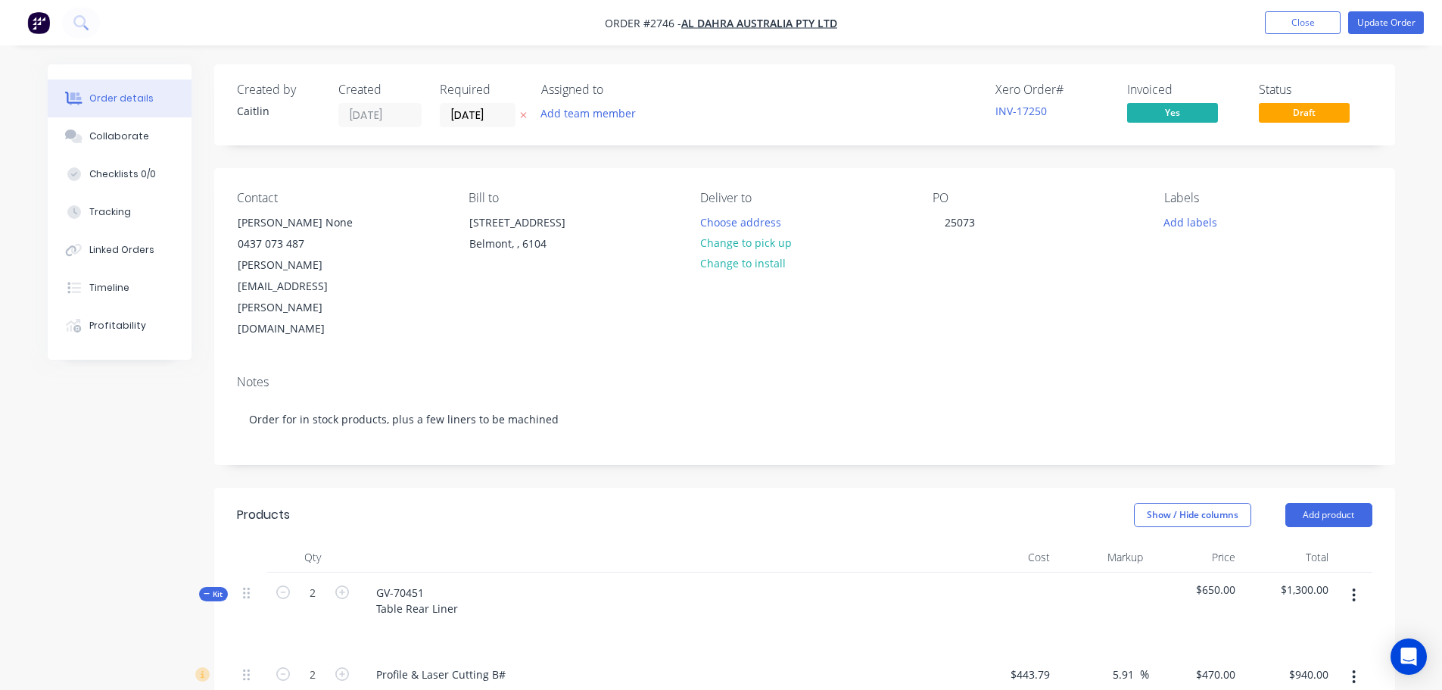
type input "$104.40"
type input "$80.00"
type input "35"
type input "$108.00"
type input "$324.00"
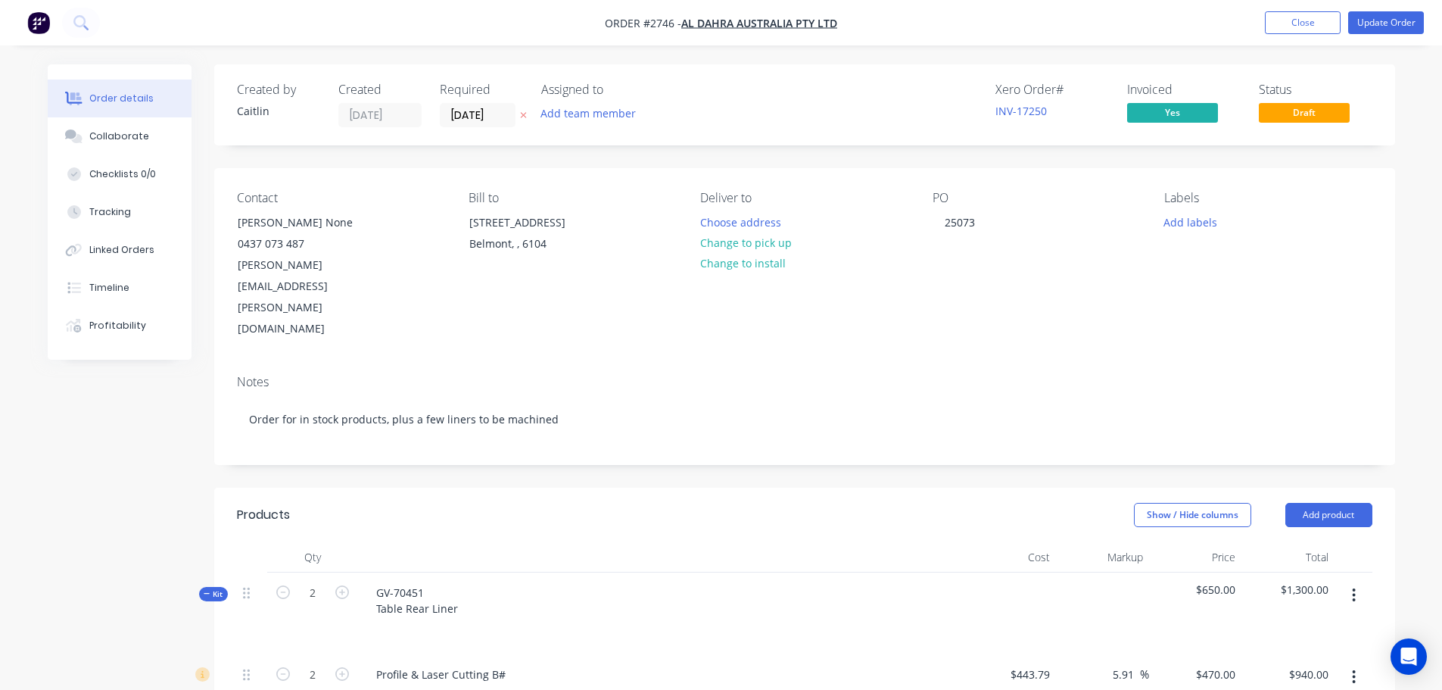
type input "$120.00"
type input "$810.00"
type input "$23.40"
type input "$1,170.00"
type input "$421.67"
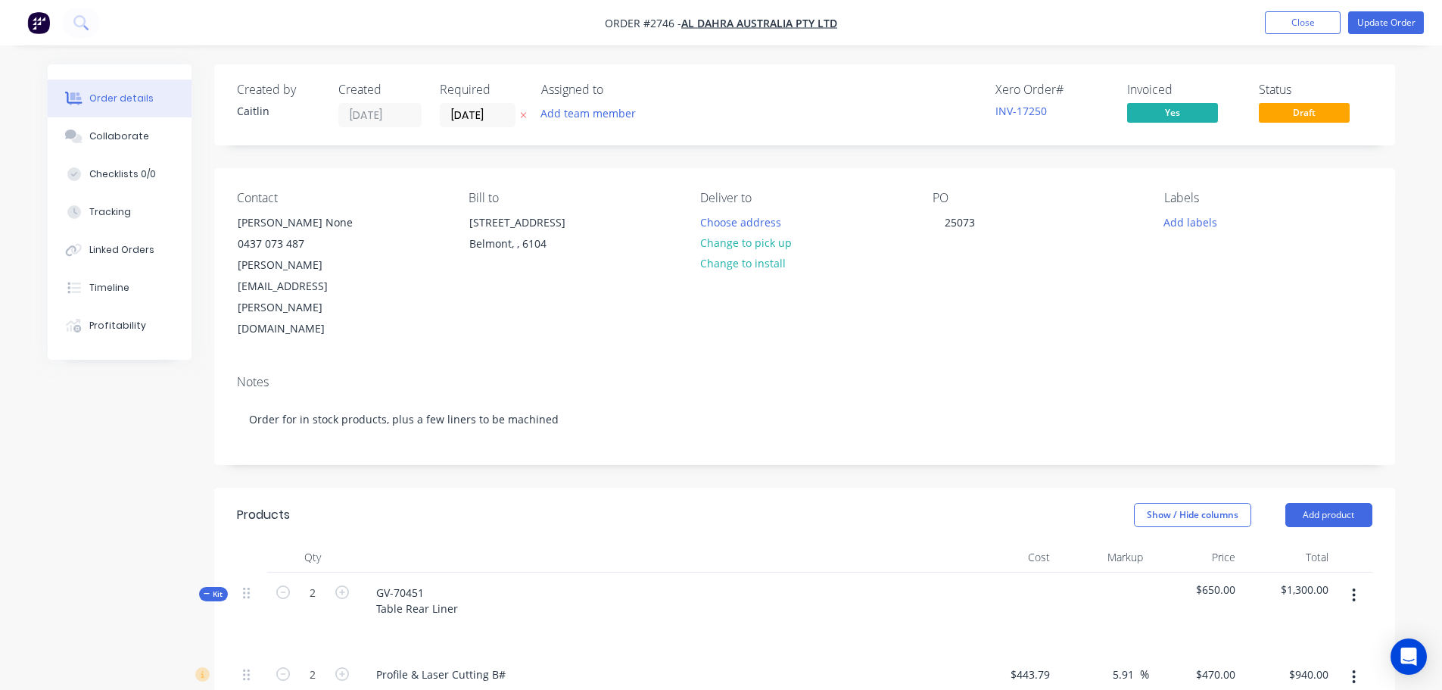
type input "67.4"
type input "$705.8824"
type input "$66.00"
type input "$120.00"
type input "$240.00"
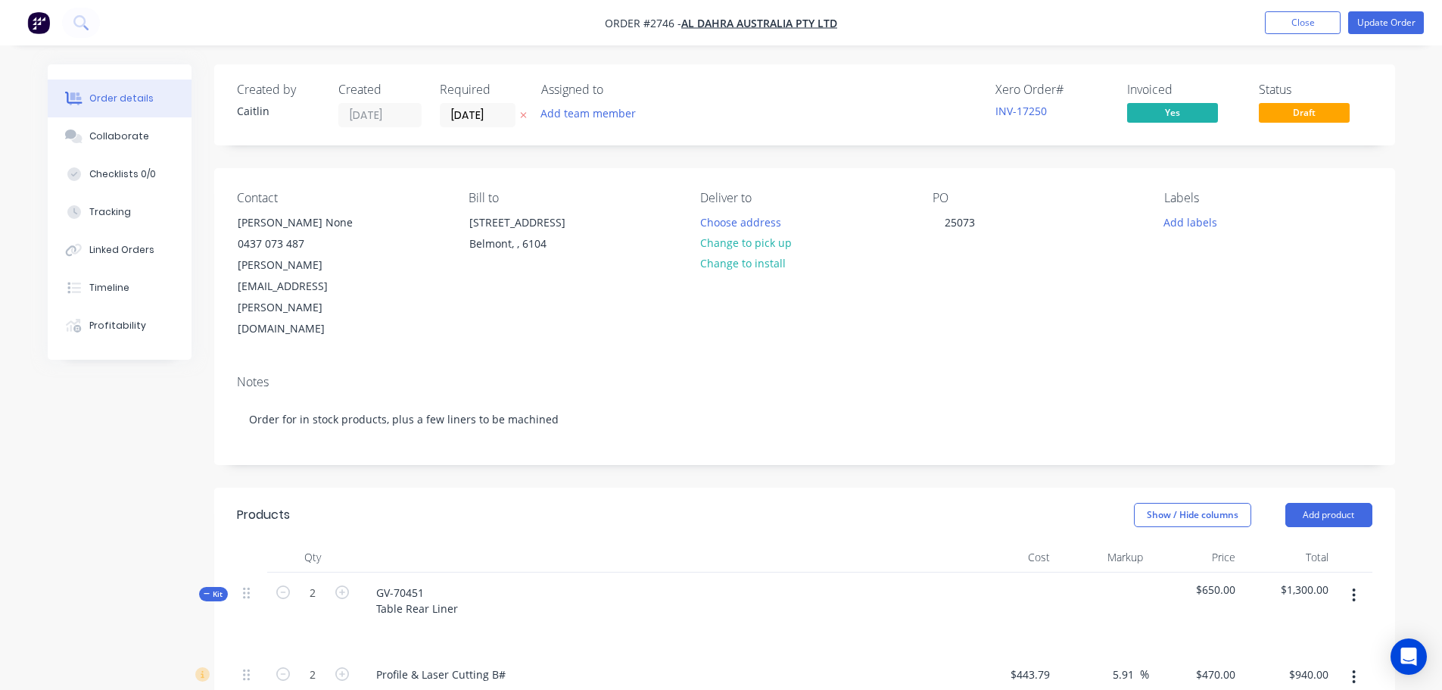
type input "$-0.16"
type input "35"
type input "$631.80"
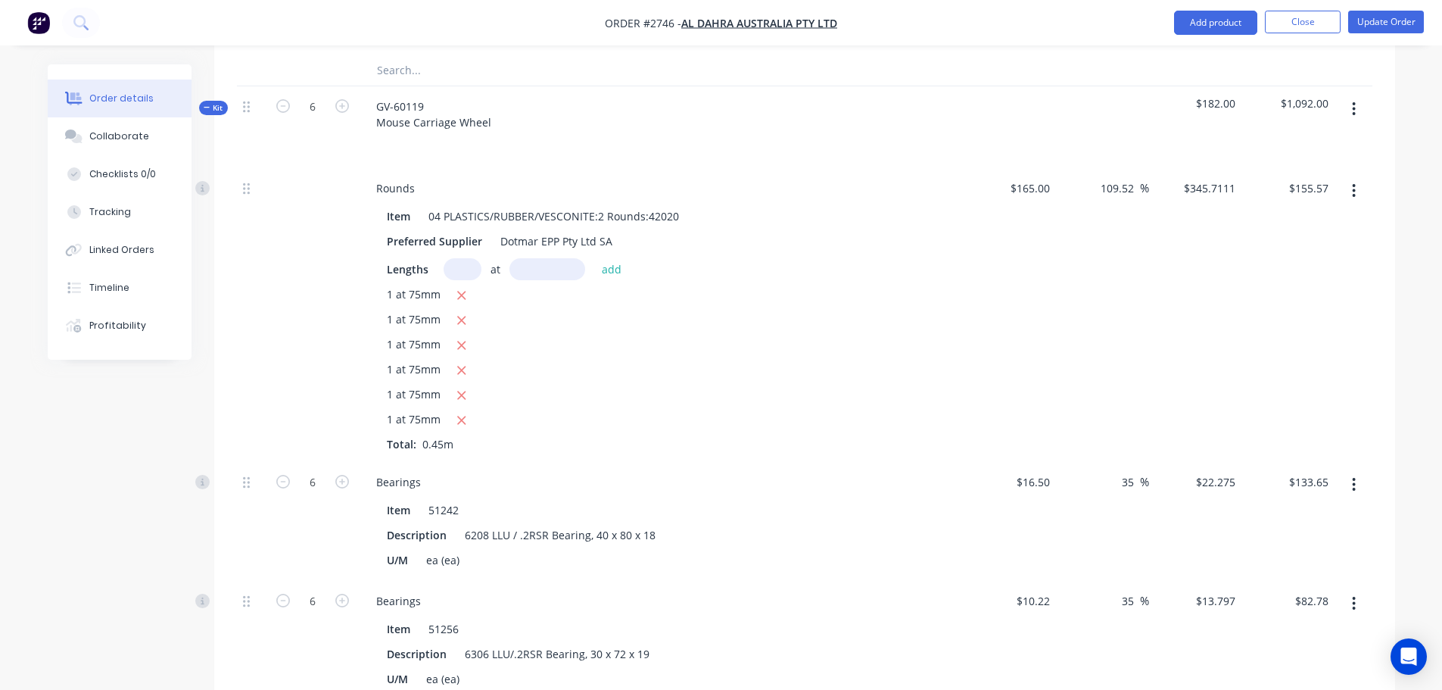
scroll to position [2271, 0]
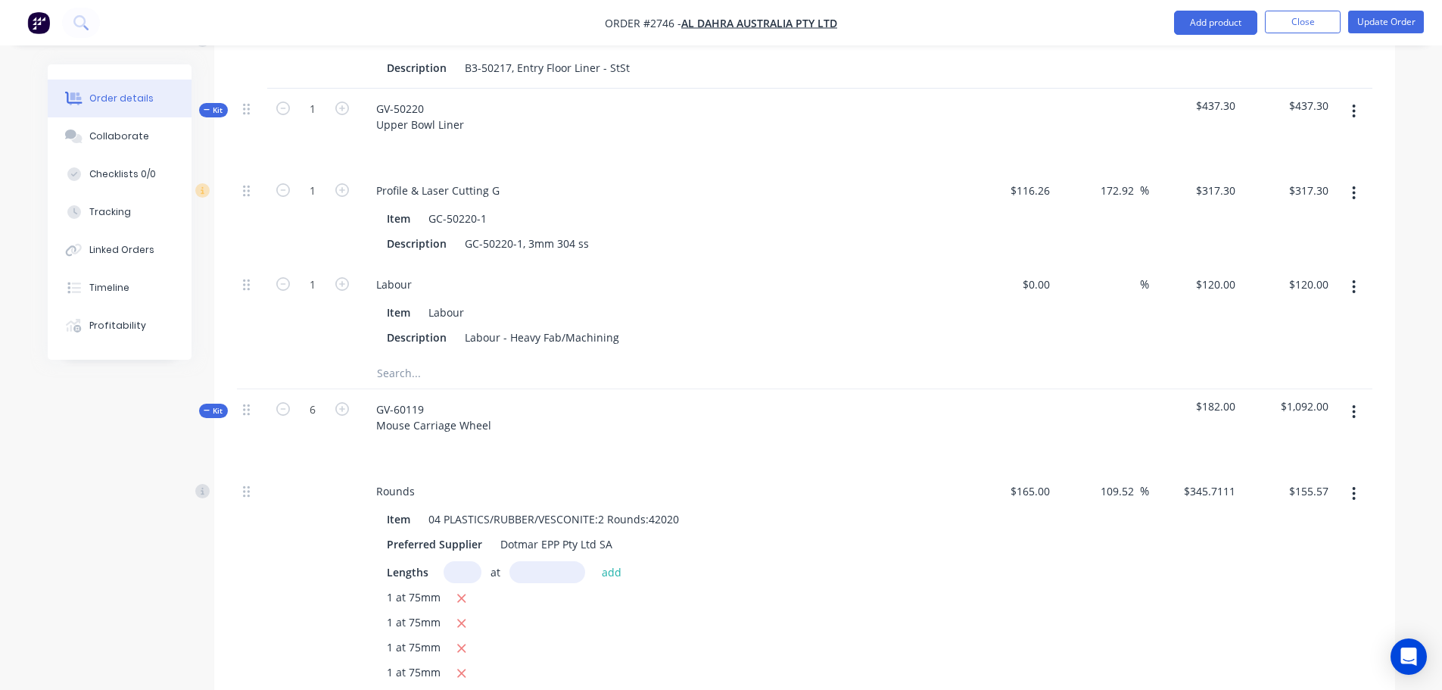
click at [213, 405] on span "Kit" at bounding box center [214, 410] width 20 height 11
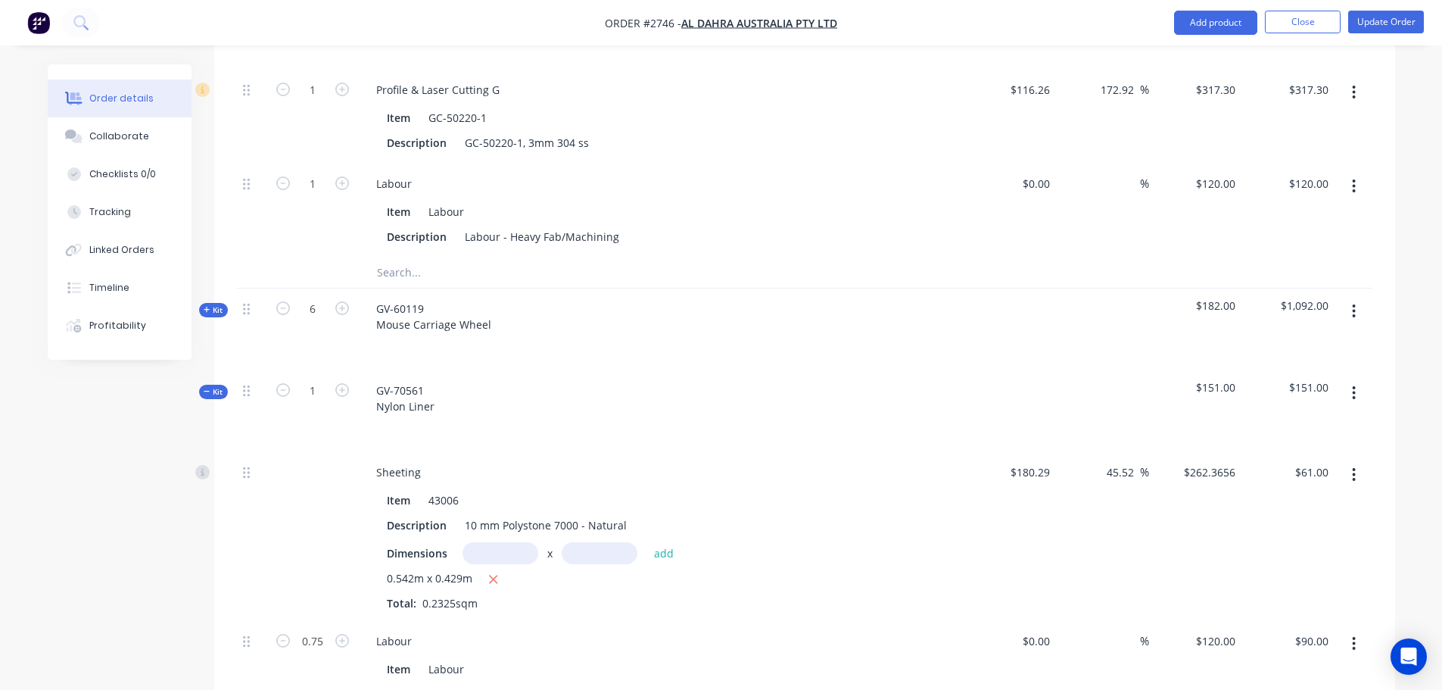
scroll to position [2499, 0]
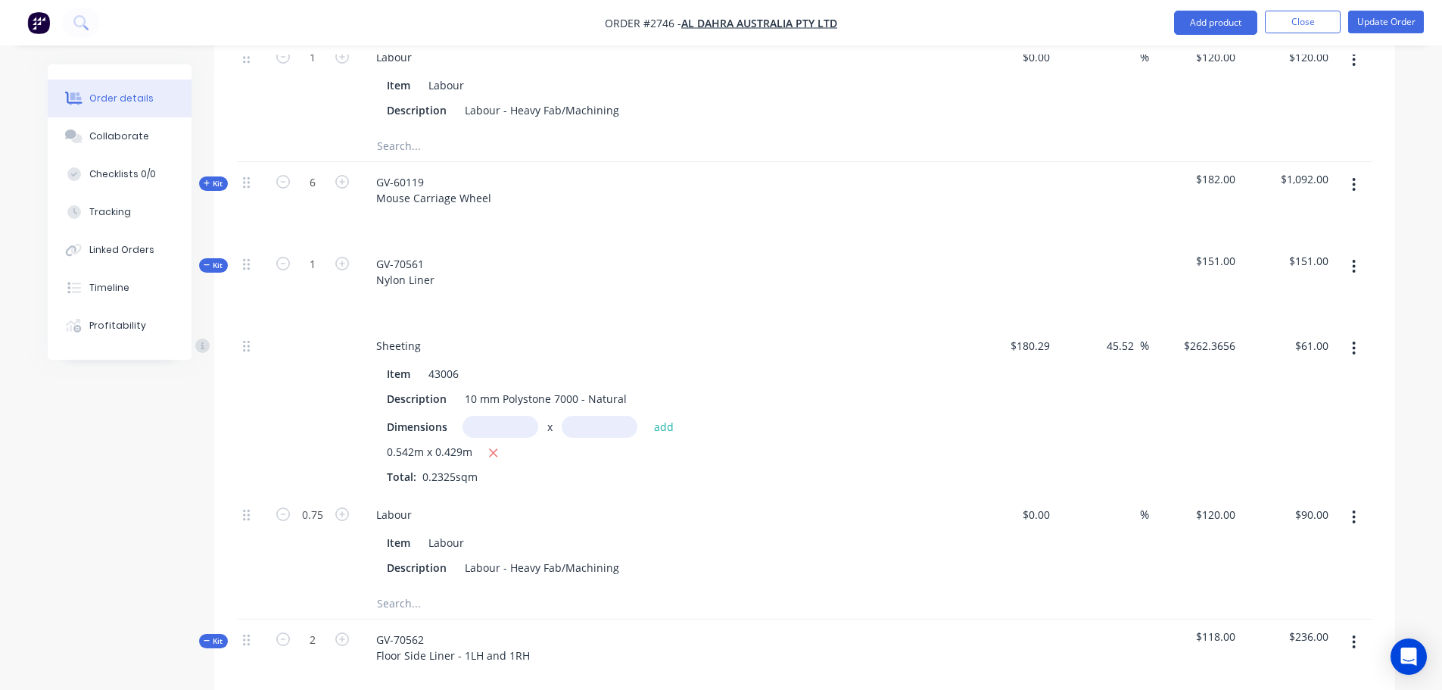
click at [211, 260] on span "Kit" at bounding box center [214, 265] width 20 height 11
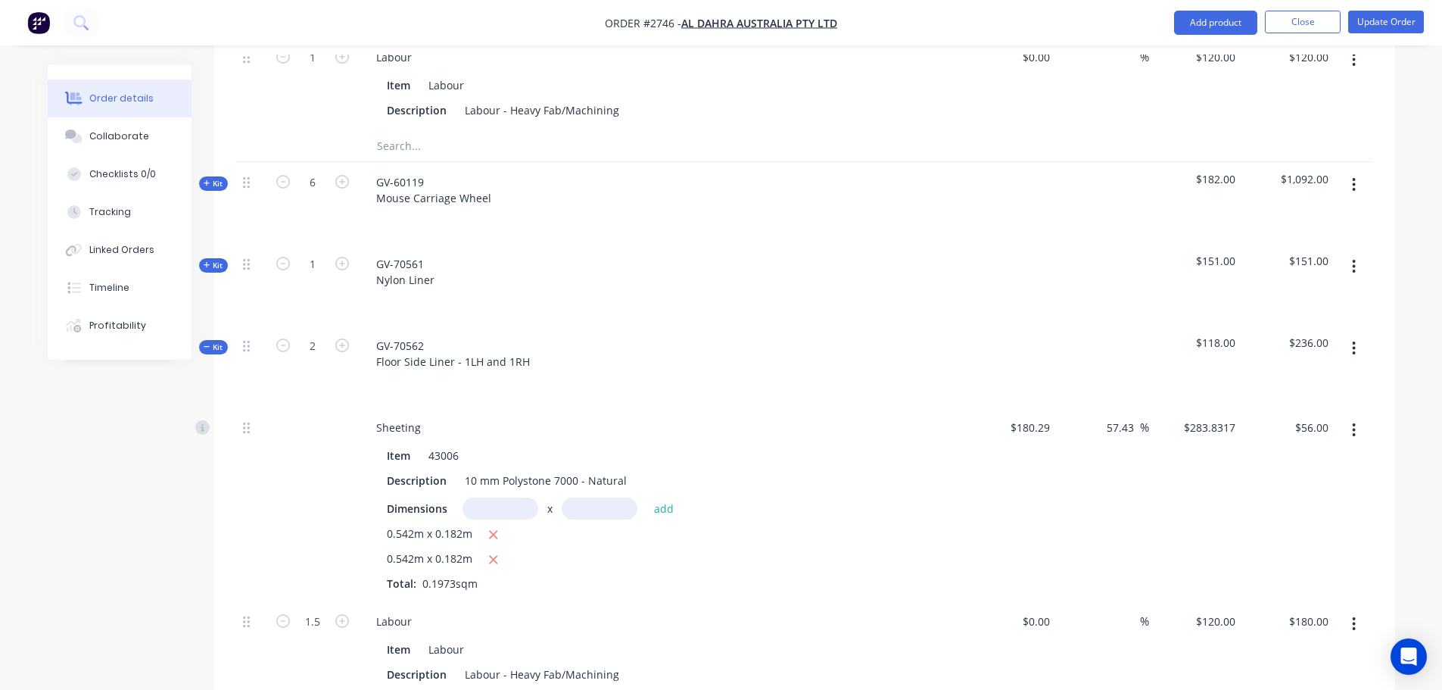
click at [220, 341] on span "Kit" at bounding box center [214, 346] width 20 height 11
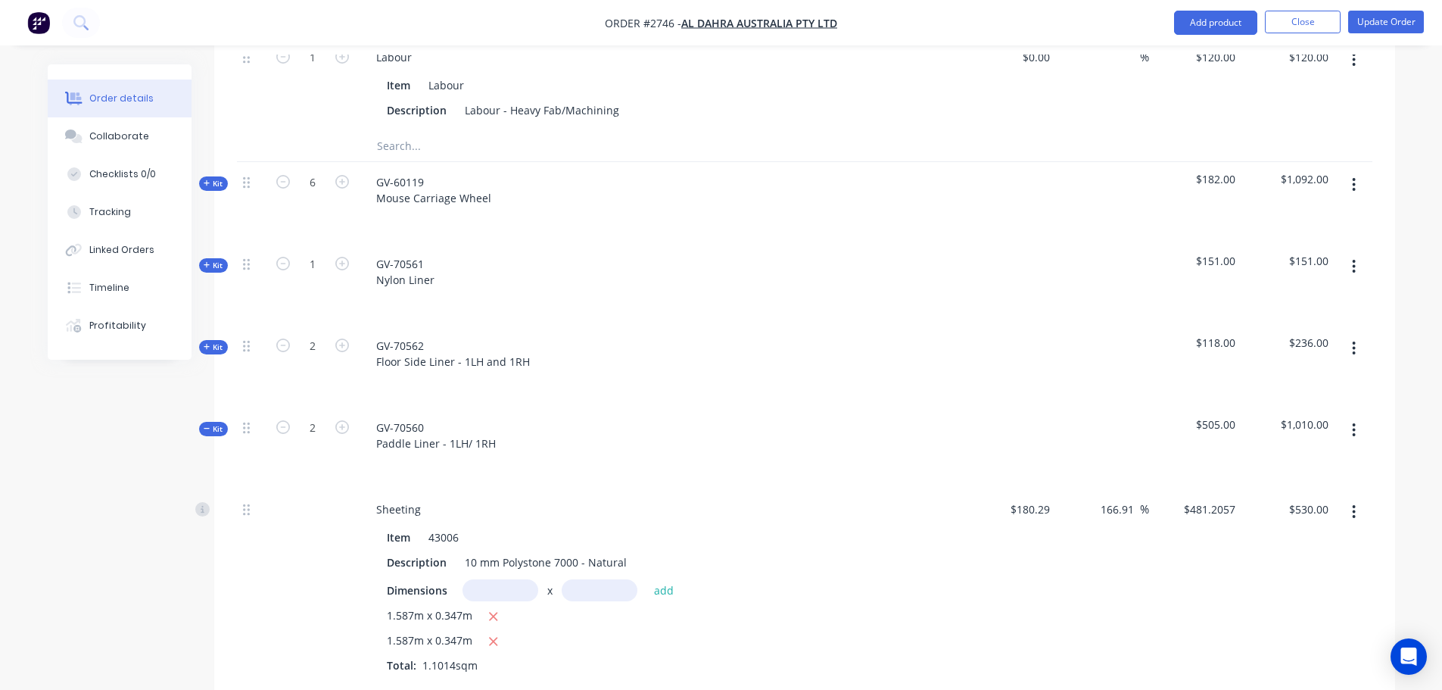
click at [206, 425] on icon "button" at bounding box center [207, 429] width 7 height 8
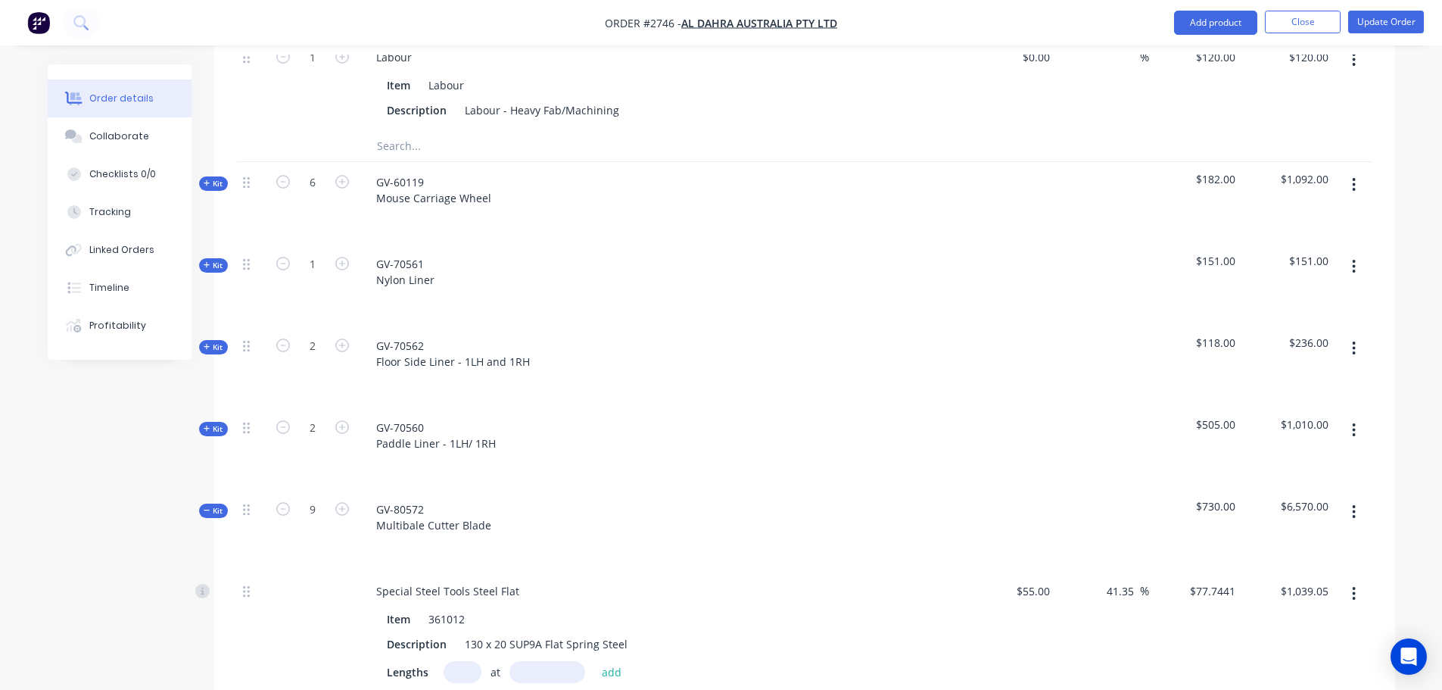
click at [210, 507] on icon "button" at bounding box center [207, 511] width 7 height 8
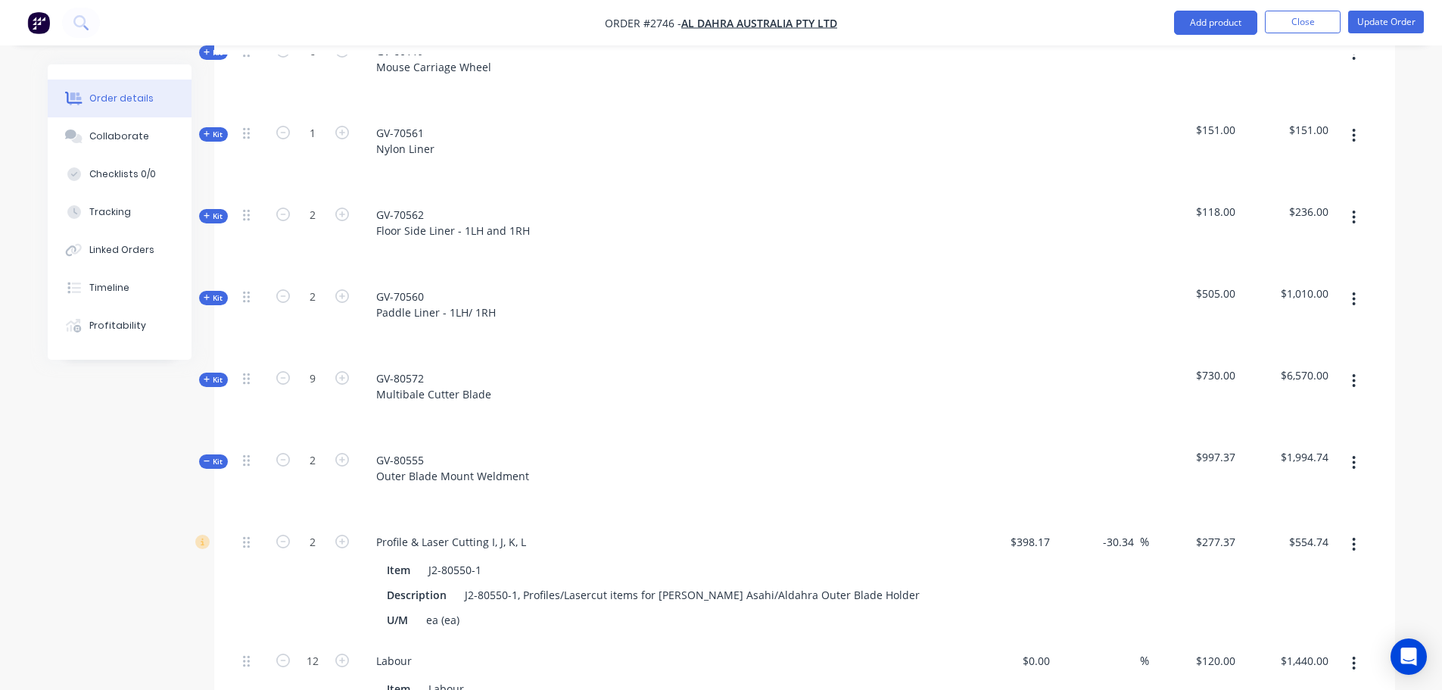
scroll to position [2650, 0]
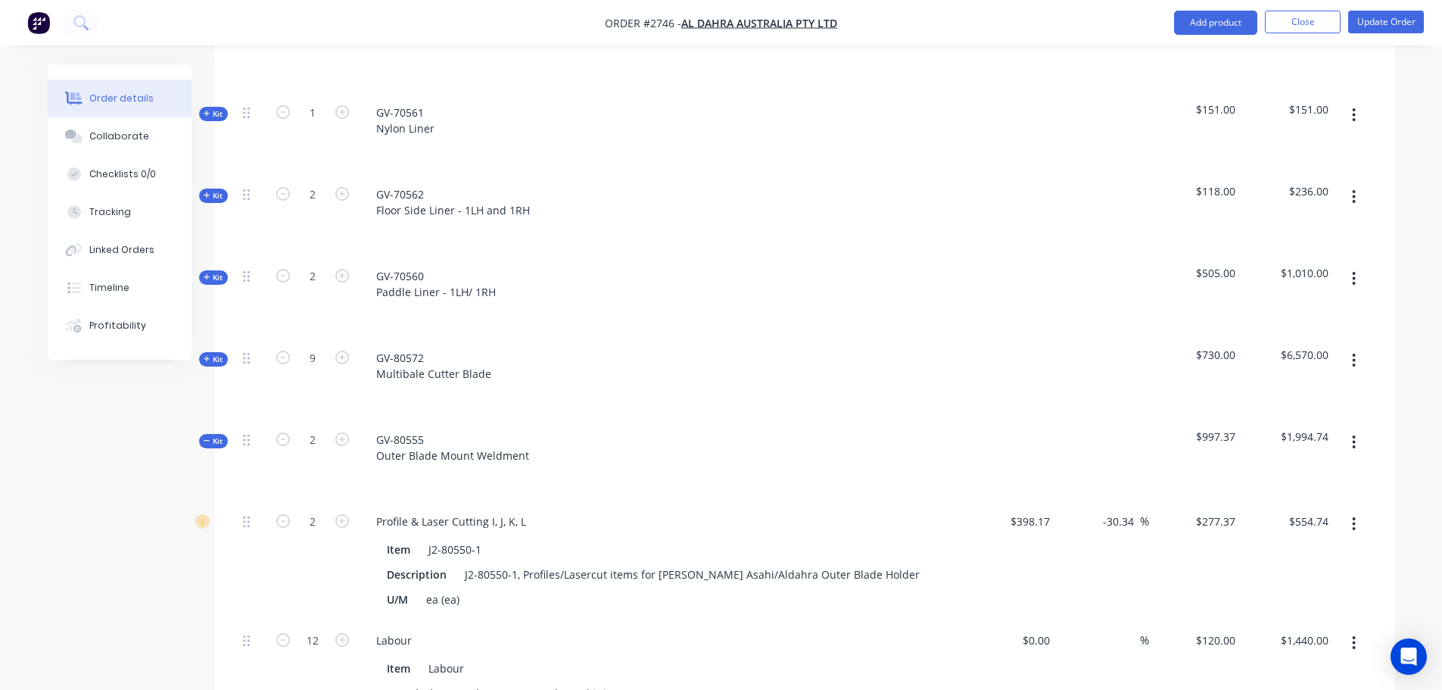
click at [209, 437] on icon "button" at bounding box center [207, 441] width 7 height 8
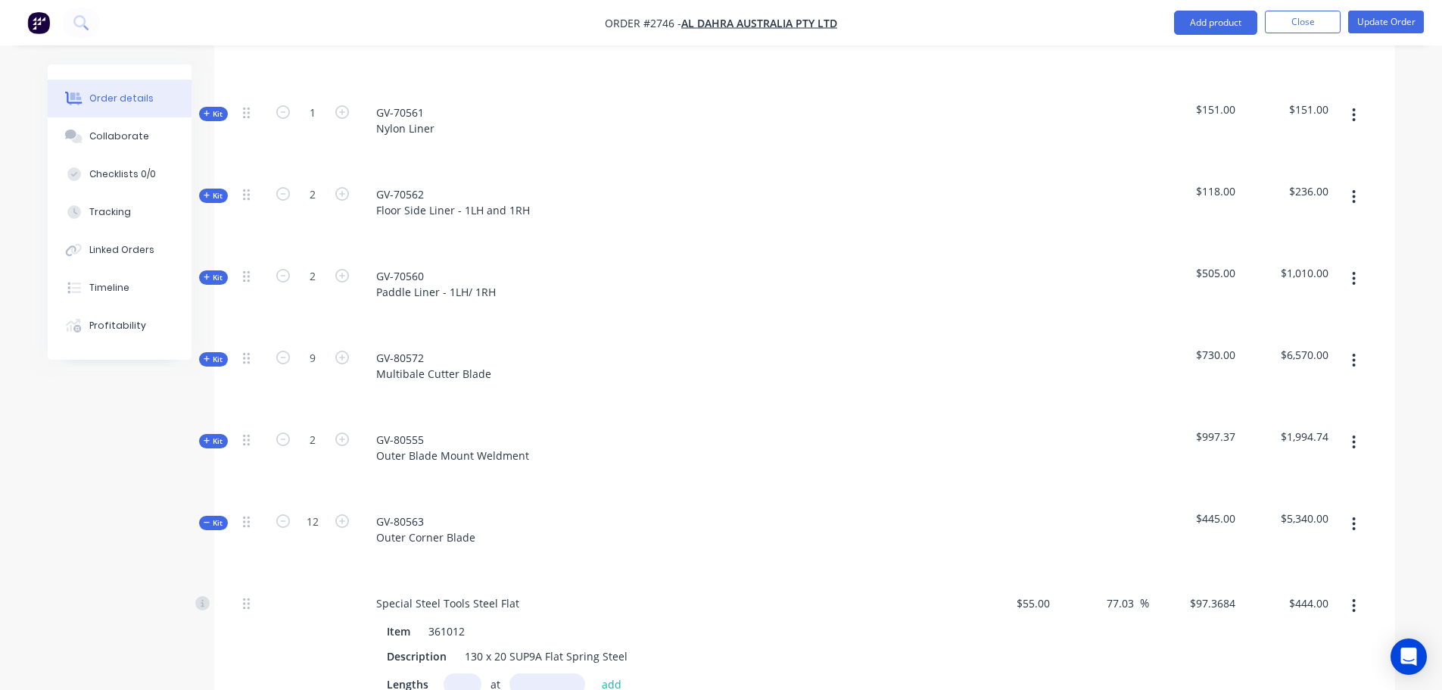
click at [204, 519] on icon "button" at bounding box center [207, 523] width 7 height 8
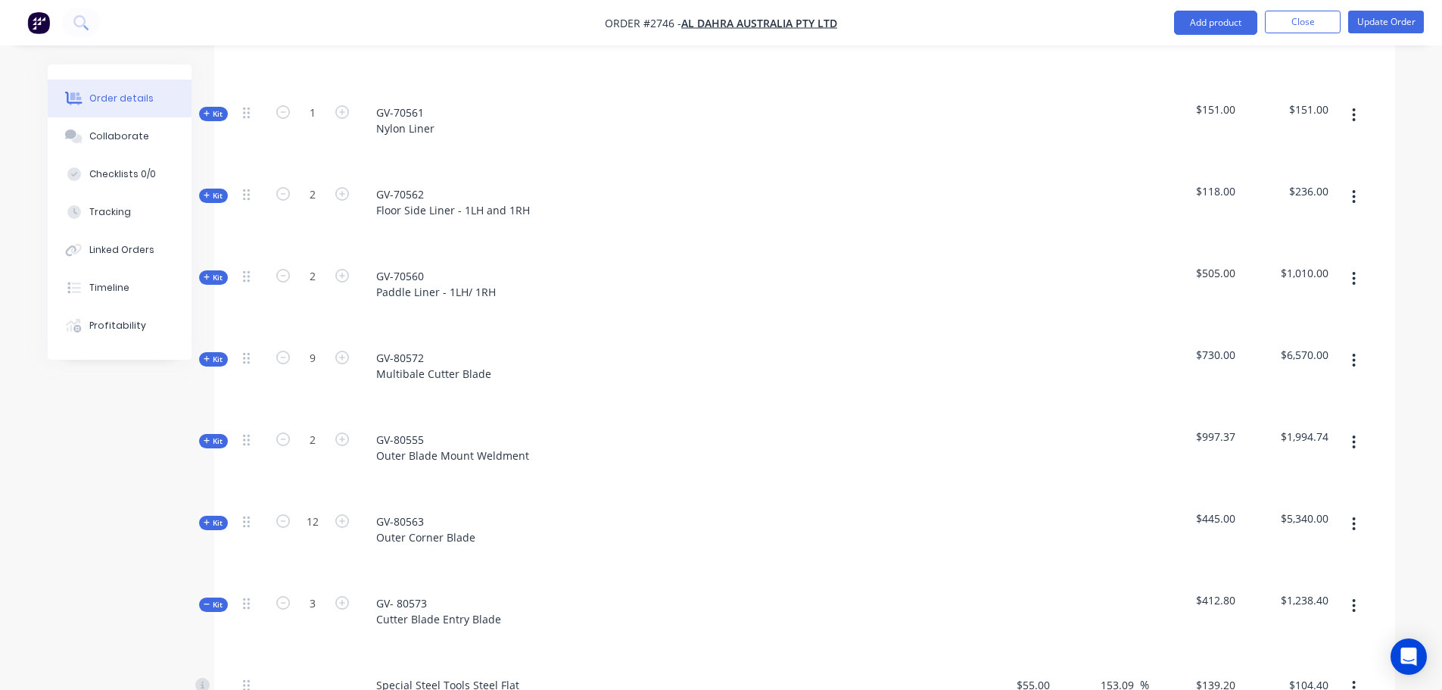
scroll to position [2877, 0]
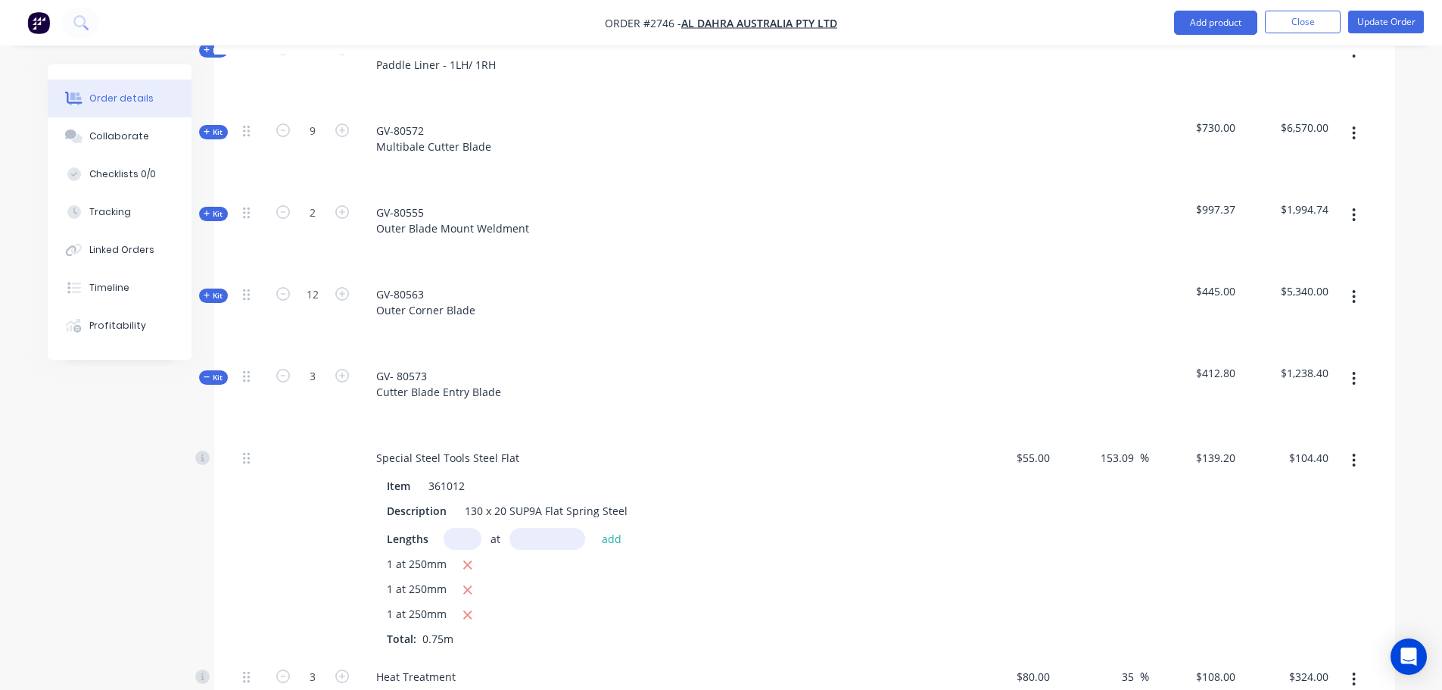
click at [212, 372] on span "Kit" at bounding box center [214, 377] width 20 height 11
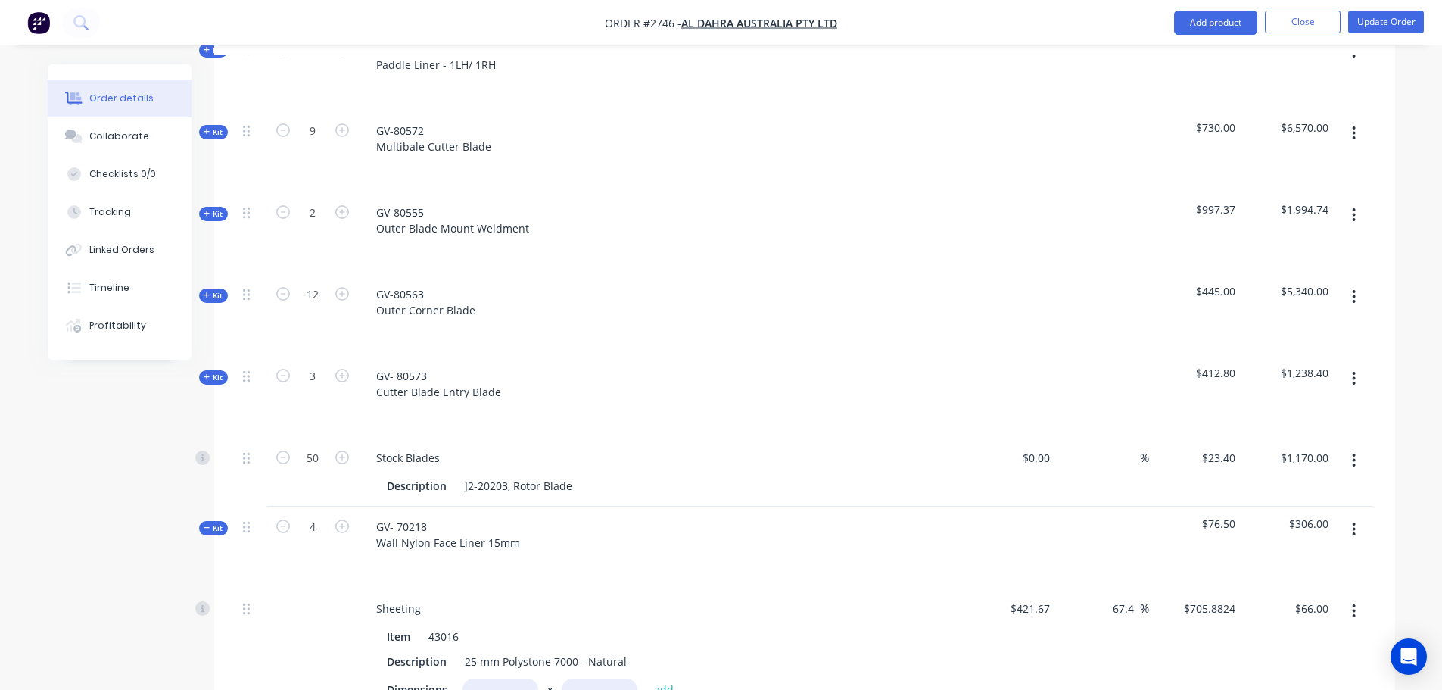
click at [207, 527] on icon "button" at bounding box center [207, 527] width 6 height 1
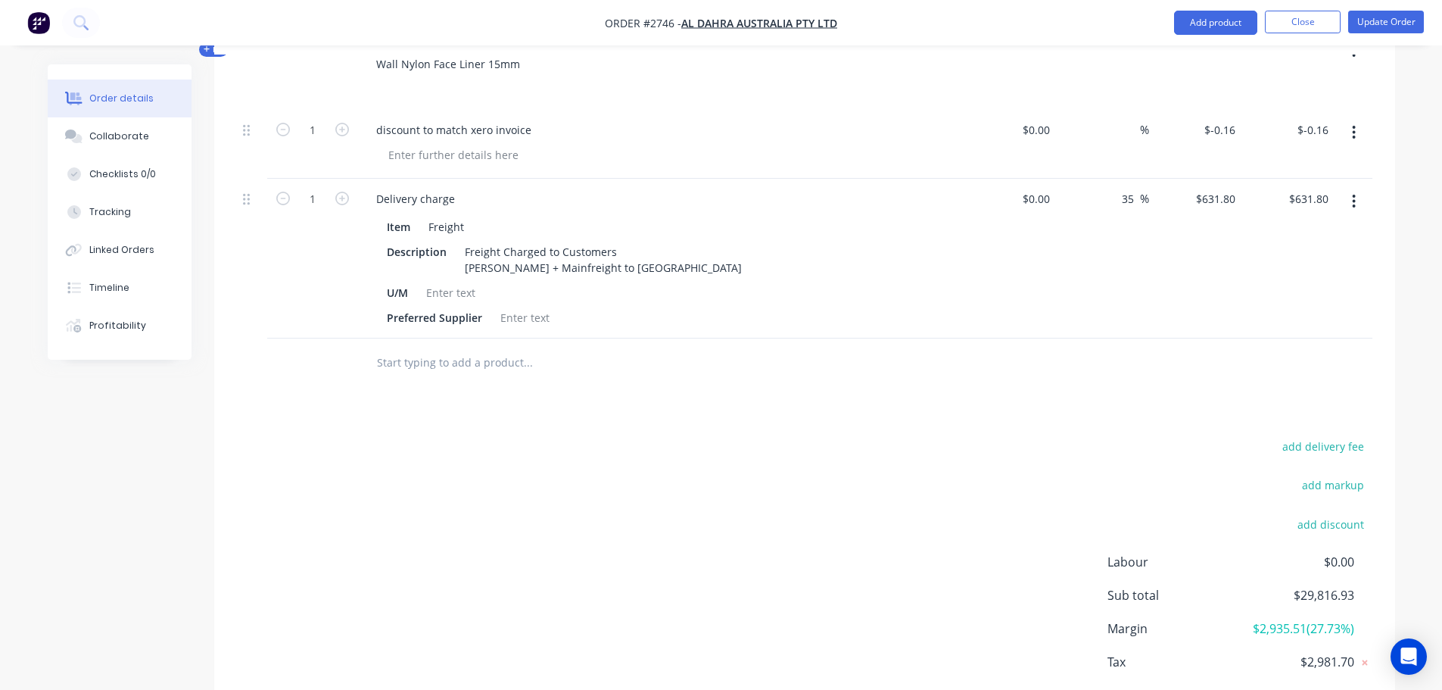
scroll to position [3376, 0]
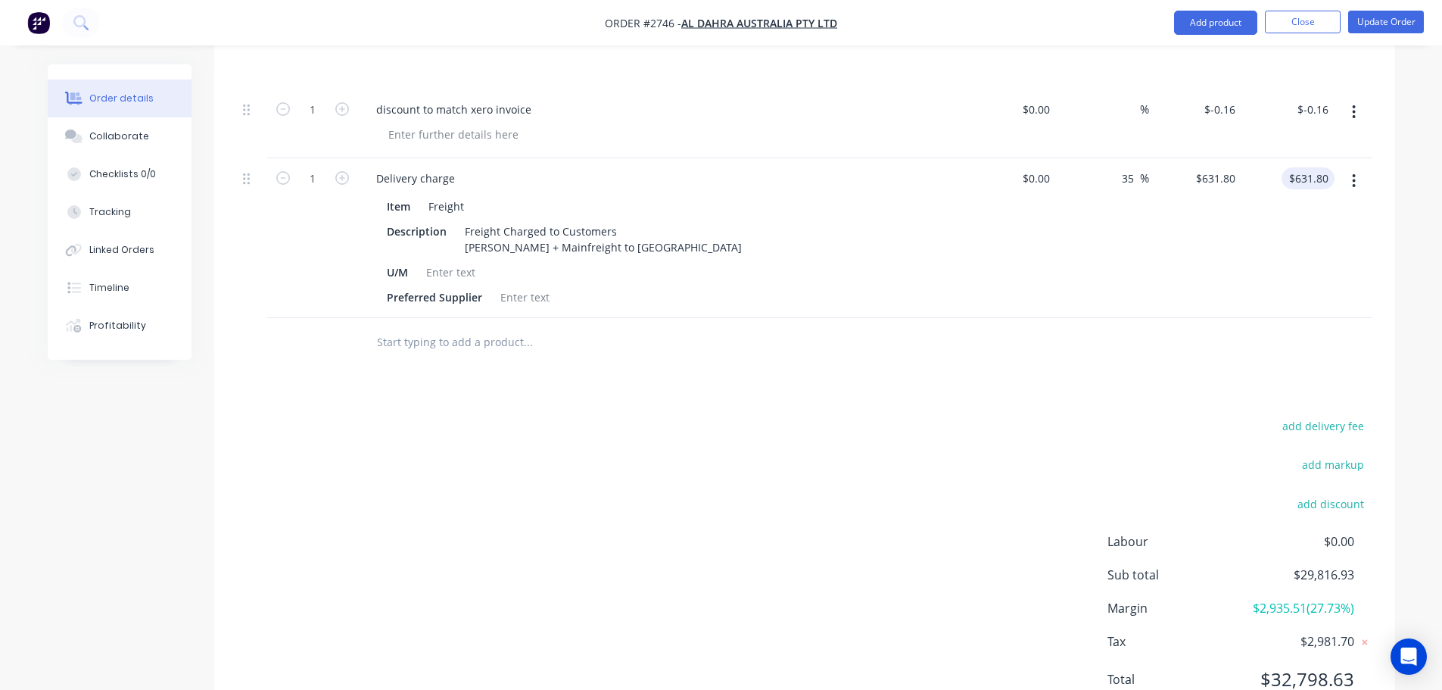
click at [1327, 167] on input "$631.80" at bounding box center [1311, 178] width 47 height 22
click at [1330, 167] on input "631.80" at bounding box center [1314, 178] width 41 height 22
click at [1297, 158] on div "631.80 631.80" at bounding box center [1288, 238] width 93 height 160
click at [1325, 167] on input "631.80" at bounding box center [1311, 178] width 47 height 22
type input "631.79"
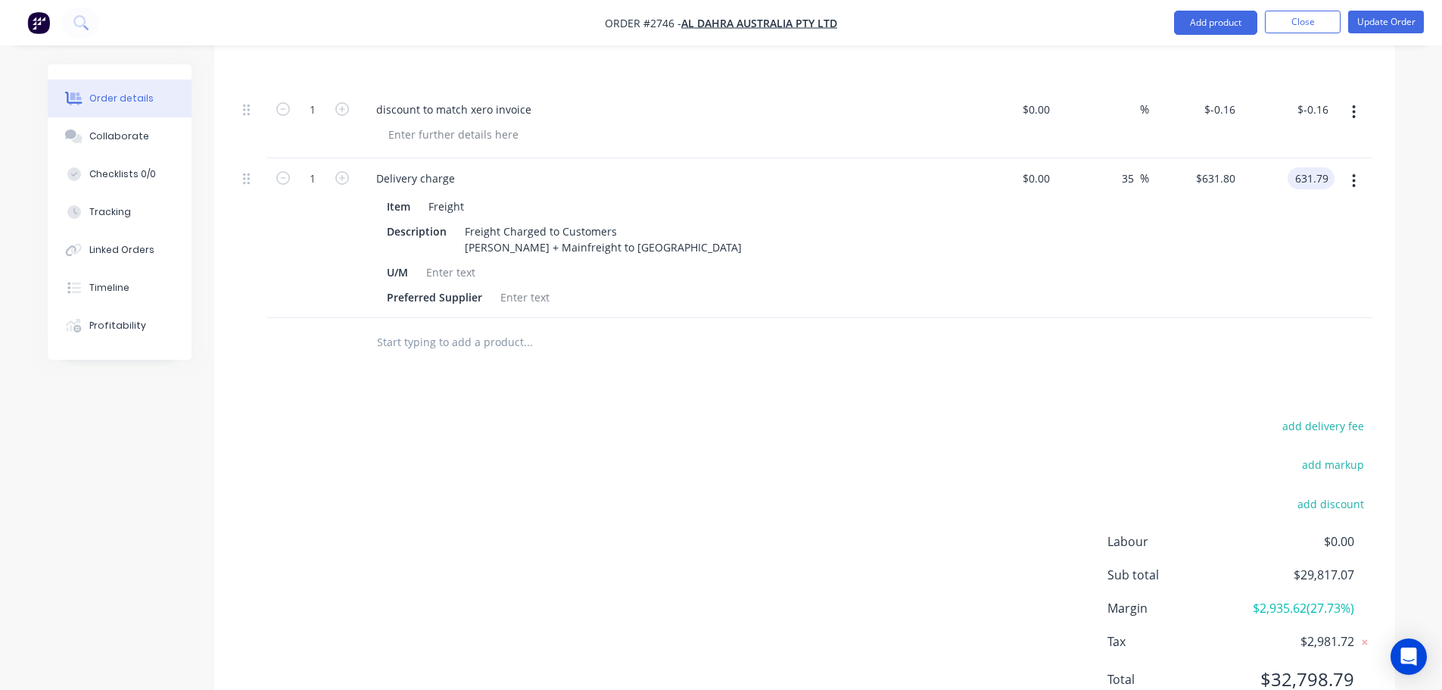
type input "$631.79"
click at [939, 508] on div "add delivery fee add markup add discount Labour $0.00 Sub total $29,817.06 Marg…" at bounding box center [805, 562] width 1136 height 292
click at [1328, 167] on input "631.79" at bounding box center [1311, 178] width 47 height 22
type input "631.80"
type input "$631.80"
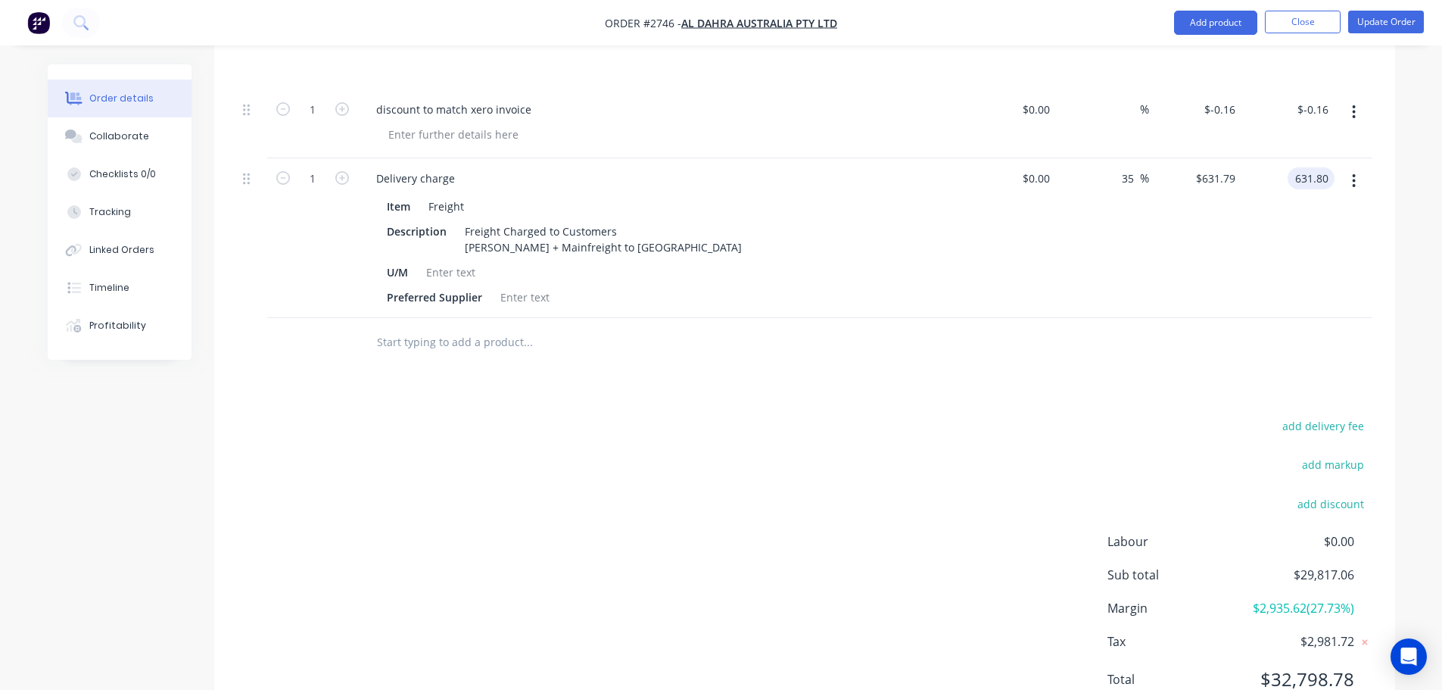
type input "$631.80"
click at [783, 468] on div "add delivery fee add markup add discount Labour $0.00 Sub total $29,817.06 Marg…" at bounding box center [805, 562] width 1136 height 292
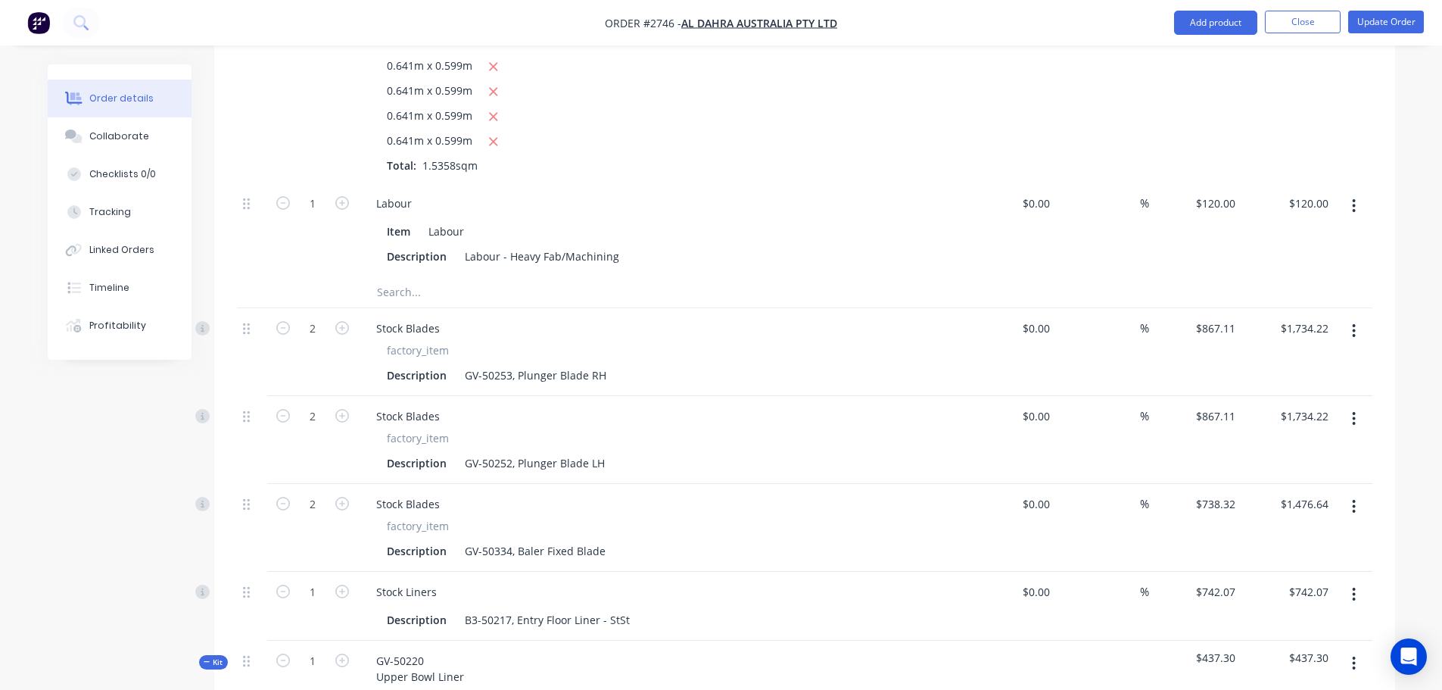
scroll to position [1635, 0]
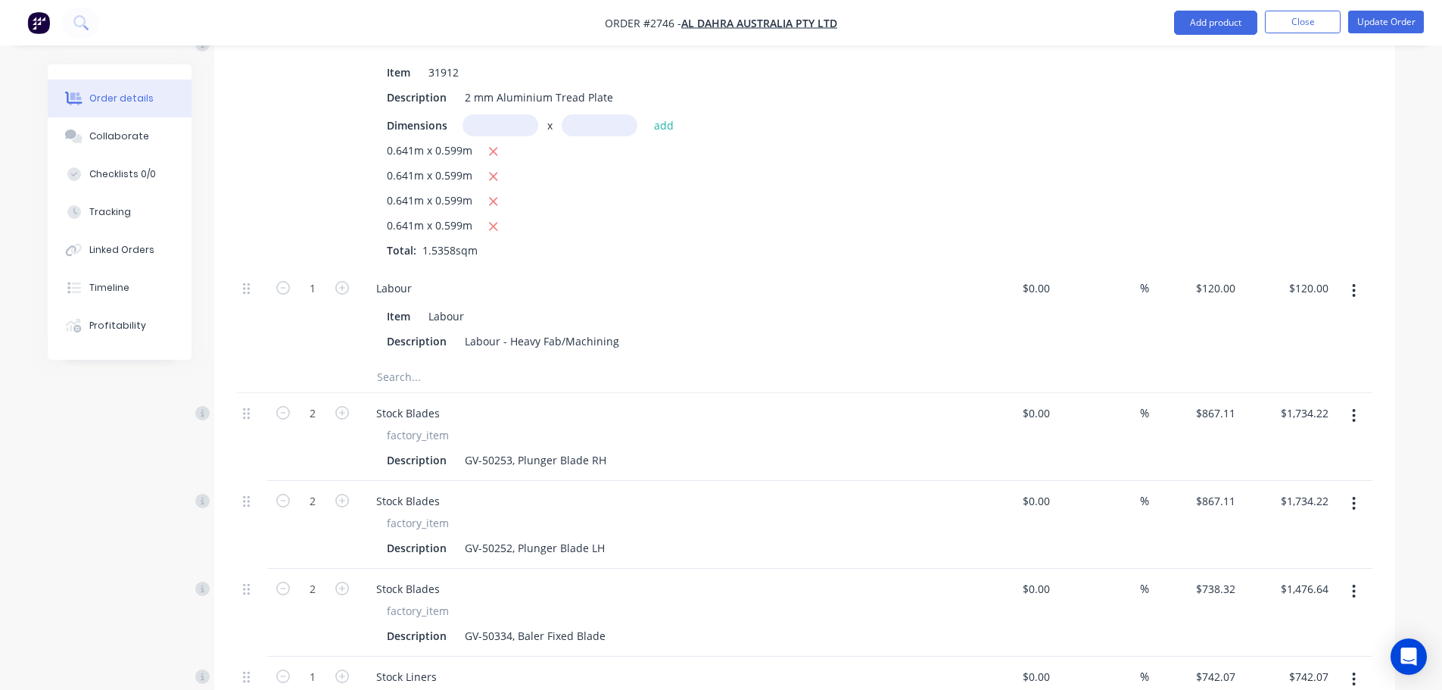
click at [656, 22] on span "Order #2746 -" at bounding box center [643, 23] width 76 height 14
copy span "2746"
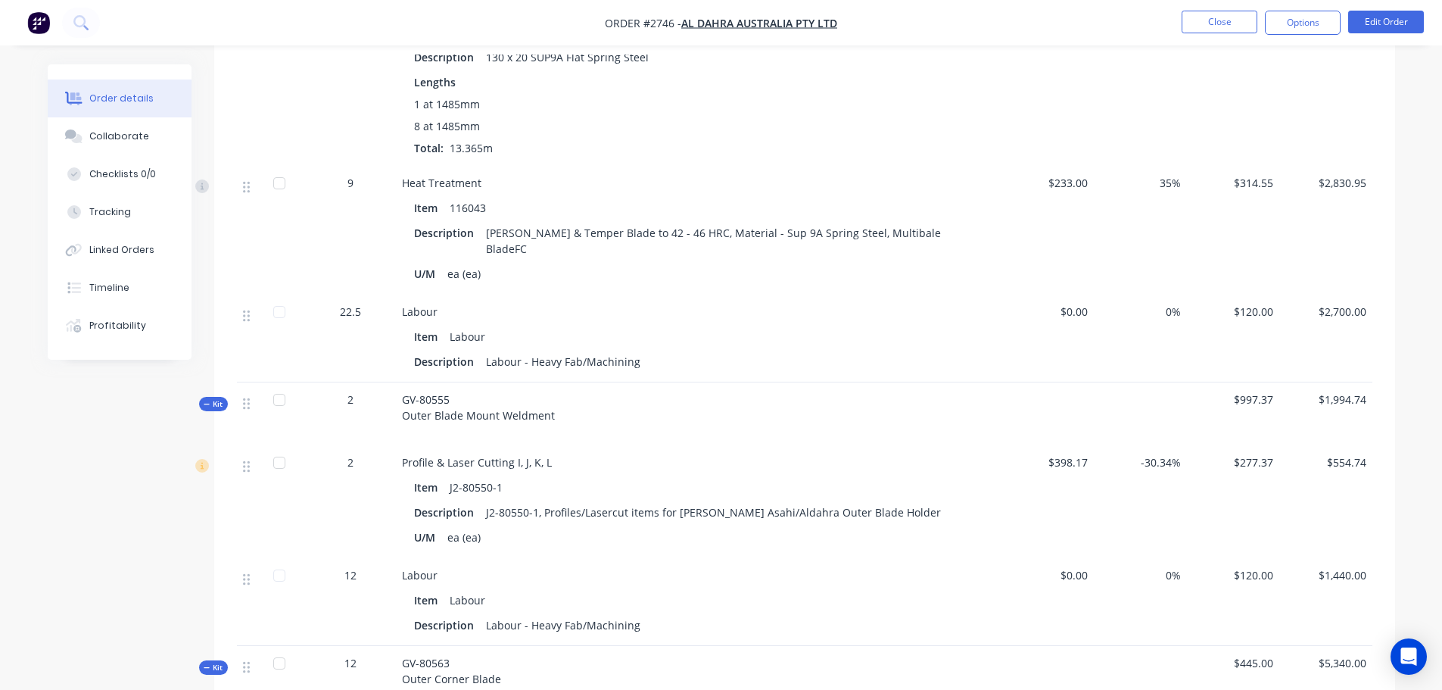
scroll to position [5633, 0]
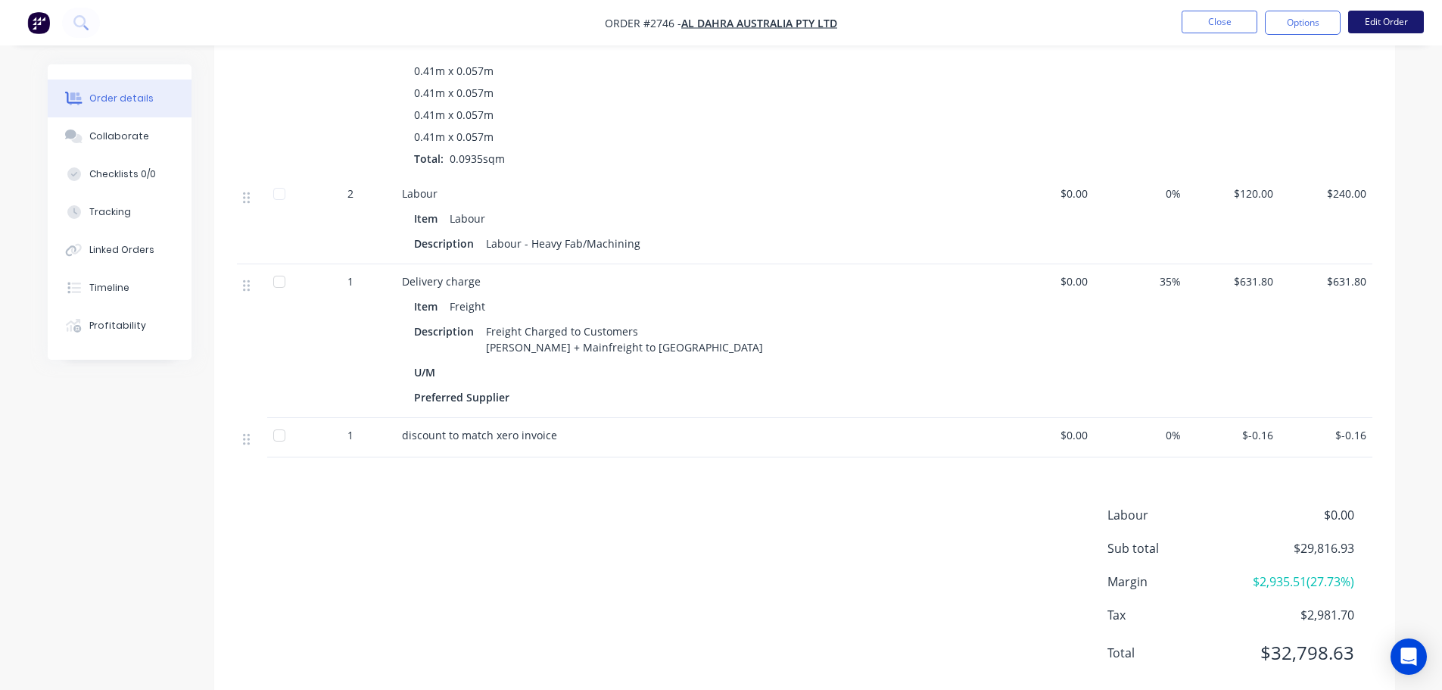
click at [1380, 28] on button "Edit Order" at bounding box center [1386, 22] width 76 height 23
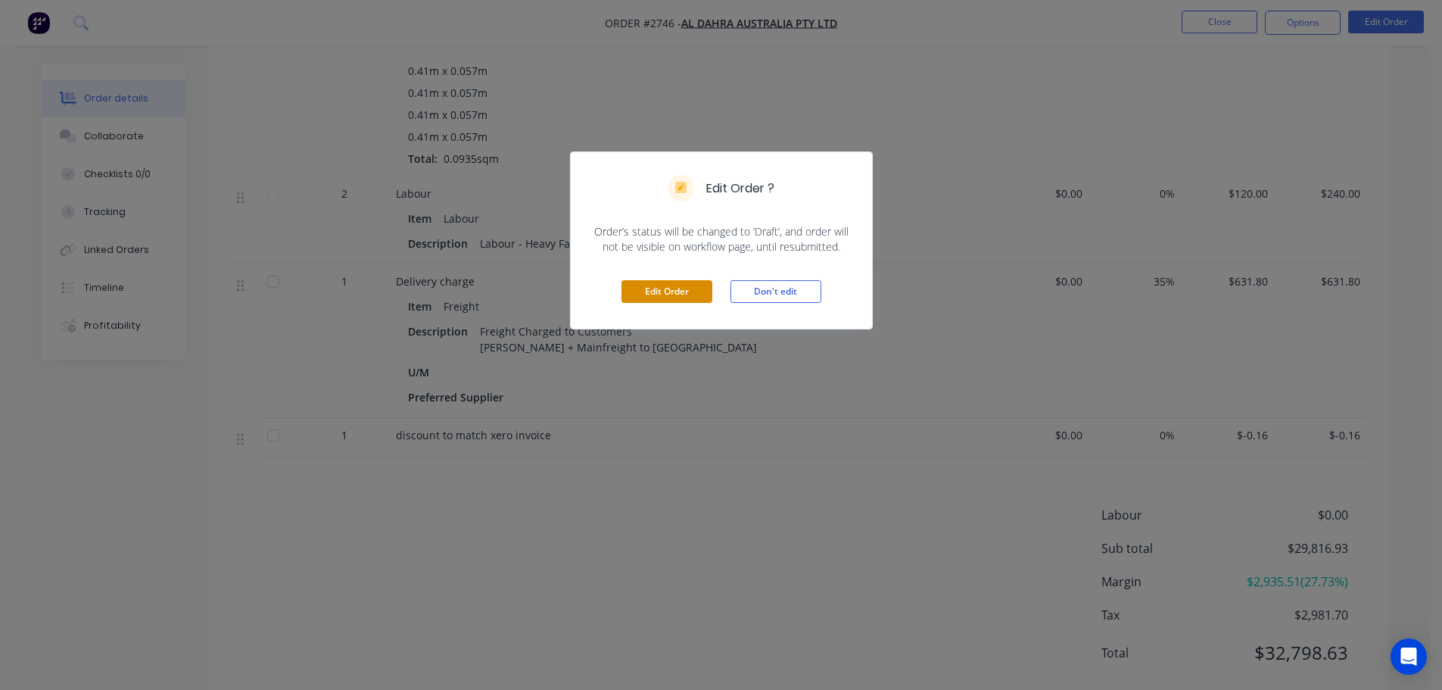
click at [655, 297] on button "Edit Order" at bounding box center [667, 291] width 91 height 23
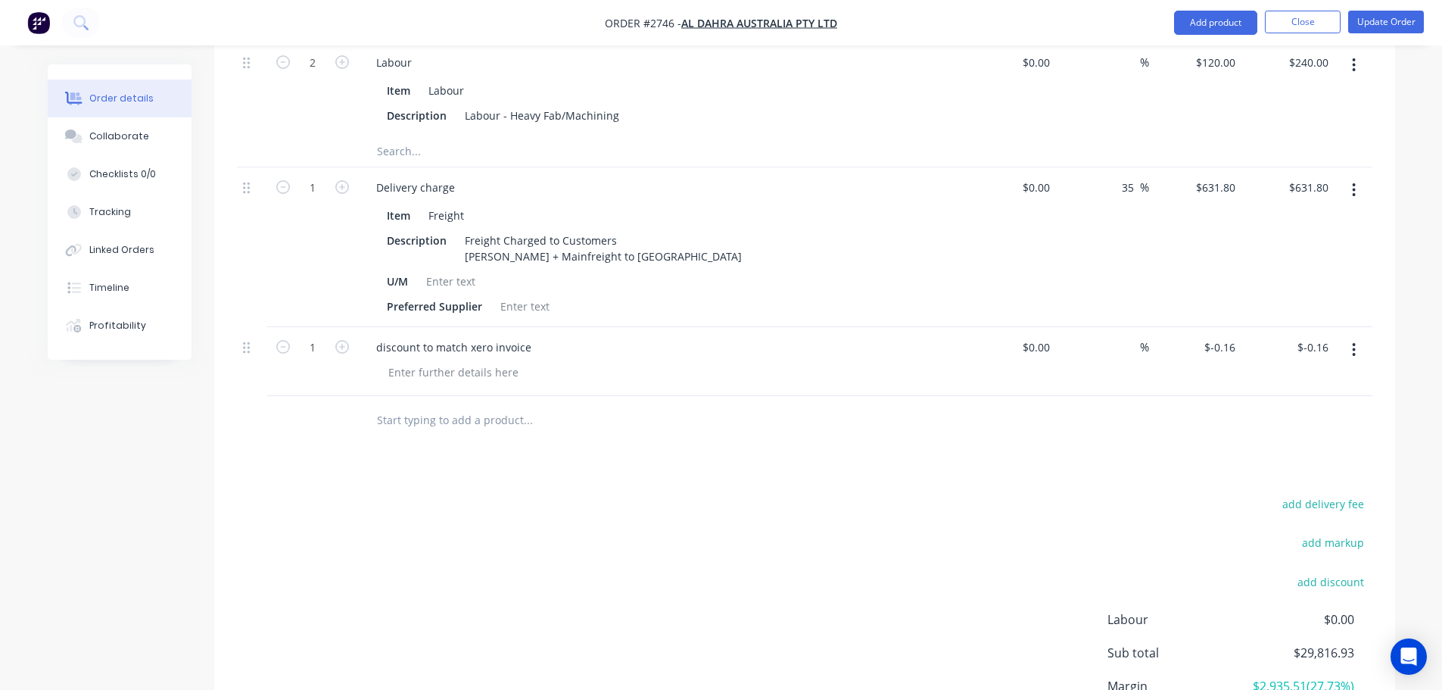
scroll to position [6914, 0]
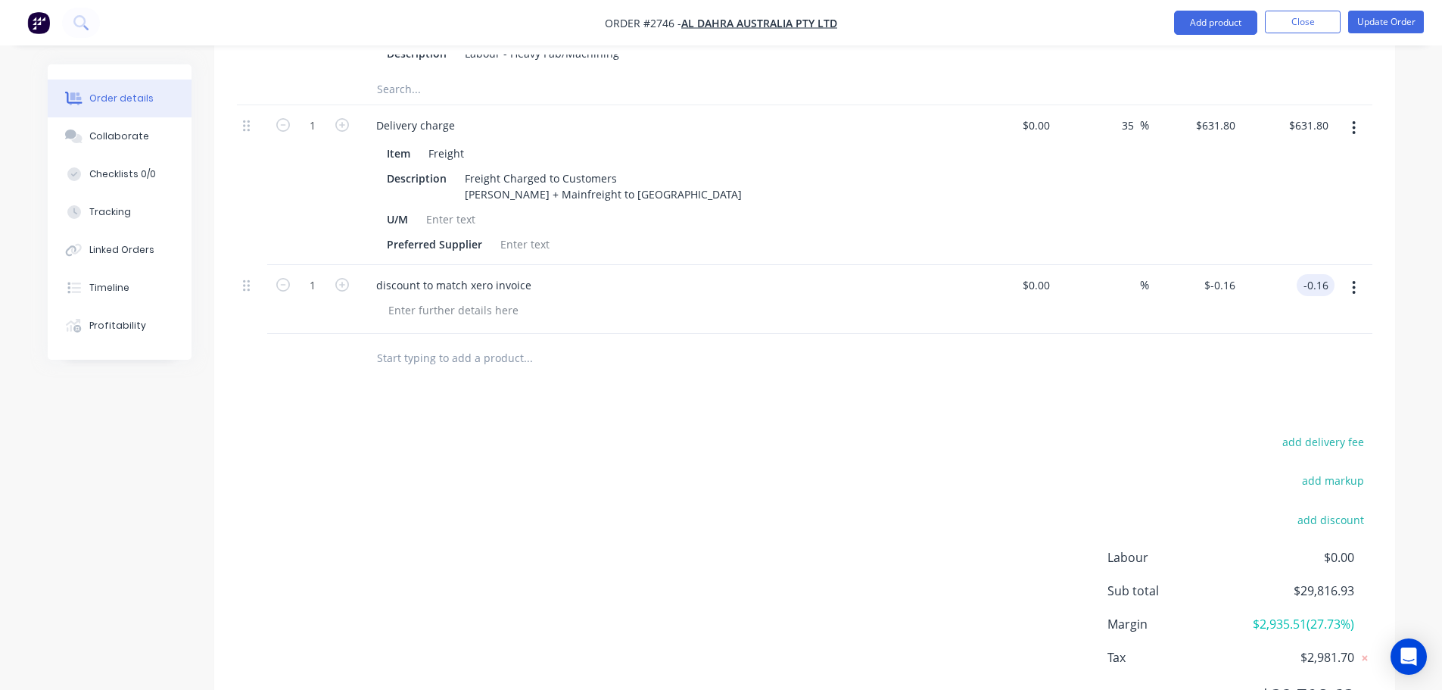
click at [1327, 274] on input "-0.16" at bounding box center [1319, 285] width 32 height 22
type input "-0.20"
type input "$-0.20"
click at [1329, 274] on input "-0.20" at bounding box center [1319, 285] width 32 height 22
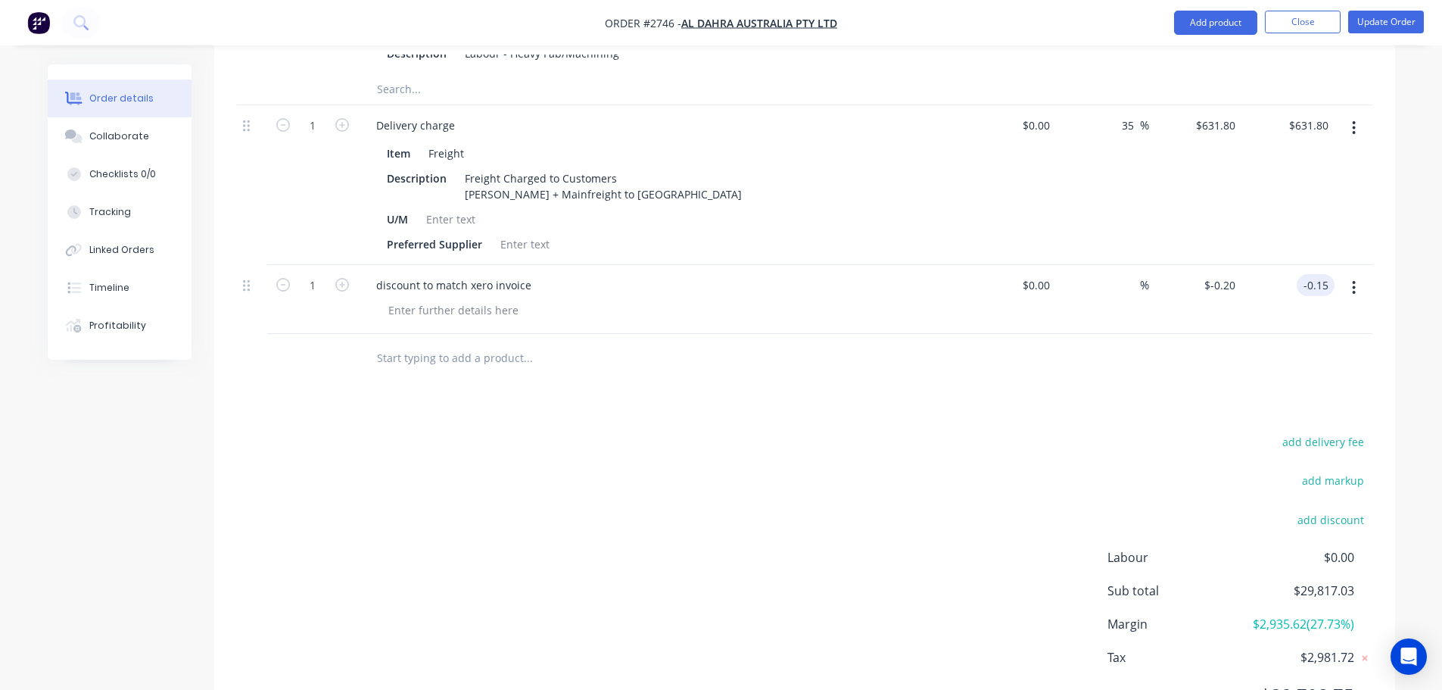
type input "-0.15"
click at [927, 495] on div "add delivery fee add markup add discount Labour $0.00 Sub total $29,817.03 Marg…" at bounding box center [805, 578] width 1136 height 292
type input "$-0.15"
click at [1327, 274] on input "-0.15" at bounding box center [1316, 285] width 38 height 22
type input "-0.14"
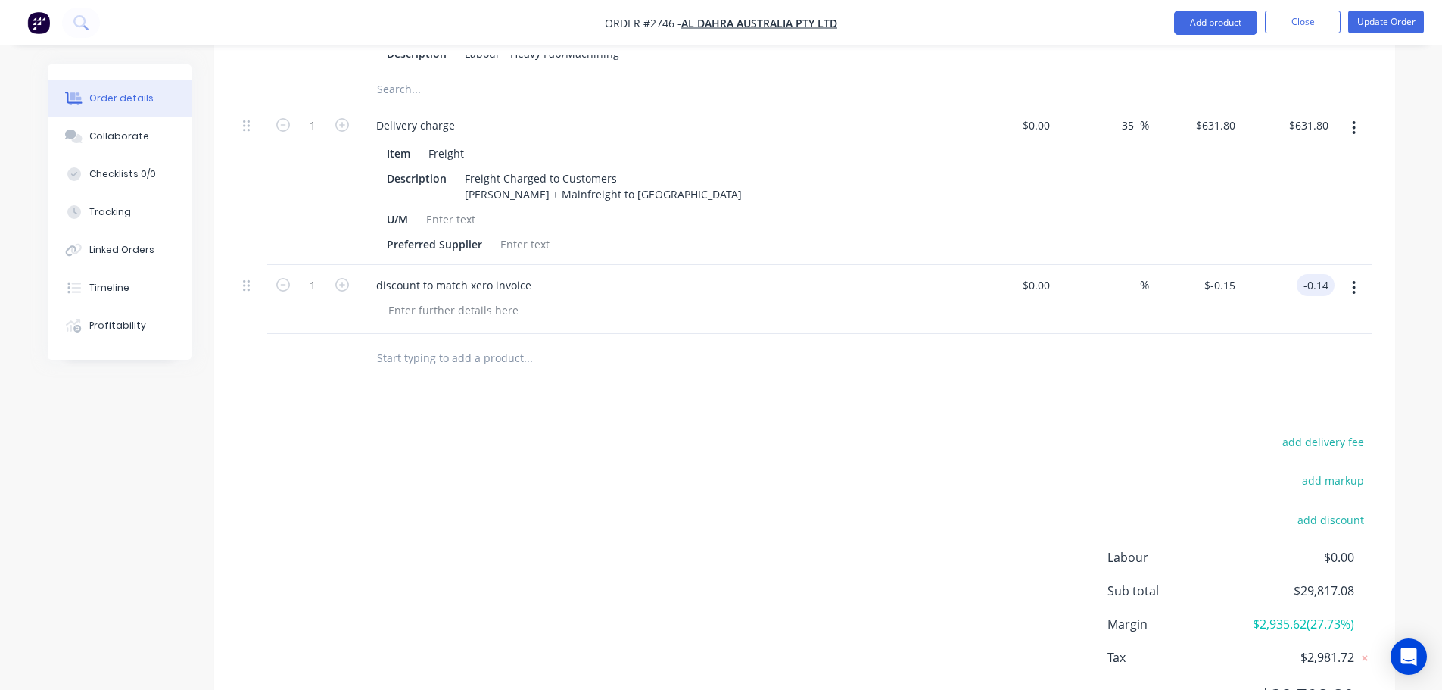
type input "$-0.14"
click at [1328, 274] on input "-0.14" at bounding box center [1319, 285] width 32 height 22
type input "-0.16"
type input "$-0.16"
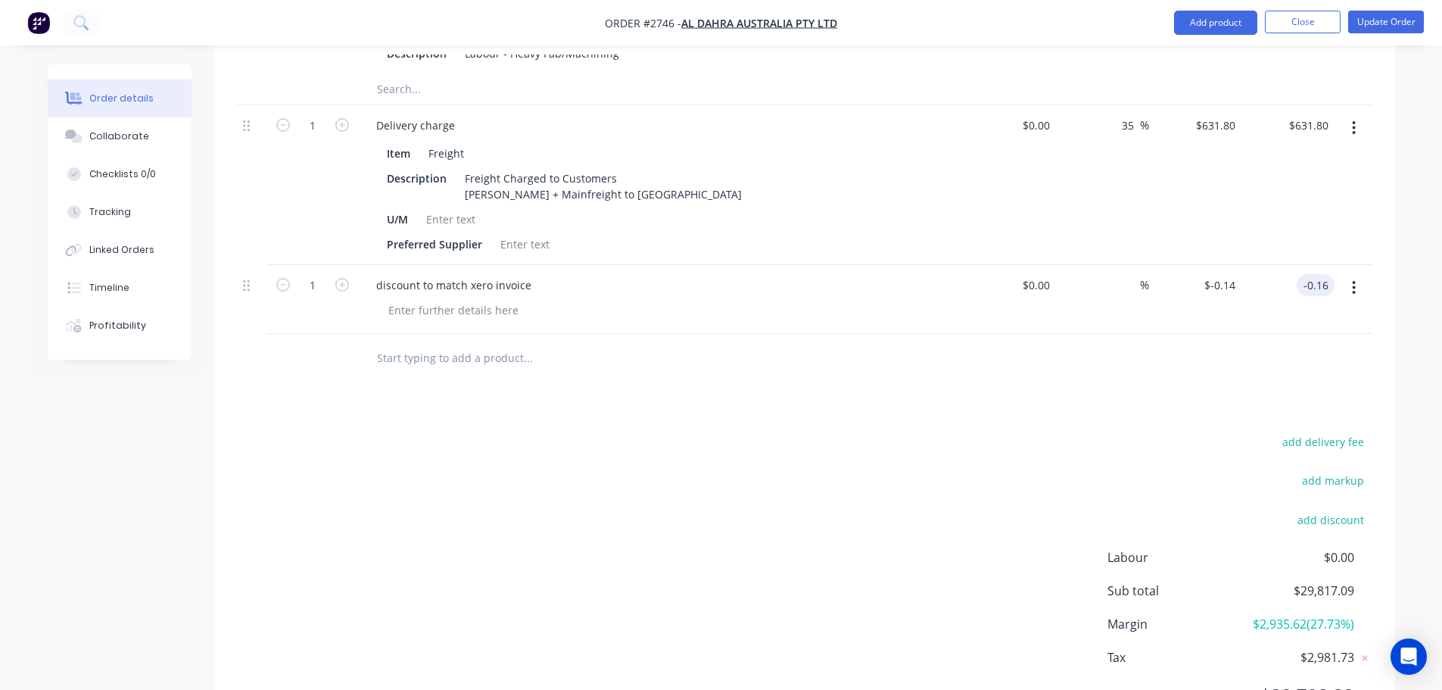
type input "$-0.16"
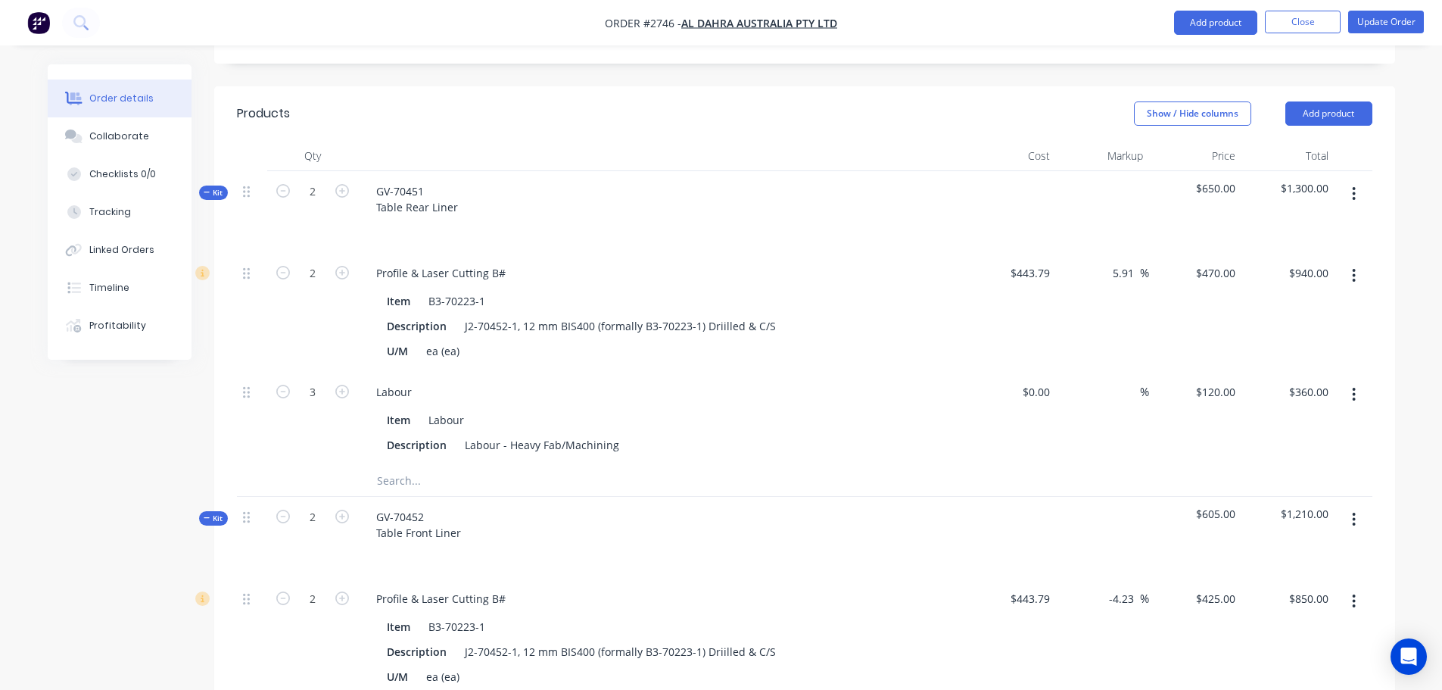
scroll to position [0, 0]
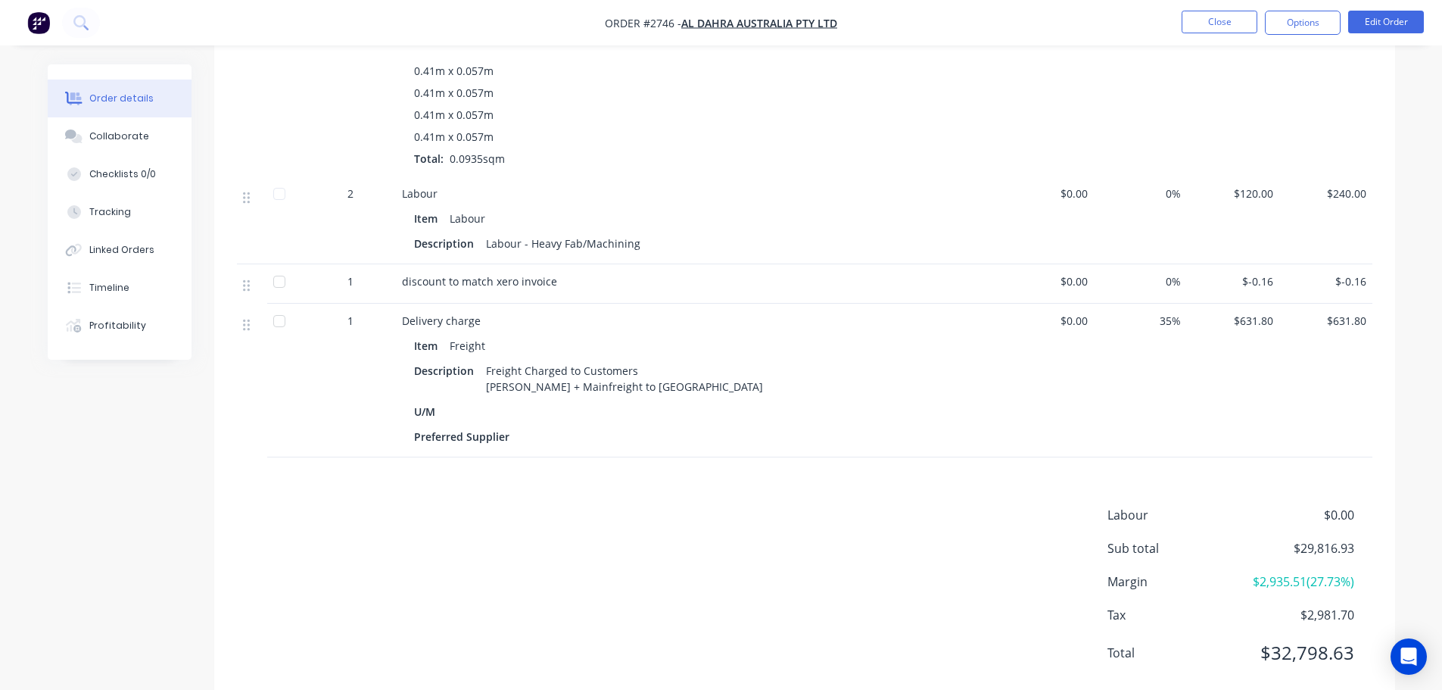
scroll to position [4435, 0]
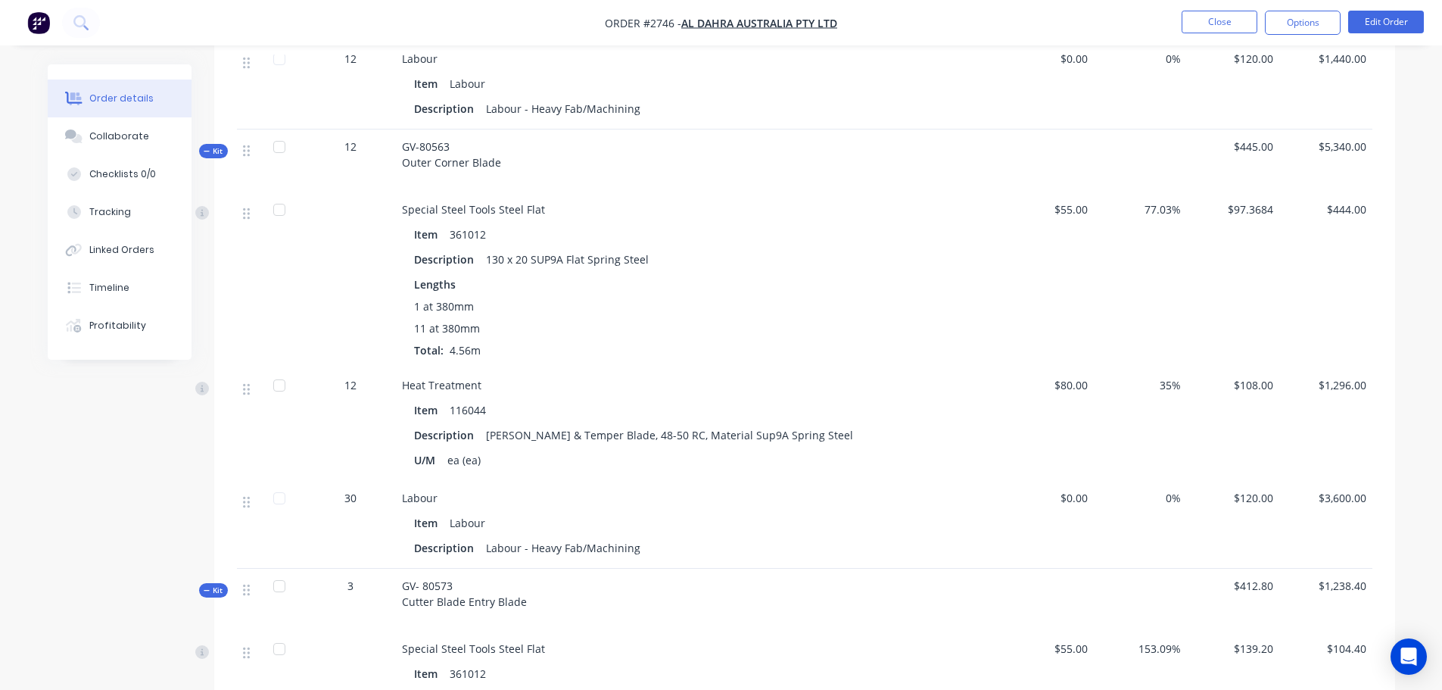
click at [656, 23] on span "Order #2746 -" at bounding box center [643, 23] width 76 height 14
copy span "2746"
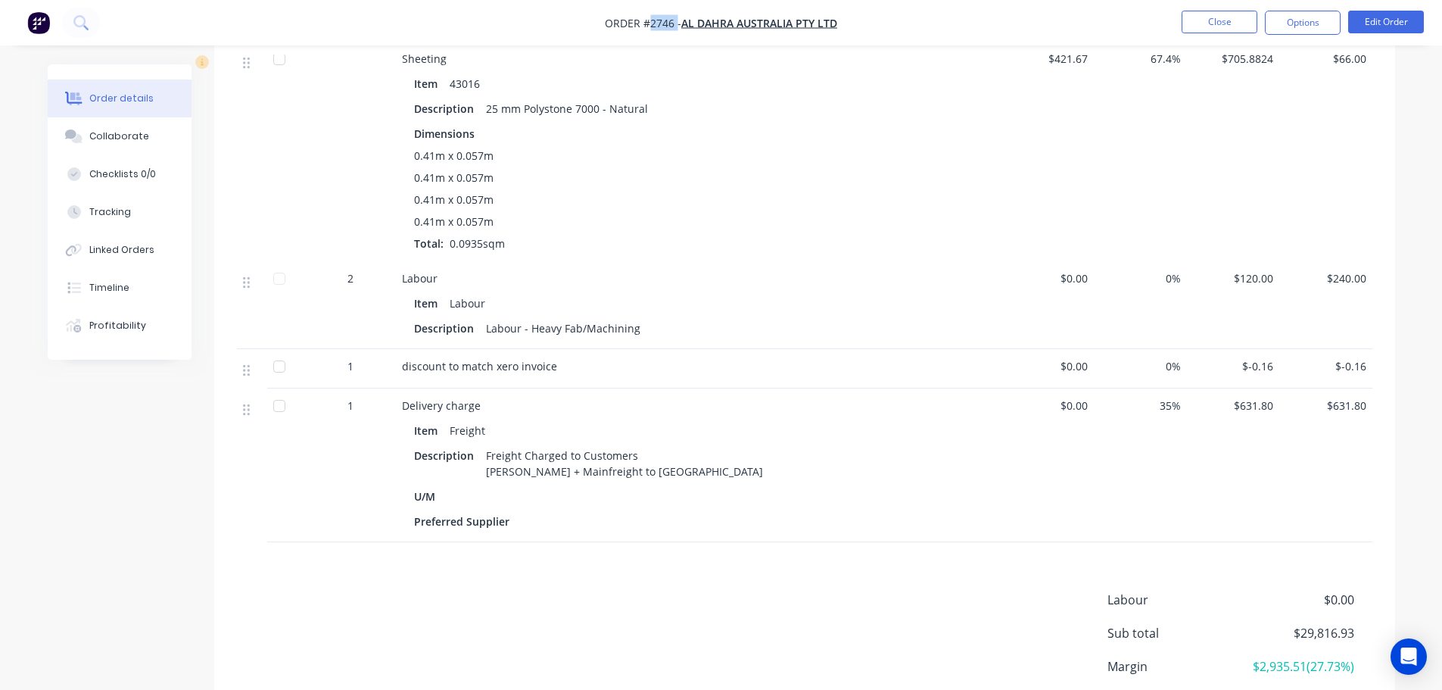
scroll to position [5633, 0]
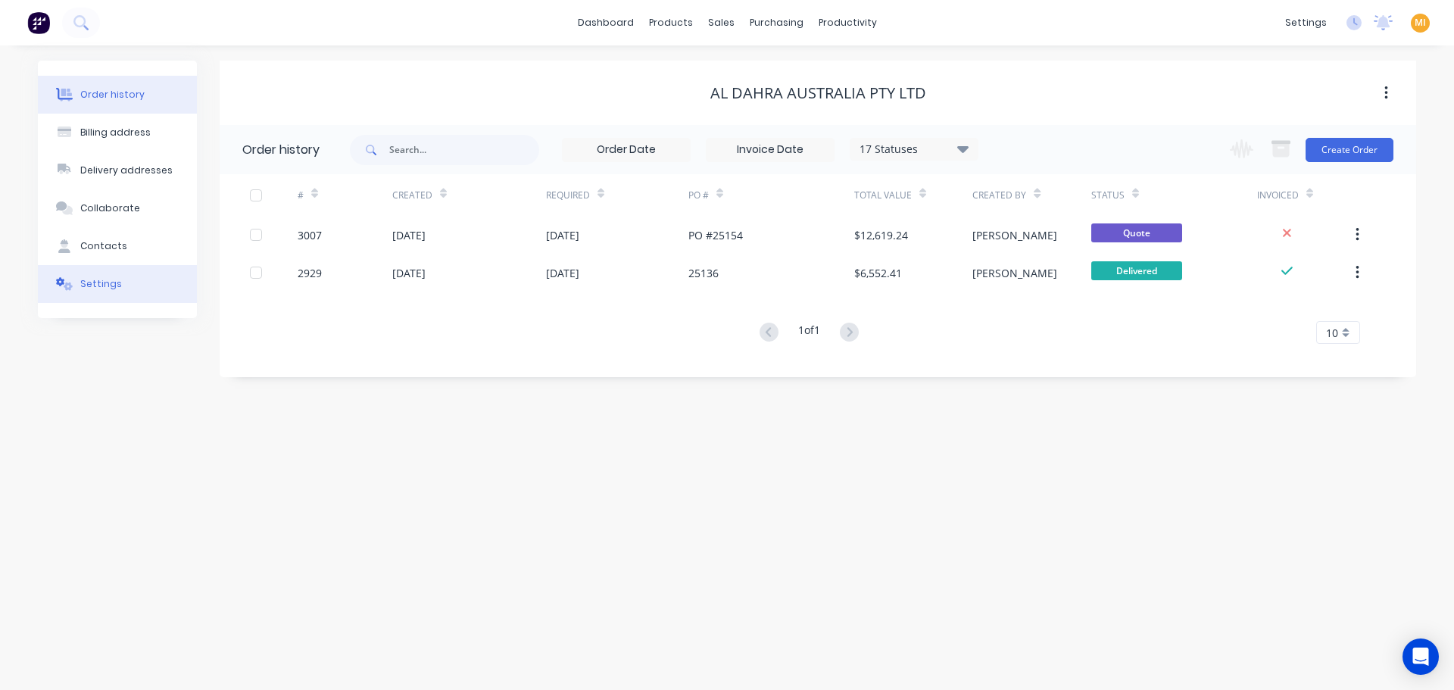
click at [119, 291] on button "Settings" at bounding box center [117, 284] width 159 height 38
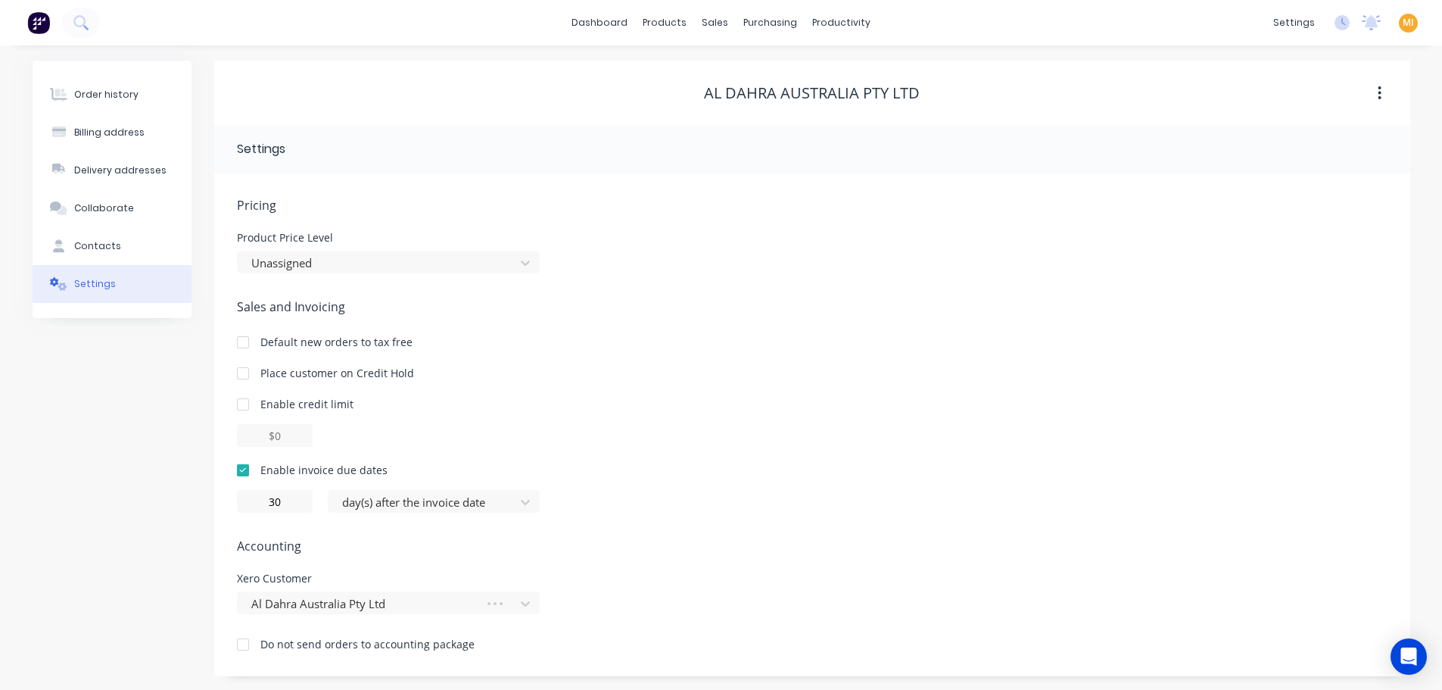
scroll to position [2, 0]
click at [242, 645] on div at bounding box center [243, 643] width 30 height 30
click at [123, 92] on div "Order history" at bounding box center [106, 93] width 64 height 14
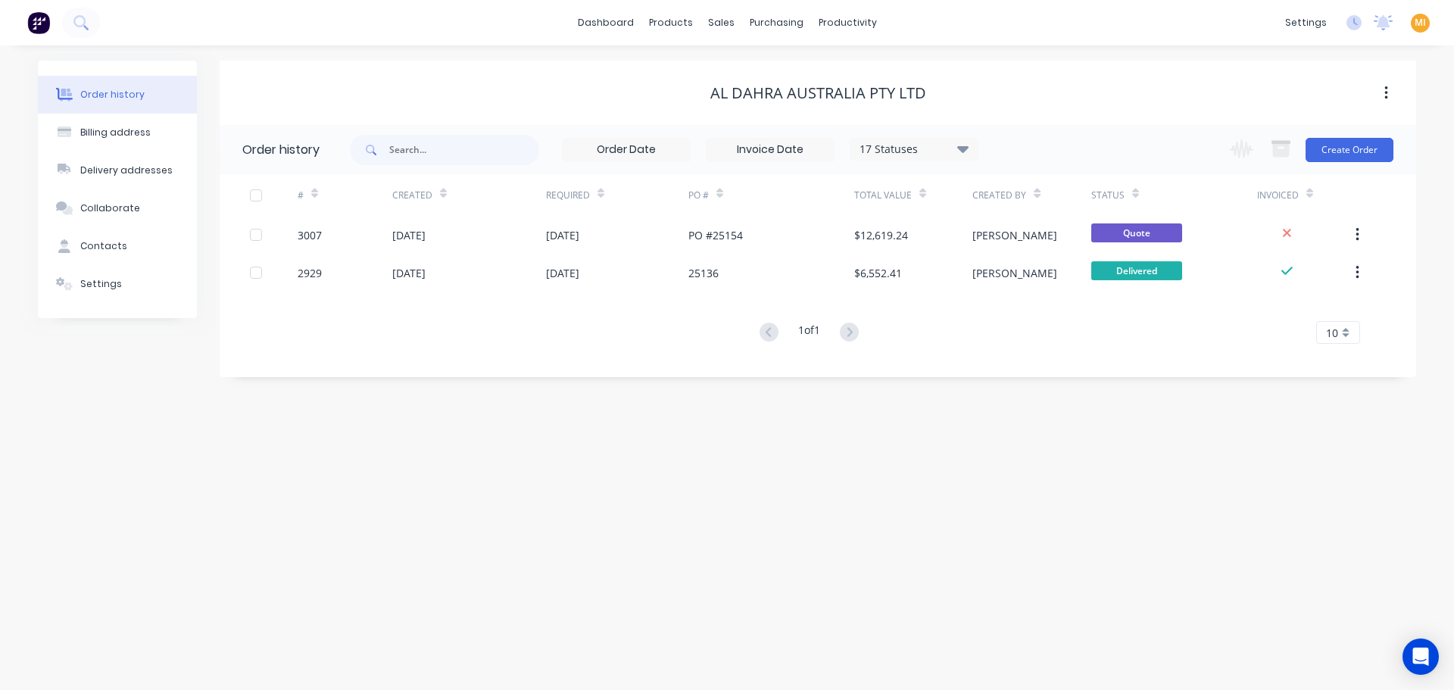
click at [936, 148] on div "17 Statuses" at bounding box center [913, 149] width 127 height 17
click at [1014, 325] on div "All" at bounding box center [944, 331] width 189 height 30
click at [1039, 323] on label at bounding box center [1039, 323] width 0 height 0
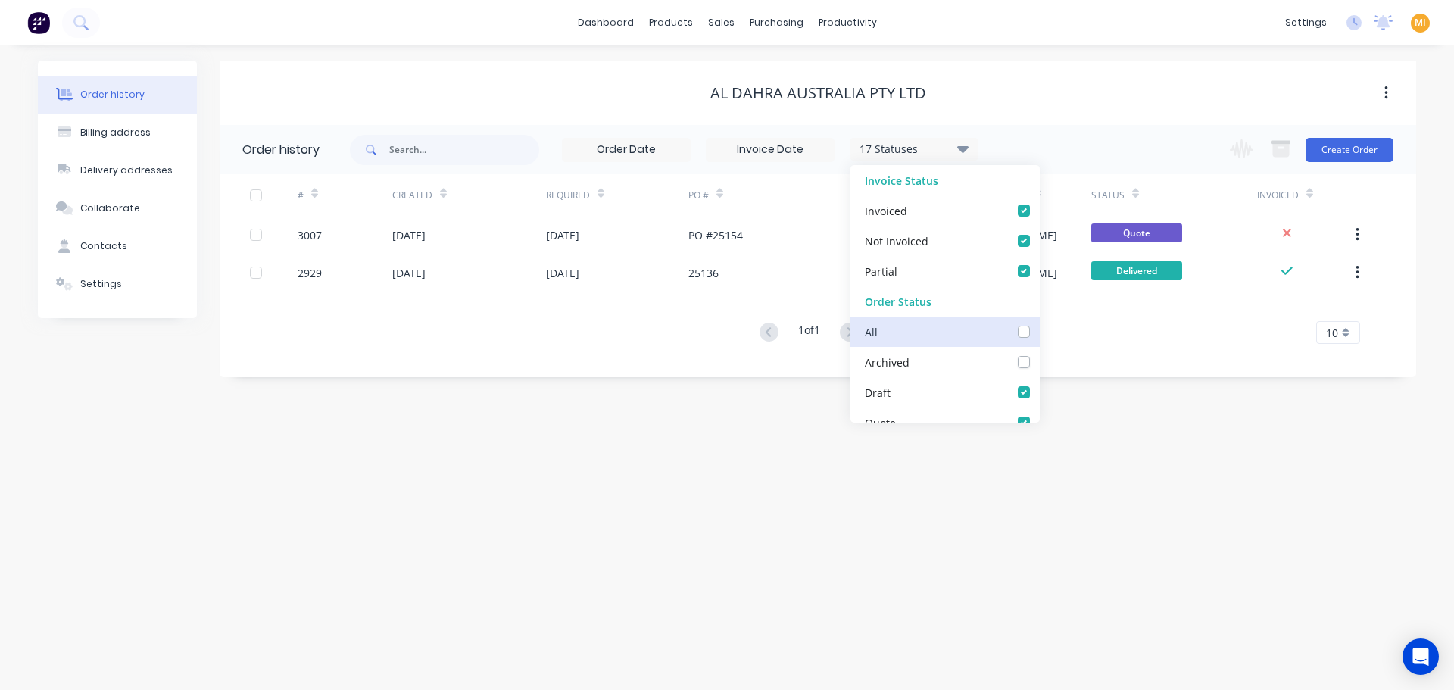
click at [1039, 331] on input "checkbox" at bounding box center [1045, 330] width 12 height 14
checkbox input "true"
click at [566, 560] on div "Order history Billing address Delivery addresses Collaborate Contacts Settings …" at bounding box center [727, 367] width 1454 height 644
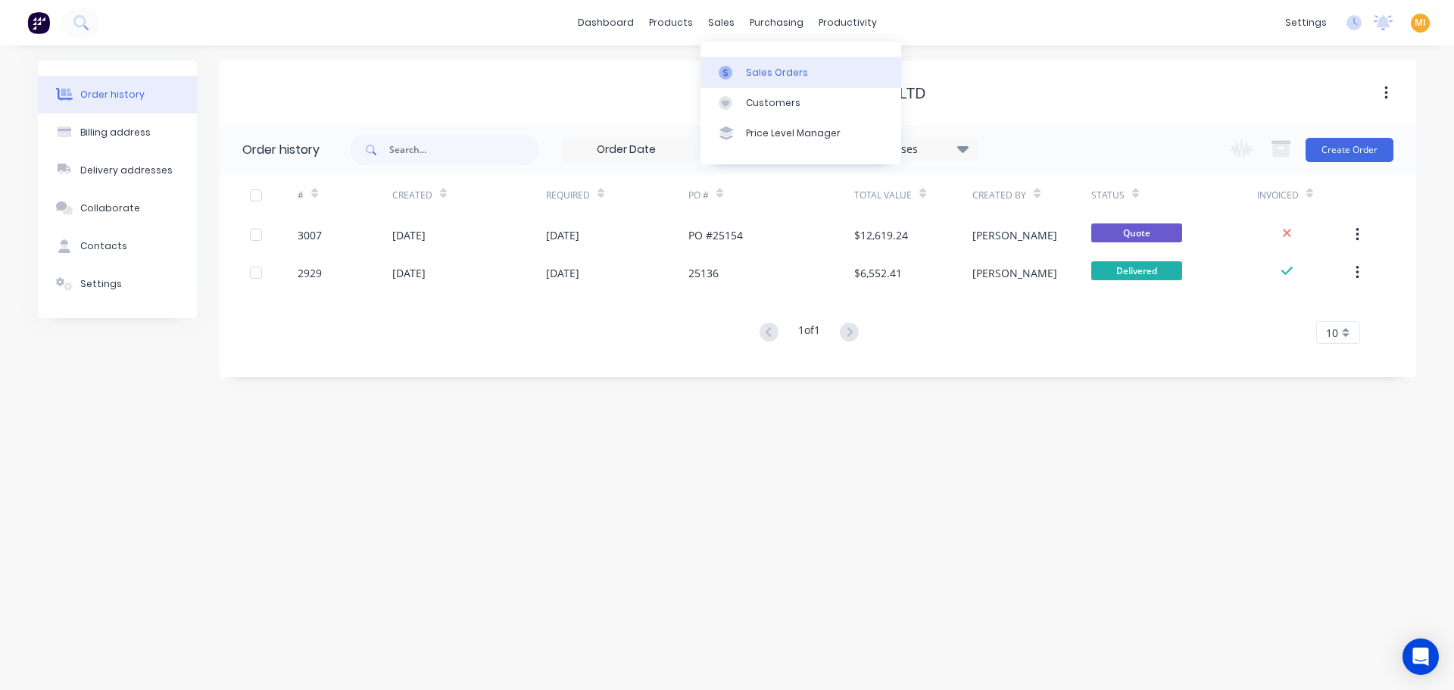
click at [750, 62] on link "Sales Orders" at bounding box center [800, 72] width 201 height 30
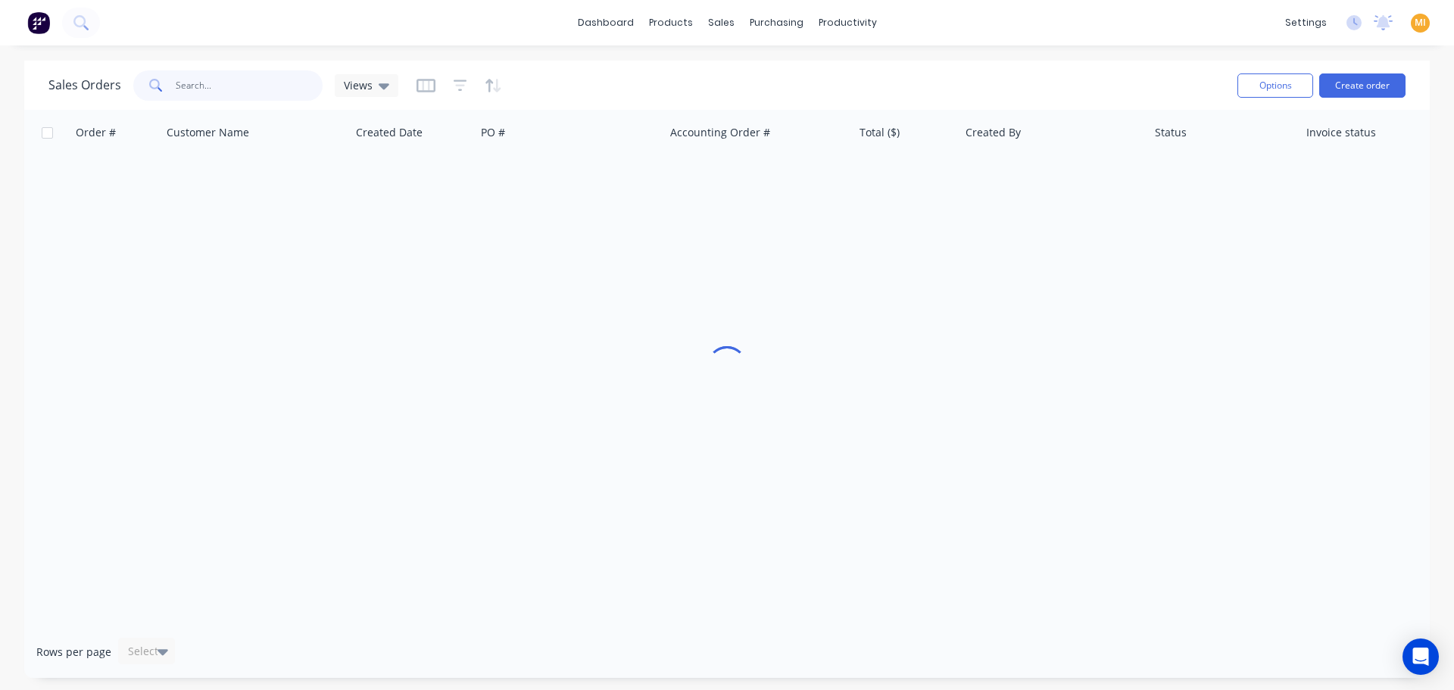
click at [245, 79] on input "text" at bounding box center [250, 85] width 148 height 30
paste input "2746"
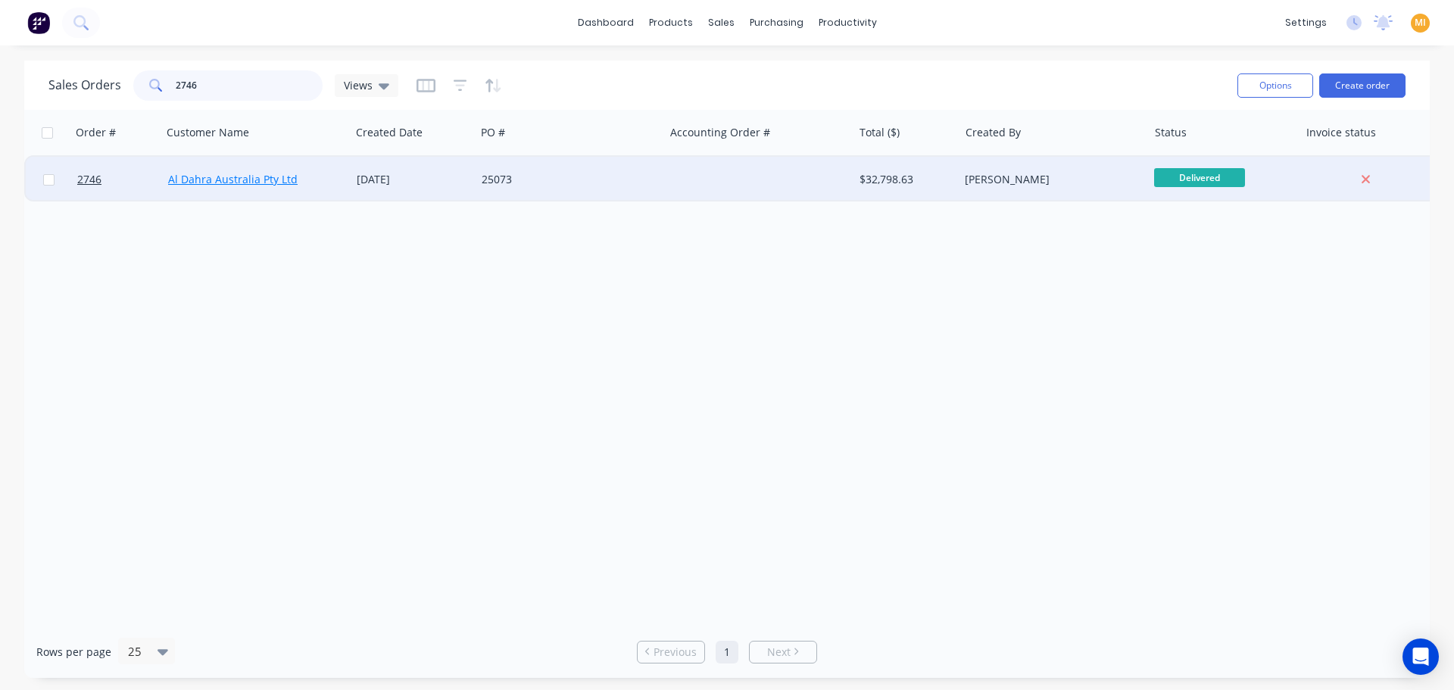
type input "2746"
click at [120, 181] on link "2746" at bounding box center [122, 179] width 91 height 45
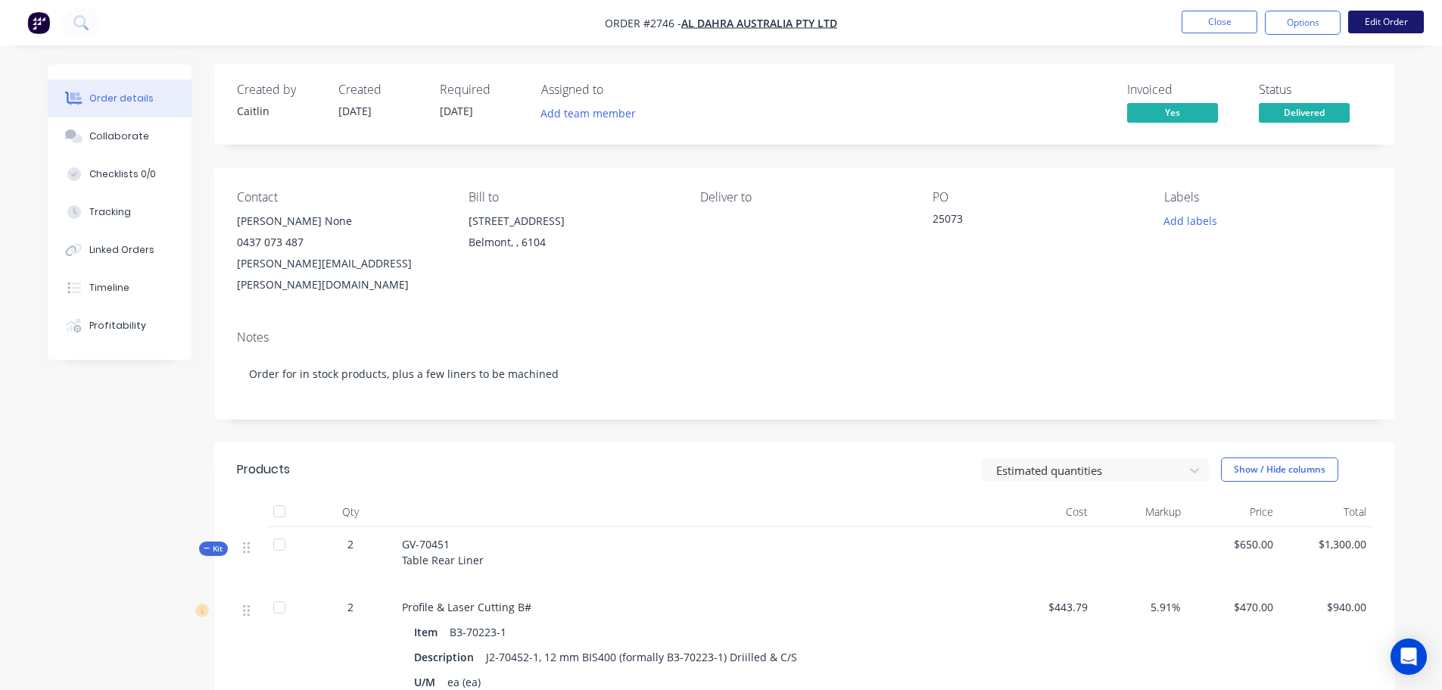
click at [1381, 29] on button "Edit Order" at bounding box center [1386, 22] width 76 height 23
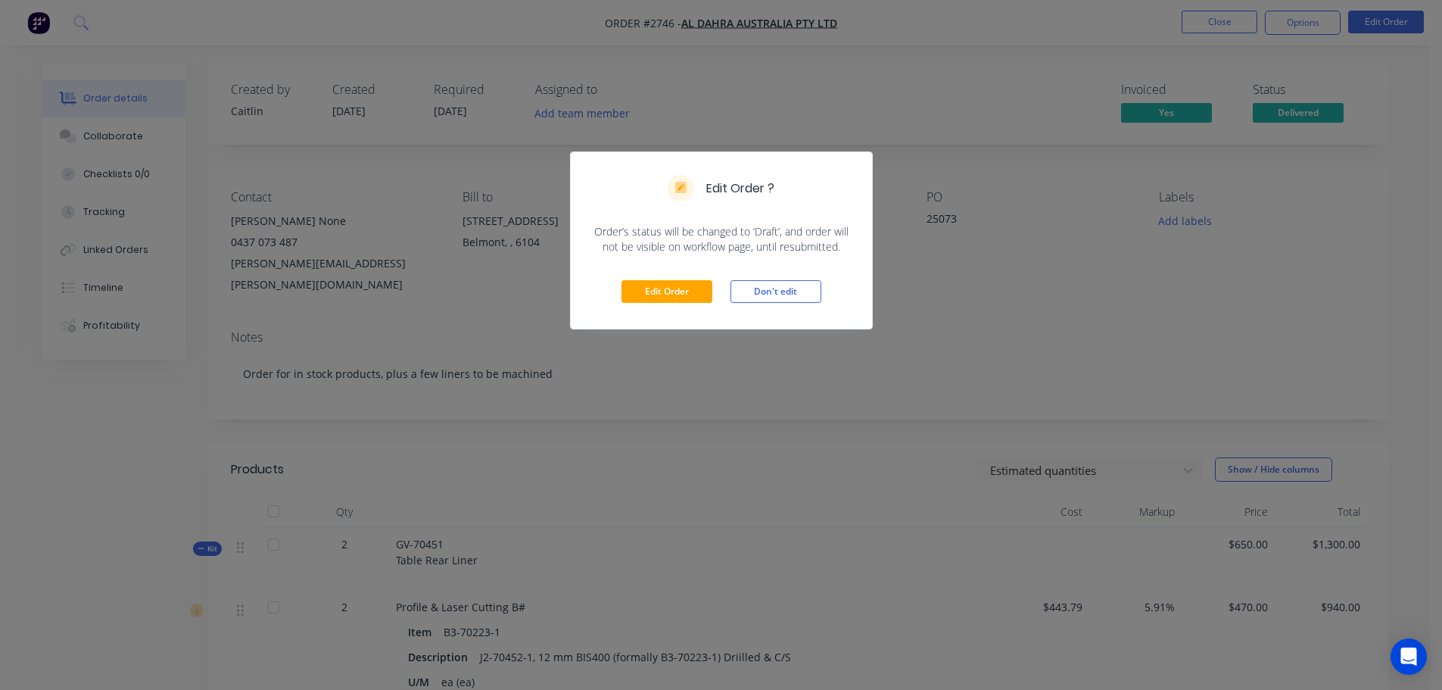
click at [650, 276] on div "Edit Order Don't edit" at bounding box center [721, 291] width 301 height 74
click at [672, 293] on button "Edit Order" at bounding box center [667, 291] width 91 height 23
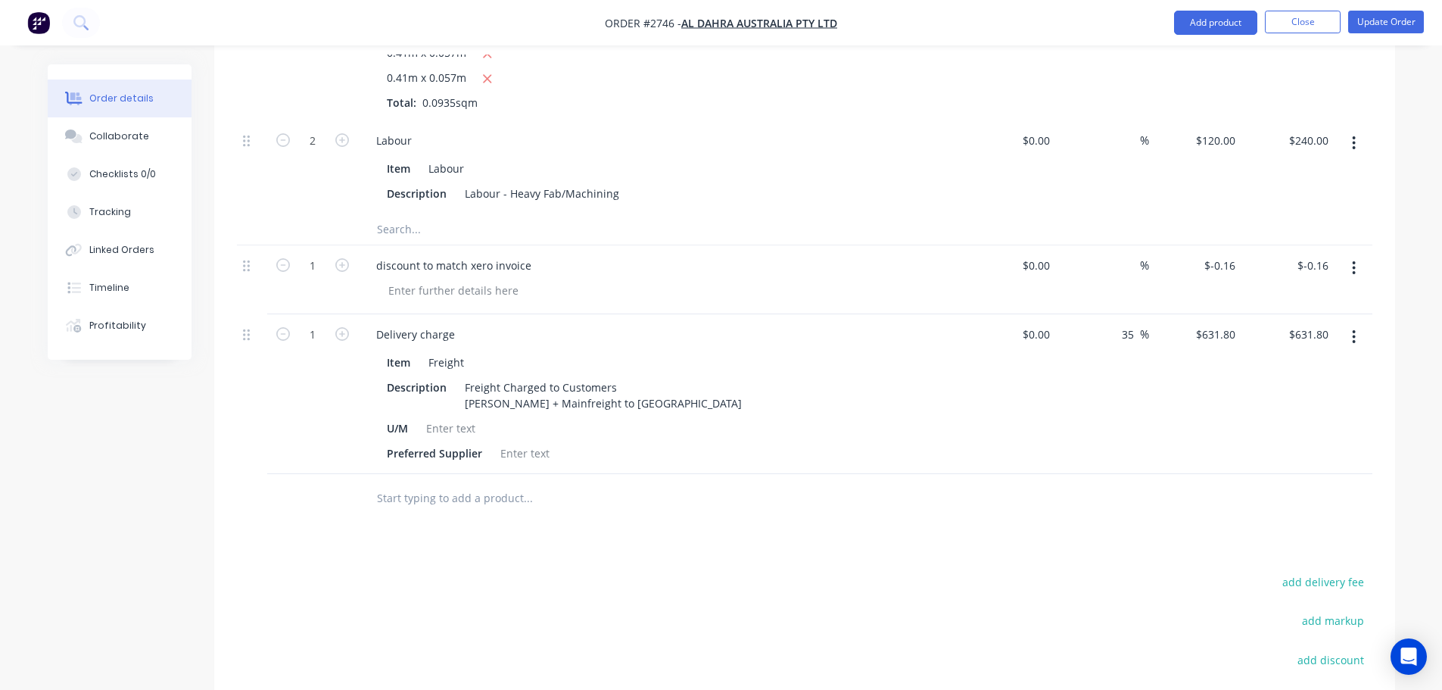
scroll to position [6763, 0]
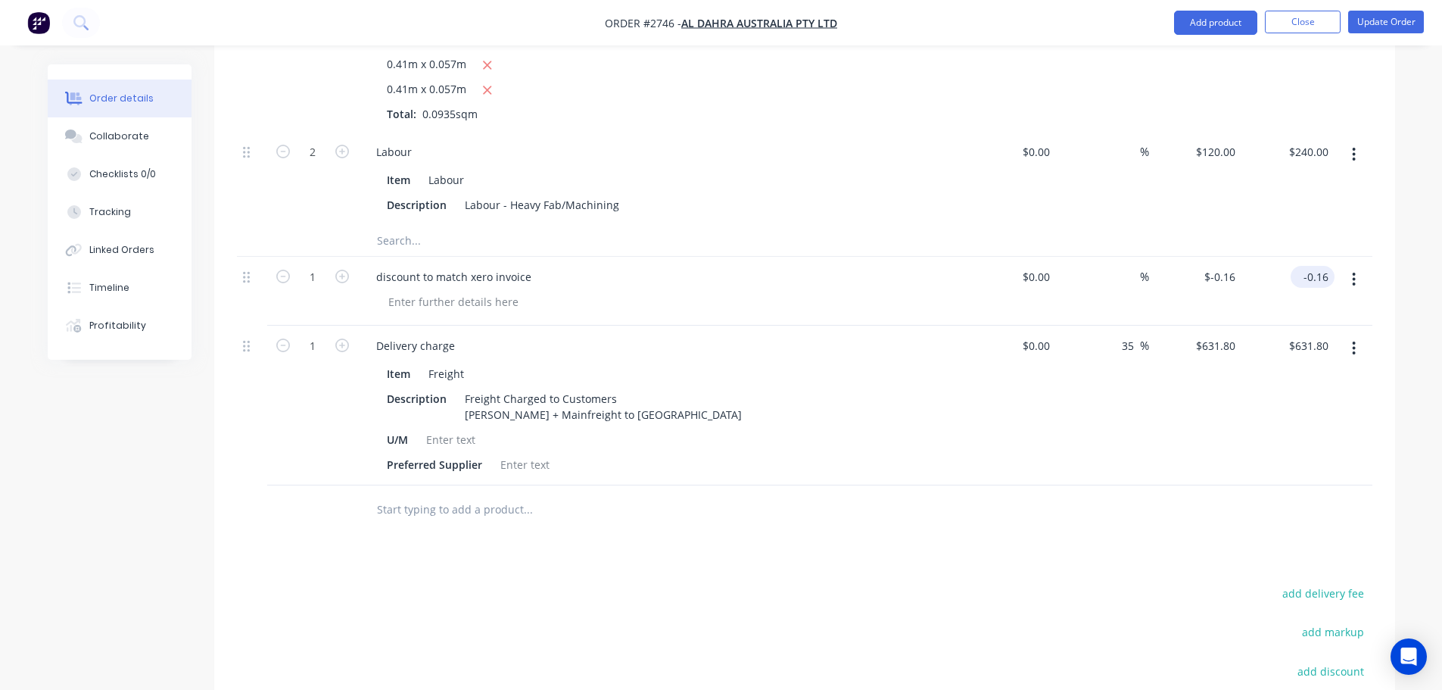
click at [1325, 266] on input "-0.16" at bounding box center [1316, 277] width 38 height 22
type input "-0.15"
click at [1238, 622] on div "add markup" at bounding box center [1277, 641] width 189 height 39
type input "$-0.15"
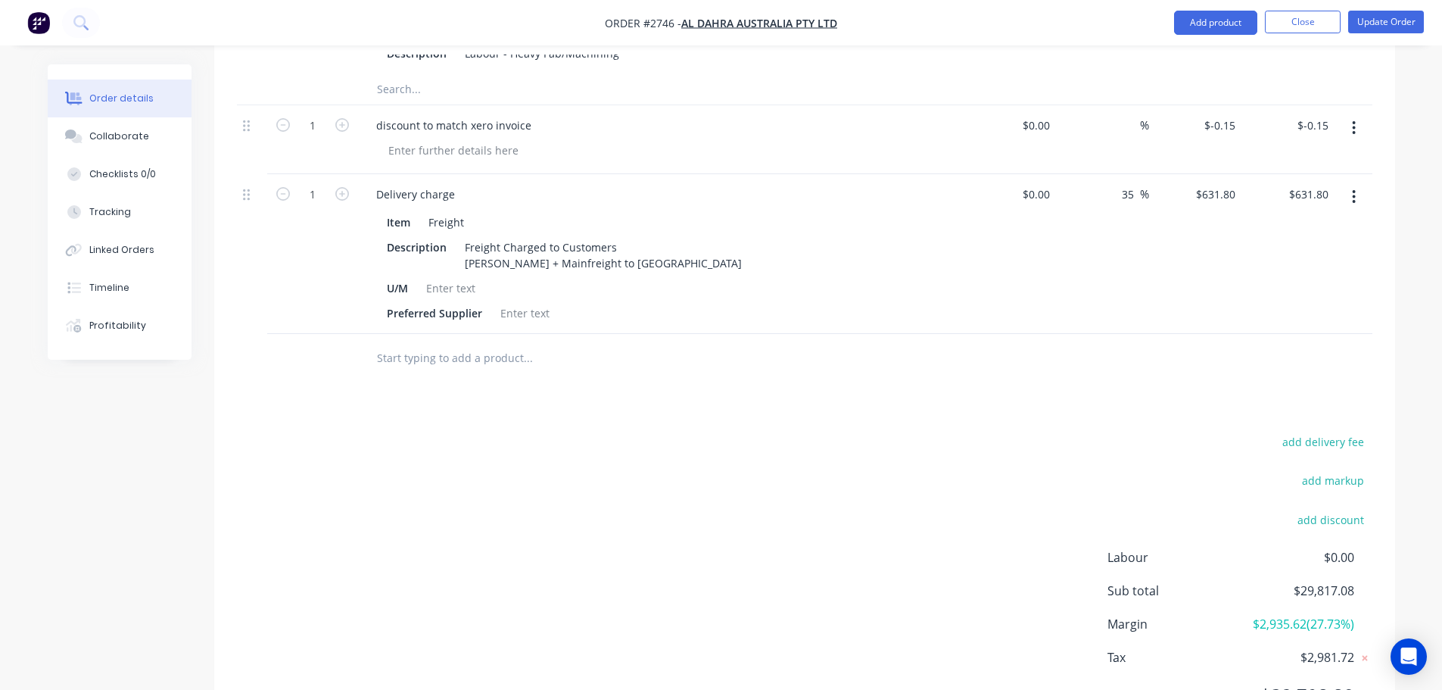
scroll to position [6611, 0]
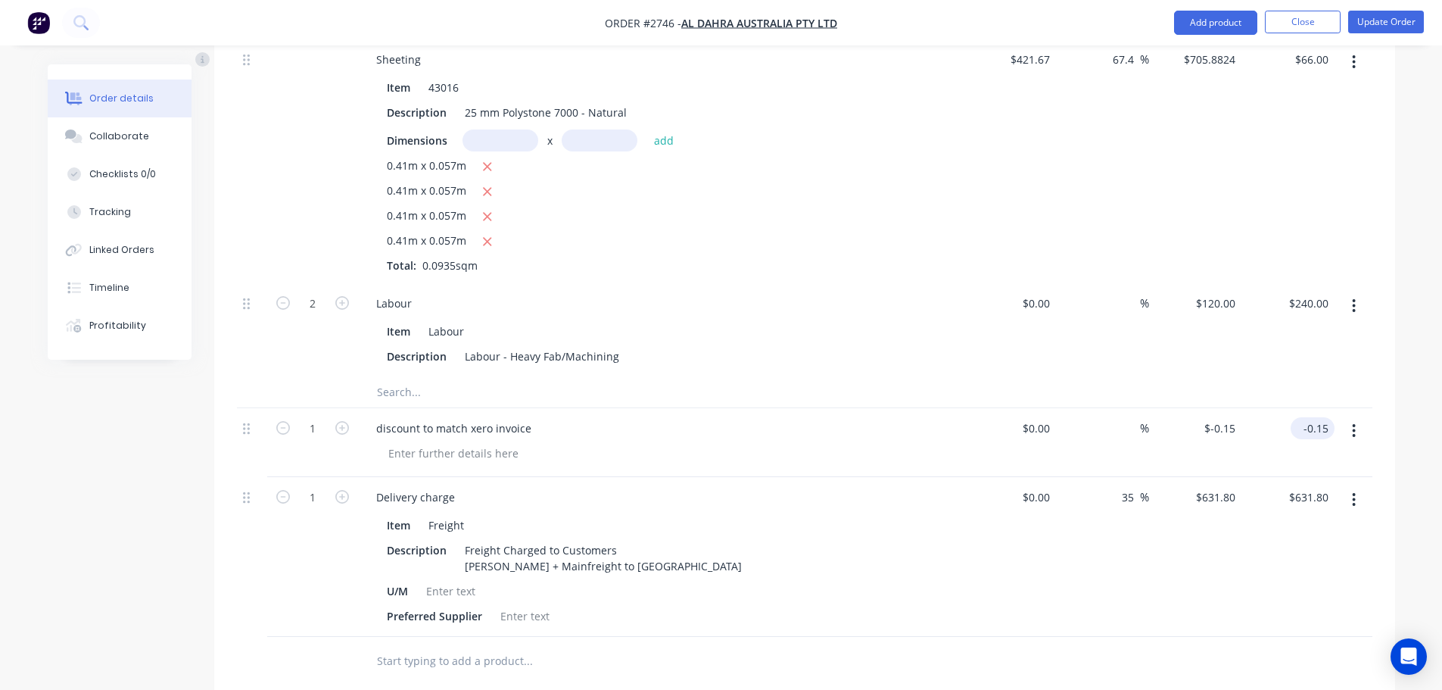
click at [1330, 417] on input "-0.15" at bounding box center [1316, 428] width 38 height 22
type input "-0.16"
click at [1142, 637] on div at bounding box center [805, 661] width 1136 height 49
type input "$-0.16"
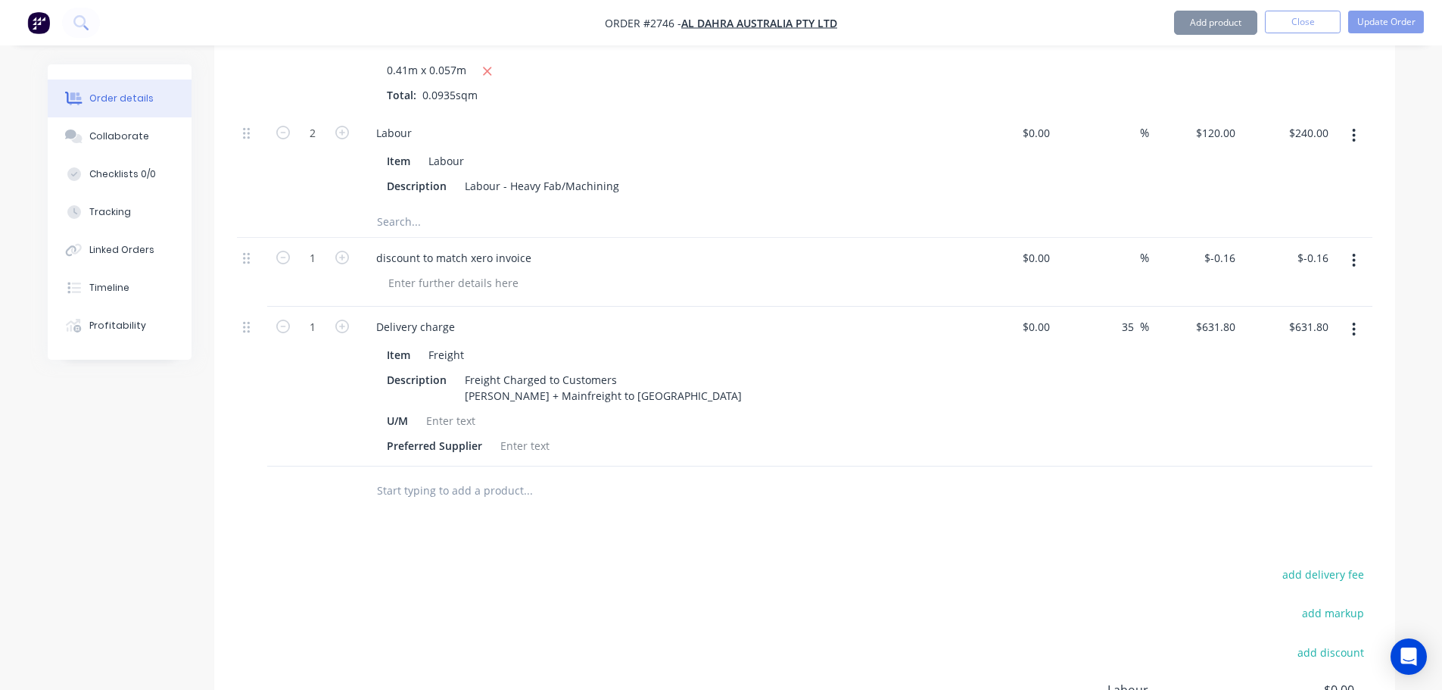
scroll to position [6914, 0]
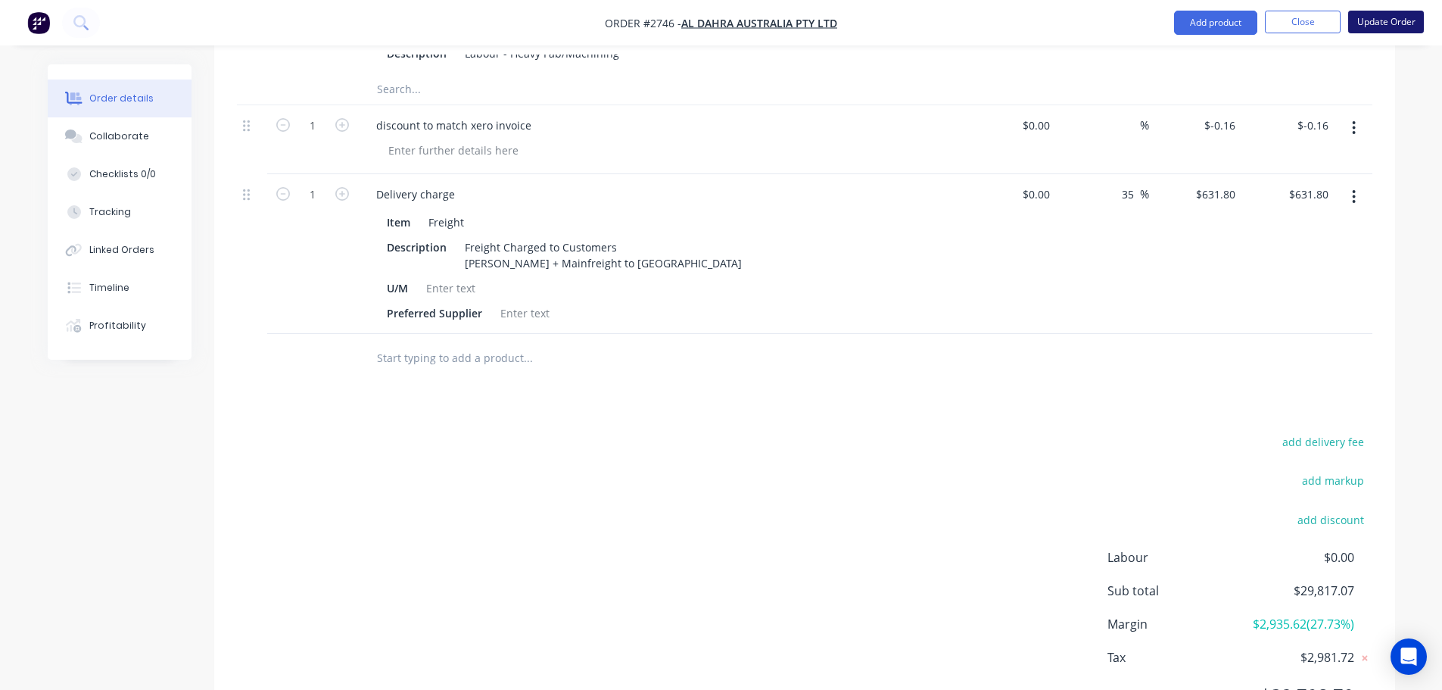
click at [1401, 23] on button "Update Order" at bounding box center [1386, 22] width 76 height 23
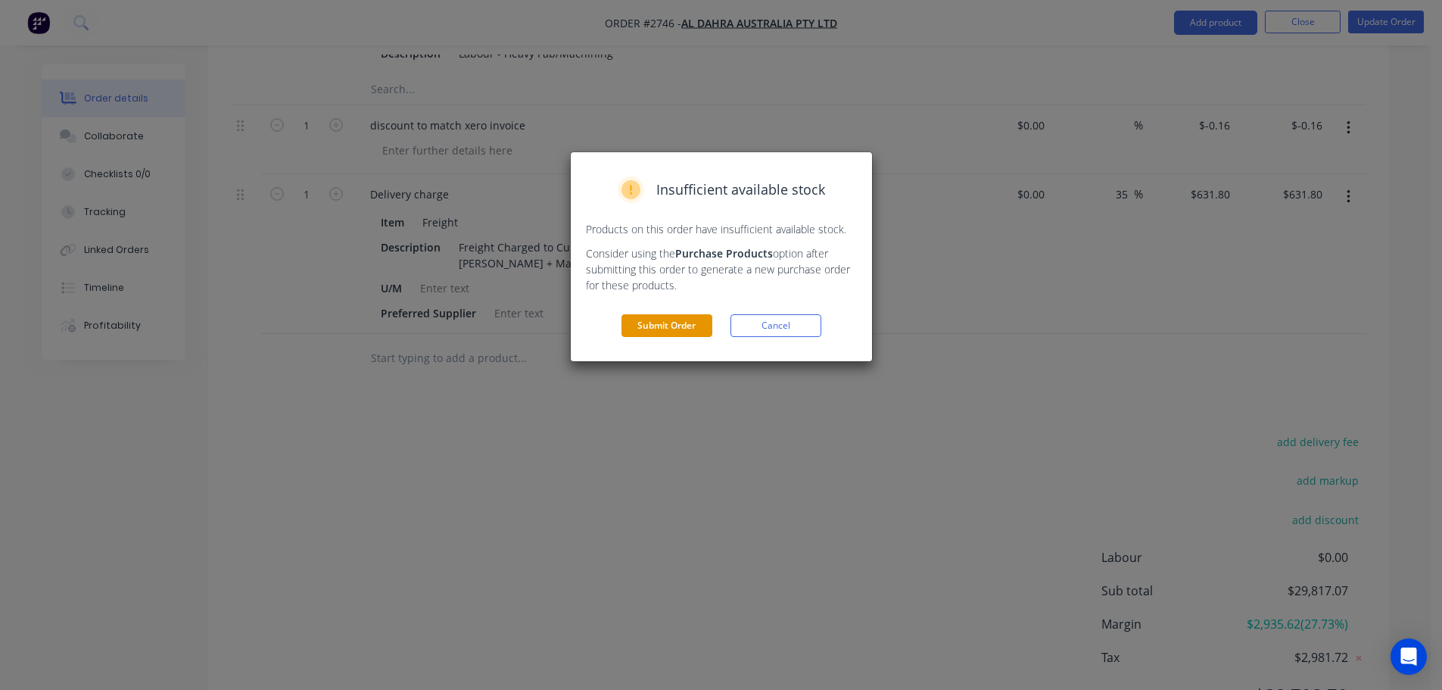
click at [687, 329] on button "Submit Order" at bounding box center [667, 325] width 91 height 23
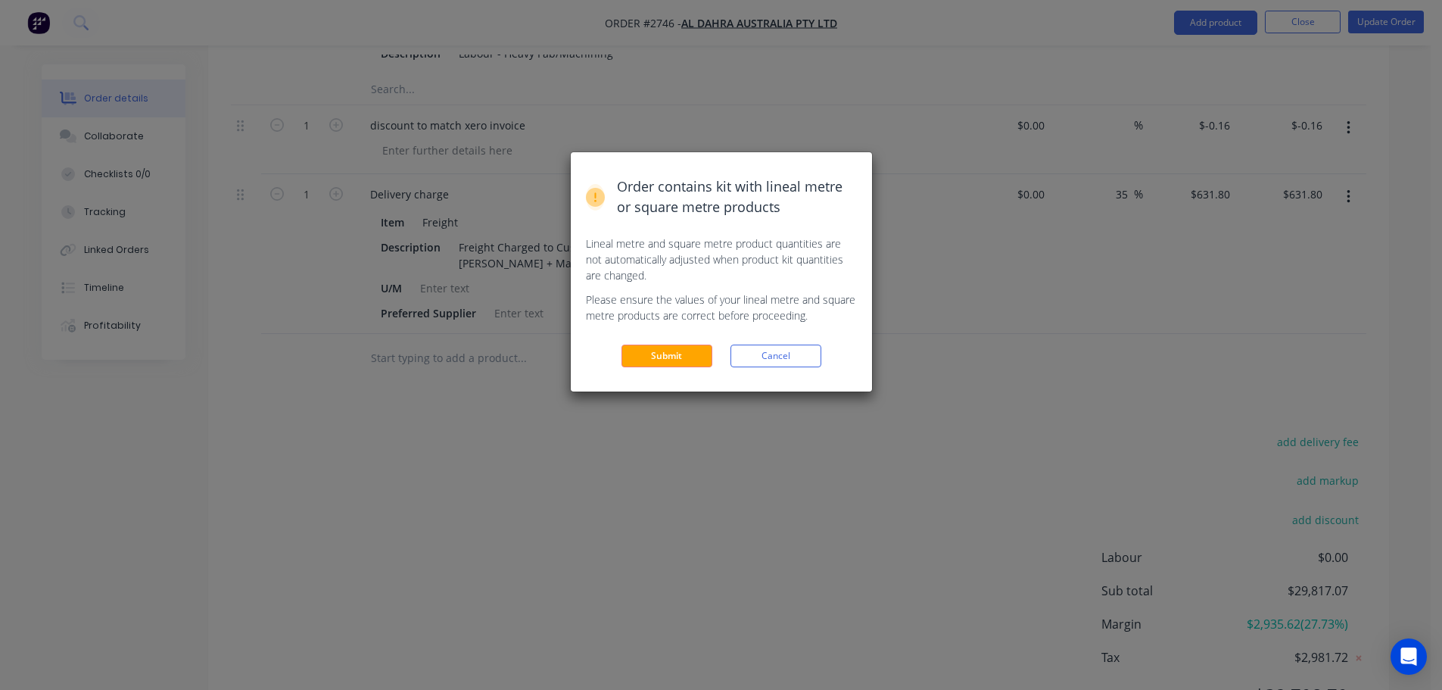
drag, startPoint x: 692, startPoint y: 353, endPoint x: 704, endPoint y: 359, distance: 13.5
click at [693, 353] on button "Submit" at bounding box center [667, 355] width 91 height 23
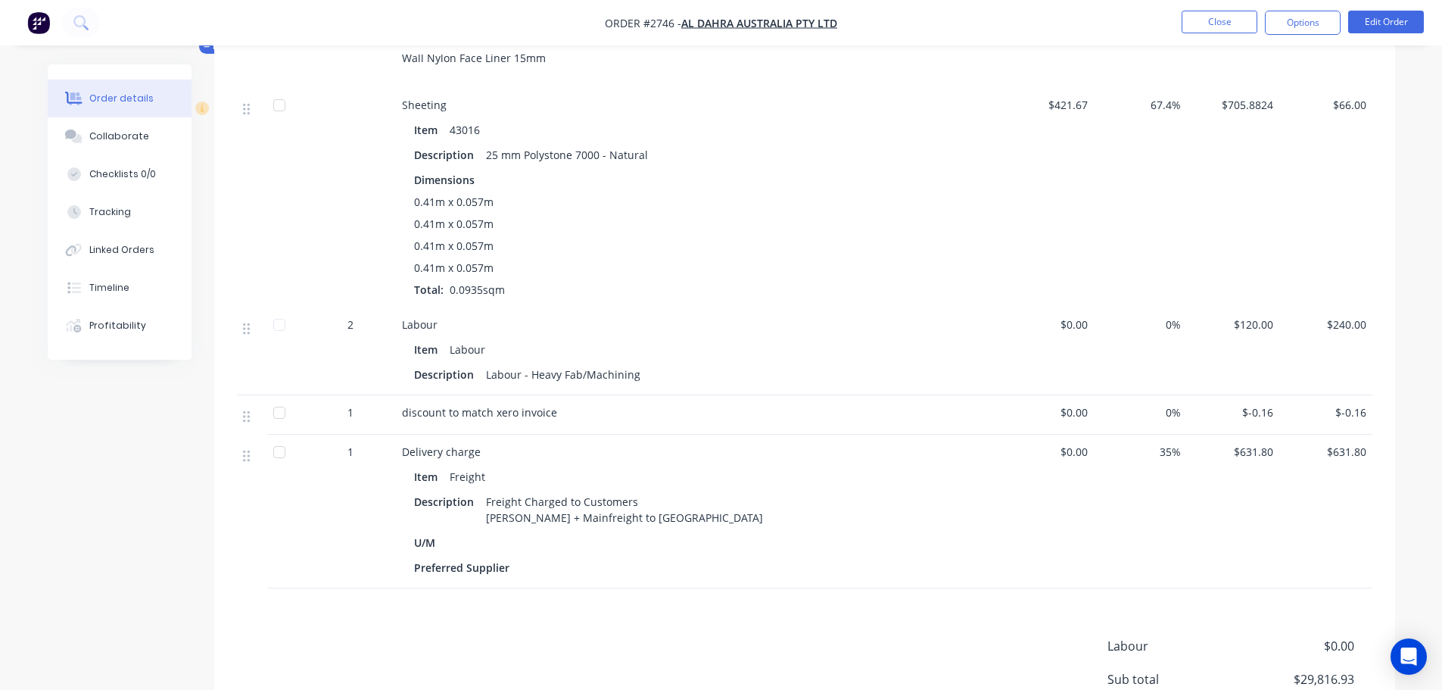
scroll to position [5633, 0]
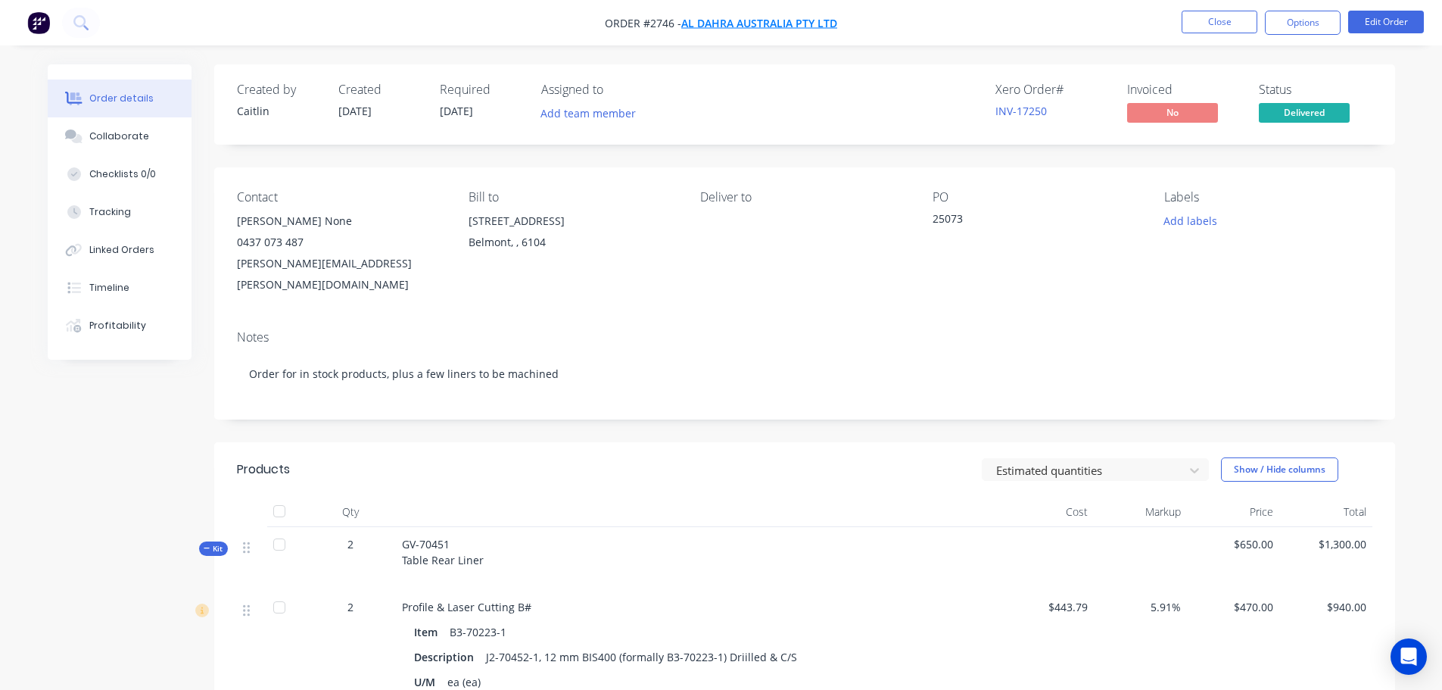
click at [728, 25] on span "Al Dahra Australia Pty Ltd" at bounding box center [759, 23] width 156 height 14
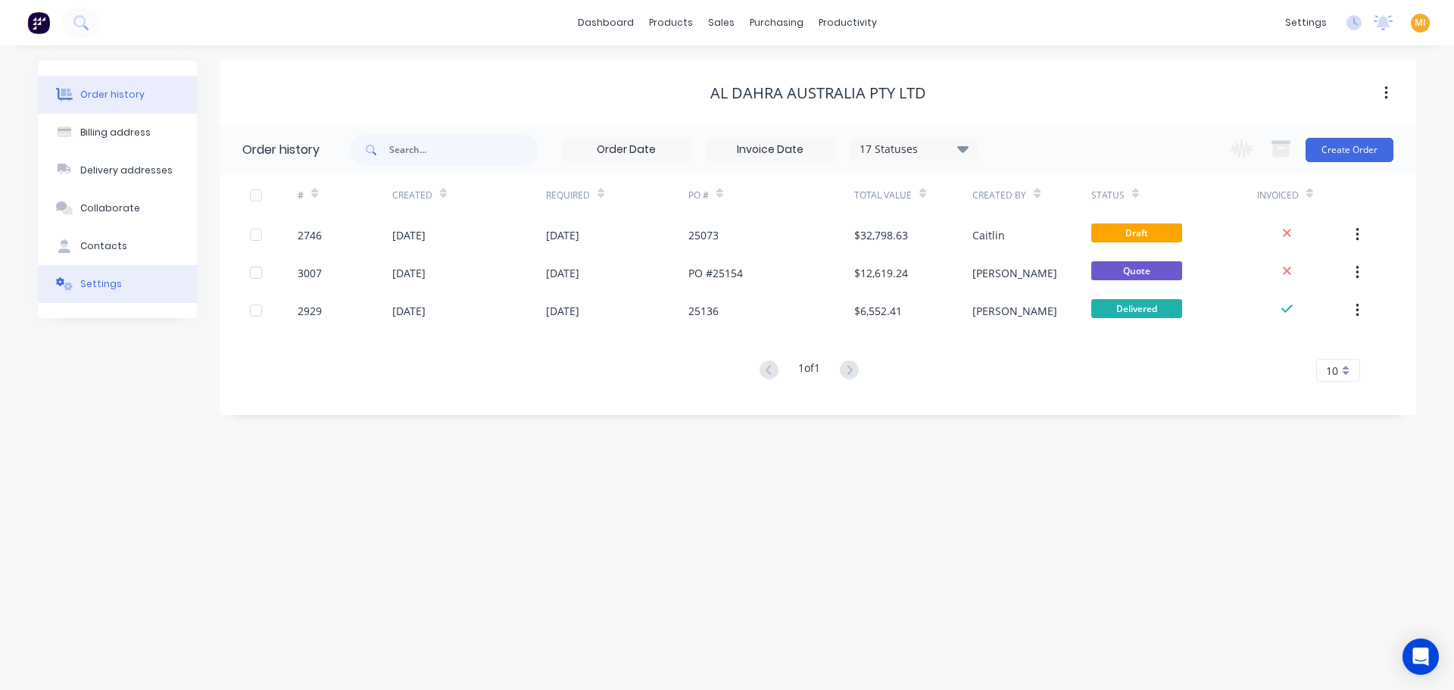
click at [98, 289] on div "Settings" at bounding box center [101, 284] width 42 height 14
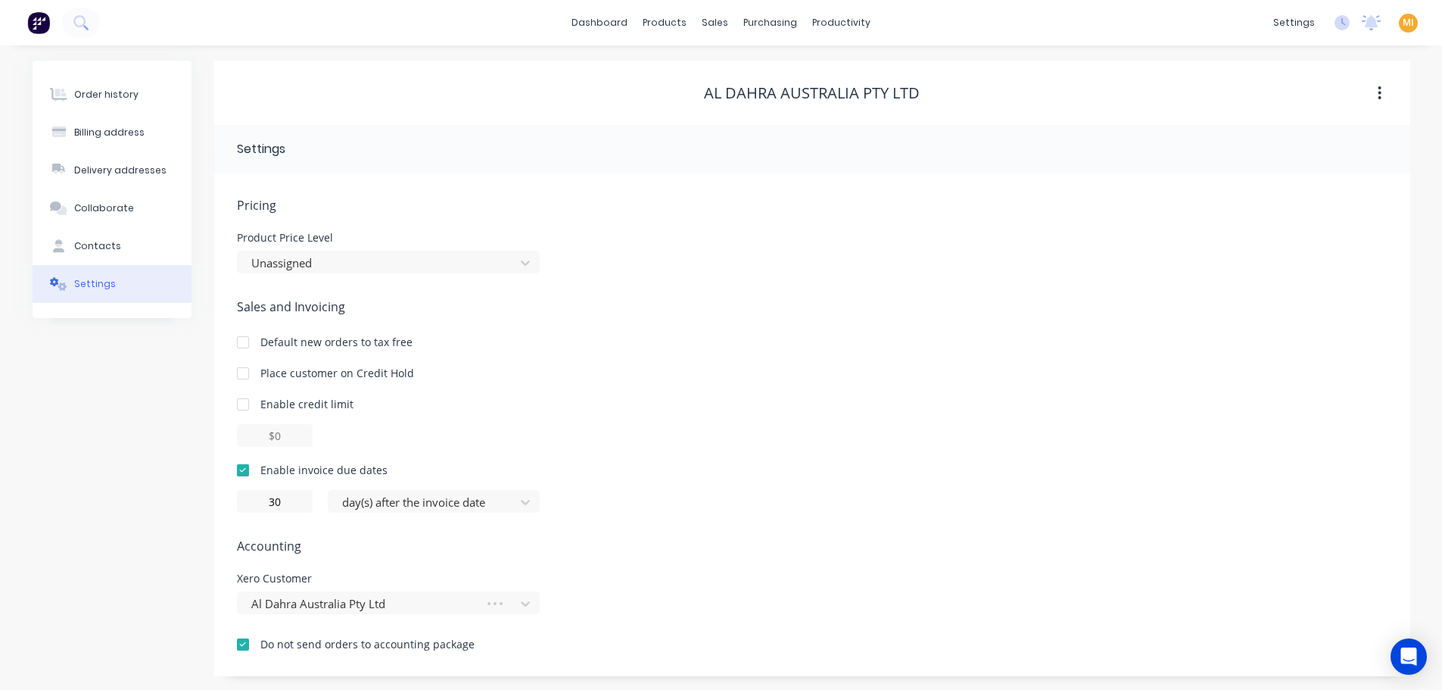
click at [249, 631] on div at bounding box center [243, 644] width 30 height 30
click at [245, 641] on div at bounding box center [243, 644] width 30 height 30
click at [95, 89] on div "Order history" at bounding box center [106, 95] width 64 height 14
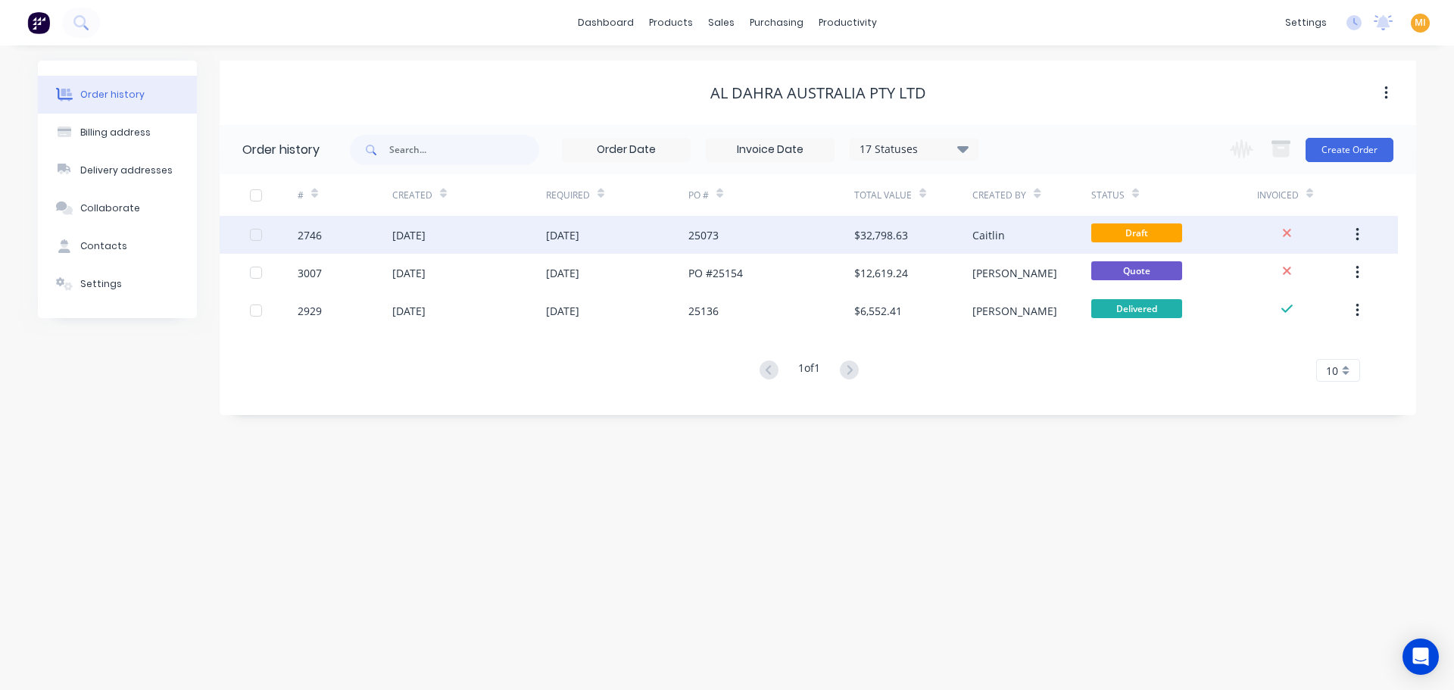
click at [330, 235] on div "2746" at bounding box center [345, 235] width 95 height 38
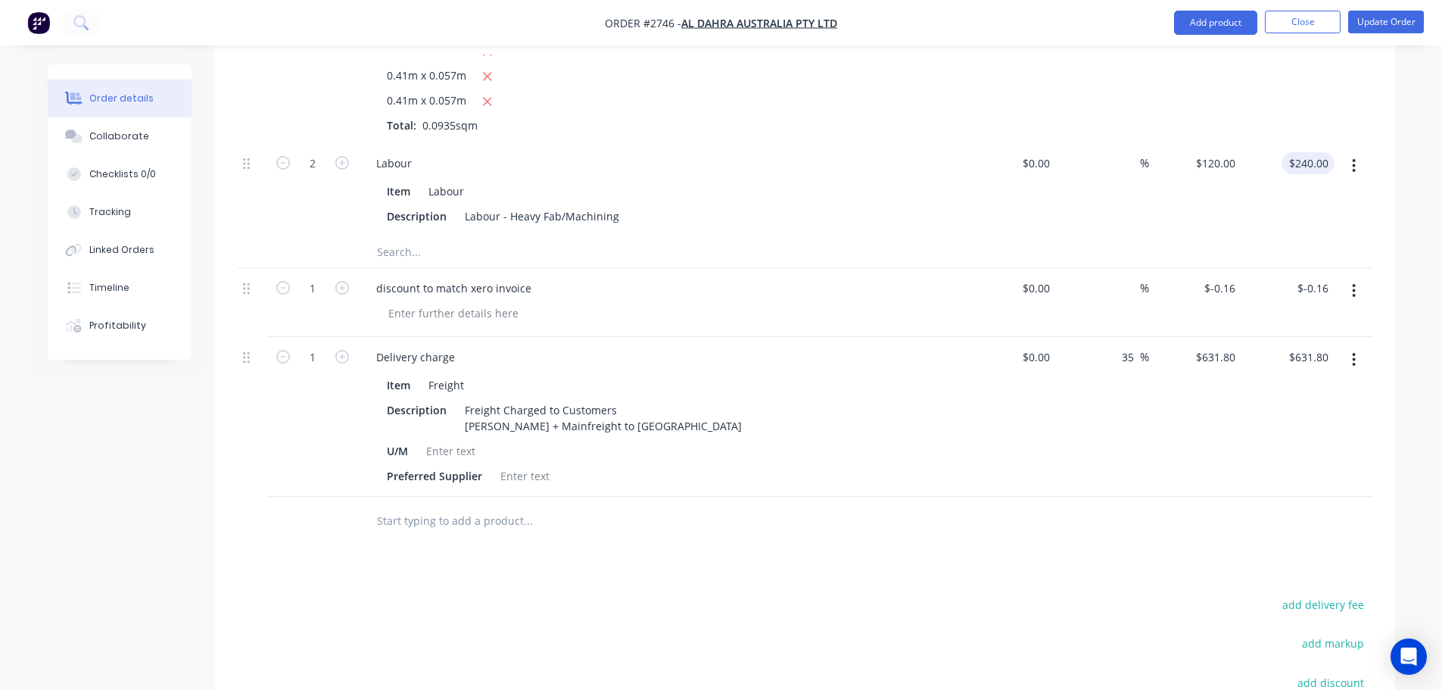
scroll to position [6552, 0]
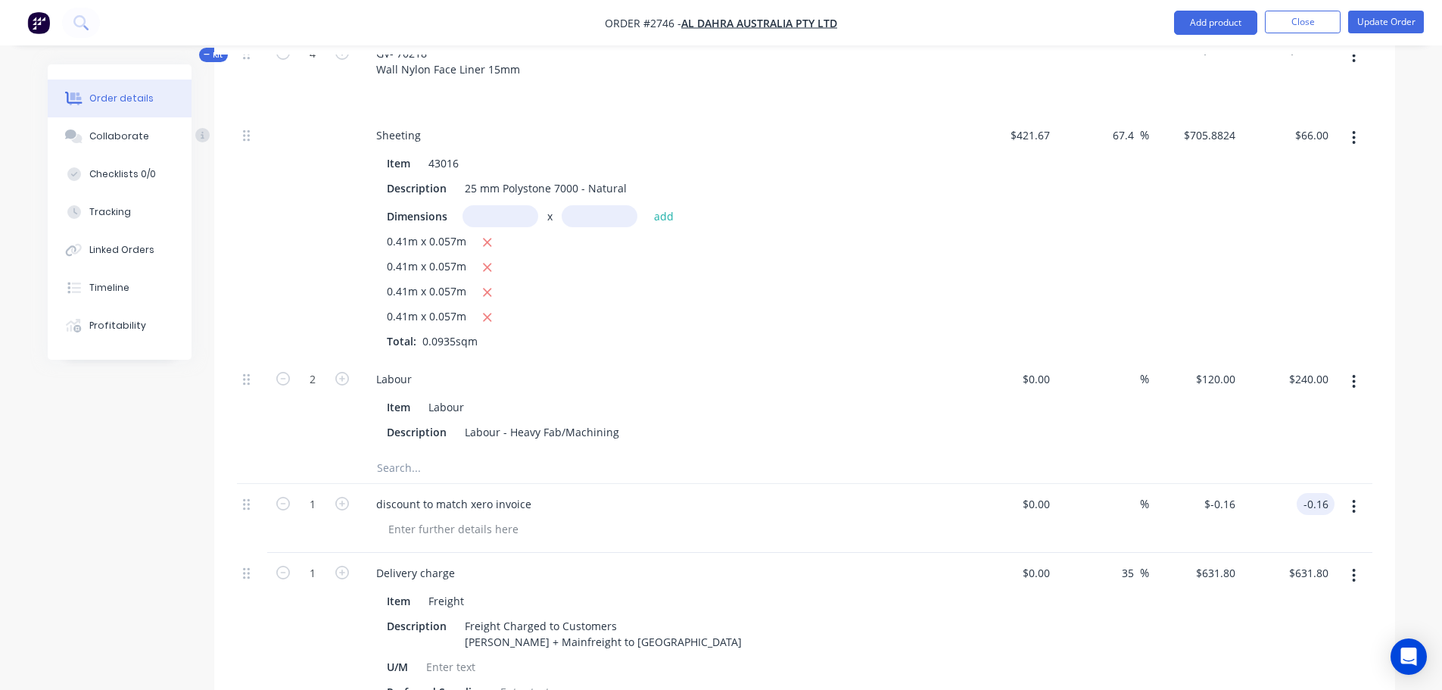
click at [1308, 493] on input "-0.16" at bounding box center [1319, 504] width 32 height 22
click at [1327, 493] on input "-0.16" at bounding box center [1319, 504] width 32 height 22
click at [1156, 587] on div "$631.80 $631.80" at bounding box center [1195, 633] width 93 height 160
type input "$-0.16"
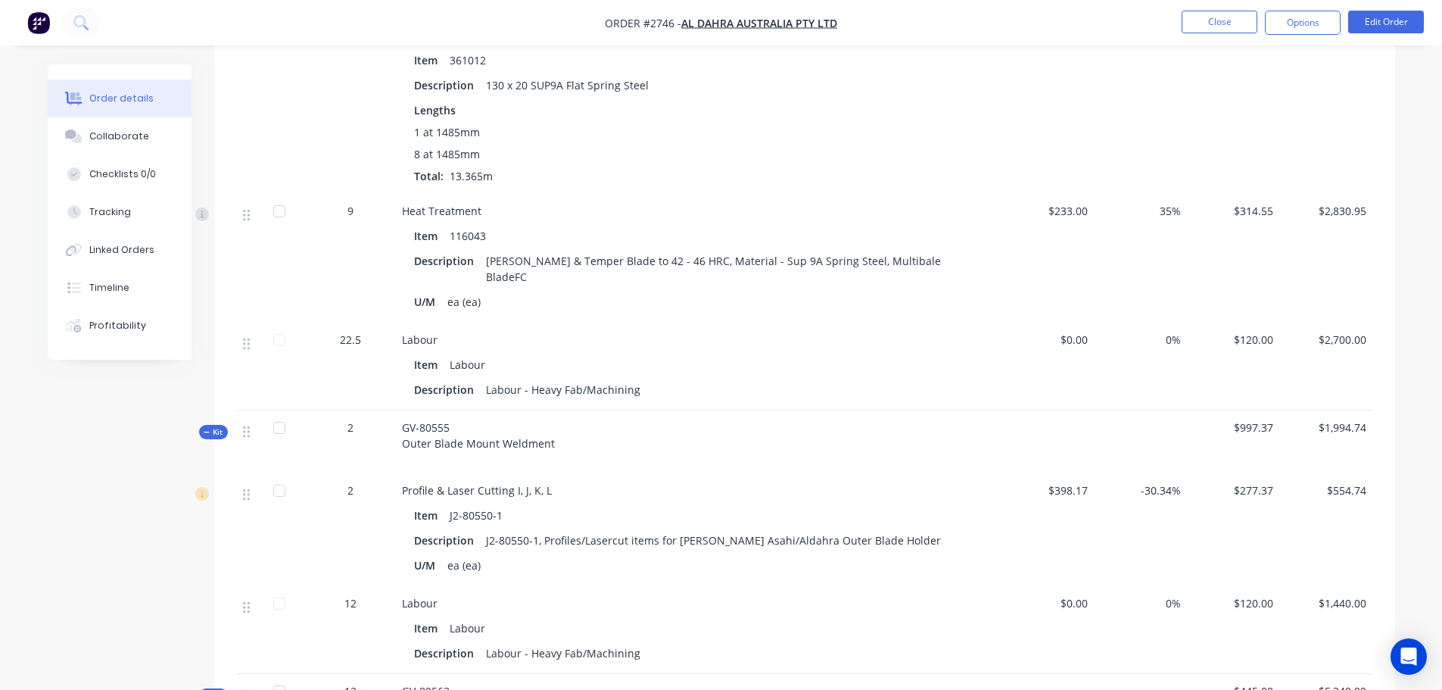
scroll to position [3680, 0]
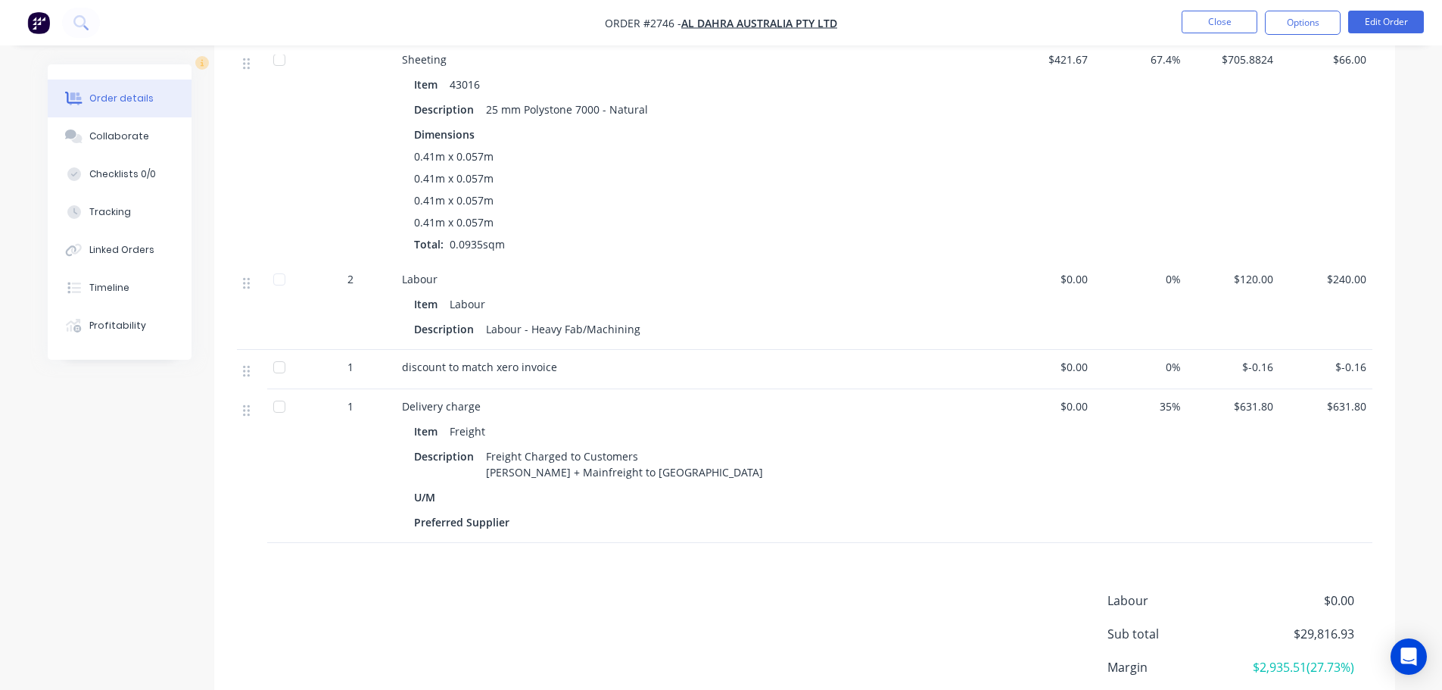
scroll to position [5649, 0]
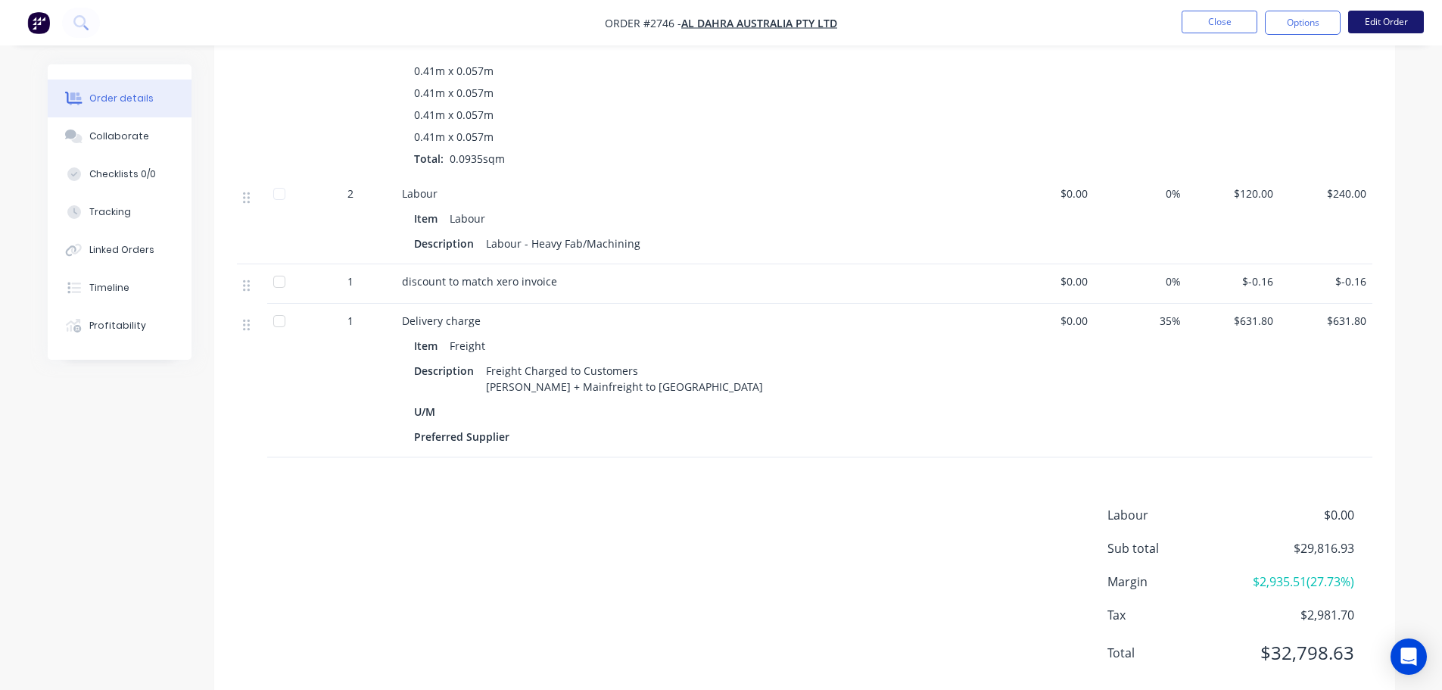
click at [1386, 23] on button "Edit Order" at bounding box center [1386, 22] width 76 height 23
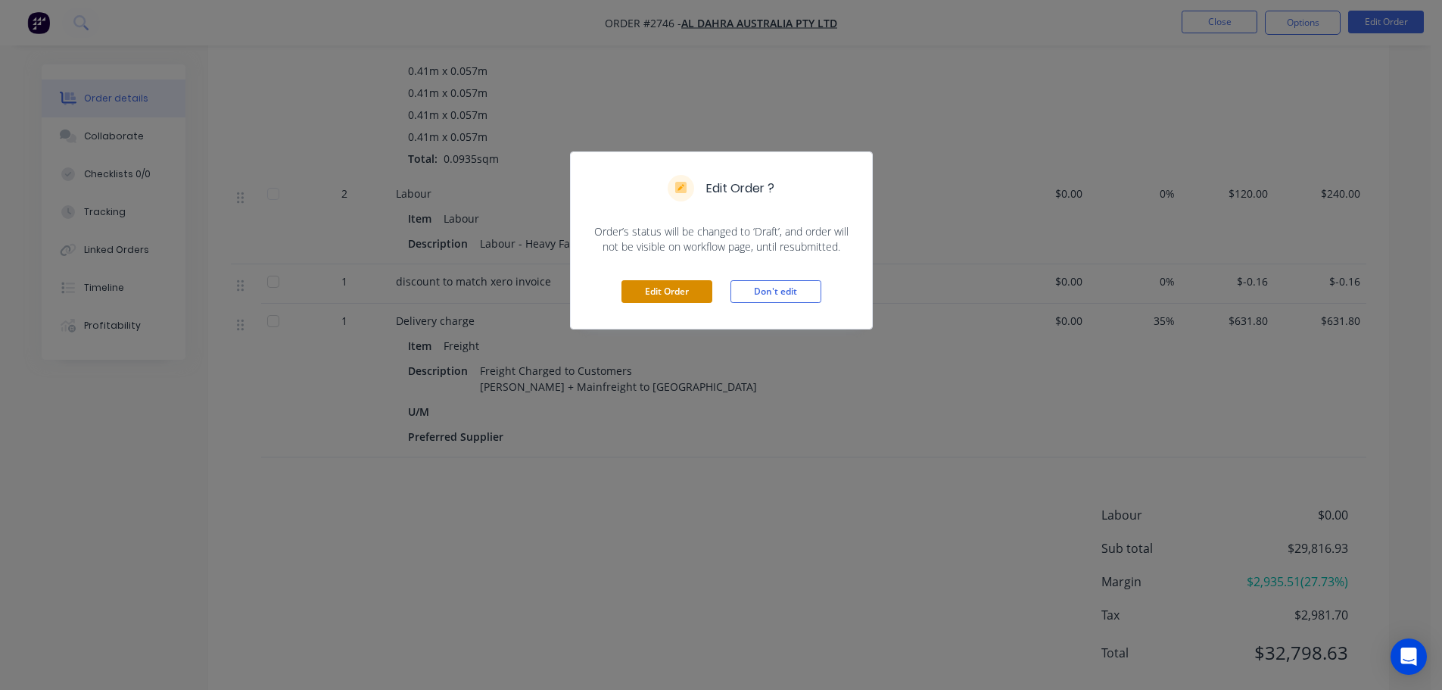
click at [662, 295] on button "Edit Order" at bounding box center [667, 291] width 91 height 23
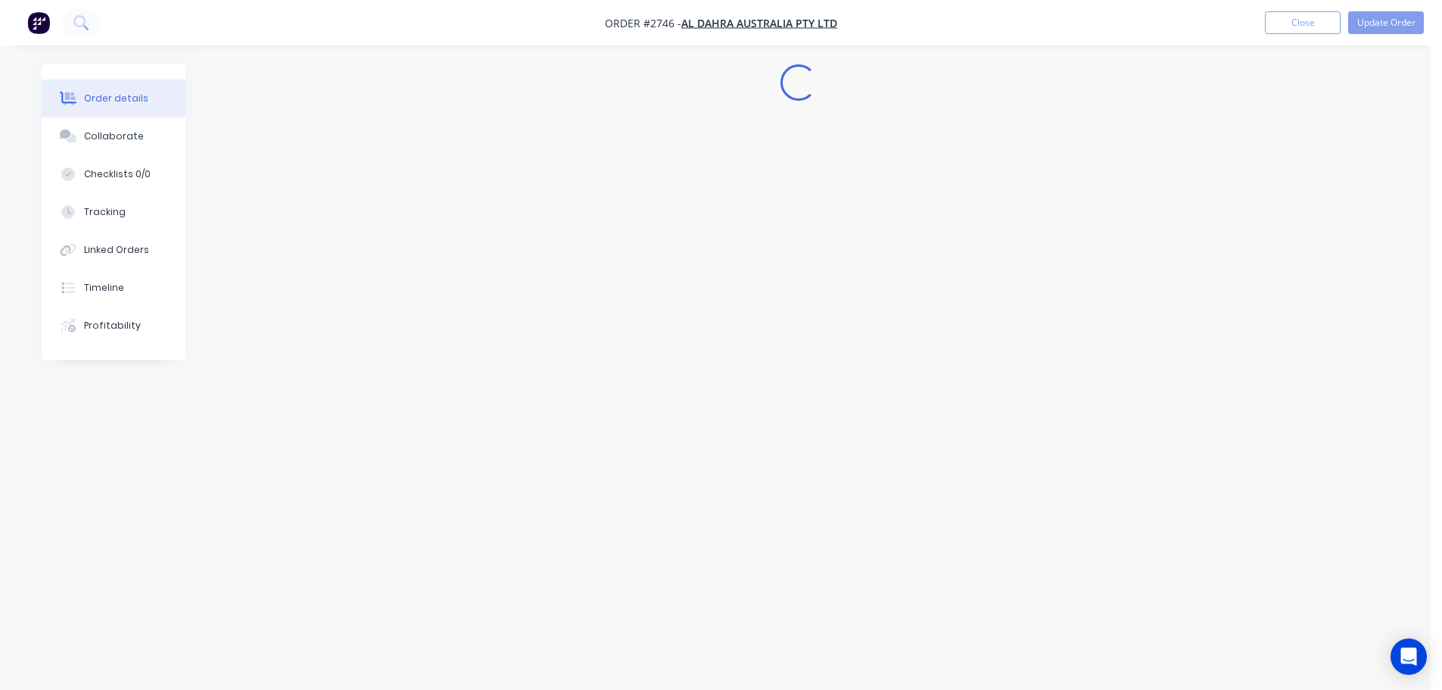
scroll to position [0, 0]
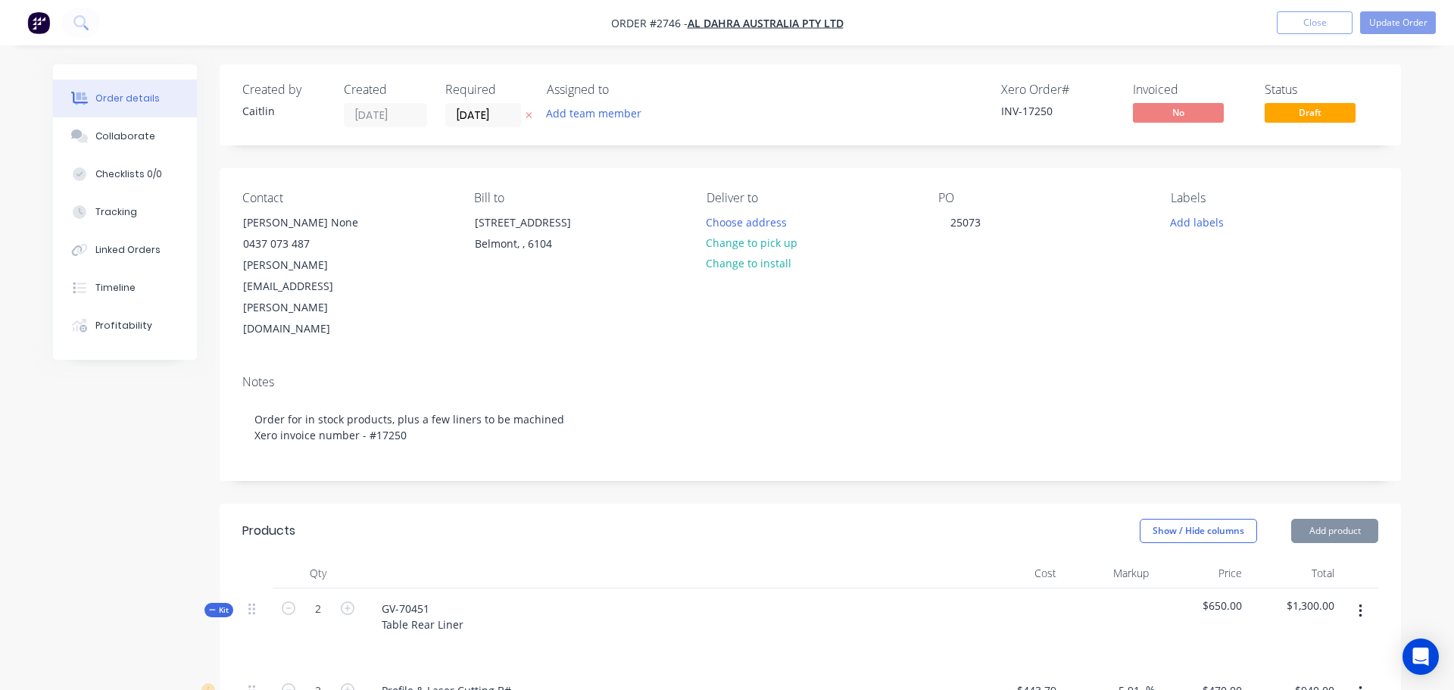
type input "$443.79"
type input "5.91"
type input "$470.00"
type input "$940.00"
type input "$120.00"
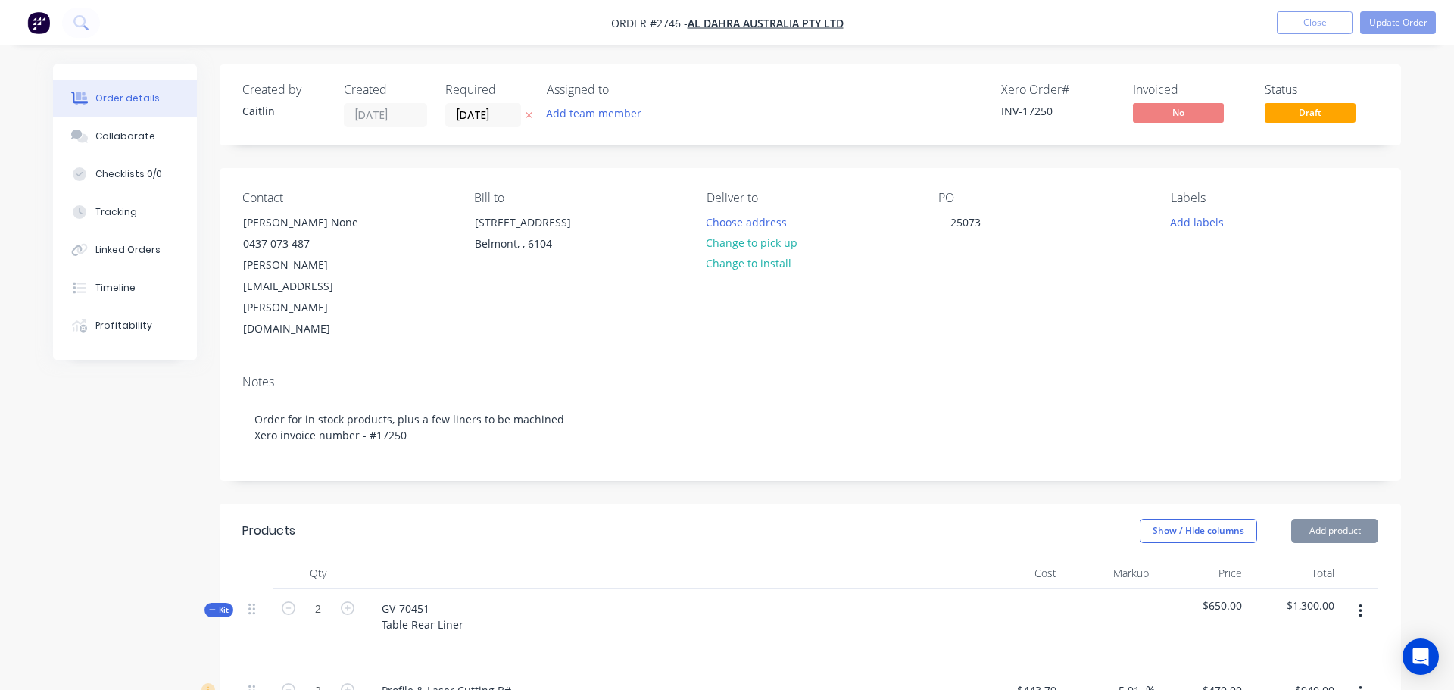
type input "$360.00"
type input "$443.79"
type input "-4.23"
type input "$425.00"
type input "$850.00"
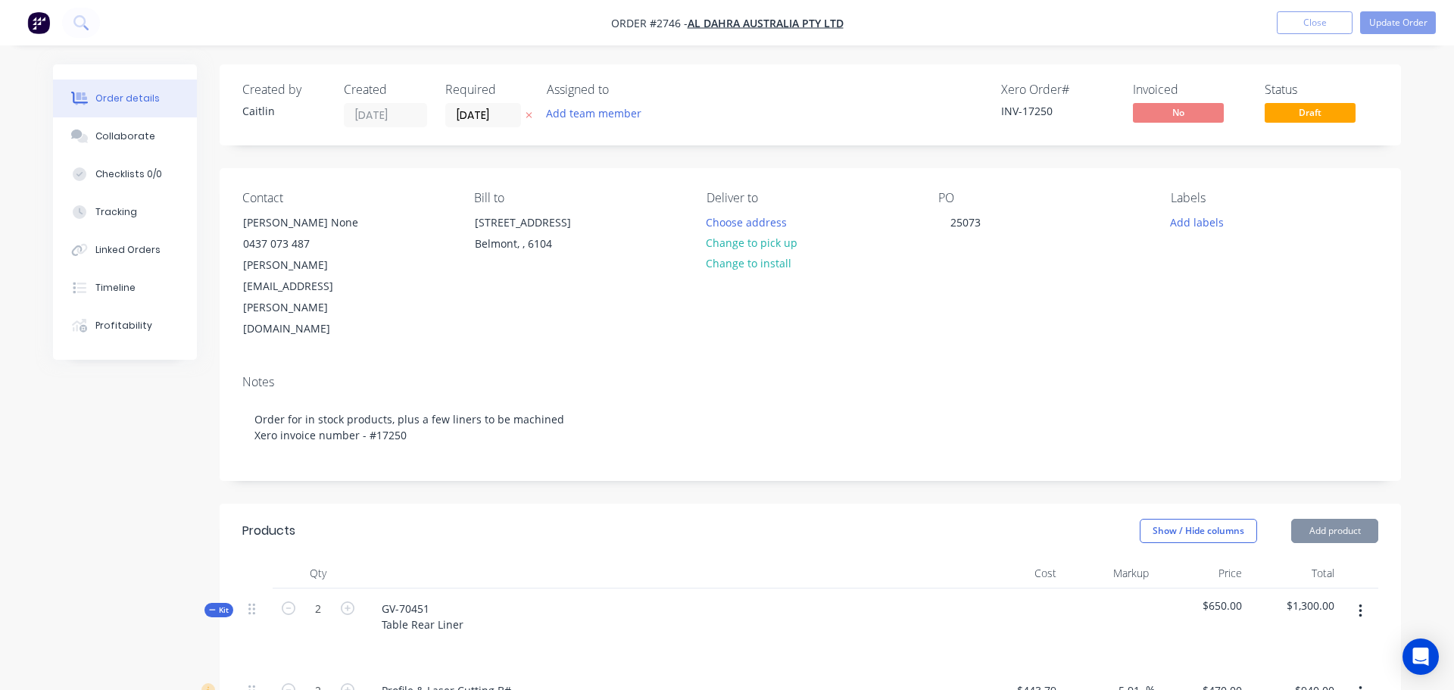
type input "$120.00"
type input "$360.00"
type input "$522.70"
type input "$57.29"
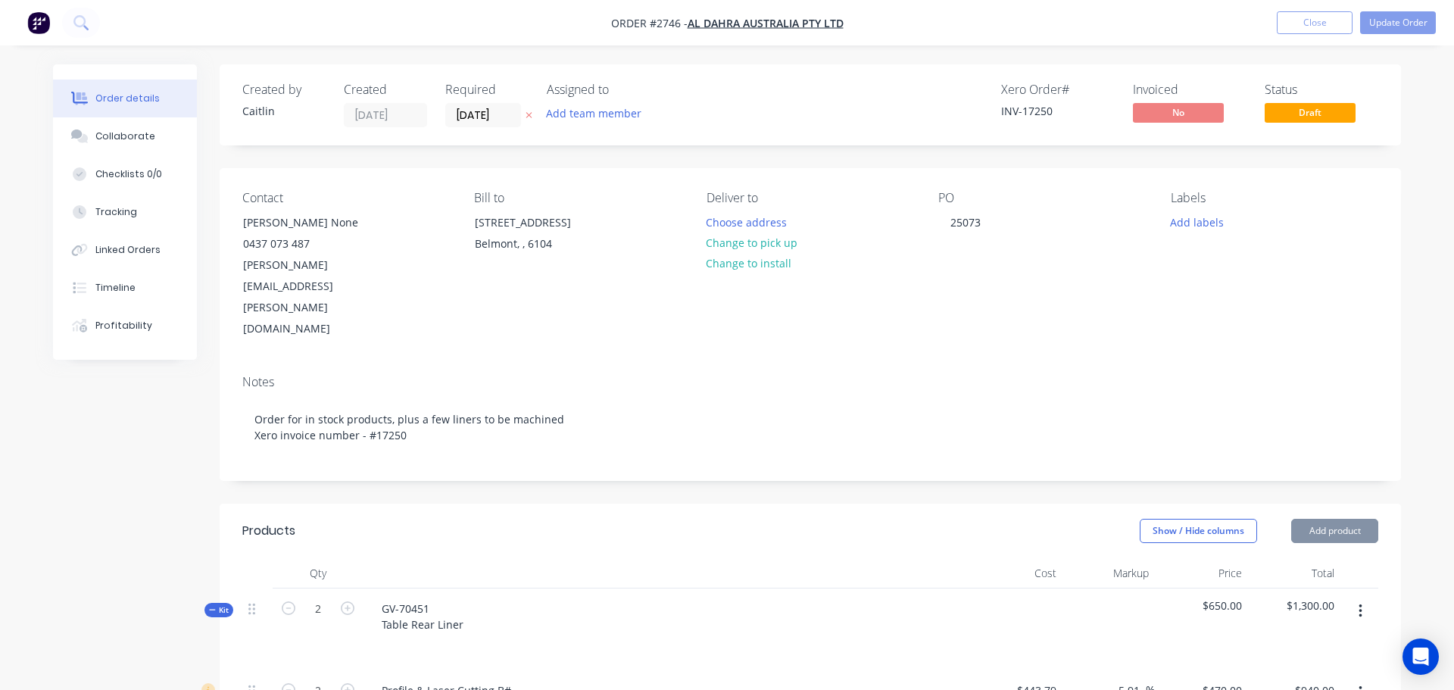
type input "809.24"
type input "$520.9012"
type input "$800.00"
type input "$120.00"
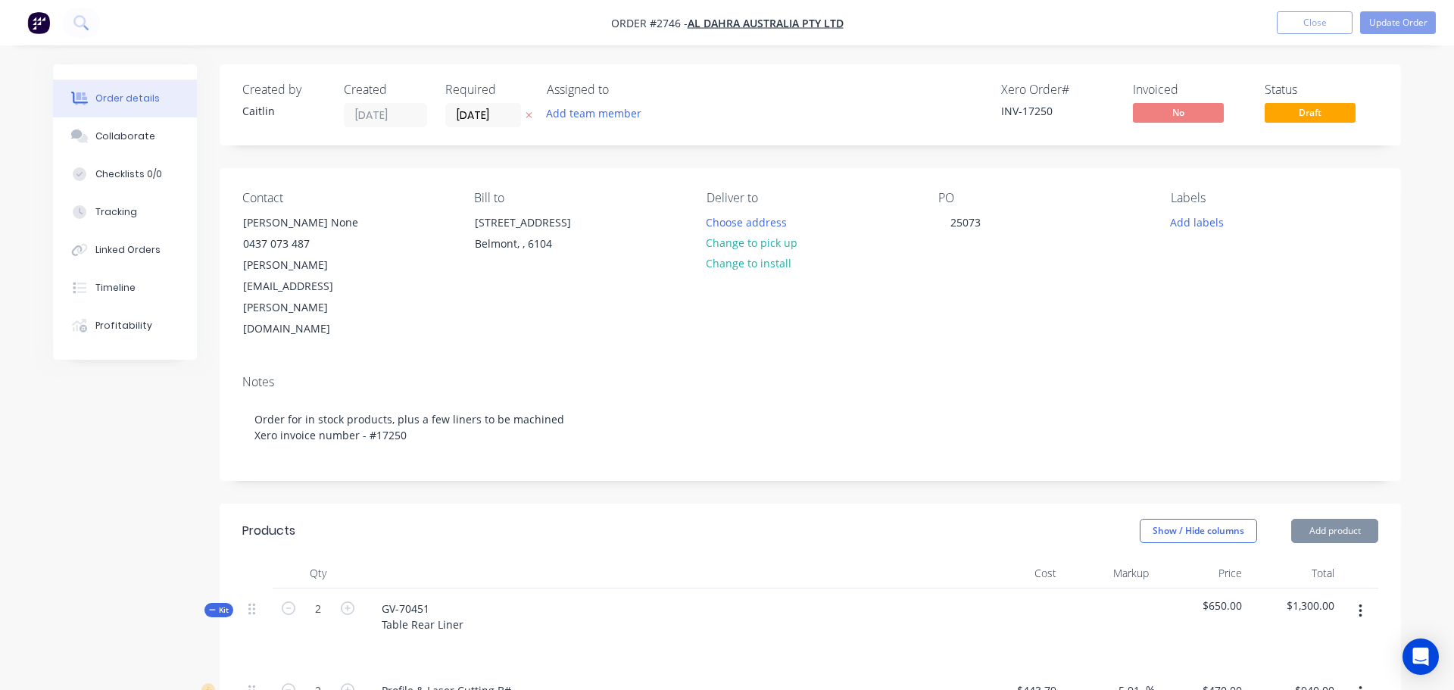
type input "$867.11"
type input "$1,734.22"
type input "$867.11"
type input "$1,734.22"
type input "$738.32"
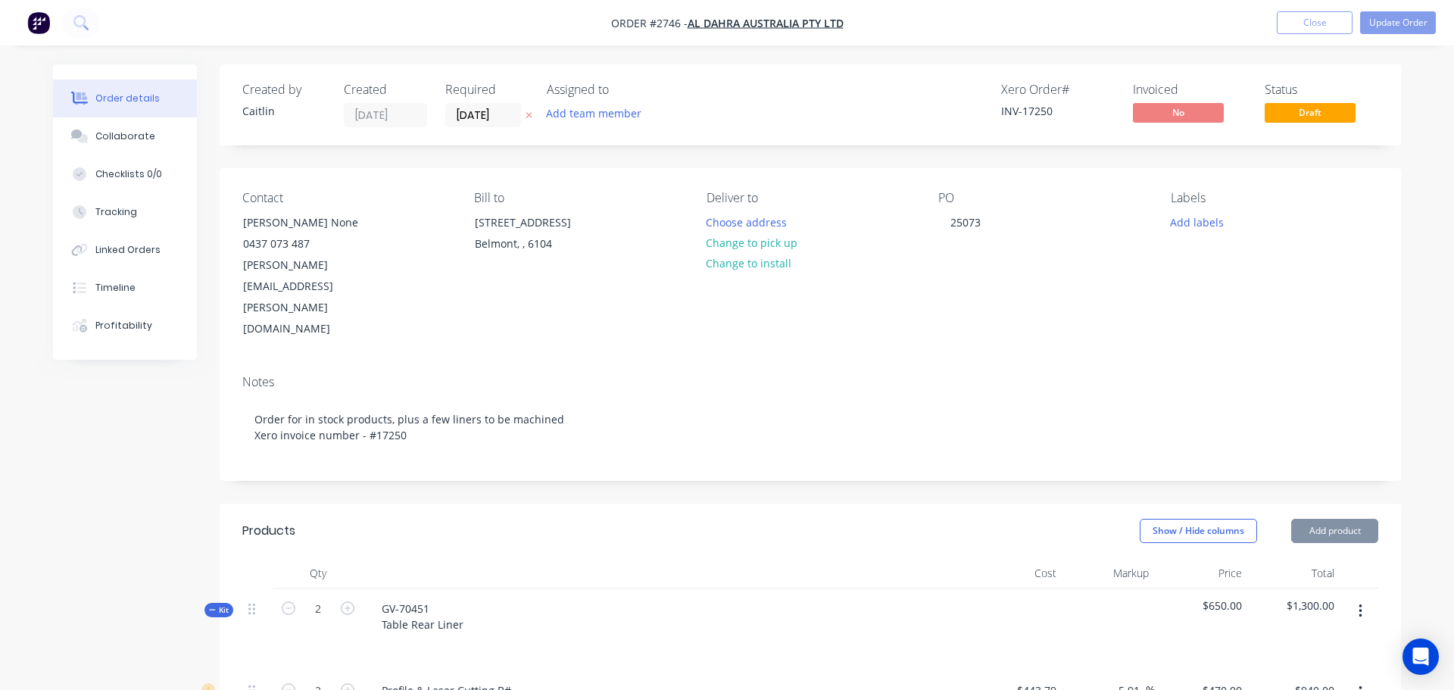
type input "$1,476.64"
type input "$742.07"
type input "$116.26"
type input "172.92"
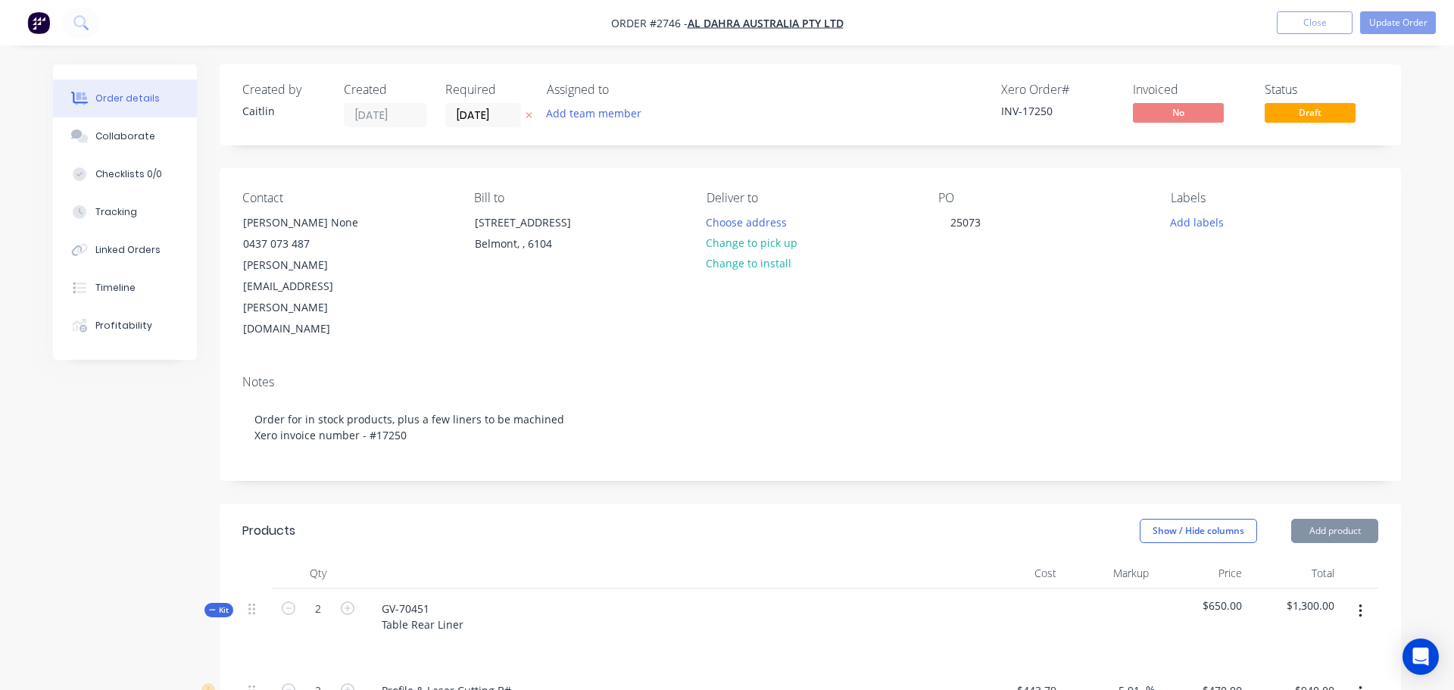
type input "$317.30"
type input "$120.00"
type input "$165.00"
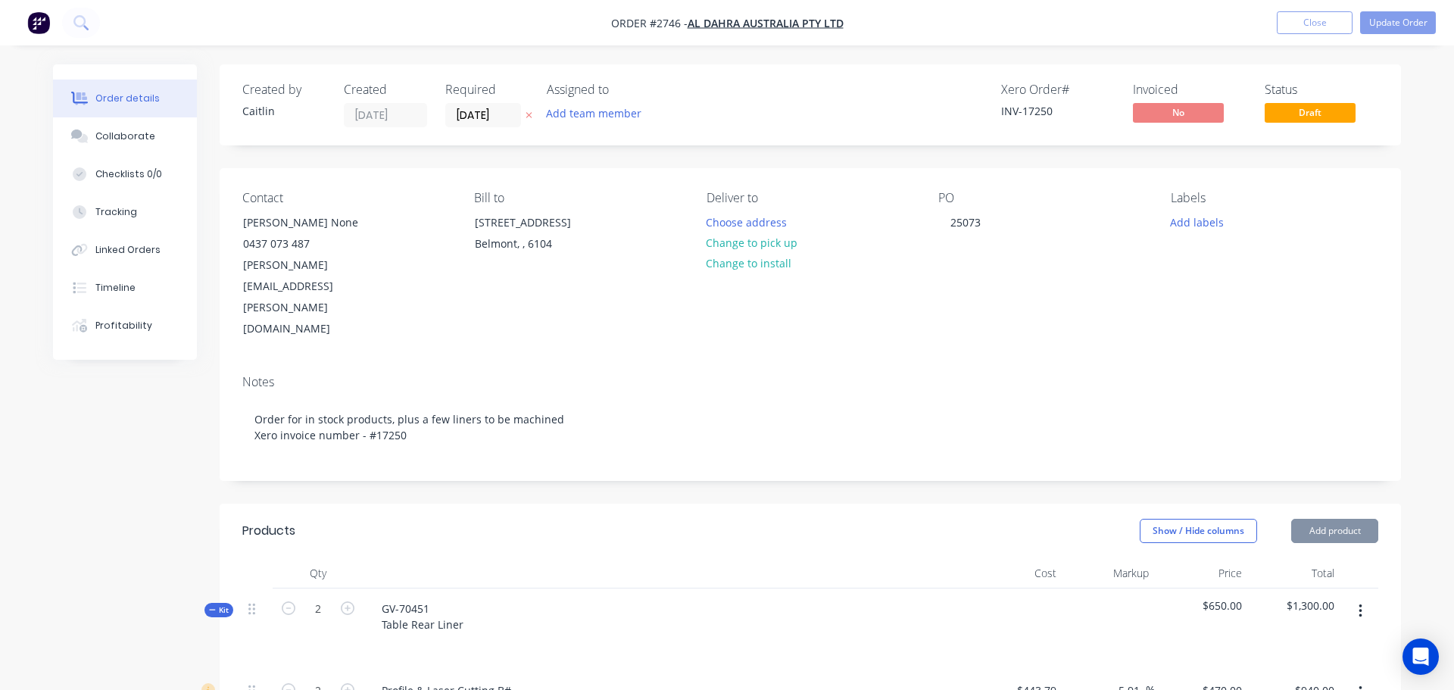
type input "109.52"
type input "$345.7111"
type input "$155.57"
type input "$16.50"
type input "35"
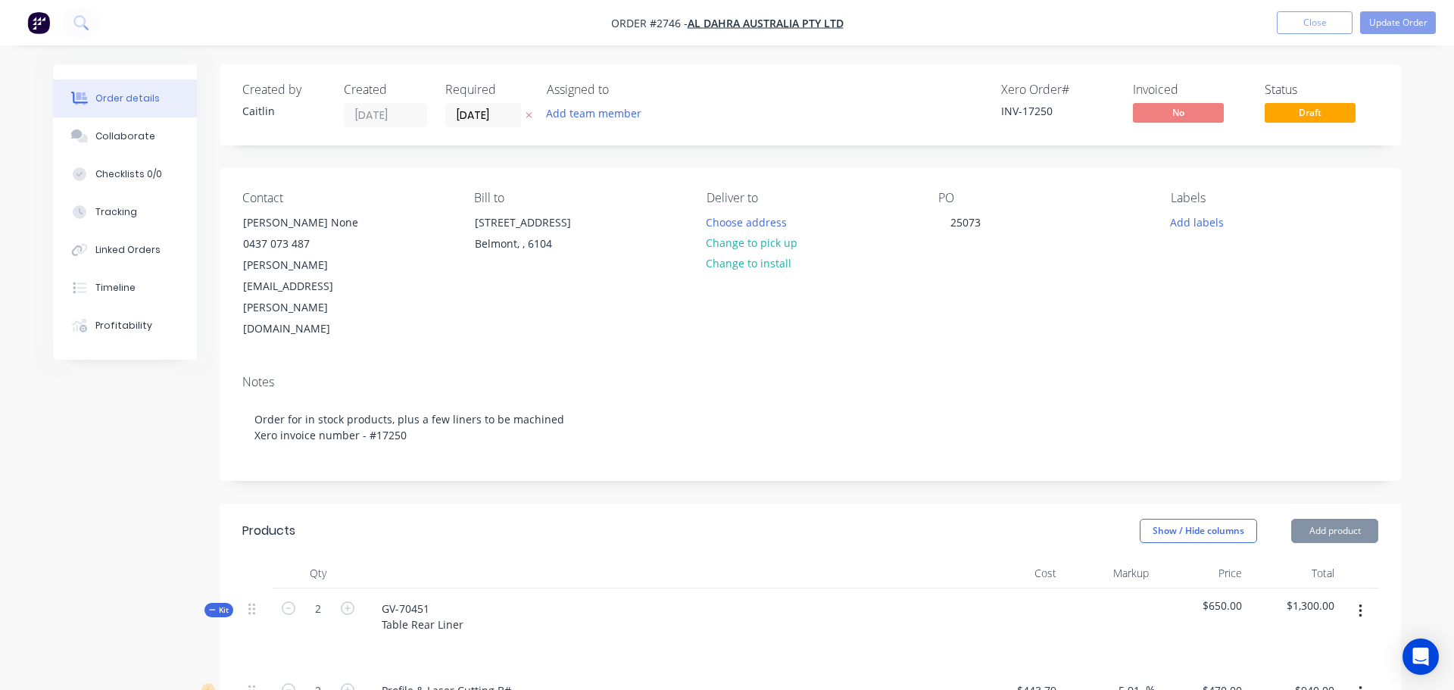
type input "$22.275"
type input "$133.65"
type input "$10.22"
type input "35"
type input "$13.797"
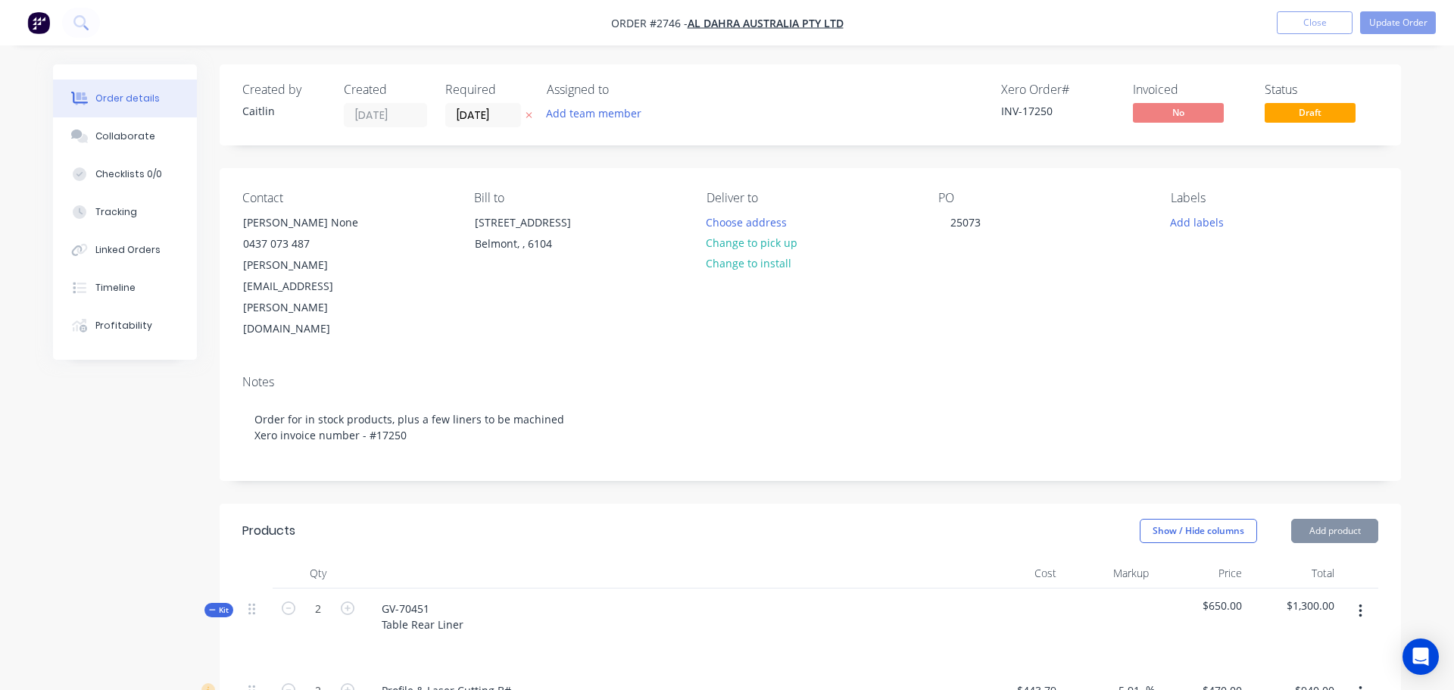
type input "$82.78"
type input "$120.00"
type input "$720.00"
type input "$180.29"
type input "45.52"
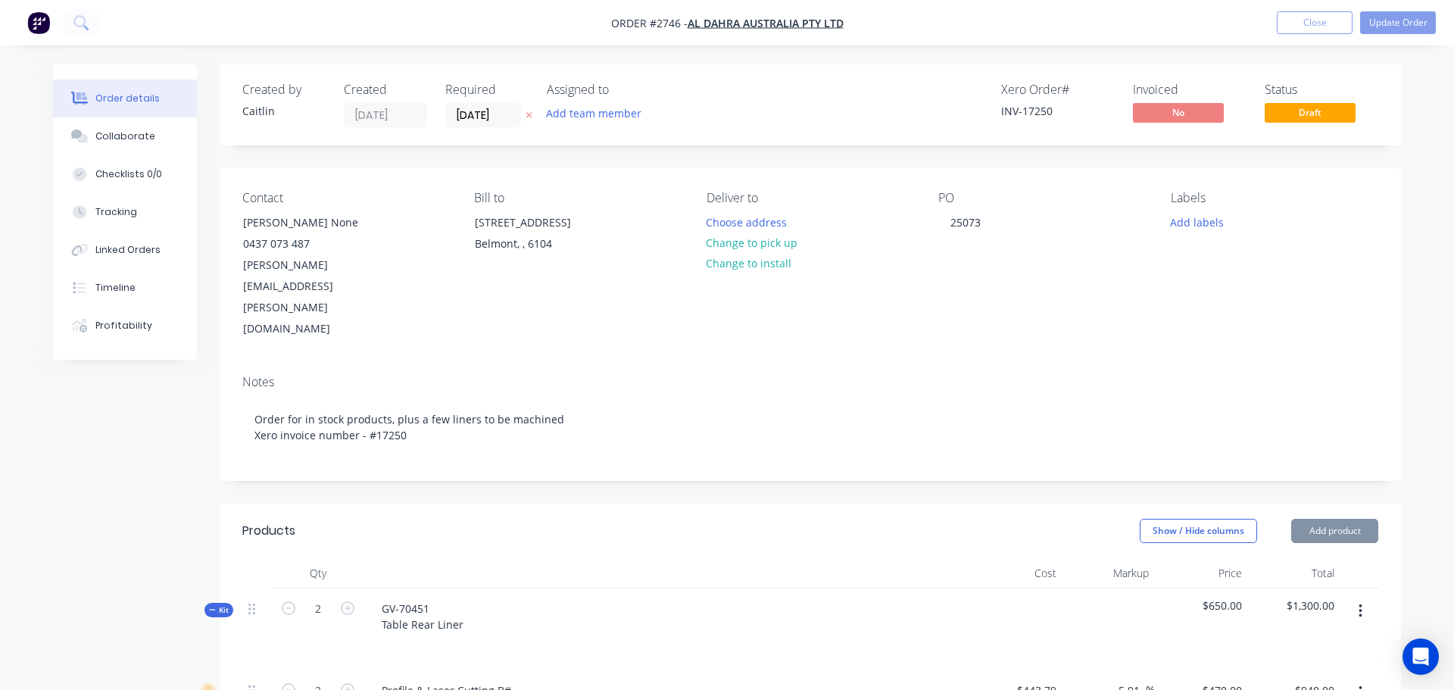
type input "$262.3656"
type input "$61.00"
type input "$120.00"
type input "$90.00"
type input "$180.29"
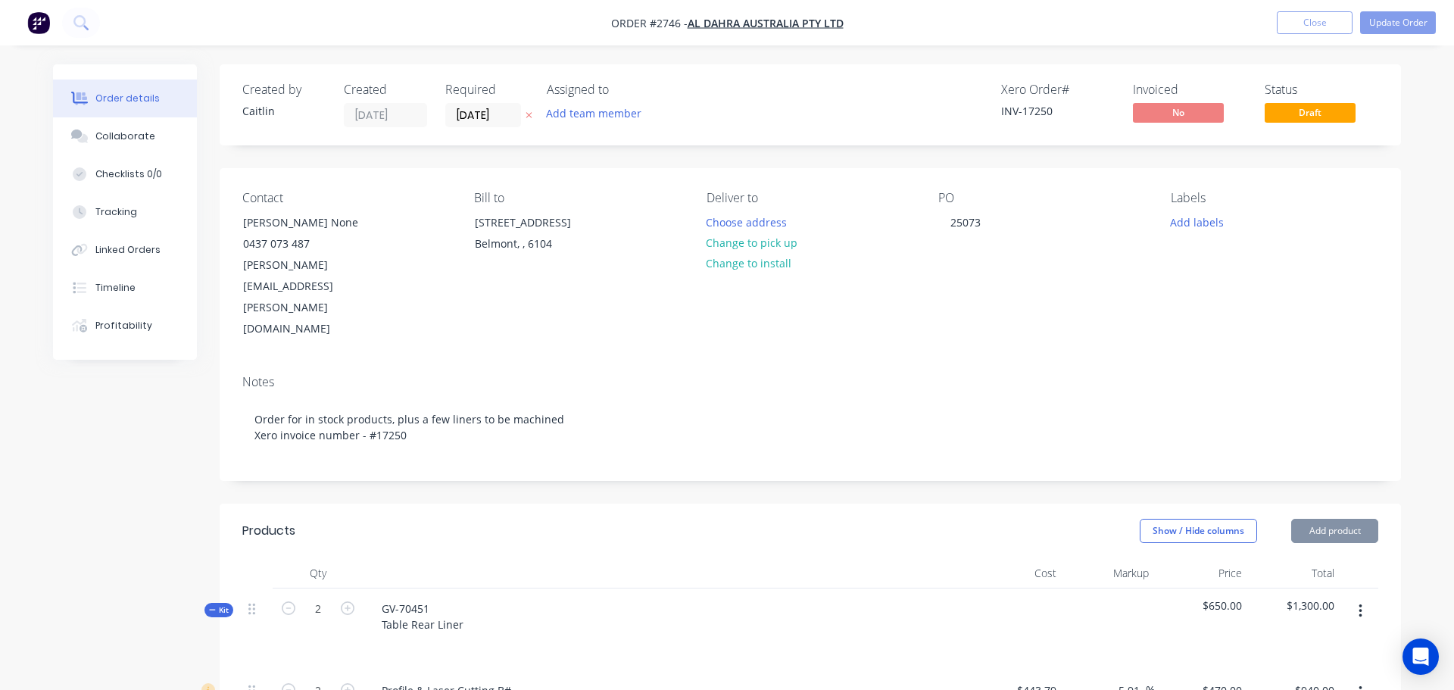
type input "57.43"
type input "$283.8317"
type input "$56.00"
type input "$120.00"
type input "$180.00"
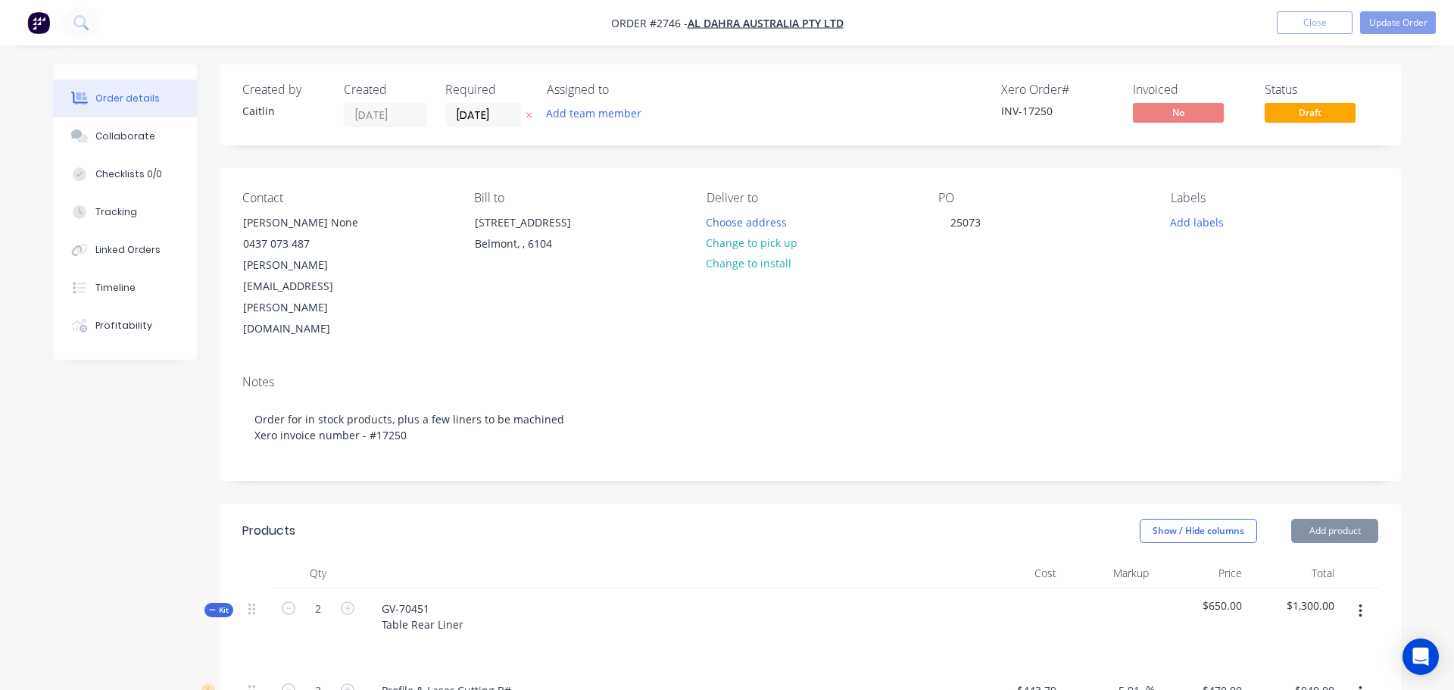
type input "$180.29"
type input "166.91"
type input "$481.2057"
type input "$530.00"
type input "$120.00"
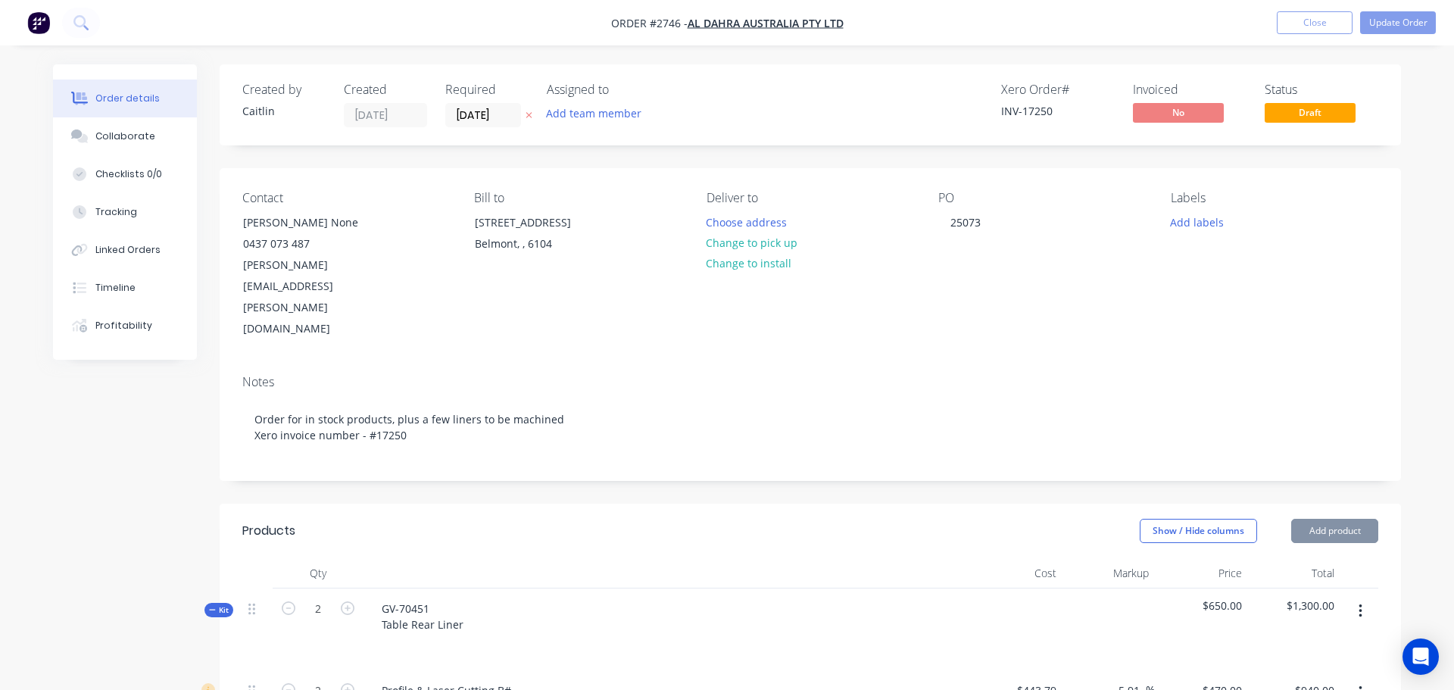
type input "$480.00"
type input "$55.00"
type input "41.35"
type input "$77.7441"
type input "$1,039.05"
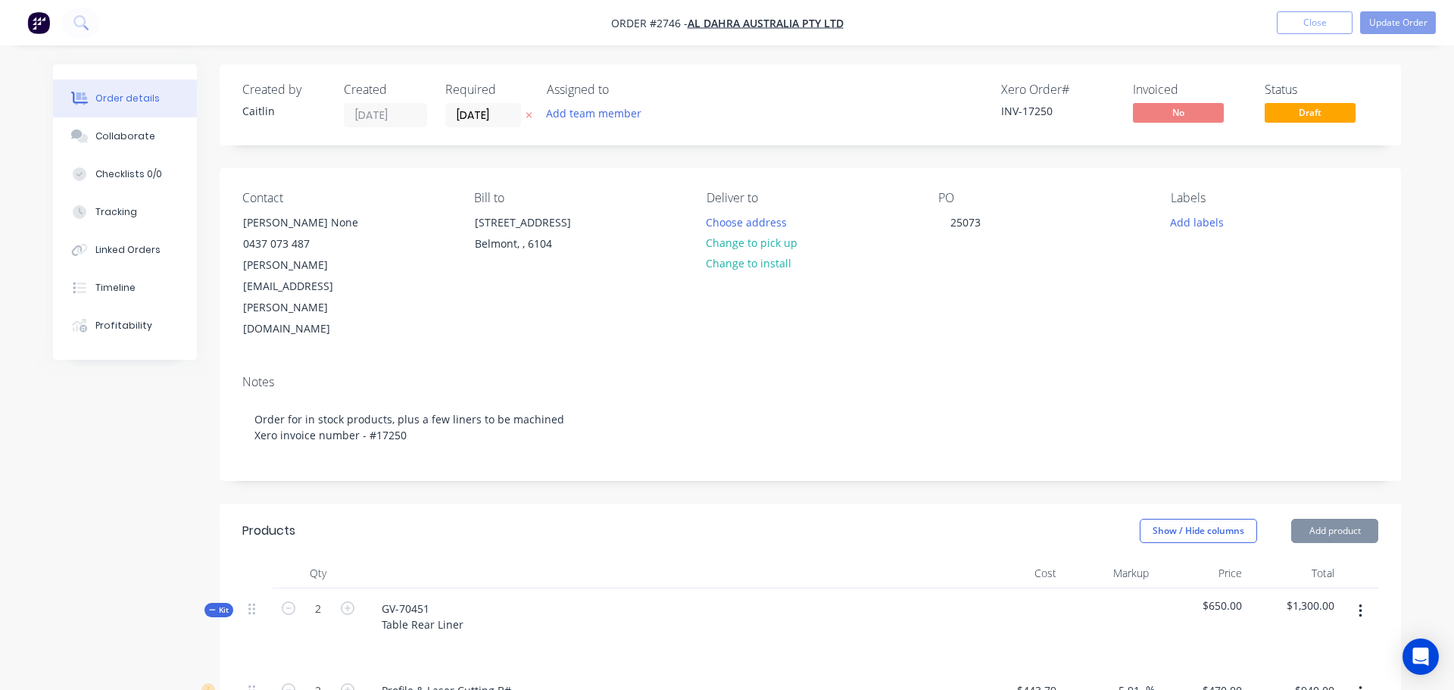
type input "$233.00"
type input "35"
type input "$314.55"
type input "$2,830.95"
type input "$120.00"
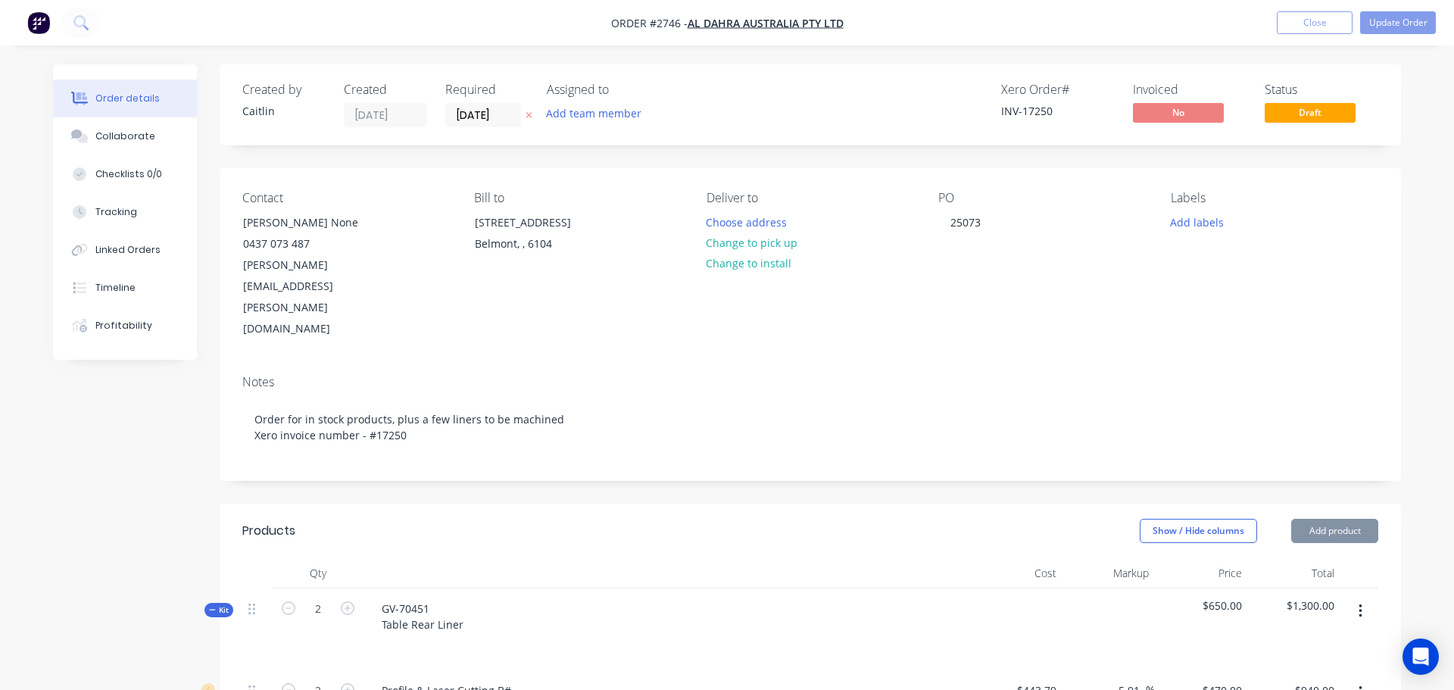
type input "$2,700.00"
type input "$398.17"
type input "-30.34"
type input "$277.37"
type input "$554.74"
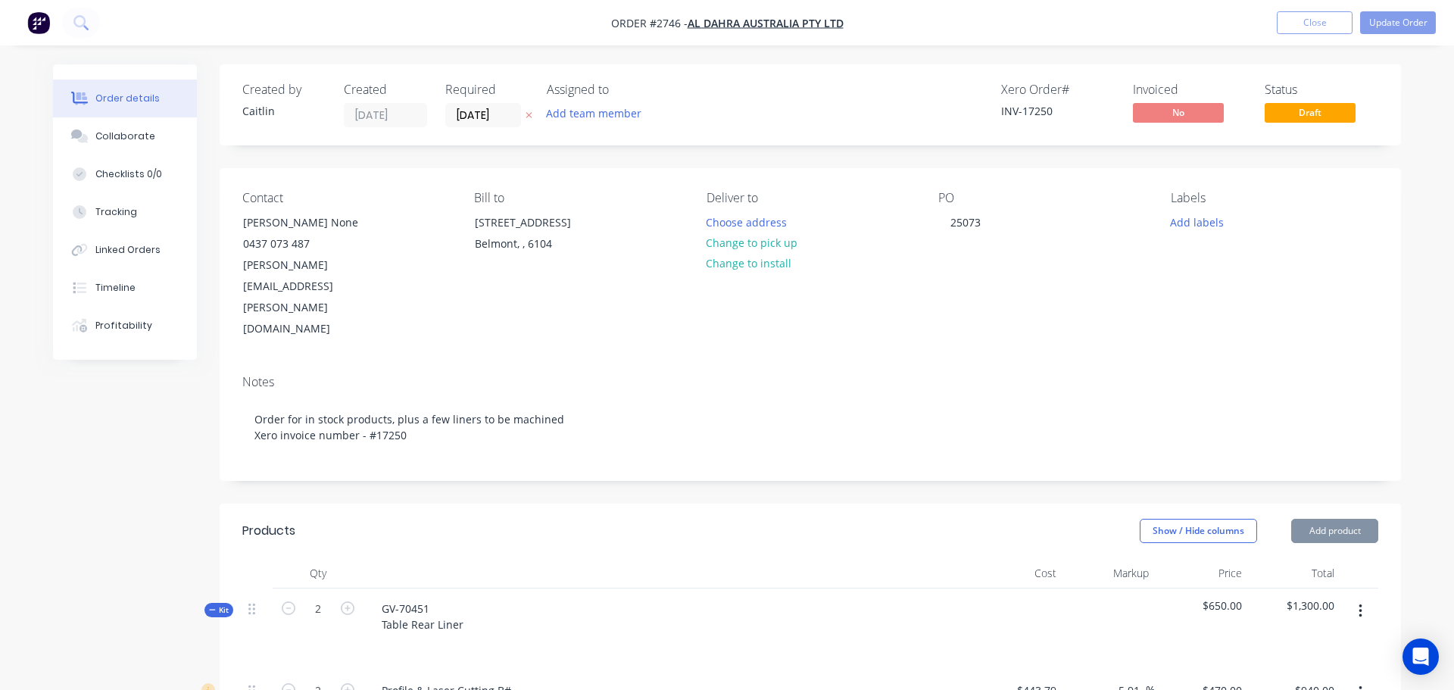
type input "$120.00"
type input "$1,440.00"
type input "$55.00"
type input "77.03"
type input "$97.3684"
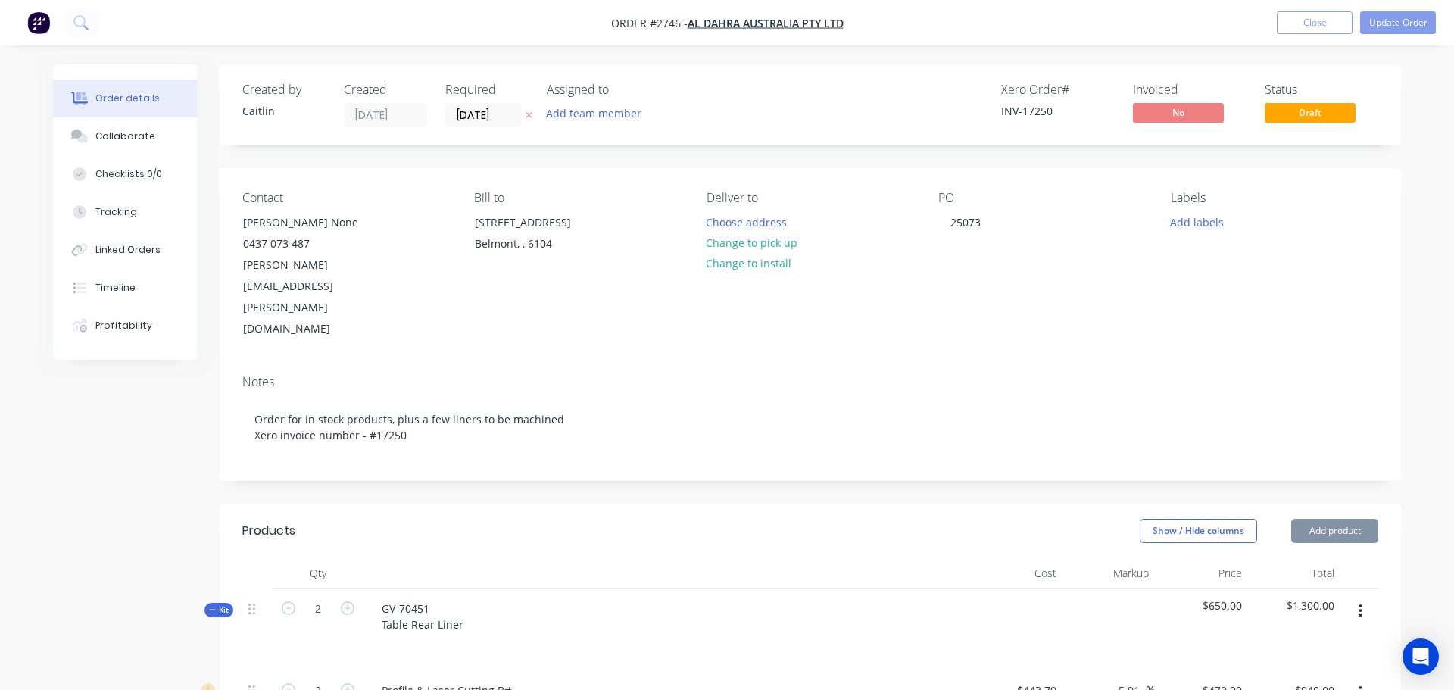
type input "$444.00"
type input "$80.00"
type input "35"
type input "$108.00"
type input "$1,296.00"
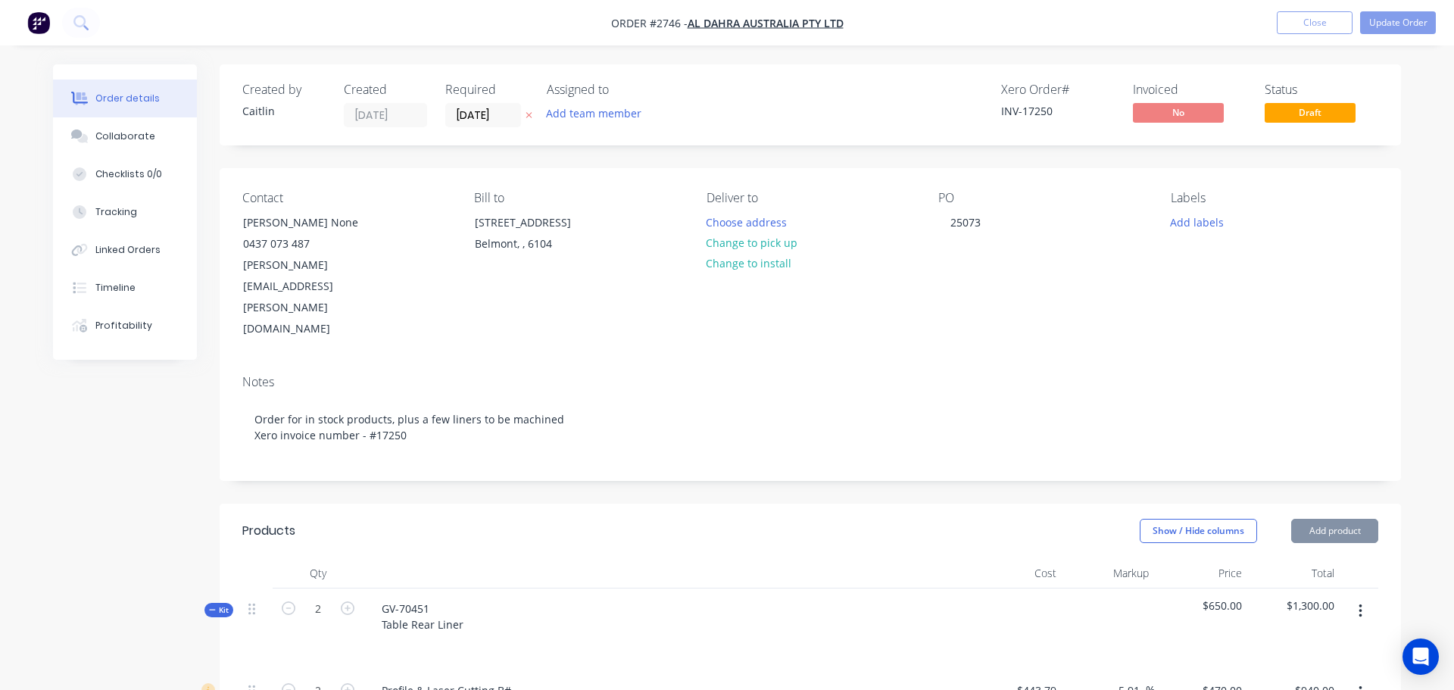
type input "$120.00"
type input "$3,600.00"
type input "$55.00"
type input "153.09"
type input "$139.20"
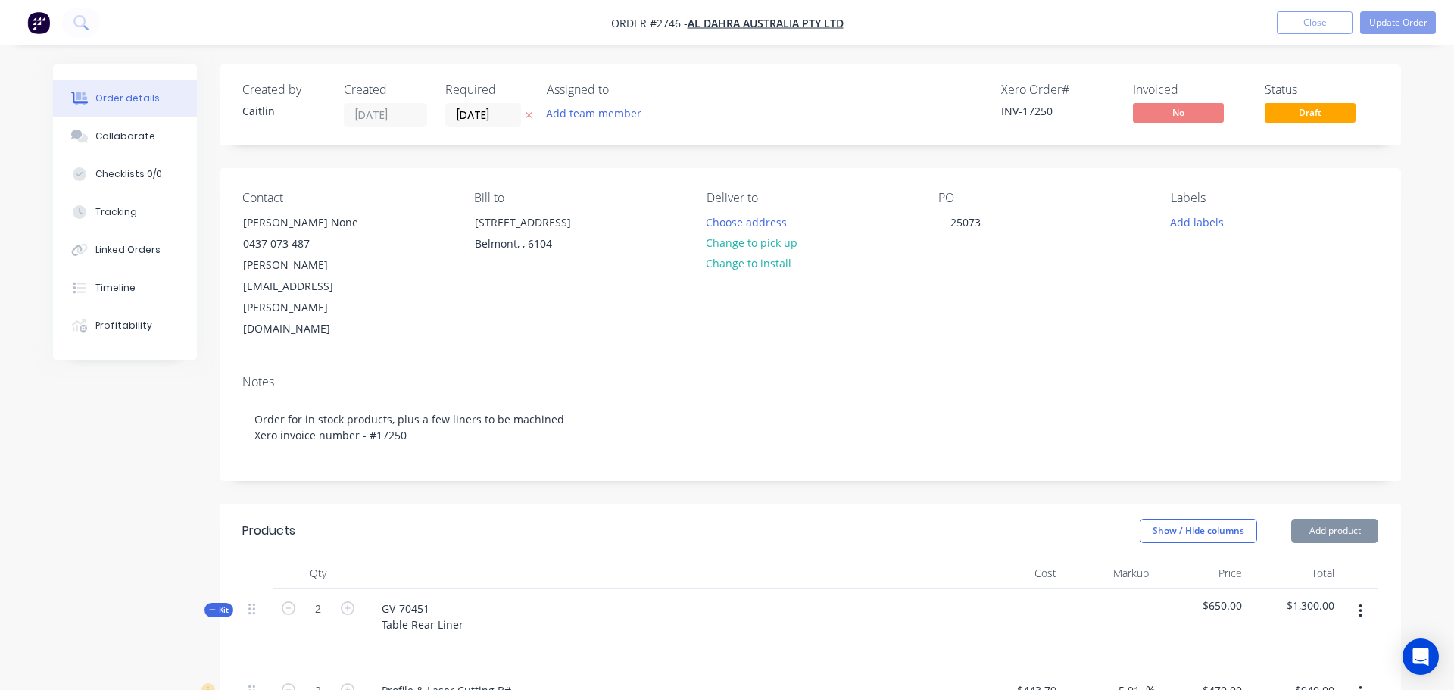
type input "$104.40"
type input "$80.00"
type input "35"
type input "$108.00"
type input "$324.00"
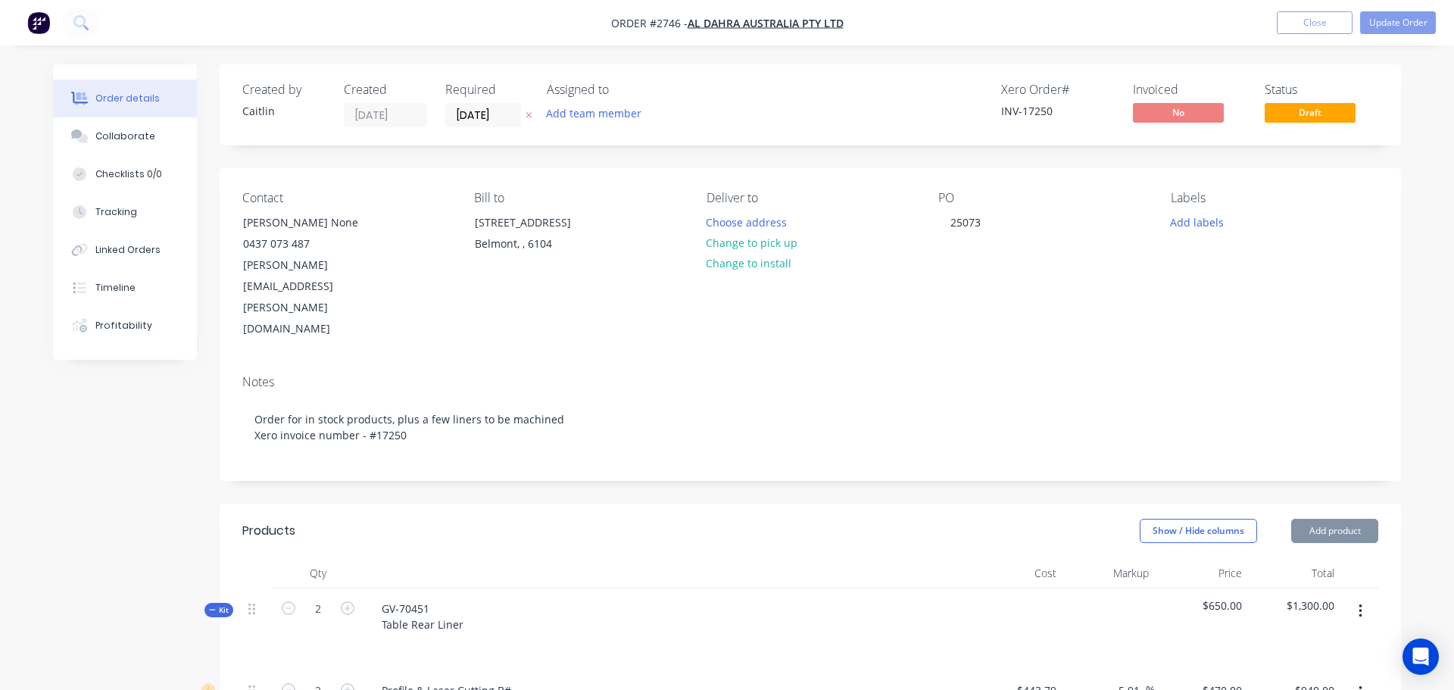
type input "$120.00"
type input "$810.00"
type input "$23.40"
type input "$1,170.00"
type input "$421.67"
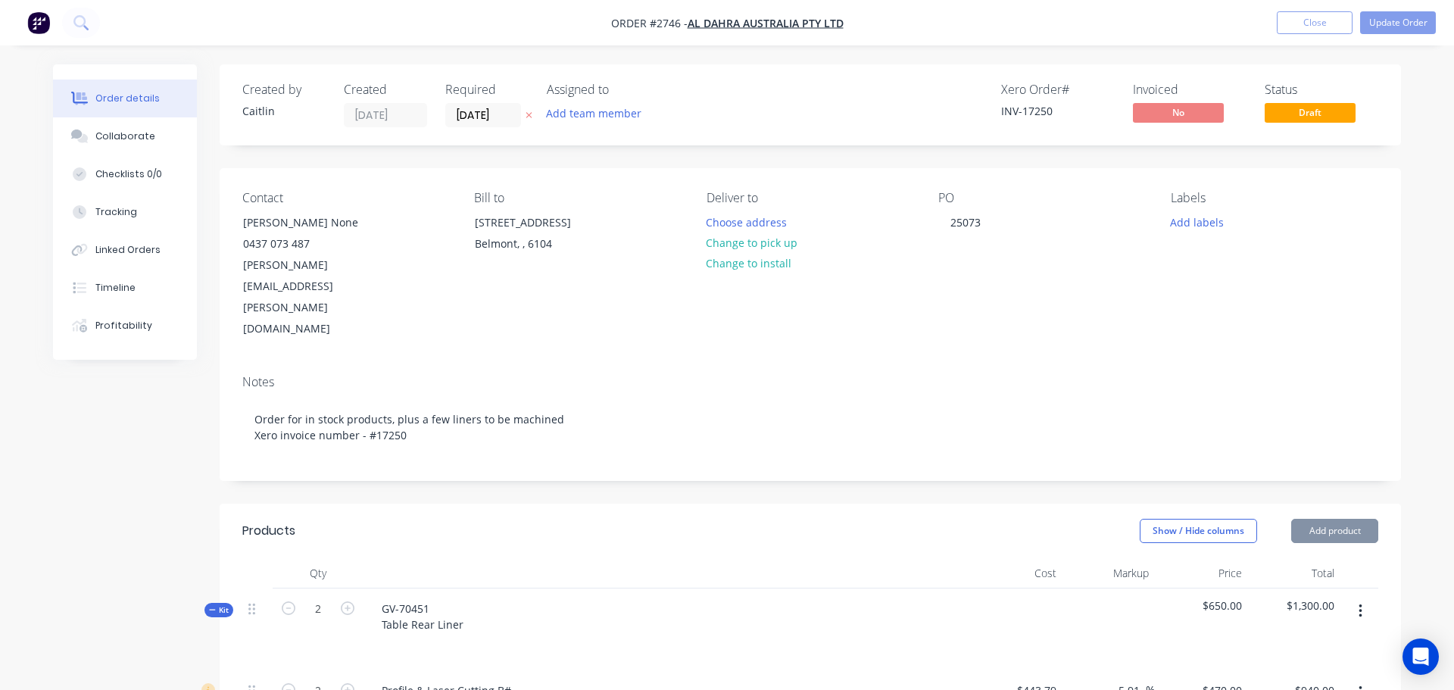
type input "67.4"
type input "$705.8824"
type input "$66.00"
type input "$120.00"
type input "$240.00"
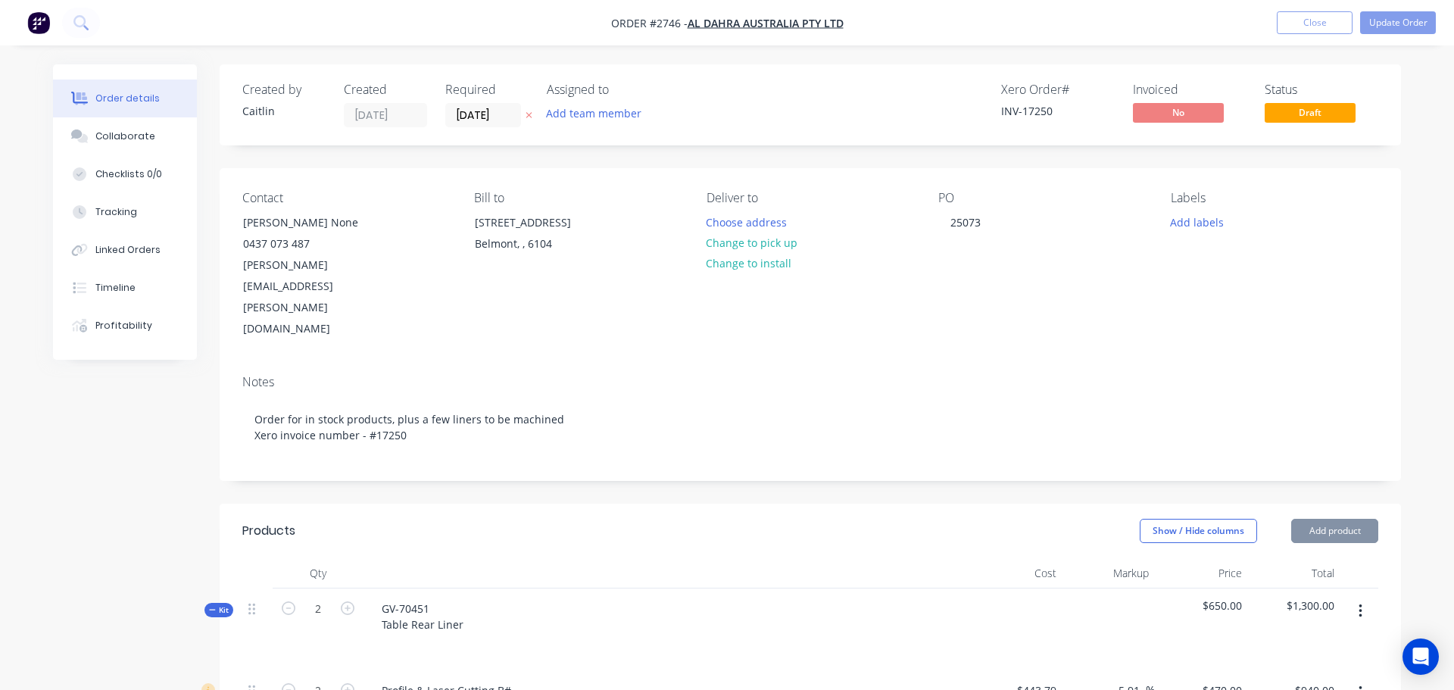
type input "$-0.16"
type input "35"
type input "$631.80"
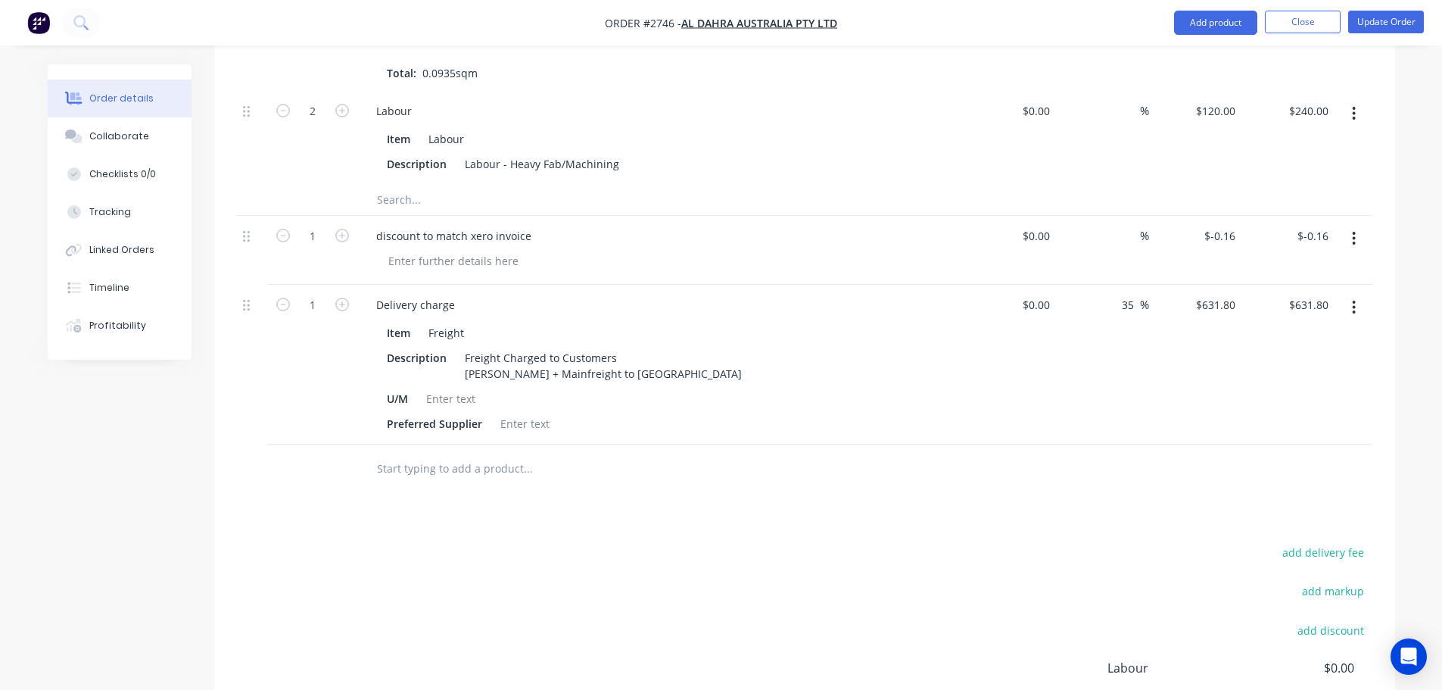
scroll to position [6820, 0]
click at [1340, 619] on button "add discount" at bounding box center [1331, 629] width 83 height 20
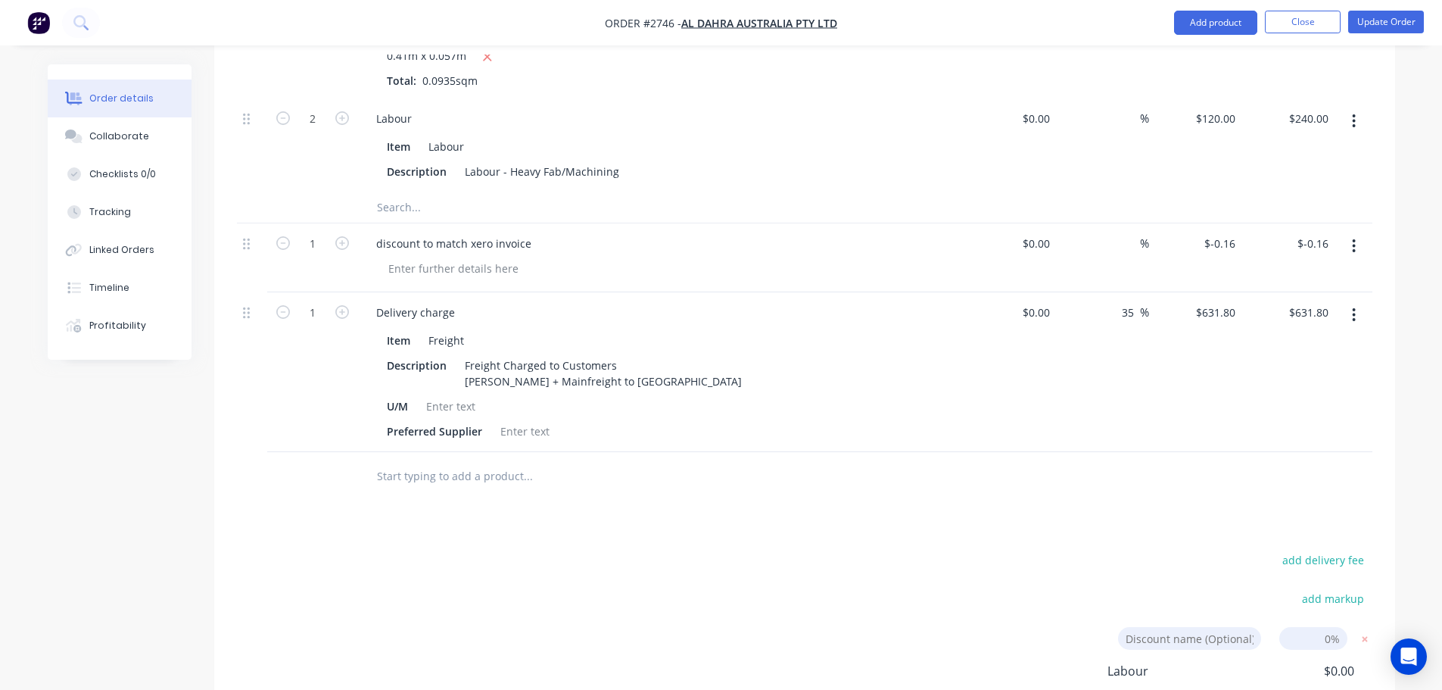
scroll to position [6774, 0]
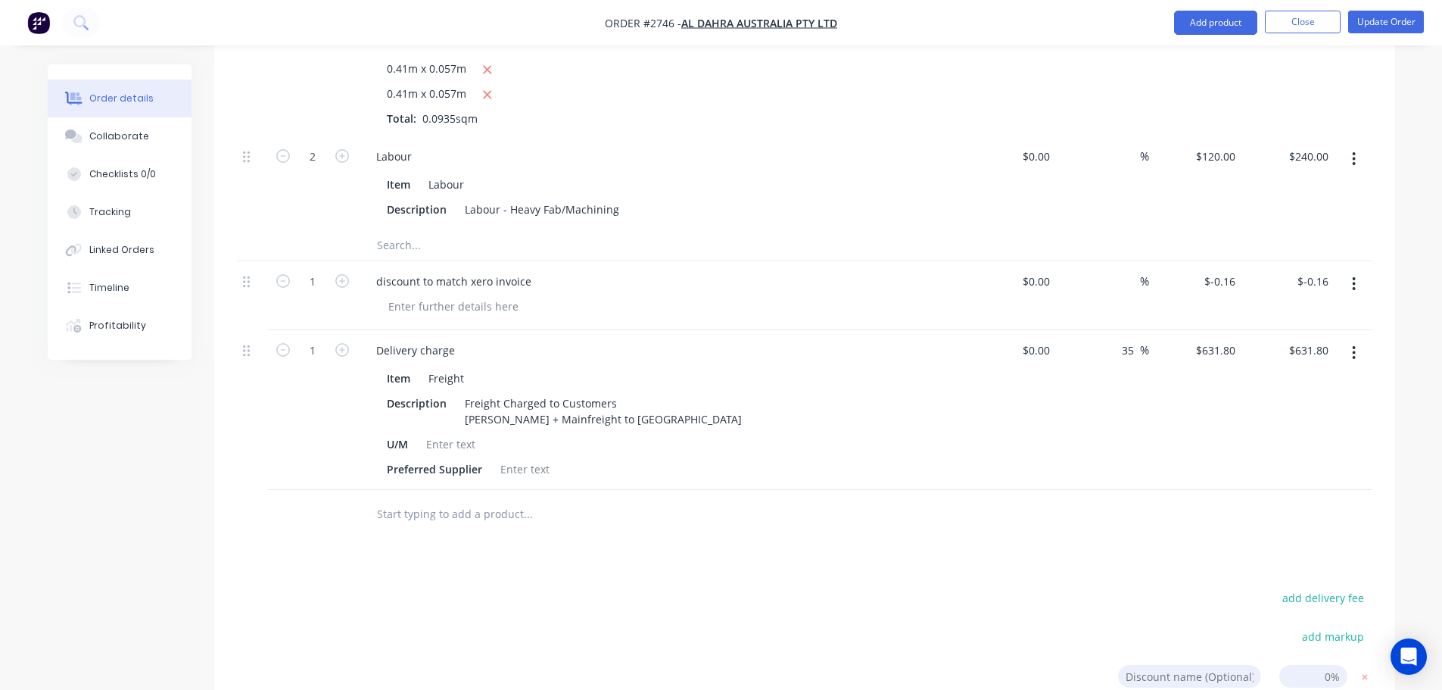
click at [1351, 270] on button "button" at bounding box center [1354, 283] width 36 height 27
click at [1277, 404] on div "Delete" at bounding box center [1300, 415] width 117 height 22
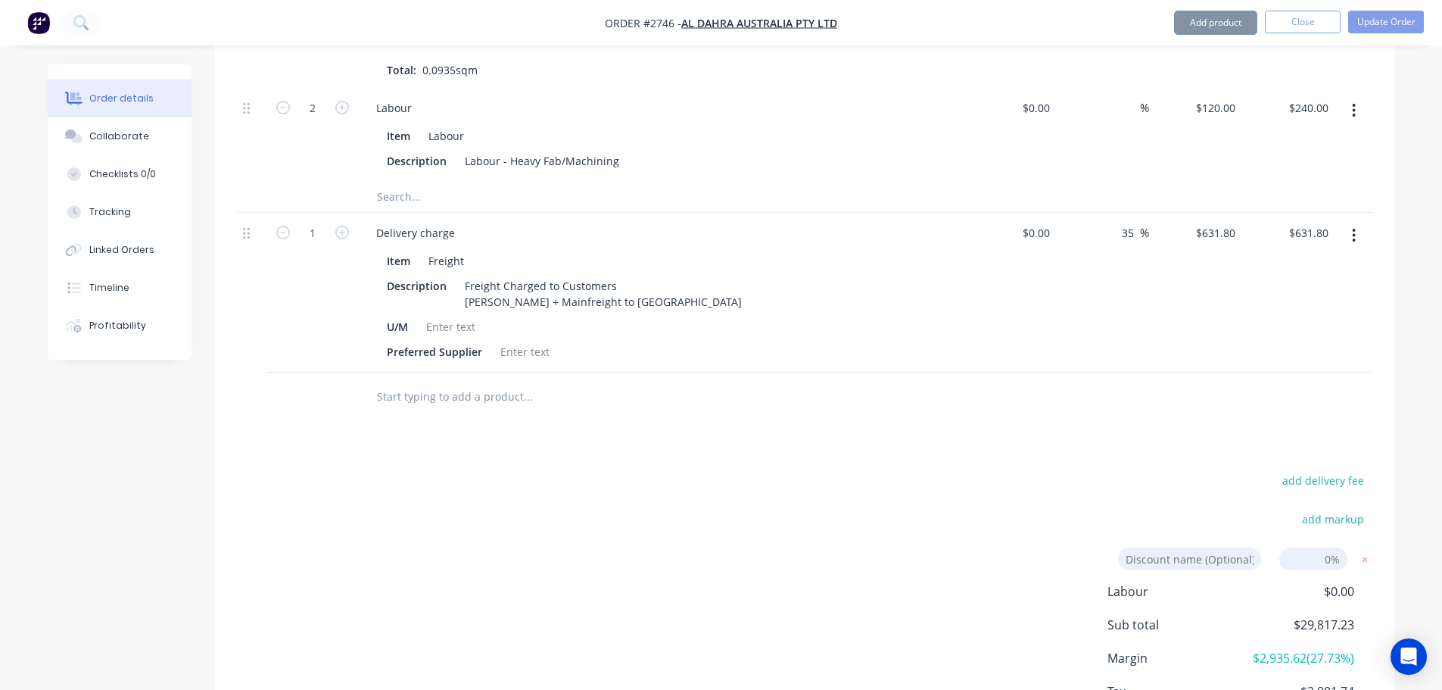
scroll to position [6857, 0]
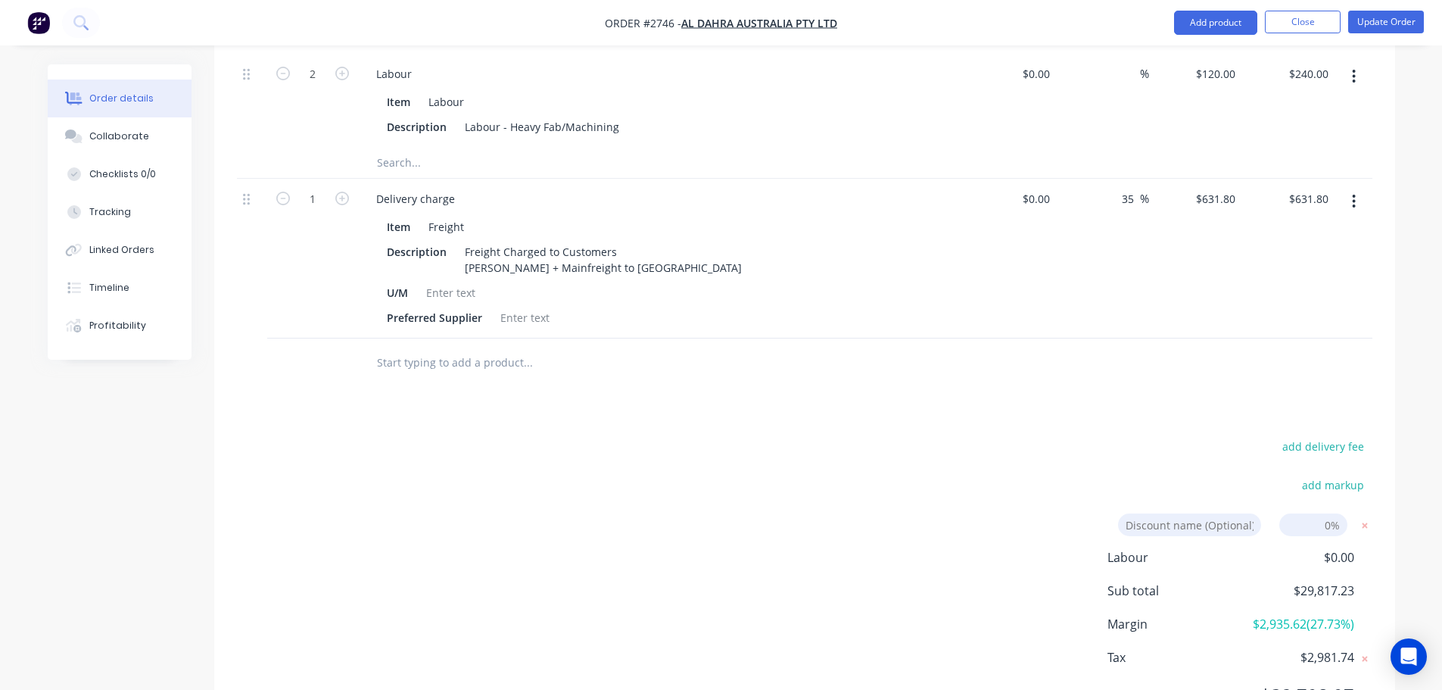
click at [870, 436] on div "add delivery fee add markup Discount name (Optional) 0% Labour $0.00 Sub total …" at bounding box center [805, 580] width 1136 height 288
click at [1363, 522] on icon at bounding box center [1364, 524] width 5 height 5
click at [831, 436] on div "add delivery fee add markup add discount Labour $0.00 Sub total $29,817.23 Marg…" at bounding box center [805, 582] width 1136 height 292
click at [1323, 513] on button "add discount" at bounding box center [1331, 523] width 83 height 20
click at [1306, 513] on input at bounding box center [1314, 524] width 68 height 23
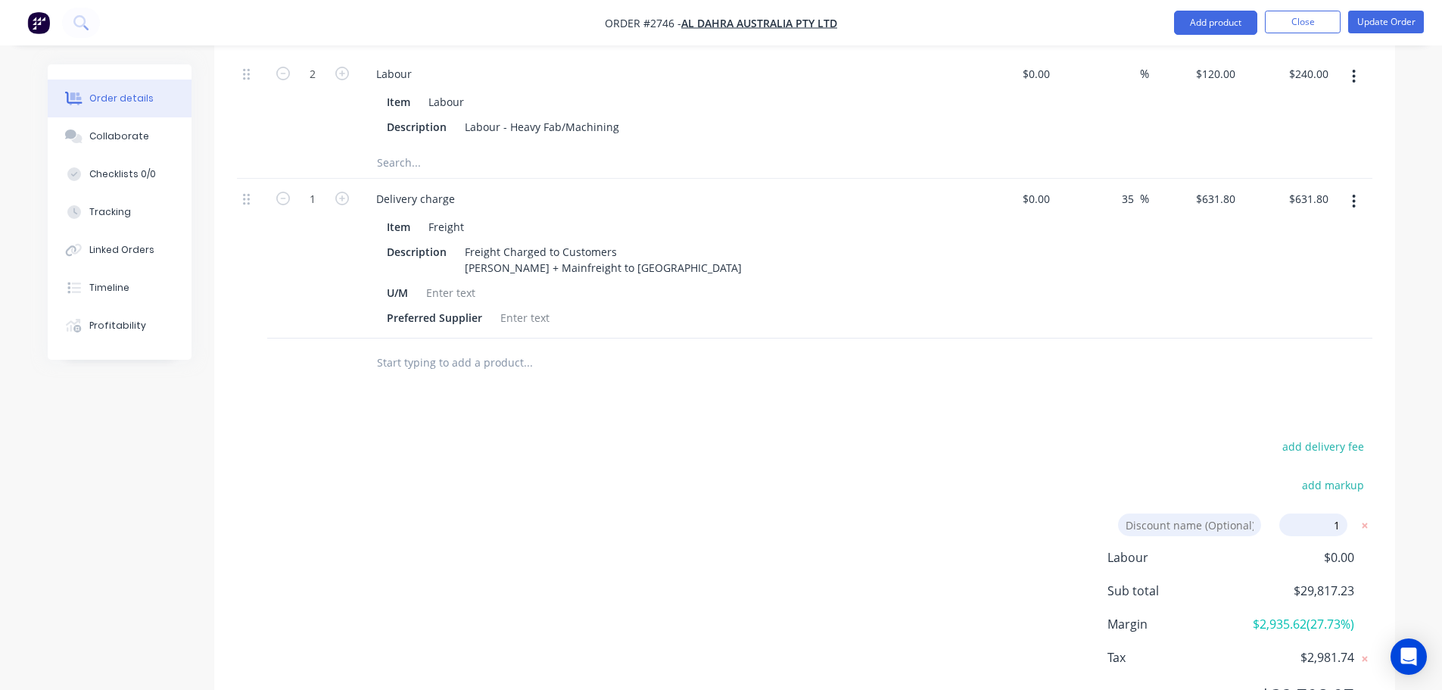
type input "1"
click at [1154, 436] on div "add delivery fee add markup Discount name (Optional) 1 1 0% Labour $0.00 Sub to…" at bounding box center [805, 580] width 1136 height 288
click at [1285, 513] on div "Discount name (Optional) 1 1 0%" at bounding box center [1242, 530] width 260 height 35
click at [1306, 513] on input "1" at bounding box center [1314, 524] width 68 height 23
click input "submit" at bounding box center [0, 0] width 0 height 0
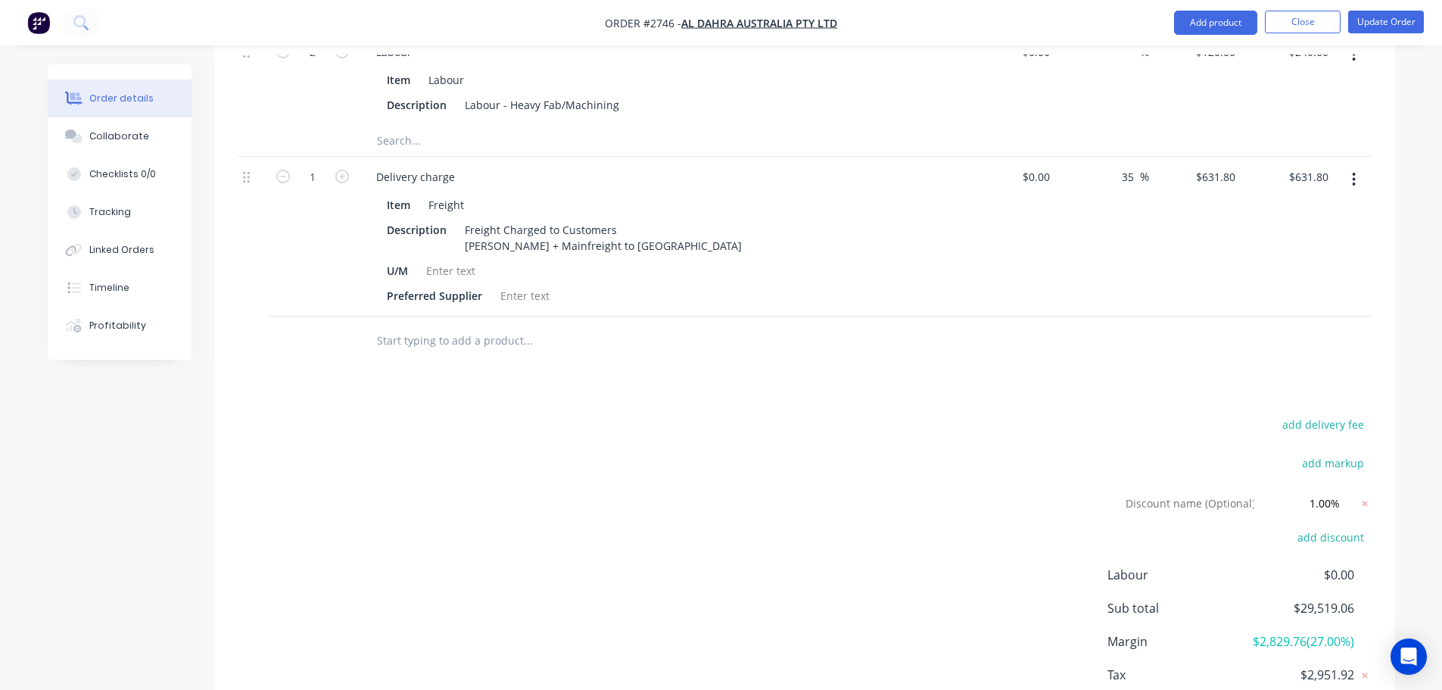
scroll to position [6896, 0]
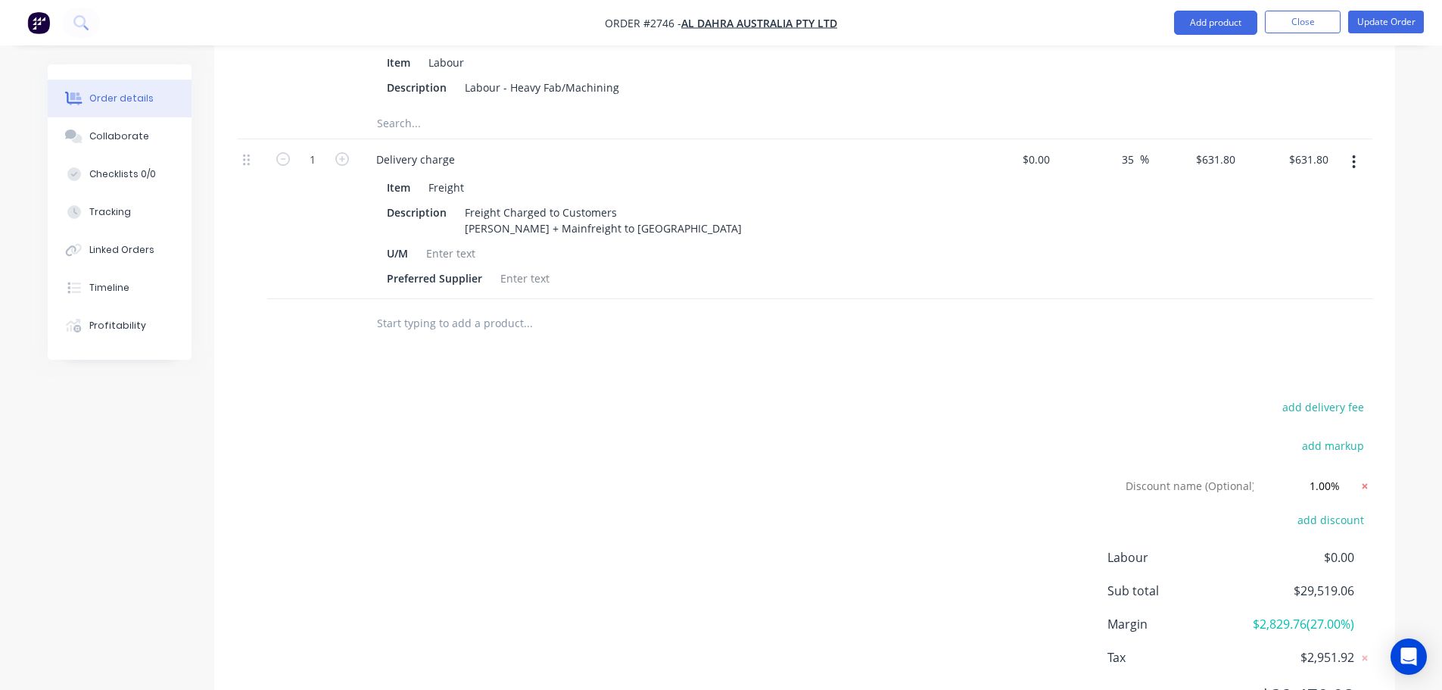
click at [1368, 479] on icon at bounding box center [1365, 486] width 15 height 15
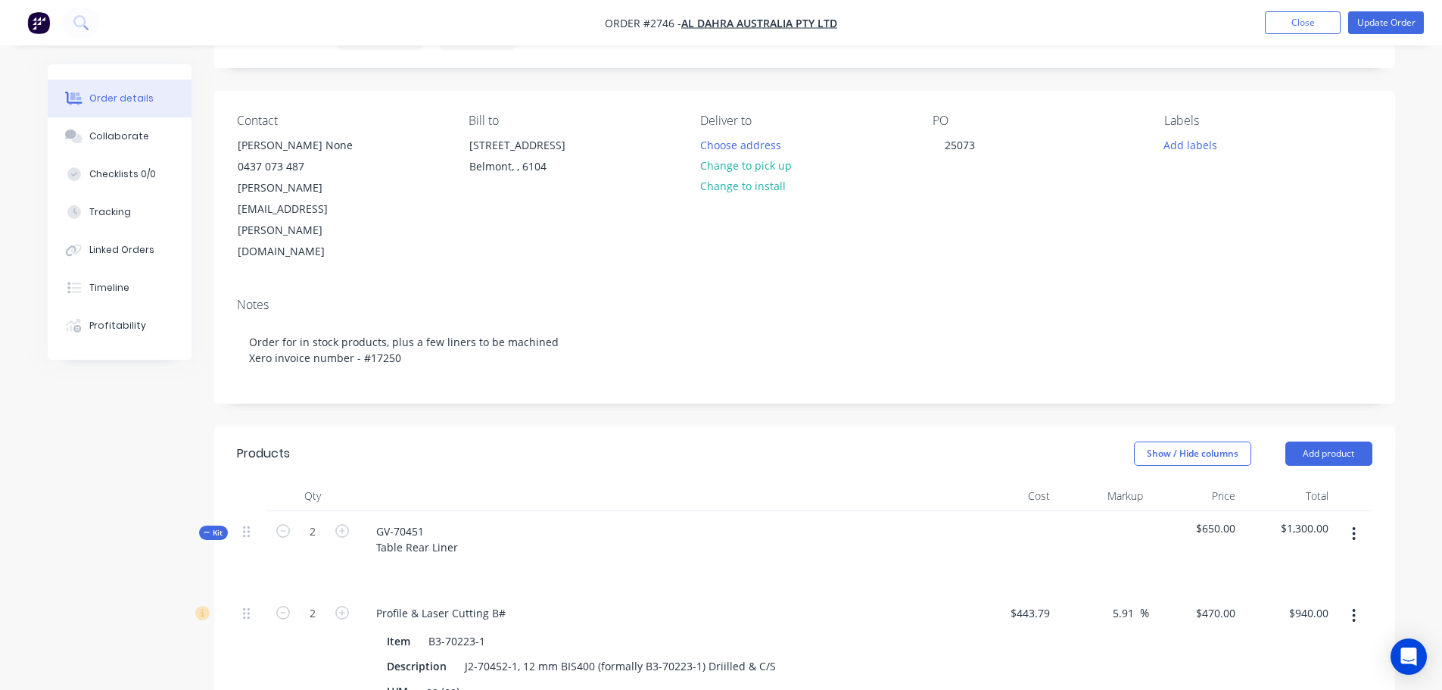
scroll to position [224, 0]
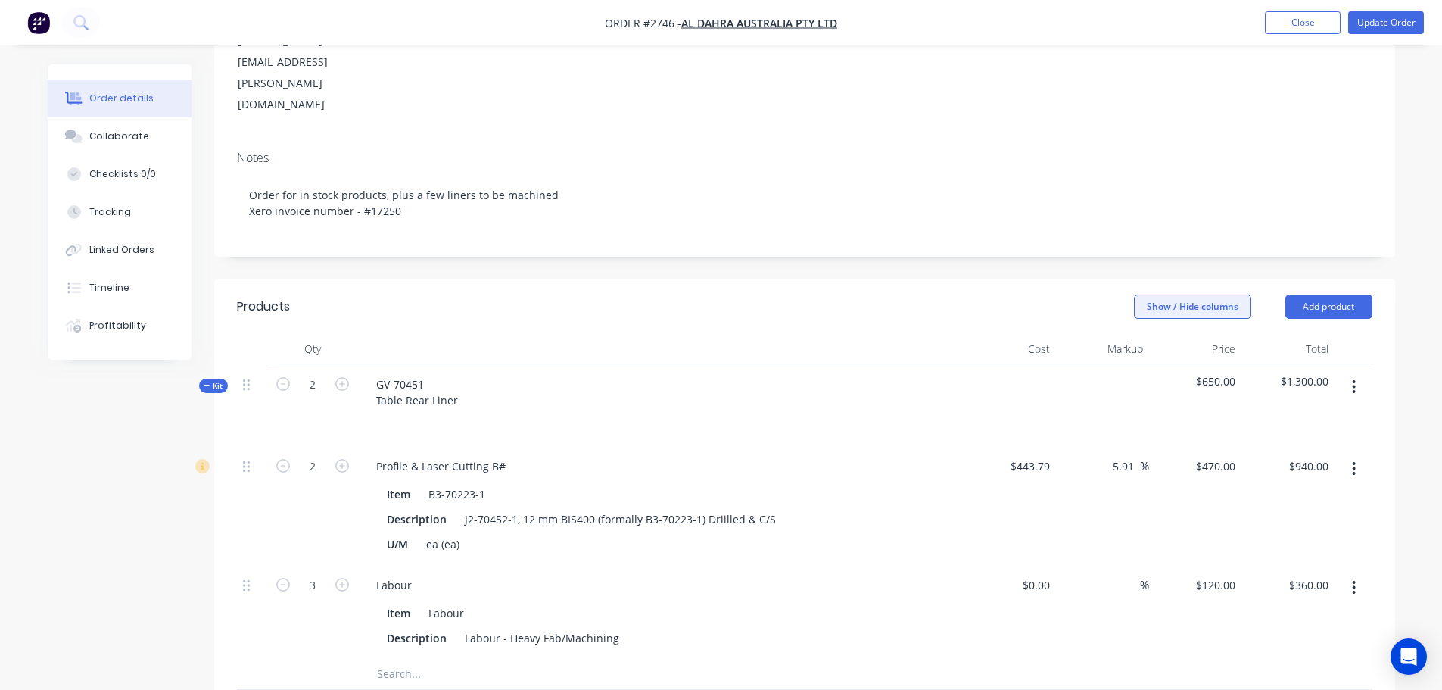
click at [1175, 295] on button "Show / Hide columns" at bounding box center [1192, 307] width 117 height 24
click at [1159, 330] on label "Discount" at bounding box center [1153, 333] width 26 height 13
click at [1140, 327] on input "Discount" at bounding box center [1140, 327] width 0 height 0
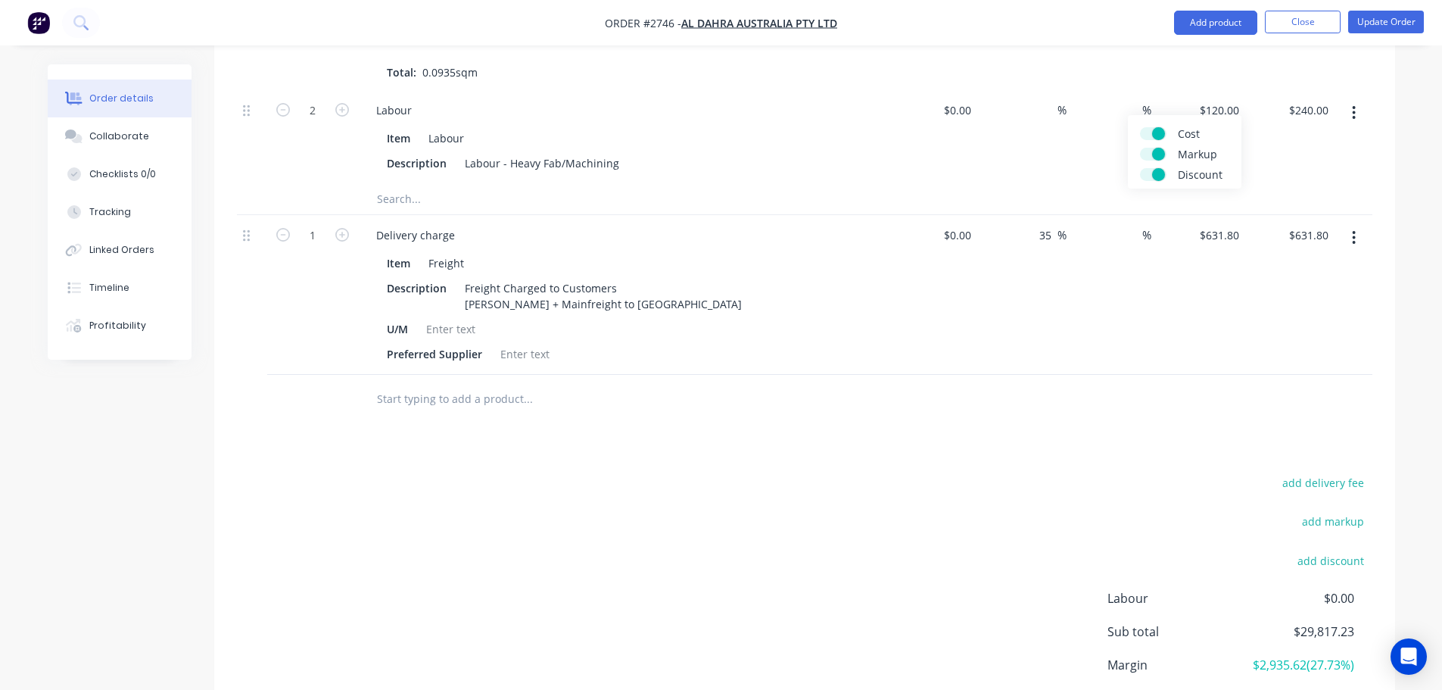
scroll to position [6742, 0]
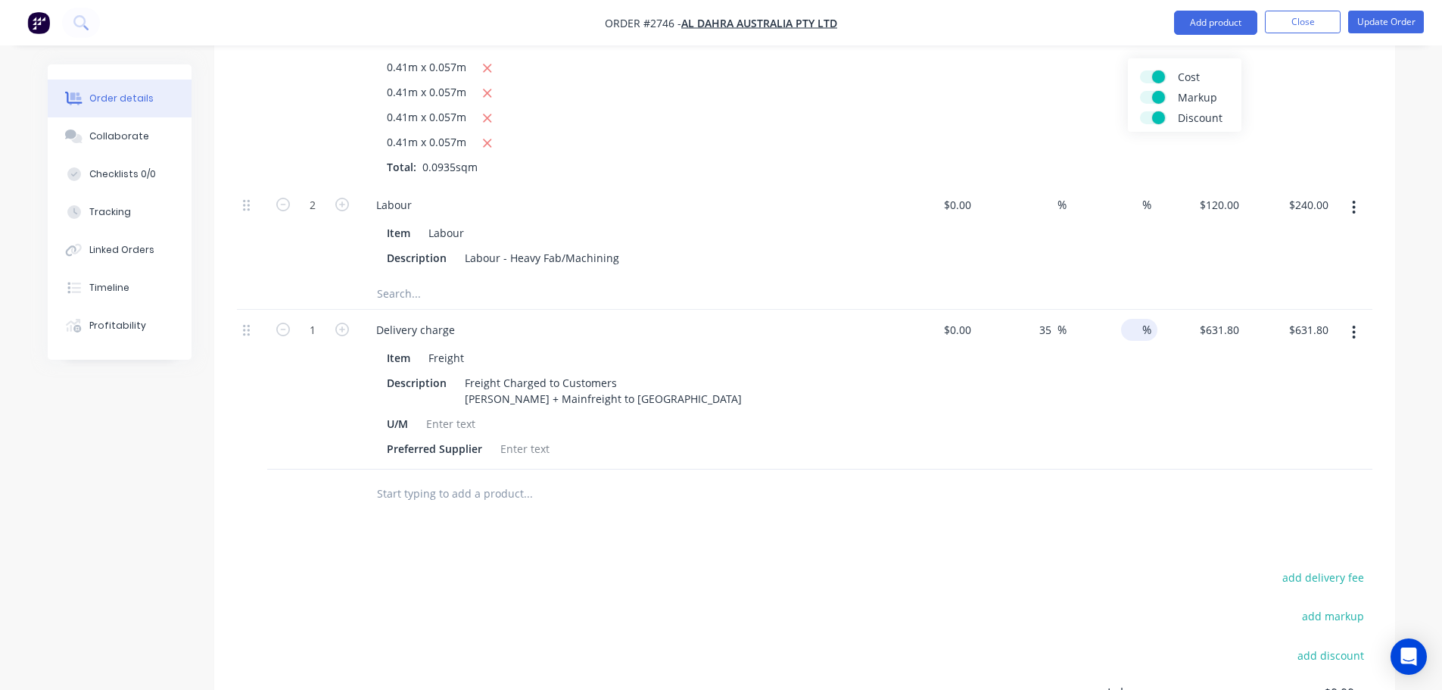
click at [1132, 319] on input at bounding box center [1131, 330] width 21 height 22
type input "2"
type input "$619.16"
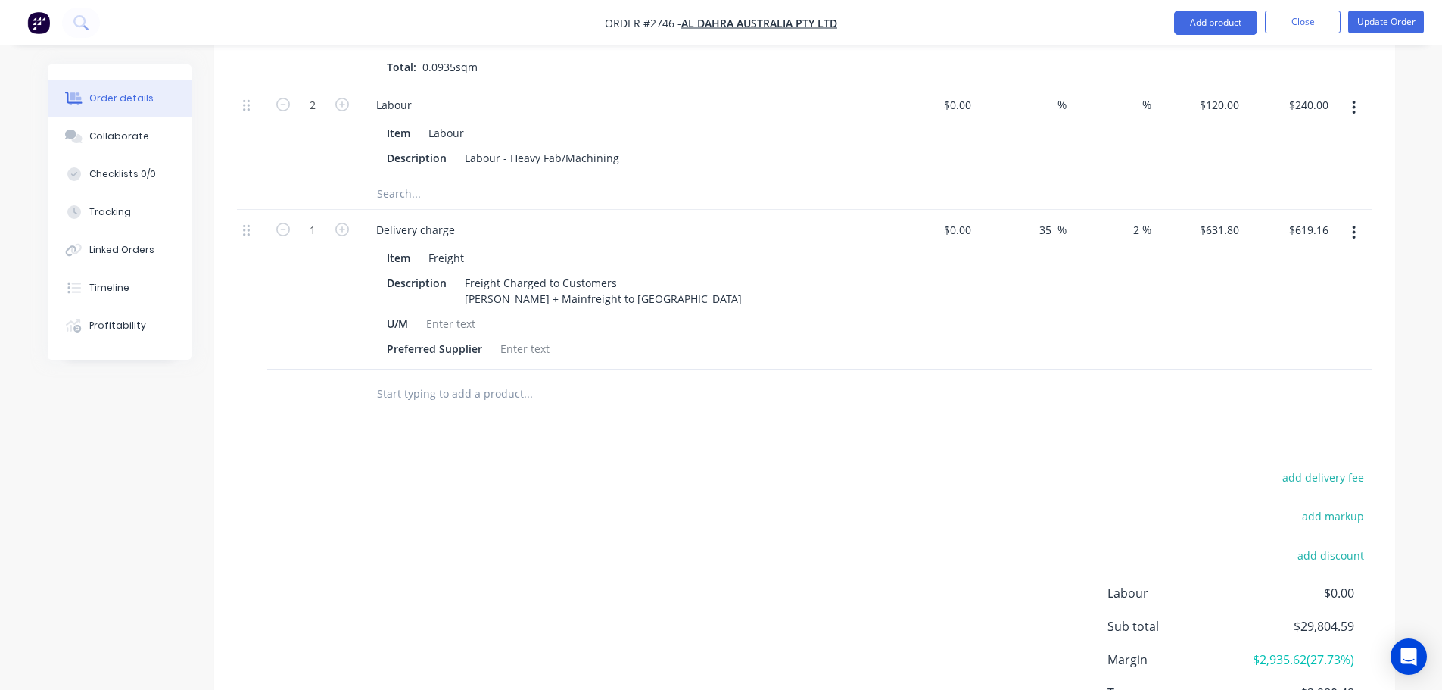
scroll to position [6590, 0]
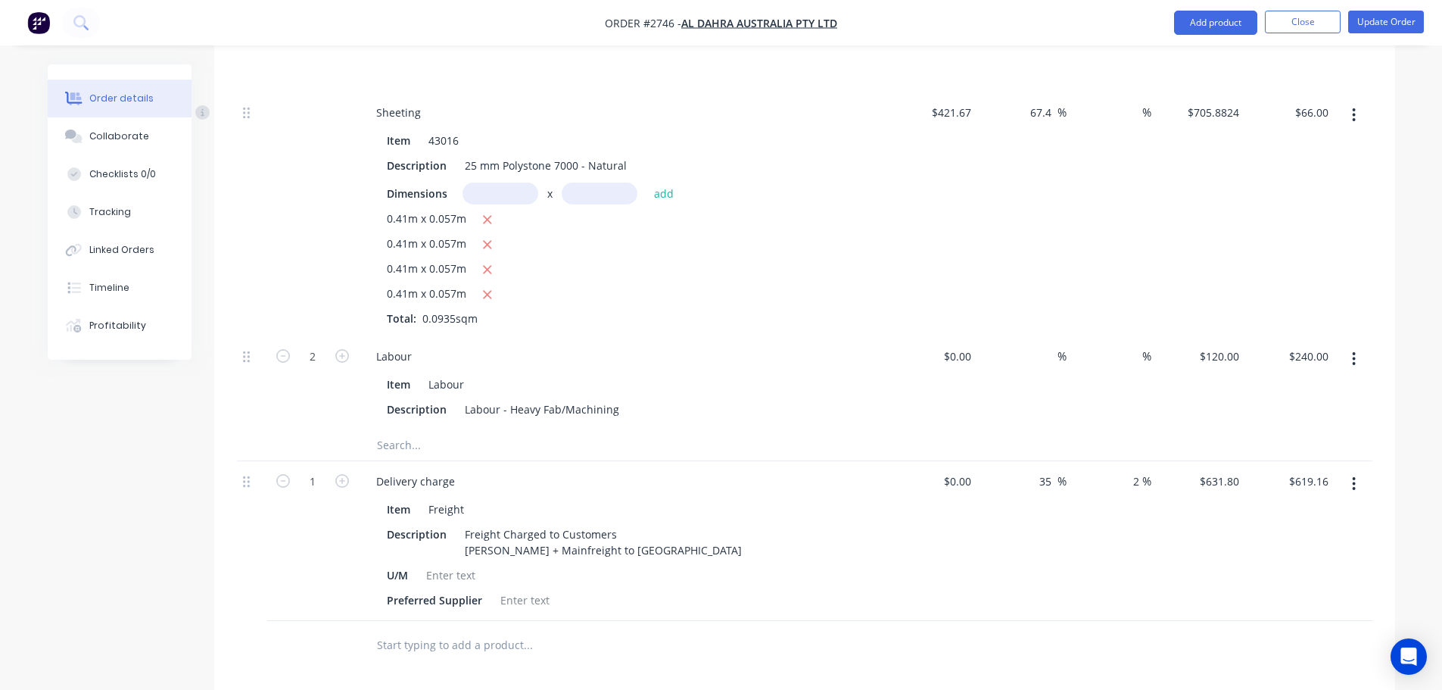
drag, startPoint x: 1141, startPoint y: 414, endPoint x: 1111, endPoint y: 422, distance: 31.2
click at [1111, 461] on div "2 2 %" at bounding box center [1111, 541] width 89 height 160
type input "1"
type input "$625.48"
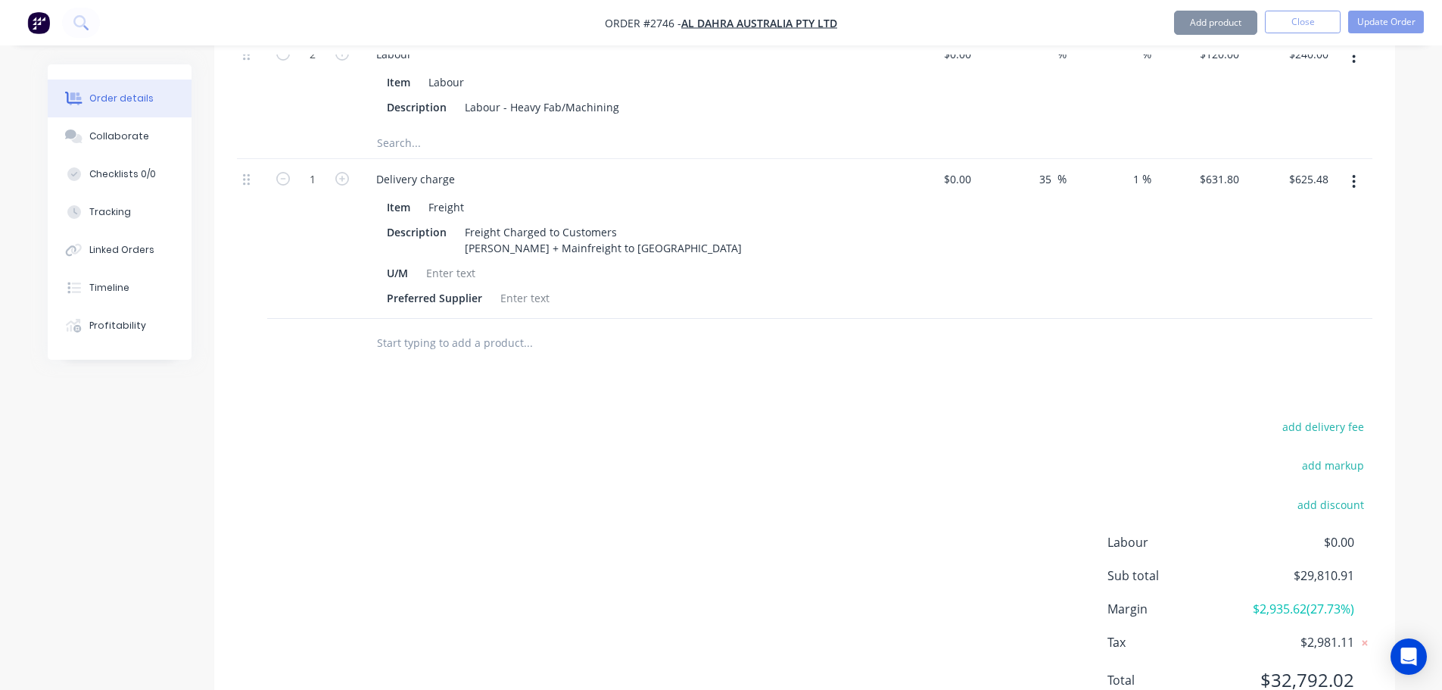
scroll to position [6893, 0]
click at [905, 426] on div "add delivery fee add markup add discount Labour $0.00 Sub total $29,810.91 Marg…" at bounding box center [805, 562] width 1136 height 292
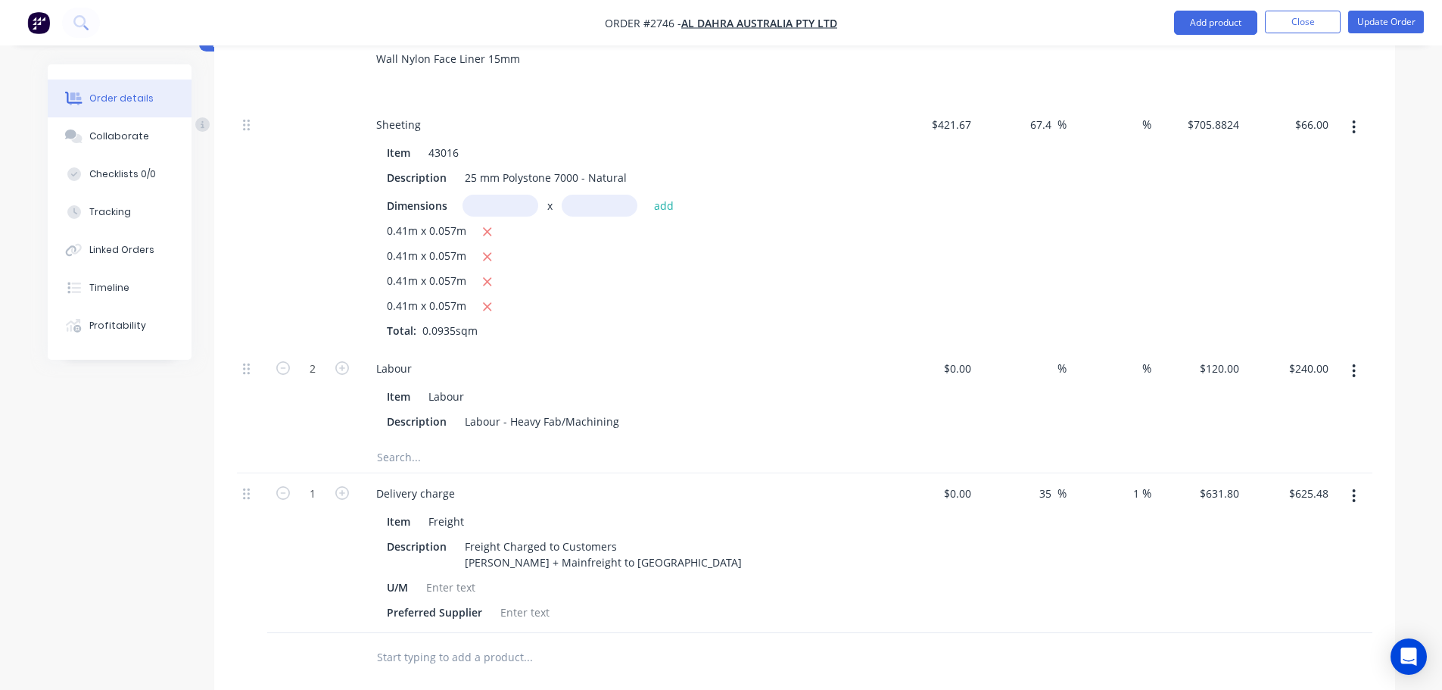
scroll to position [6666, 0]
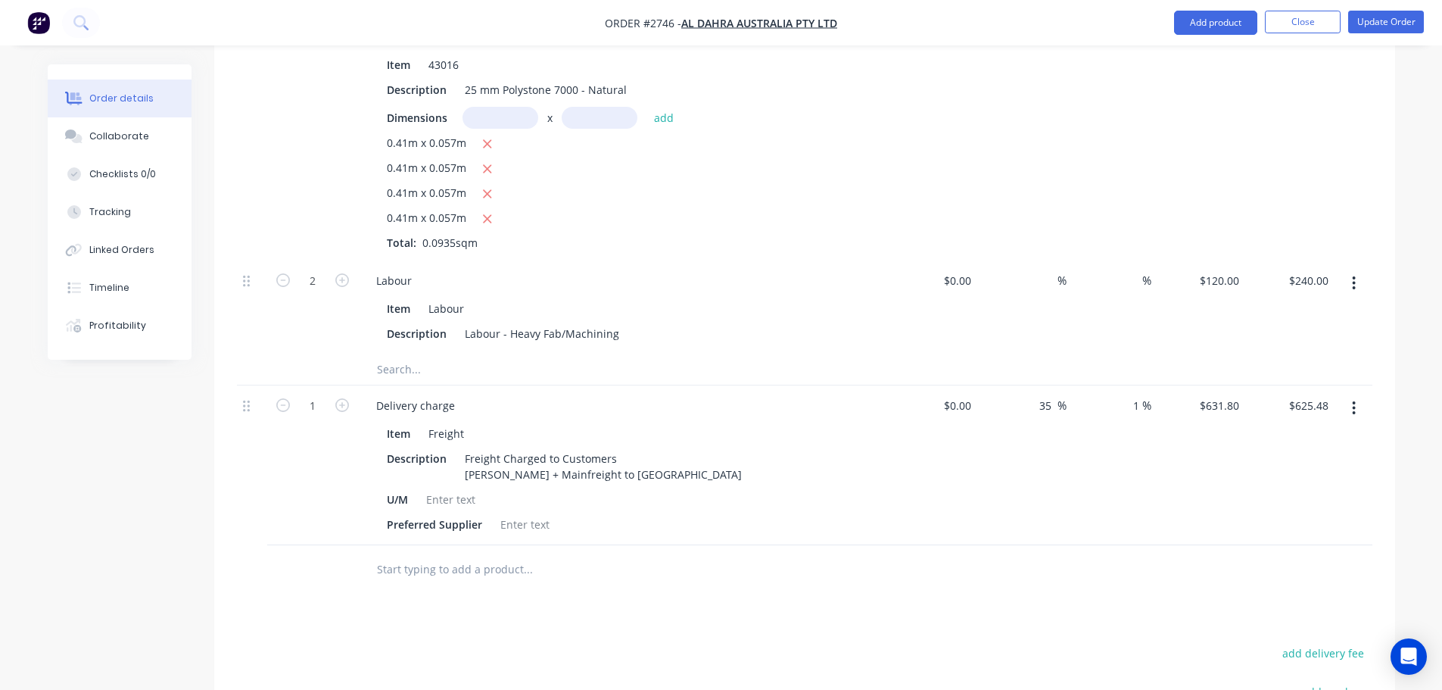
drag, startPoint x: 1141, startPoint y: 347, endPoint x: 1080, endPoint y: 341, distance: 60.8
click at [1080, 385] on div "1 1 %" at bounding box center [1111, 465] width 89 height 160
type input "$631.80"
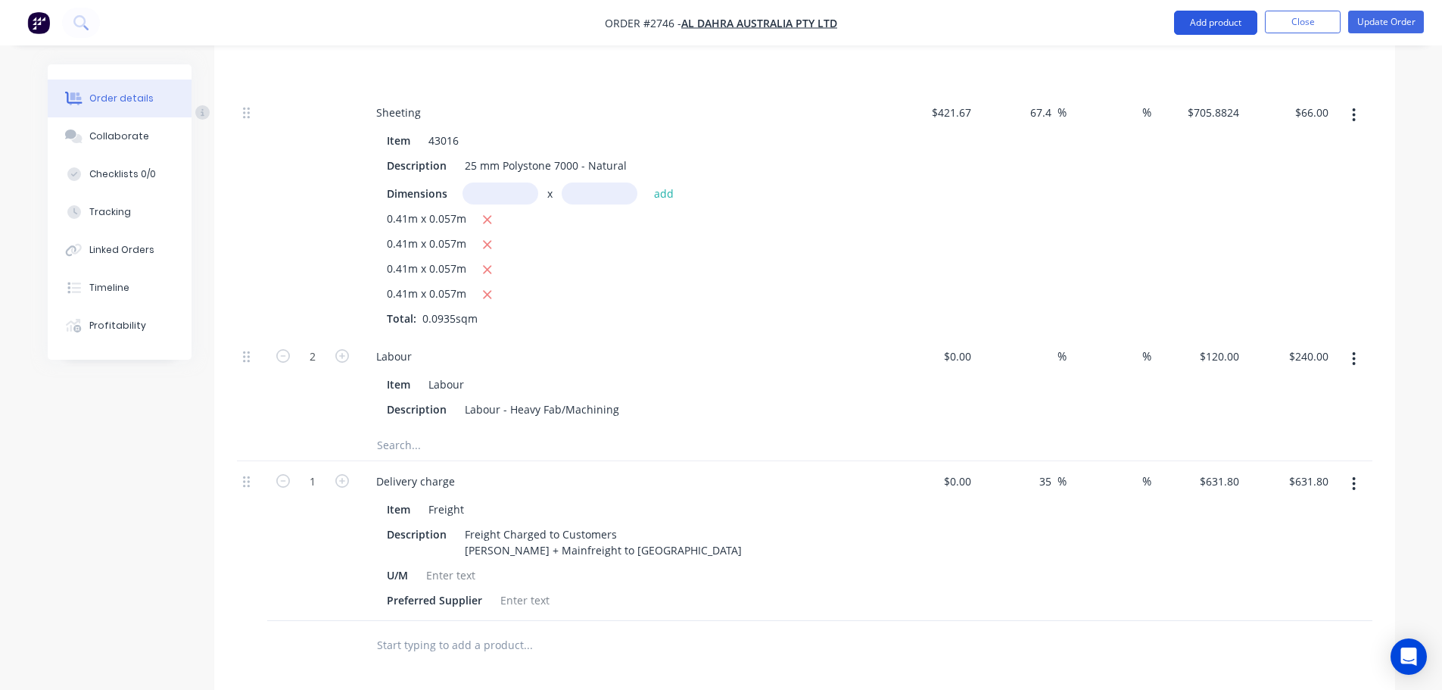
click at [1202, 11] on button "Add product" at bounding box center [1215, 23] width 83 height 24
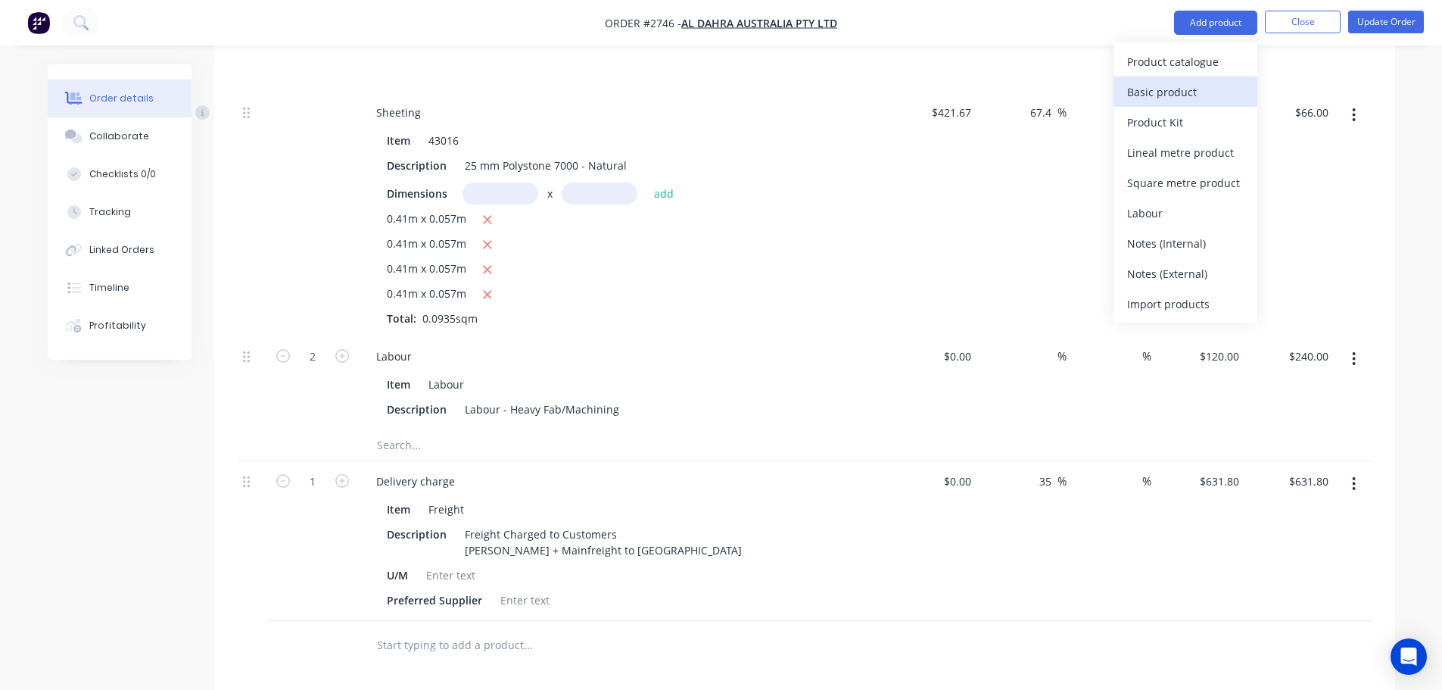
click at [1182, 89] on div "Basic product" at bounding box center [1185, 92] width 117 height 22
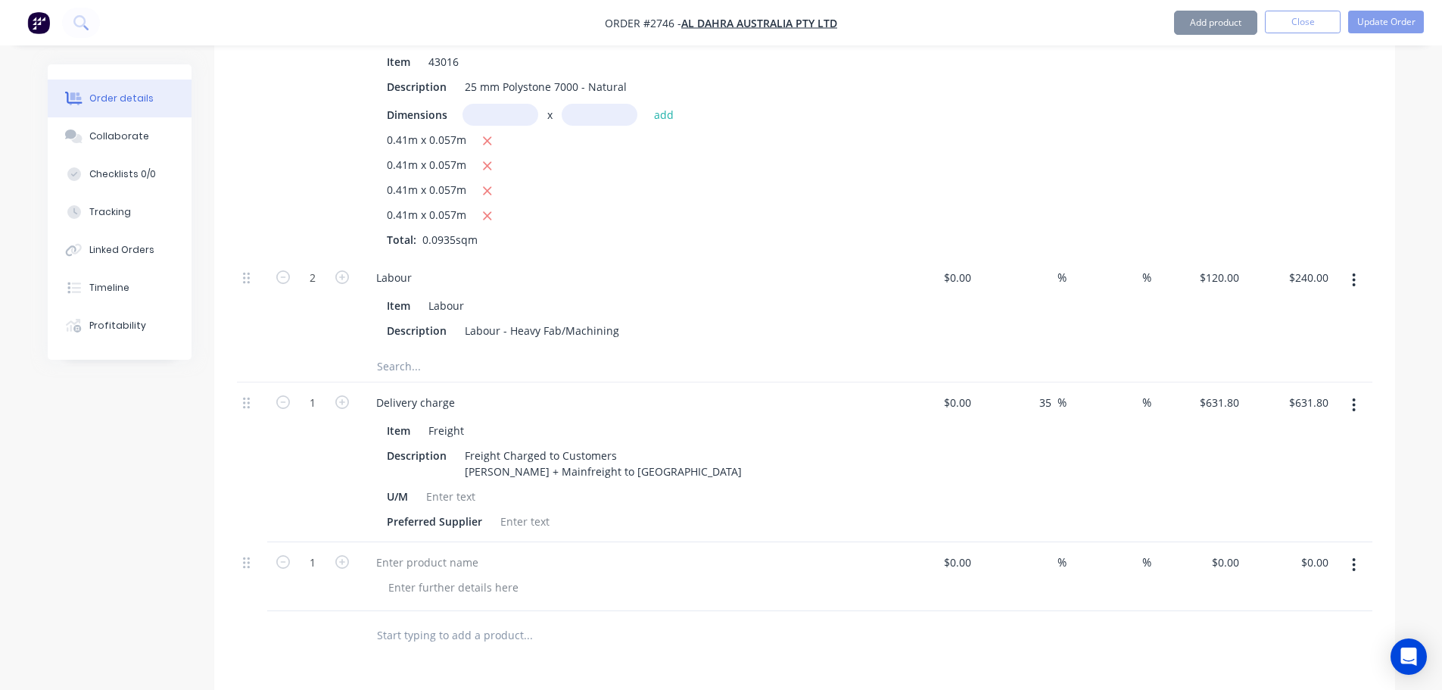
scroll to position [6742, 0]
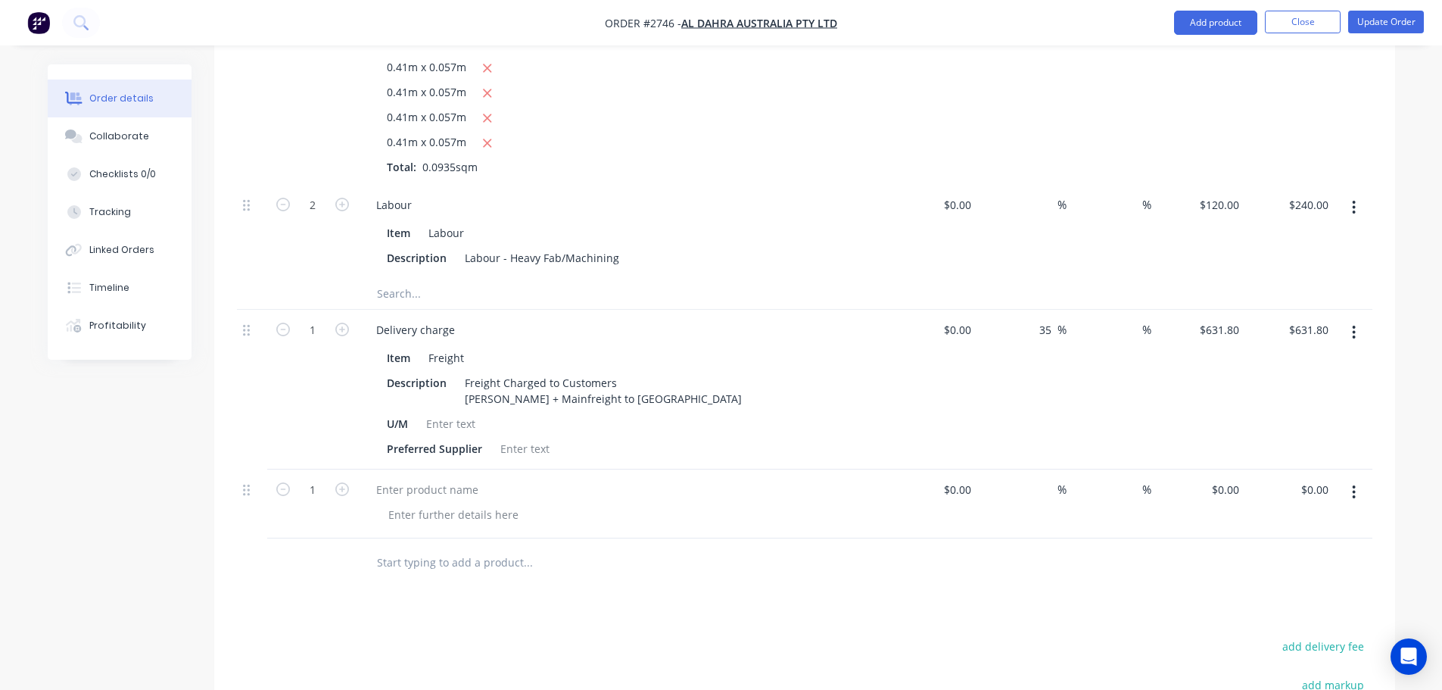
click at [457, 469] on div at bounding box center [623, 503] width 530 height 69
click at [453, 479] on div at bounding box center [427, 490] width 126 height 22
click at [405, 479] on div "matchXero pricing" at bounding box center [422, 490] width 117 height 22
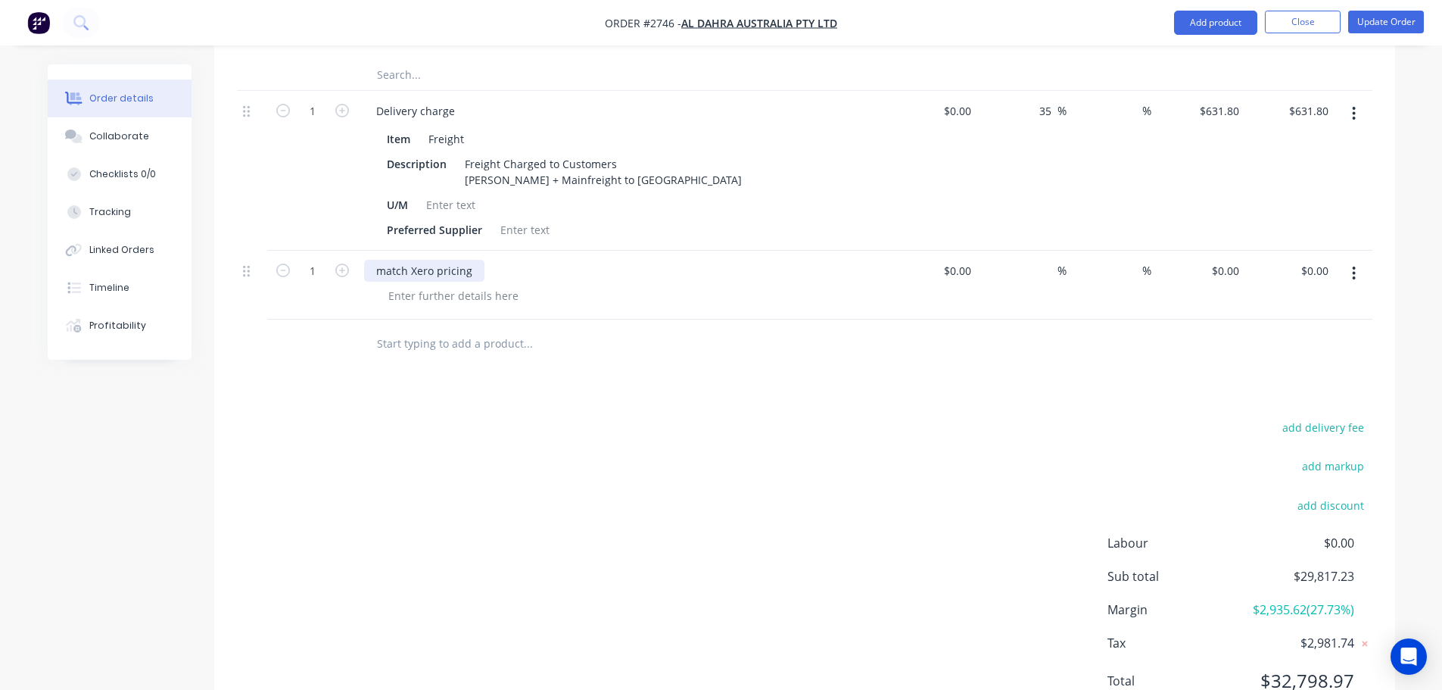
scroll to position [6962, 0]
click at [1327, 258] on input "0.00" at bounding box center [1320, 269] width 29 height 22
type input "0.02"
type input "$0.02"
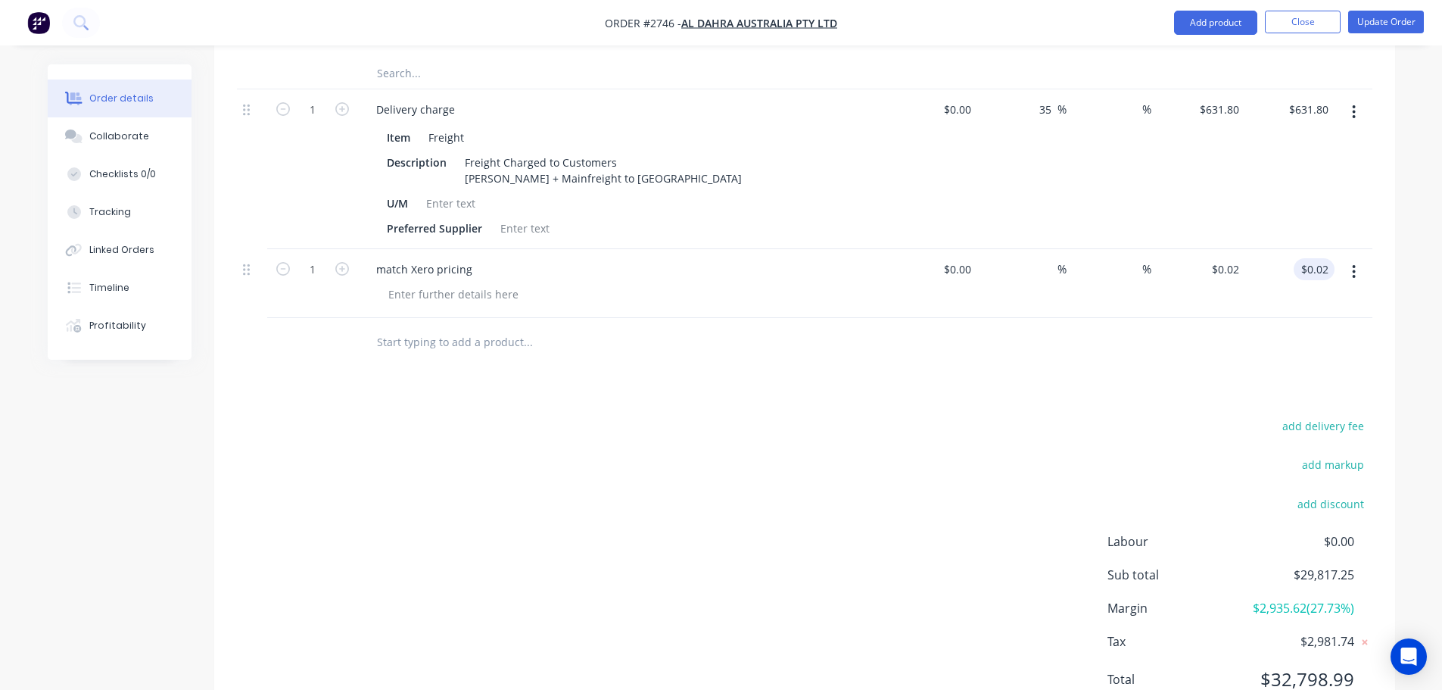
type input "0.02"
type input "$0.00"
click at [1308, 258] on input "0.00" at bounding box center [1320, 269] width 29 height 22
type input "-.16"
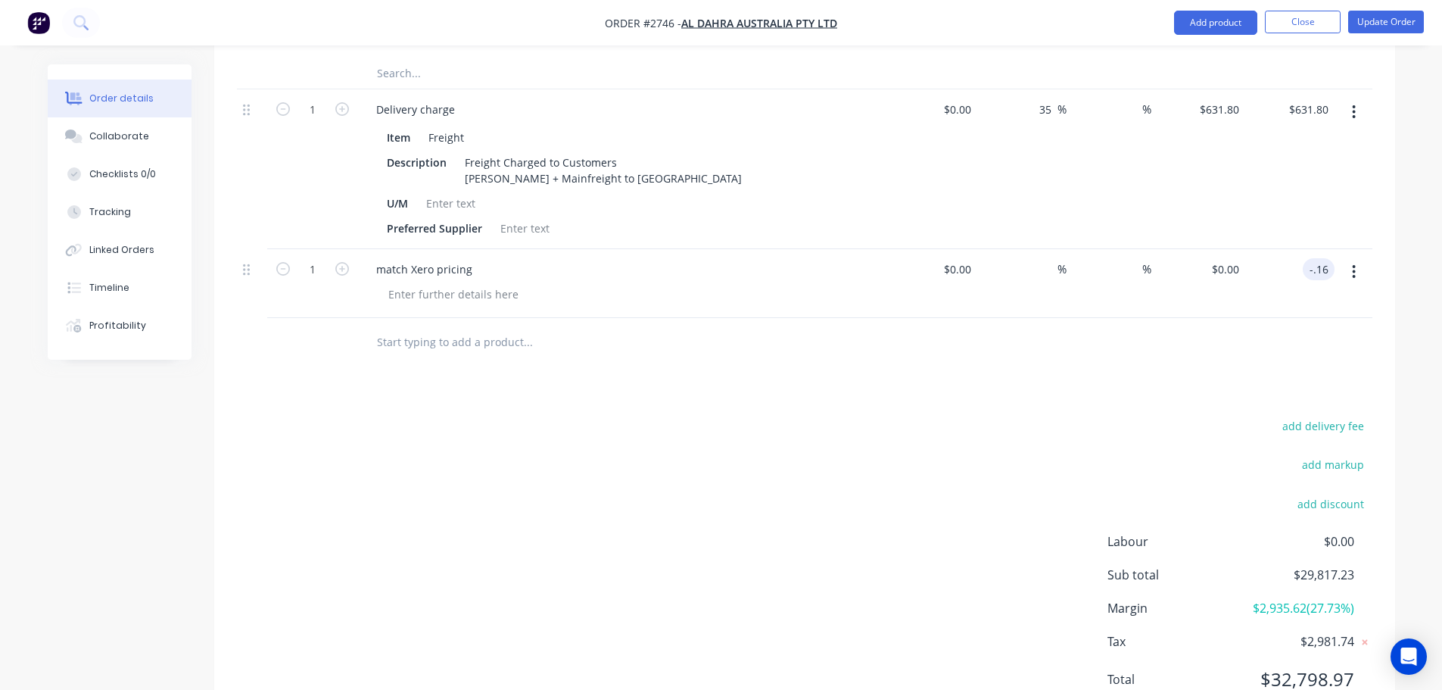
type input "$-0.16"
click at [1089, 416] on div "add delivery fee add markup add discount Labour $0.00 Sub total $29,817.07 Marg…" at bounding box center [805, 562] width 1136 height 292
